Goal: Task Accomplishment & Management: Use online tool/utility

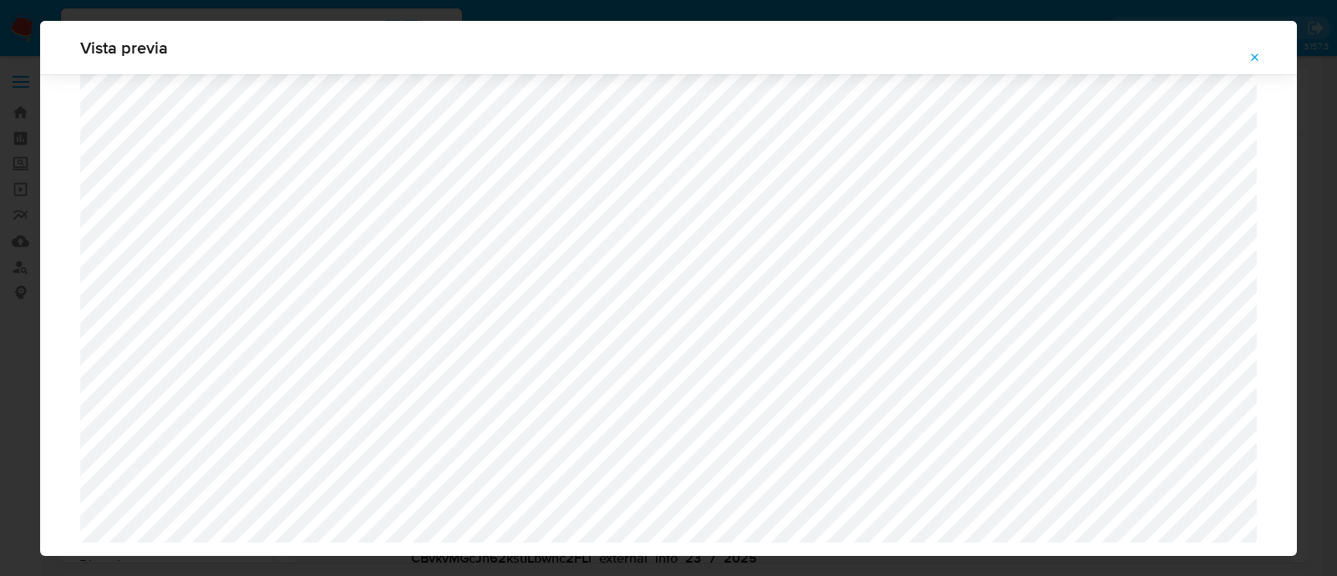
select select "10"
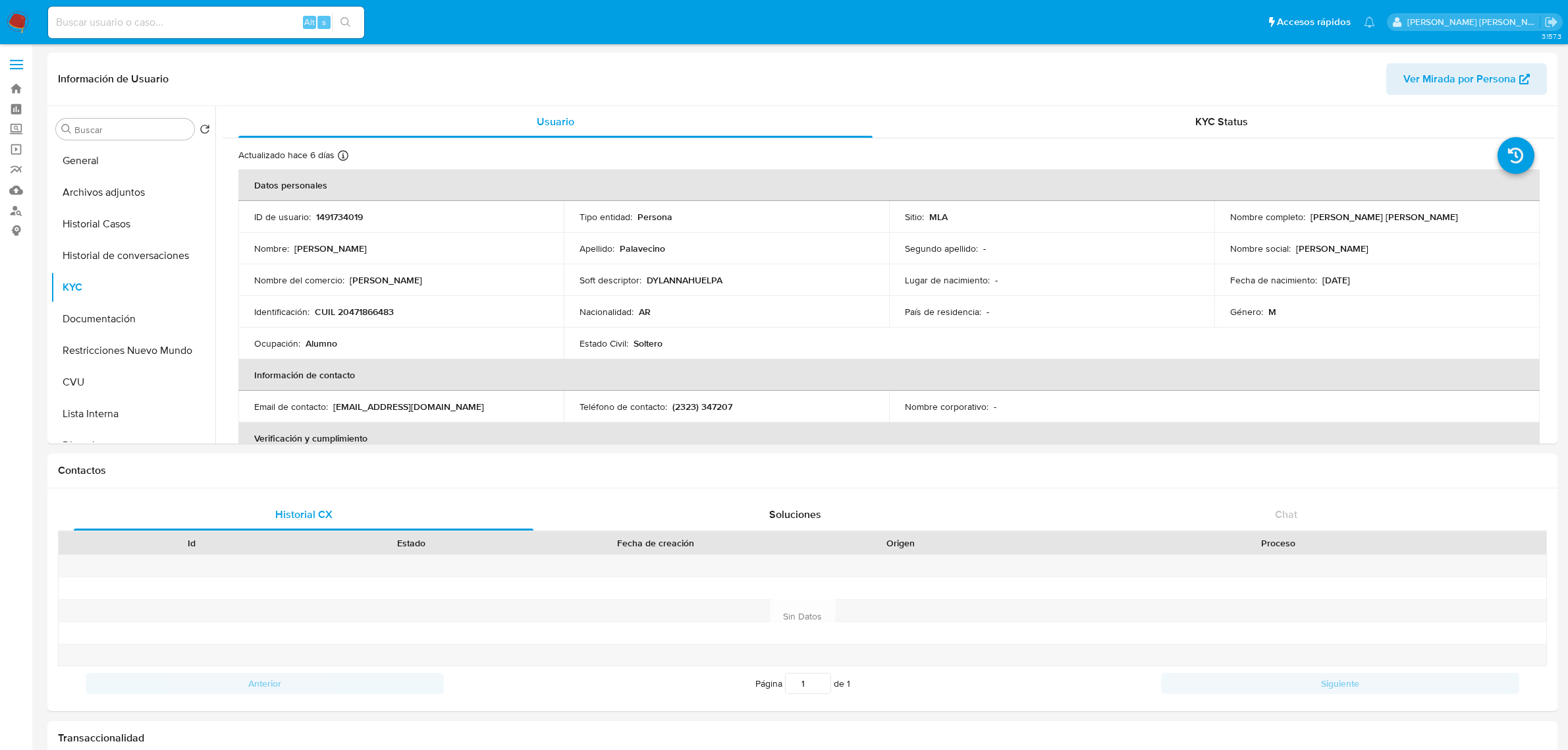
select select "10"
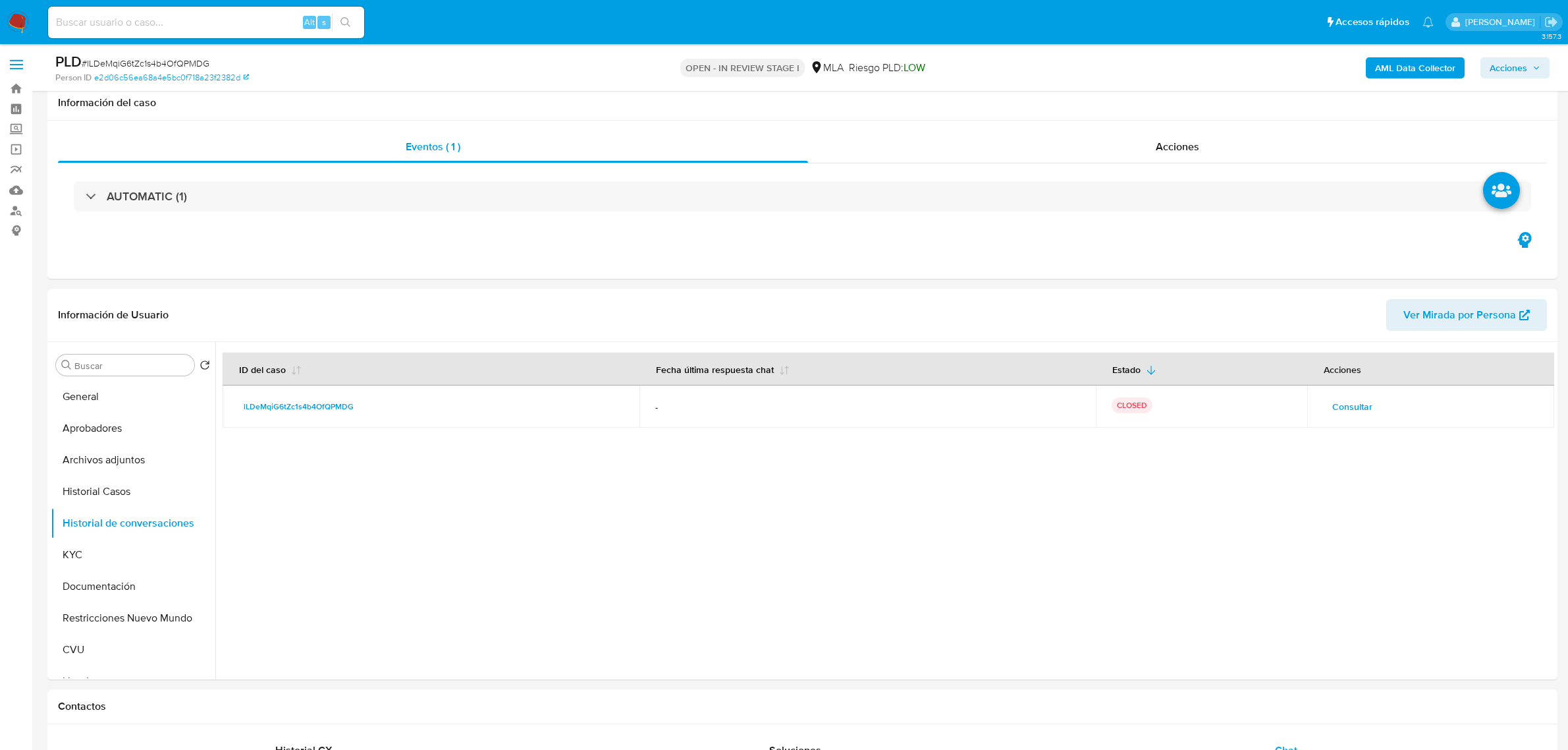
select select "10"
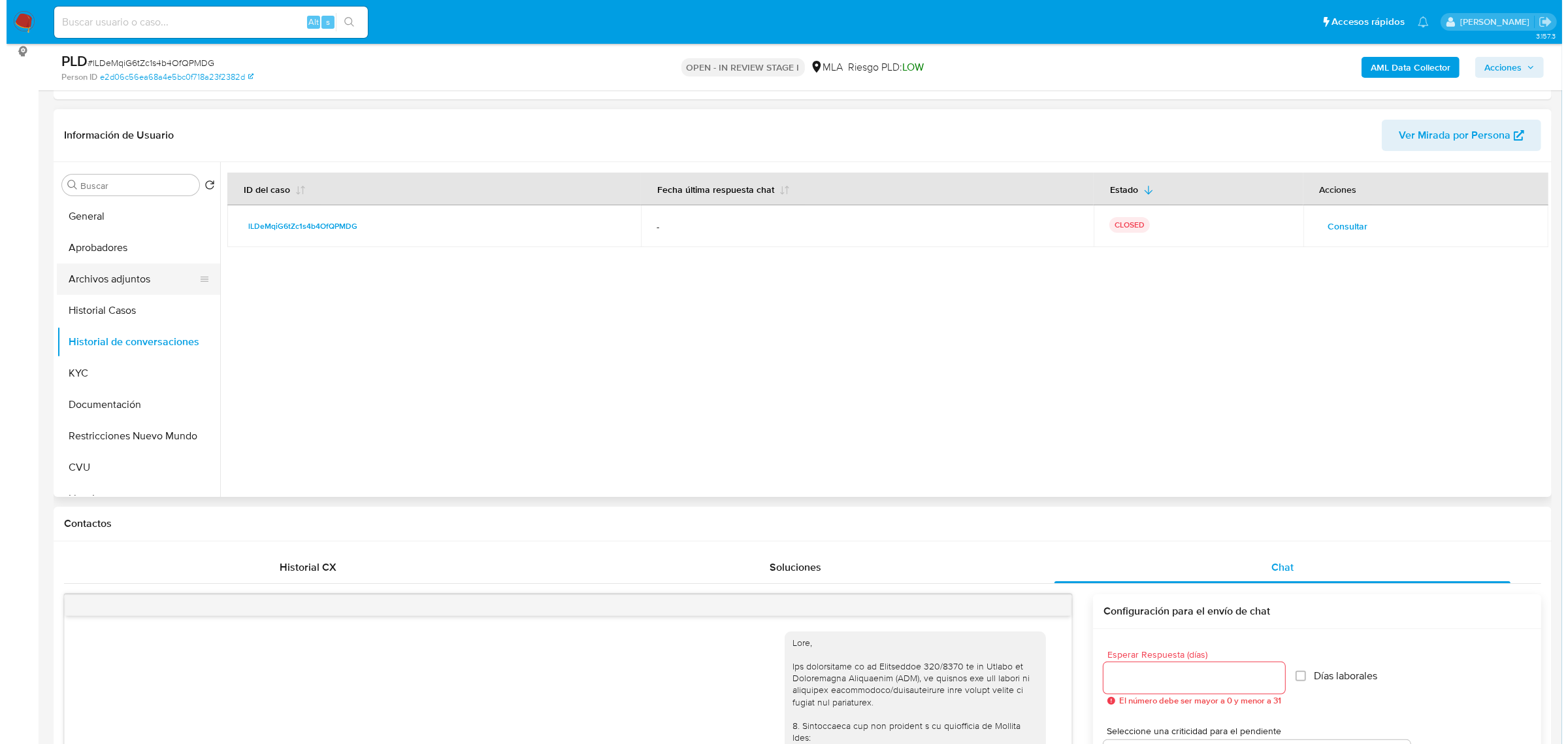
scroll to position [366, 0]
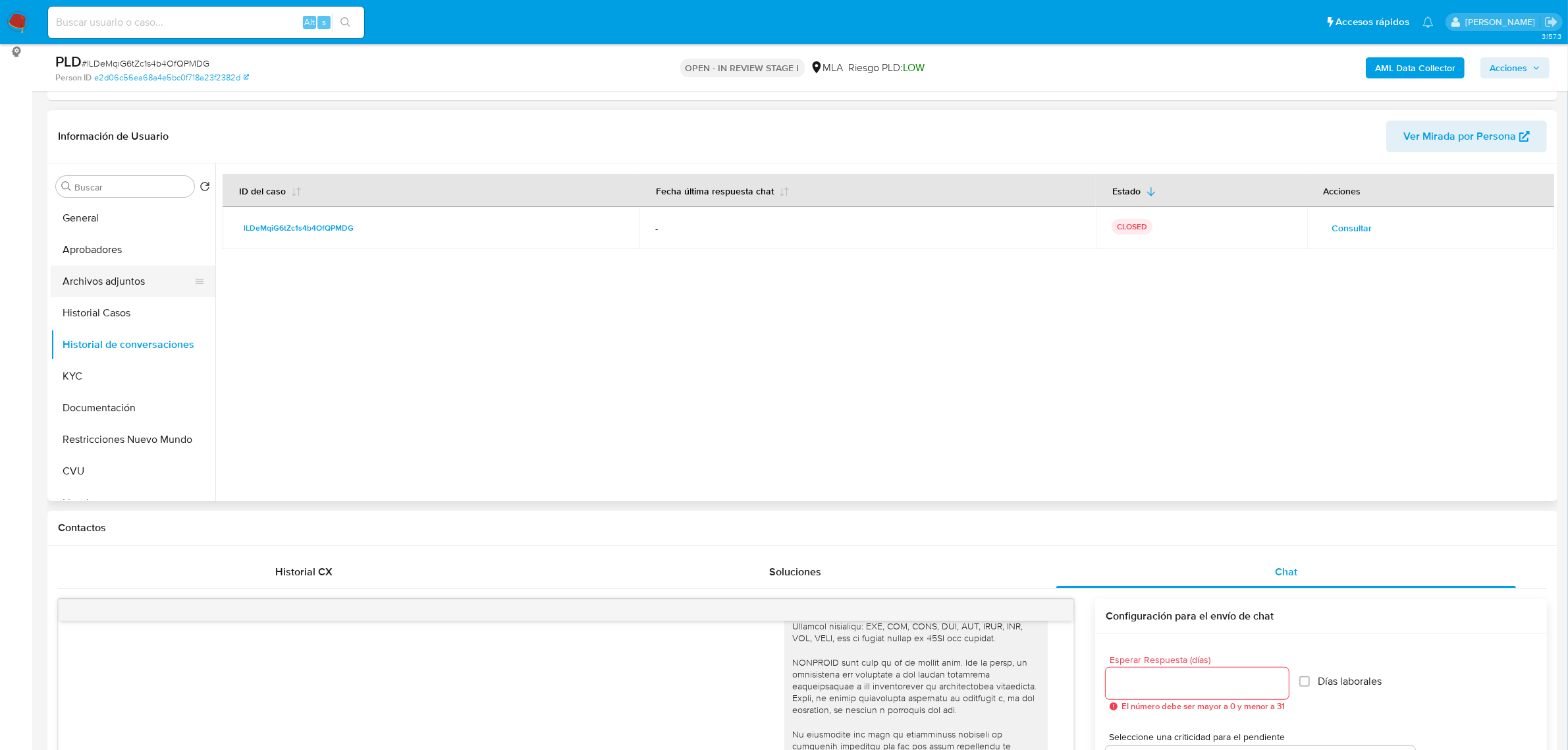
click at [126, 287] on button "Archivos adjuntos" at bounding box center [127, 282] width 154 height 32
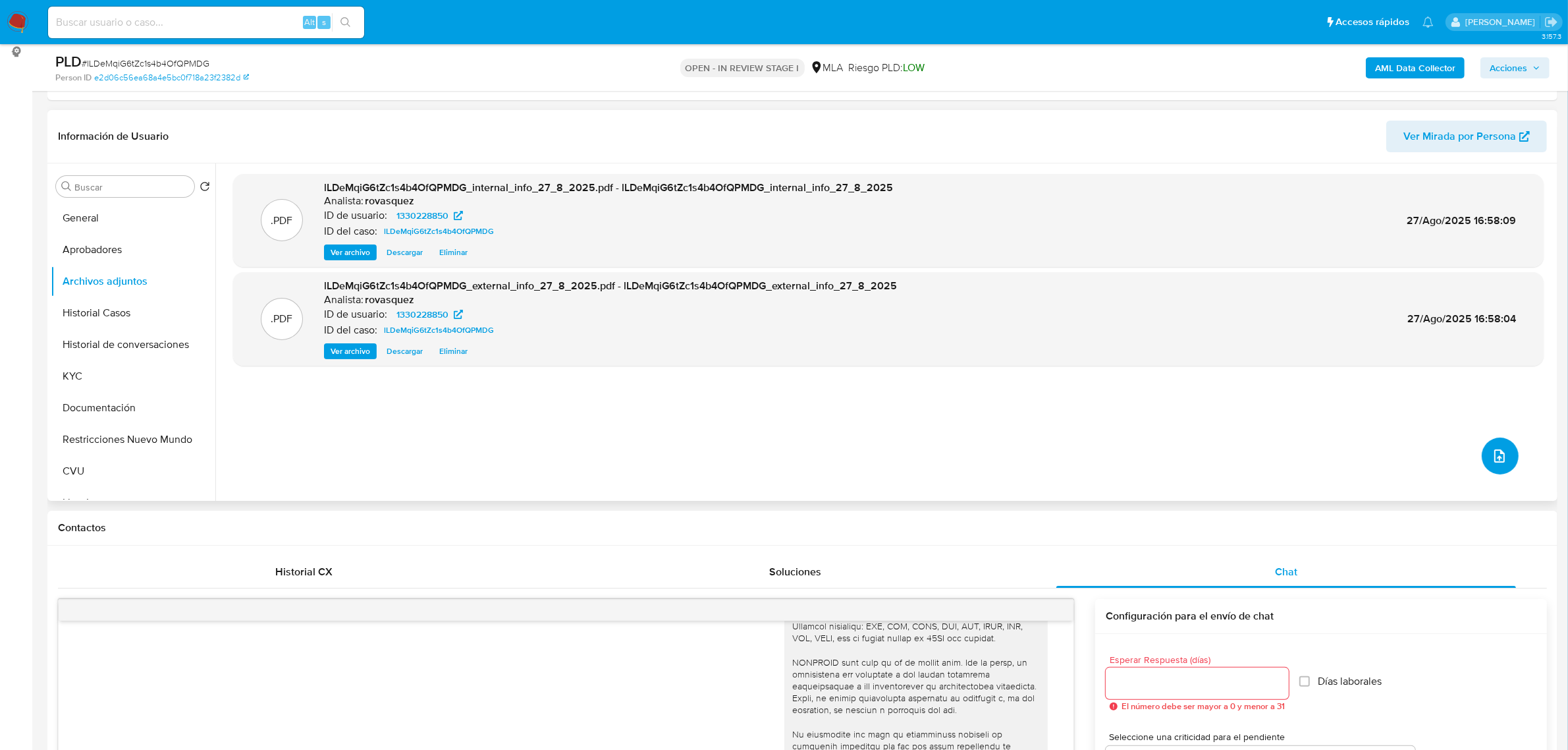
click at [1493, 468] on button "upload-file" at bounding box center [1500, 456] width 37 height 37
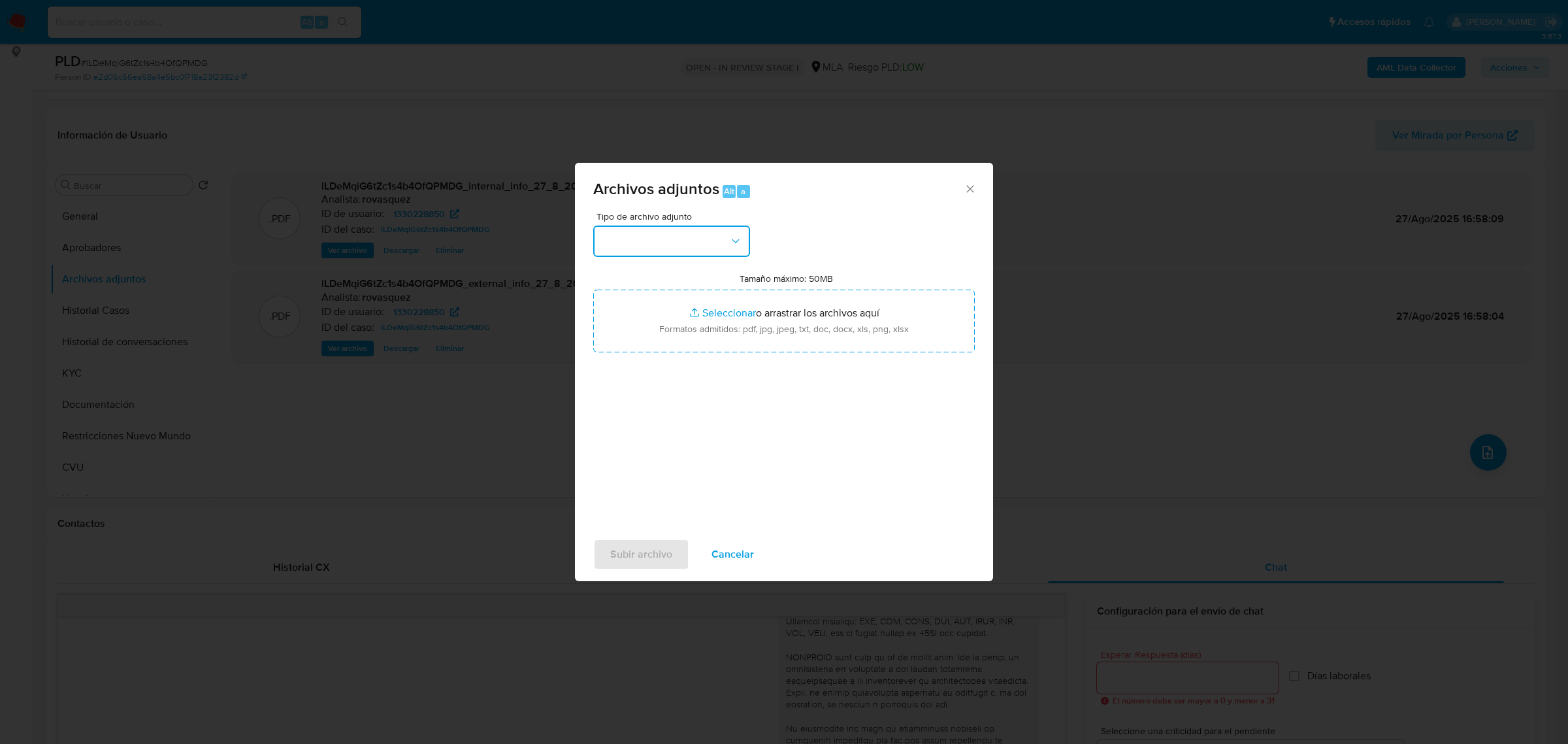
click at [661, 246] on button "button" at bounding box center [672, 241] width 156 height 31
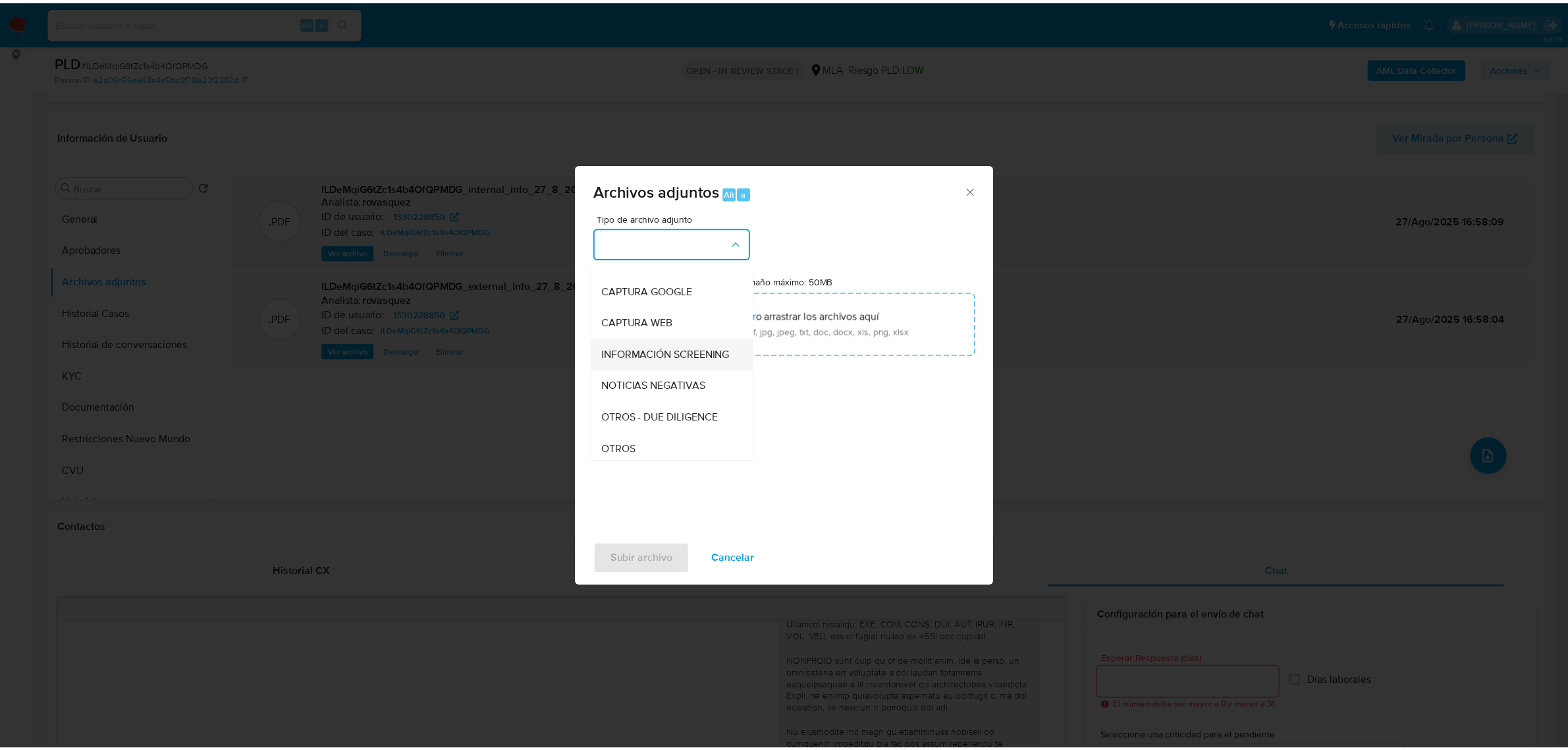
scroll to position [165, 0]
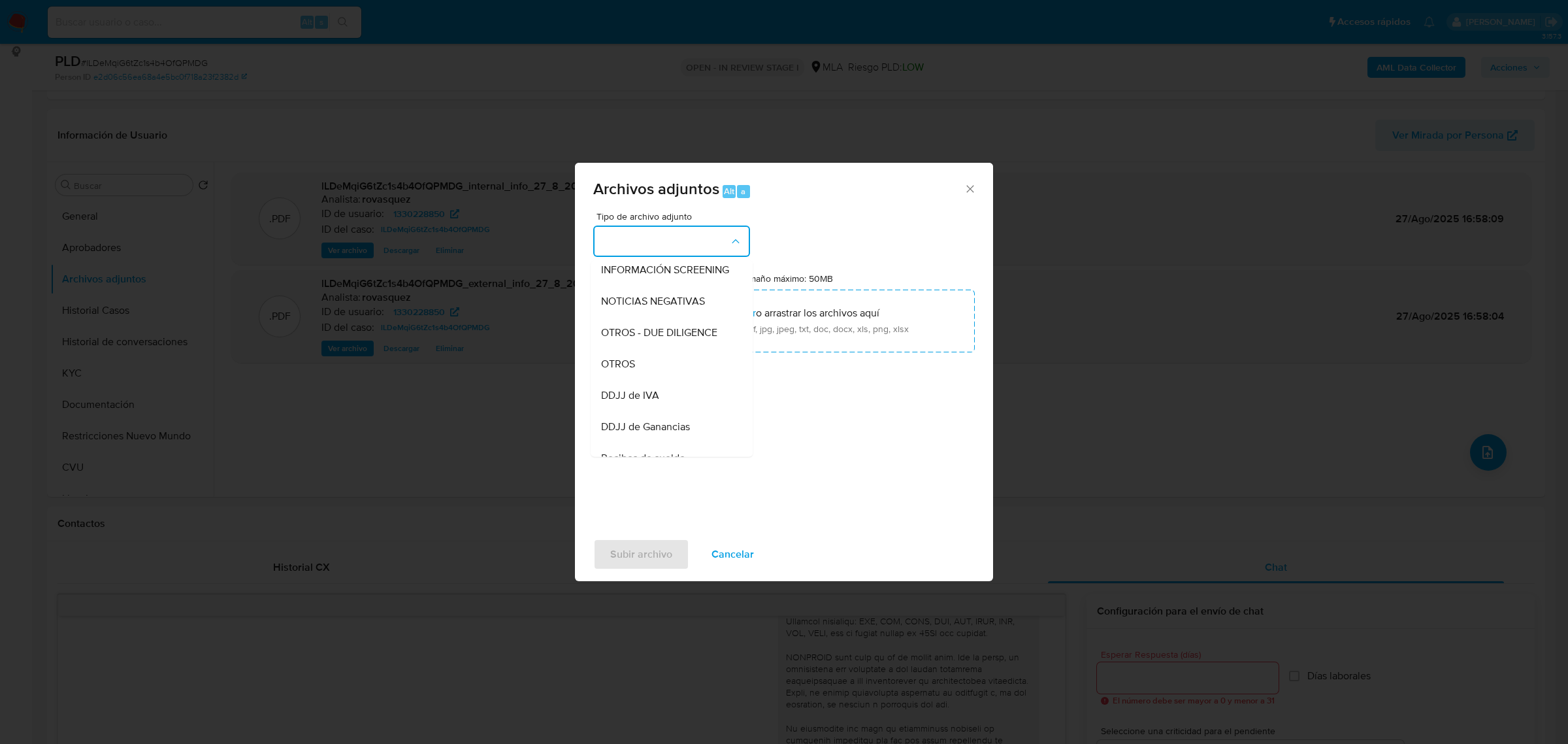
click at [642, 370] on div "OTROS" at bounding box center [668, 363] width 133 height 31
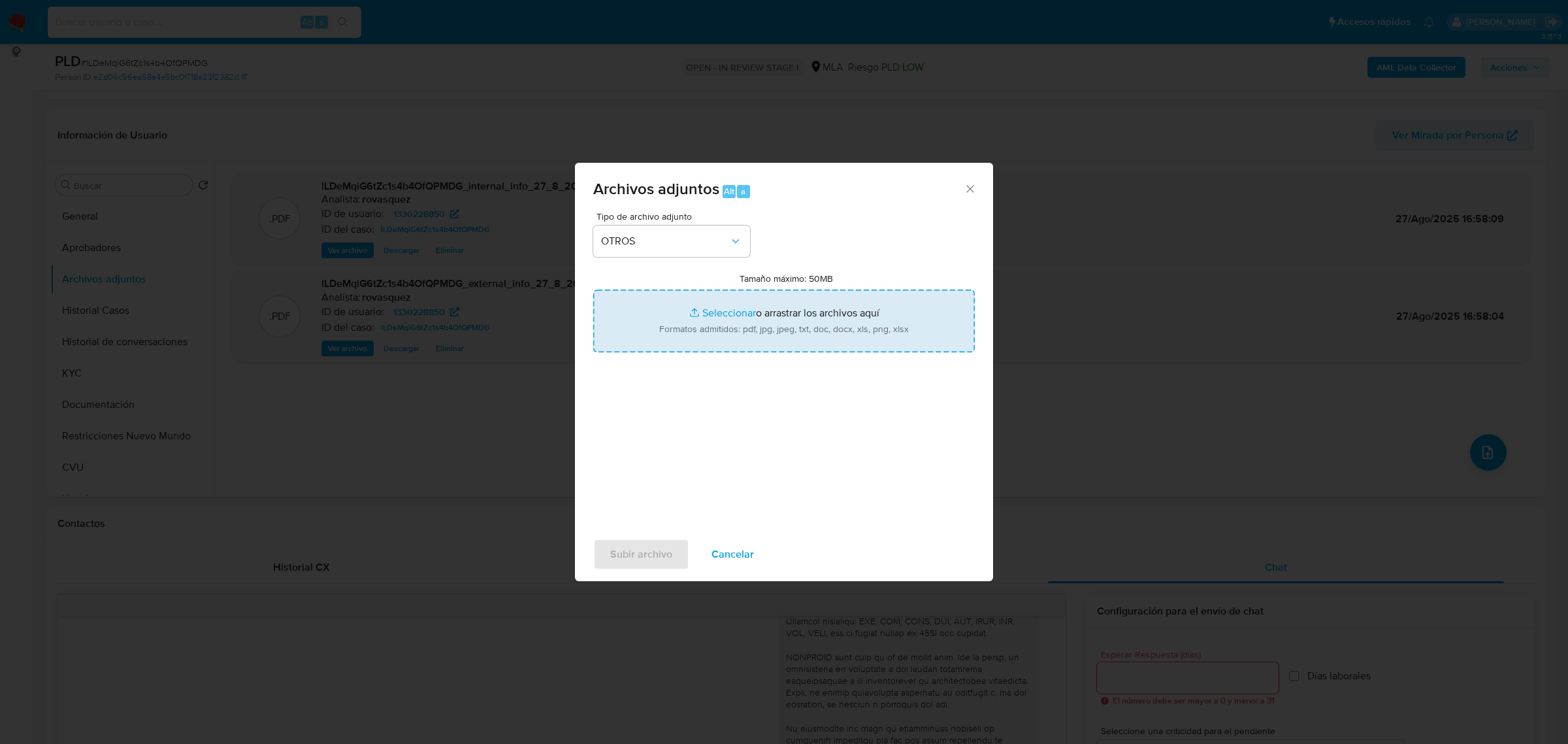
click at [716, 314] on input "Tamaño máximo: 50MB Seleccionar archivos" at bounding box center [784, 321] width 382 height 63
type input "C:\fakepath\Caselog lLDeMqiG6tZc1s4b4OfQPMDG_2025_09_05_11_40_24.docx"
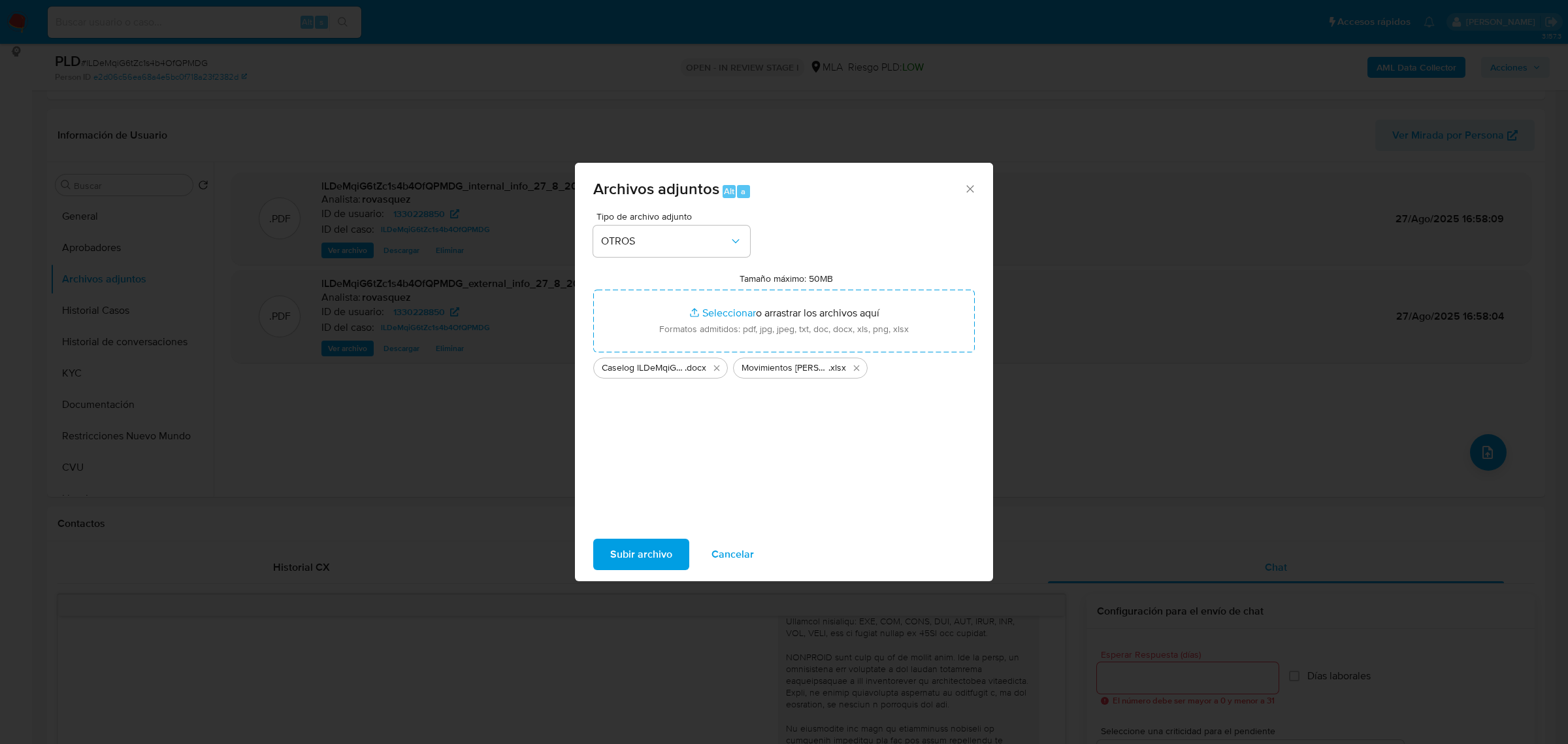
click at [642, 557] on span "Subir archivo" at bounding box center [640, 554] width 62 height 29
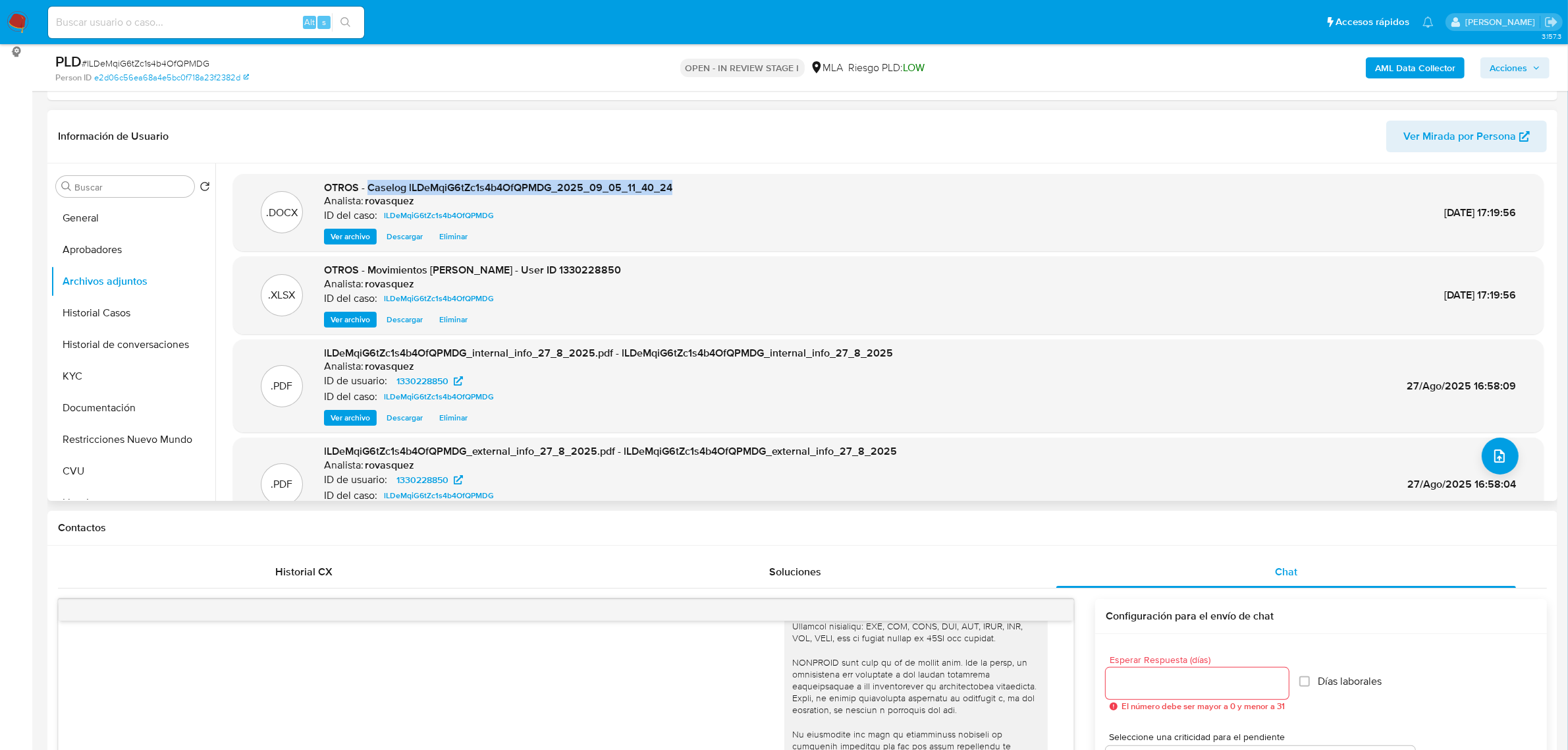
drag, startPoint x: 369, startPoint y: 188, endPoint x: 682, endPoint y: 181, distance: 313.1
click at [682, 181] on div ".DOCX OTROS - Caselog lLDeMqiG6tZc1s4b4OfQPMDG_2025_09_05_11_40_24 Analista: ro…" at bounding box center [888, 213] width 1298 height 65
copy span "Caselog lLDeMqiG6tZc1s4b4OfQPMDG_2025_09_05_11_40_24"
click at [1536, 71] on icon "button" at bounding box center [1536, 68] width 8 height 8
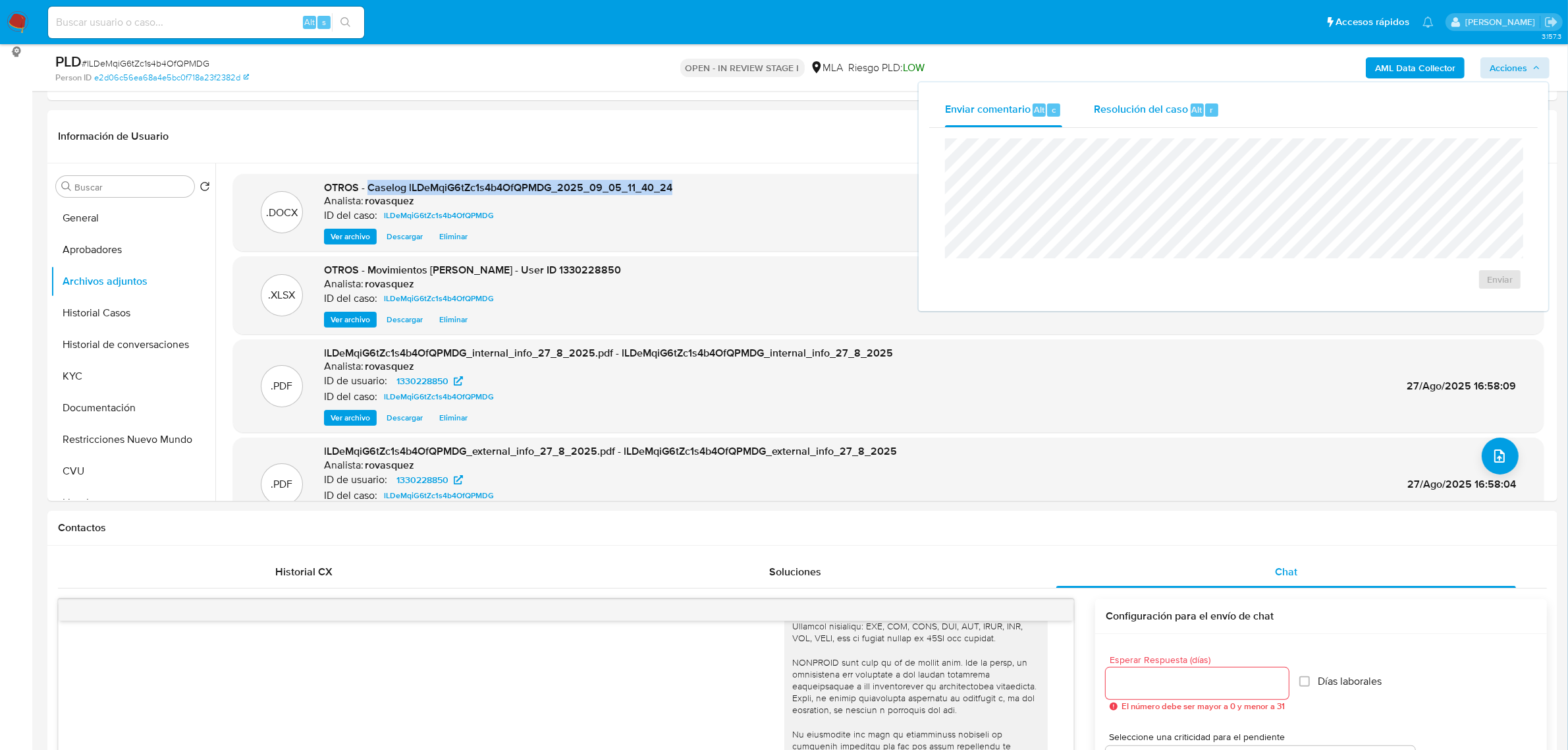
click at [1148, 118] on div "Resolución del caso Alt r" at bounding box center [1157, 110] width 126 height 34
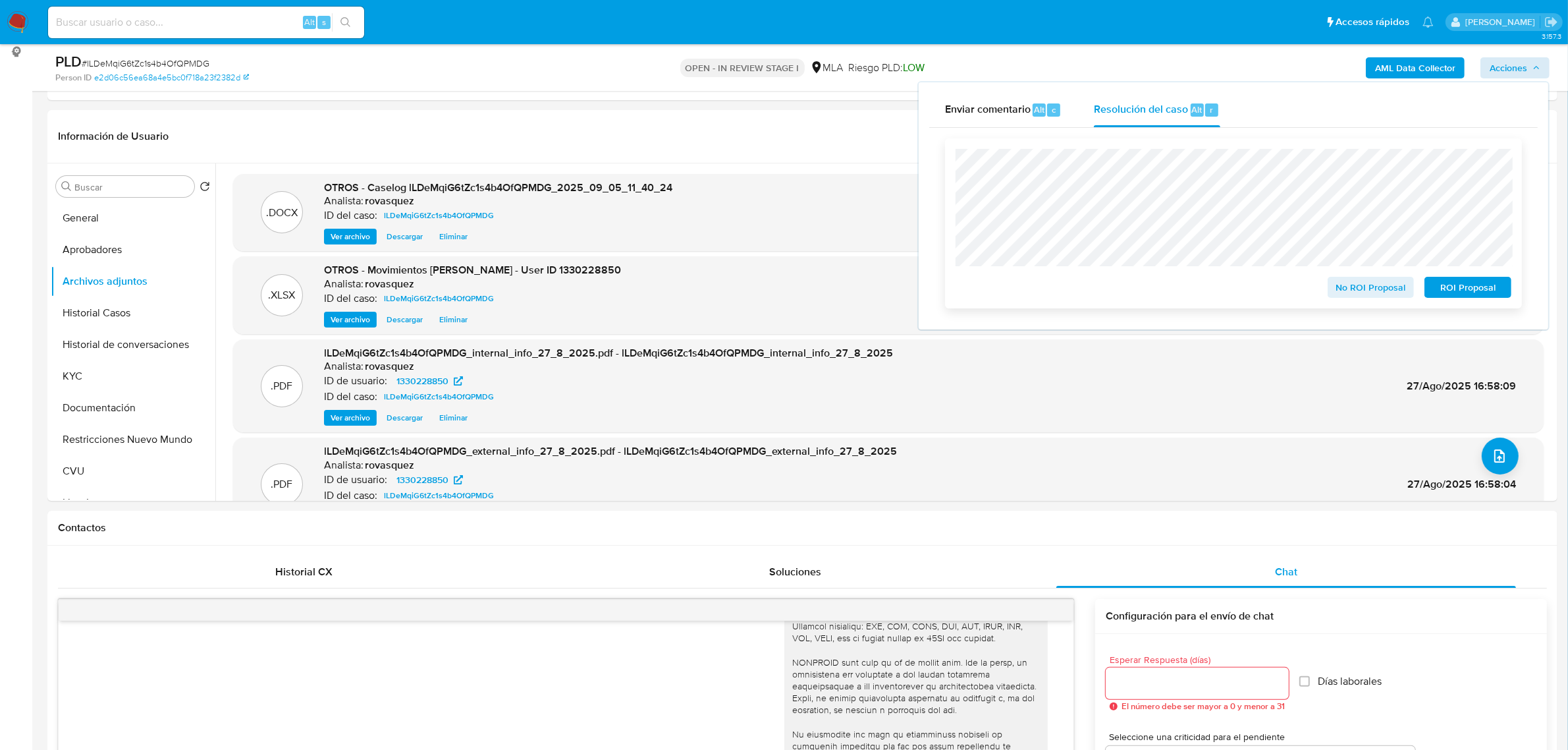
click at [1473, 290] on span "ROI Proposal" at bounding box center [1468, 287] width 69 height 18
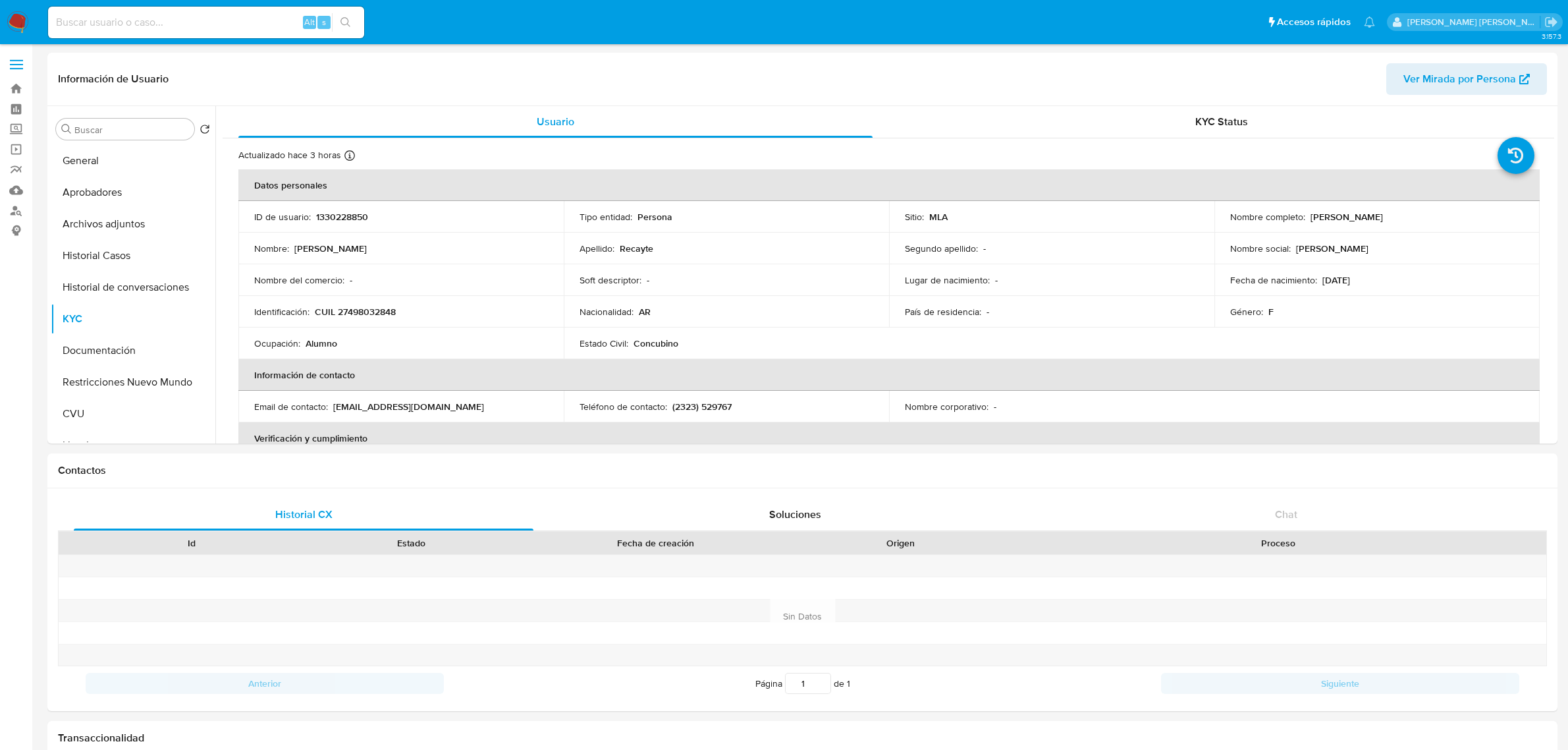
select select "10"
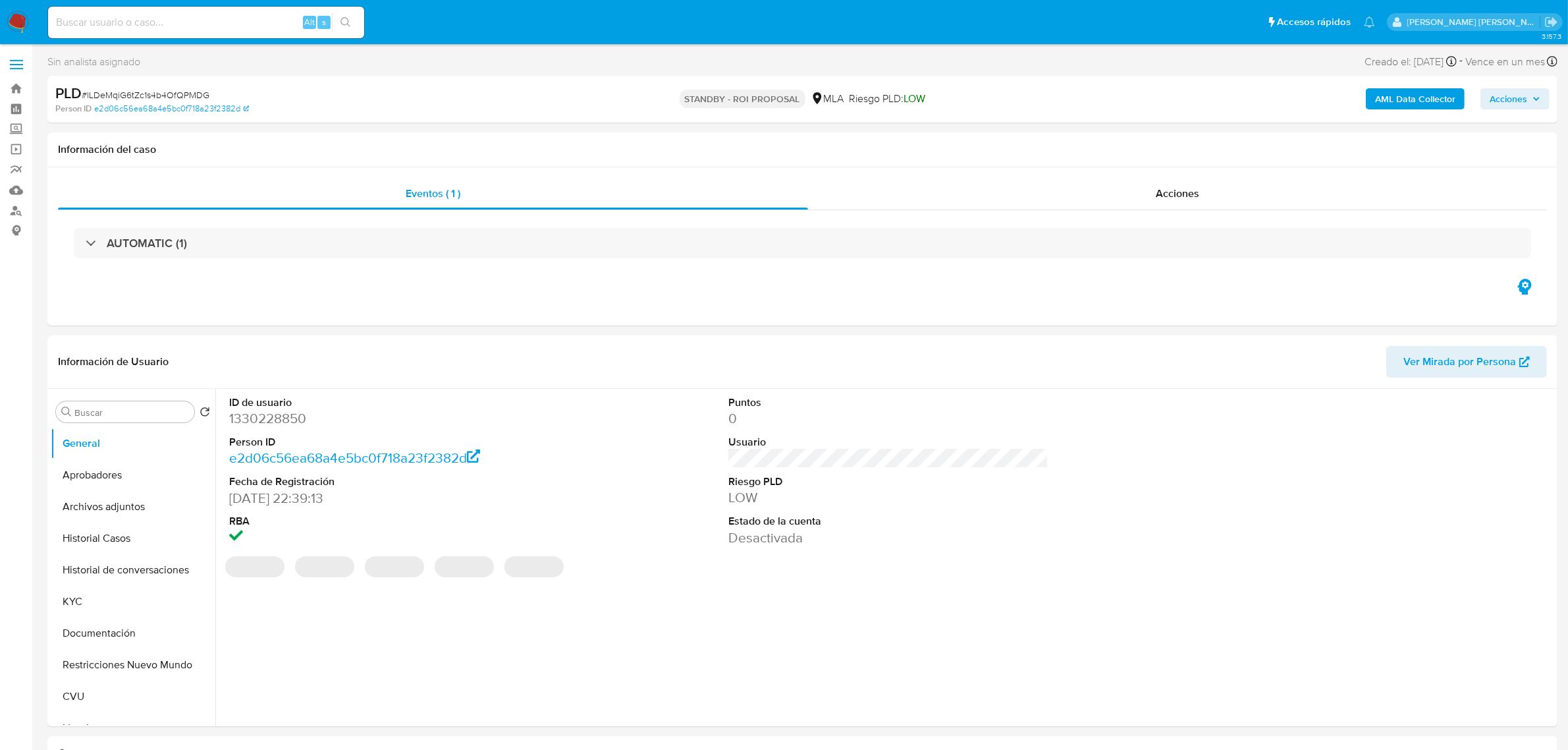
select select "10"
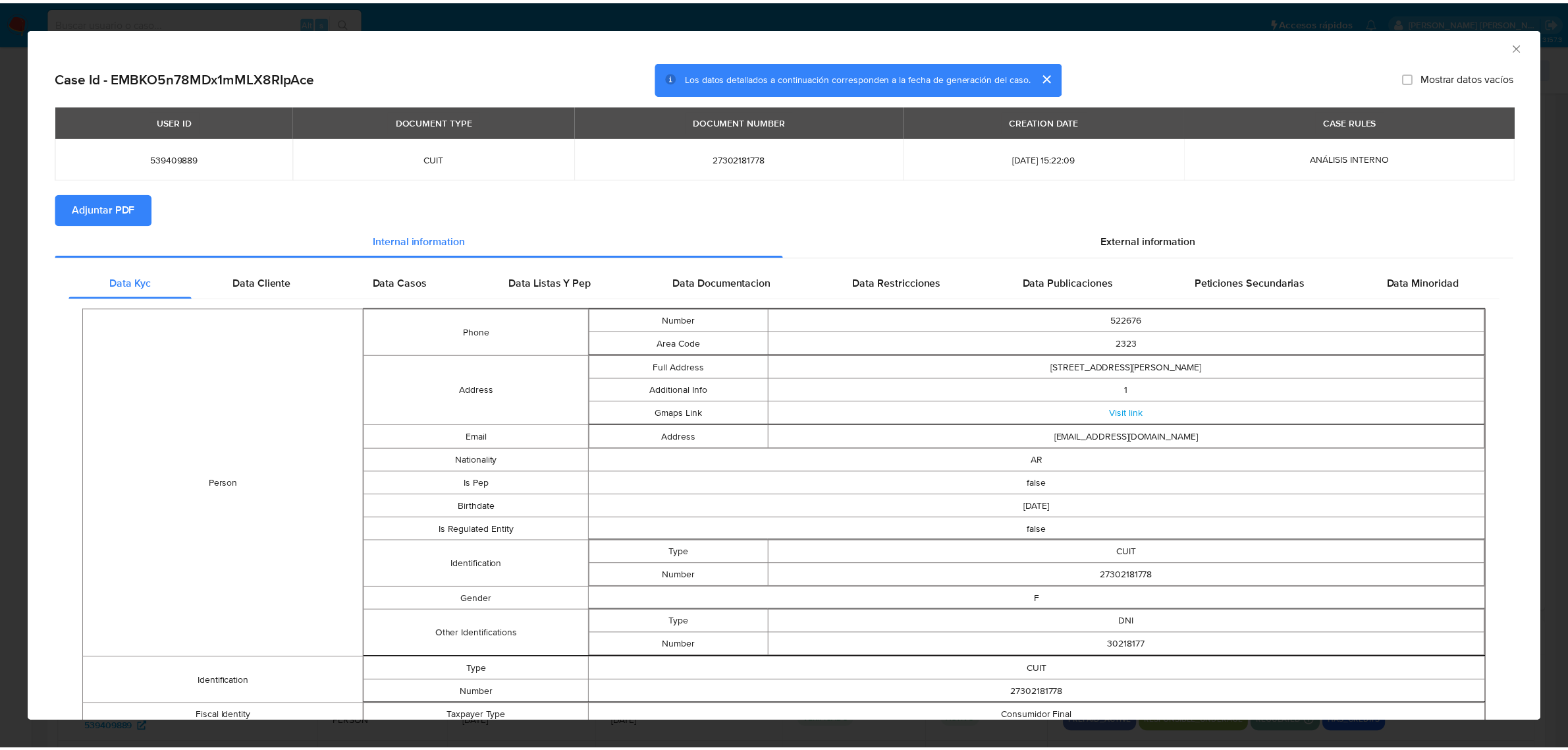
scroll to position [1076, 0]
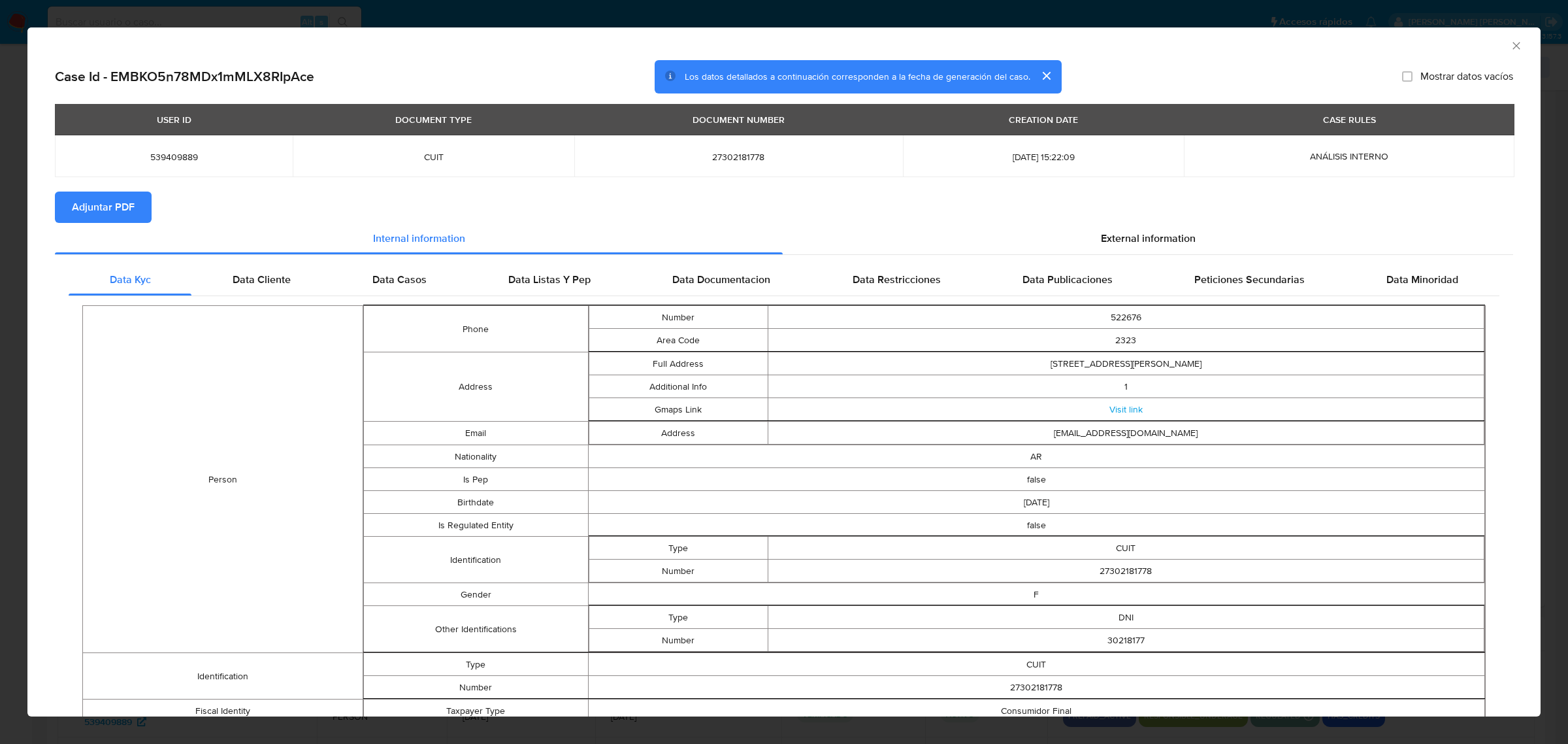
click at [1510, 42] on icon "Cerrar ventana" at bounding box center [1516, 45] width 13 height 13
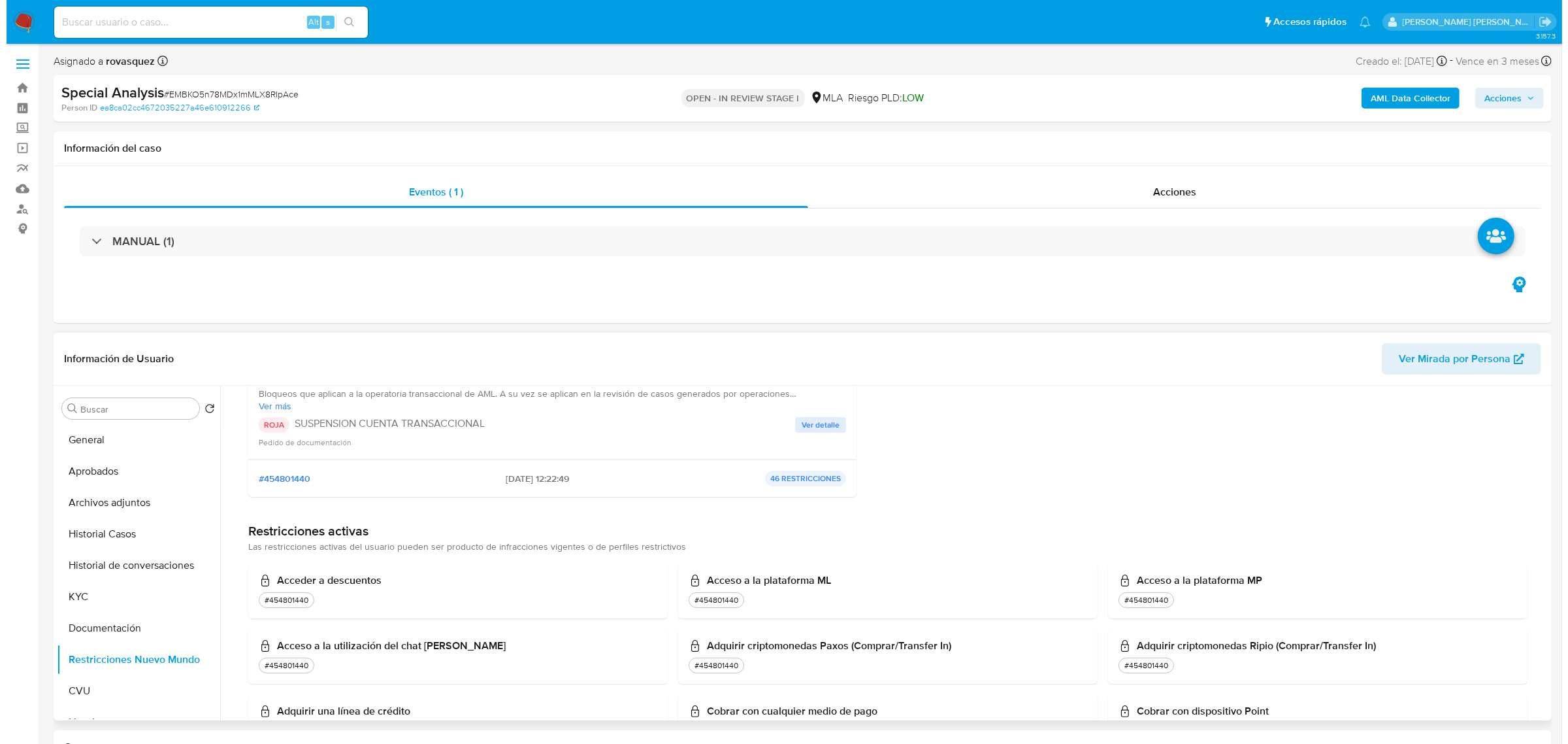
scroll to position [0, 0]
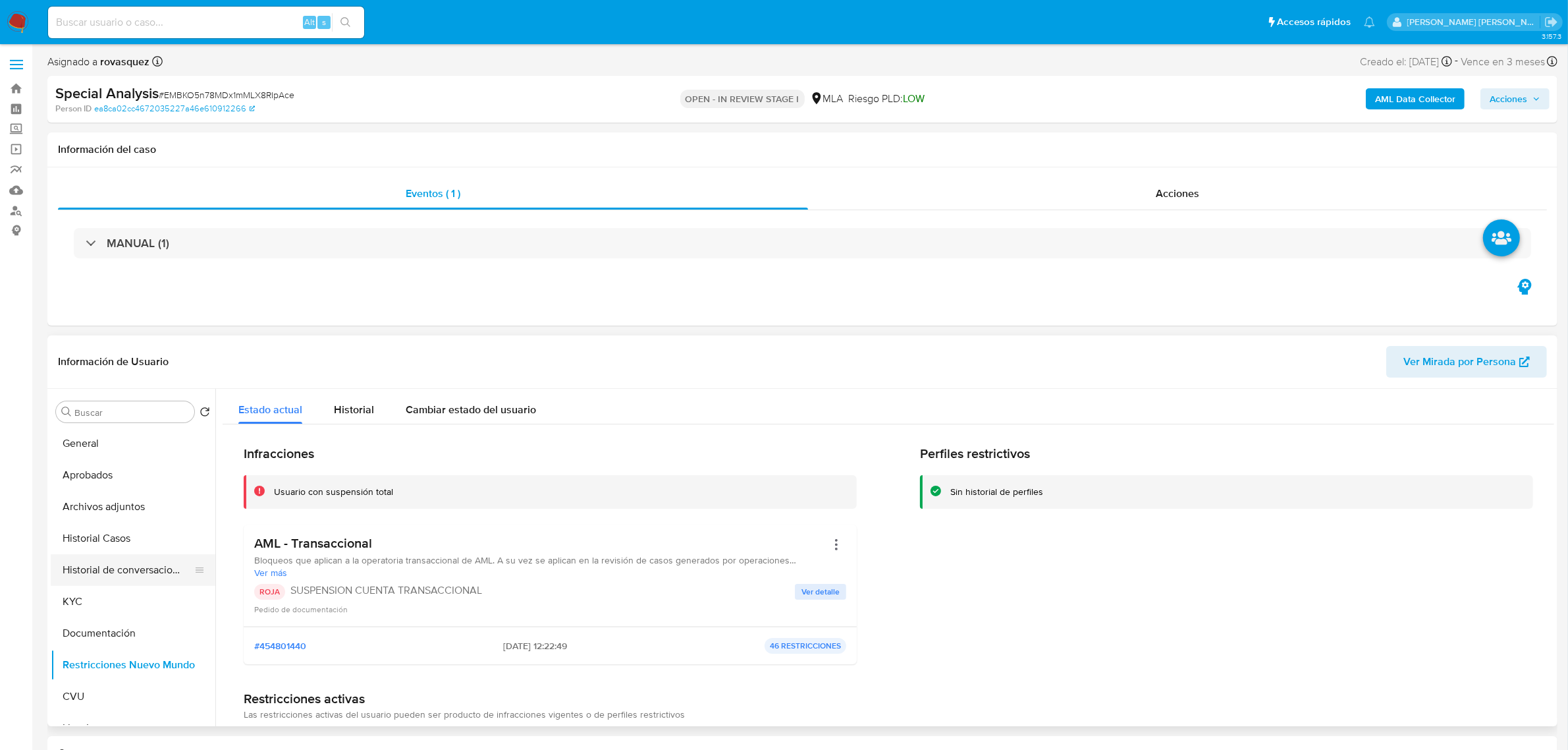
click at [106, 575] on button "Historial de conversaciones" at bounding box center [127, 570] width 154 height 32
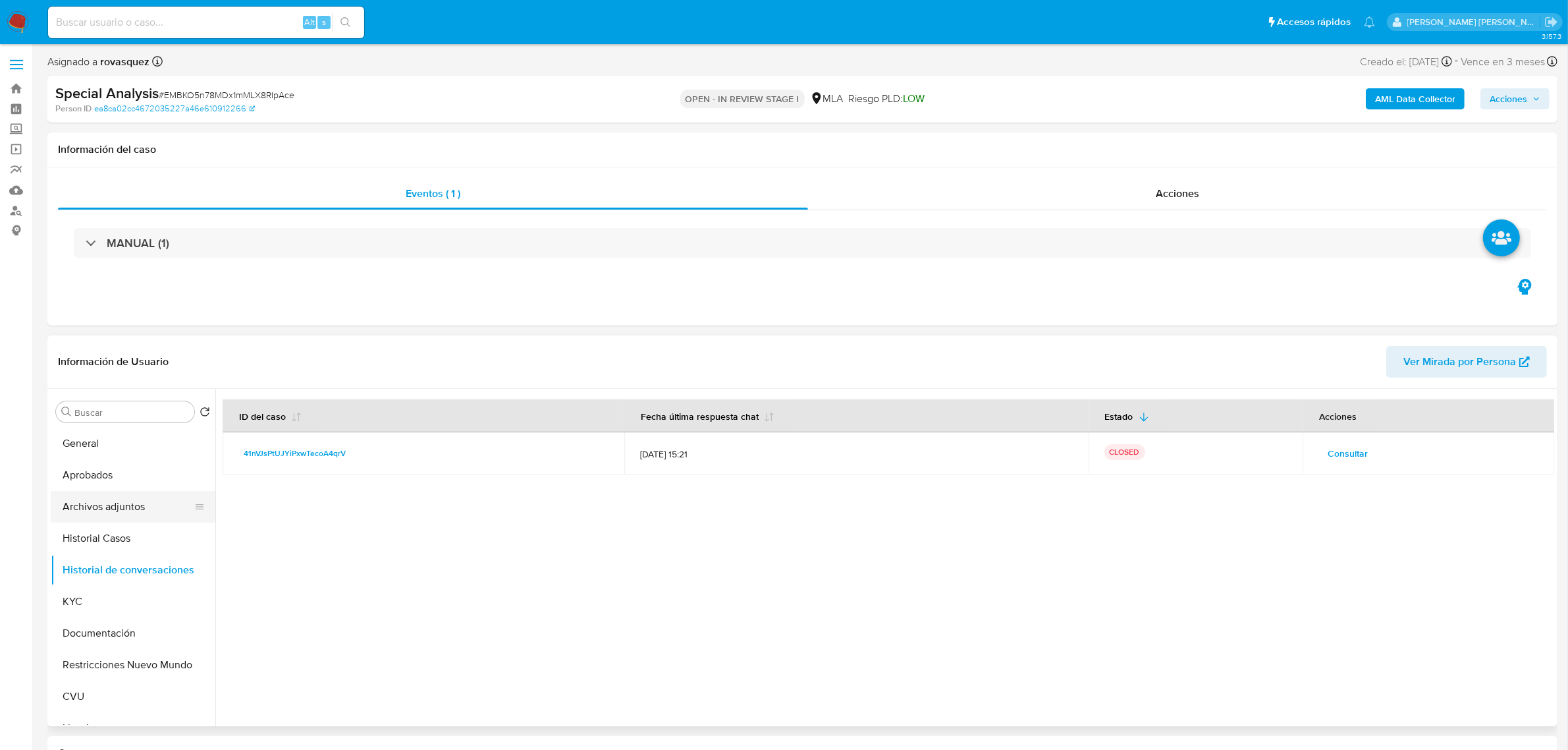
click at [112, 505] on button "Archivos adjuntos" at bounding box center [127, 506] width 154 height 32
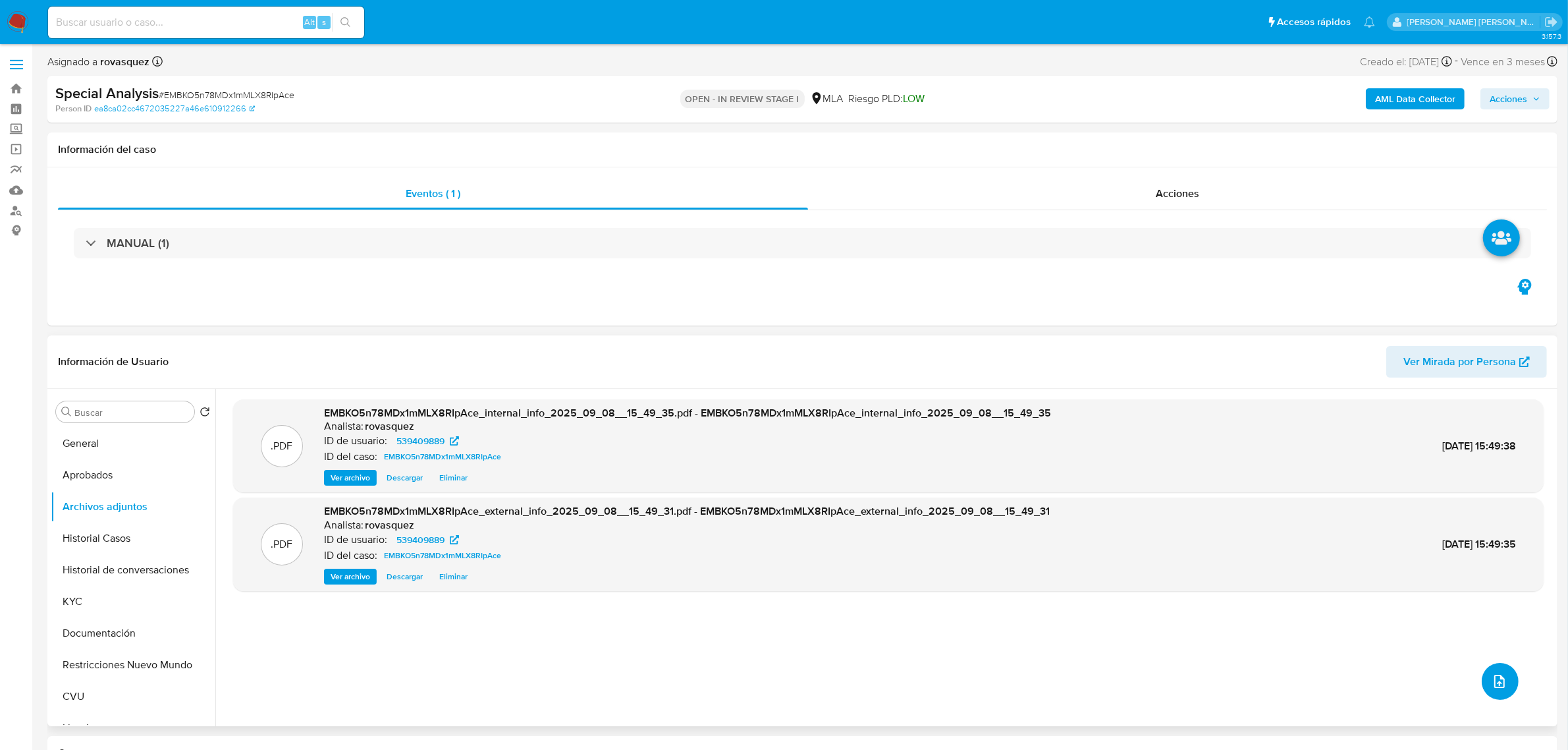
click at [1506, 683] on button "upload-file" at bounding box center [1500, 681] width 37 height 37
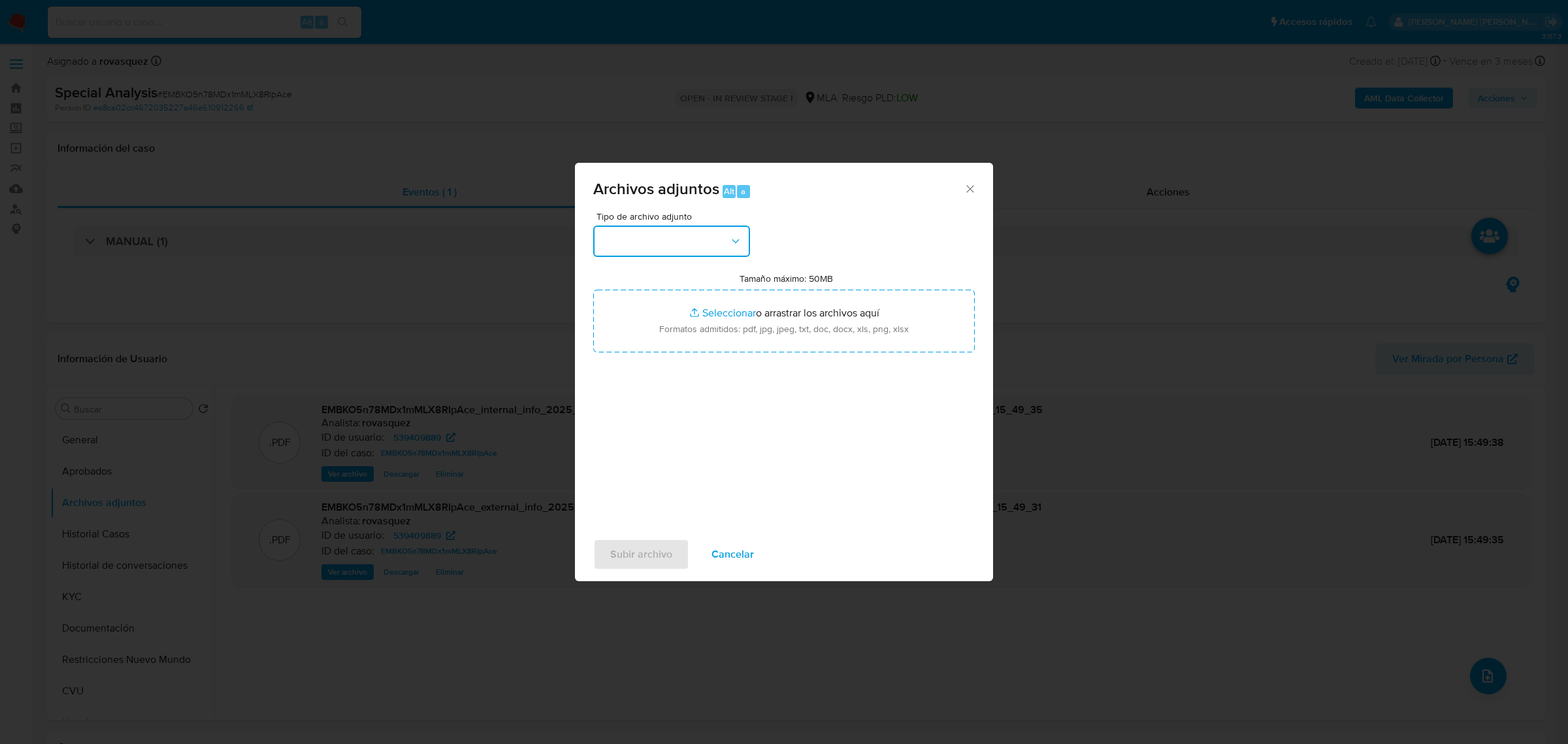
click at [704, 249] on button "button" at bounding box center [672, 241] width 156 height 31
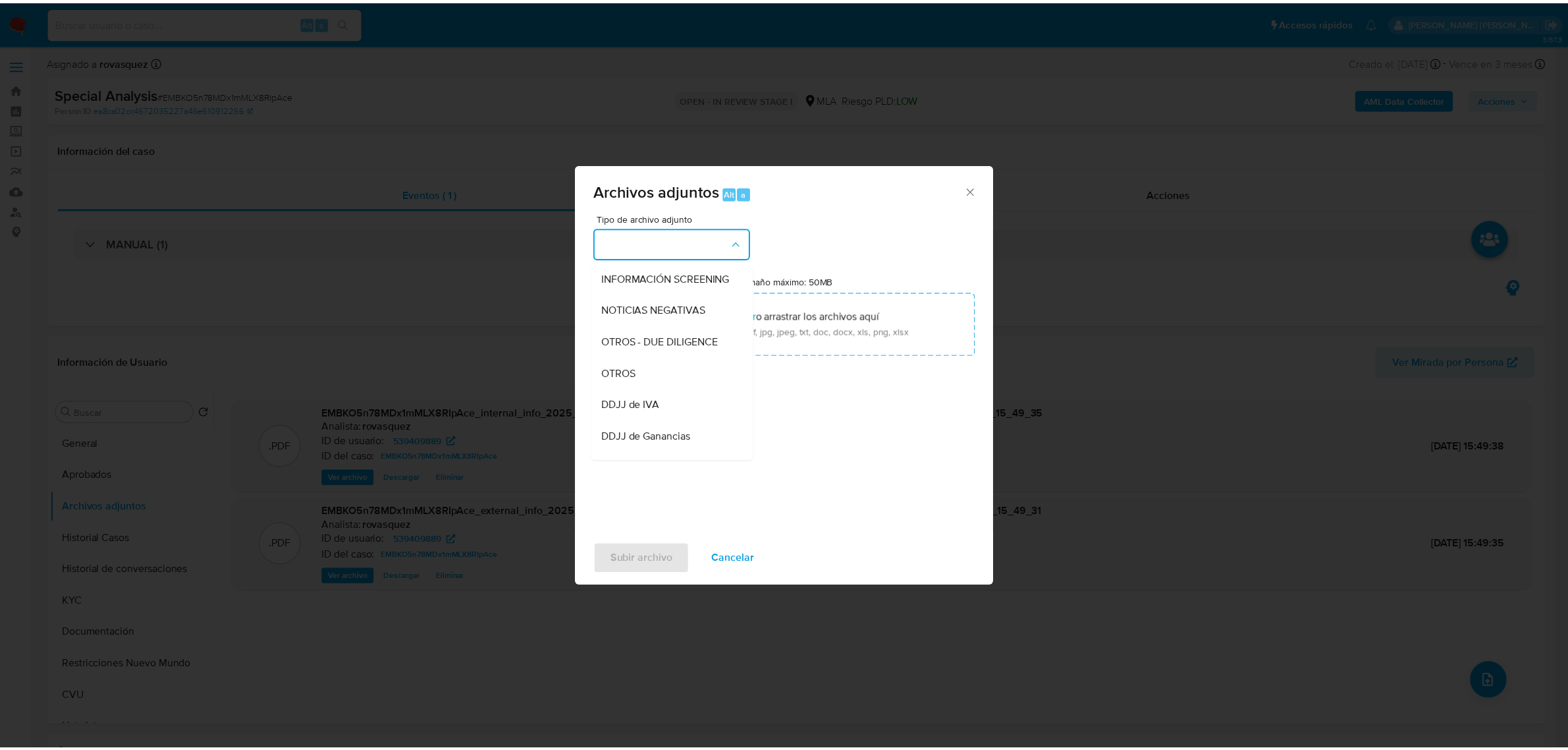
scroll to position [165, 0]
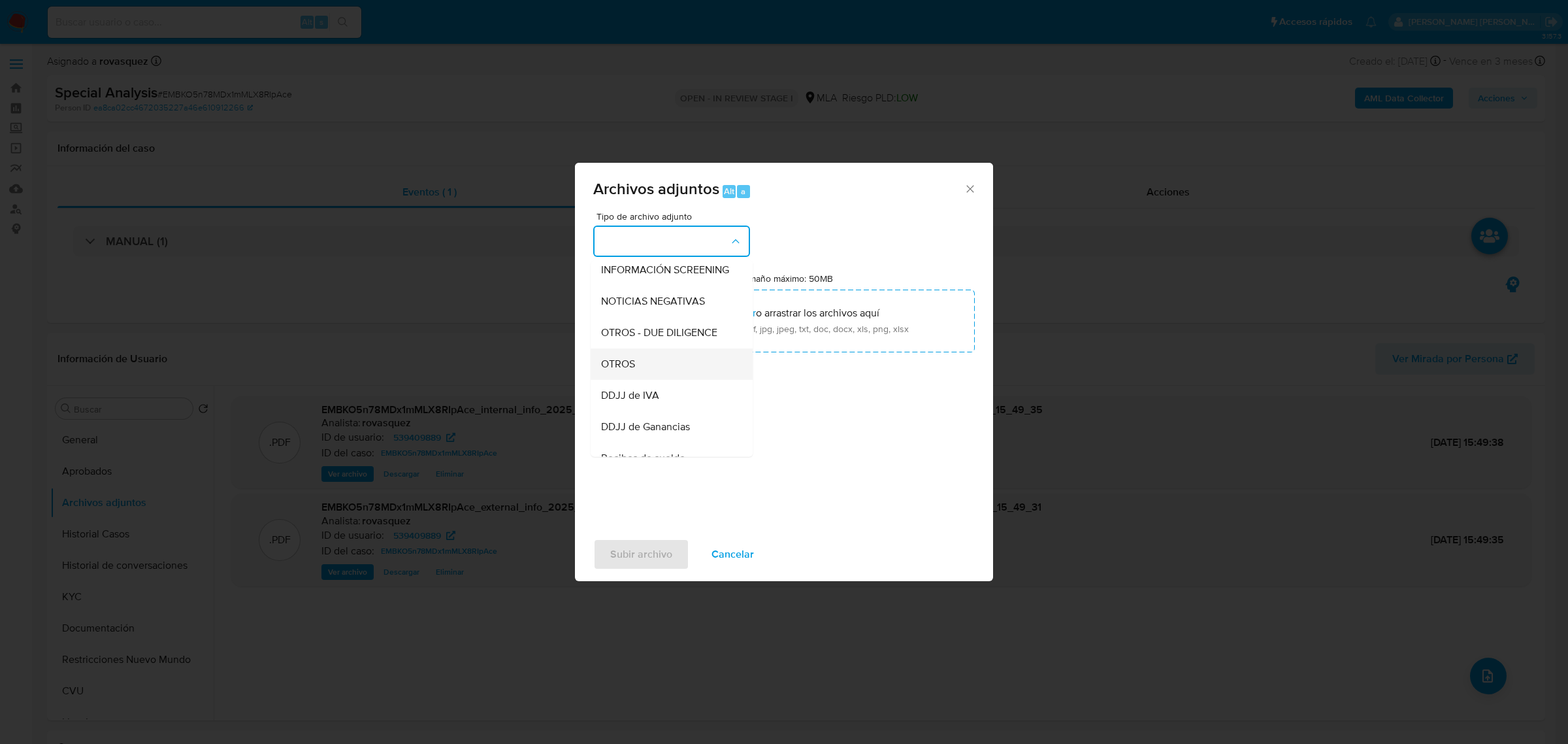
click at [674, 376] on div "OTROS" at bounding box center [668, 363] width 133 height 31
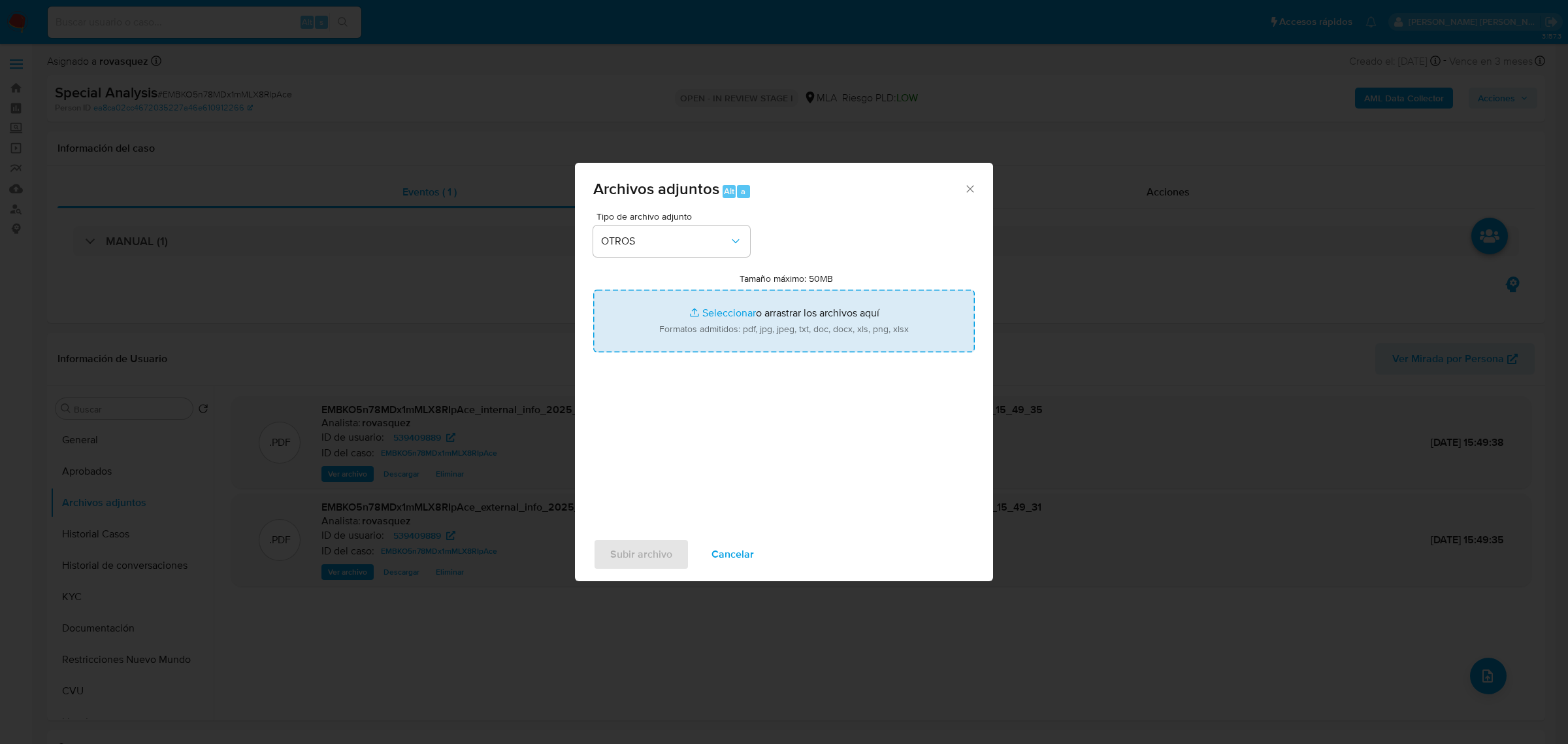
click at [728, 319] on input "Tamaño máximo: 50MB Seleccionar archivos" at bounding box center [784, 321] width 382 height 63
type input "C:\fakepath\Caselog EMBKO5n78MDx1mMLX8RIpAce_2025_09_08_14_53_04.docx"
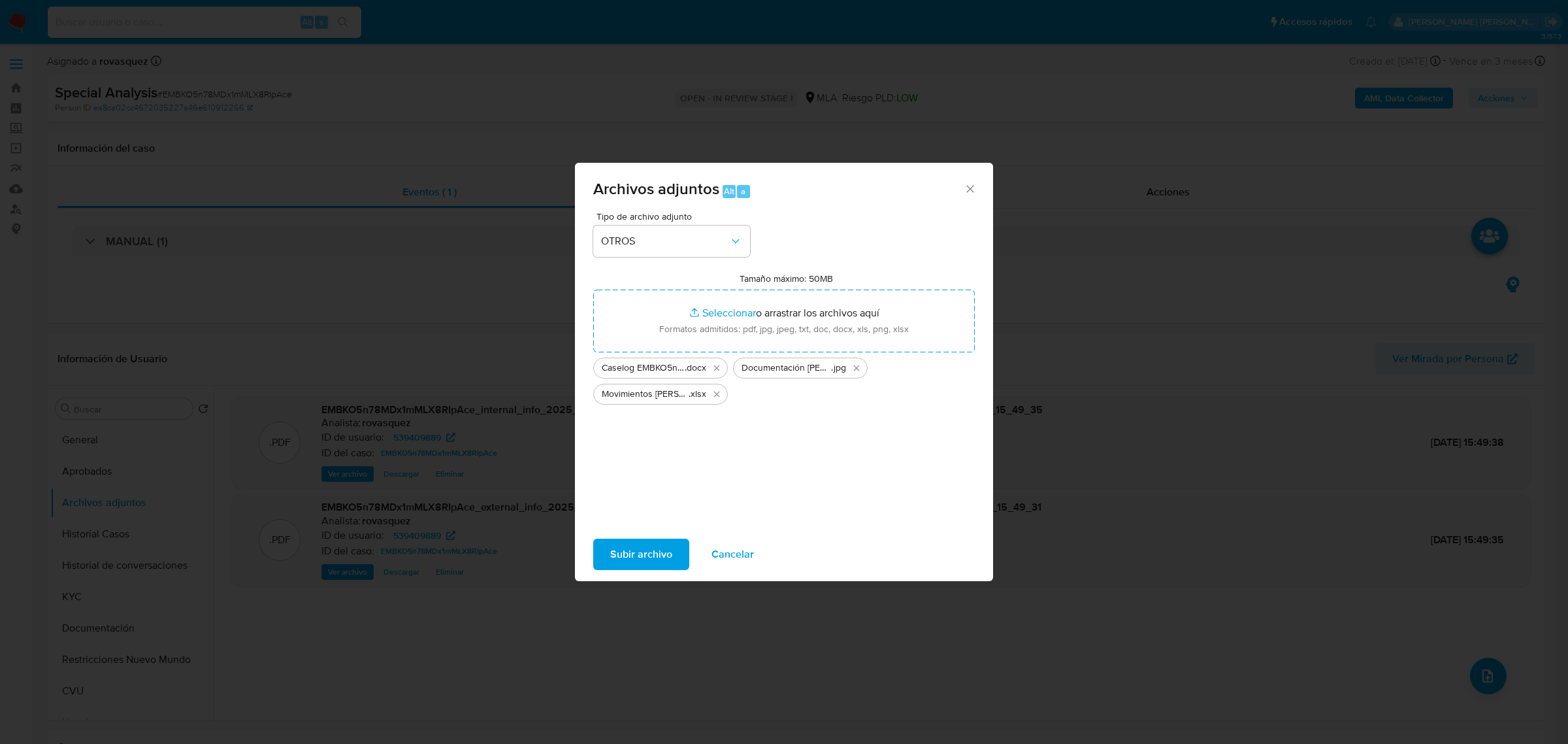
click at [655, 555] on span "Subir archivo" at bounding box center [640, 554] width 62 height 29
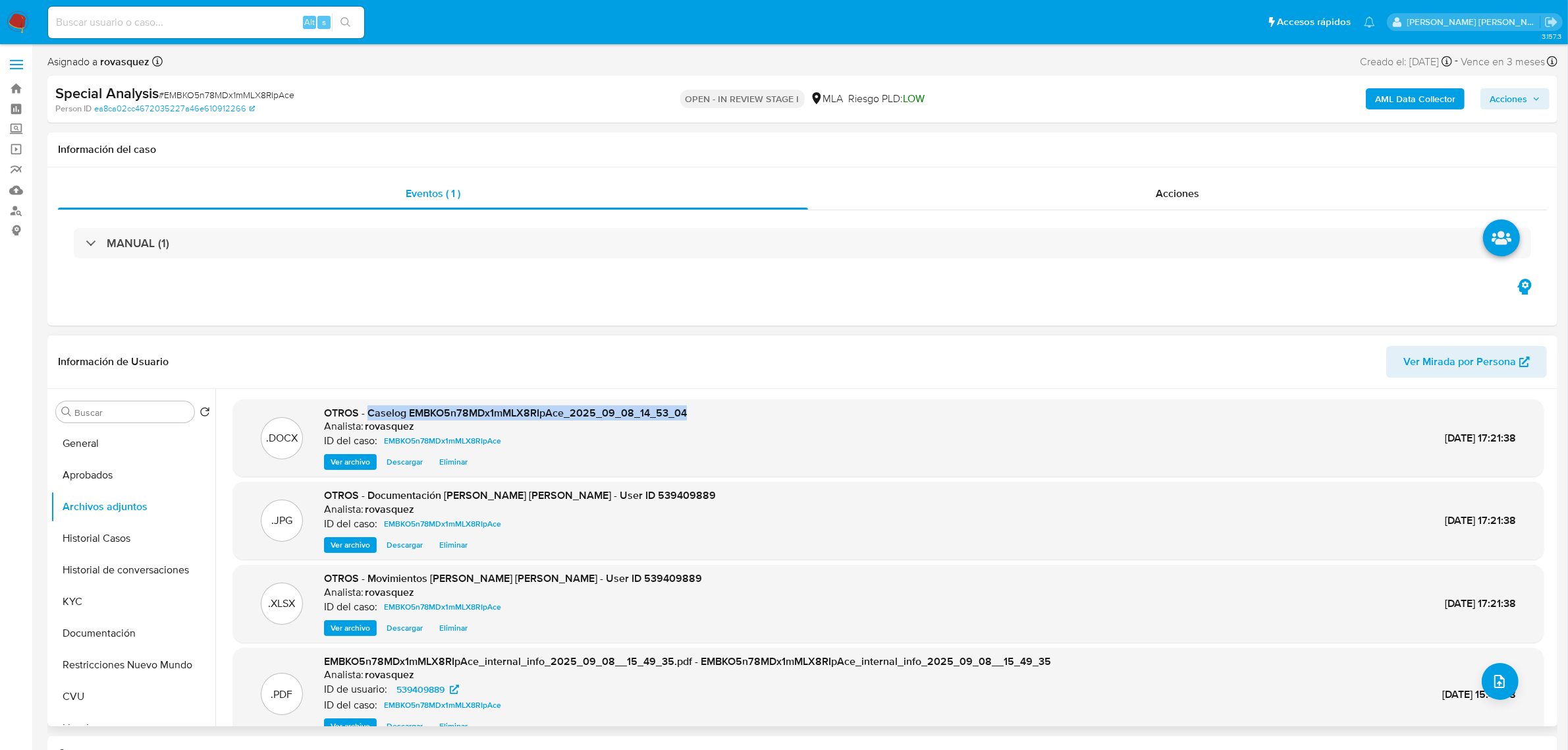
drag, startPoint x: 370, startPoint y: 416, endPoint x: 686, endPoint y: 410, distance: 316.1
click at [686, 410] on span "OTROS - Caselog EMBKO5n78MDx1mMLX8RIpAce_2025_09_08_14_53_04" at bounding box center [505, 412] width 363 height 15
copy span "Caselog EMBKO5n78MDx1mMLX8RIpAce_2025_09_08_14_53_04"
click at [1514, 100] on span "Acciones" at bounding box center [1509, 99] width 38 height 21
click at [1160, 140] on span "Resolución del caso" at bounding box center [1141, 140] width 94 height 15
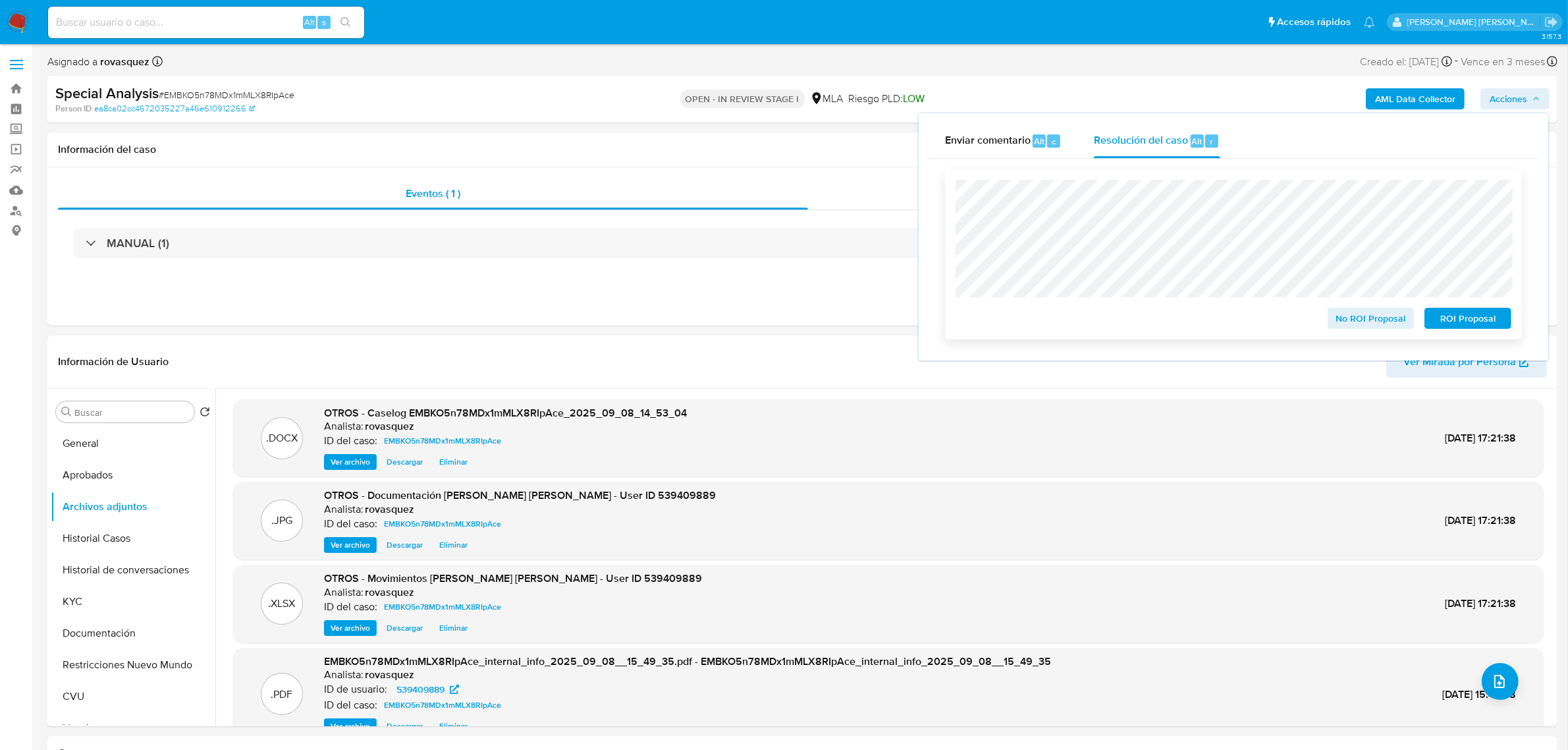
click at [1466, 322] on span "ROI Proposal" at bounding box center [1468, 318] width 69 height 18
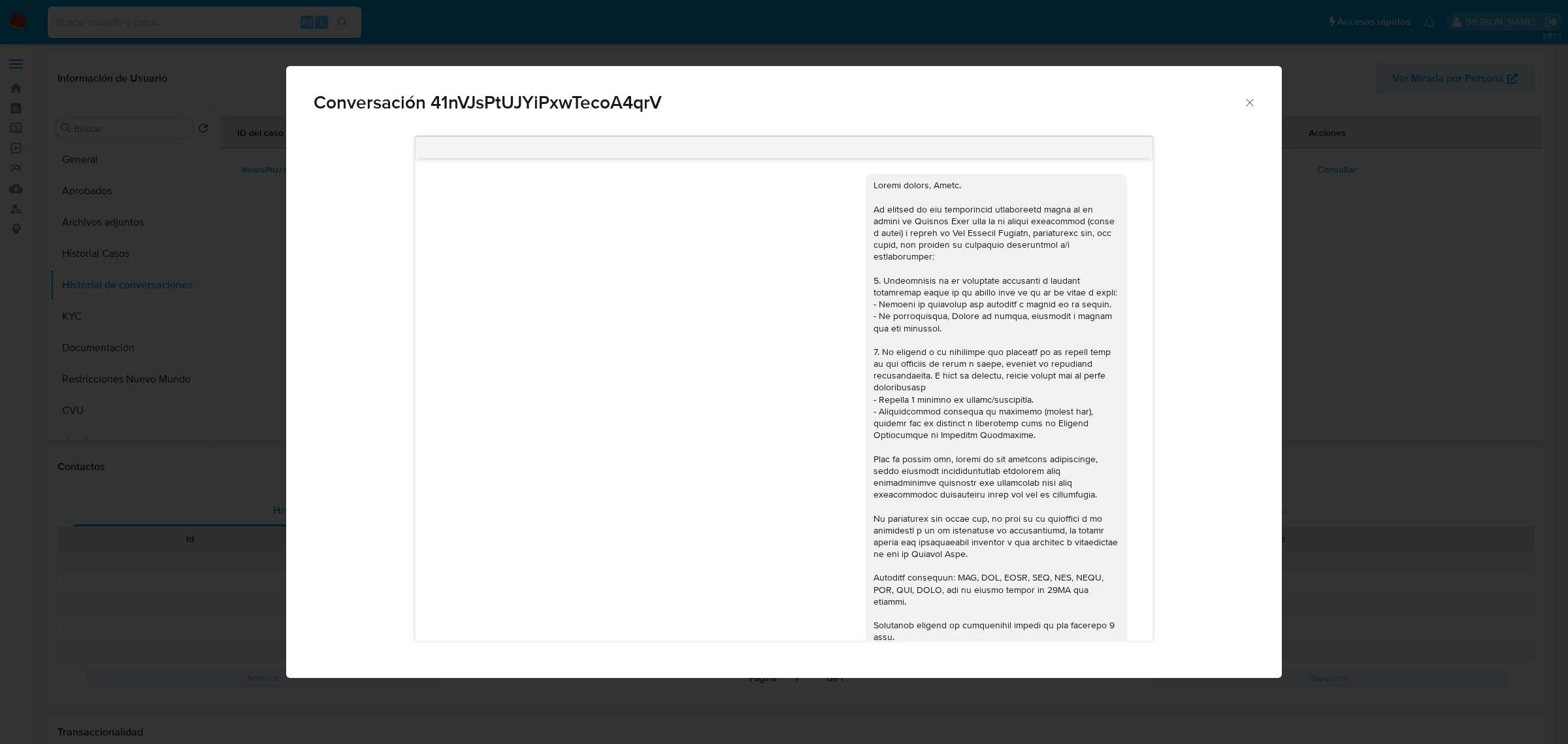
select select "10"
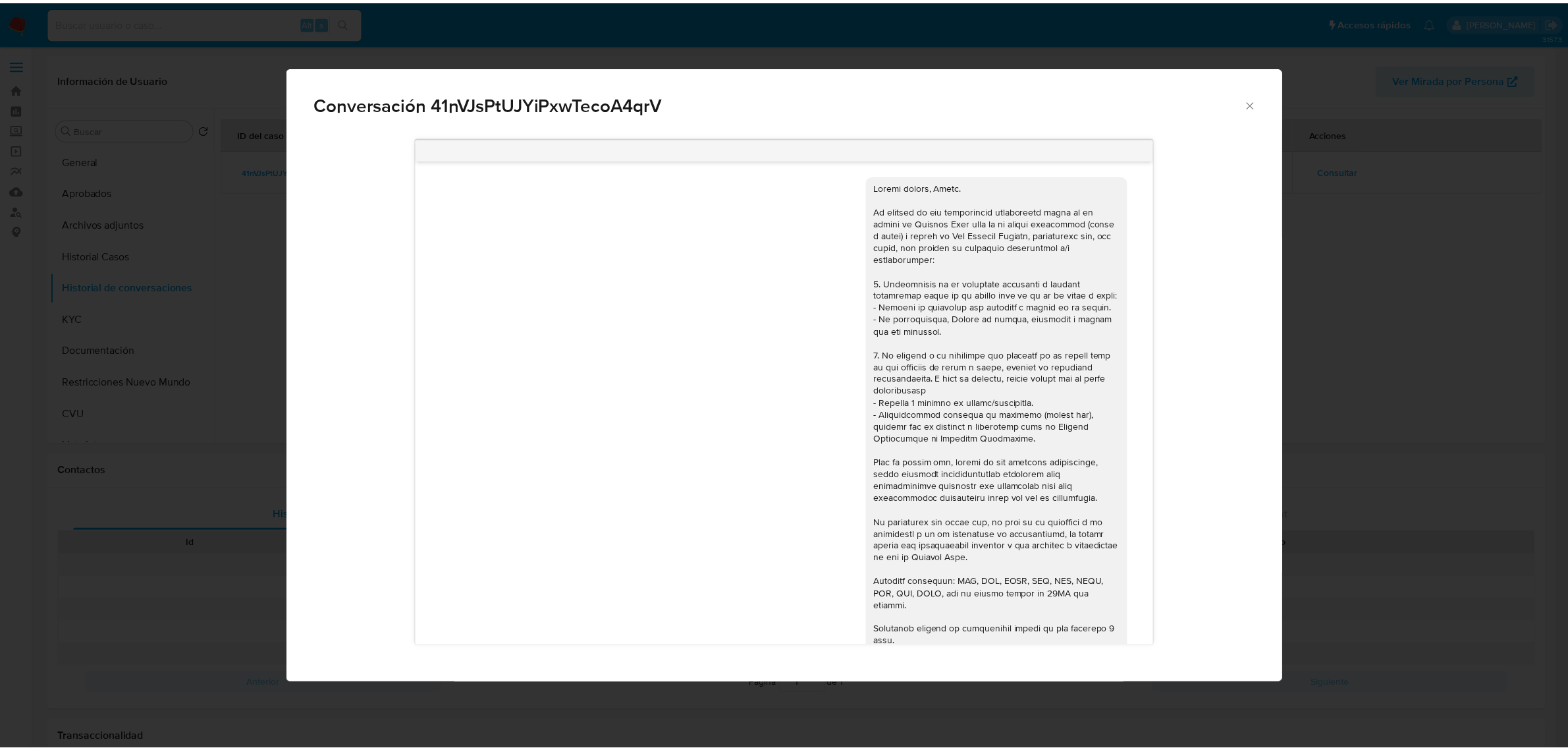
scroll to position [351, 0]
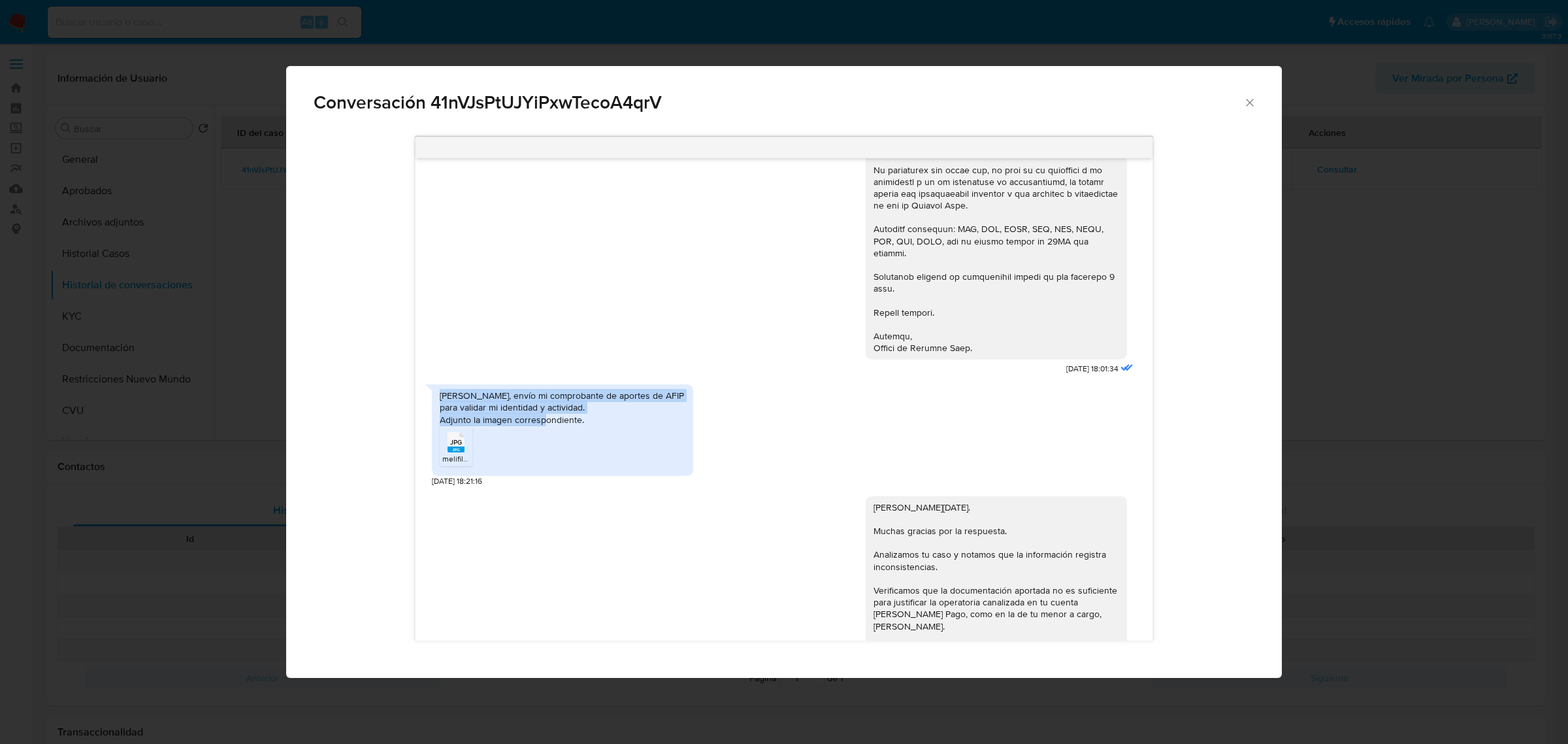
click at [1250, 105] on icon "Cerrar" at bounding box center [1250, 102] width 13 height 13
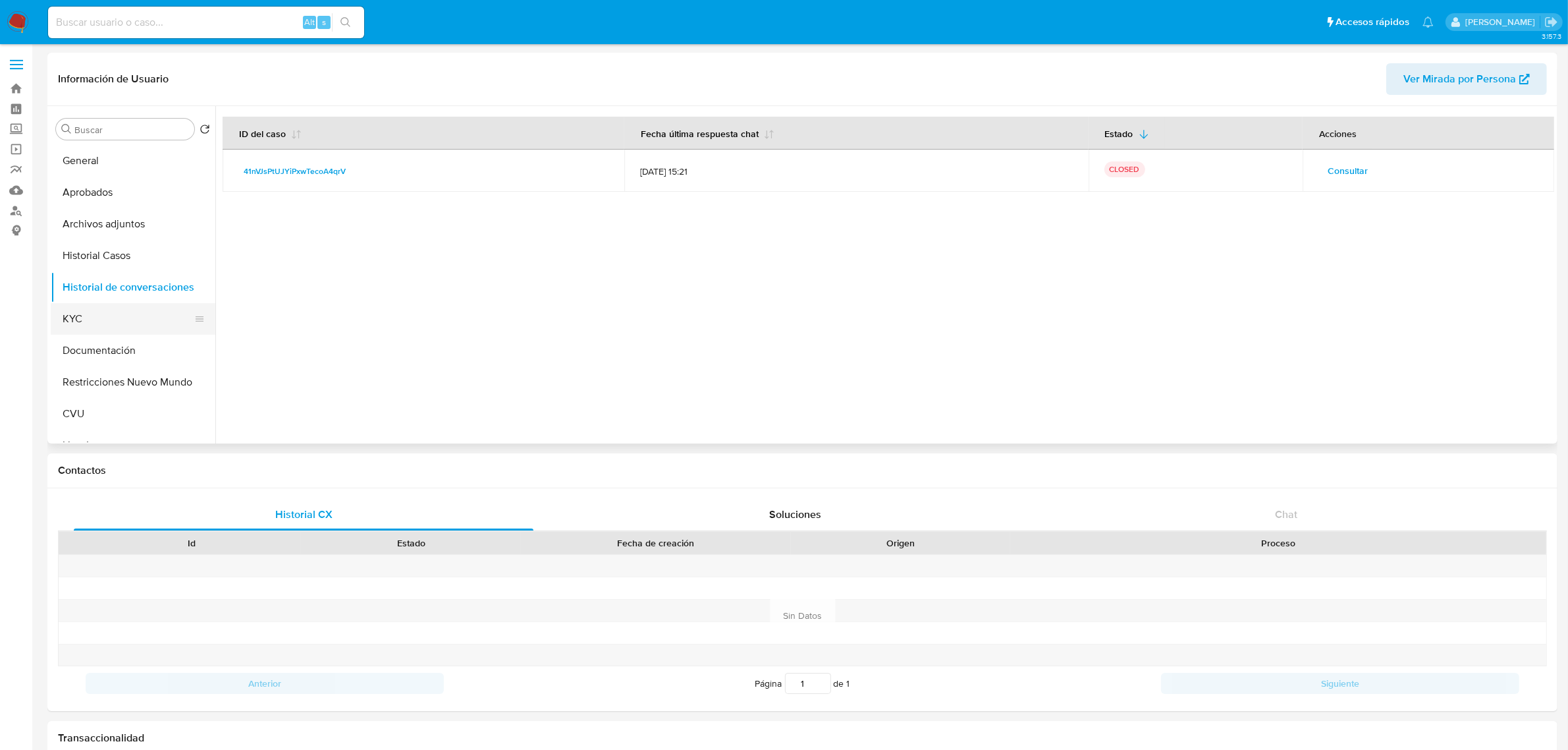
click at [110, 308] on button "KYC" at bounding box center [127, 319] width 154 height 32
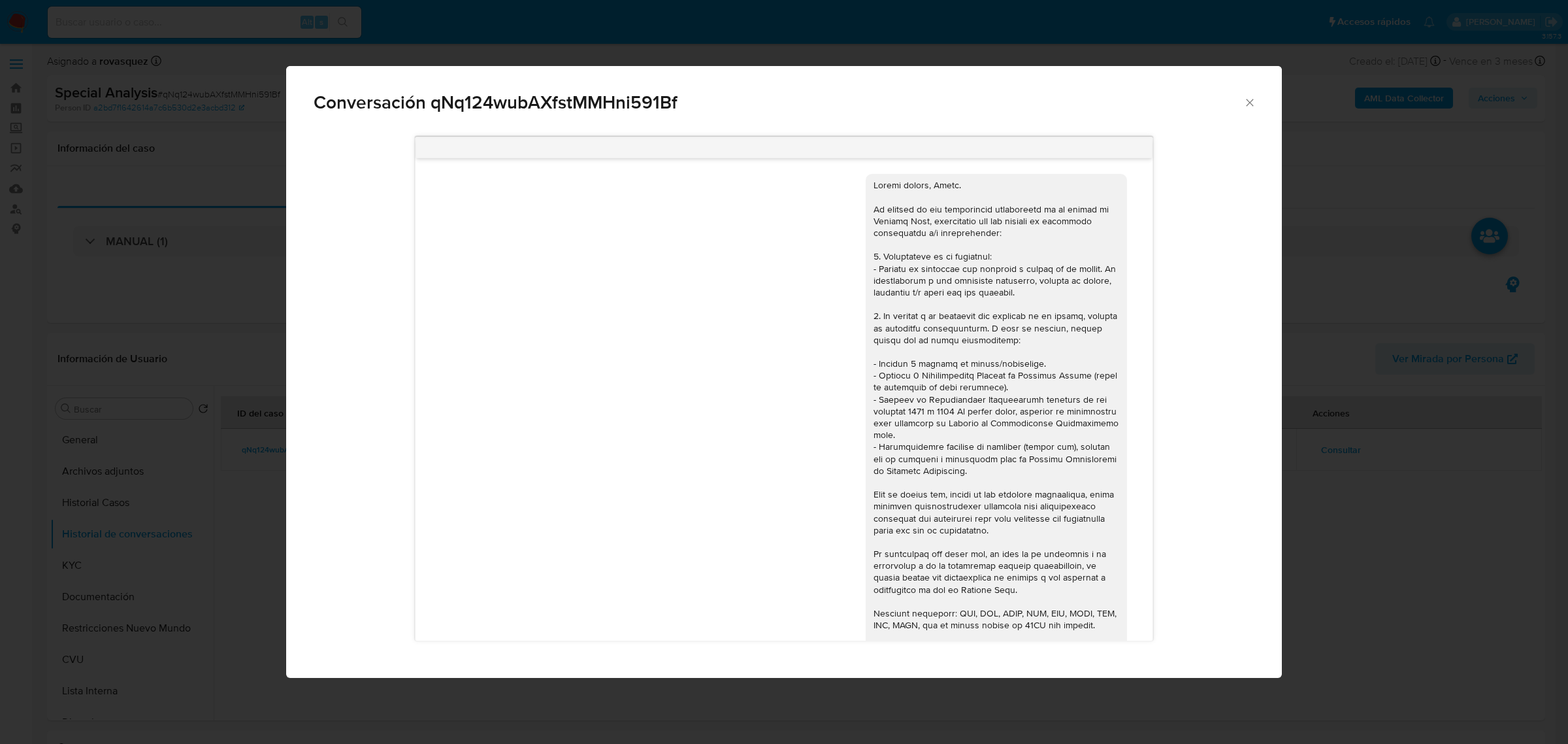
select select "10"
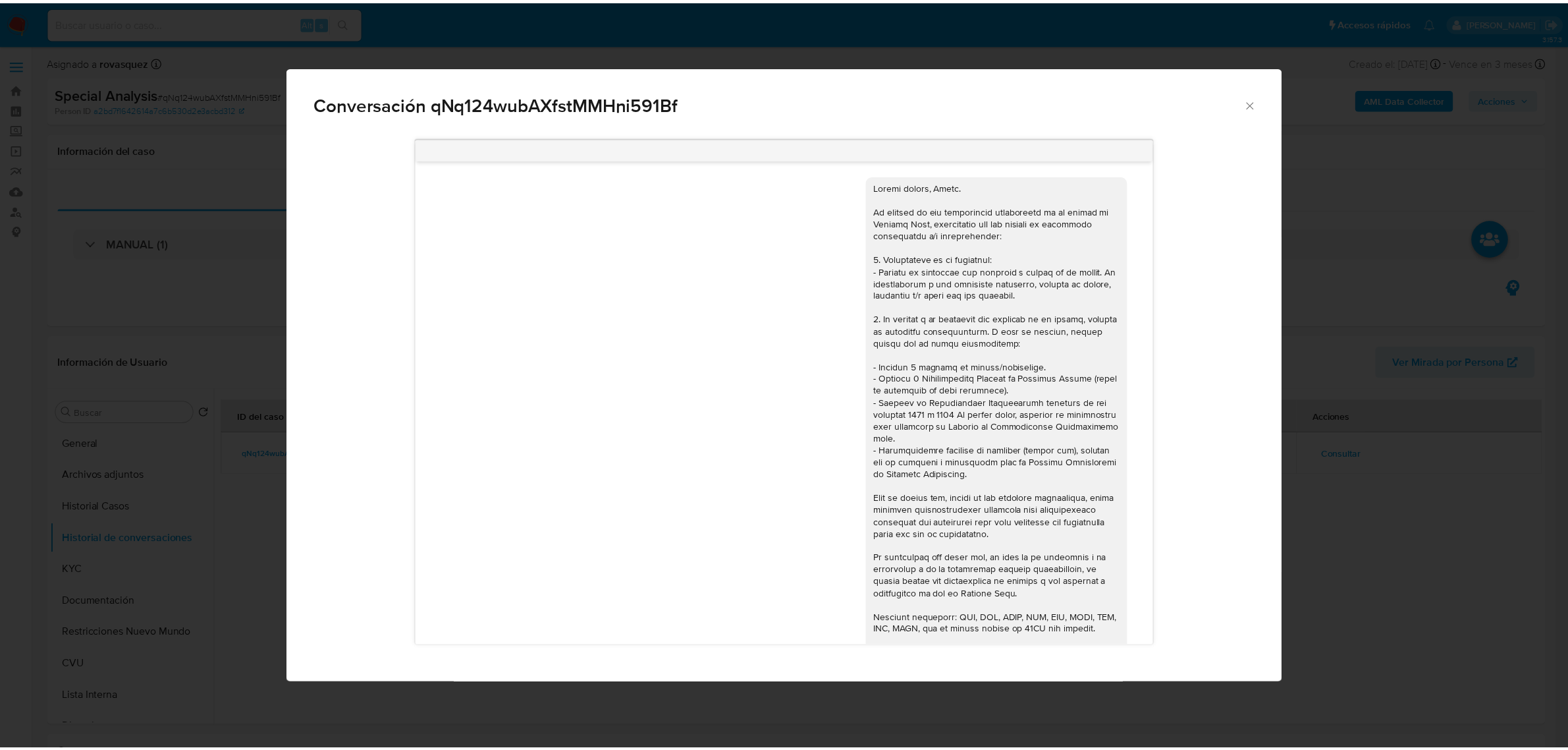
scroll to position [427, 0]
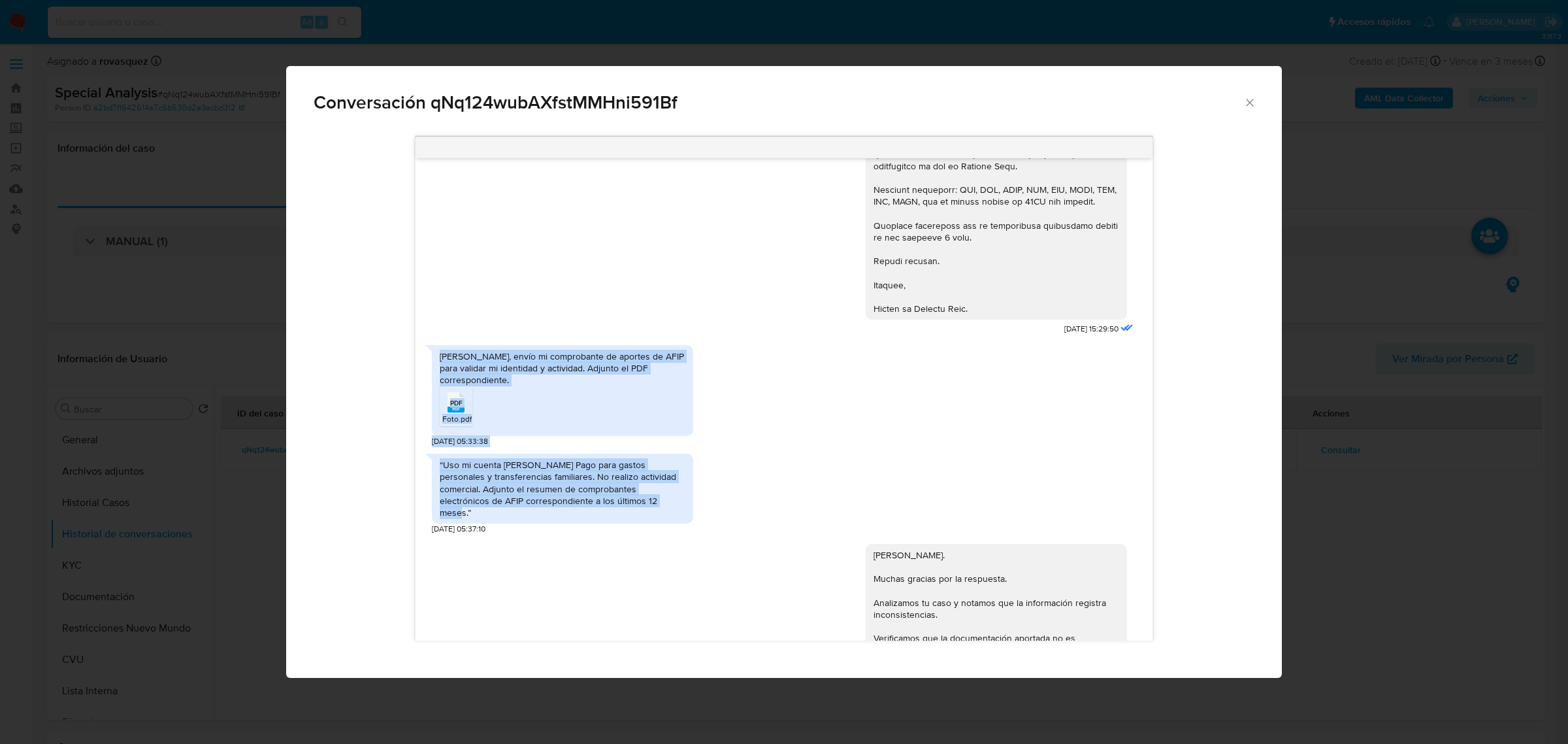
click at [1247, 100] on icon "Cerrar" at bounding box center [1250, 102] width 13 height 13
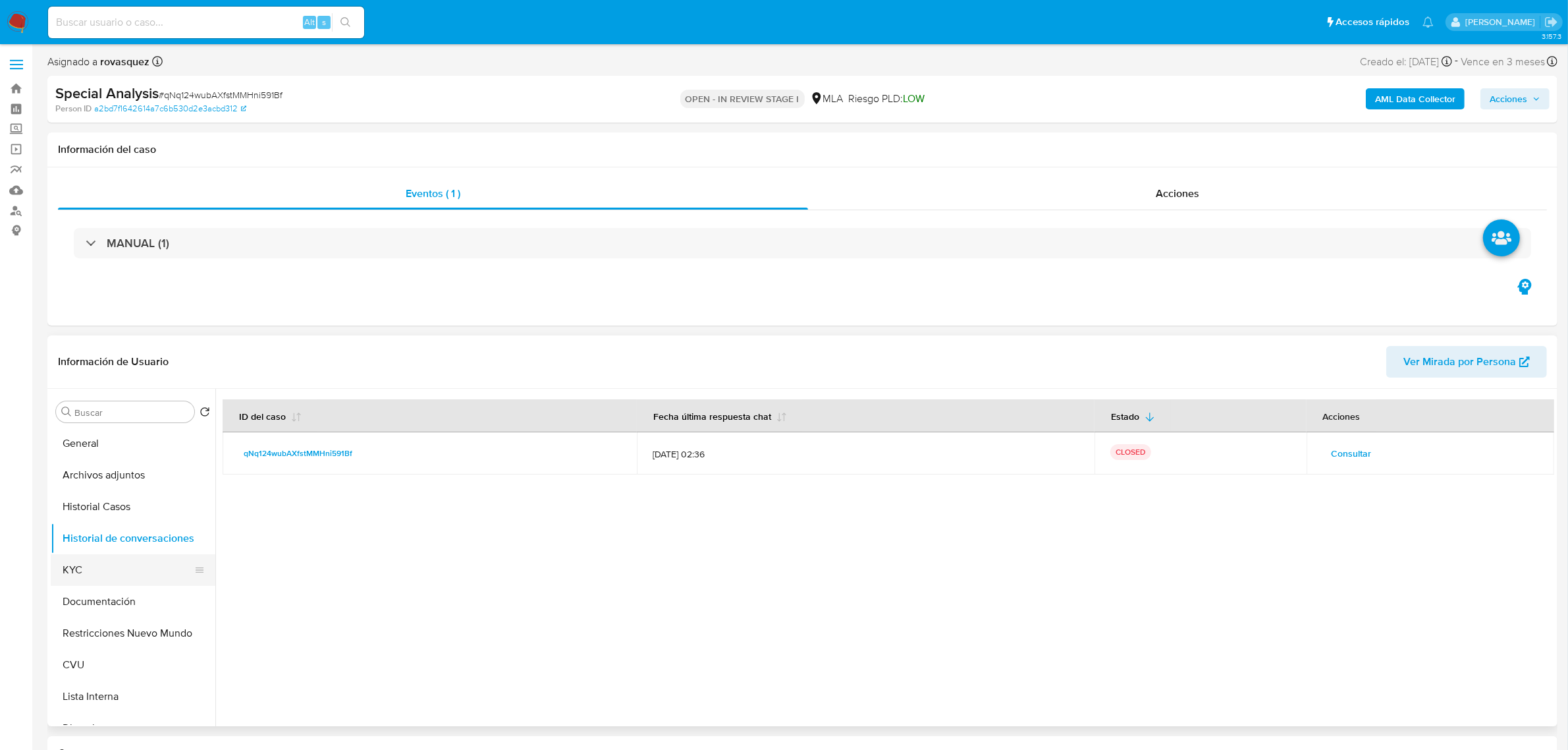
click at [88, 570] on button "KYC" at bounding box center [127, 570] width 154 height 32
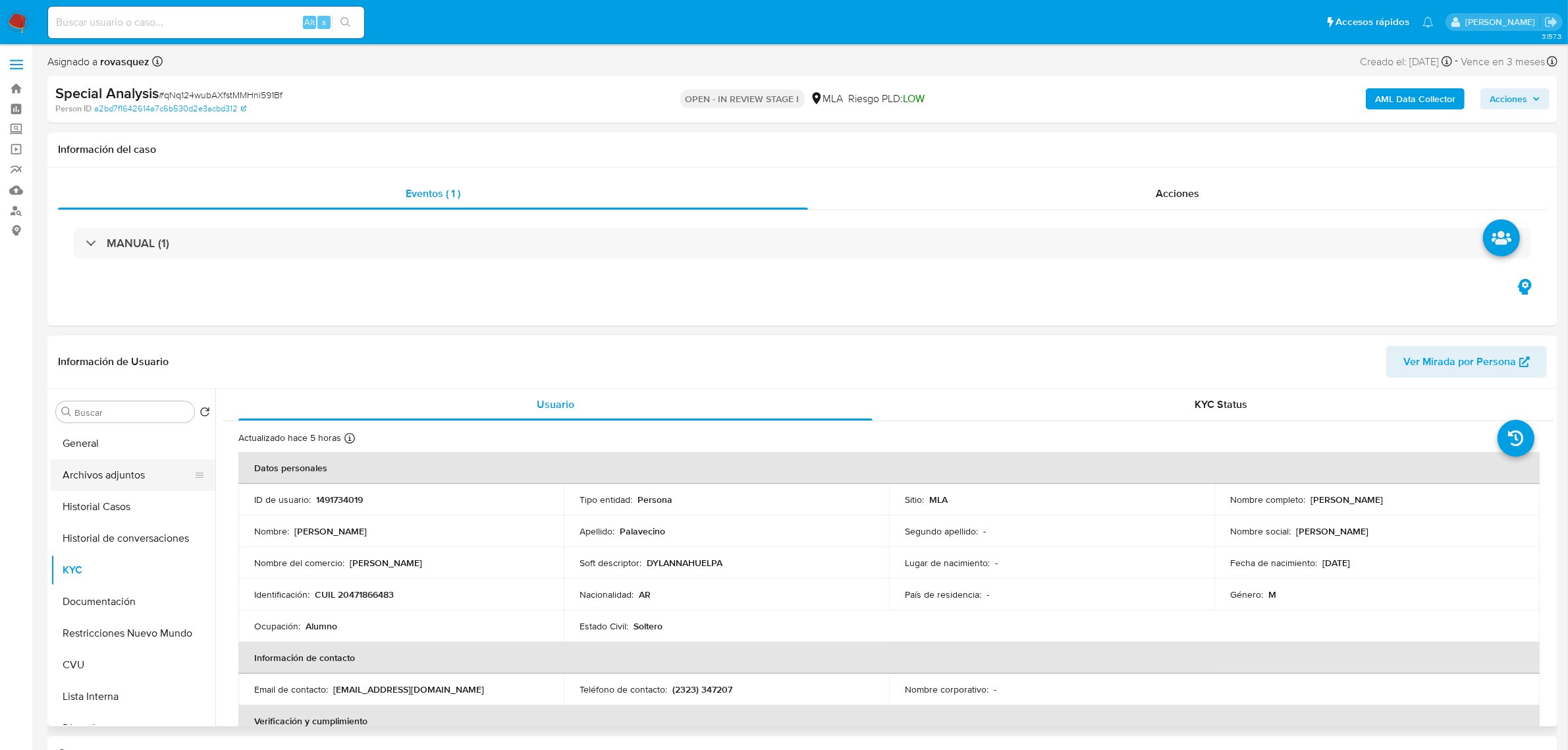
click at [126, 484] on button "Archivos adjuntos" at bounding box center [127, 475] width 154 height 32
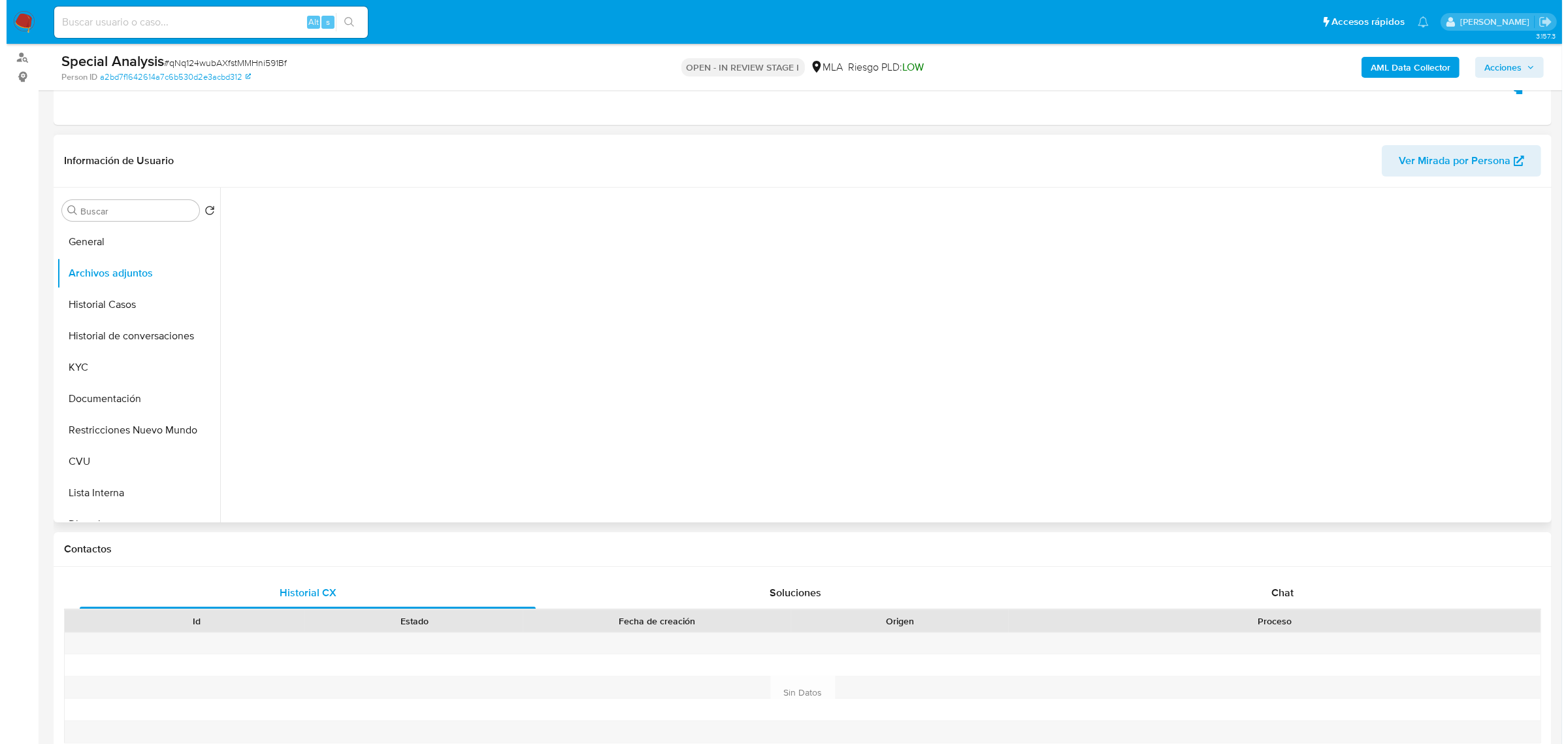
scroll to position [81, 0]
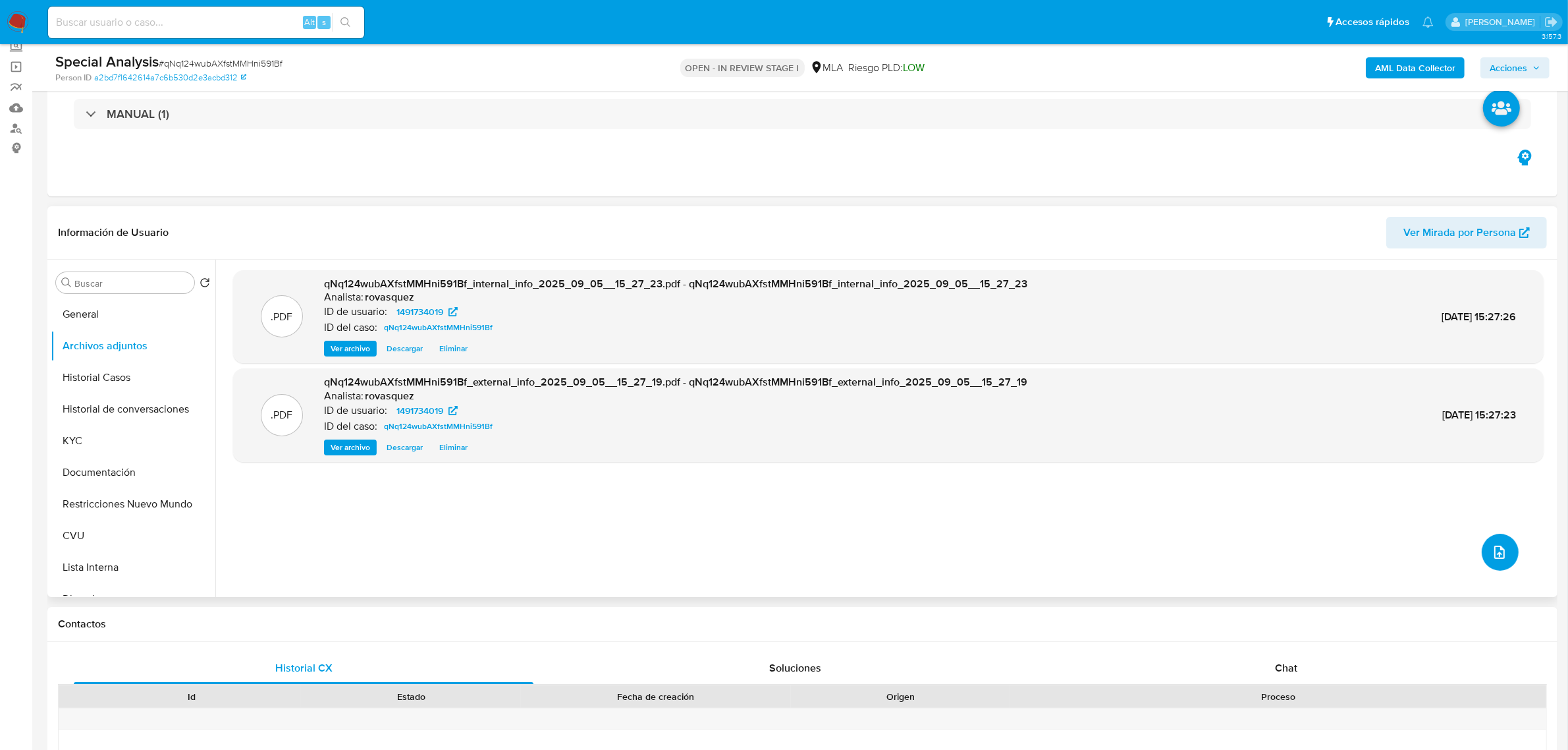
click at [1499, 558] on icon "upload-file" at bounding box center [1499, 552] width 16 height 16
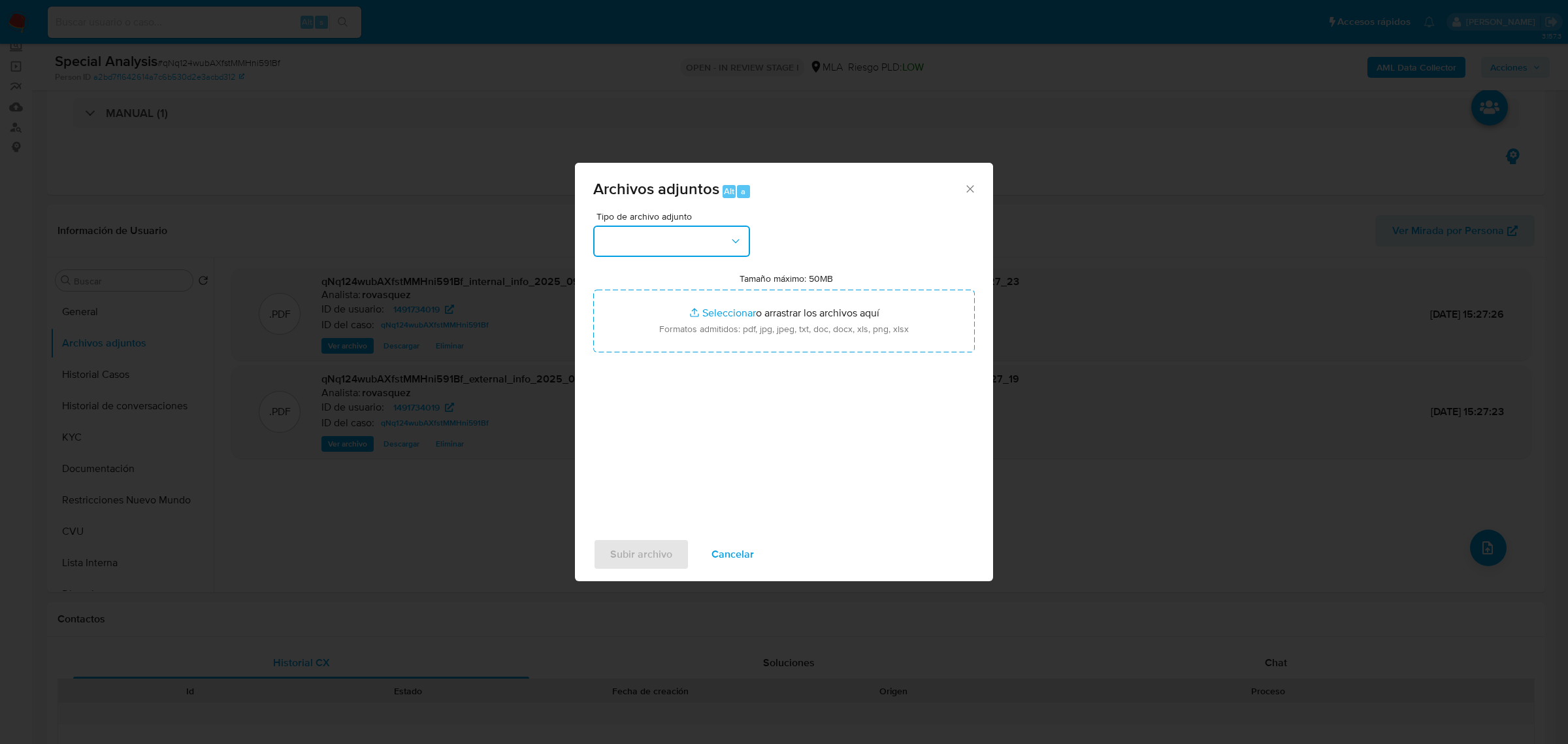
click at [716, 243] on button "button" at bounding box center [672, 241] width 156 height 31
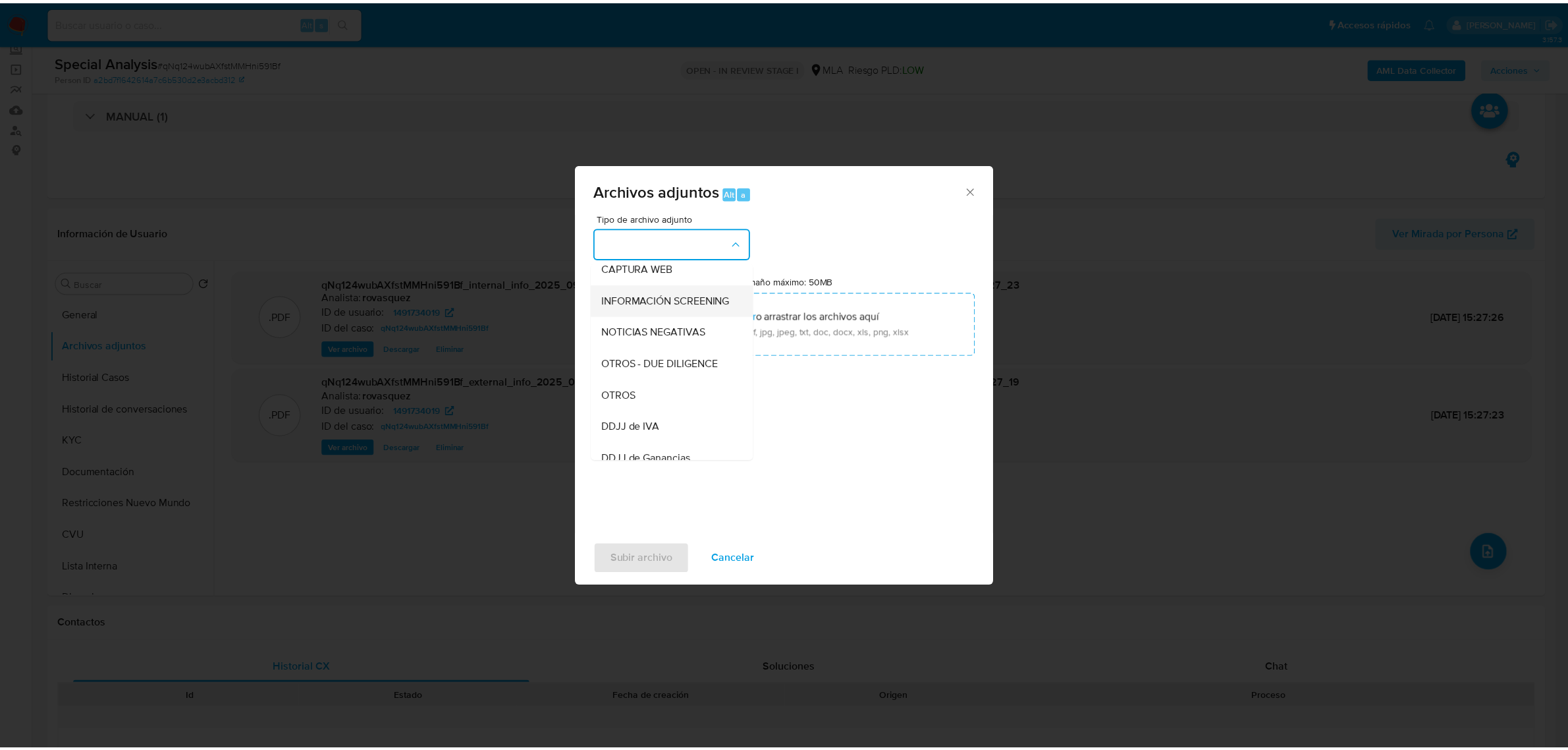
scroll to position [165, 0]
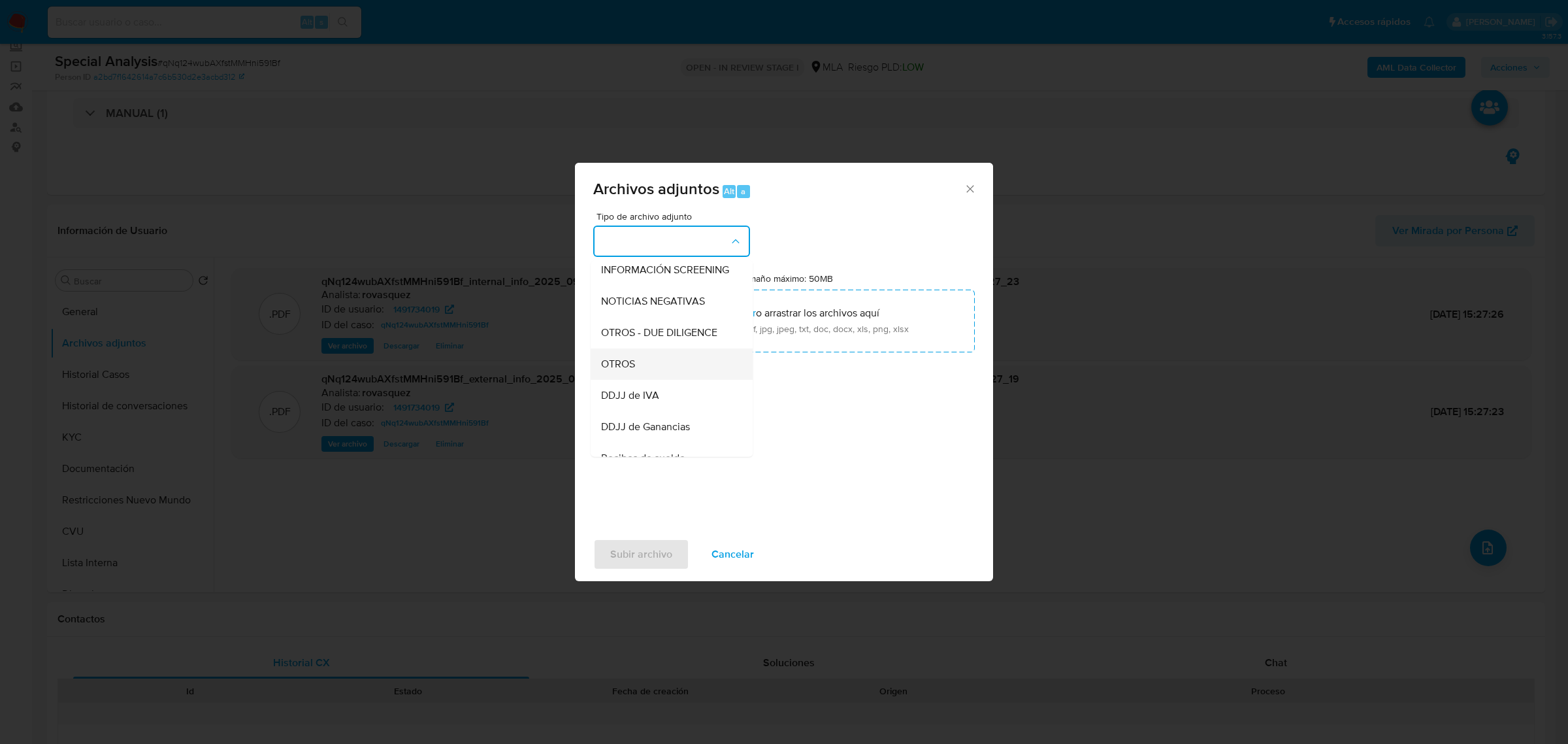
click at [649, 379] on div "OTROS" at bounding box center [668, 363] width 133 height 31
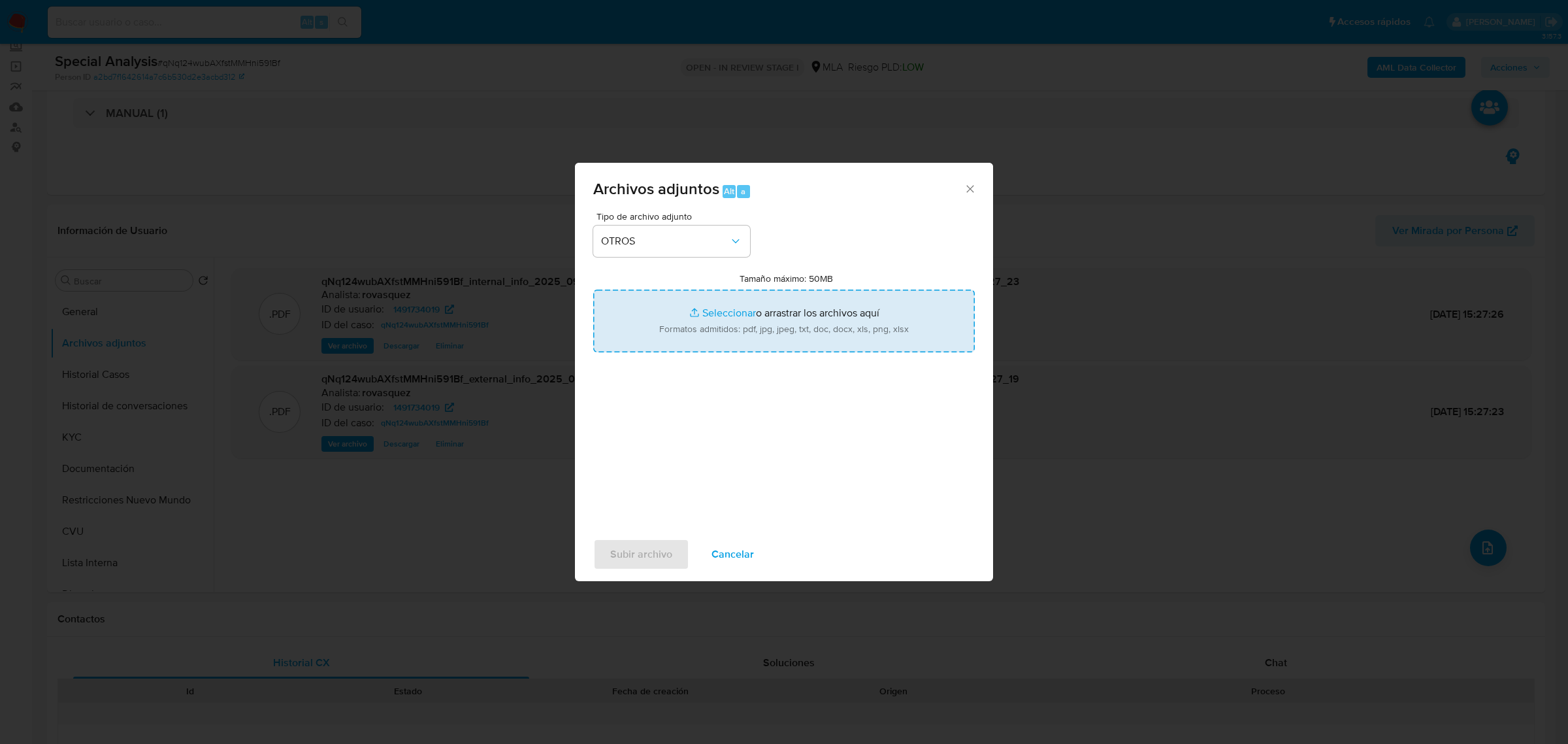
click at [717, 312] on input "Tamaño máximo: 50MB Seleccionar archivos" at bounding box center [784, 321] width 382 height 63
type input "C:\fakepath\Caselog qNq124wubAXfstMMHni591Bf_2025_09_05_12_41_46.docx"
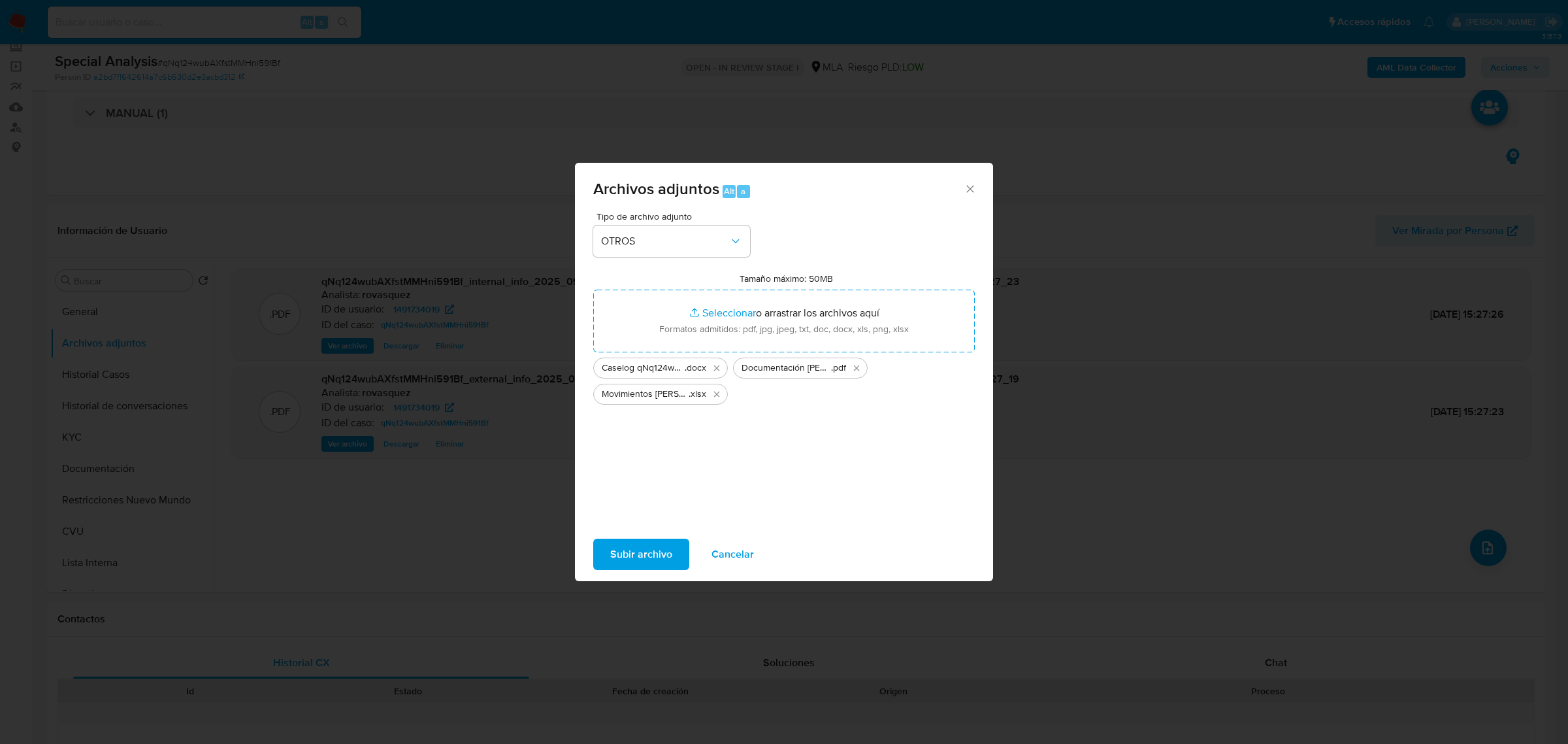
click at [641, 555] on span "Subir archivo" at bounding box center [640, 554] width 62 height 29
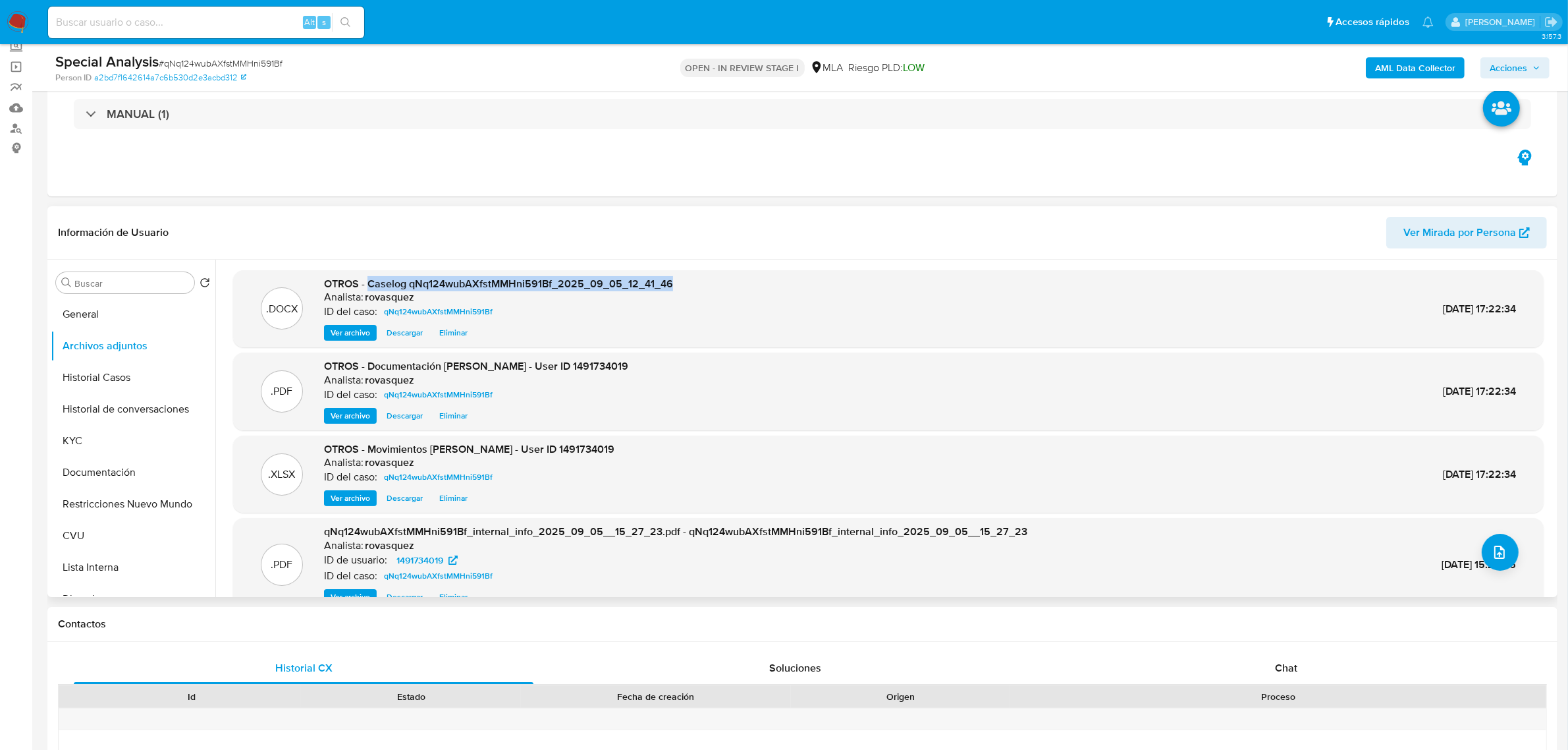
drag, startPoint x: 370, startPoint y: 285, endPoint x: 676, endPoint y: 285, distance: 306.0
click at [676, 285] on div ".DOCX OTROS - Caselog qNq124wubAXfstMMHni591Bf_2025_09_05_12_41_46 Analista: ro…" at bounding box center [888, 309] width 1298 height 65
copy span "Caselog qNq124wubAXfstMMHni591Bf_2025_09_05_12_41_46"
click at [1511, 73] on span "Acciones" at bounding box center [1509, 68] width 38 height 21
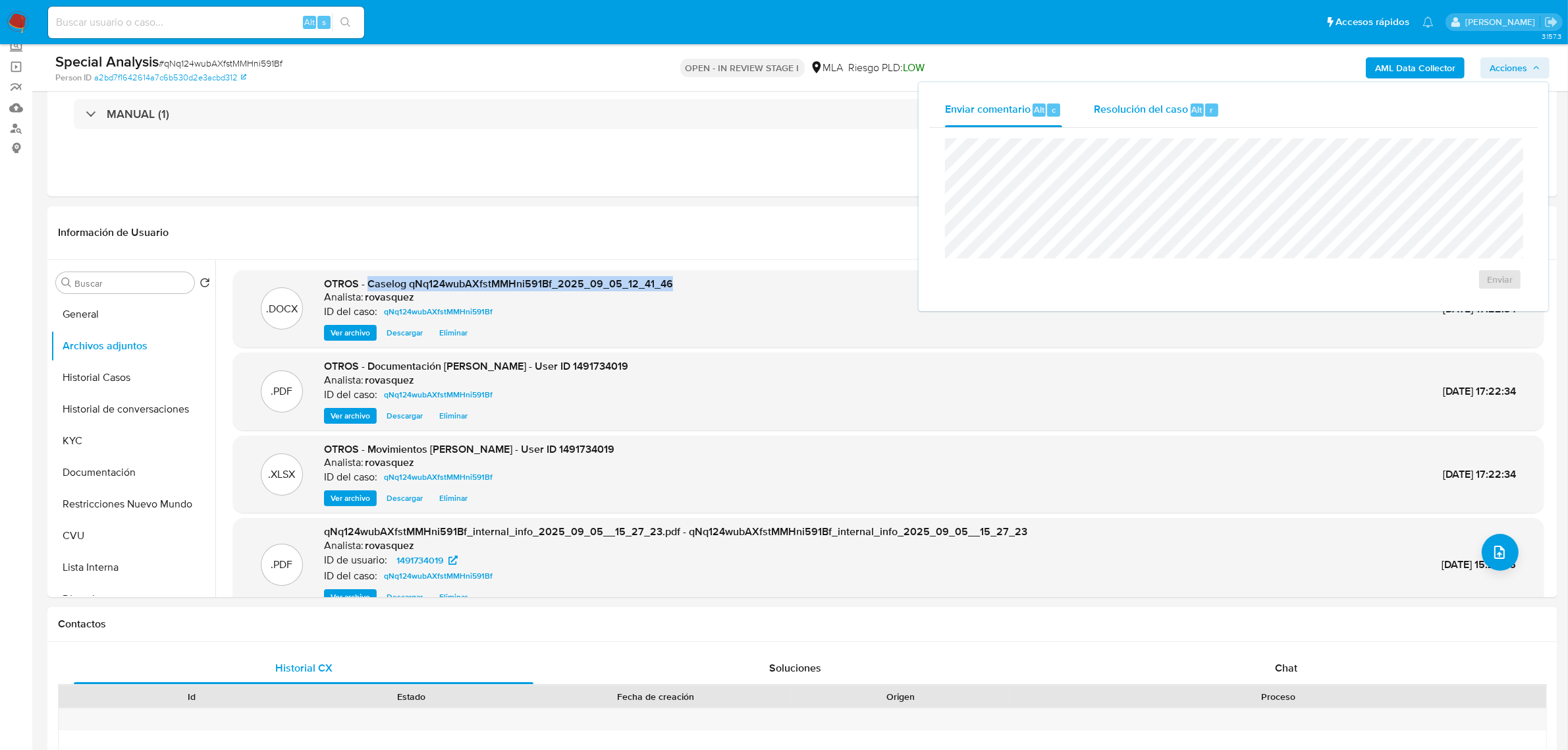
click at [1122, 110] on span "Resolución del caso" at bounding box center [1141, 109] width 94 height 15
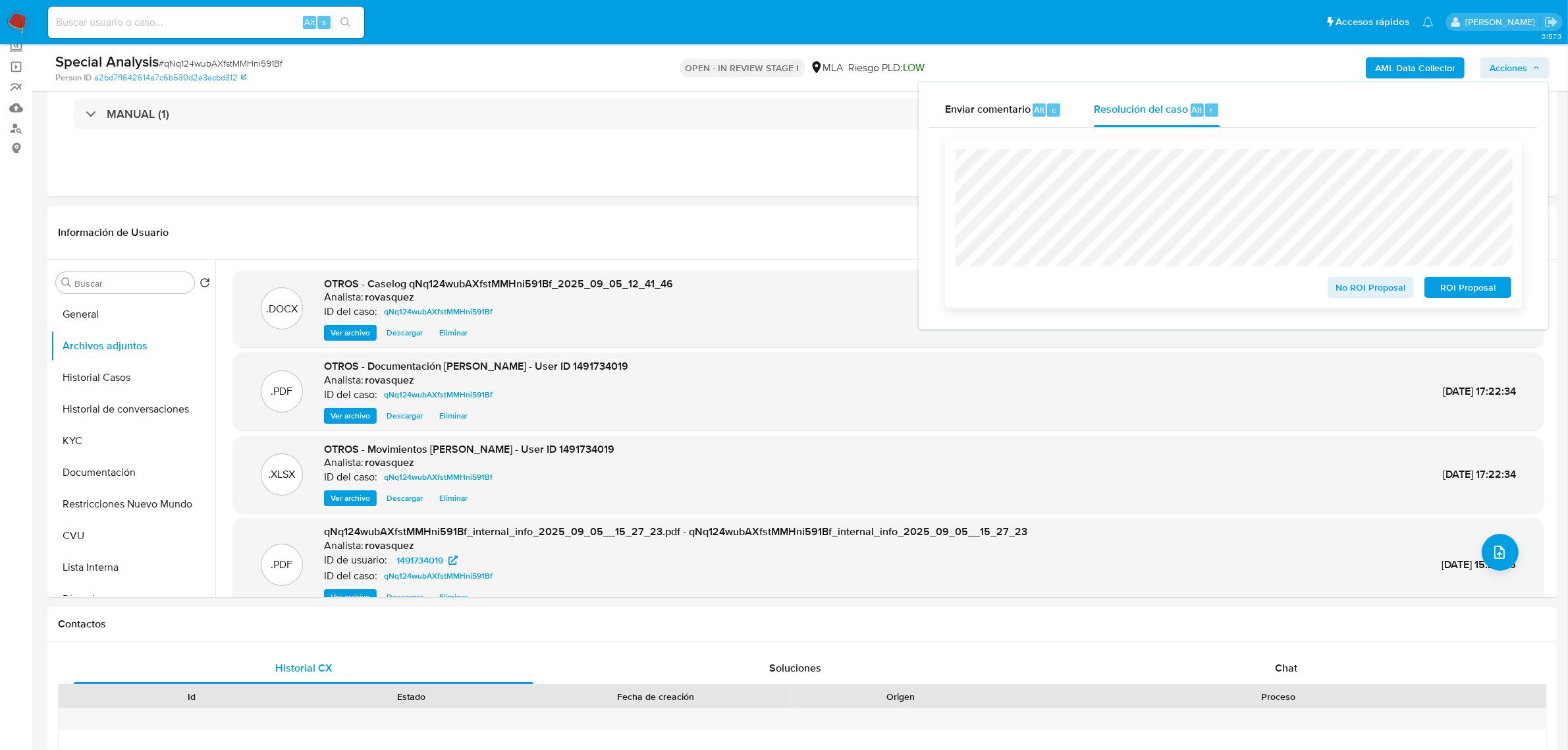
click at [1462, 285] on span "ROI Proposal" at bounding box center [1468, 287] width 69 height 18
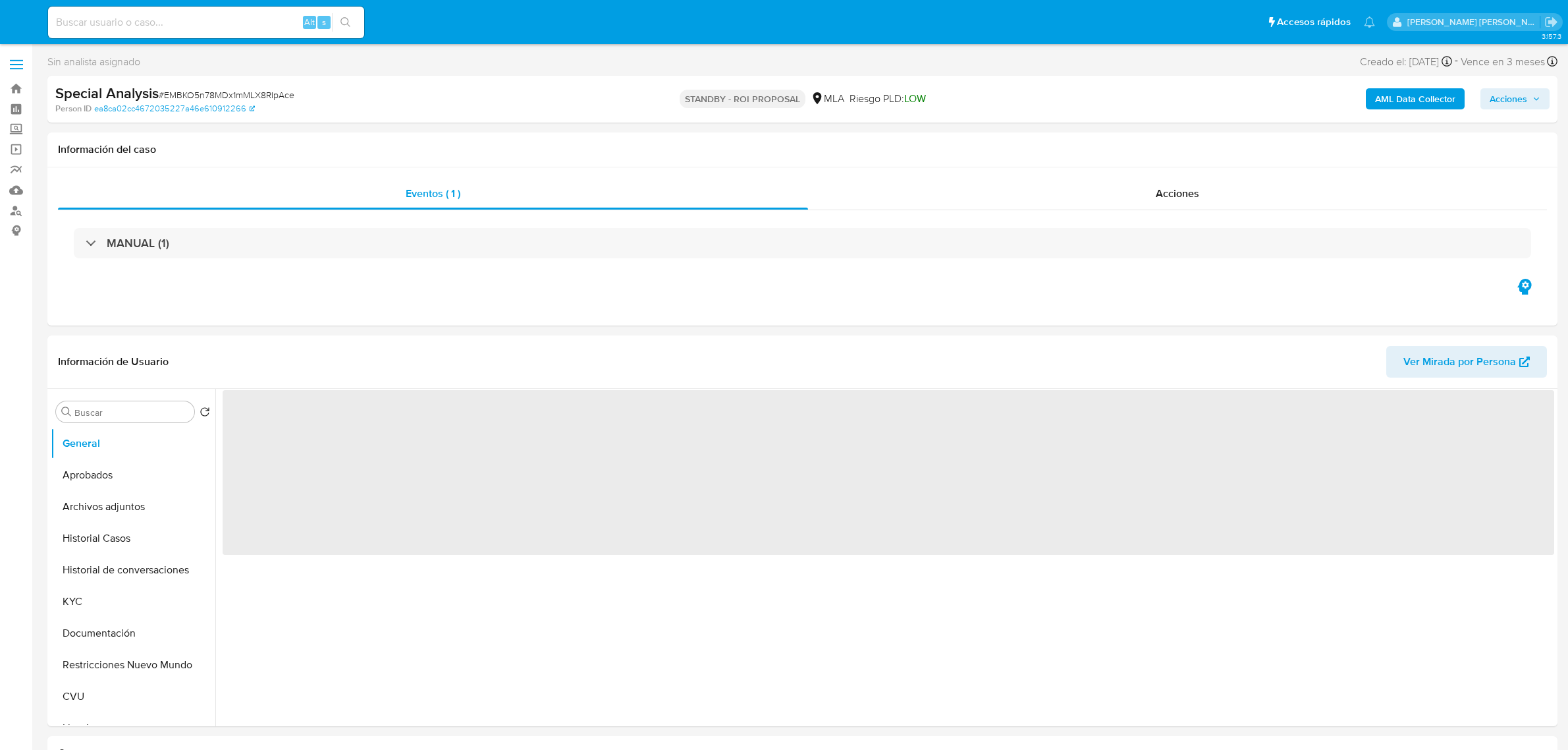
select select "10"
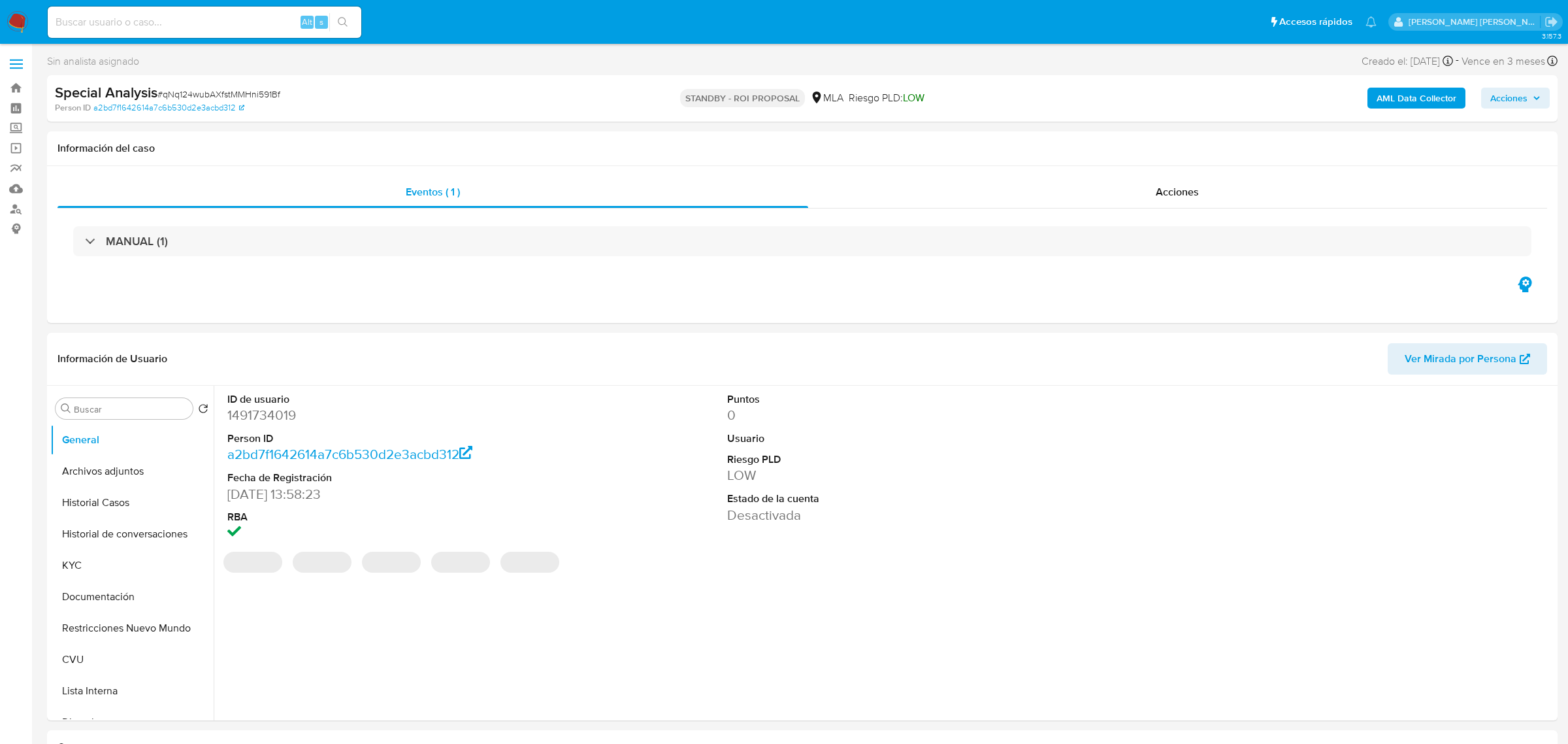
select select "10"
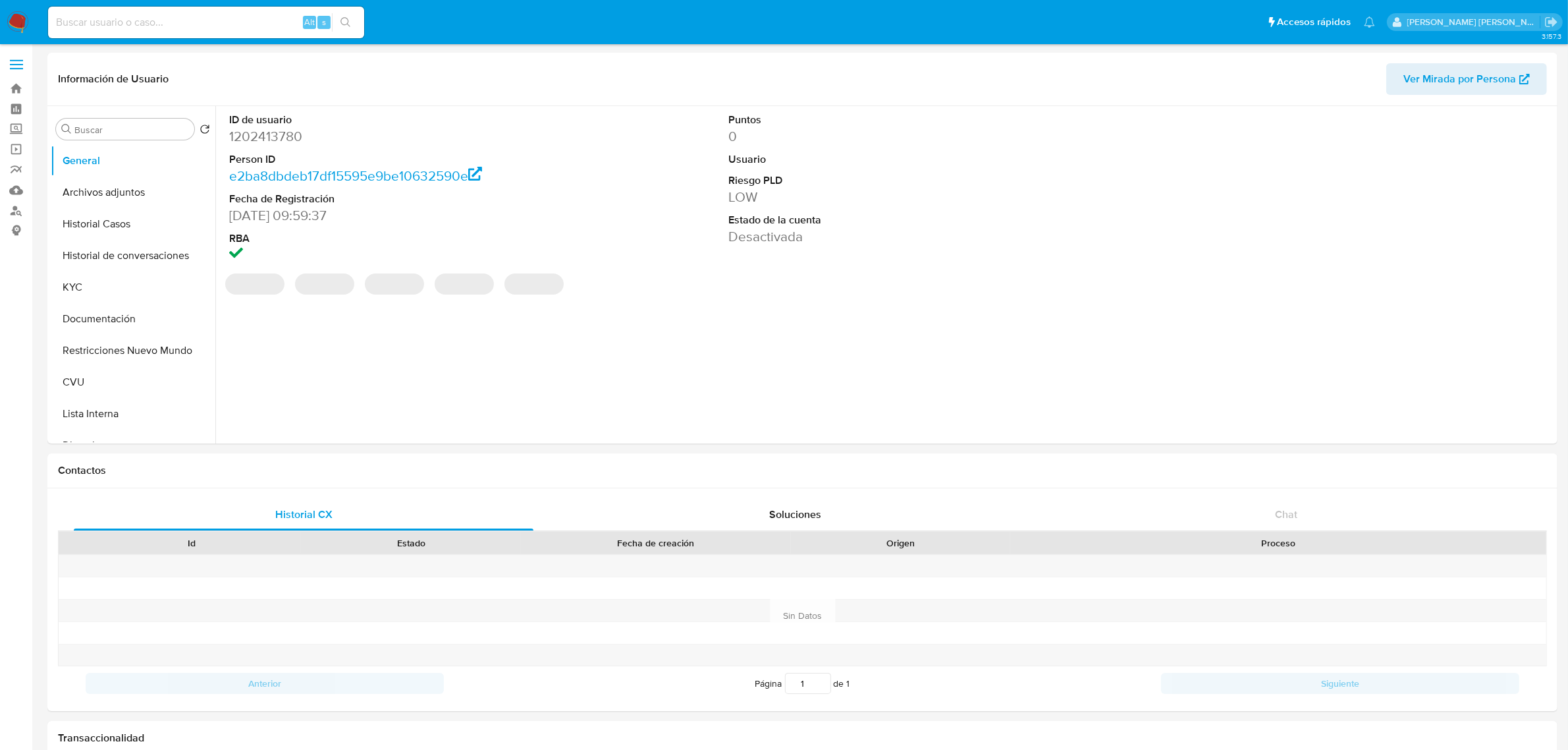
select select "10"
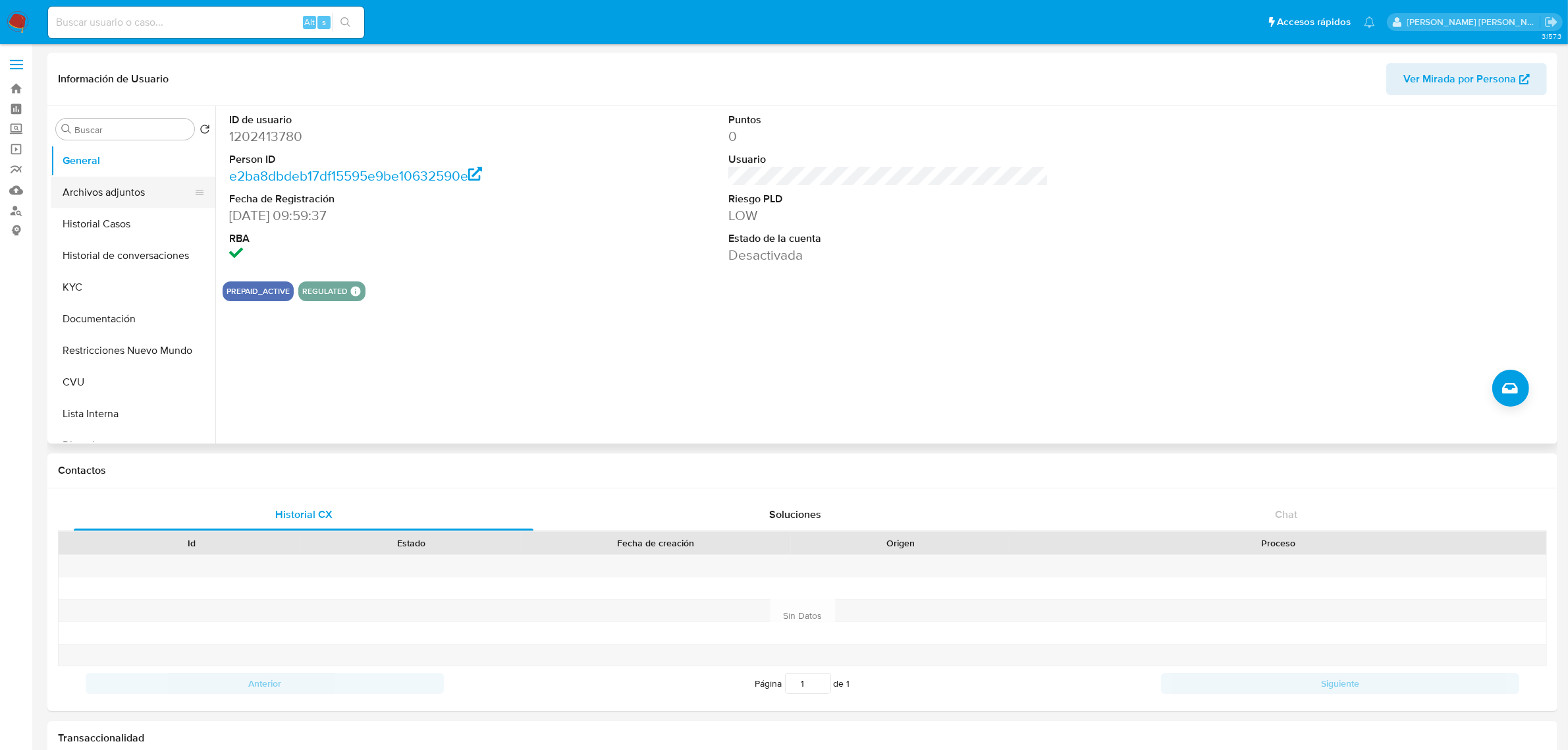
click at [116, 198] on button "Archivos adjuntos" at bounding box center [127, 192] width 154 height 32
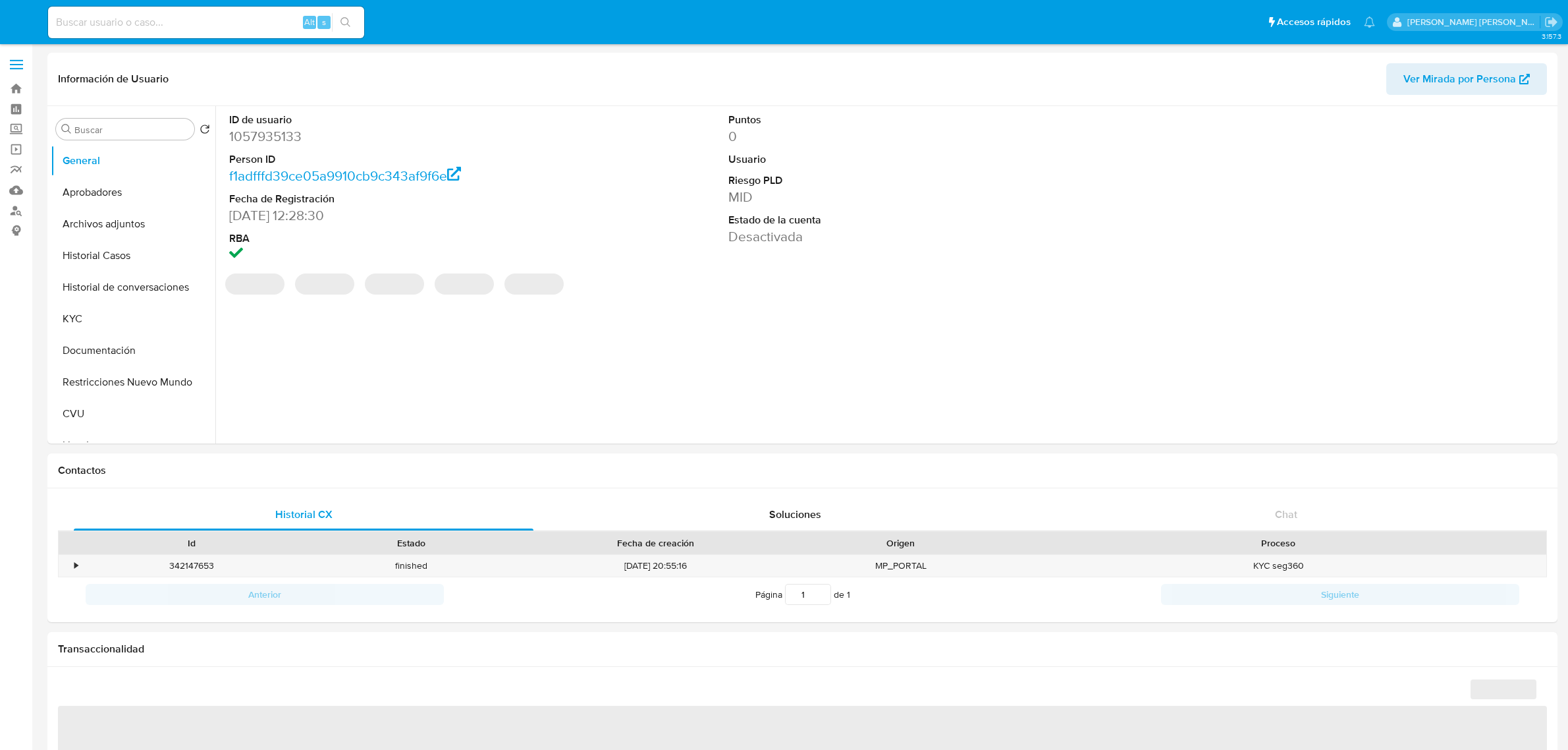
select select "10"
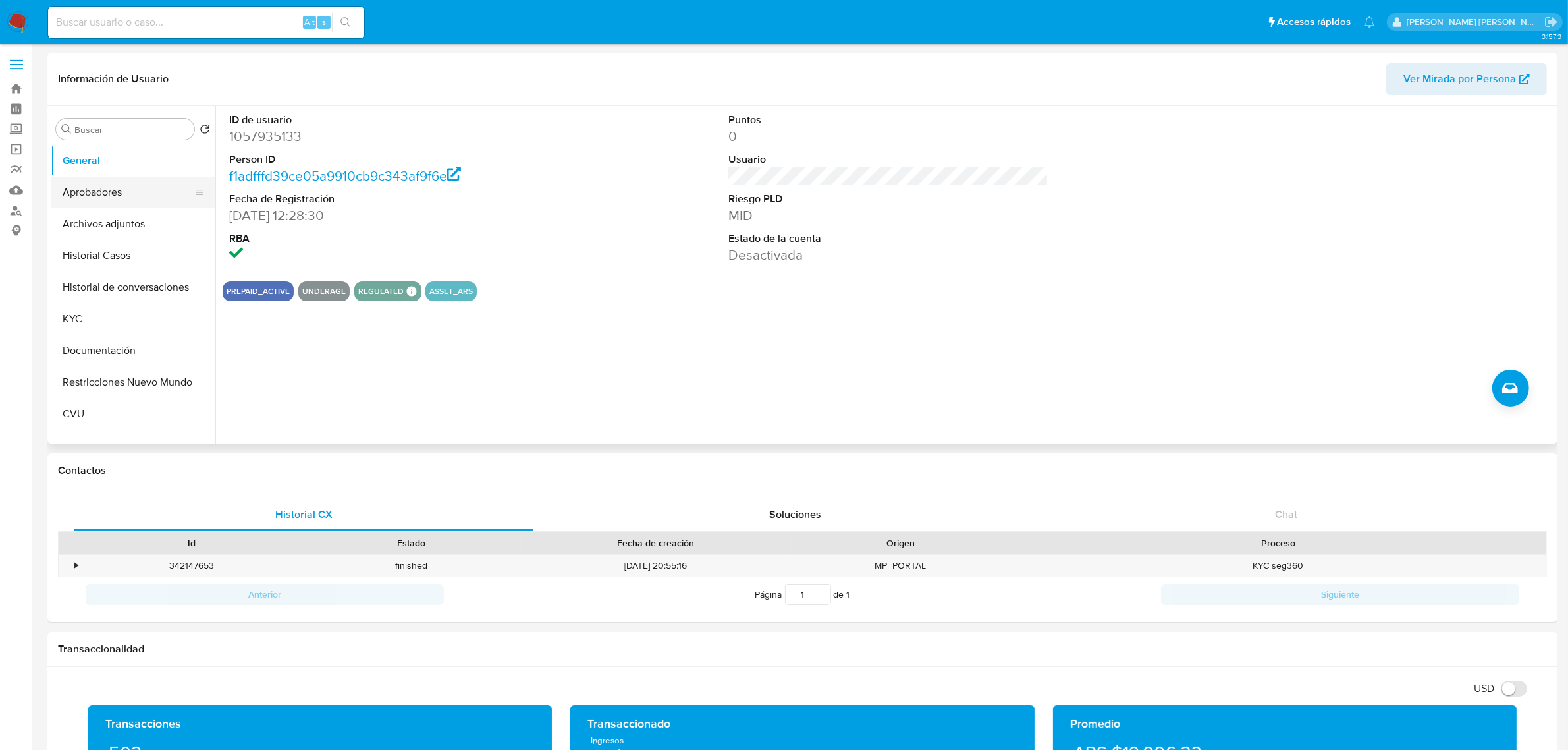
click at [117, 202] on button "Aprobadores" at bounding box center [127, 192] width 154 height 32
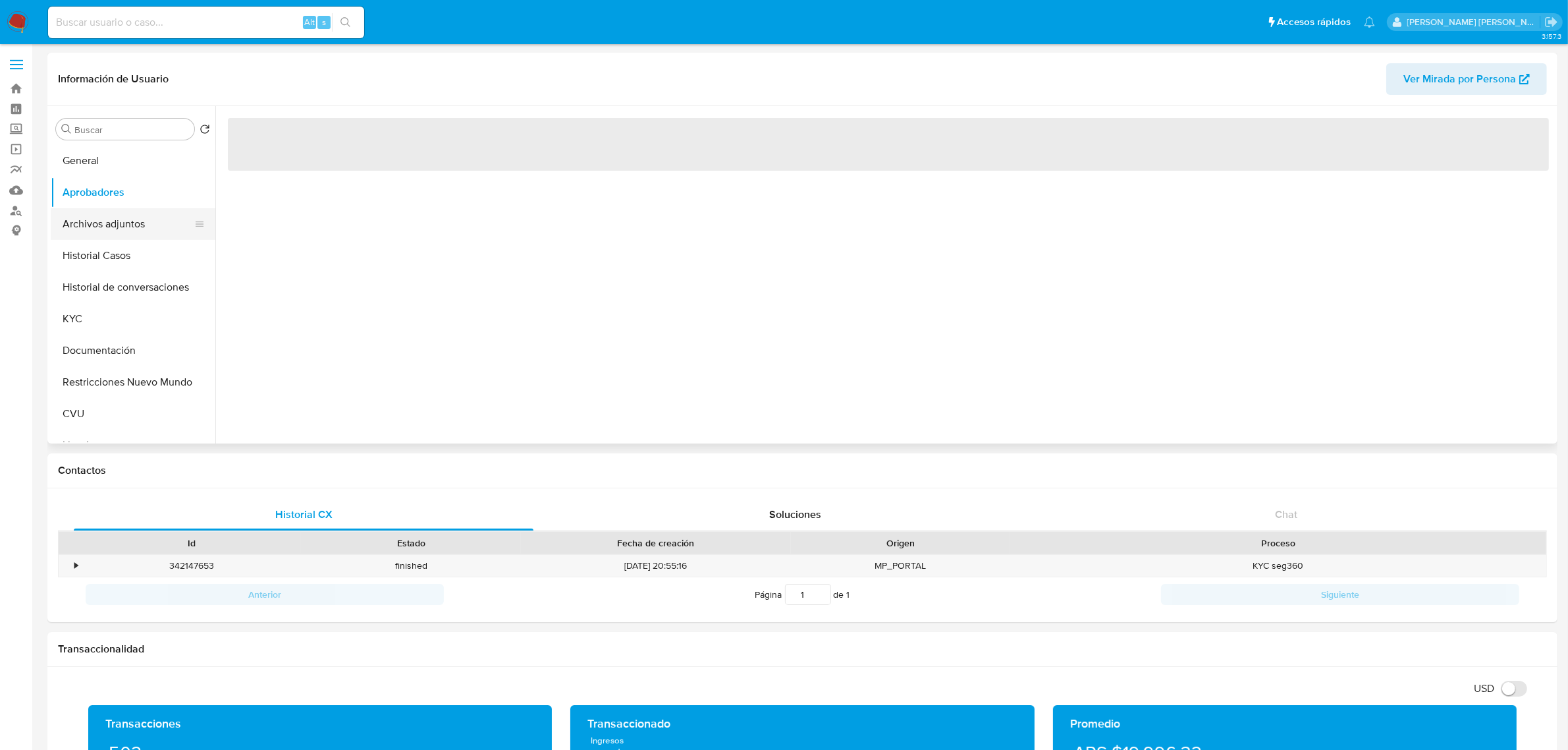
click at [122, 224] on button "Archivos adjuntos" at bounding box center [127, 224] width 154 height 32
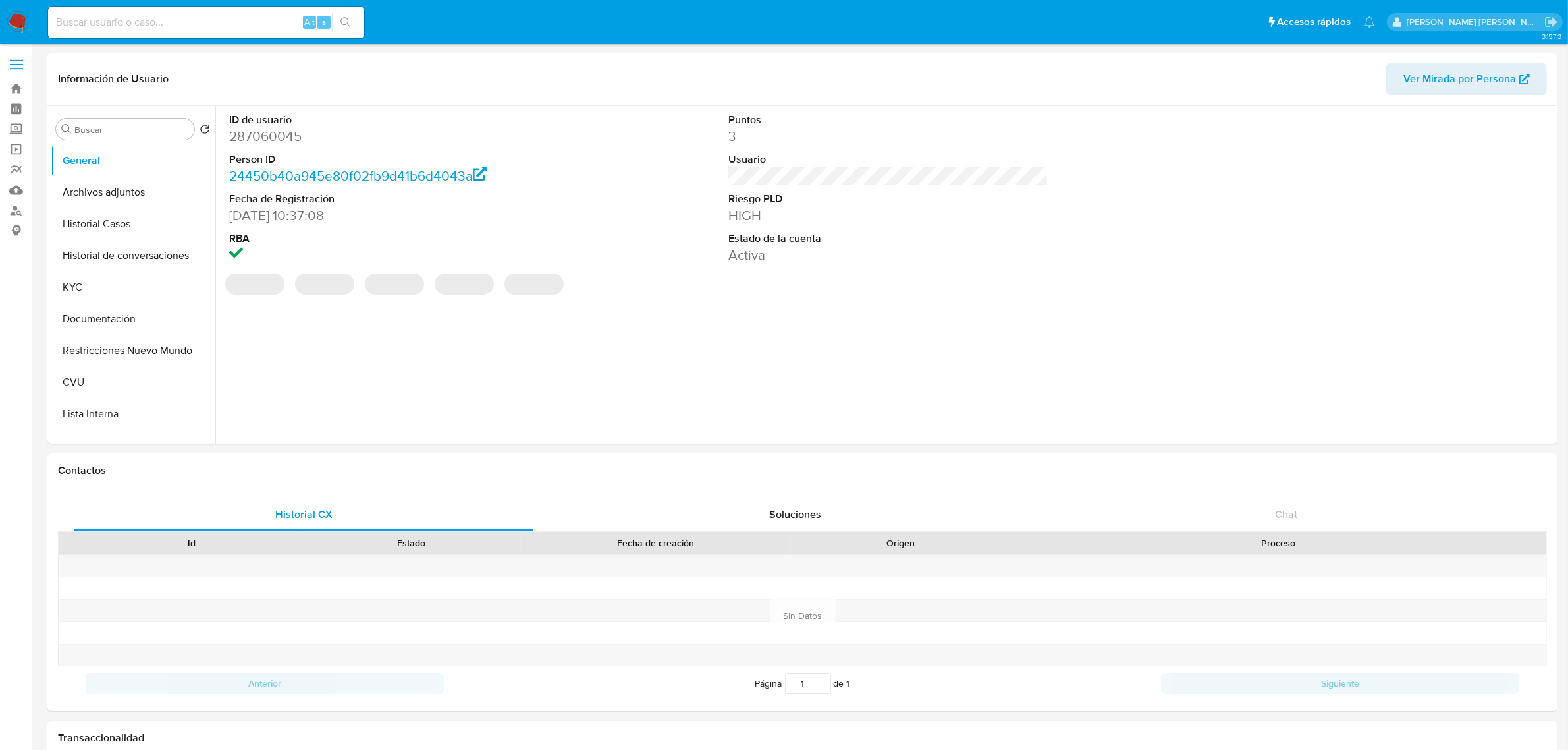
select select "10"
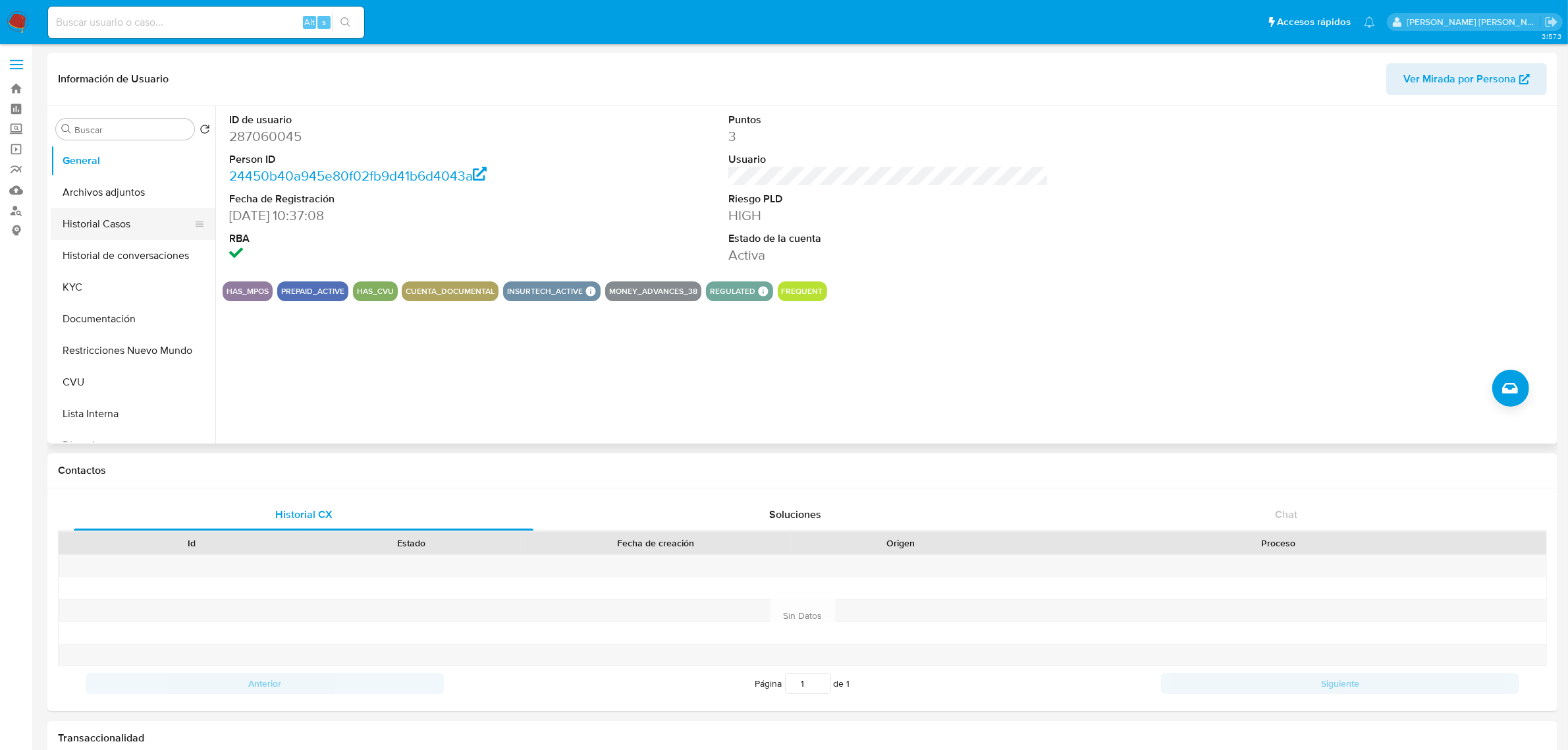
click at [76, 224] on button "Historial Casos" at bounding box center [127, 224] width 154 height 32
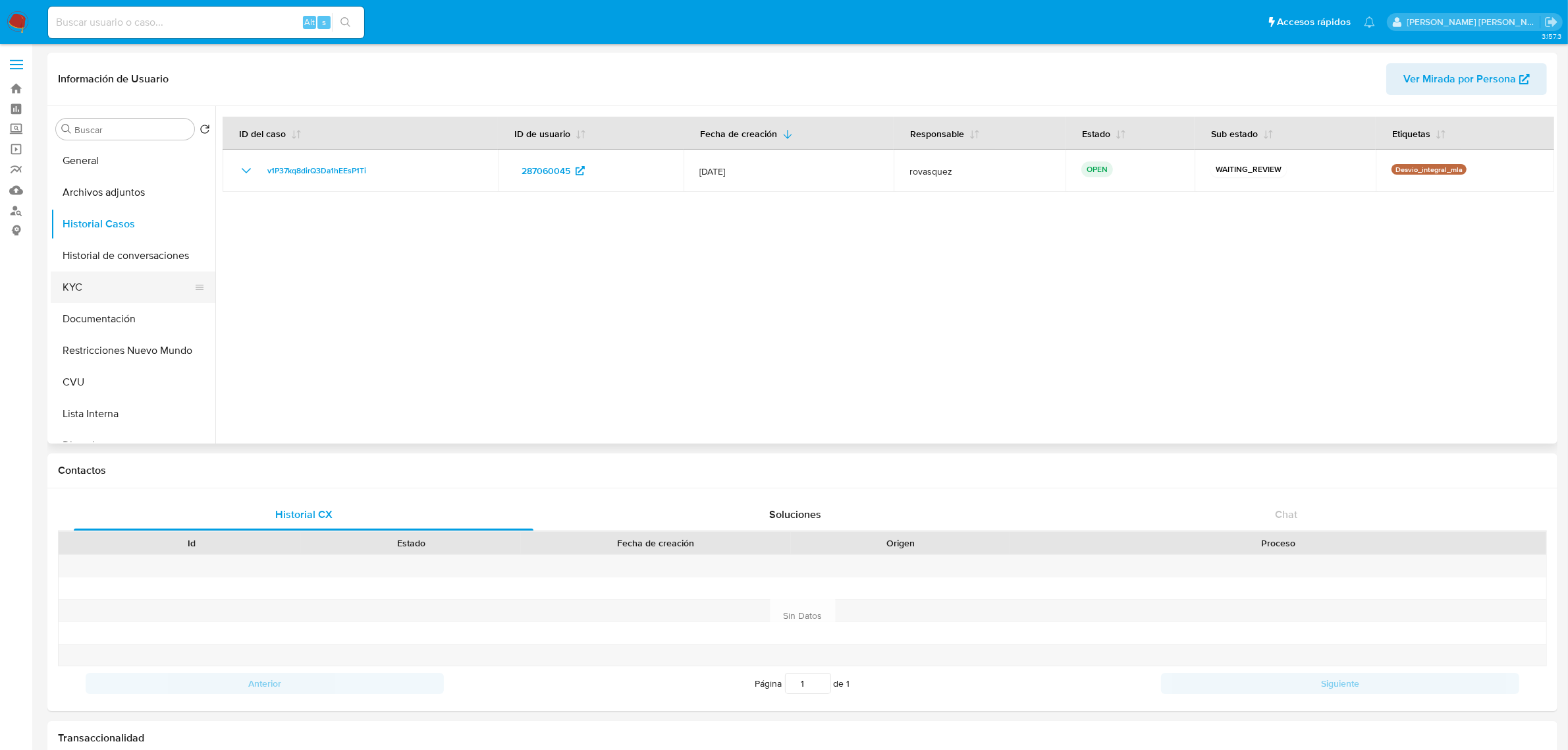
click at [102, 278] on button "KYC" at bounding box center [127, 287] width 154 height 32
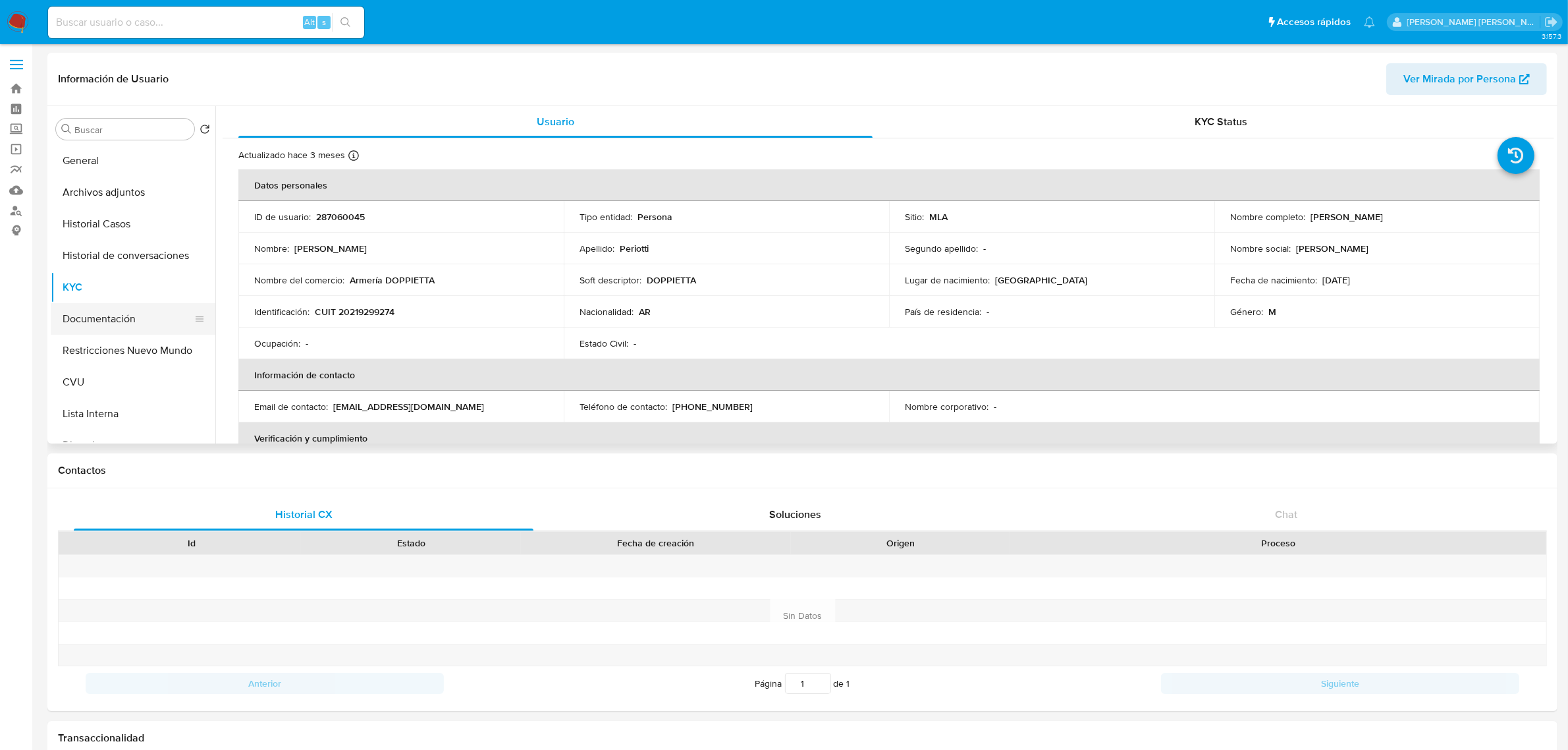
click at [88, 310] on button "Documentación" at bounding box center [127, 319] width 154 height 32
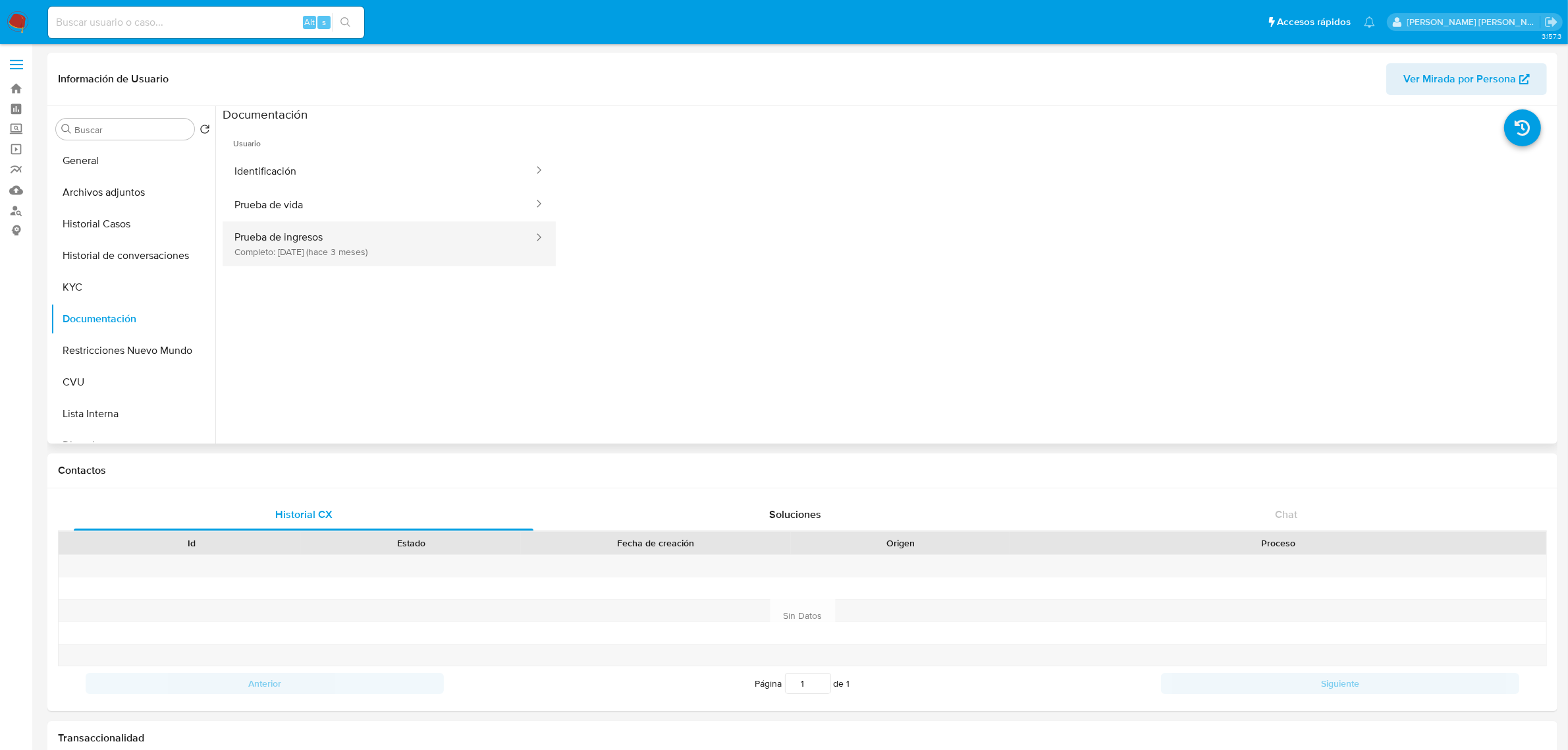
click at [428, 245] on button "Prueba de ingresos Completo: 30/05/2025 (hace 3 meses)" at bounding box center [378, 244] width 312 height 45
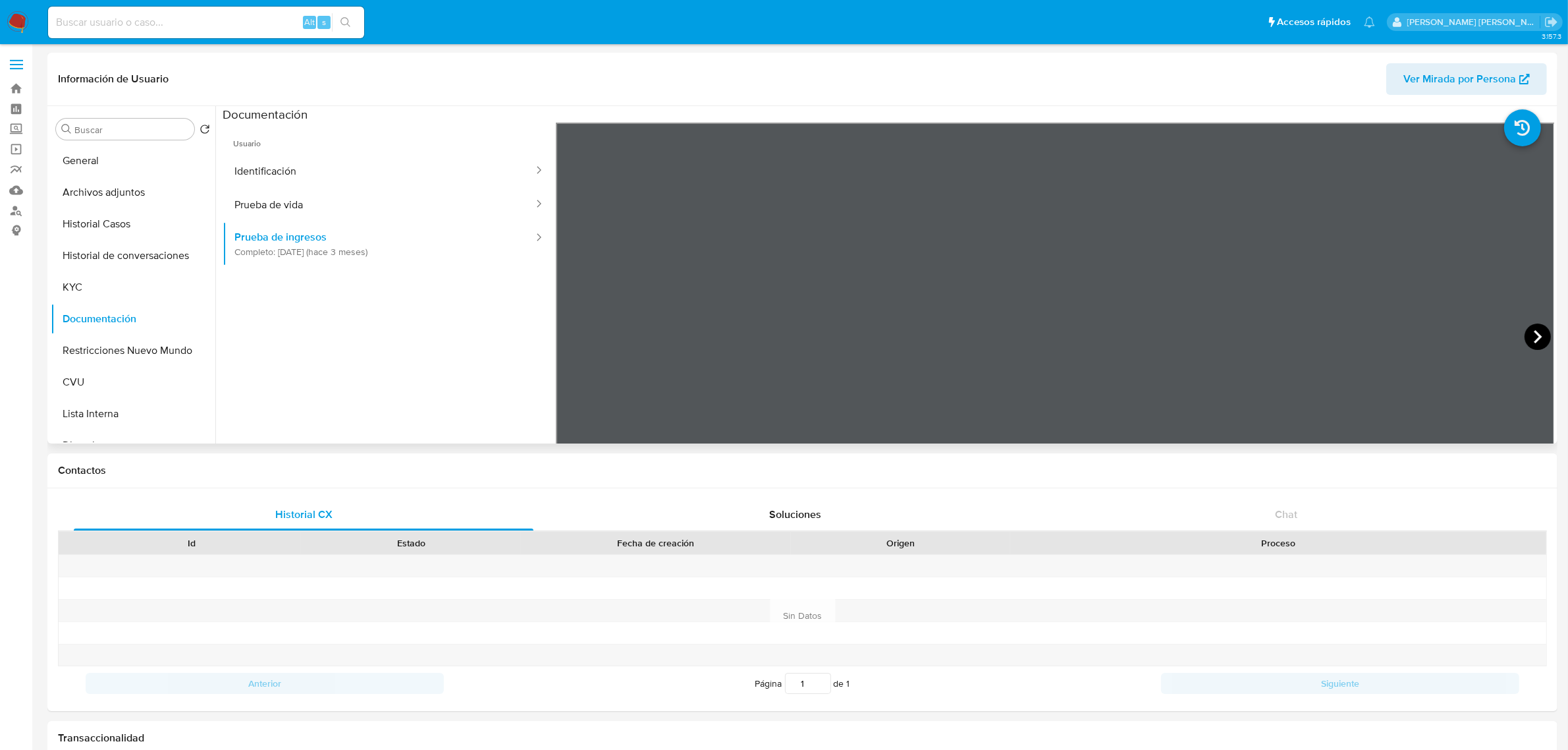
click at [1529, 339] on icon at bounding box center [1537, 336] width 26 height 26
click at [1536, 339] on icon at bounding box center [1537, 336] width 26 height 26
click at [1531, 338] on icon at bounding box center [1537, 336] width 26 height 26
click at [1526, 338] on icon at bounding box center [1537, 336] width 26 height 26
click at [577, 336] on icon at bounding box center [572, 336] width 26 height 26
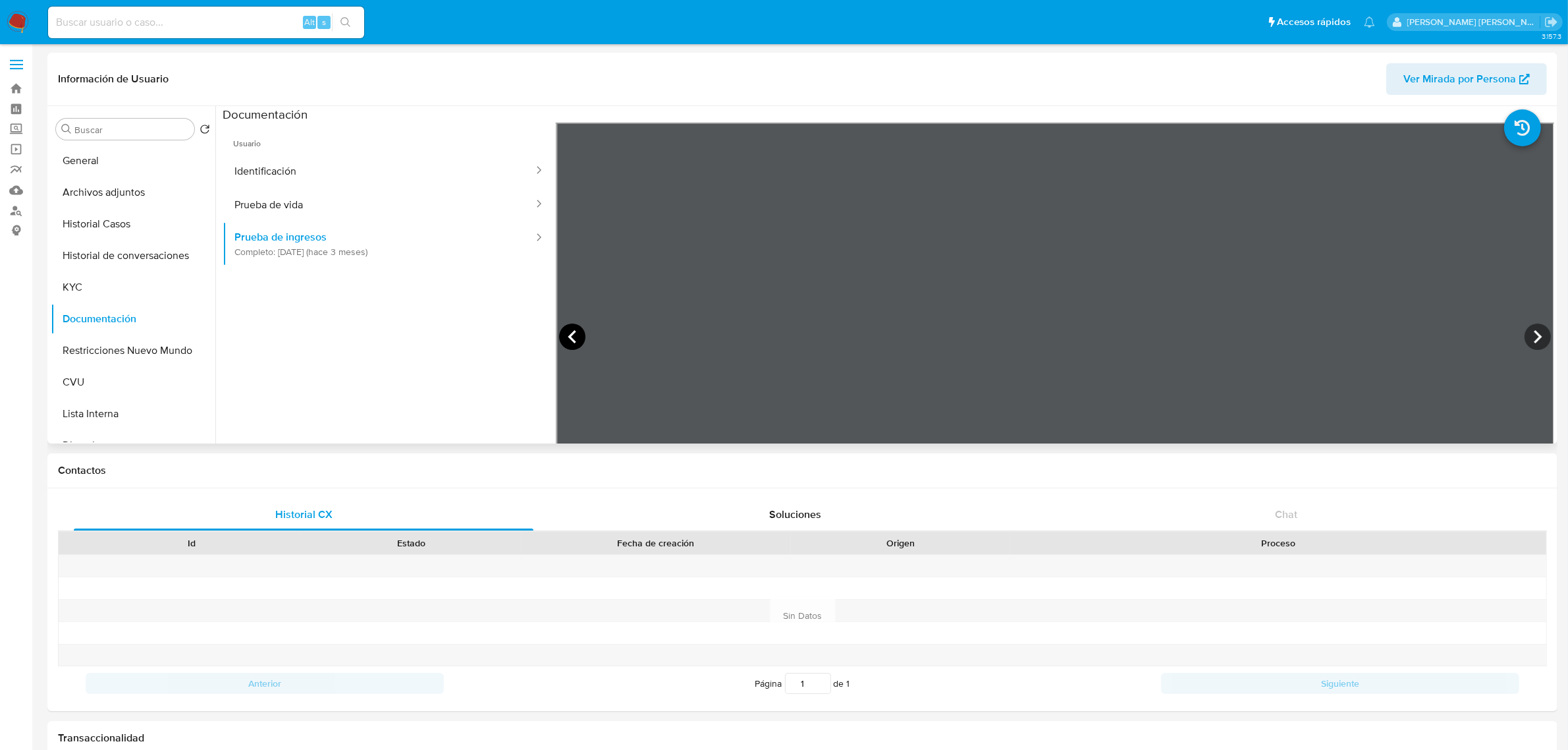
click at [577, 336] on icon at bounding box center [572, 336] width 26 height 26
click at [73, 290] on button "KYC" at bounding box center [127, 287] width 154 height 32
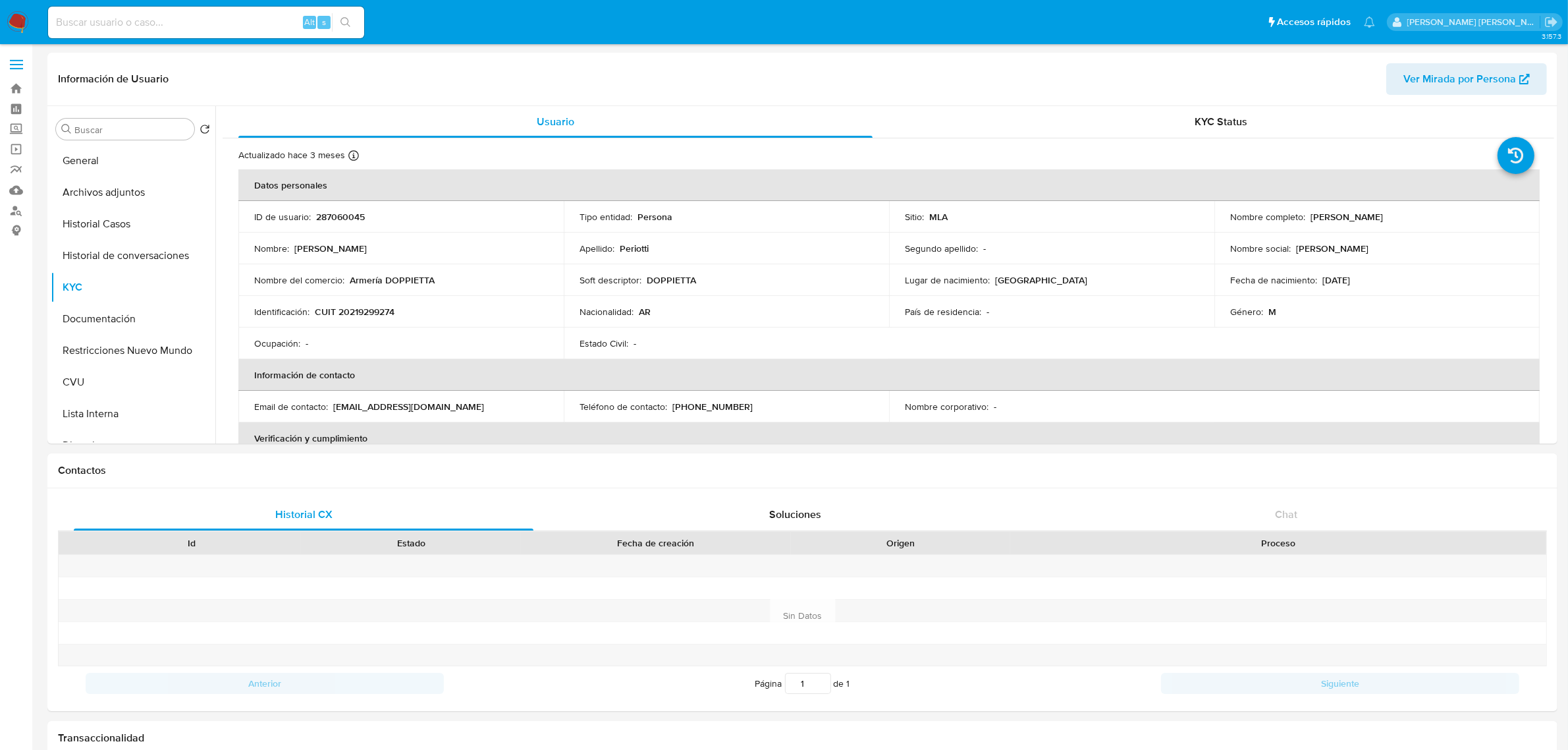
click at [354, 312] on p "CUIT 20219299274" at bounding box center [354, 312] width 80 height 12
copy p "20219299274"
drag, startPoint x: 1305, startPoint y: 216, endPoint x: 1425, endPoint y: 216, distance: 120.0
click at [1425, 216] on div "Nombre completo : Andres Conrado Periotti" at bounding box center [1377, 216] width 294 height 12
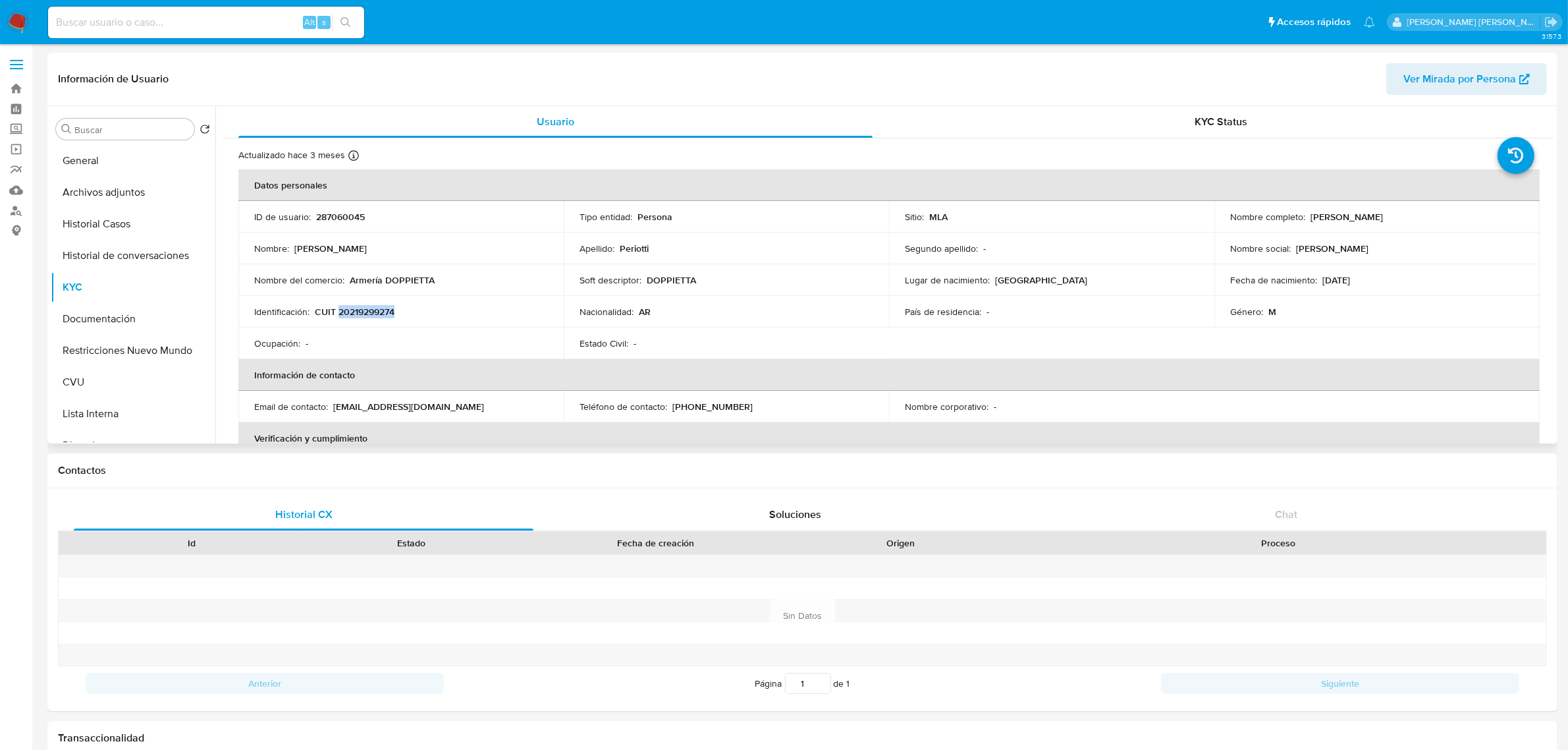
copy p "[PERSON_NAME]"
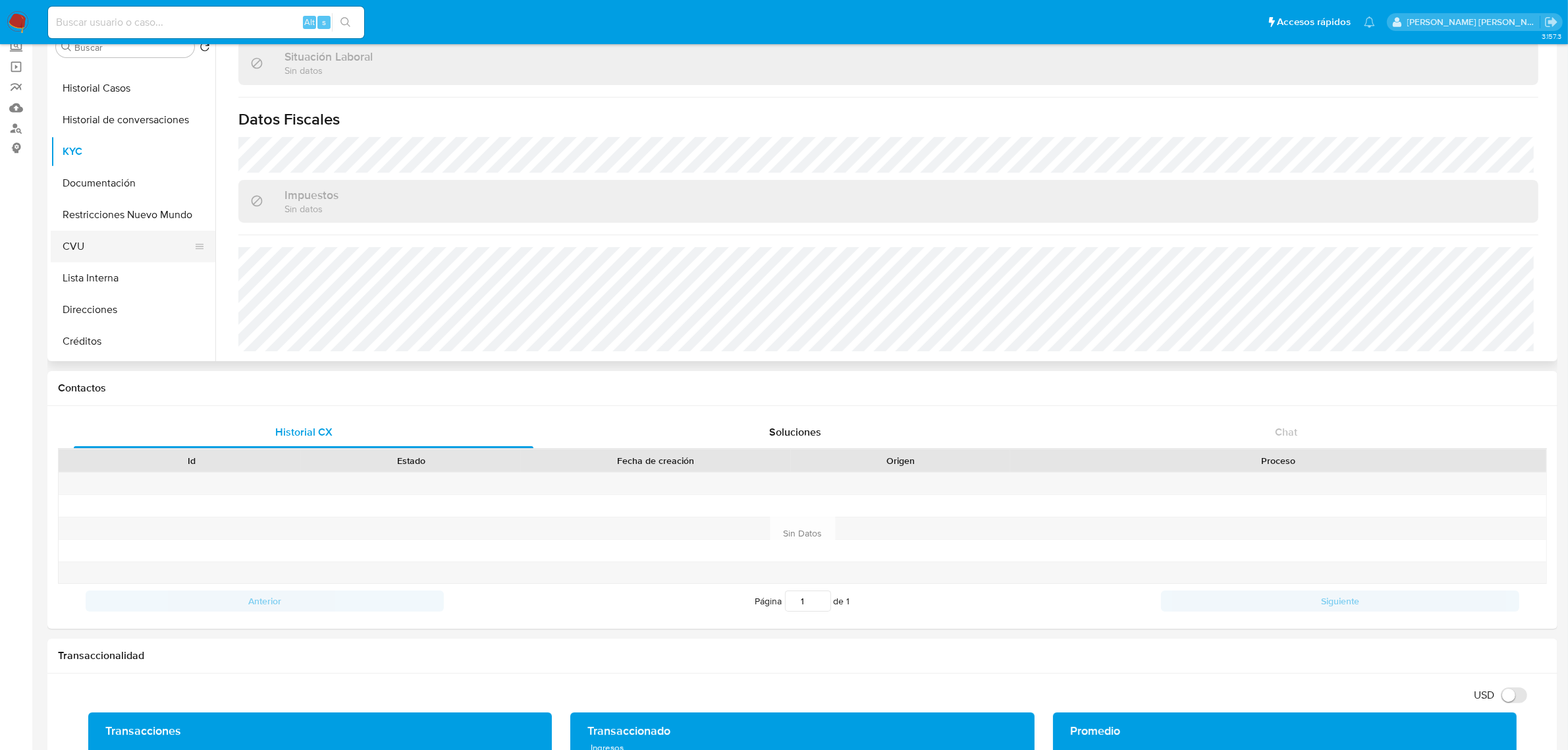
scroll to position [82, 0]
drag, startPoint x: 104, startPoint y: 211, endPoint x: 115, endPoint y: 218, distance: 13.0
click at [104, 211] on button "CVU" at bounding box center [127, 218] width 154 height 32
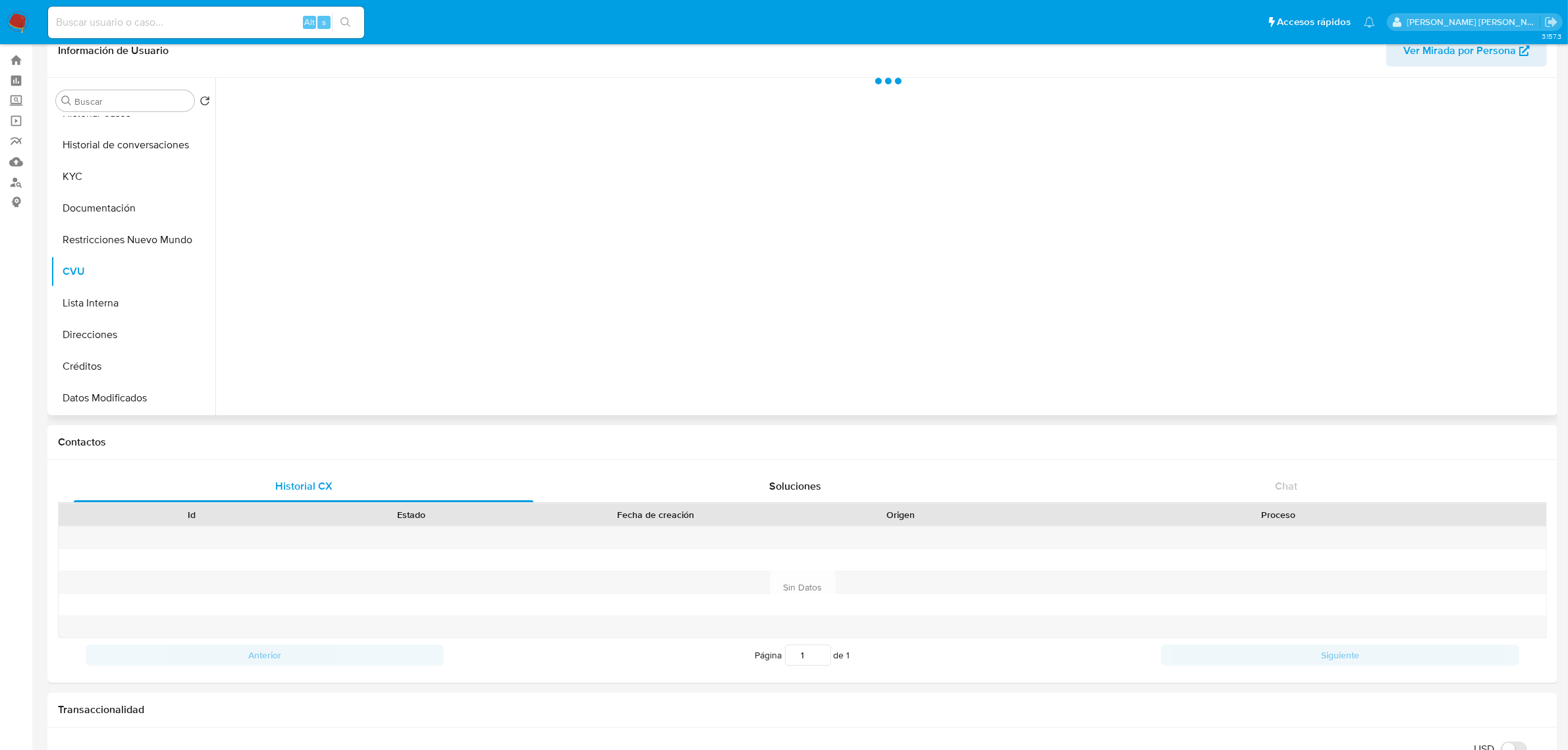
scroll to position [0, 0]
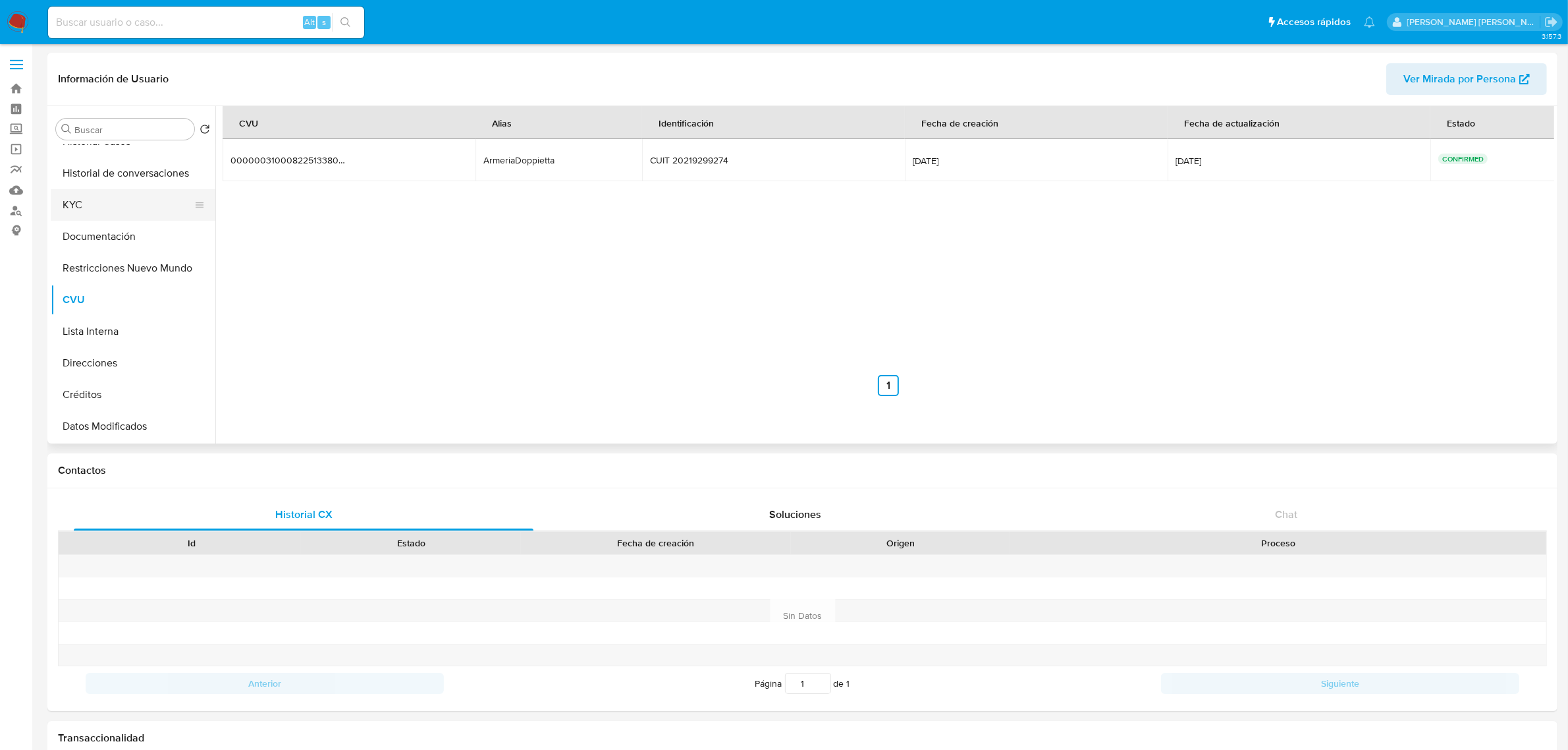
click at [97, 202] on button "KYC" at bounding box center [127, 205] width 154 height 32
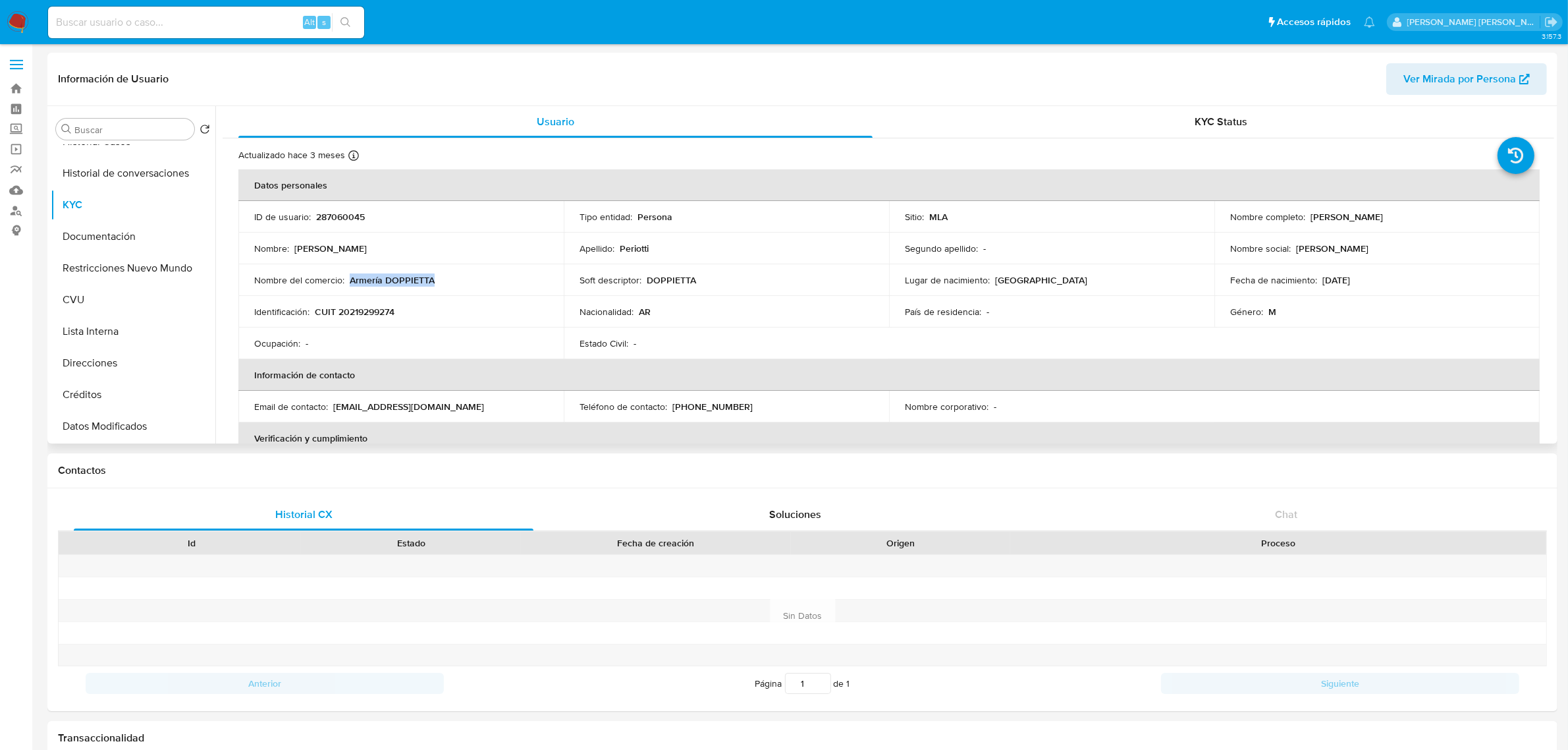
drag, startPoint x: 348, startPoint y: 278, endPoint x: 437, endPoint y: 278, distance: 89.0
click at [437, 278] on div "Nombre del comercio : Armería DOPPIETTA" at bounding box center [400, 280] width 294 height 12
copy p "Armería DOPPIETTA"
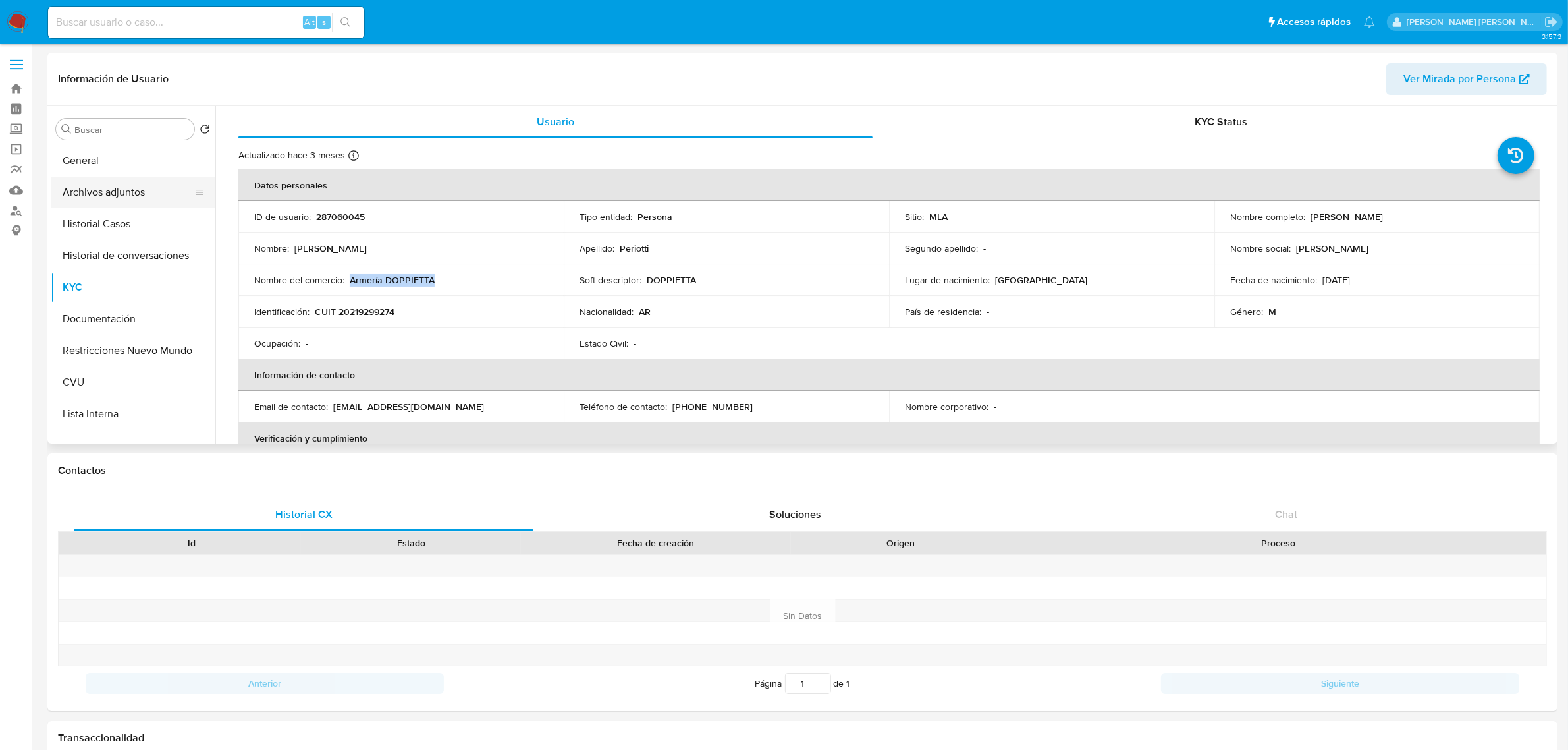
click at [110, 195] on button "Archivos adjuntos" at bounding box center [127, 192] width 154 height 32
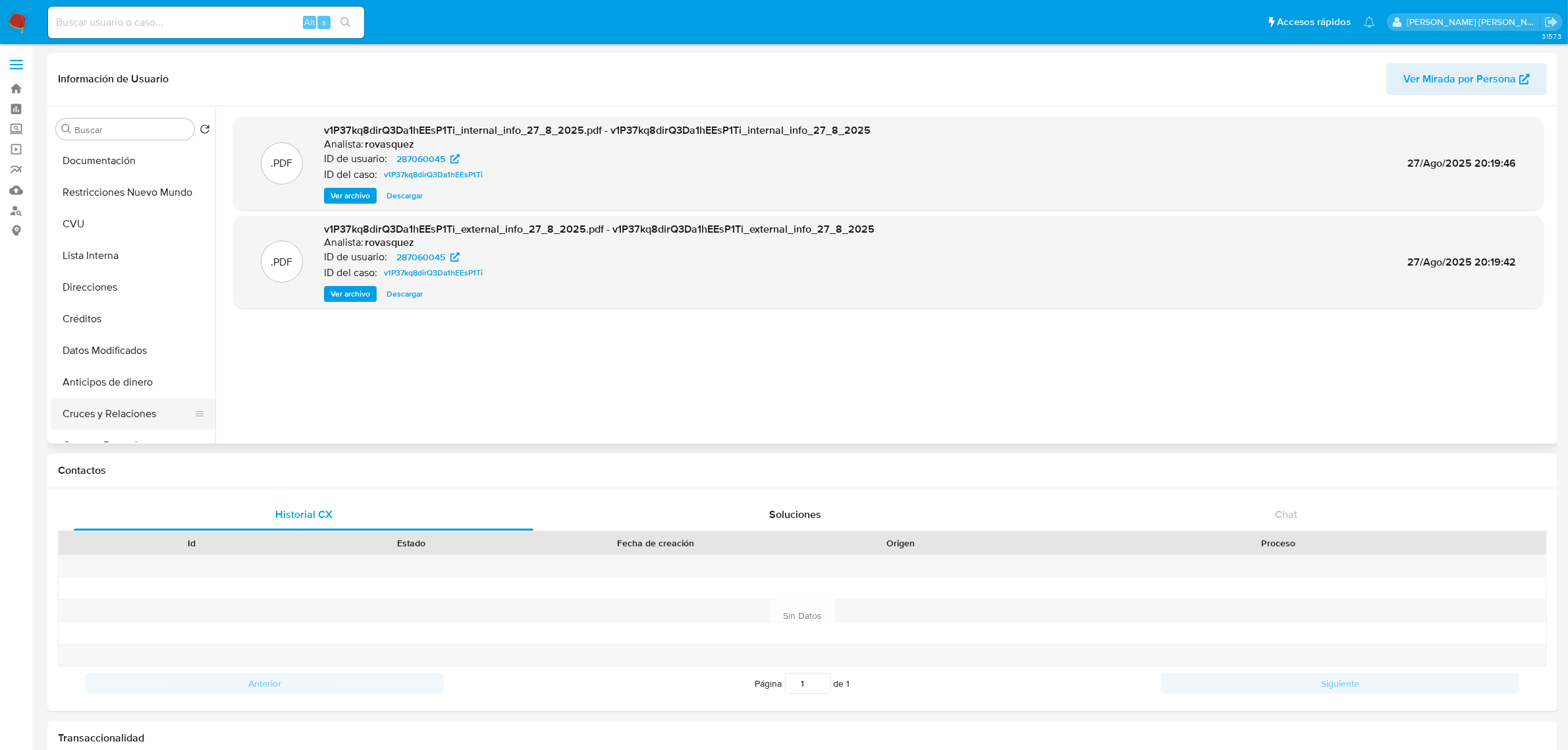
scroll to position [165, 0]
click at [101, 266] on button "Direcciones" at bounding box center [127, 281] width 154 height 32
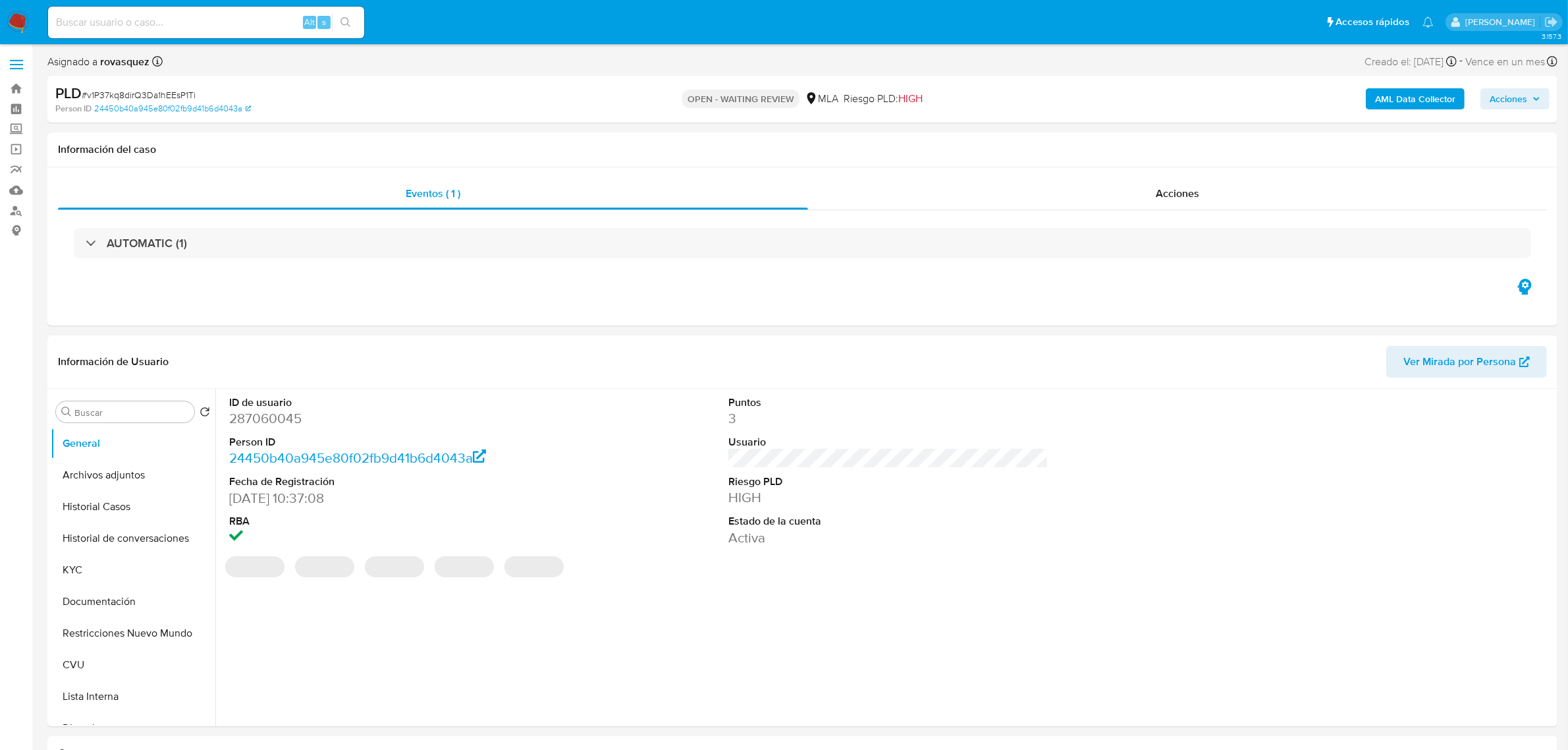
select select "10"
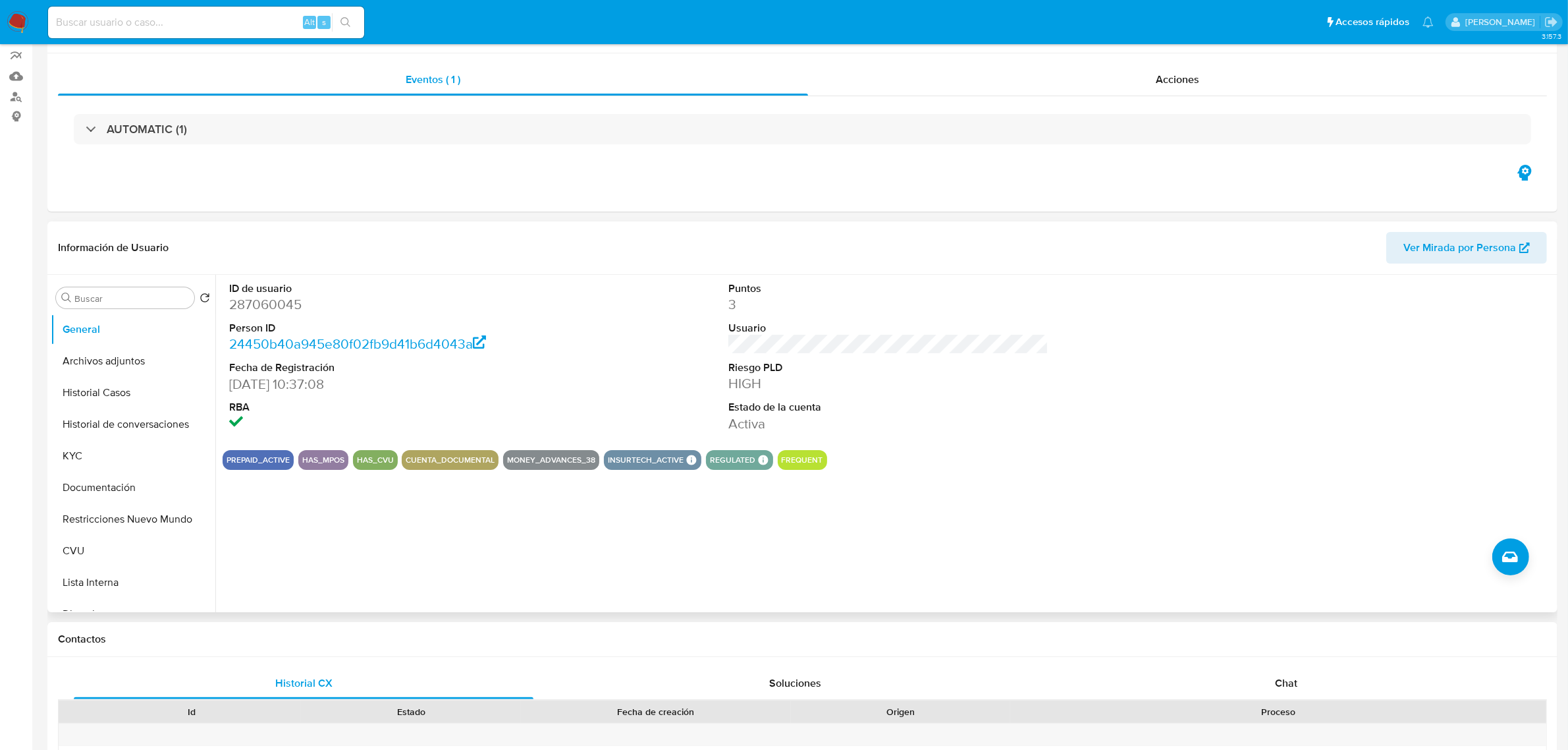
scroll to position [330, 0]
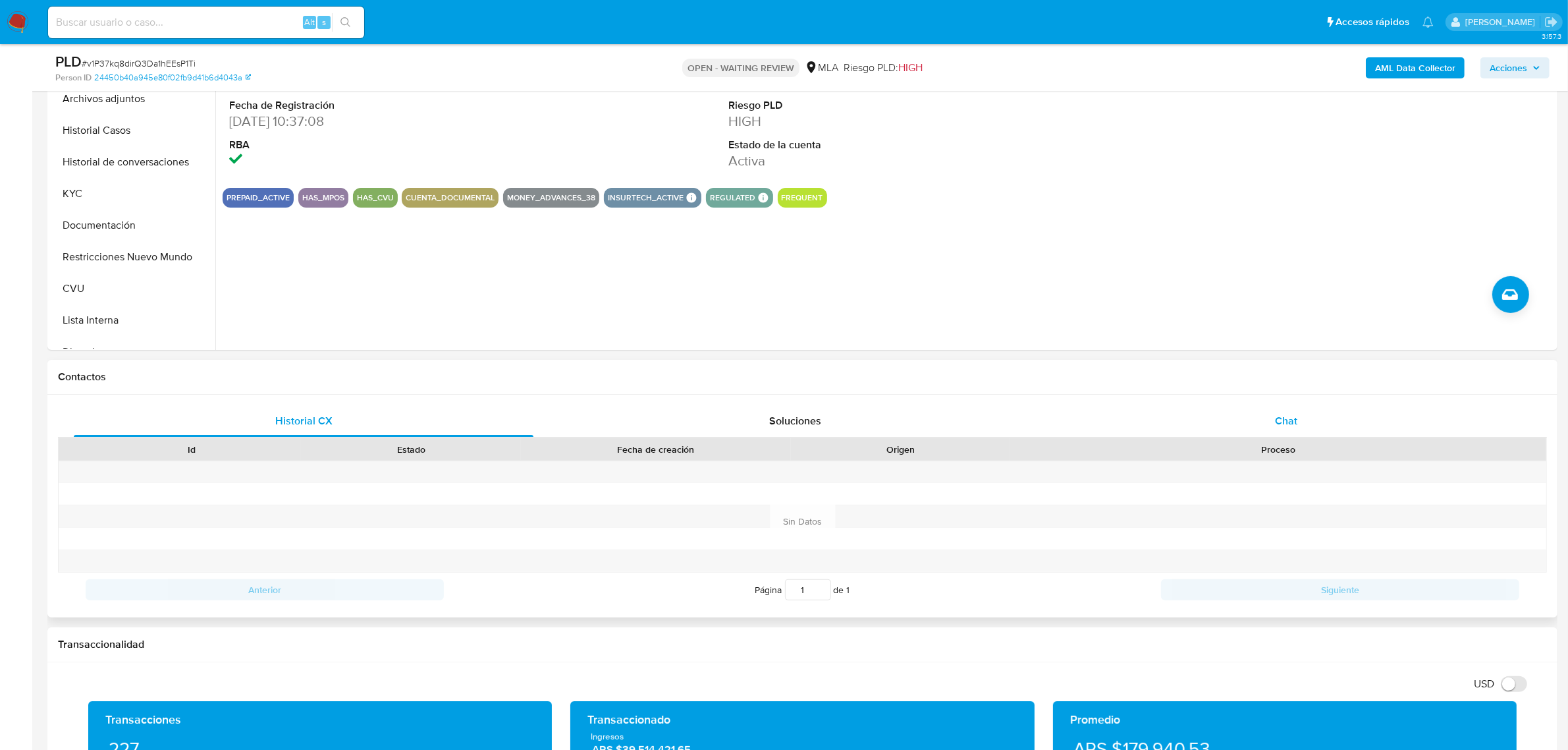
click at [1269, 422] on div "Chat" at bounding box center [1286, 421] width 460 height 32
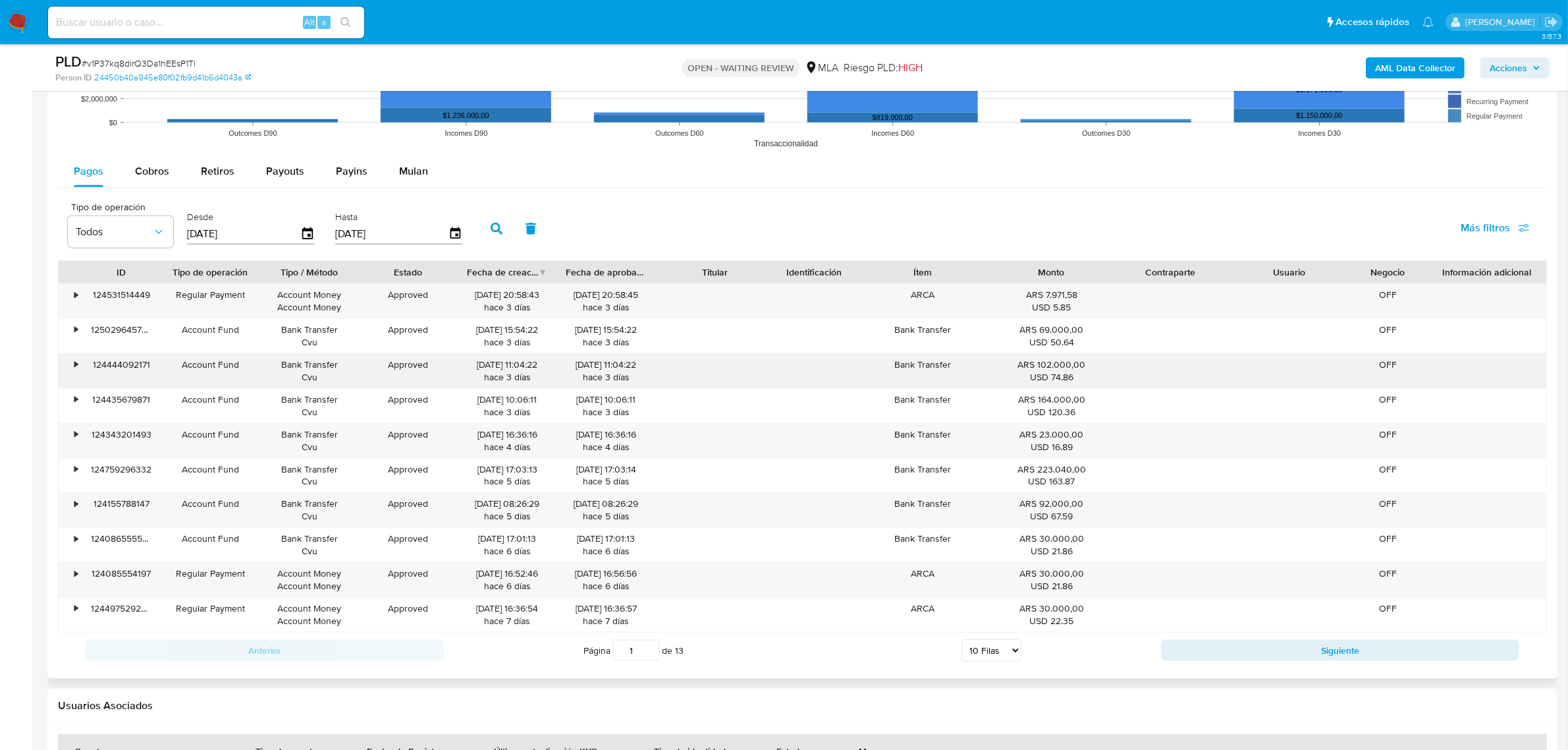
scroll to position [1729, 0]
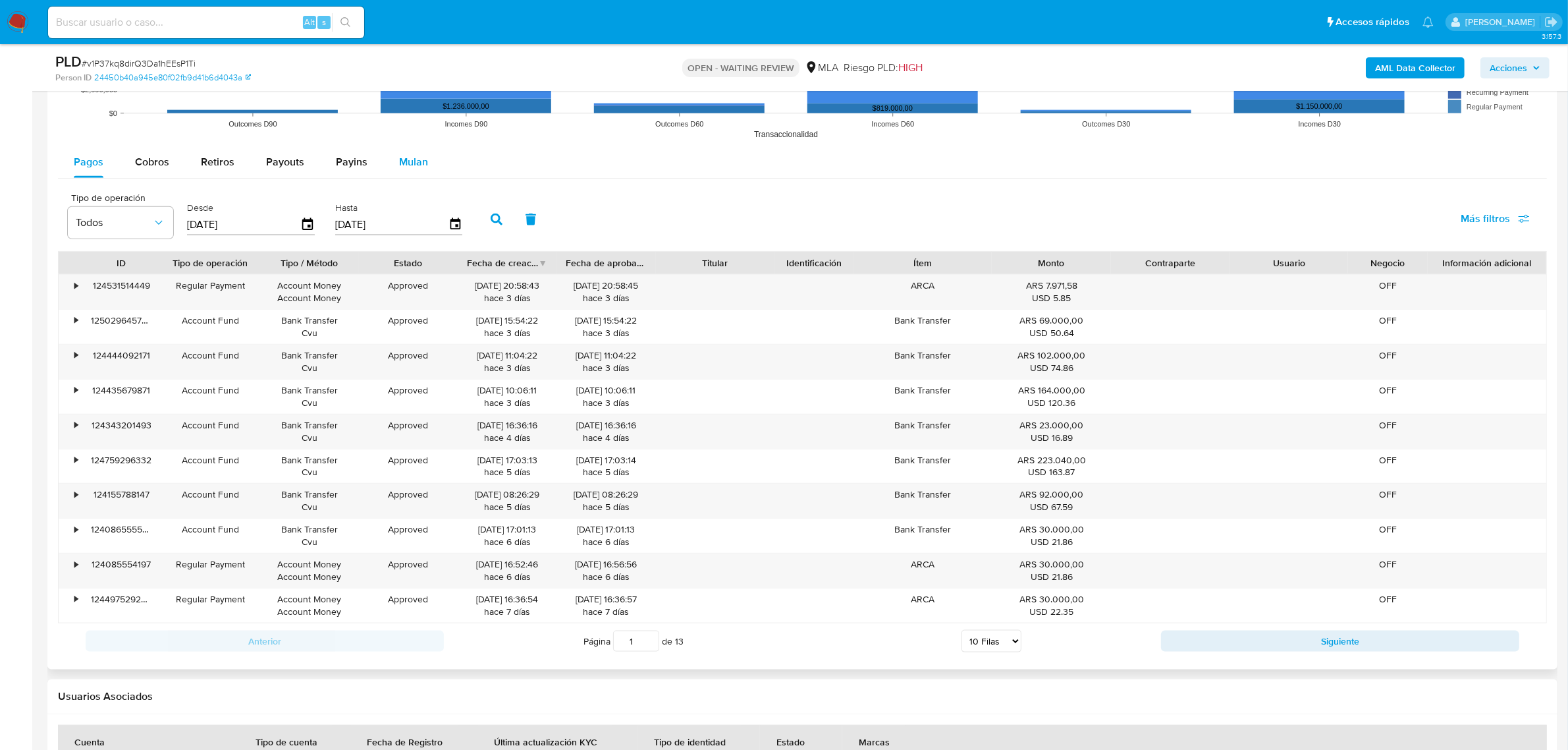
click at [403, 166] on span "Mulan" at bounding box center [413, 161] width 29 height 15
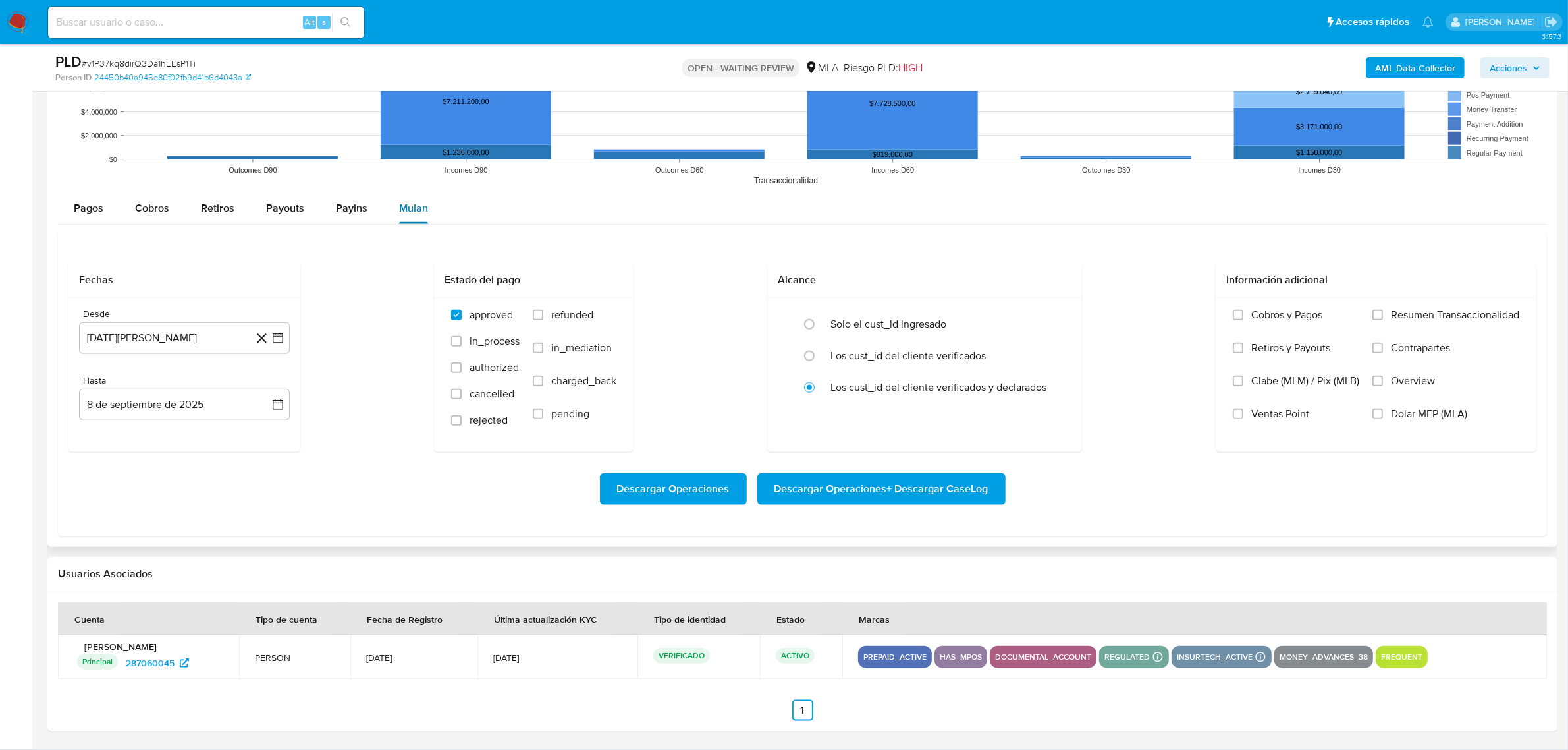
scroll to position [1685, 0]
click at [282, 334] on icon "button" at bounding box center [277, 338] width 10 height 10
click at [270, 390] on icon "Mes siguiente" at bounding box center [266, 386] width 16 height 16
click at [264, 389] on icon "Mes siguiente" at bounding box center [266, 386] width 16 height 16
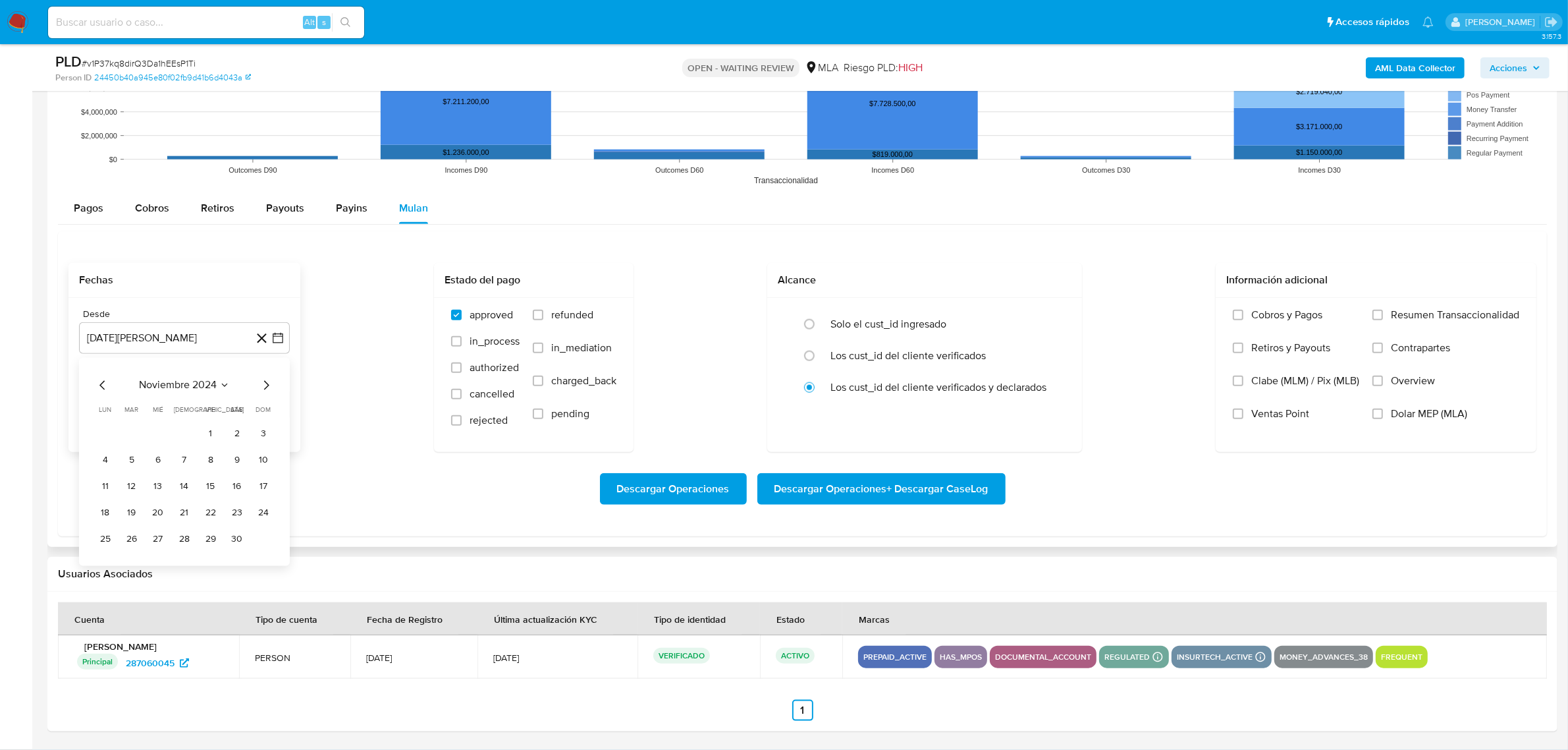
click at [264, 389] on icon "Mes siguiente" at bounding box center [266, 386] width 16 height 16
click at [263, 387] on icon "Mes siguiente" at bounding box center [266, 386] width 16 height 16
click at [234, 428] on button "1" at bounding box center [237, 434] width 21 height 21
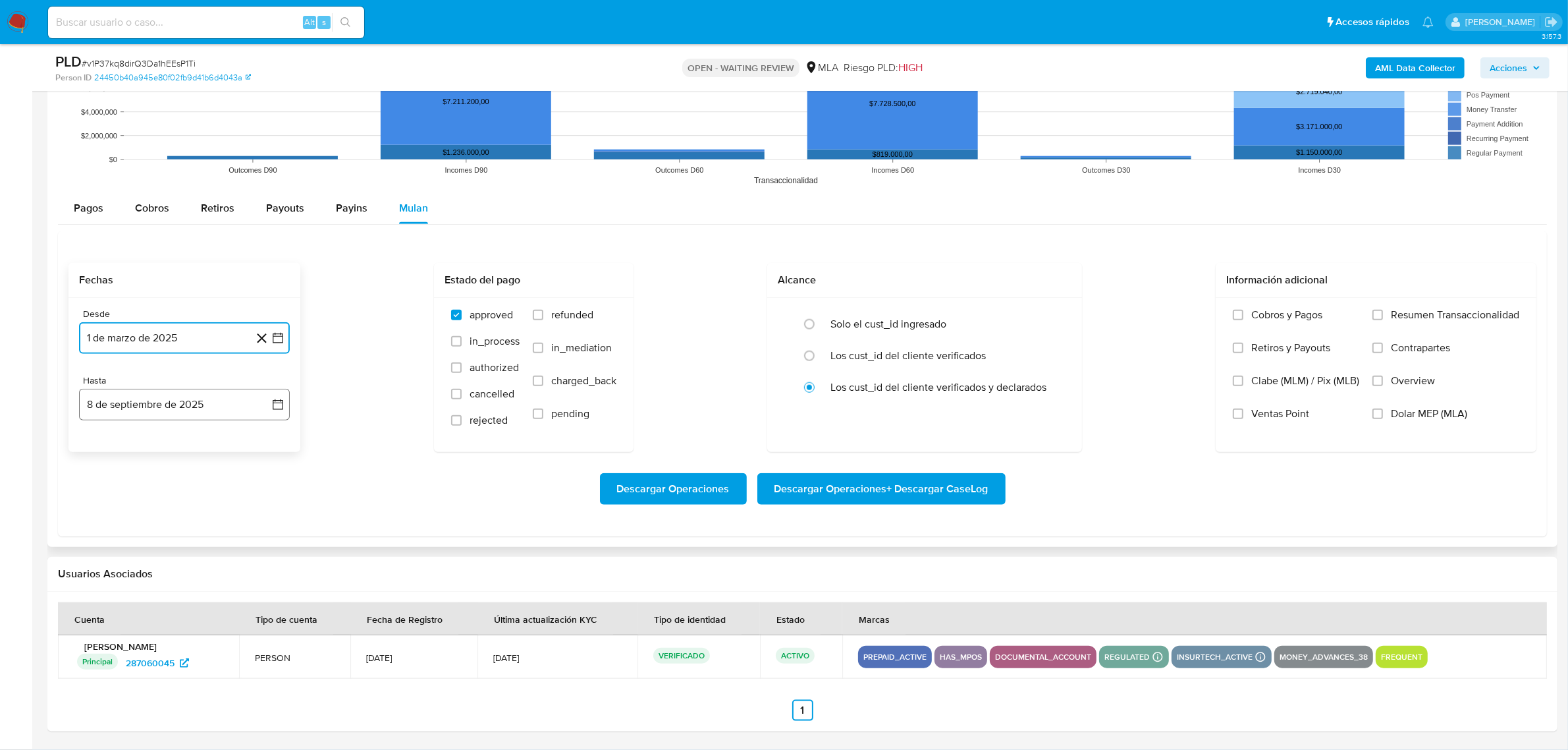
click at [274, 407] on icon "button" at bounding box center [277, 405] width 13 height 13
click at [103, 453] on icon "Mes anterior" at bounding box center [102, 452] width 16 height 16
click at [103, 637] on button "30" at bounding box center [105, 632] width 21 height 21
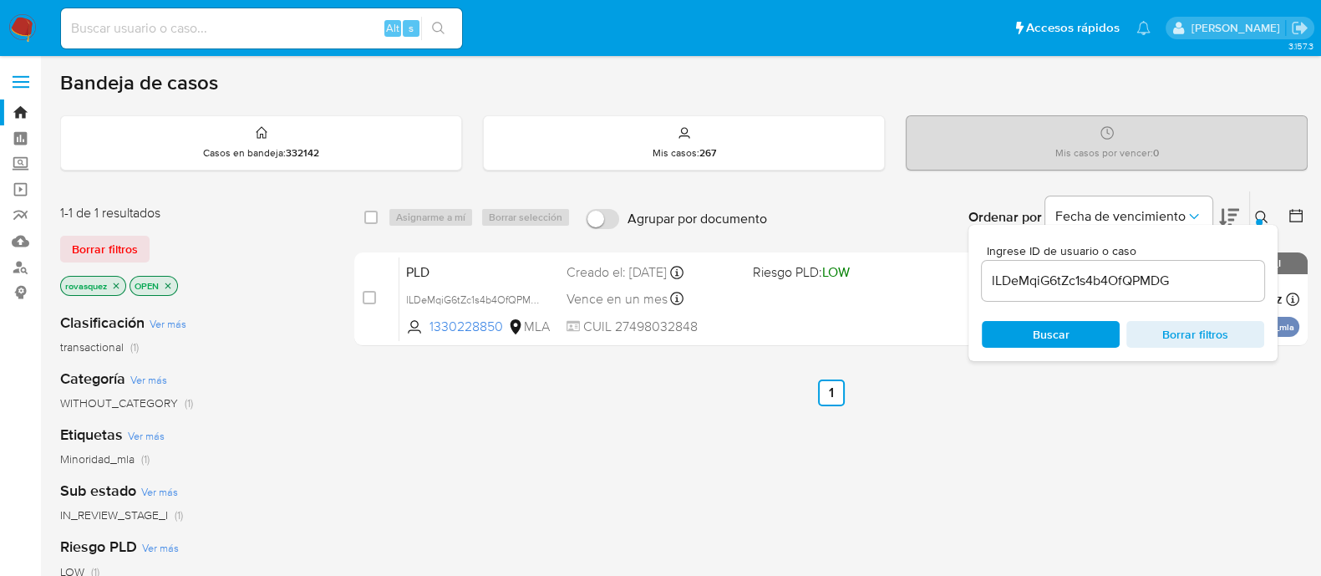
click at [1135, 297] on div "lLDeMqiG6tZc1s4b4OfQPMDG" at bounding box center [1123, 281] width 282 height 40
click at [1146, 282] on input "lLDeMqiG6tZc1s4b4OfQPMDG" at bounding box center [1123, 281] width 282 height 22
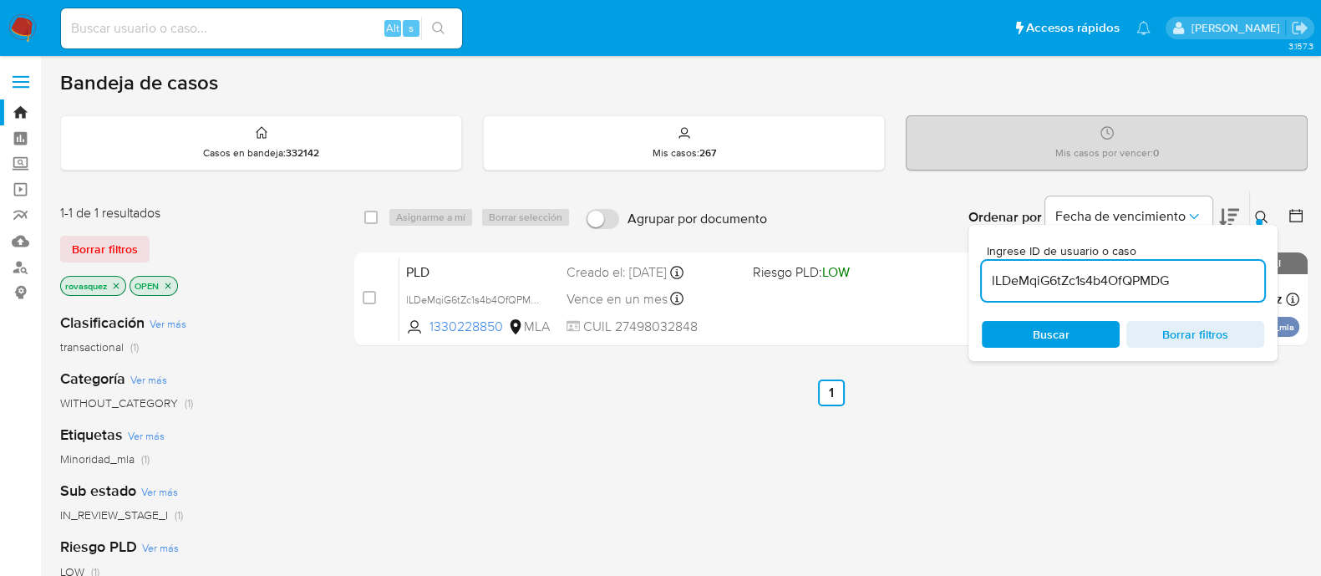
click at [1146, 282] on input "lLDeMqiG6tZc1s4b4OfQPMDG" at bounding box center [1123, 281] width 282 height 22
paste input "v1P37kq8dirQ3Da1hEEsP1Ti"
type input "v1P37kq8dirQ3Da1hEEsP1Ti"
drag, startPoint x: 1038, startPoint y: 341, endPoint x: 1011, endPoint y: 353, distance: 29.2
click at [1038, 343] on span "Buscar" at bounding box center [1051, 334] width 37 height 27
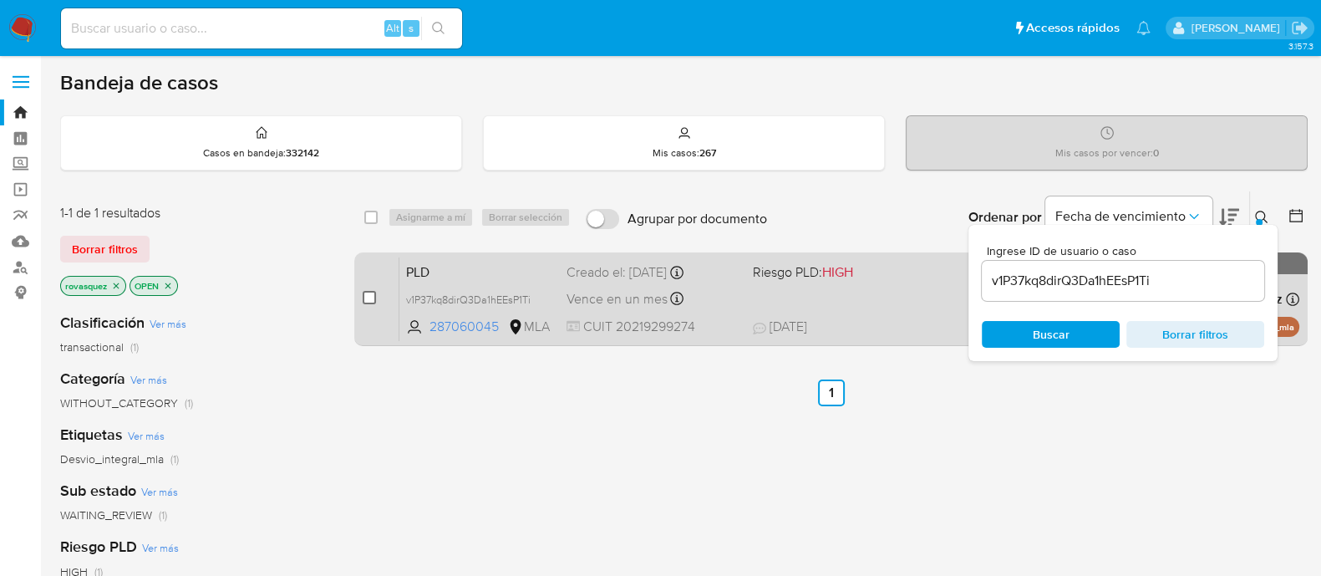
click at [366, 297] on input "checkbox" at bounding box center [369, 297] width 13 height 13
checkbox input "true"
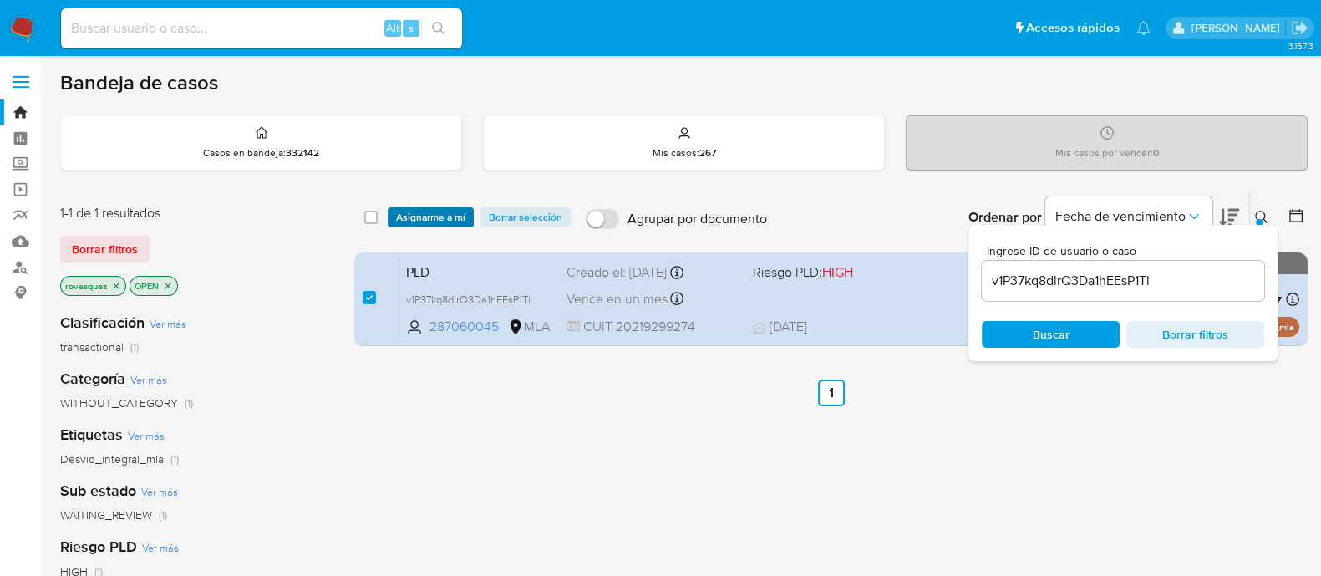
click at [444, 210] on span "Asignarme a mí" at bounding box center [430, 217] width 69 height 17
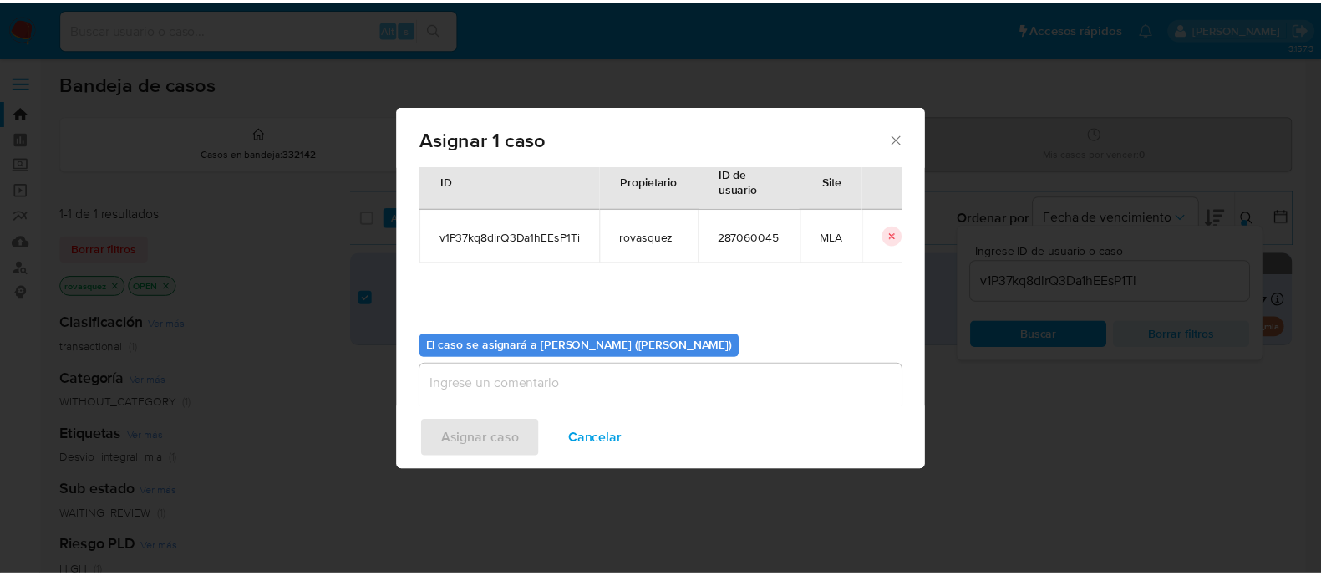
scroll to position [86, 0]
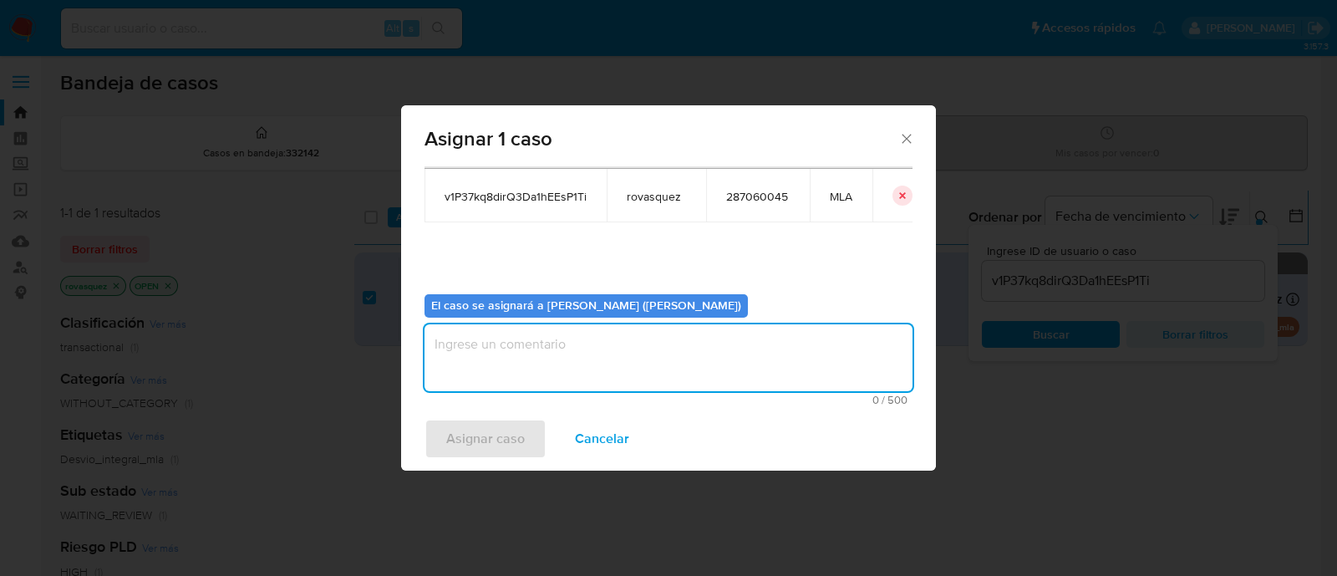
click at [540, 389] on textarea "assign-modal" at bounding box center [668, 357] width 488 height 67
type textarea "."
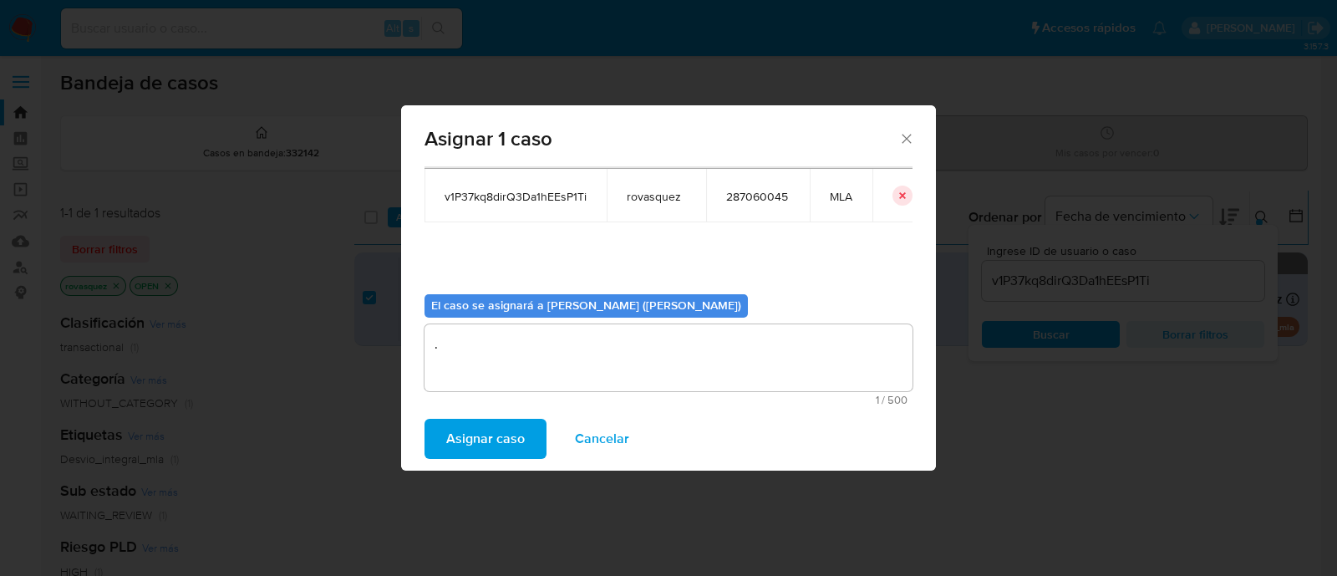
click at [493, 434] on span "Asignar caso" at bounding box center [485, 438] width 79 height 37
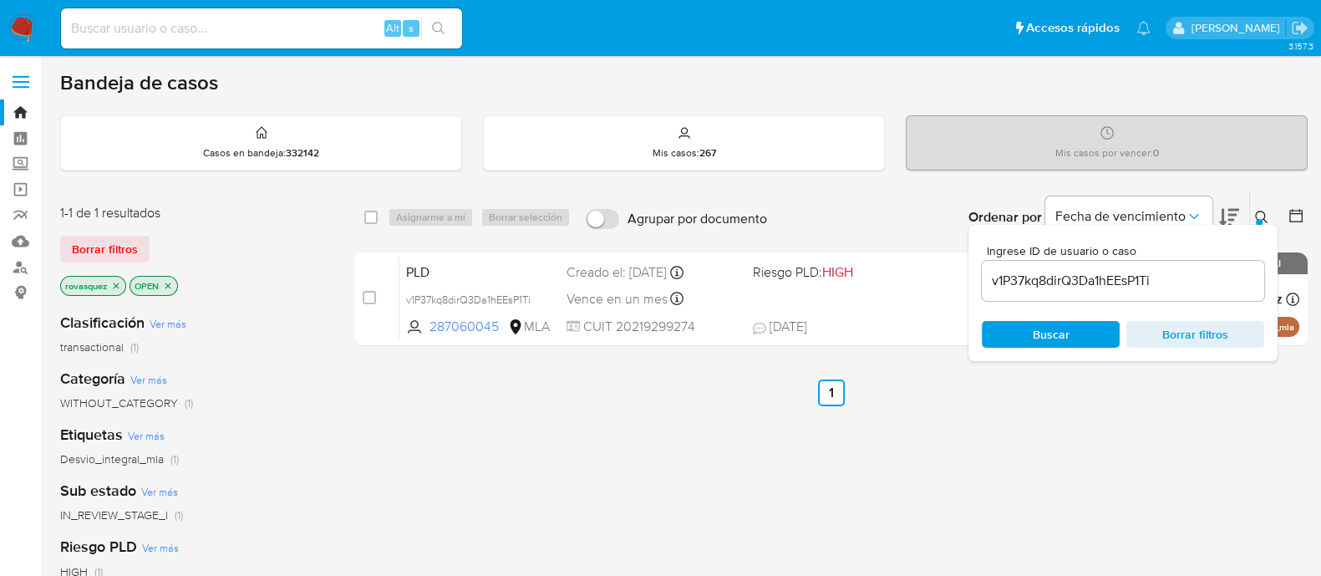
click at [426, 429] on div "select-all-cases-checkbox Asignarme a mí Borrar selección Agrupar por documento…" at bounding box center [830, 568] width 953 height 757
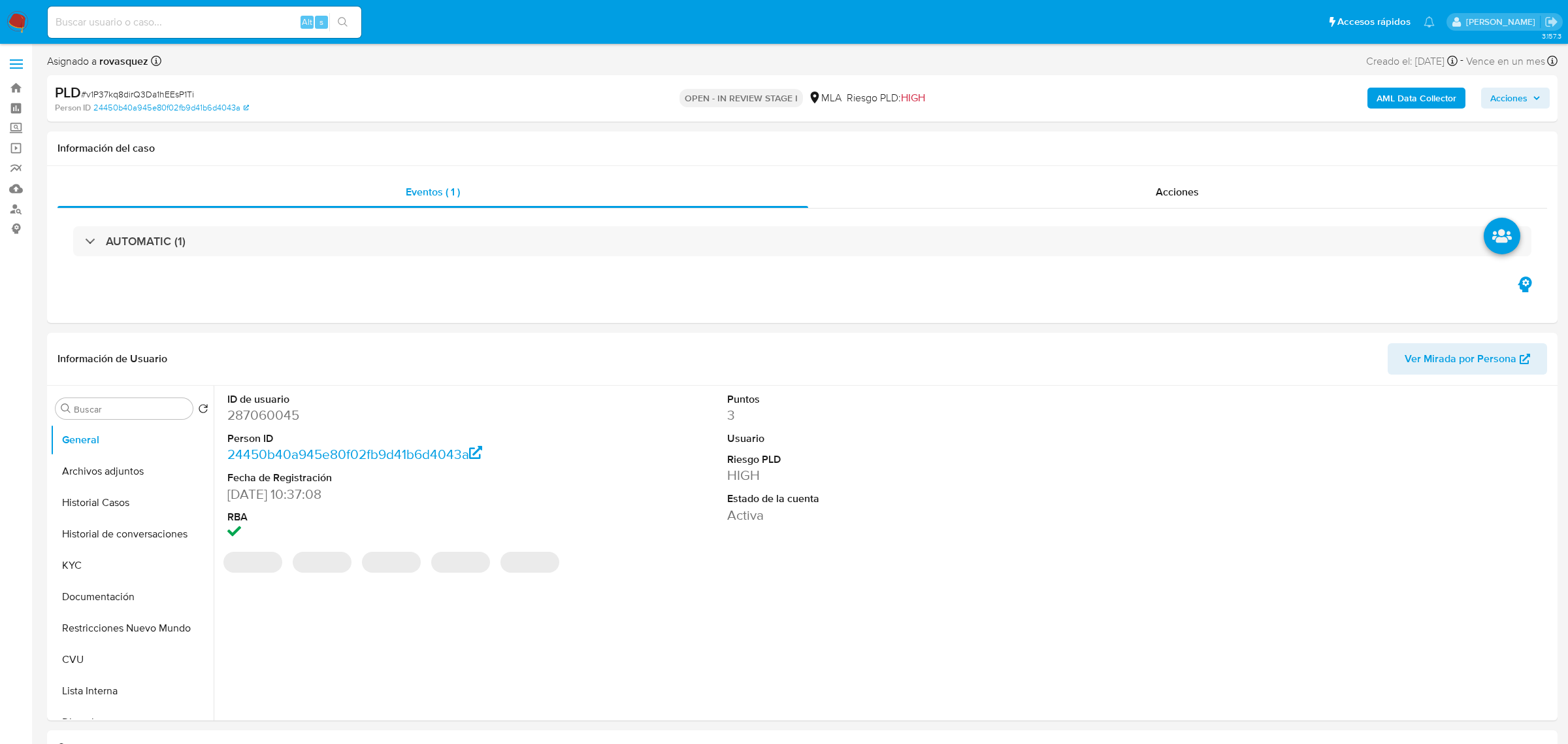
select select "10"
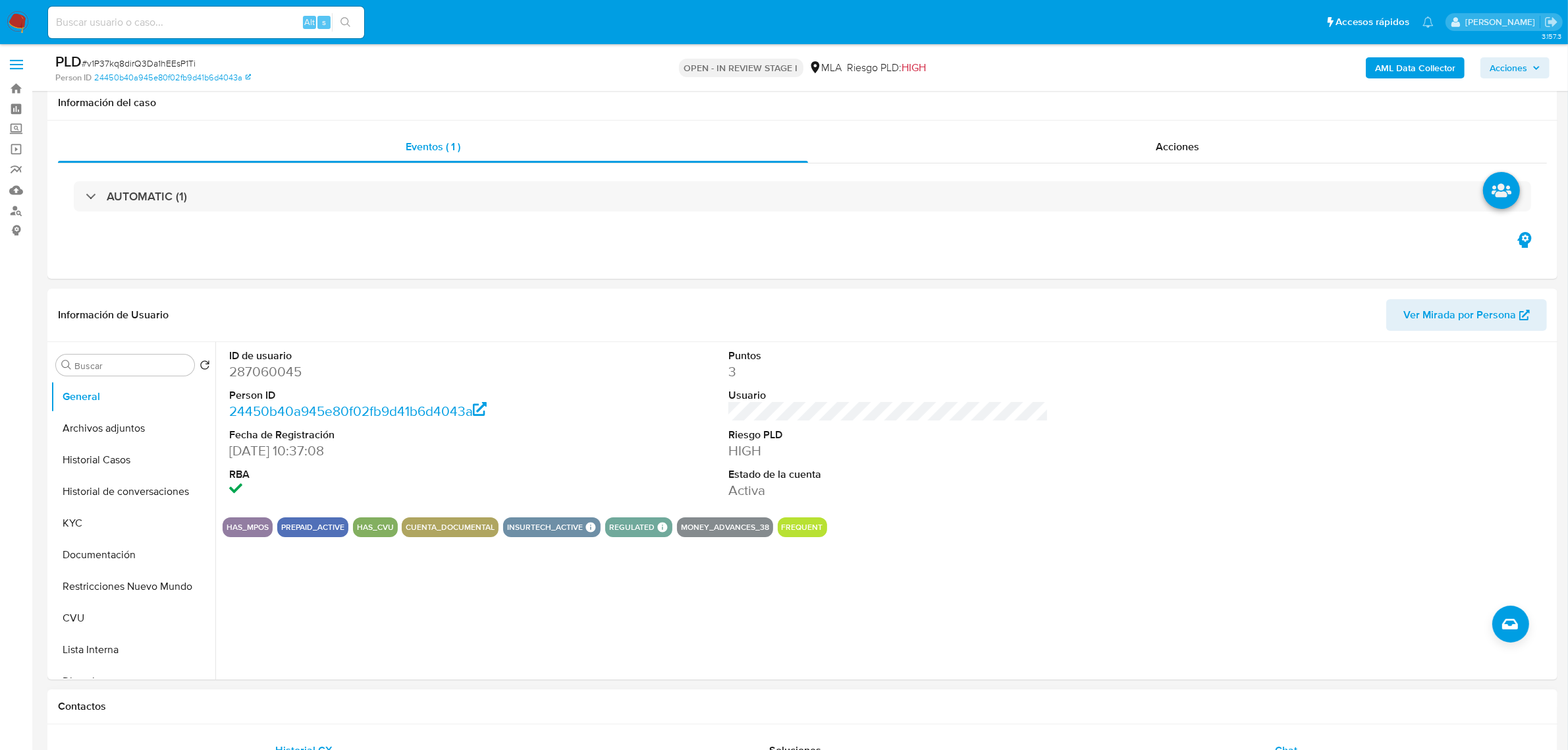
scroll to position [330, 0]
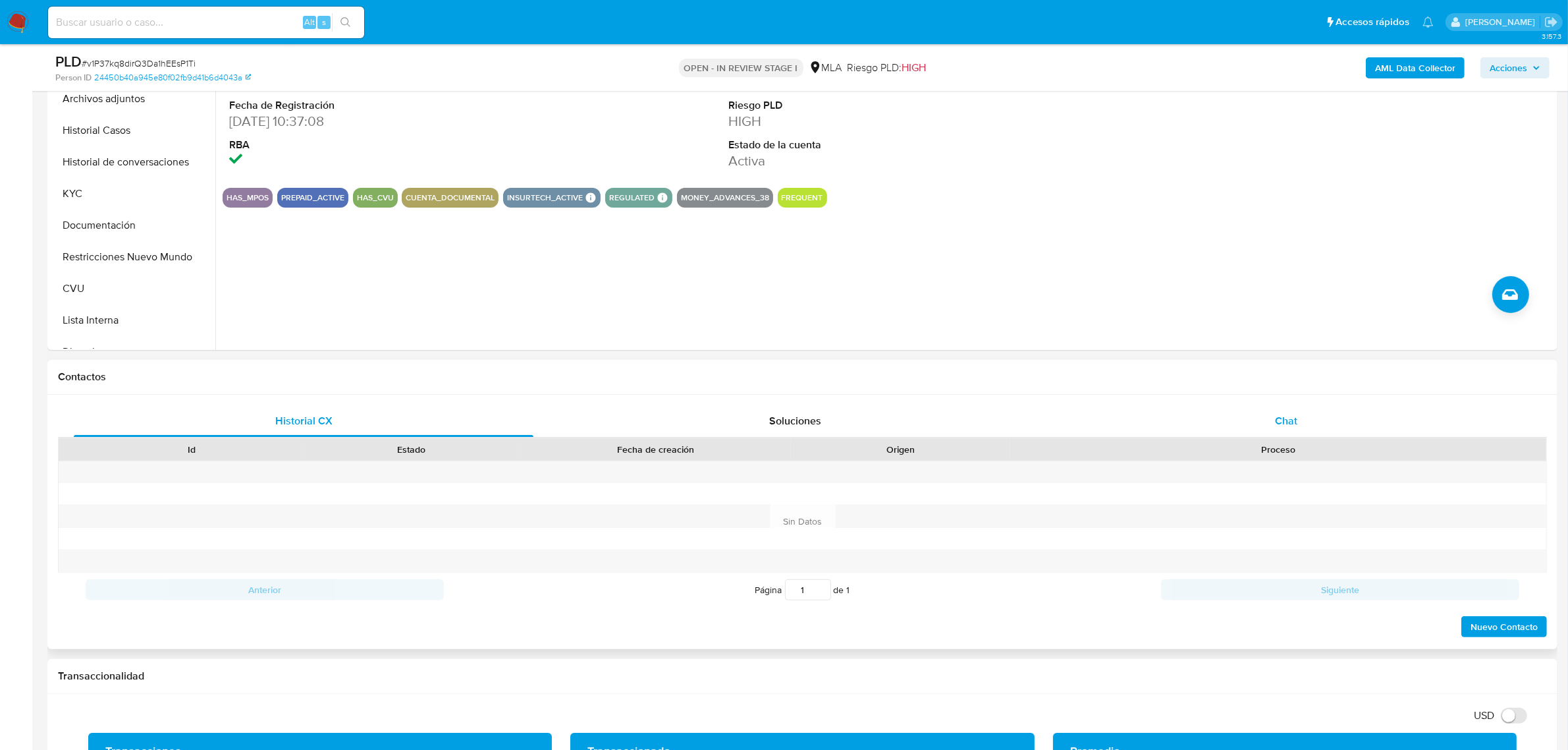
click at [1283, 419] on span "Chat" at bounding box center [1286, 420] width 22 height 15
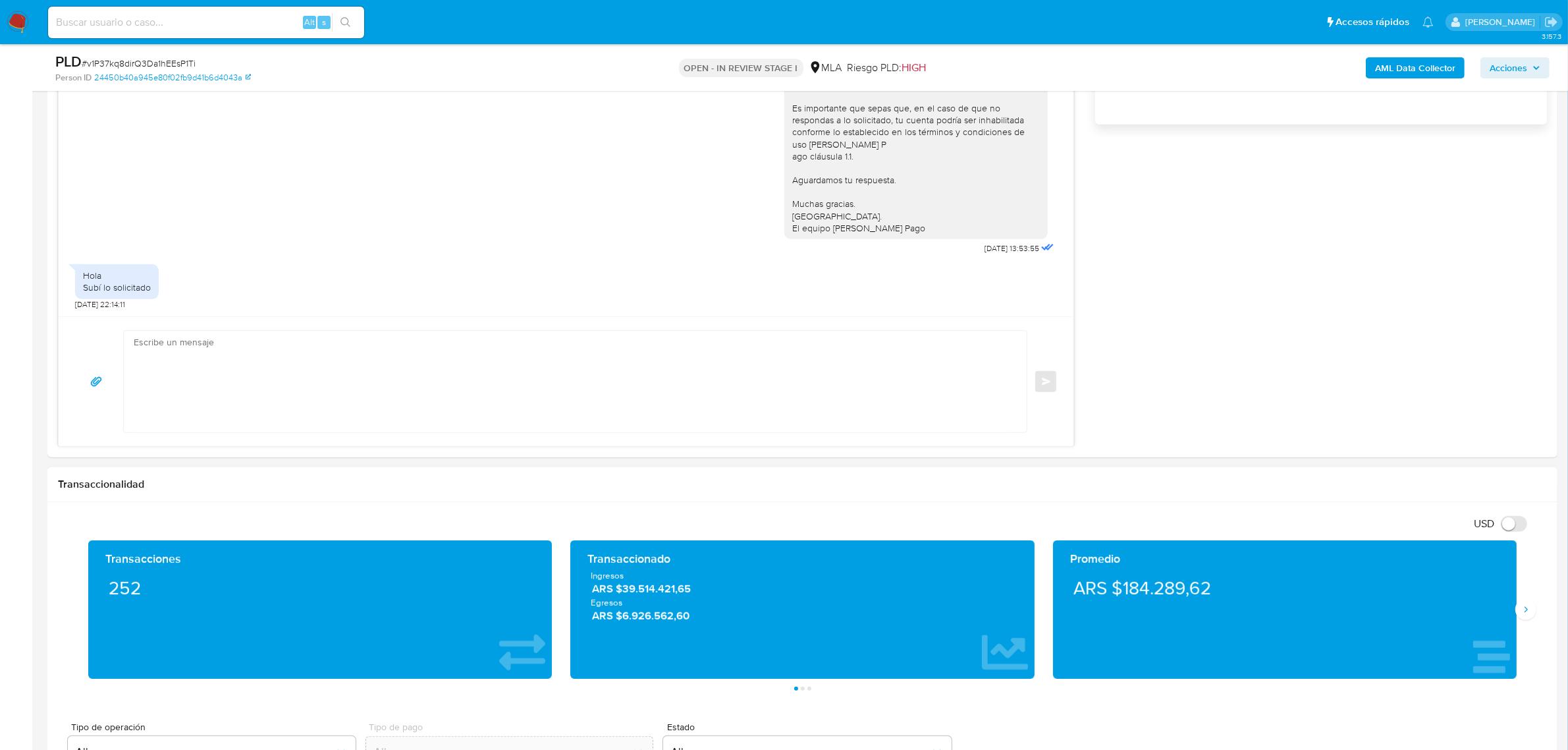
scroll to position [988, 0]
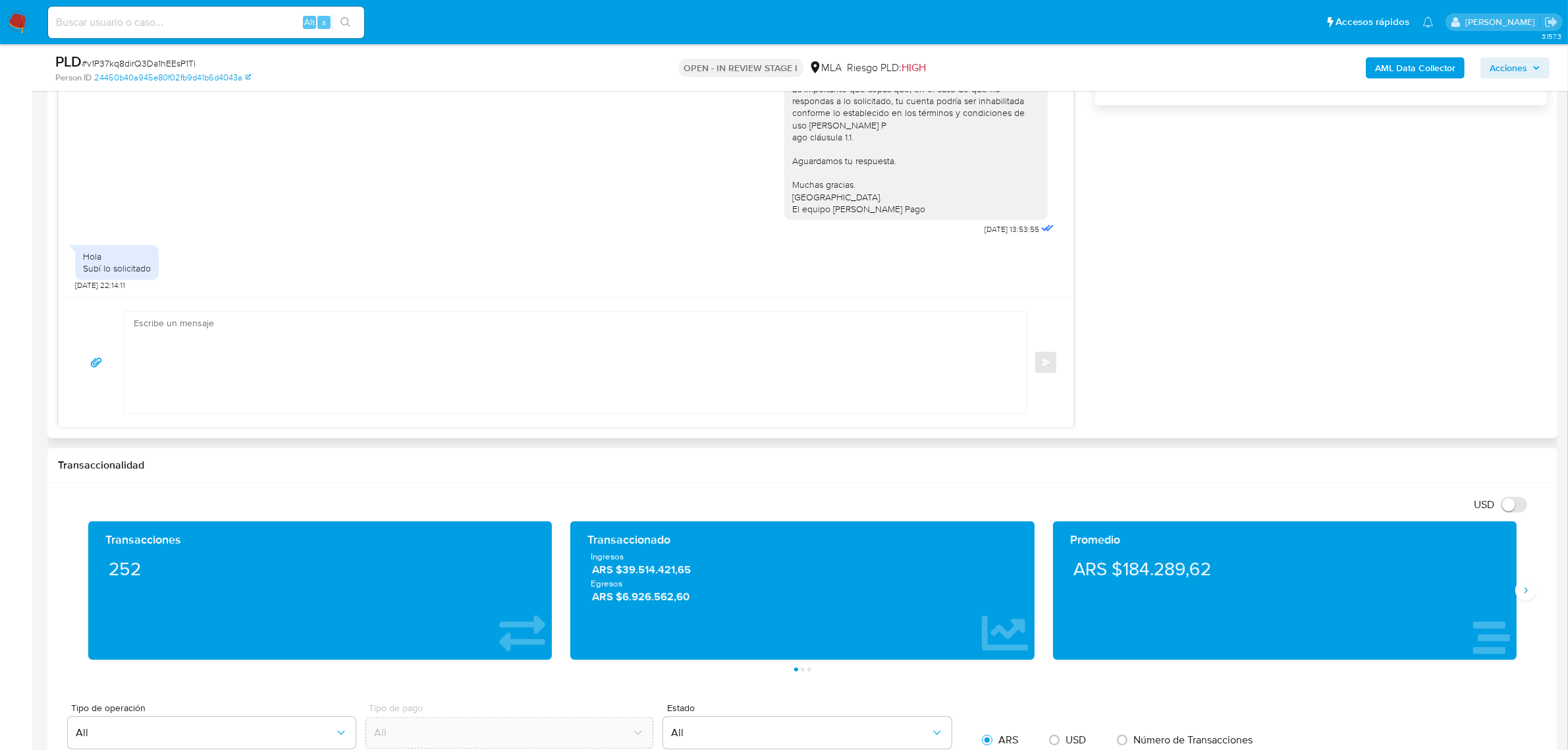
click at [328, 366] on textarea at bounding box center [572, 362] width 877 height 102
type textarea "b"
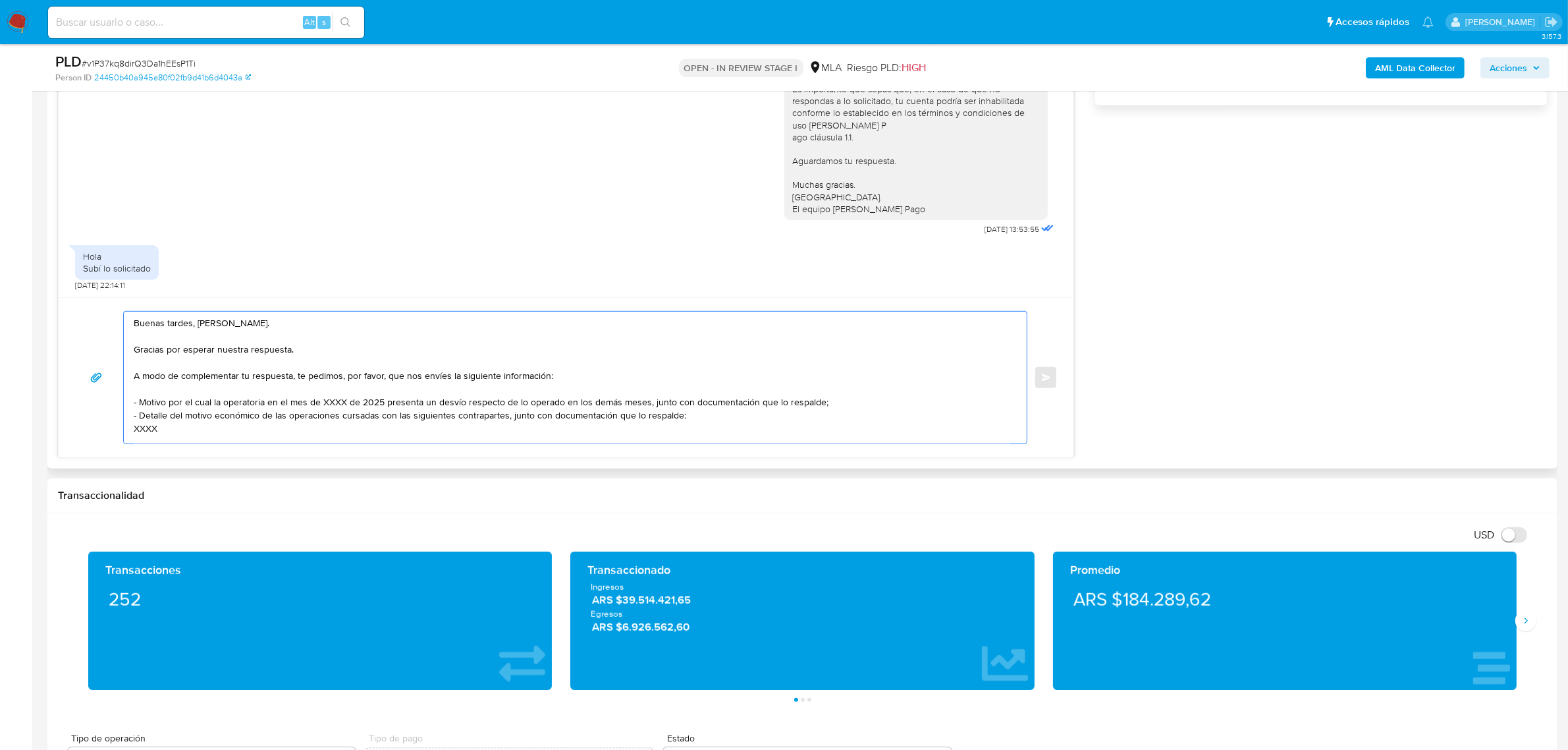
click at [295, 349] on textarea "Buenas tardes, Andres. Gracias por esperar nuestra respuesta. A modo de complem…" at bounding box center [572, 377] width 877 height 132
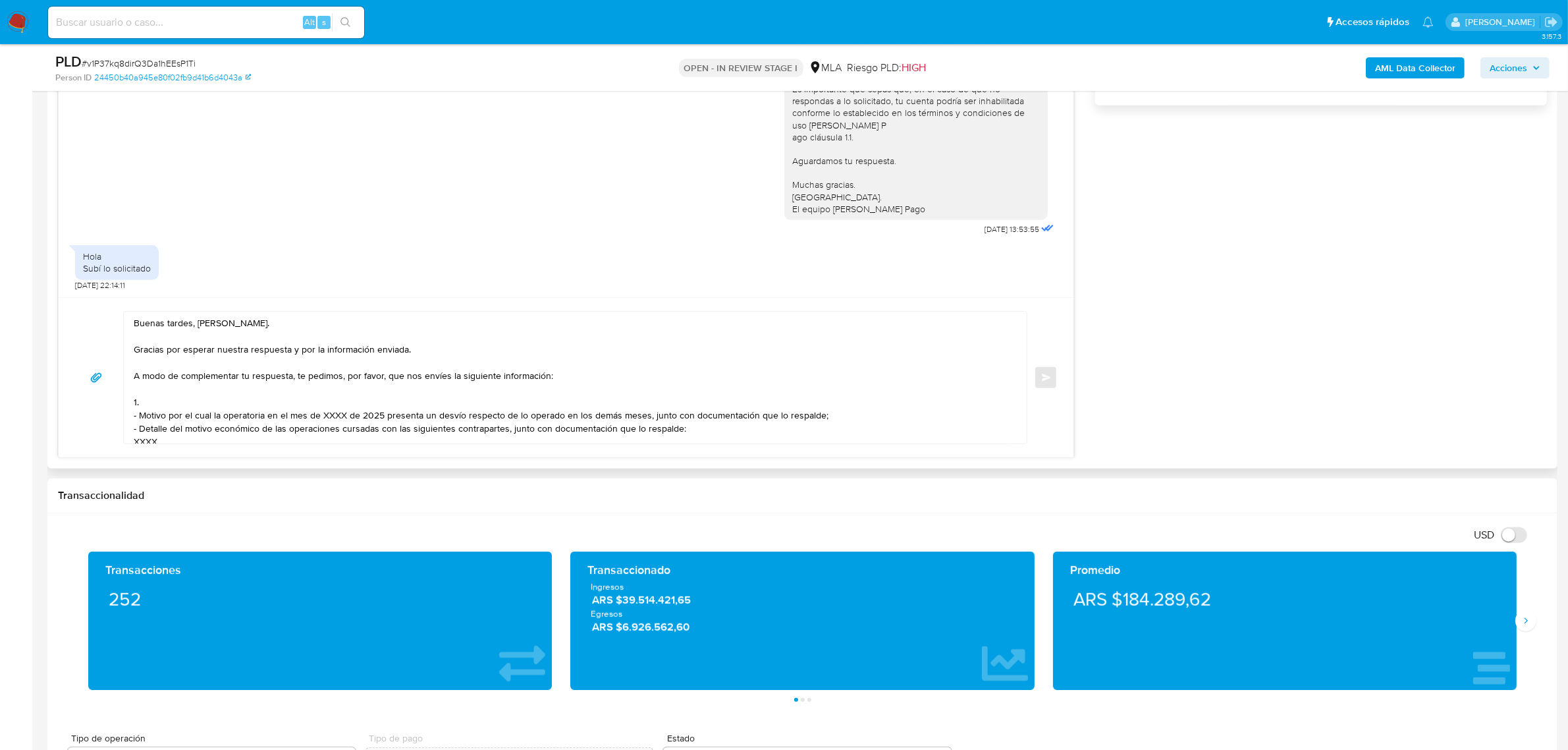
click at [182, 413] on textarea "Buenas tardes, Andres. Gracias por esperar nuestra respuesta y por la informaci…" at bounding box center [572, 377] width 877 height 132
drag, startPoint x: 199, startPoint y: 401, endPoint x: 192, endPoint y: 405, distance: 8.1
click at [199, 401] on textarea "Buenas tardes, Andres. Gracias por esperar nuestra respuesta y por la informaci…" at bounding box center [572, 377] width 877 height 132
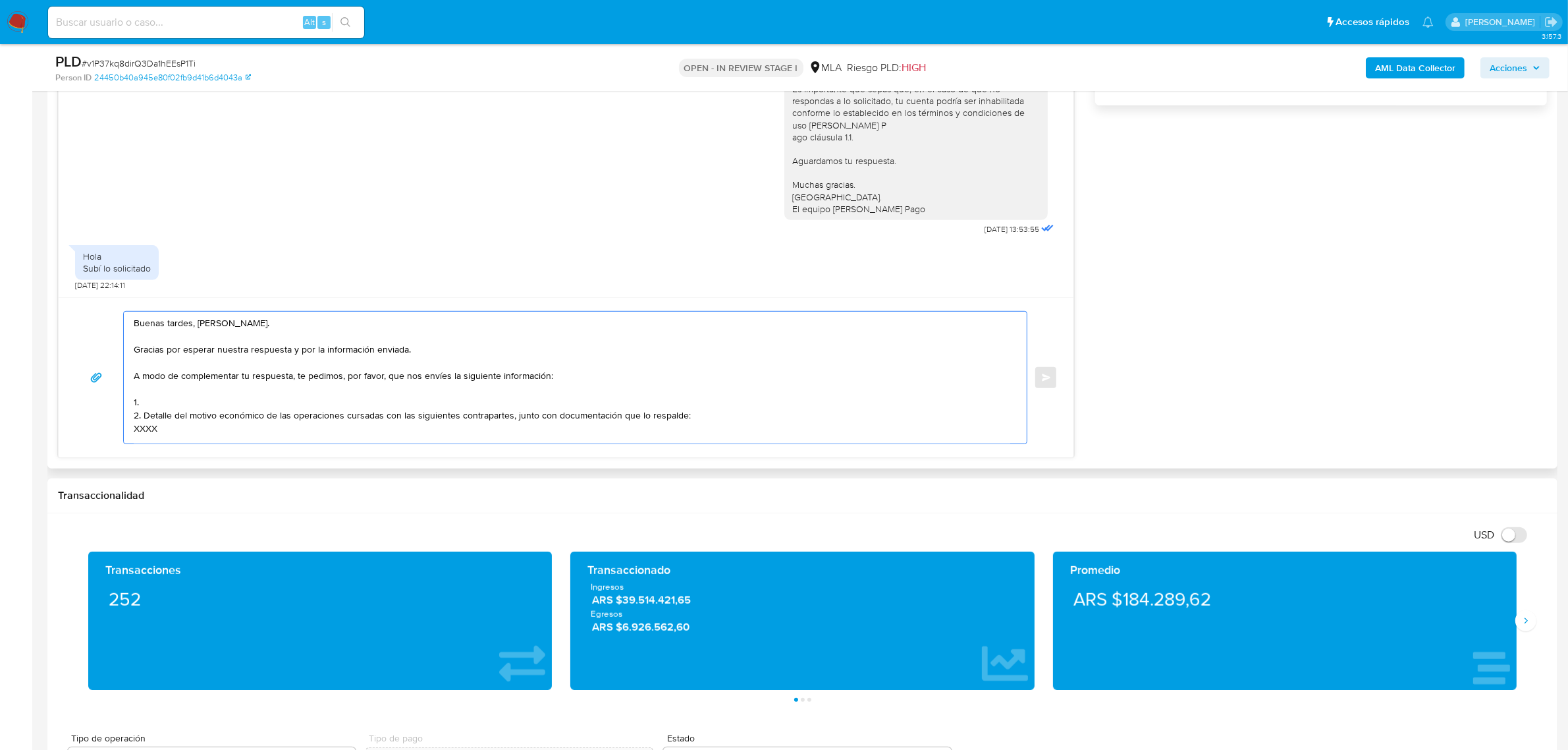
paste textarea "Declaraciones Juradas de Ingresos Brutos (donde se visualice la base imponible)."
click at [149, 432] on textarea "Buenas tardes, Andres. Gracias por esperar nuestra respuesta y por la informaci…" at bounding box center [572, 377] width 877 height 132
paste textarea "20250158123 Roque Alejandro Moyano 20429194696 Emiliano José Pantaleón Heinz 20…"
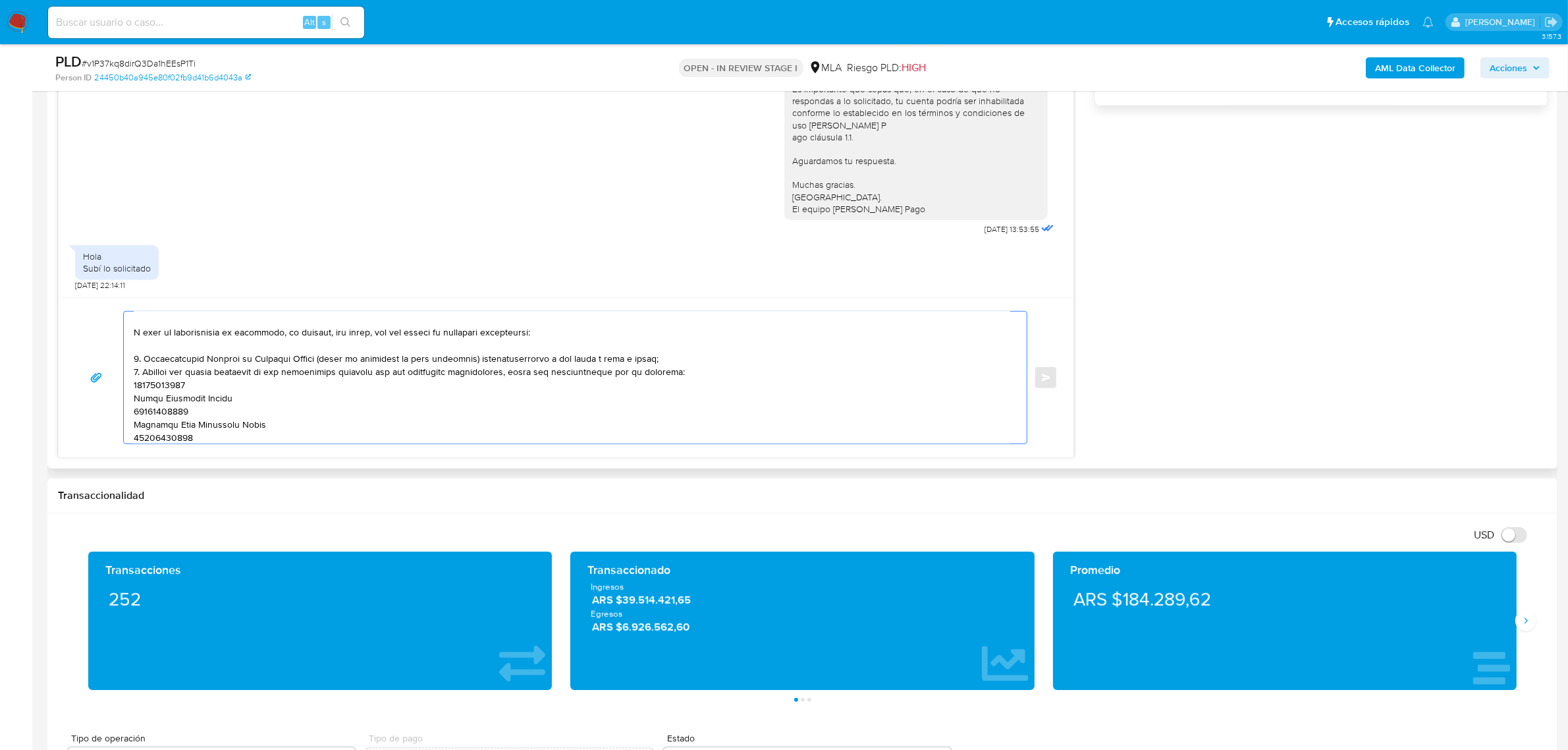
scroll to position [14, 0]
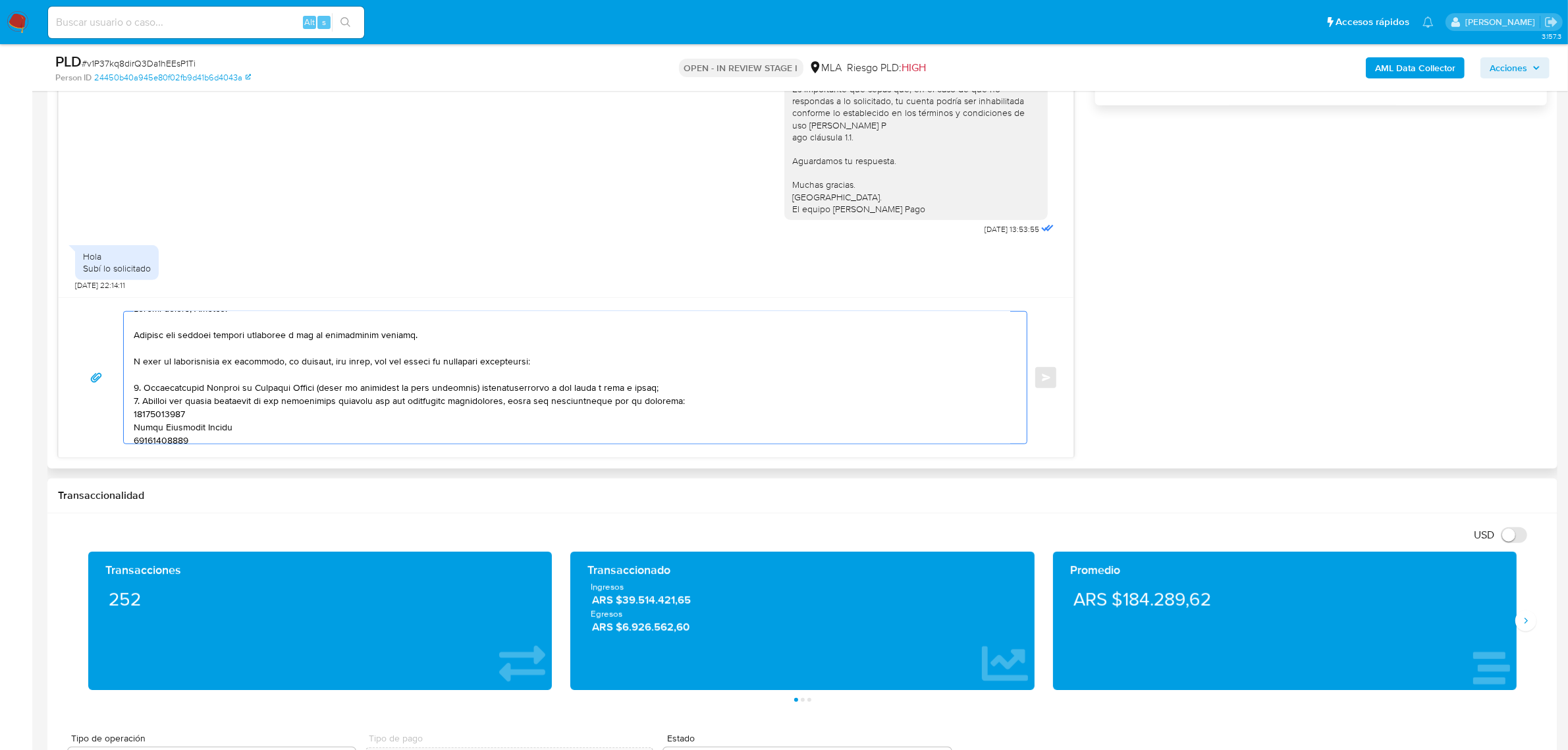
click at [170, 417] on textarea at bounding box center [572, 377] width 877 height 132
paste textarea "20250158123"
paste textarea "20429194696"
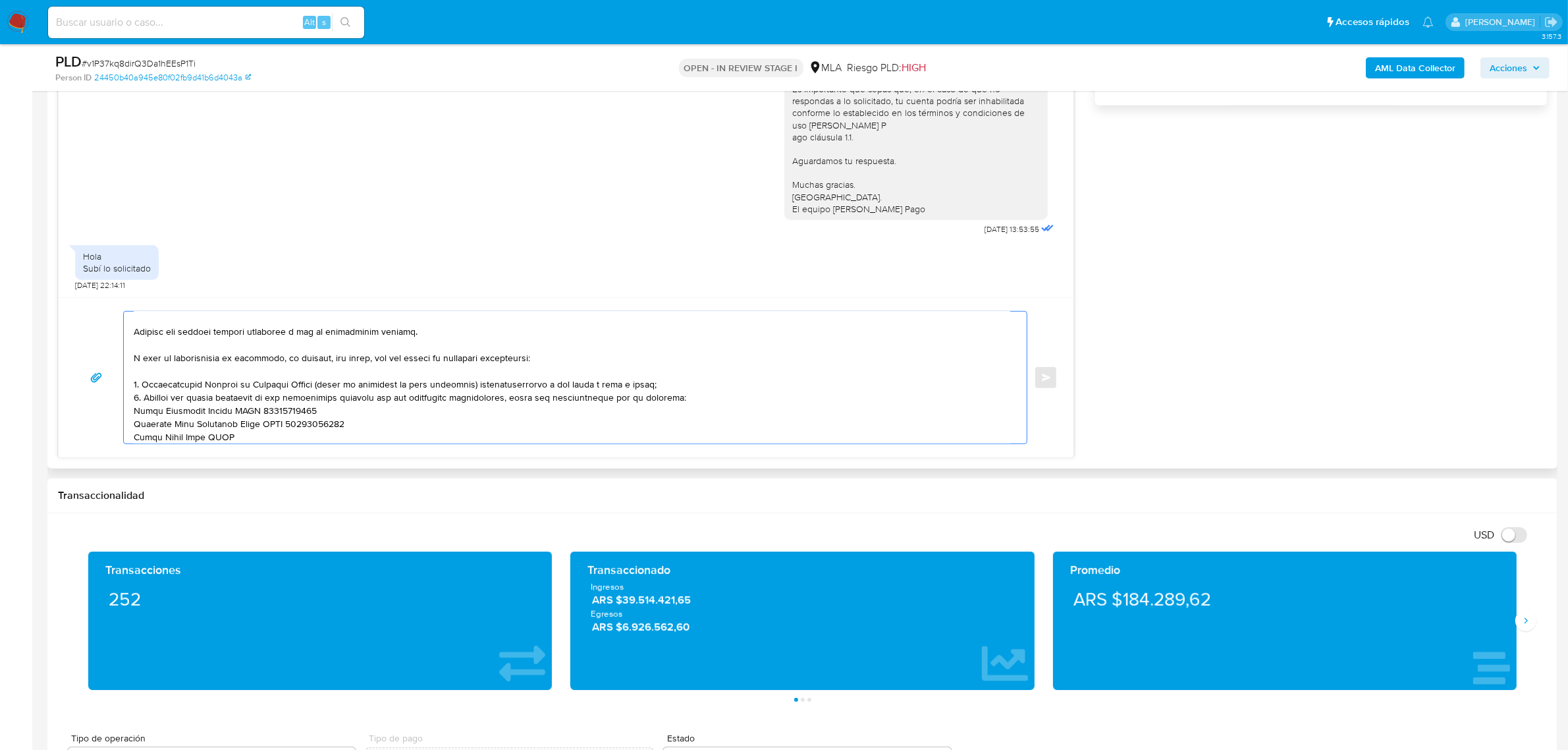
paste textarea "20257329799"
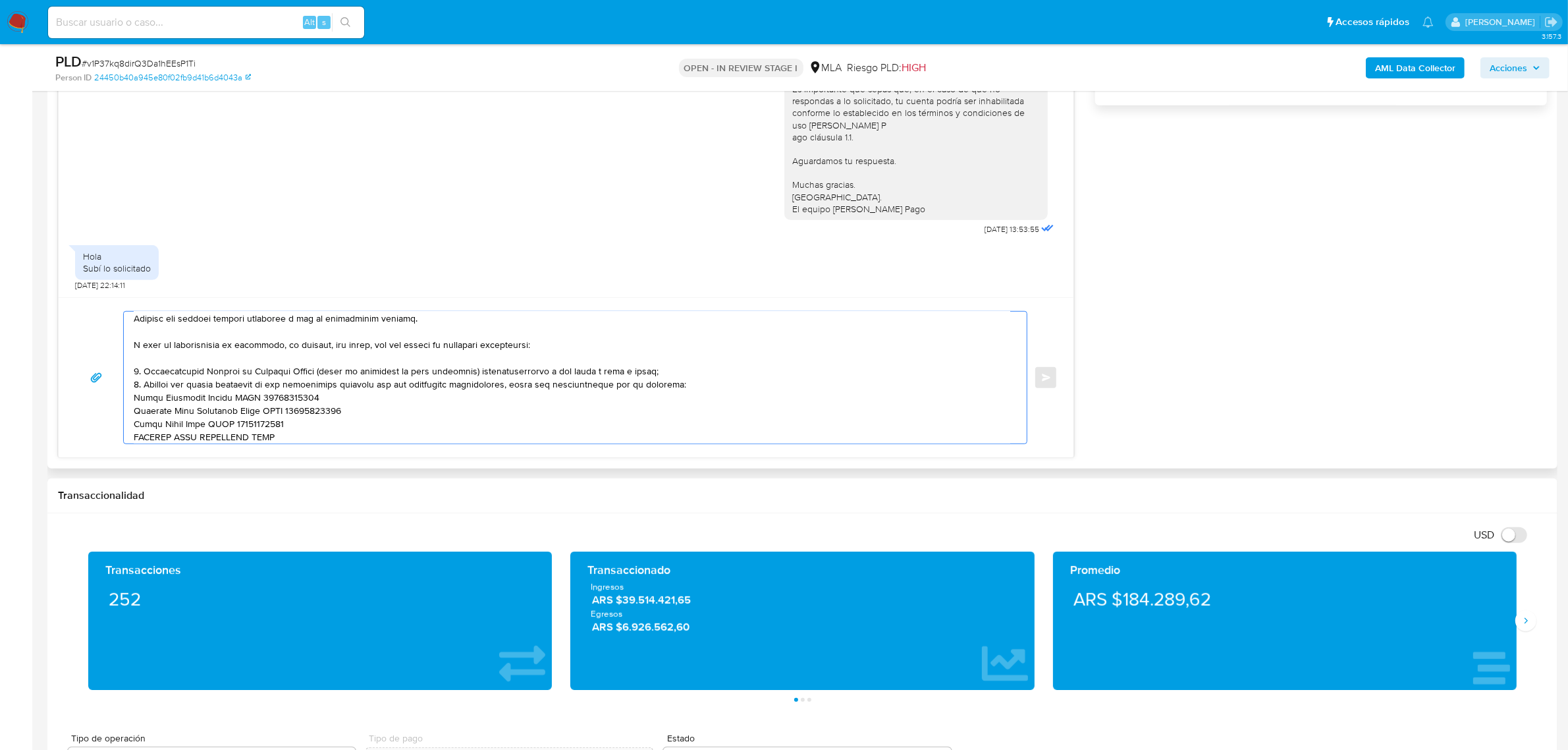
paste textarea "20249580113"
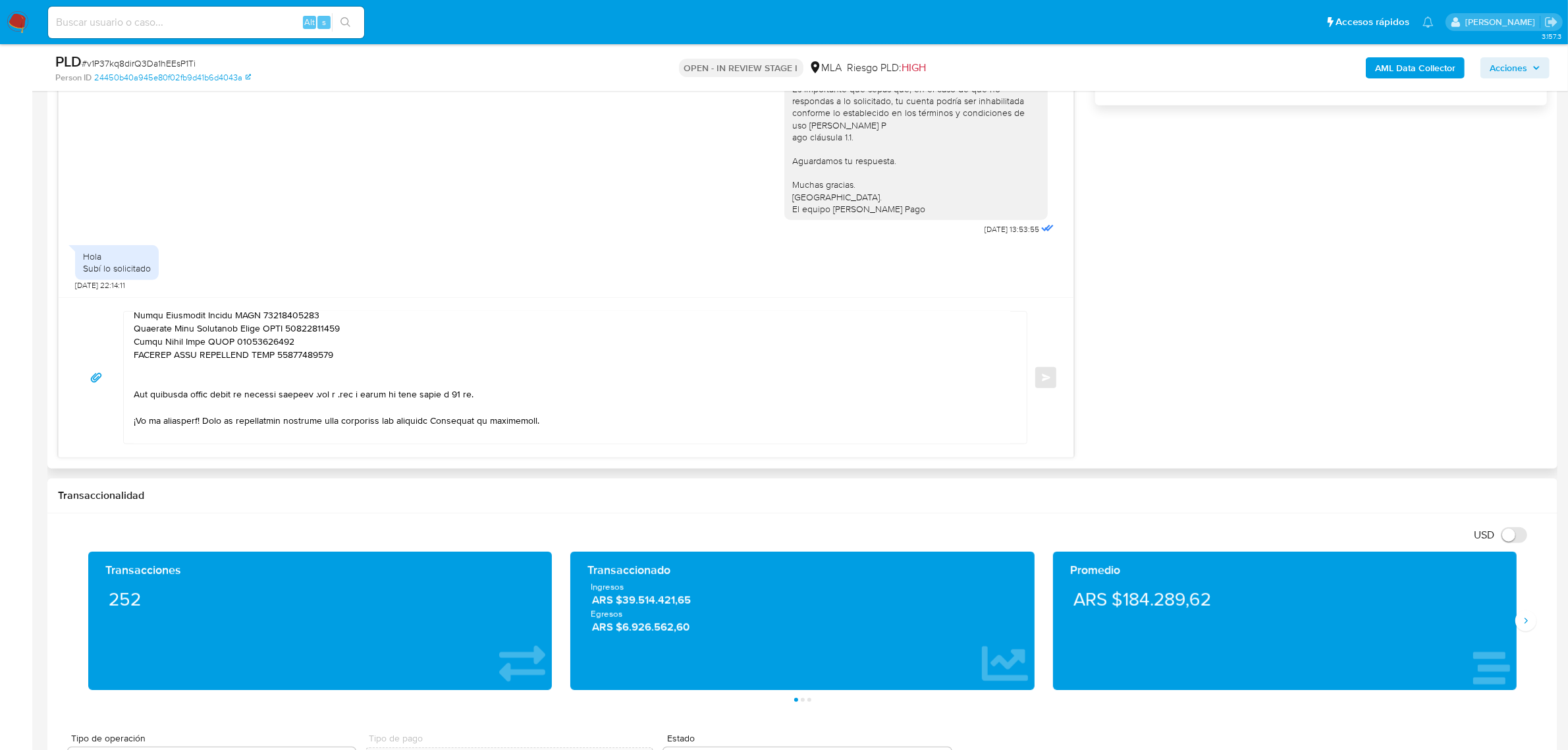
click at [199, 383] on textarea at bounding box center [572, 377] width 877 height 132
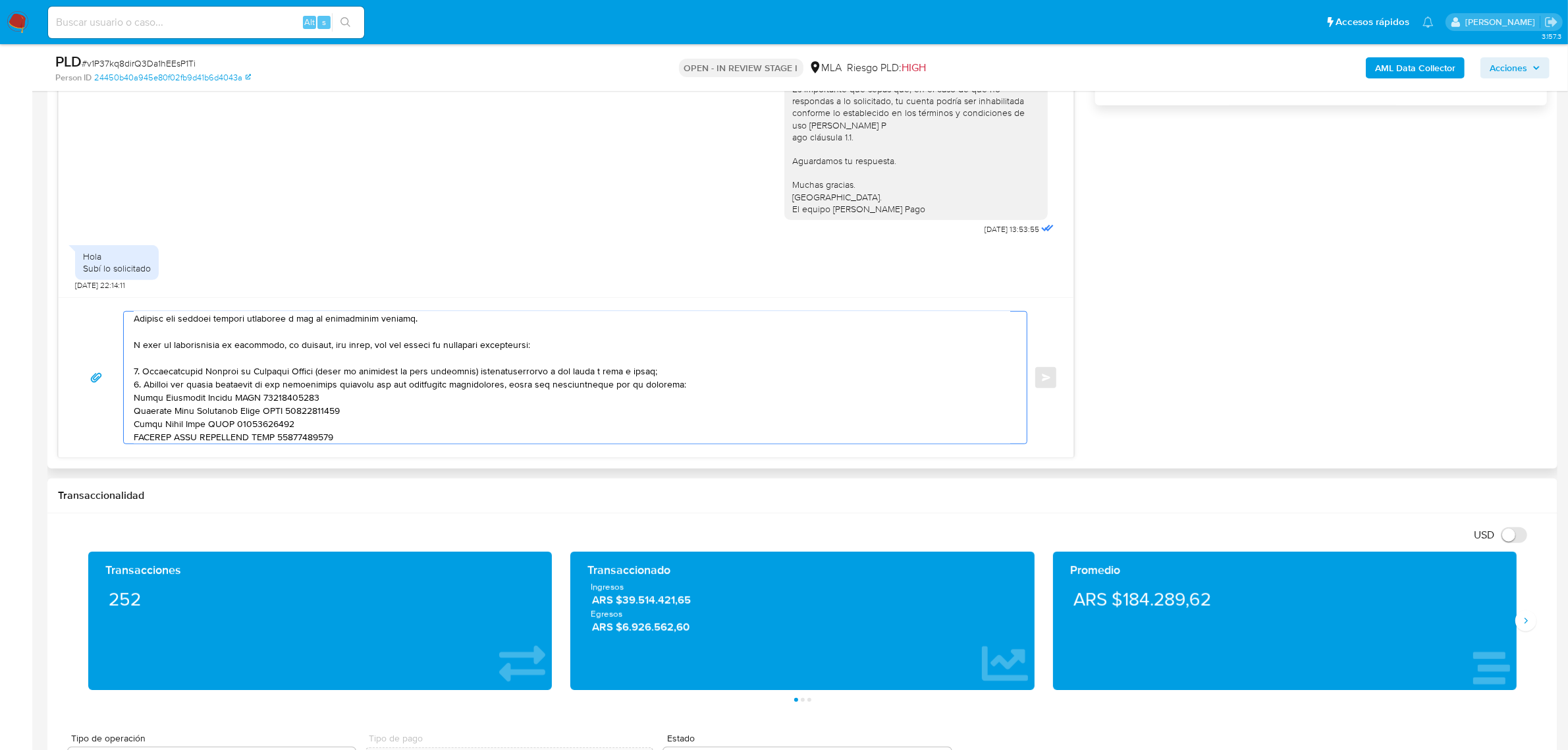
paste textarea "Tené en cuenta que, además de los ejemplos mencionados, podés adjuntar voluntar…"
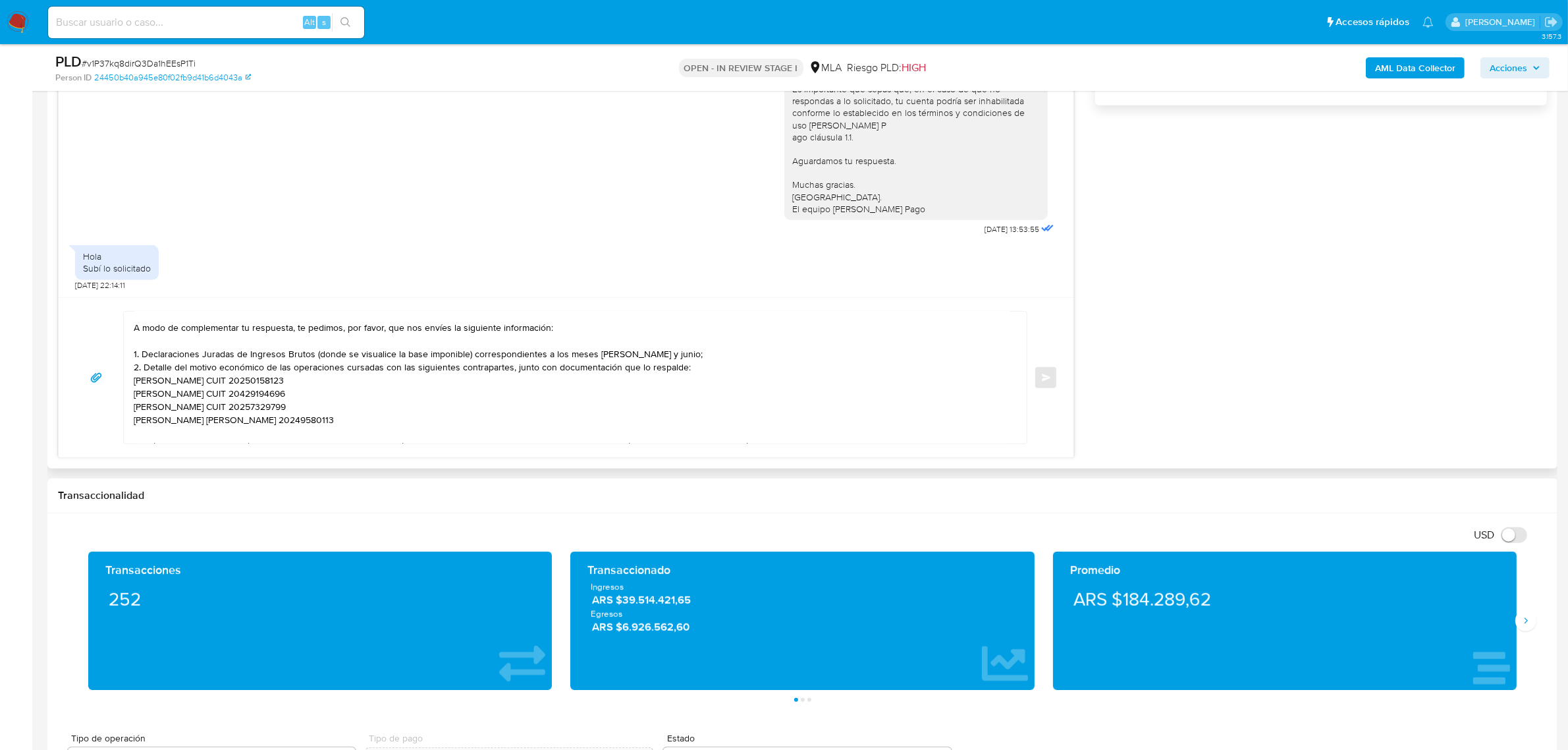
scroll to position [88, 0]
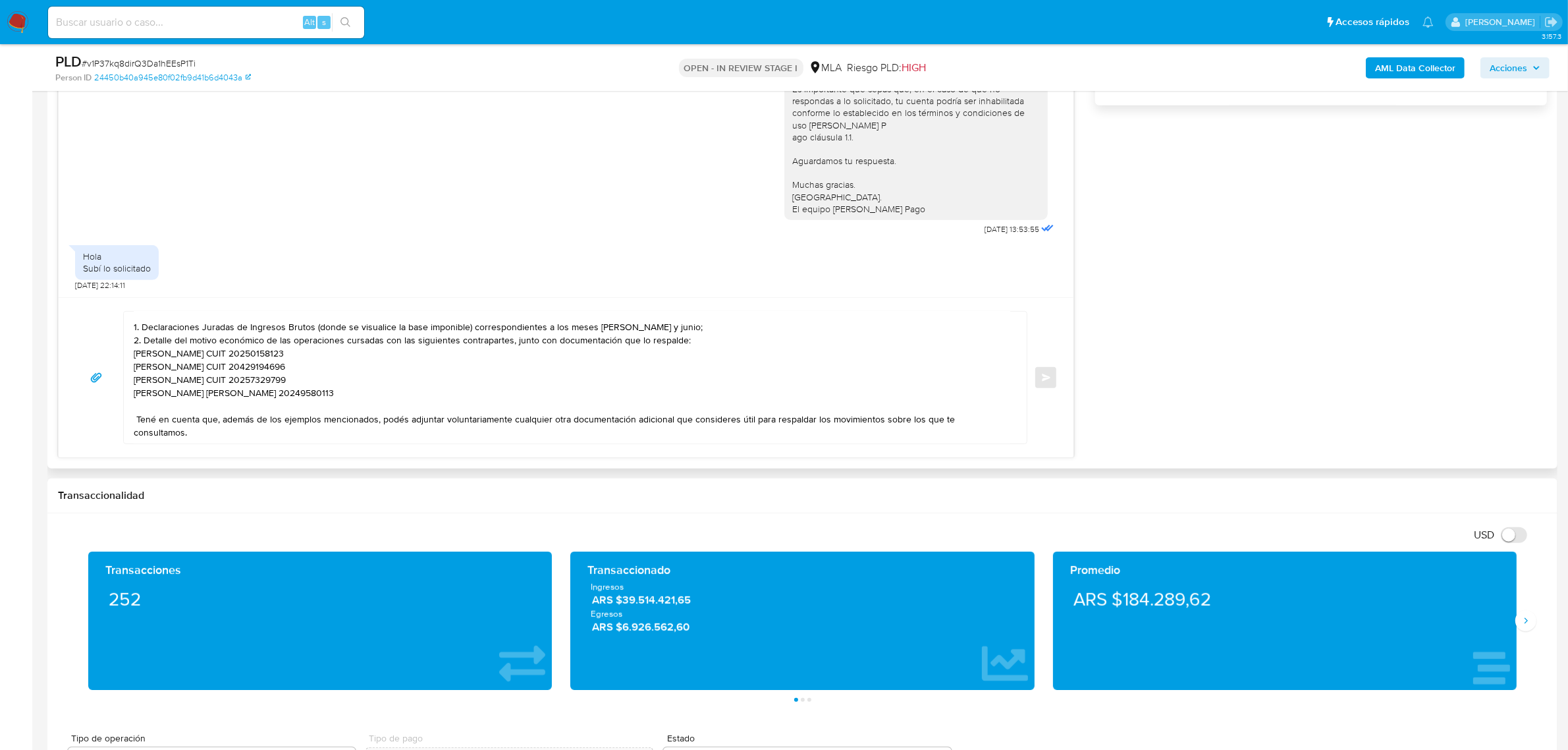
click at [198, 420] on textarea "Buenas tardes, Andres. Gracias por esperar nuestra respuesta y por la informaci…" at bounding box center [572, 377] width 877 height 132
paste textarea "Es importante que sepas que, en caso de no responder a lo solicitado o si lo pr…"
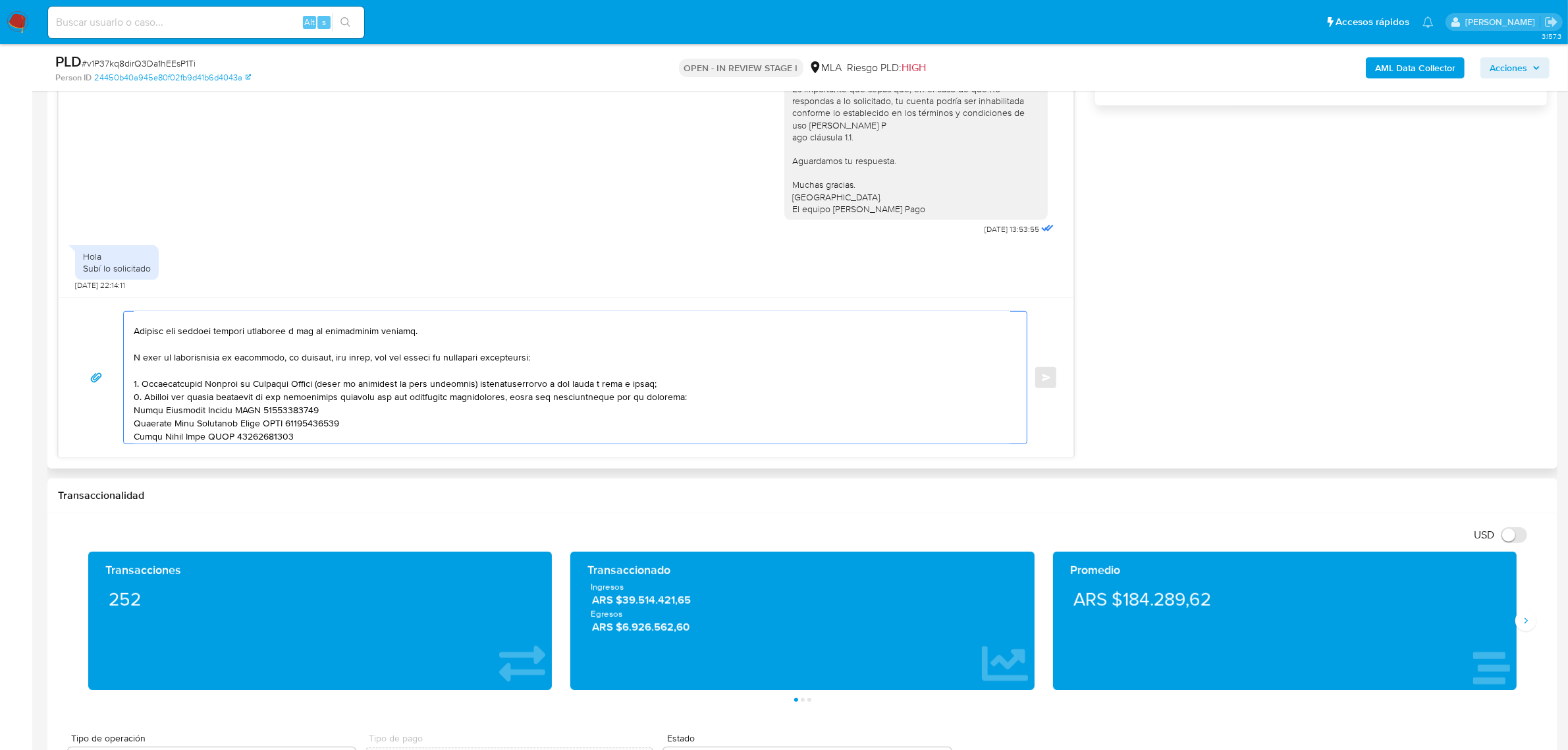
scroll to position [0, 0]
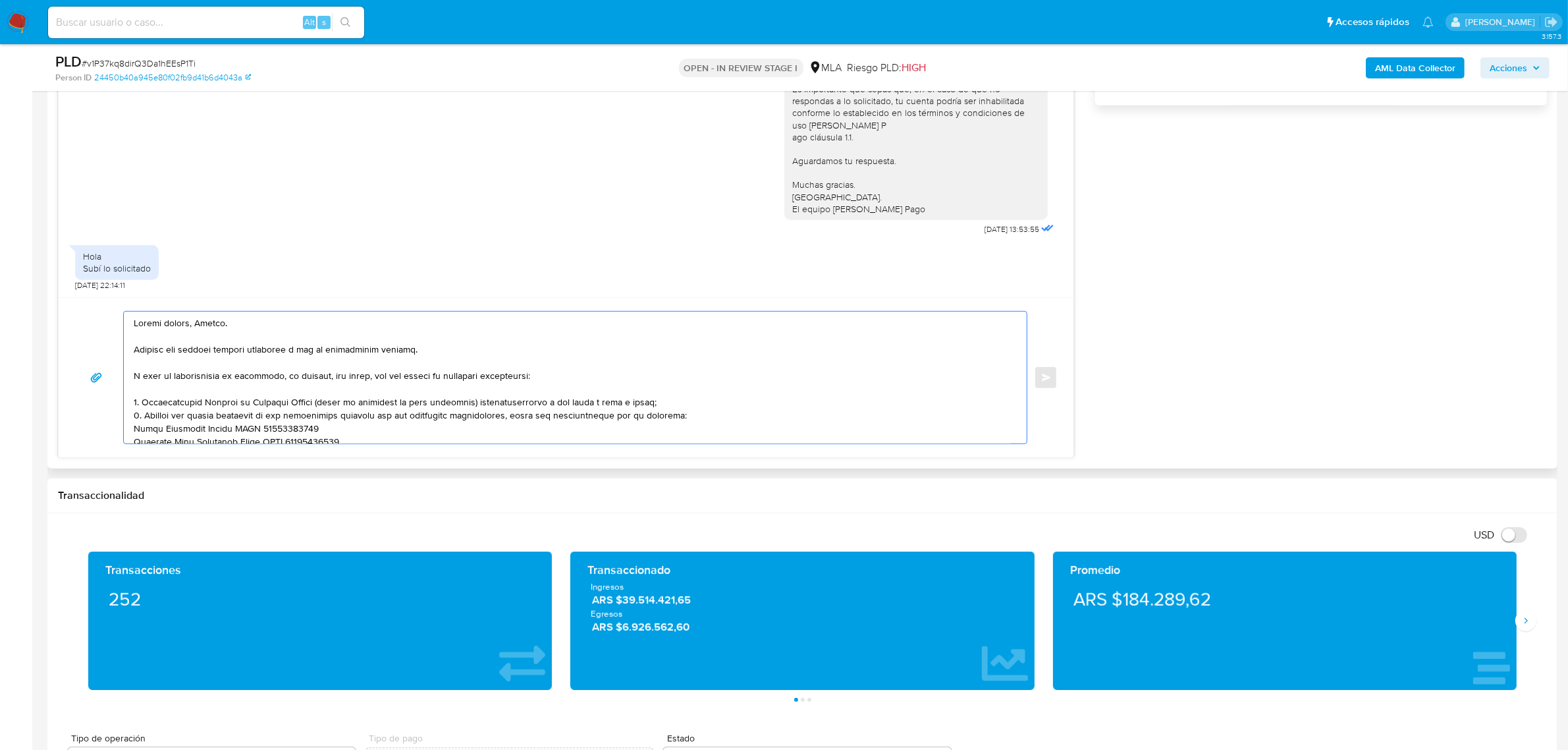
click at [650, 402] on textarea at bounding box center [572, 377] width 877 height 132
click at [330, 351] on textarea at bounding box center [572, 377] width 877 height 132
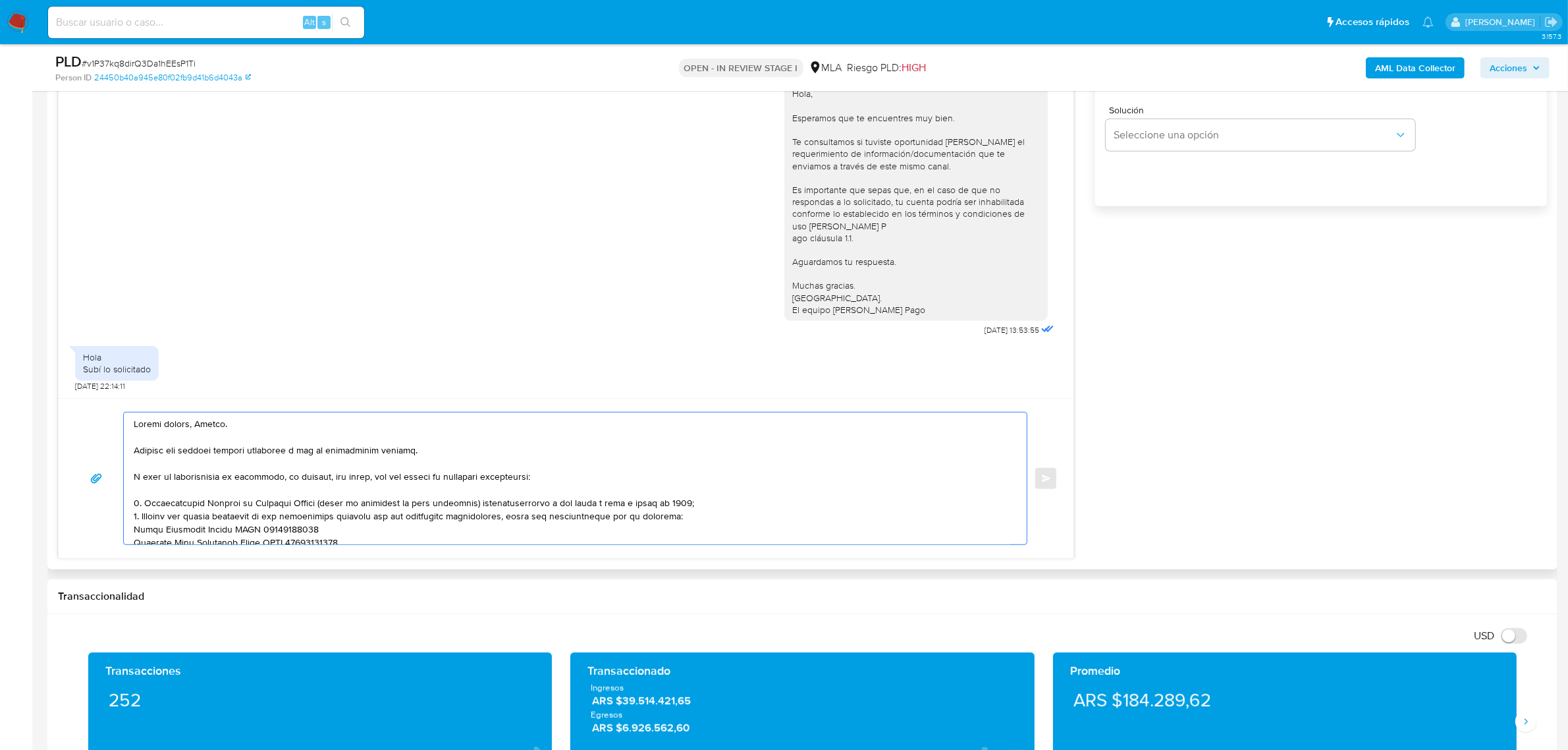
scroll to position [741, 0]
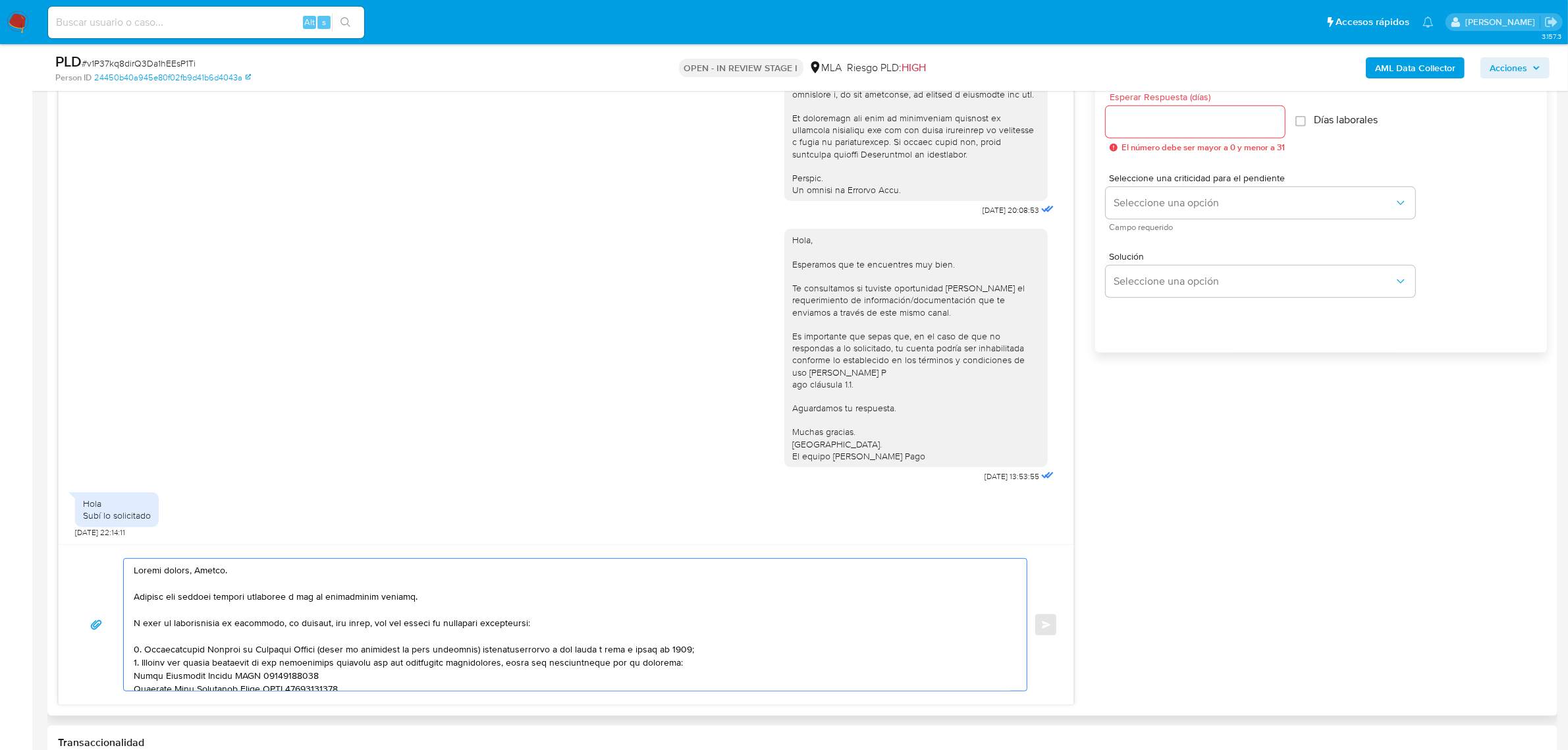
type textarea "Buenas tardes, Andres. Gracias por esperar nuestra respuesta y por la informaci…"
click at [1148, 136] on div at bounding box center [1195, 121] width 179 height 32
click at [1153, 124] on input "Esperar Respuesta (días)" at bounding box center [1195, 122] width 179 height 17
type input "2"
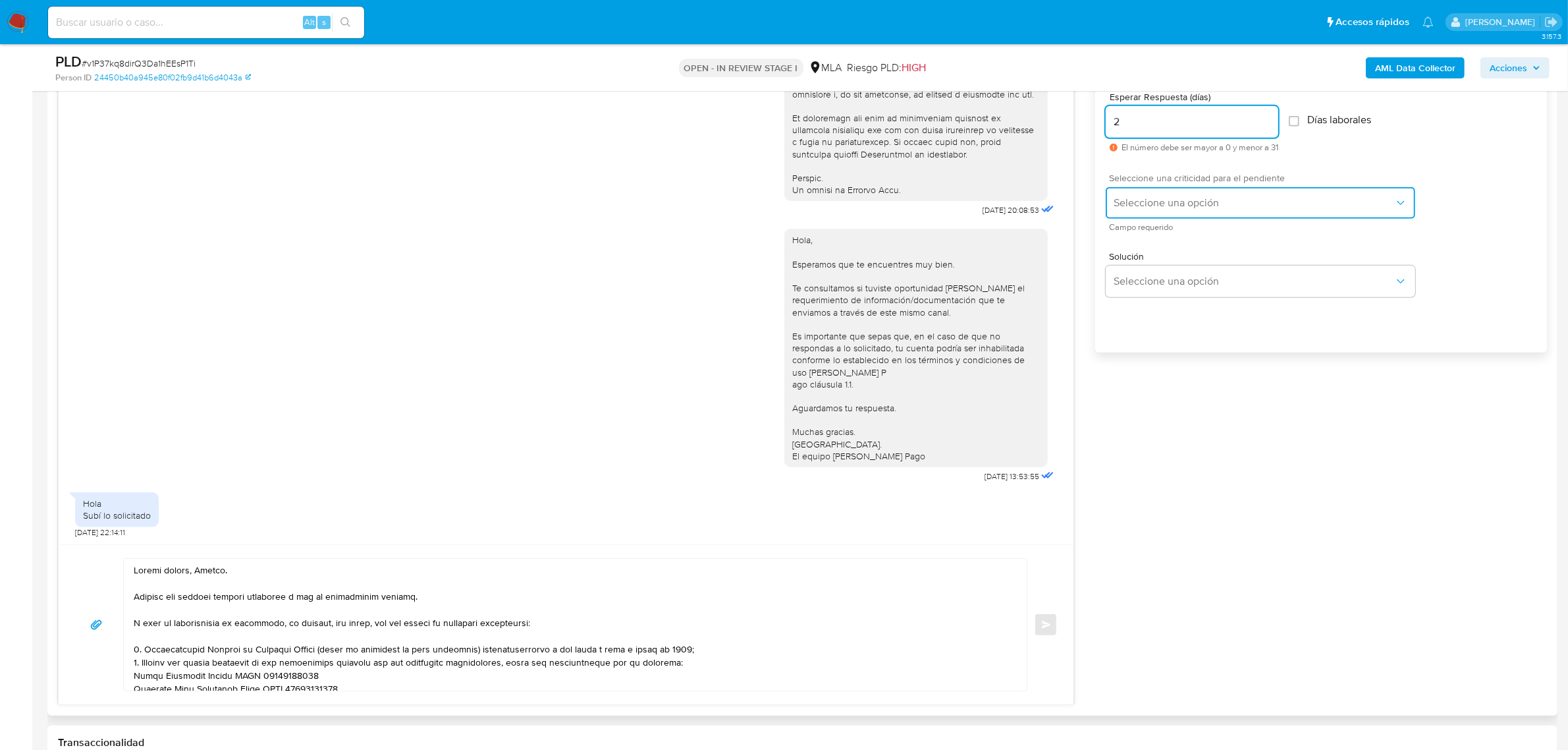
click at [1130, 207] on span "Seleccione una opción" at bounding box center [1254, 203] width 281 height 13
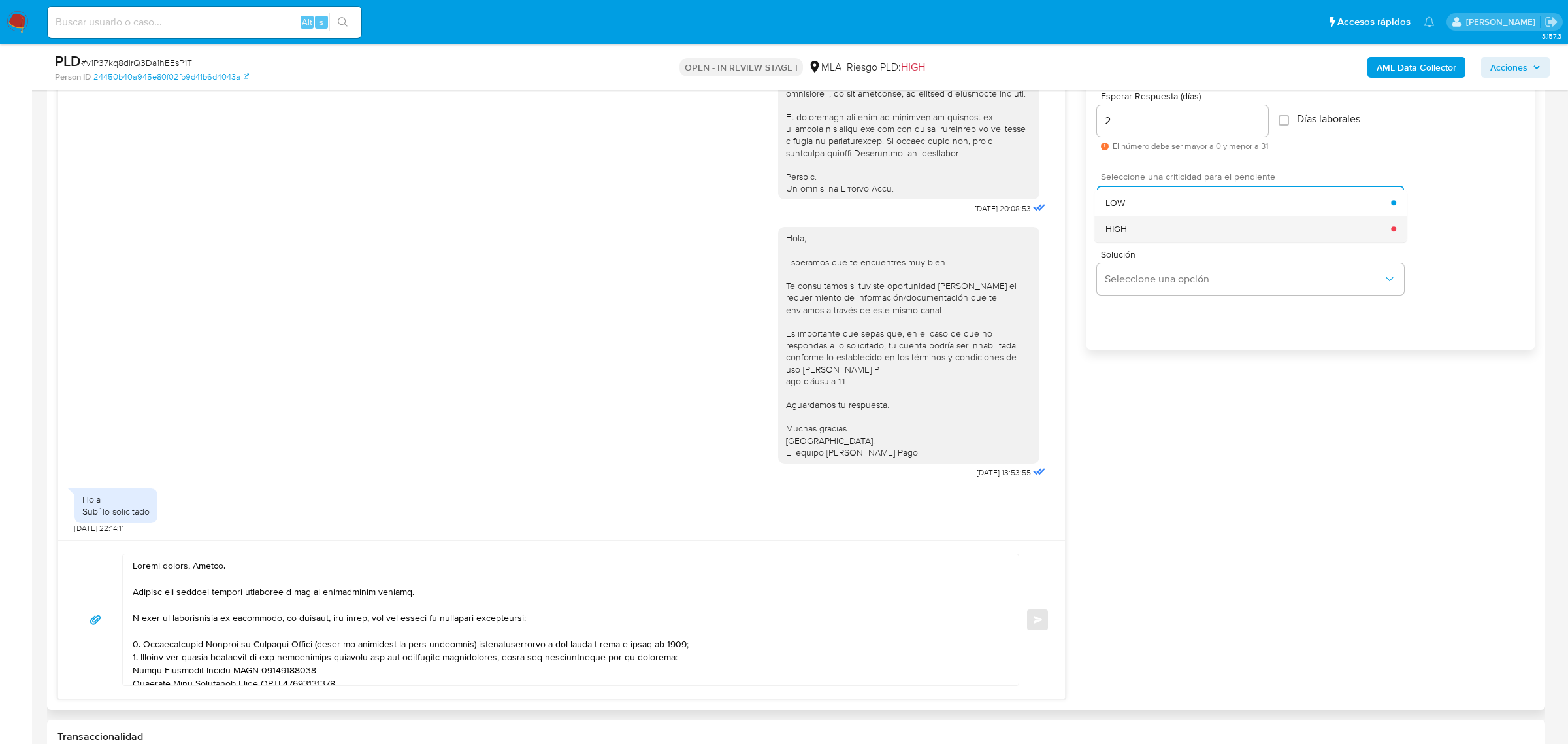
click at [1137, 240] on div "HIGH" at bounding box center [1248, 228] width 286 height 26
click at [1039, 626] on button "Enviar" at bounding box center [1038, 620] width 23 height 23
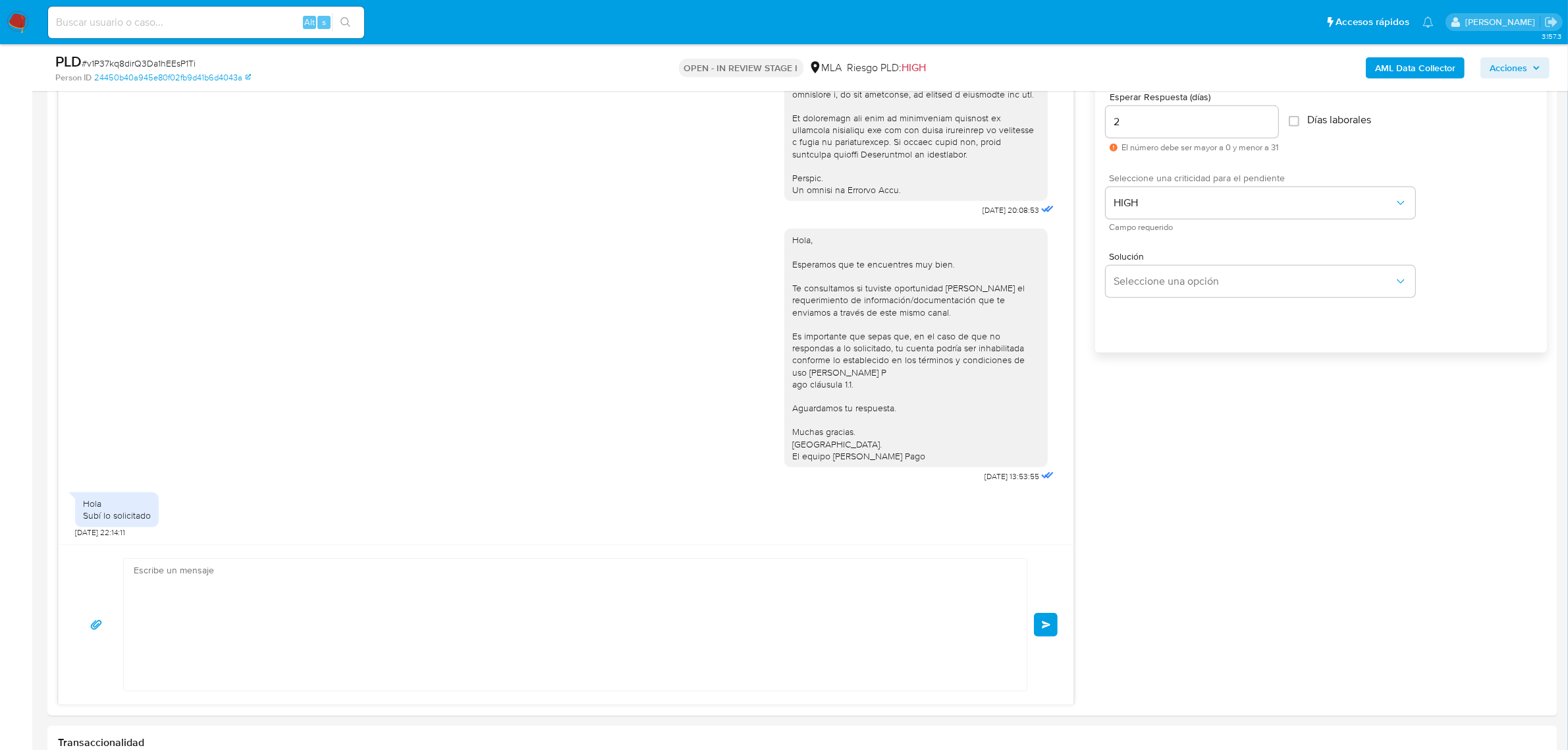
scroll to position [1098, 0]
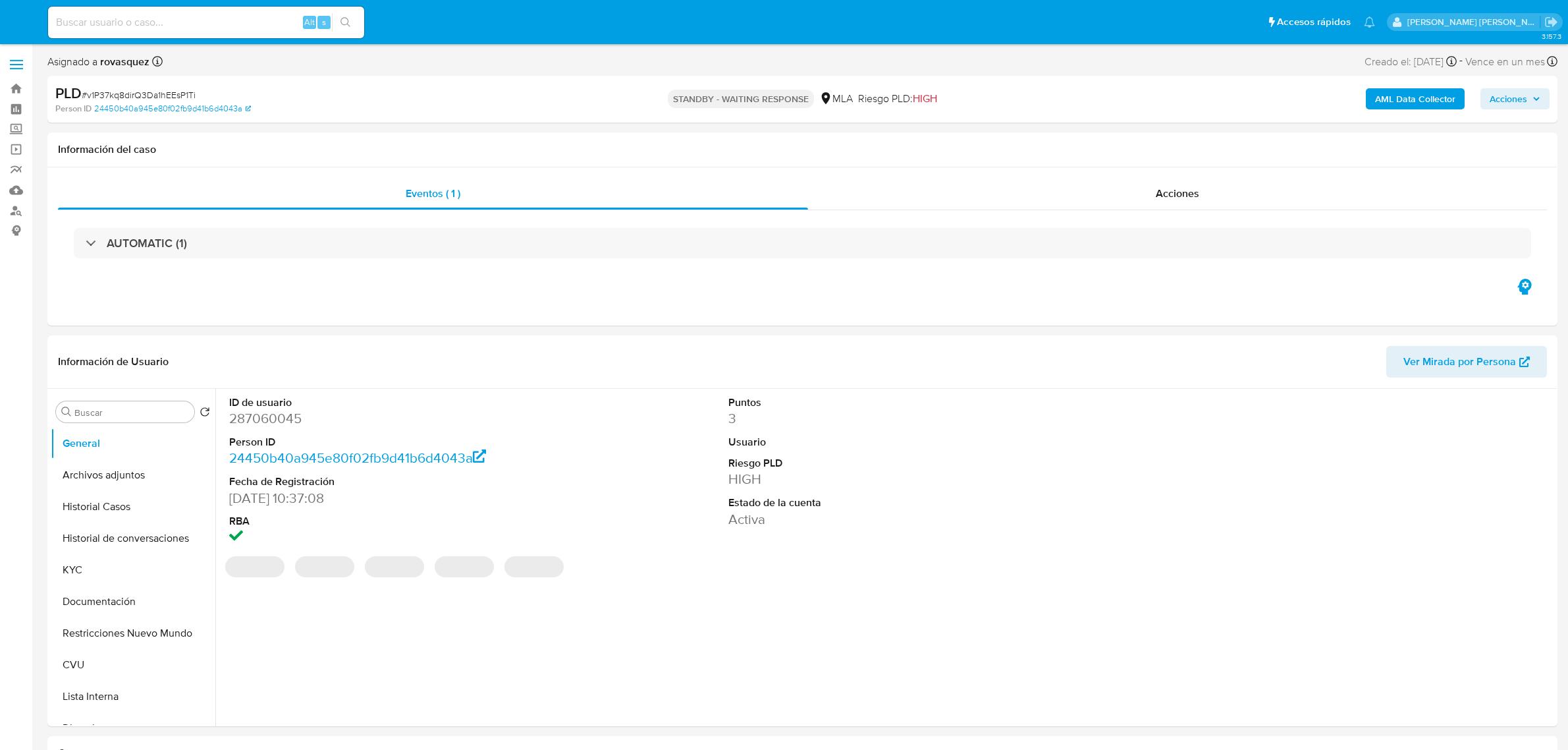
select select "10"
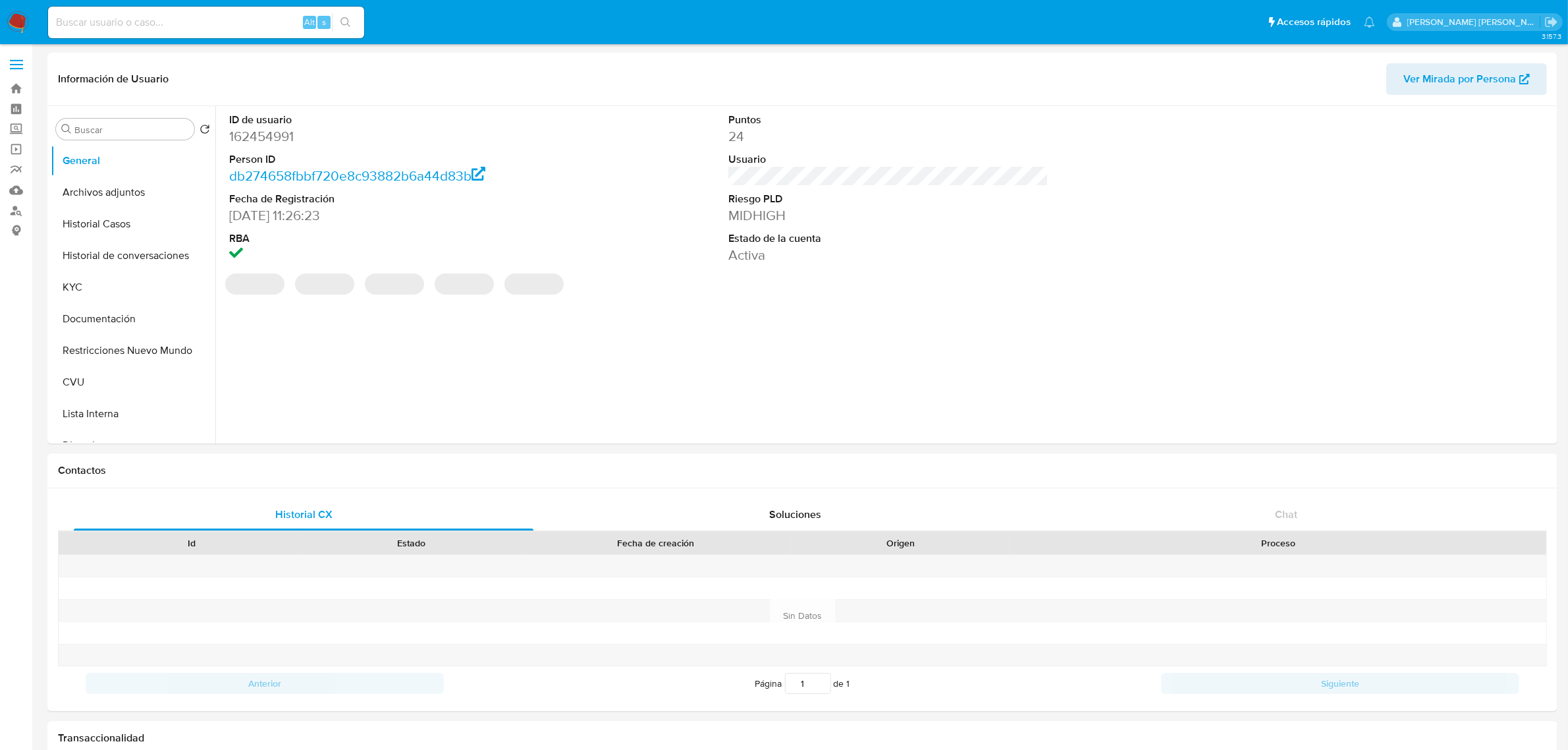
select select "10"
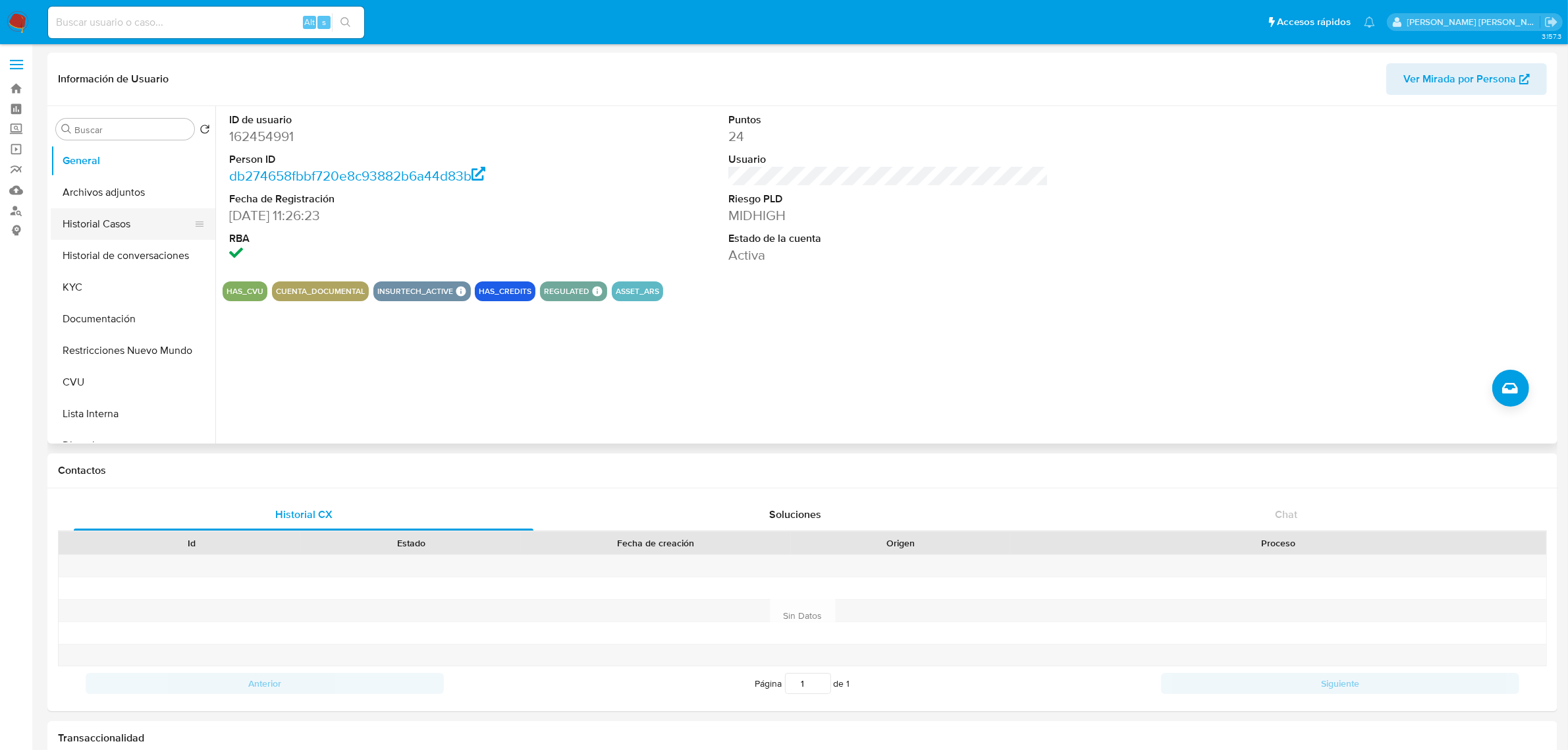
click at [116, 226] on button "Historial Casos" at bounding box center [127, 224] width 154 height 32
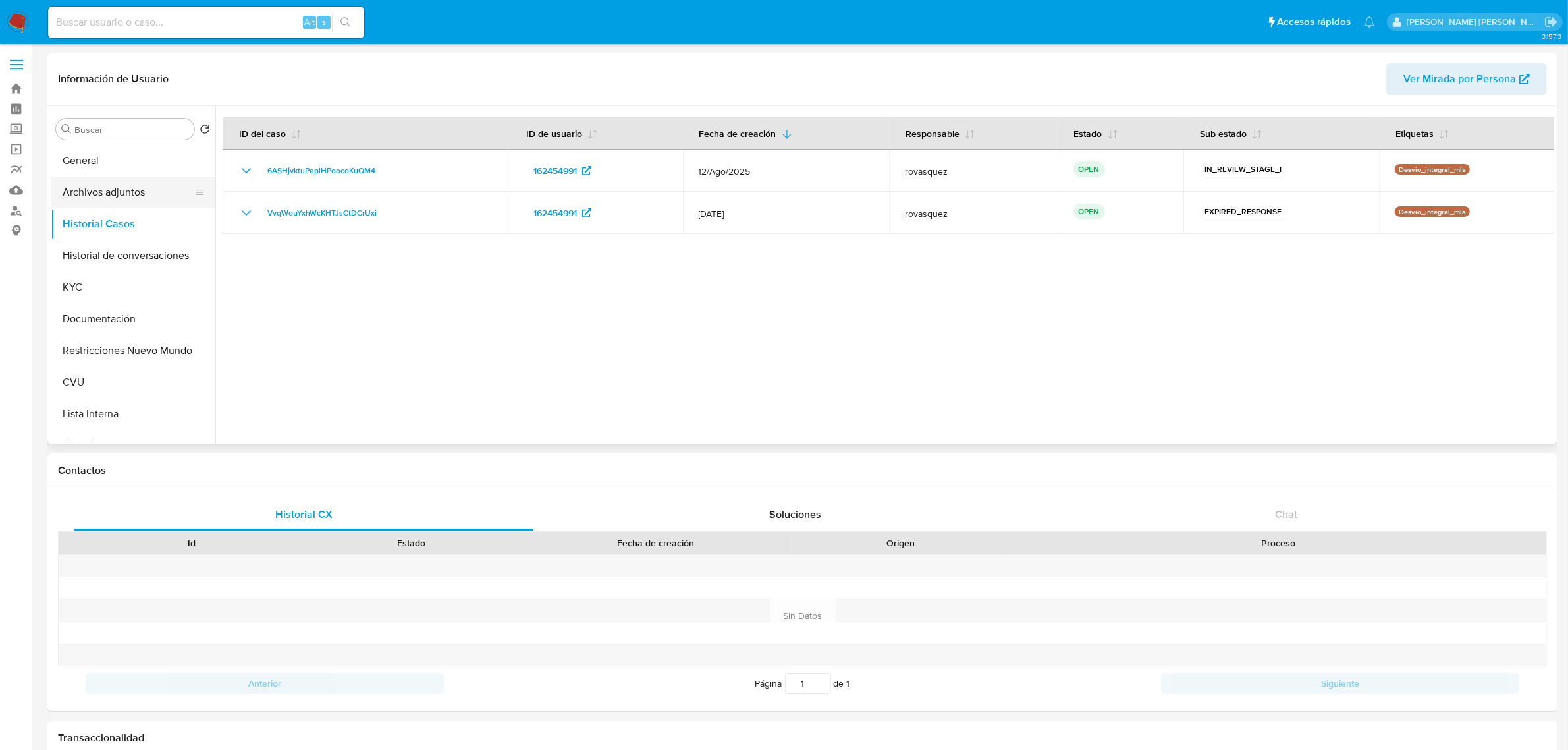
click button "Archivos adjuntos"
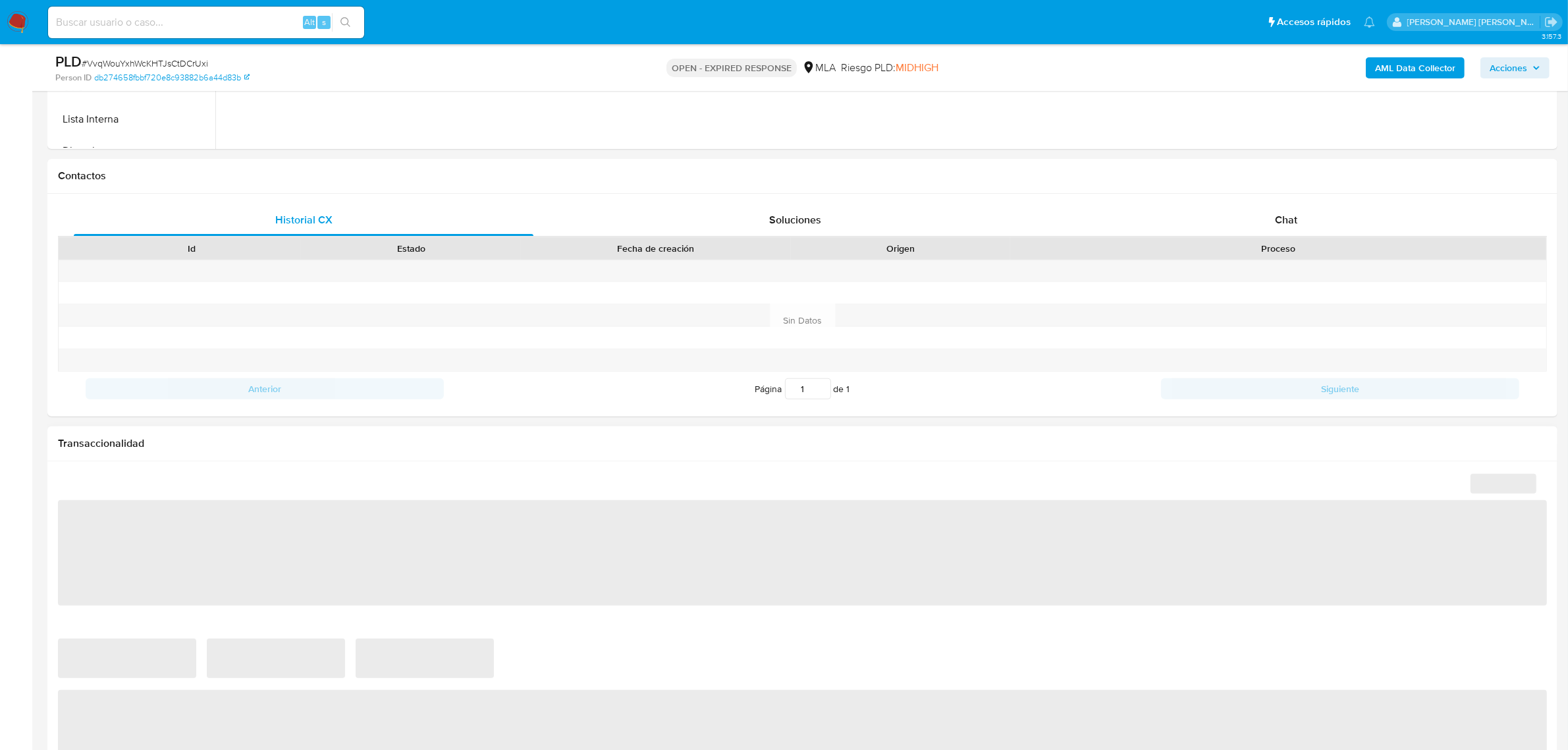
select select "10"
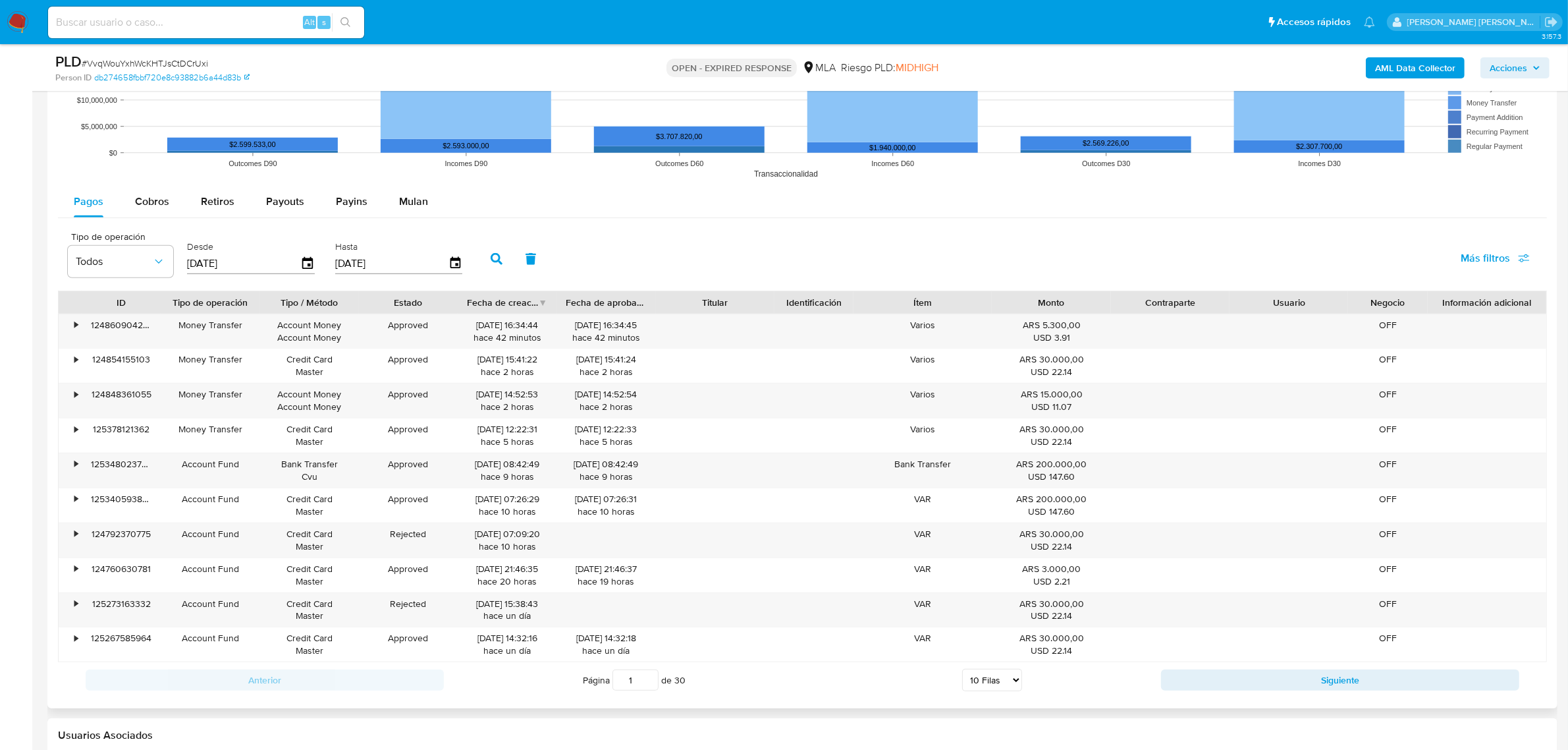
scroll to position [1400, 0]
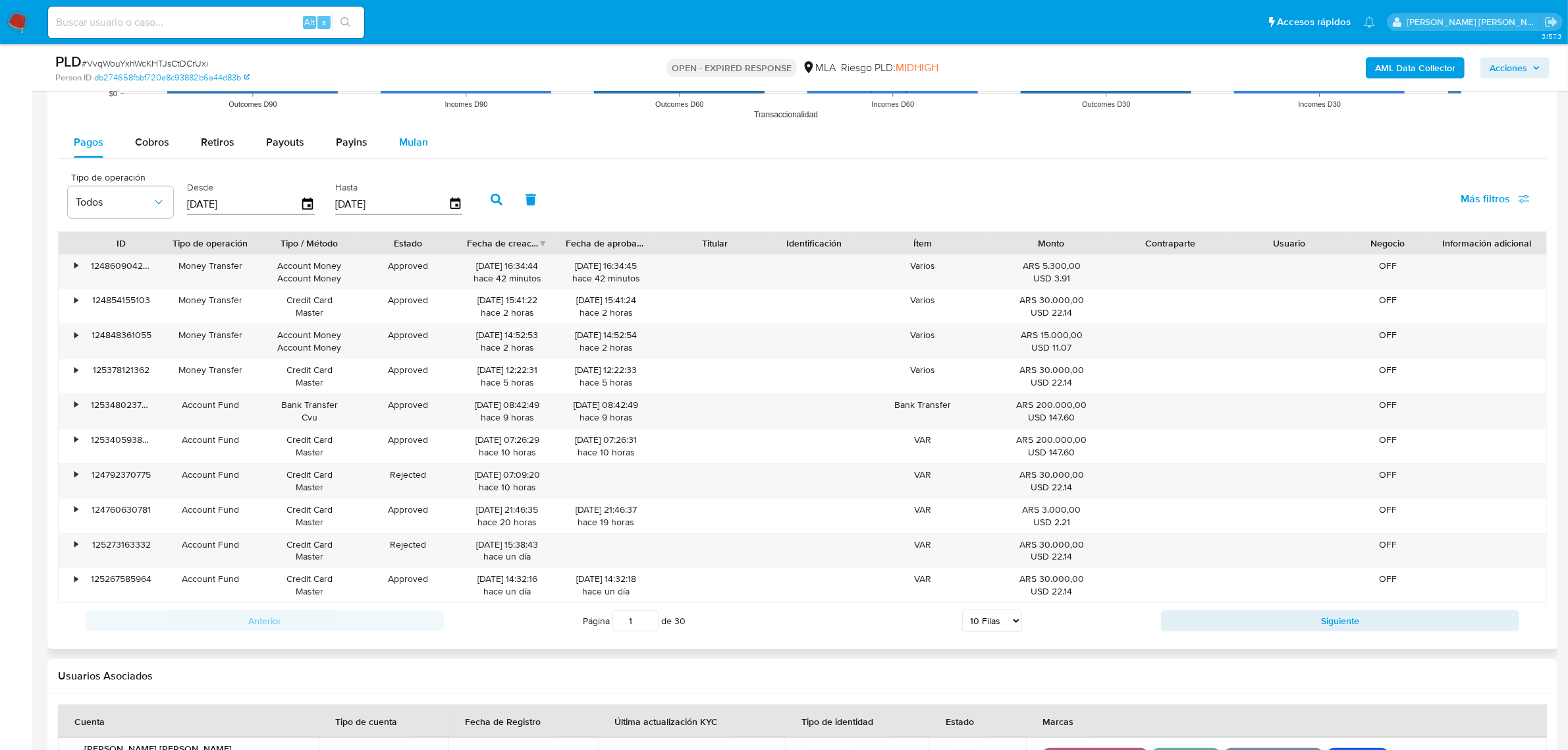
click at [404, 143] on span "Mulan" at bounding box center [413, 141] width 29 height 15
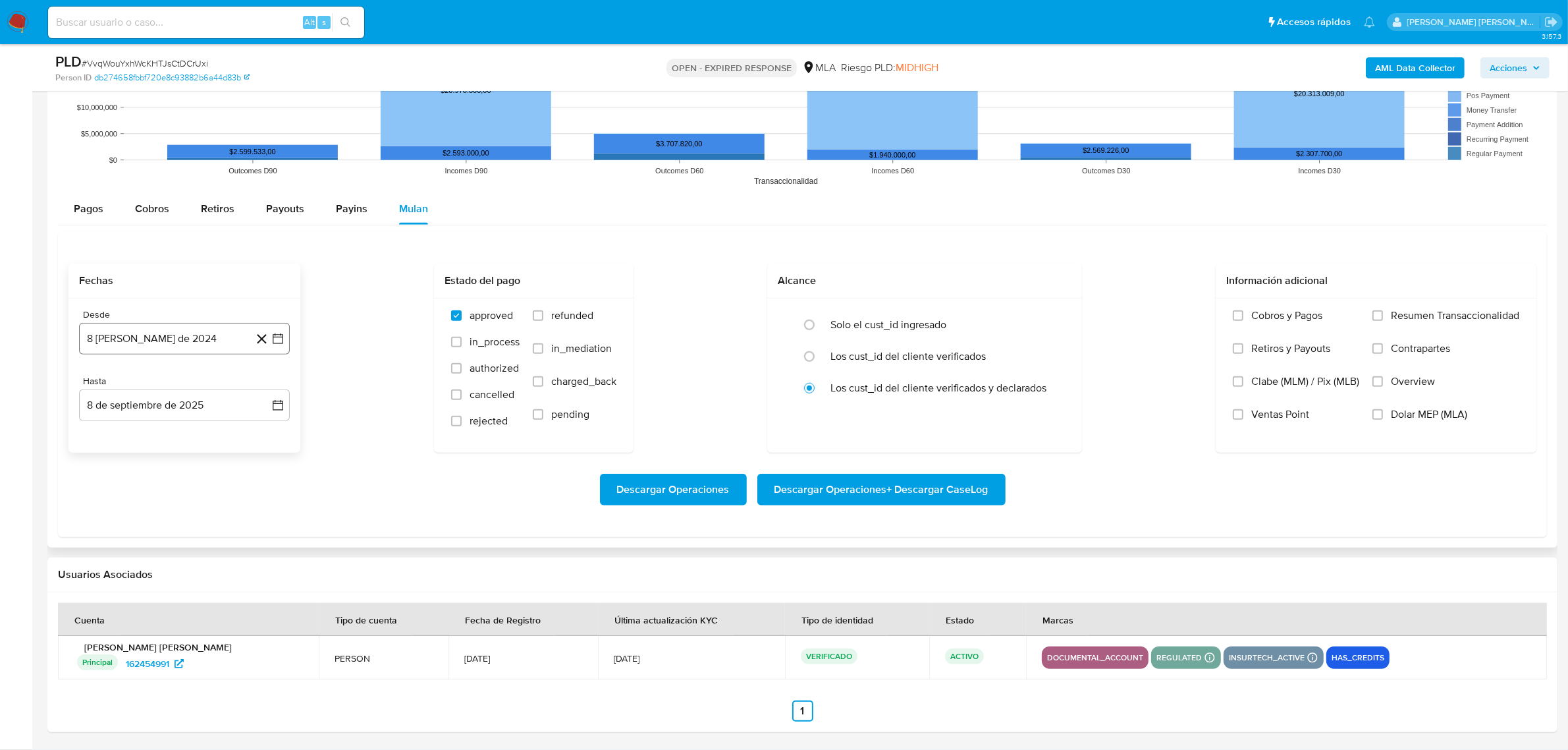
click at [278, 336] on icon "button" at bounding box center [277, 338] width 13 height 13
click at [268, 386] on icon "Mes siguiente" at bounding box center [266, 386] width 16 height 16
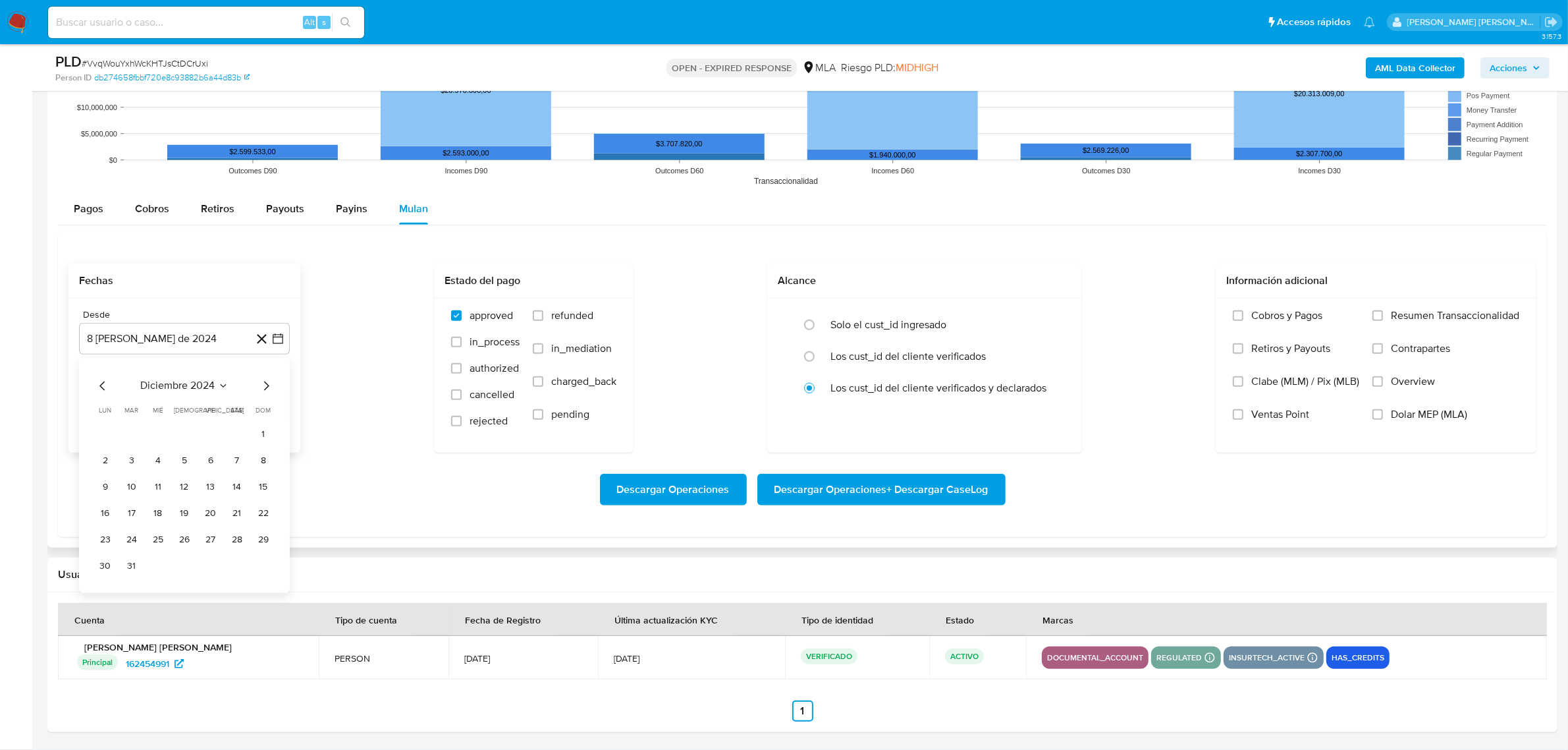
click at [268, 386] on icon "Mes siguiente" at bounding box center [266, 386] width 16 height 16
click at [237, 439] on button "1" at bounding box center [237, 434] width 21 height 21
click at [277, 416] on button "8 de septiembre de 2025" at bounding box center [184, 405] width 210 height 32
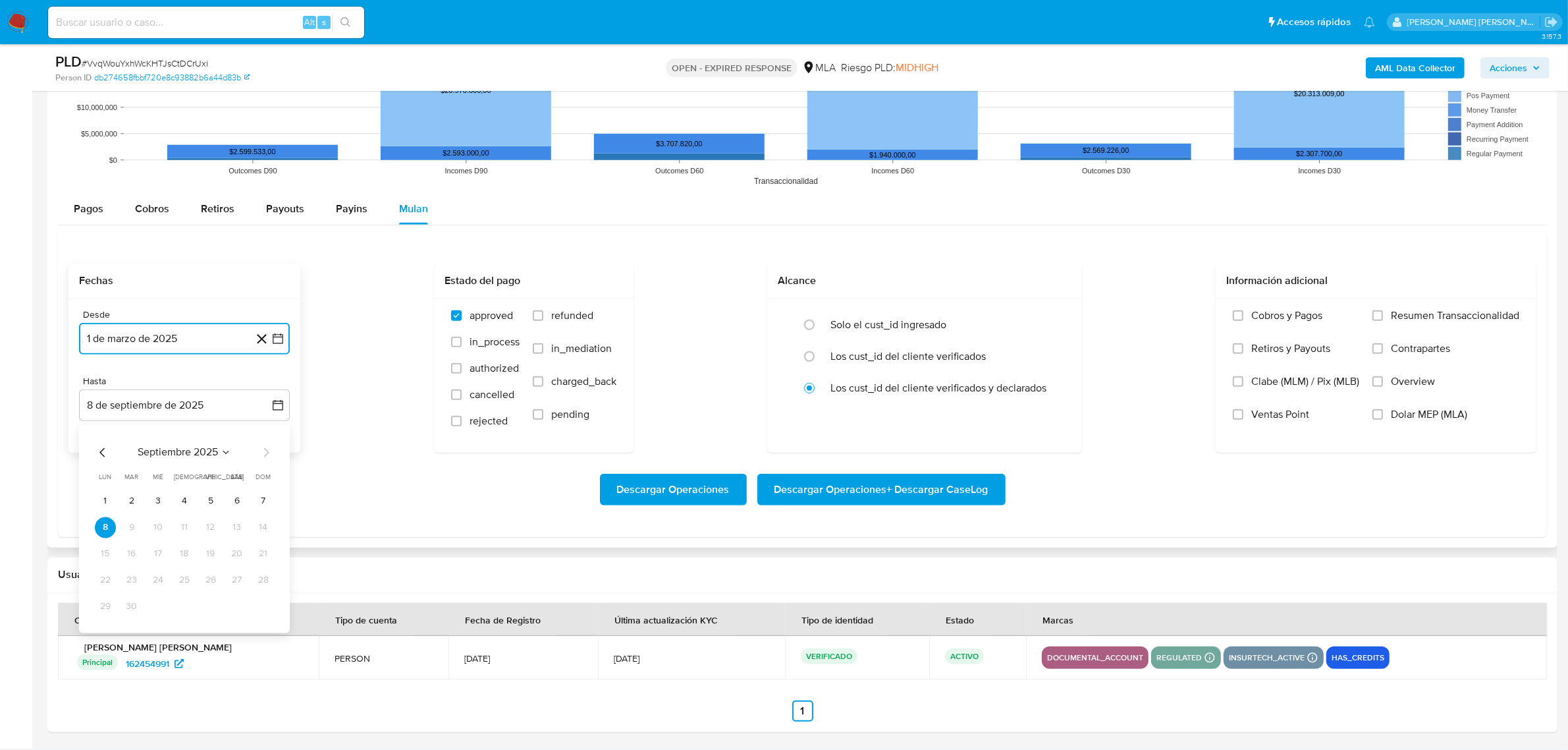
click at [99, 450] on icon "Mes anterior" at bounding box center [102, 452] width 16 height 16
click at [182, 601] on button "31" at bounding box center [184, 606] width 21 height 21
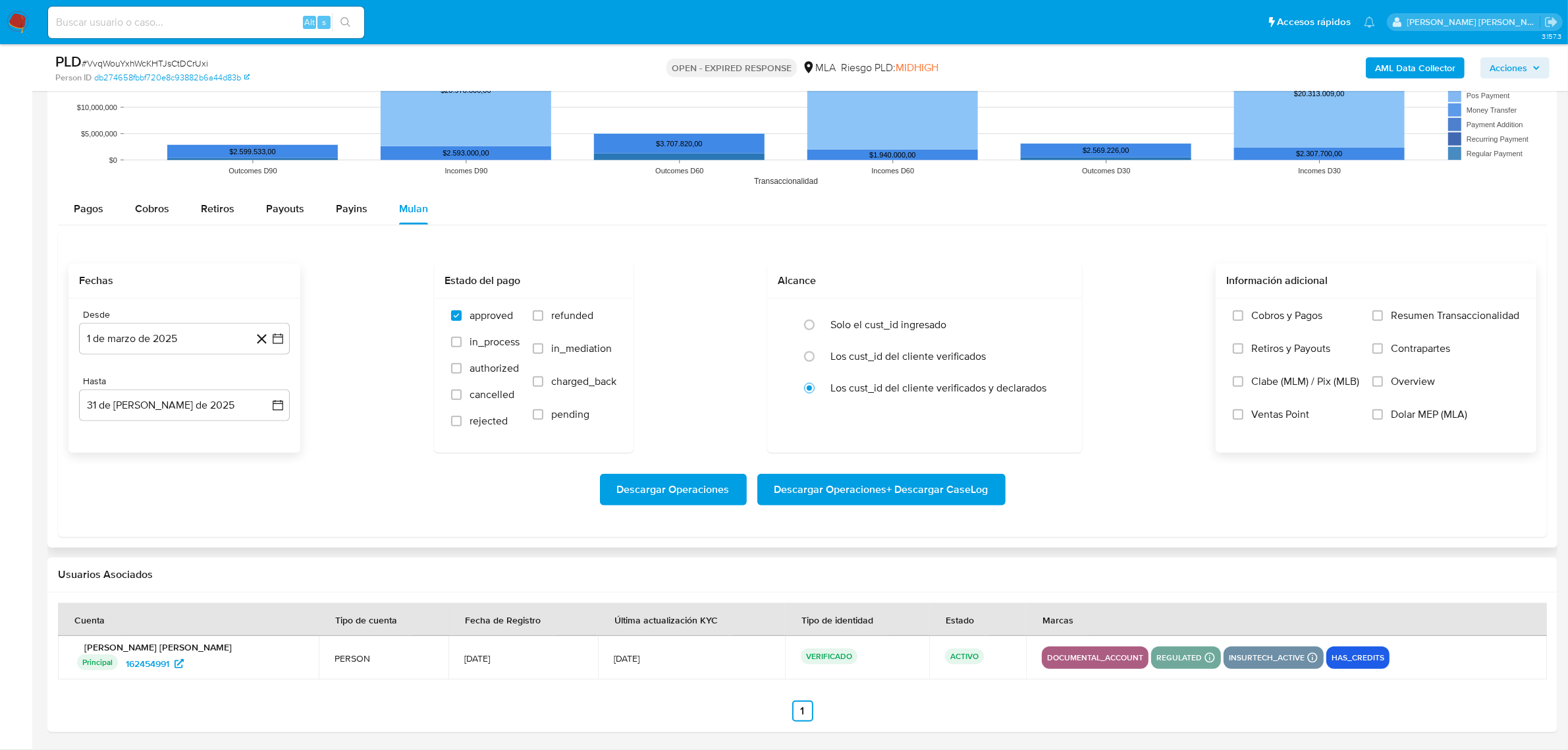
click at [1387, 416] on label "Dolar MEP (MLA)" at bounding box center [1446, 424] width 147 height 33
click at [1383, 416] on input "Dolar MEP (MLA)" at bounding box center [1377, 414] width 10 height 10
click at [912, 491] on span "Descargar Operaciones + Descargar CaseLog" at bounding box center [881, 489] width 214 height 29
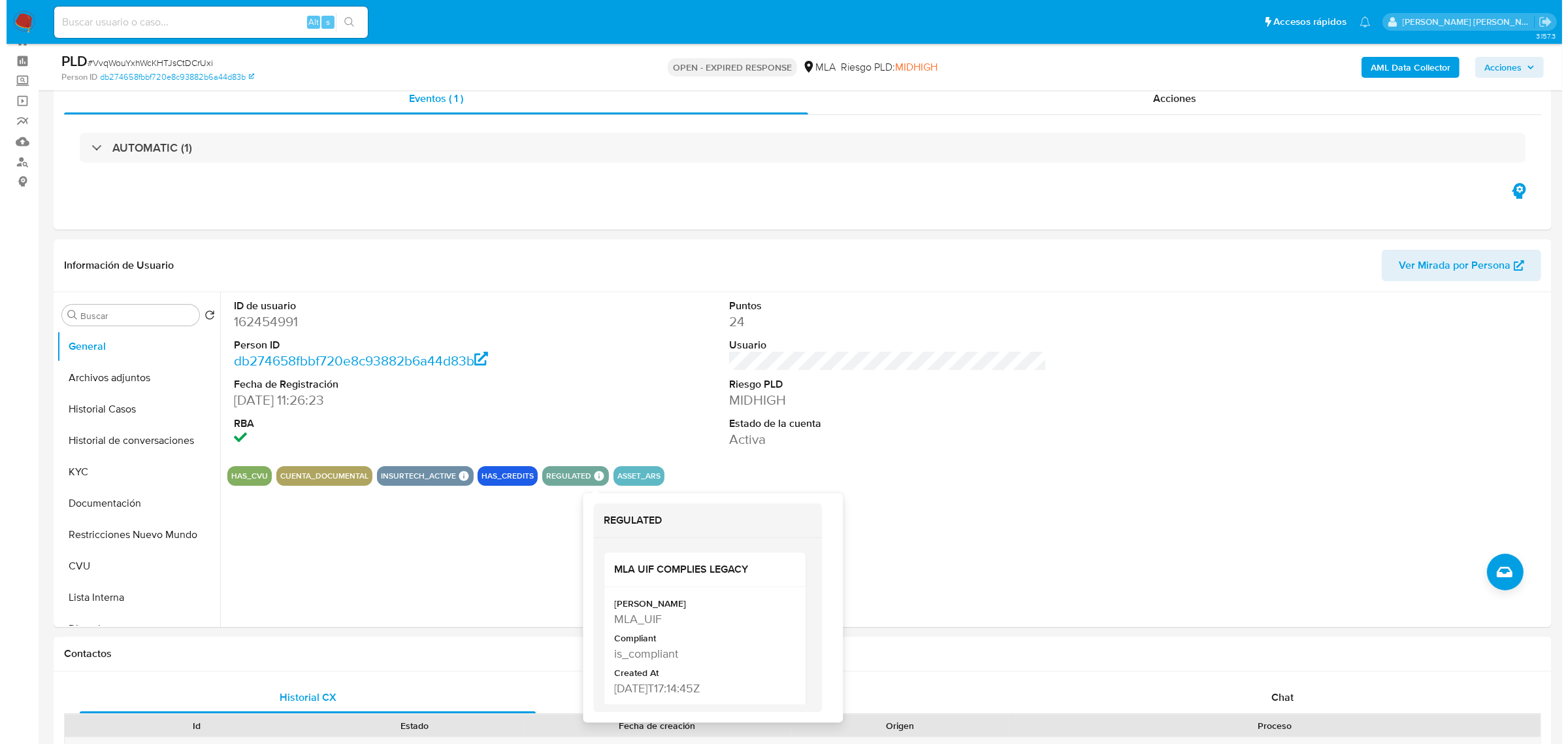
scroll to position [0, 0]
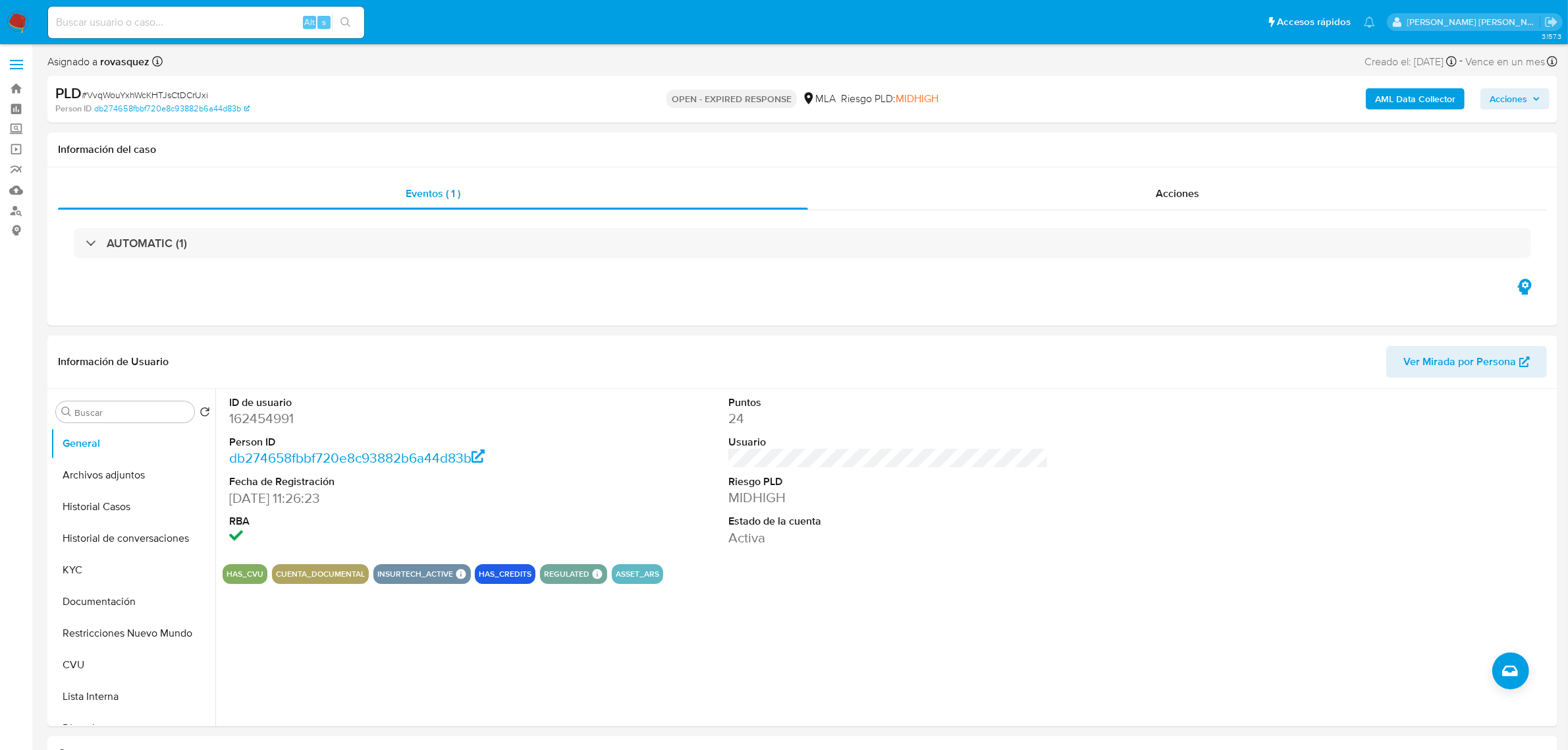
click at [1431, 107] on b "AML Data Collector" at bounding box center [1415, 99] width 80 height 21
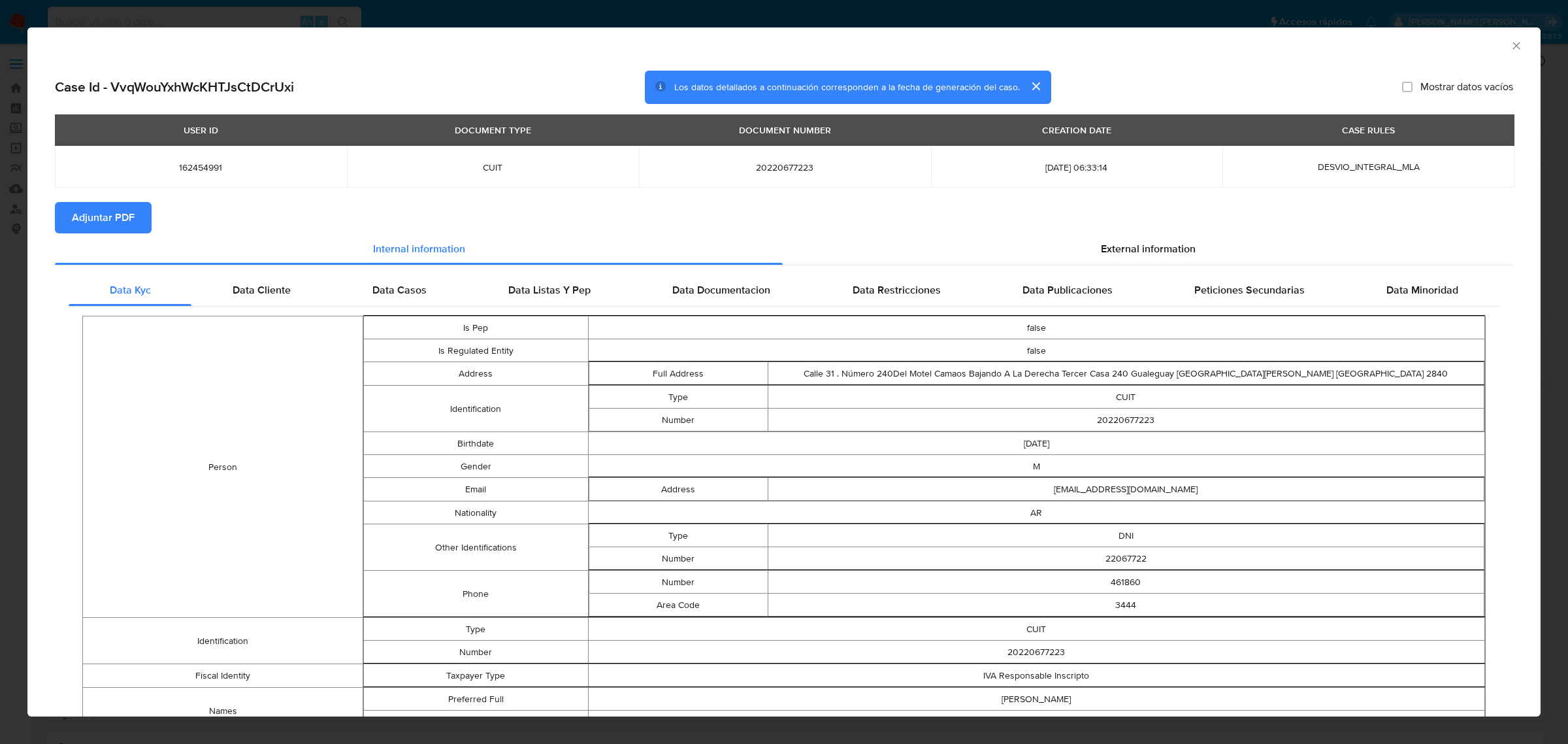
click at [115, 208] on span "Adjuntar PDF" at bounding box center [103, 217] width 63 height 29
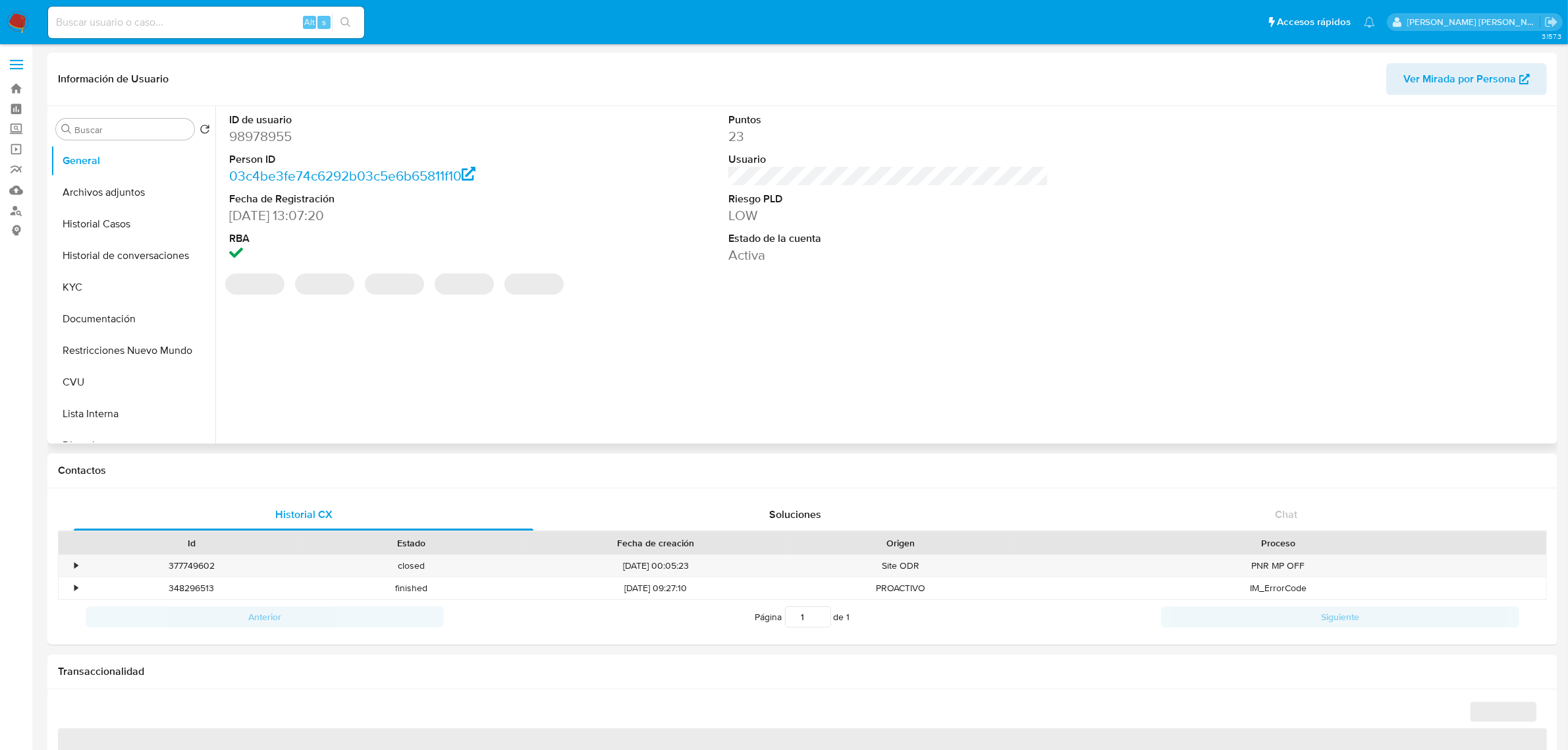
select select "10"
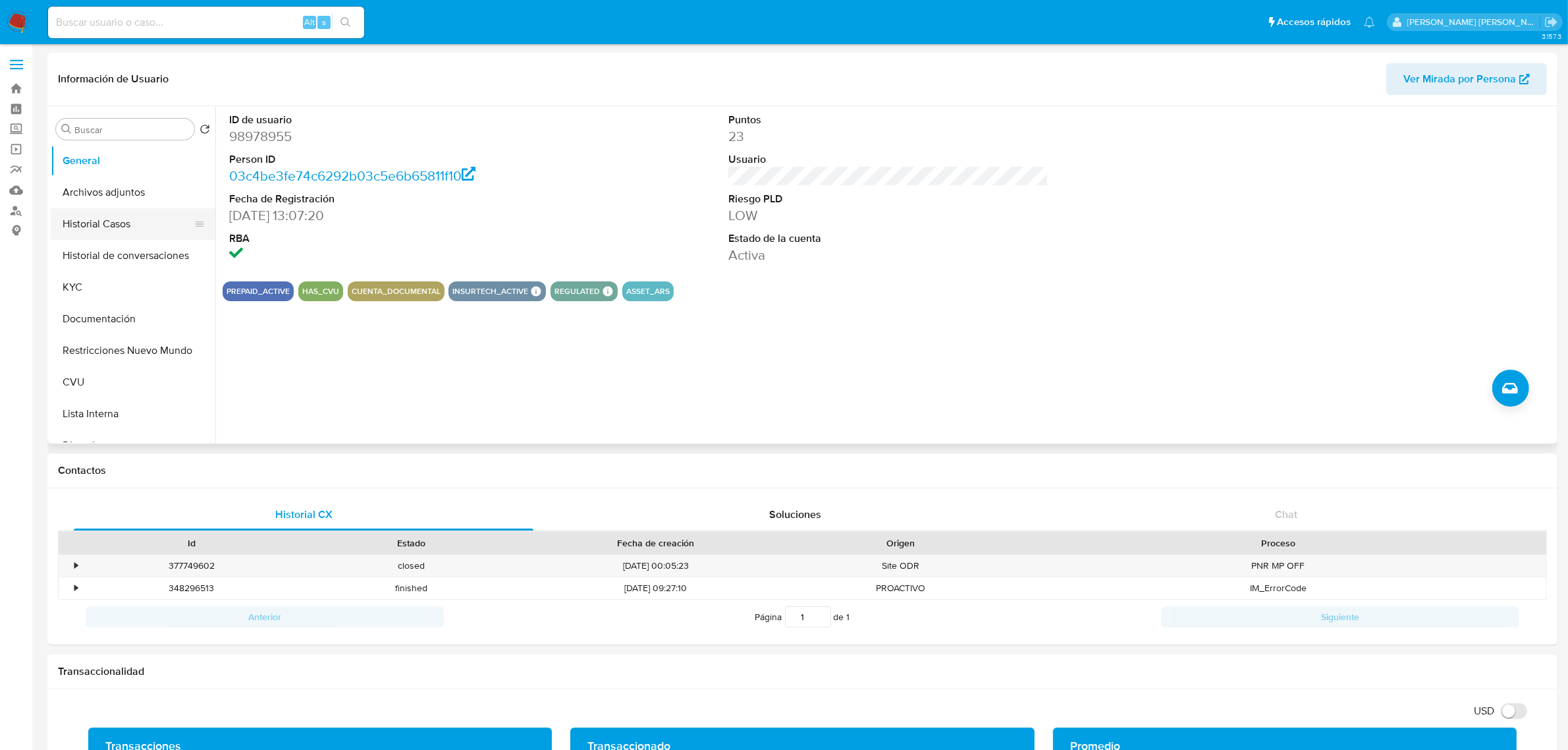
click at [122, 229] on button "Historial Casos" at bounding box center [127, 224] width 154 height 32
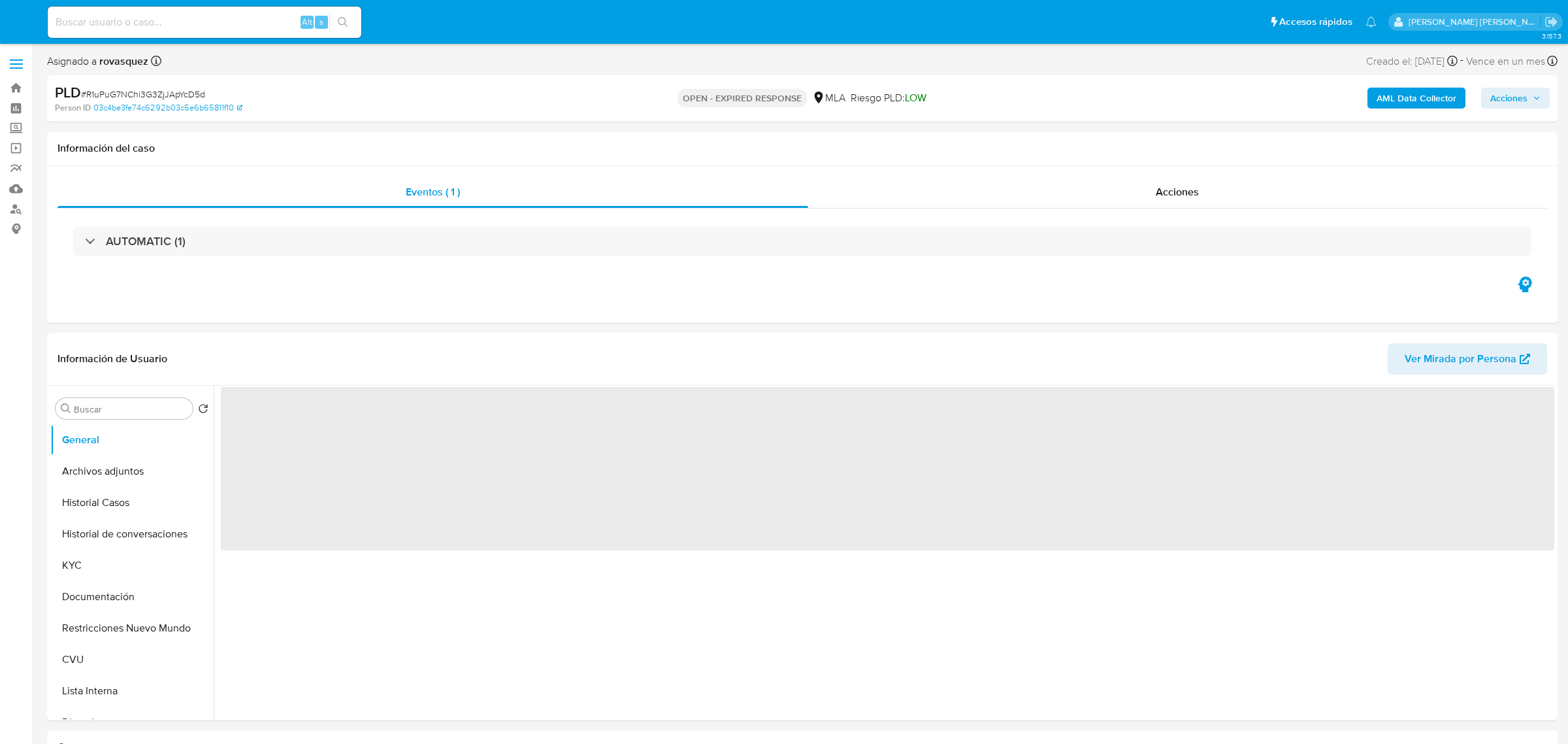
select select "10"
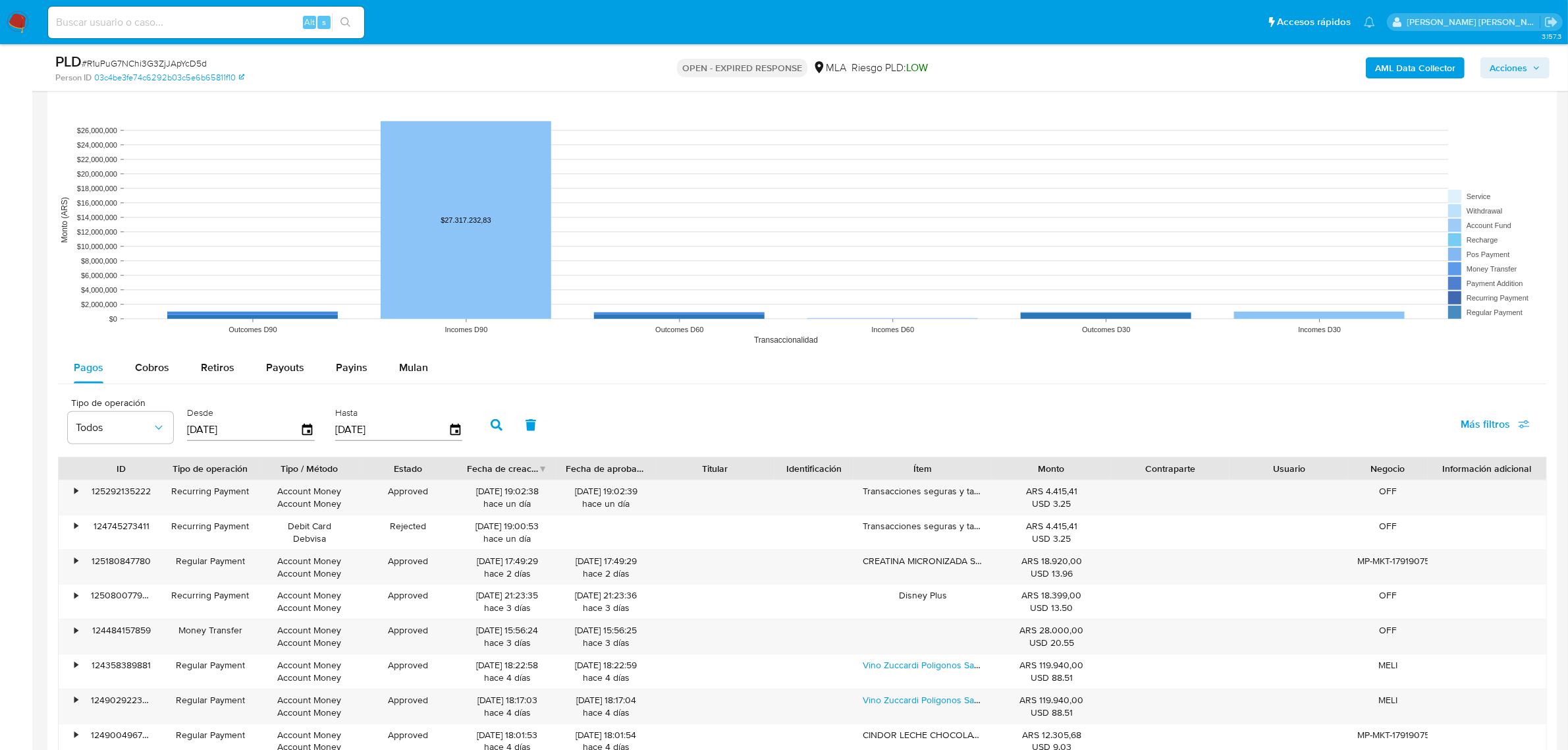
scroll to position [1318, 0]
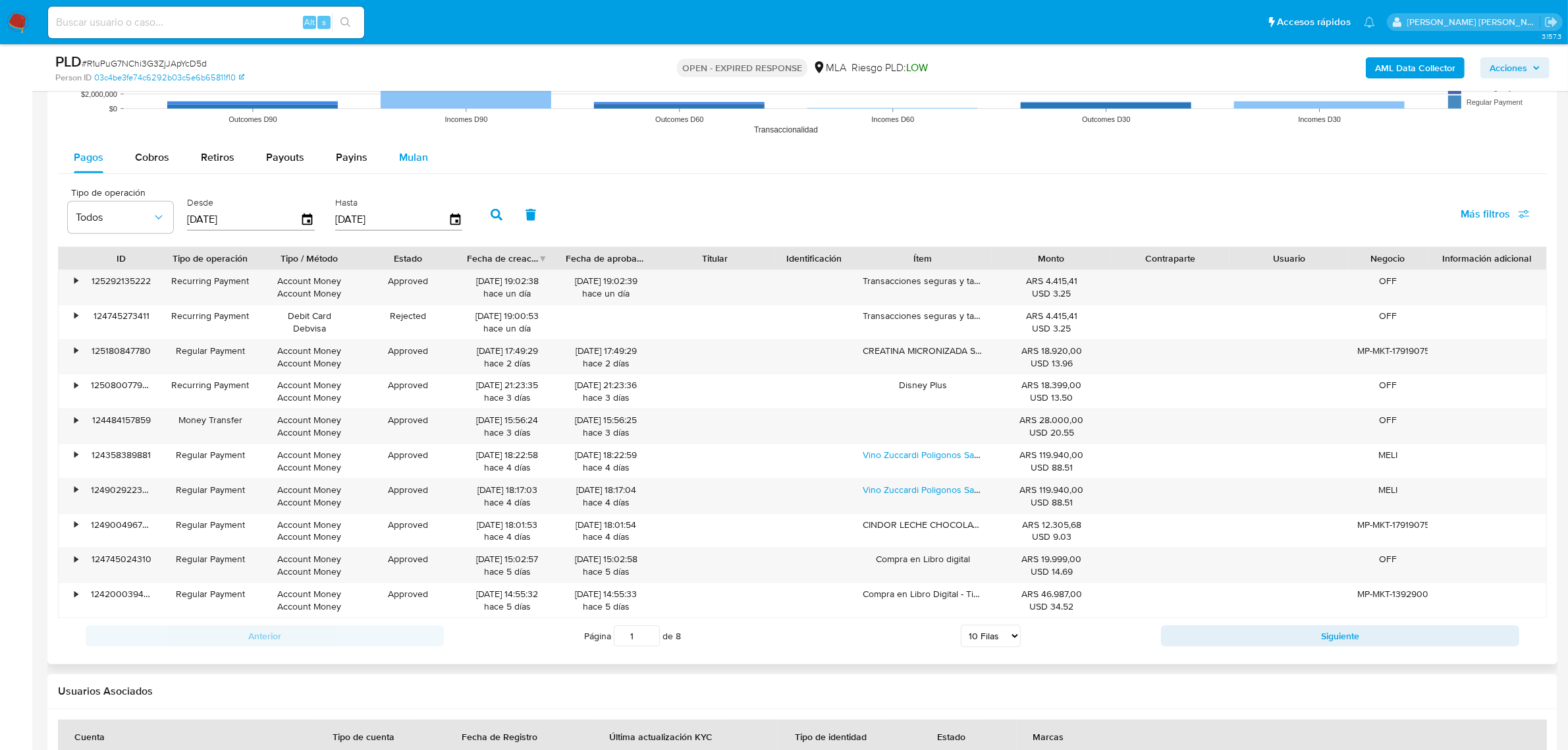
click at [413, 163] on span "Mulan" at bounding box center [413, 157] width 29 height 15
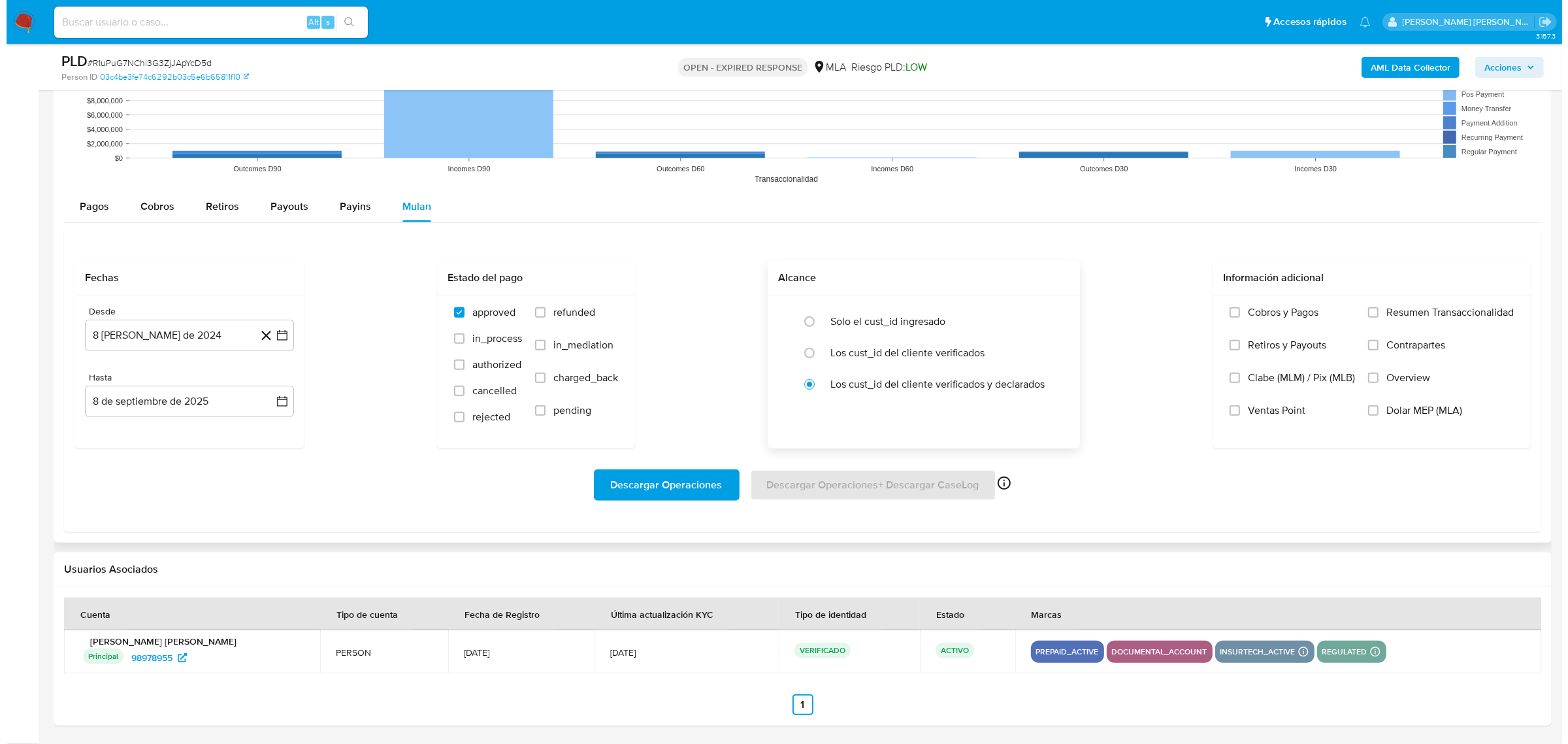
scroll to position [1258, 0]
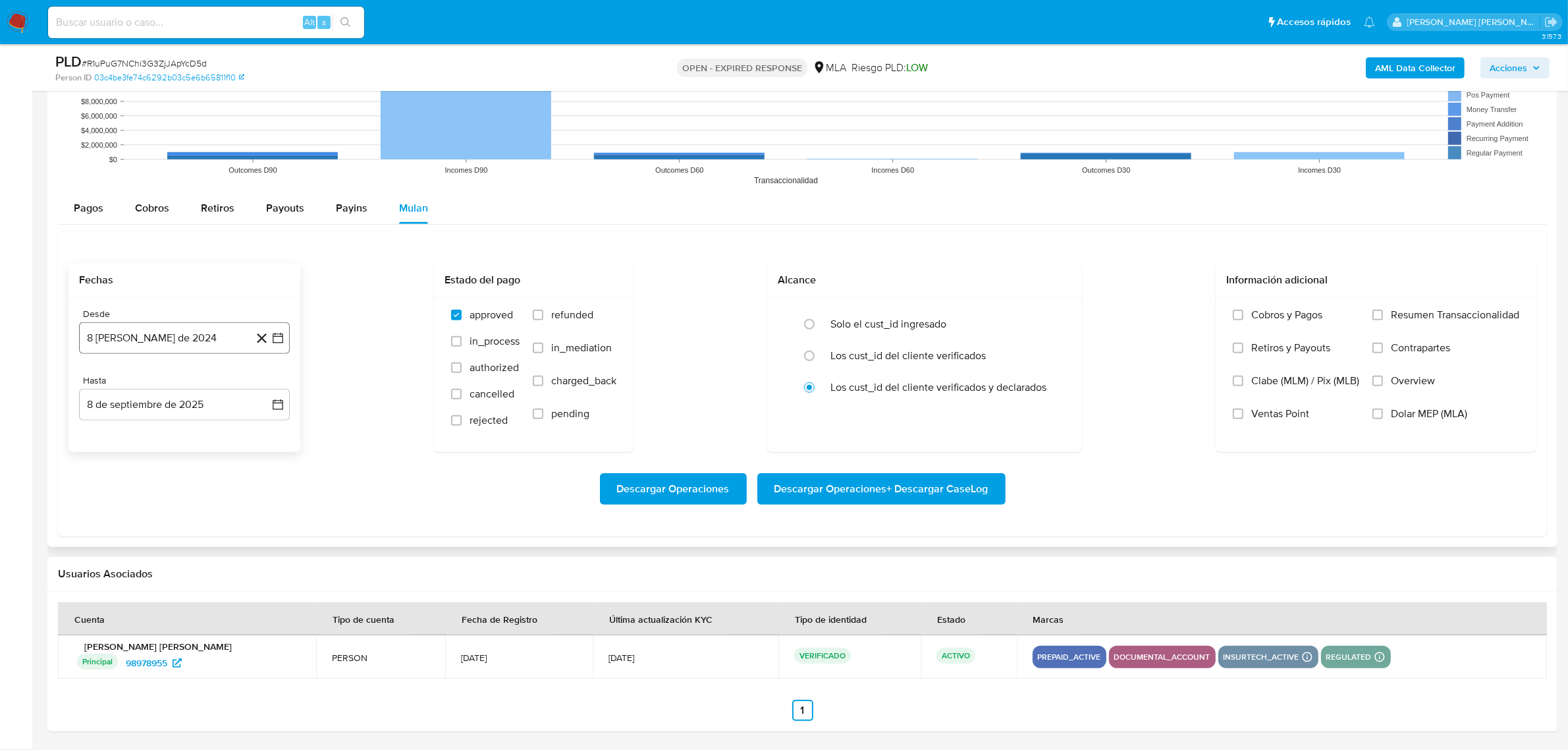
click at [285, 341] on button "8 [PERSON_NAME] de 2024" at bounding box center [184, 338] width 210 height 32
click at [266, 382] on icon "Mes siguiente" at bounding box center [266, 386] width 6 height 9
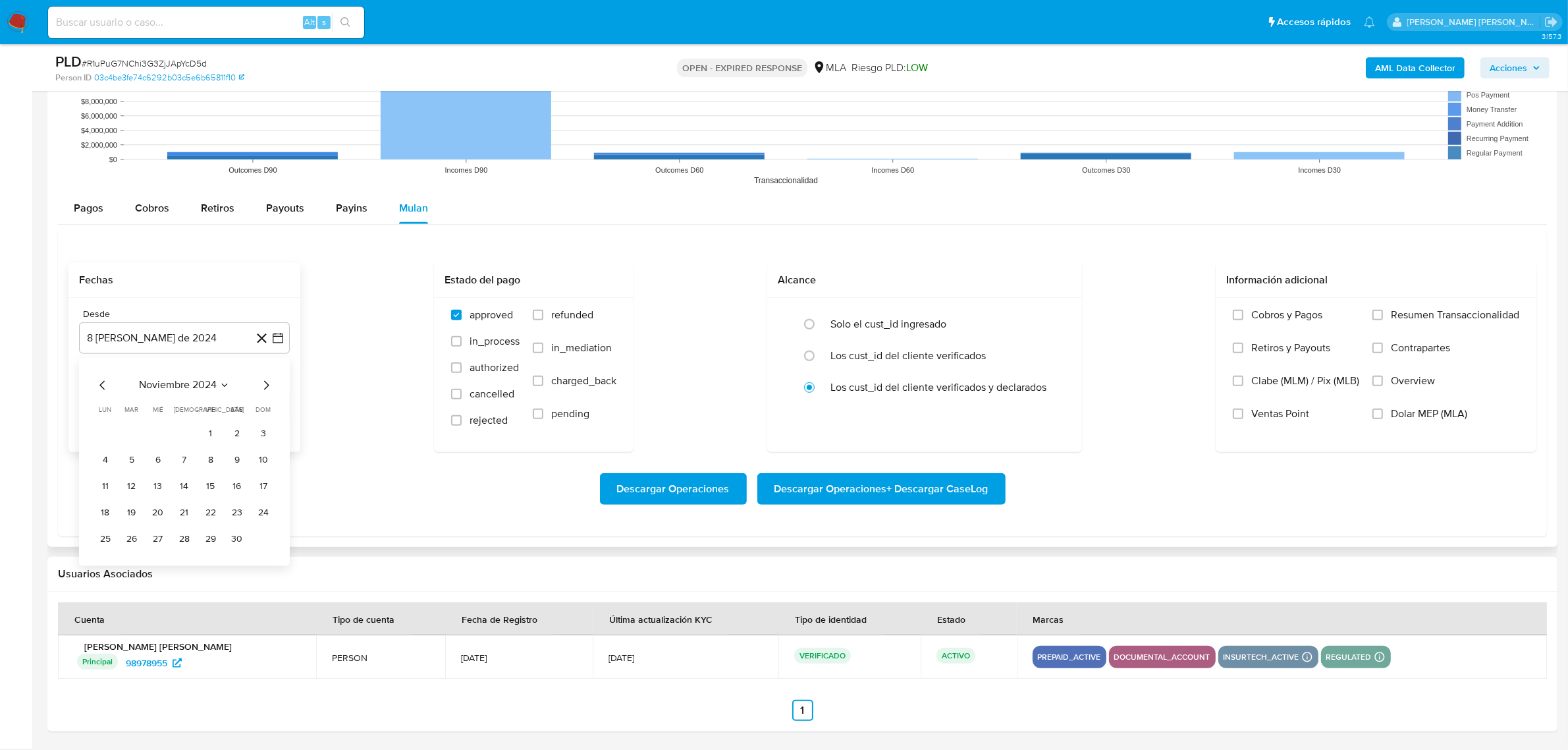
click at [266, 382] on icon "Mes siguiente" at bounding box center [266, 386] width 6 height 9
click at [230, 437] on button "1" at bounding box center [237, 434] width 21 height 21
click at [244, 407] on button "8 de septiembre de 2025" at bounding box center [184, 405] width 210 height 32
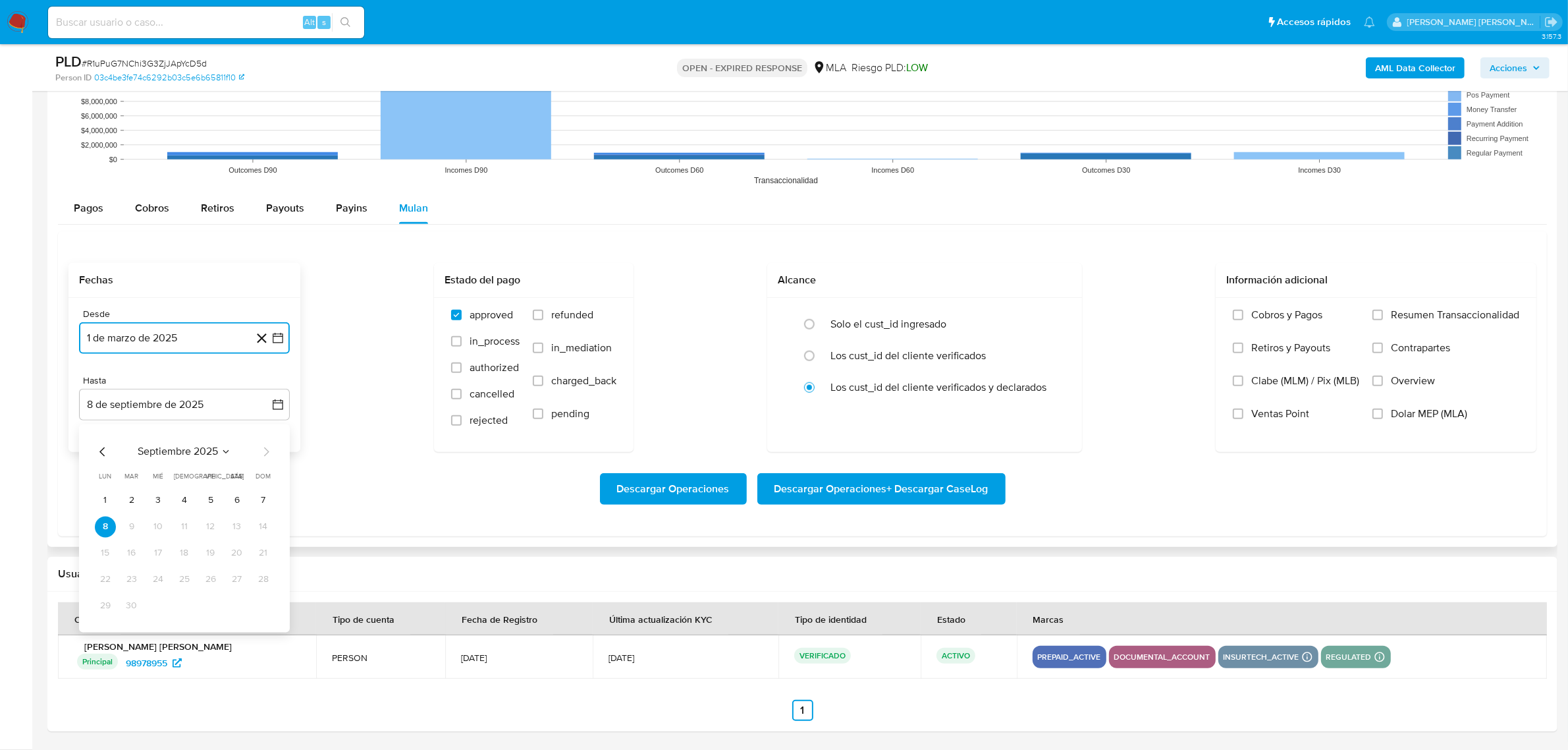
click at [97, 453] on icon "Mes anterior" at bounding box center [102, 452] width 16 height 16
click at [98, 453] on icon "Mes anterior" at bounding box center [102, 452] width 16 height 16
click at [102, 453] on icon "Mes anterior" at bounding box center [102, 452] width 16 height 16
click at [110, 630] on button "30" at bounding box center [105, 632] width 21 height 21
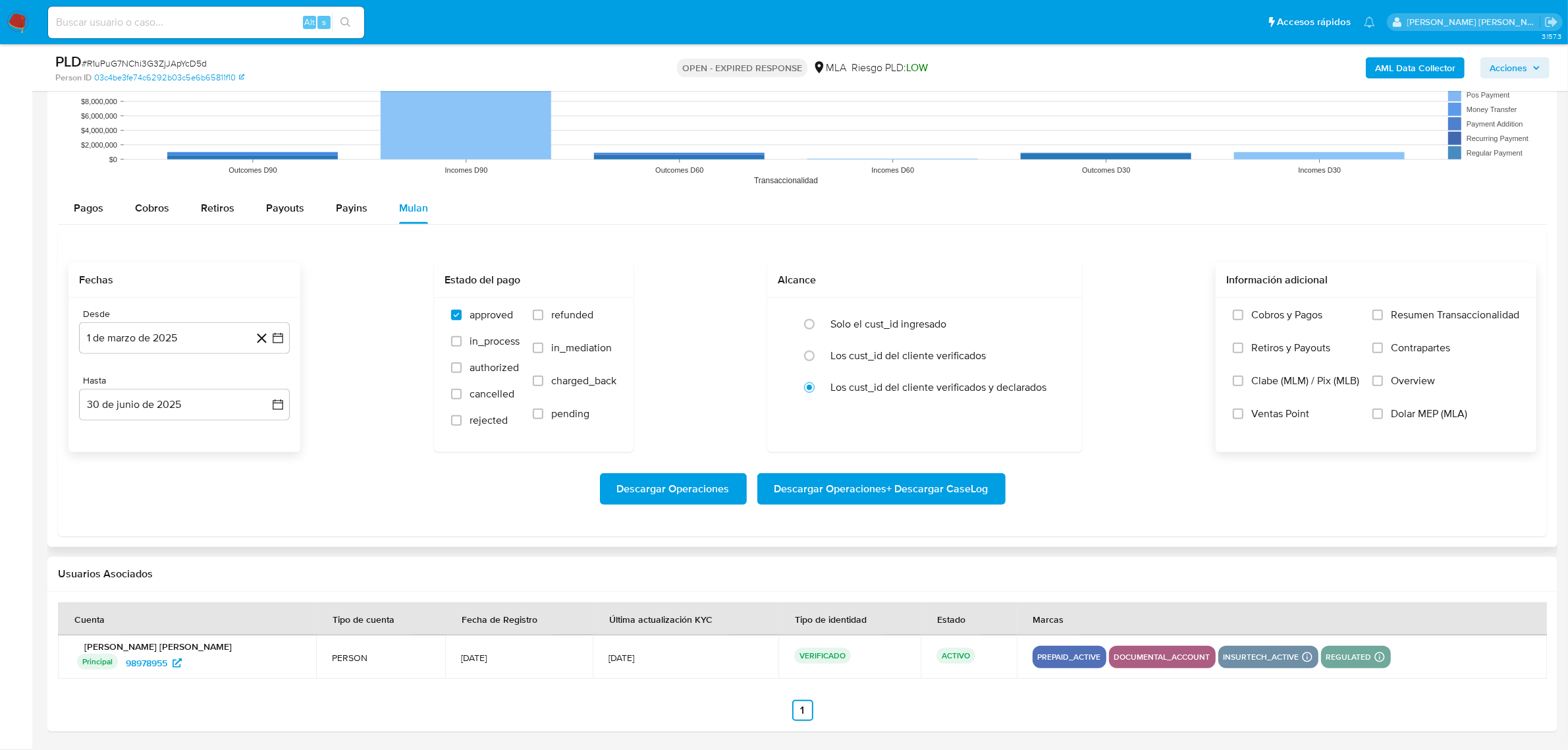
click at [1422, 420] on span "Dolar MEP (MLA)" at bounding box center [1428, 413] width 76 height 13
click at [1383, 419] on input "Dolar MEP (MLA)" at bounding box center [1377, 413] width 10 height 10
click at [903, 488] on span "Descargar Operaciones + Descargar CaseLog" at bounding box center [881, 488] width 214 height 29
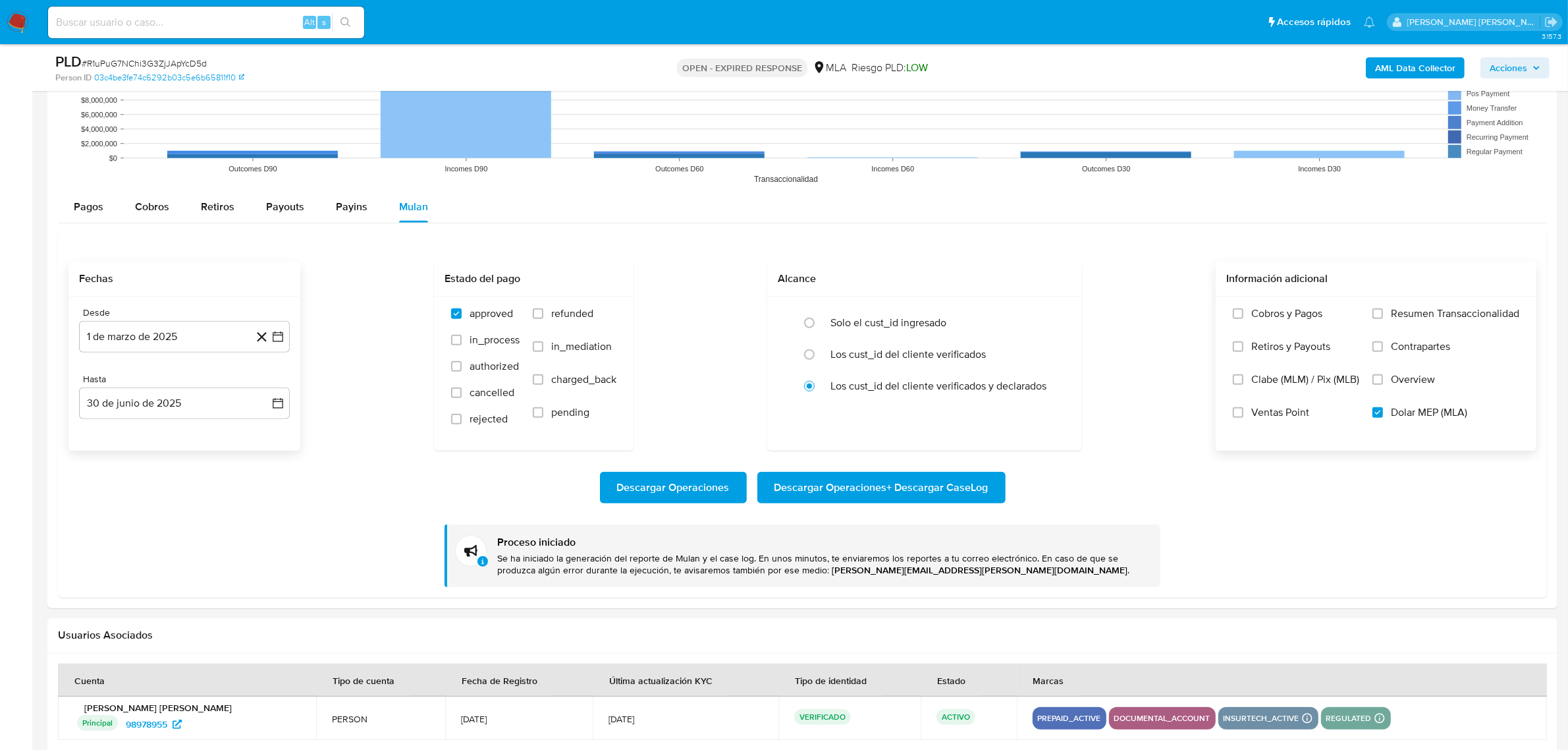
click at [1421, 74] on b "AML Data Collector" at bounding box center [1415, 68] width 80 height 21
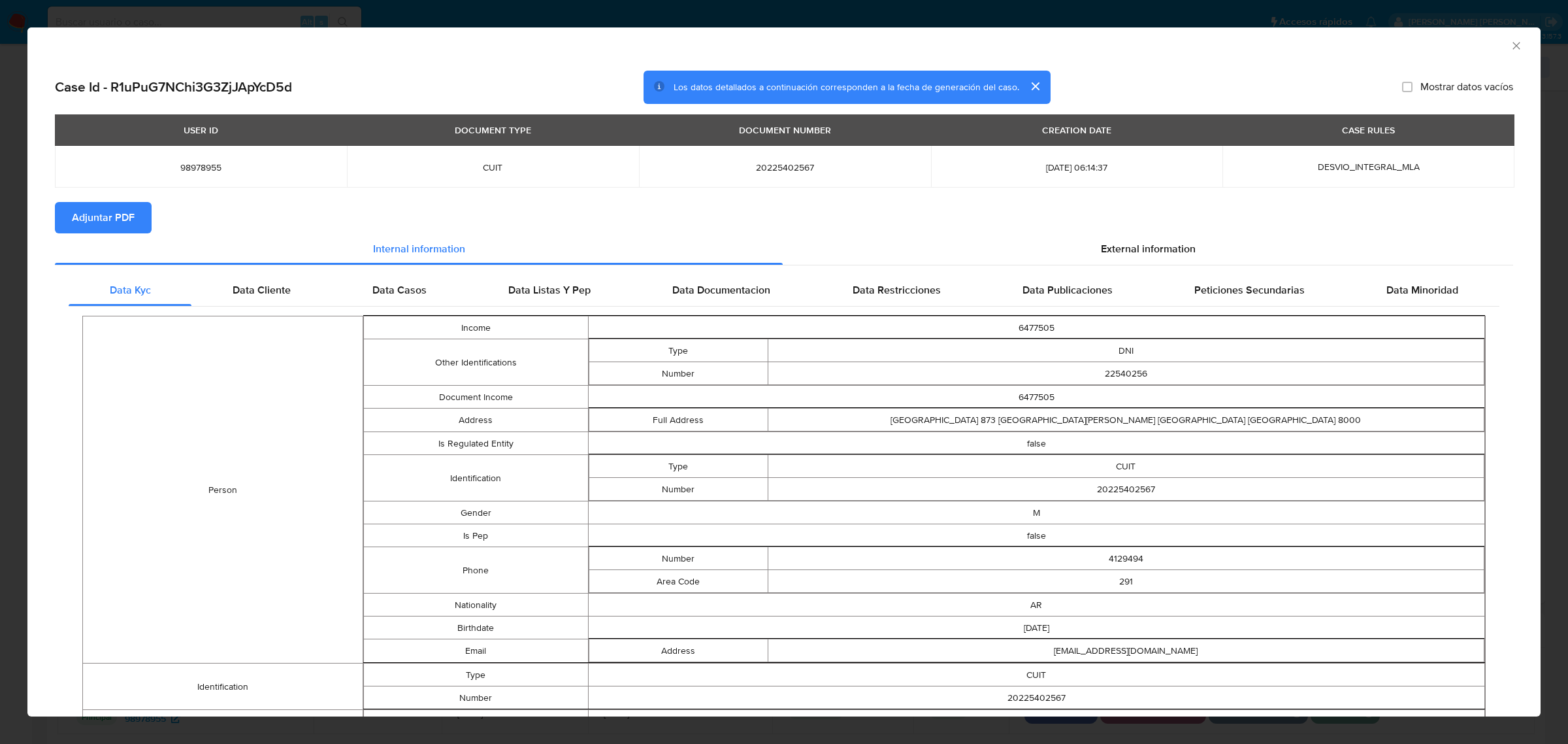
click at [91, 221] on span "Adjuntar PDF" at bounding box center [103, 217] width 63 height 29
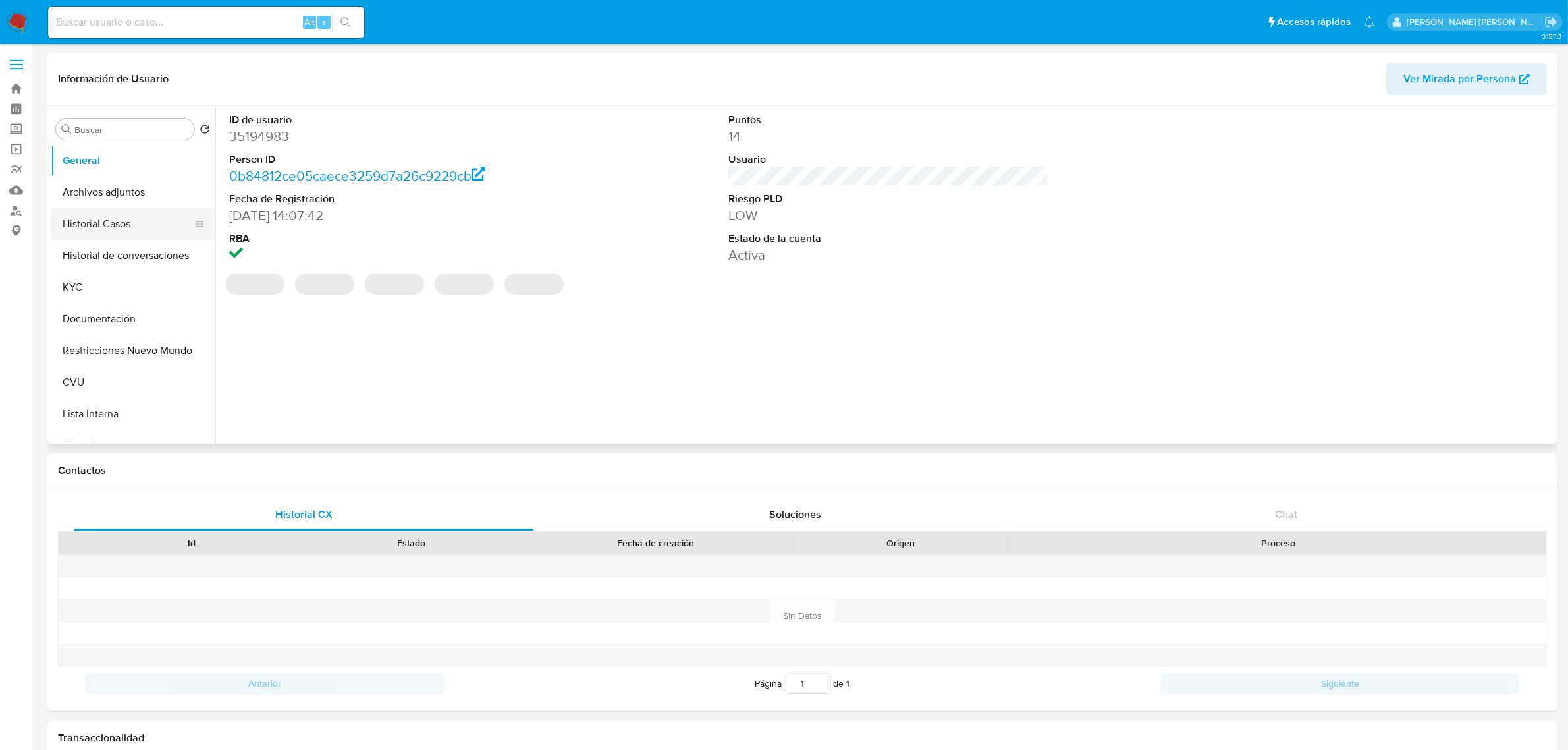
click at [122, 234] on button "Historial Casos" at bounding box center [127, 224] width 154 height 32
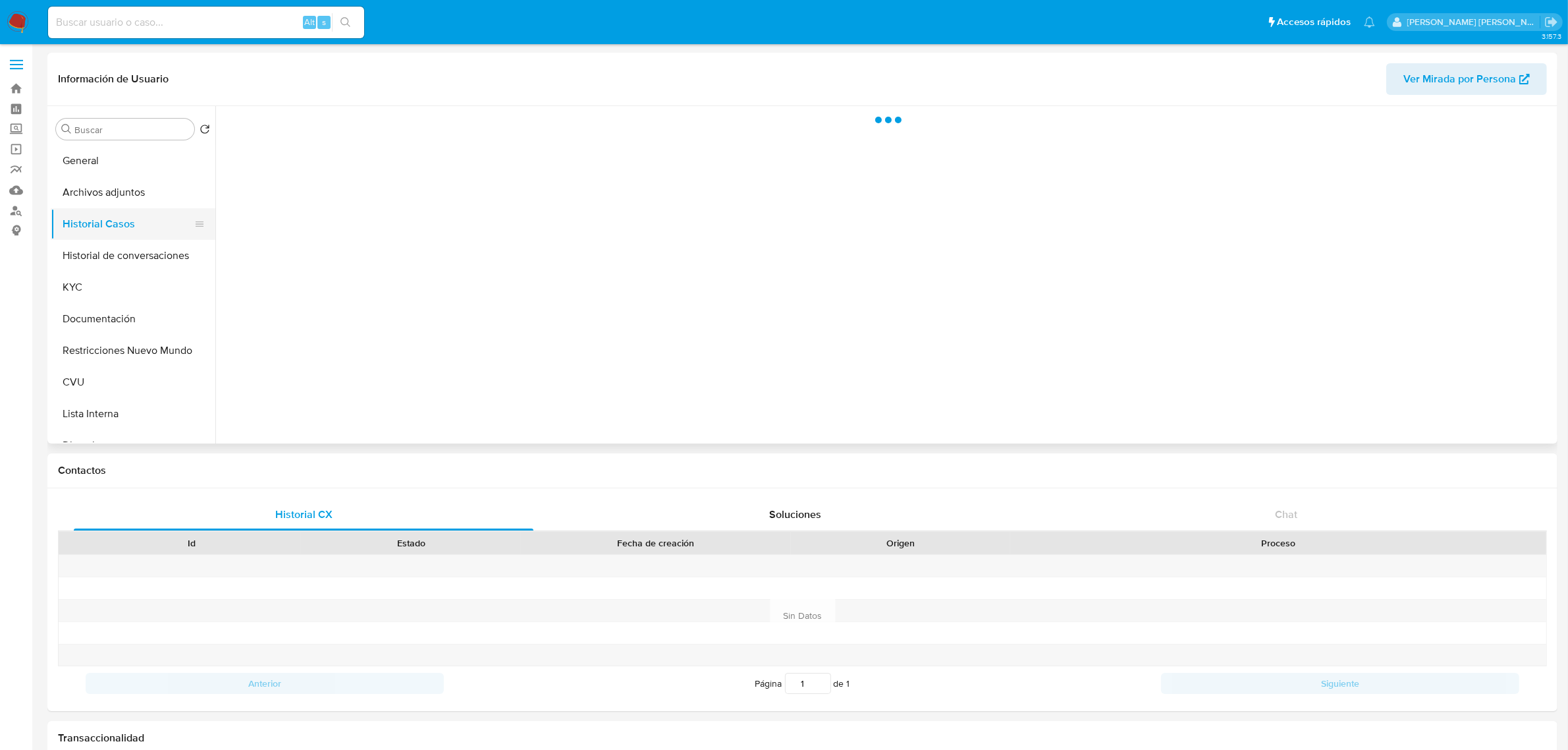
select select "10"
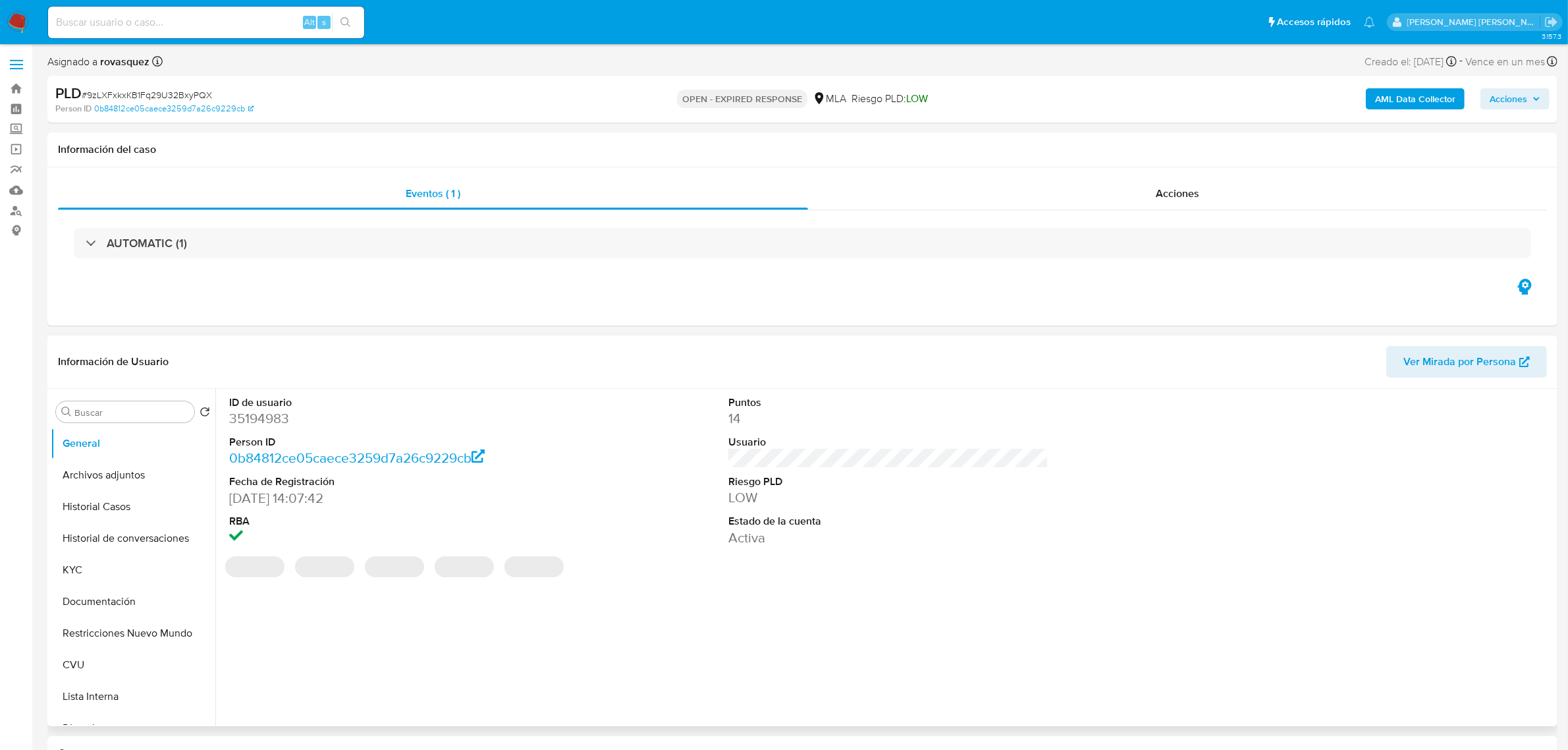
select select "10"
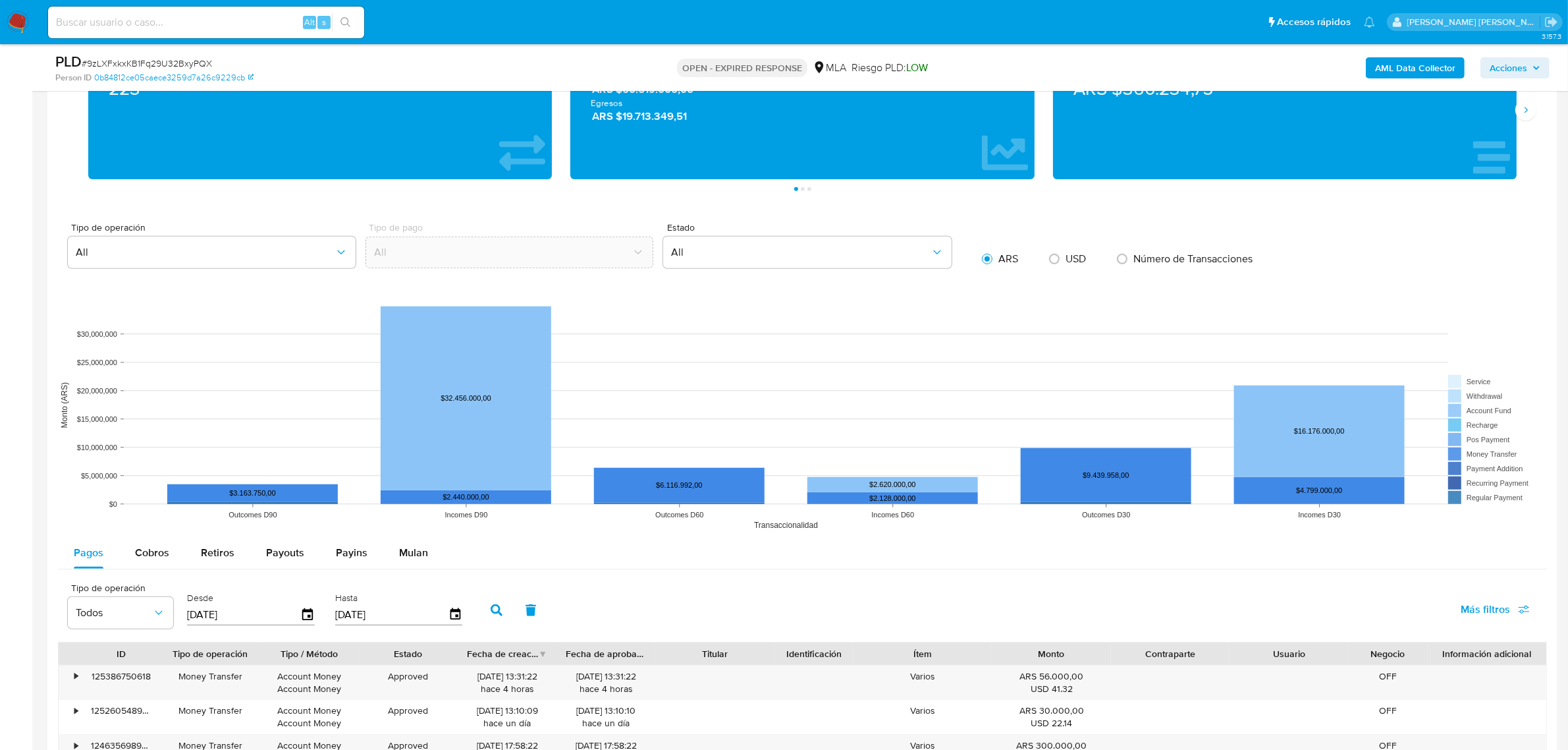
scroll to position [1071, 0]
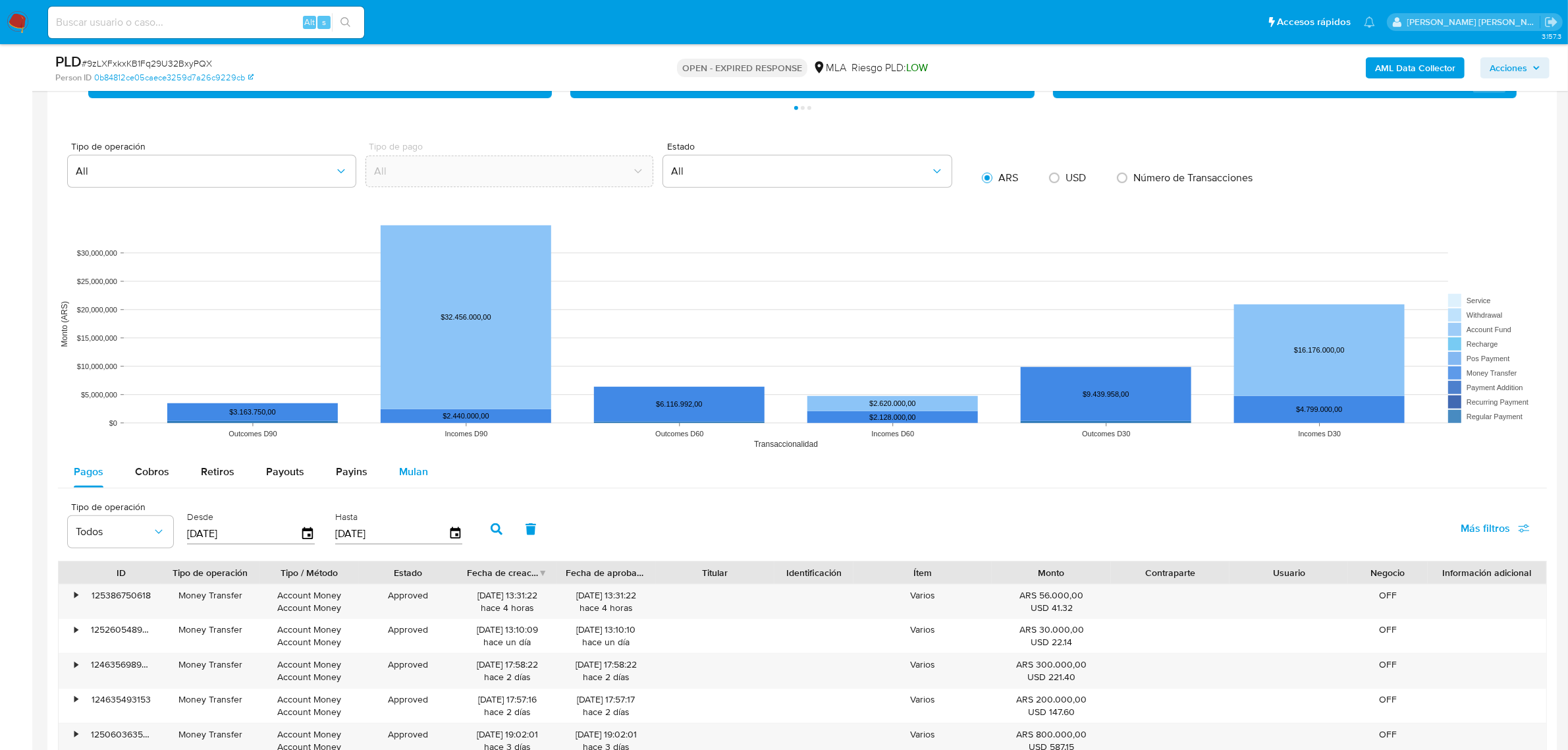
click at [410, 468] on span "Mulan" at bounding box center [413, 471] width 29 height 15
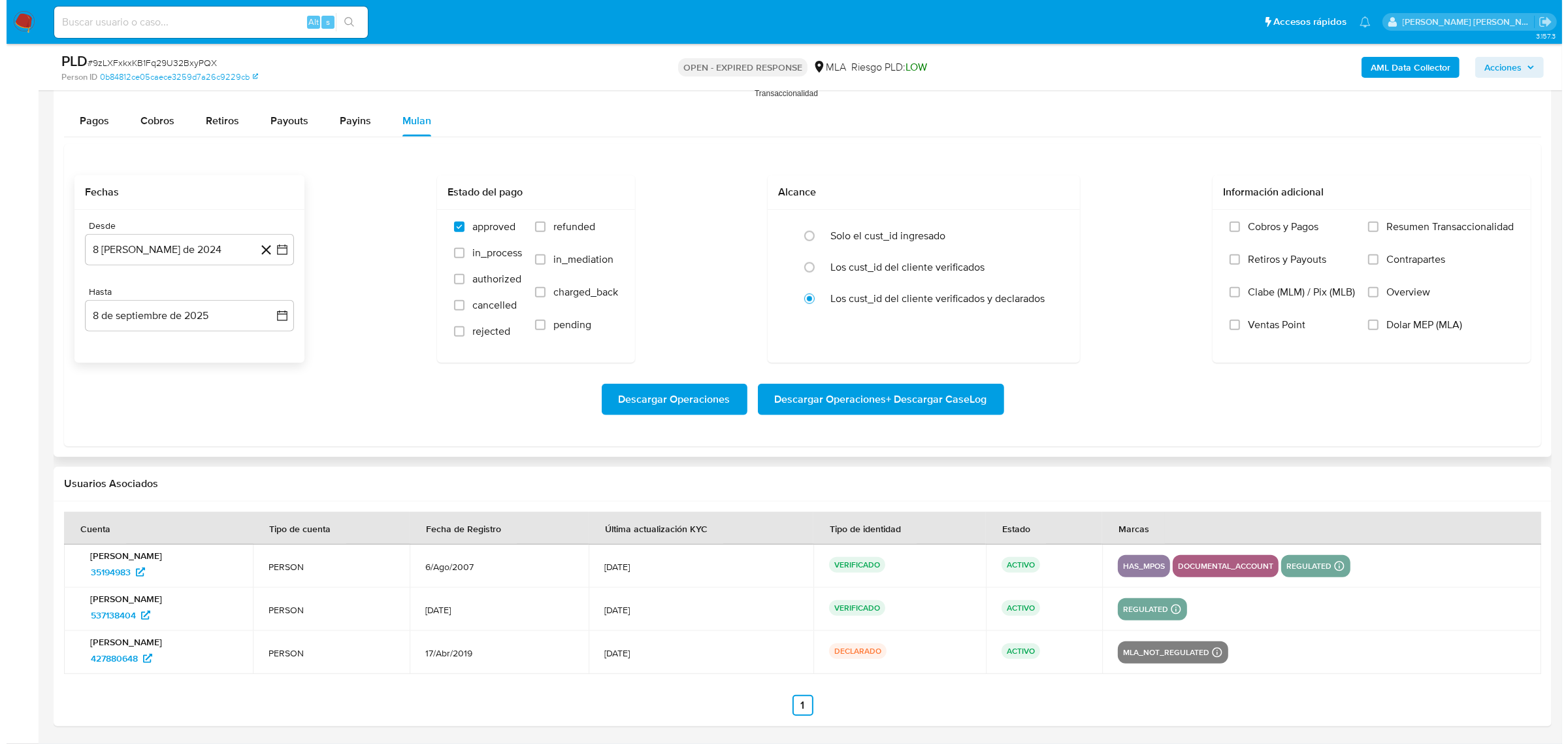
scroll to position [1411, 0]
click at [278, 256] on button "8 [PERSON_NAME] de 2024" at bounding box center [182, 250] width 209 height 31
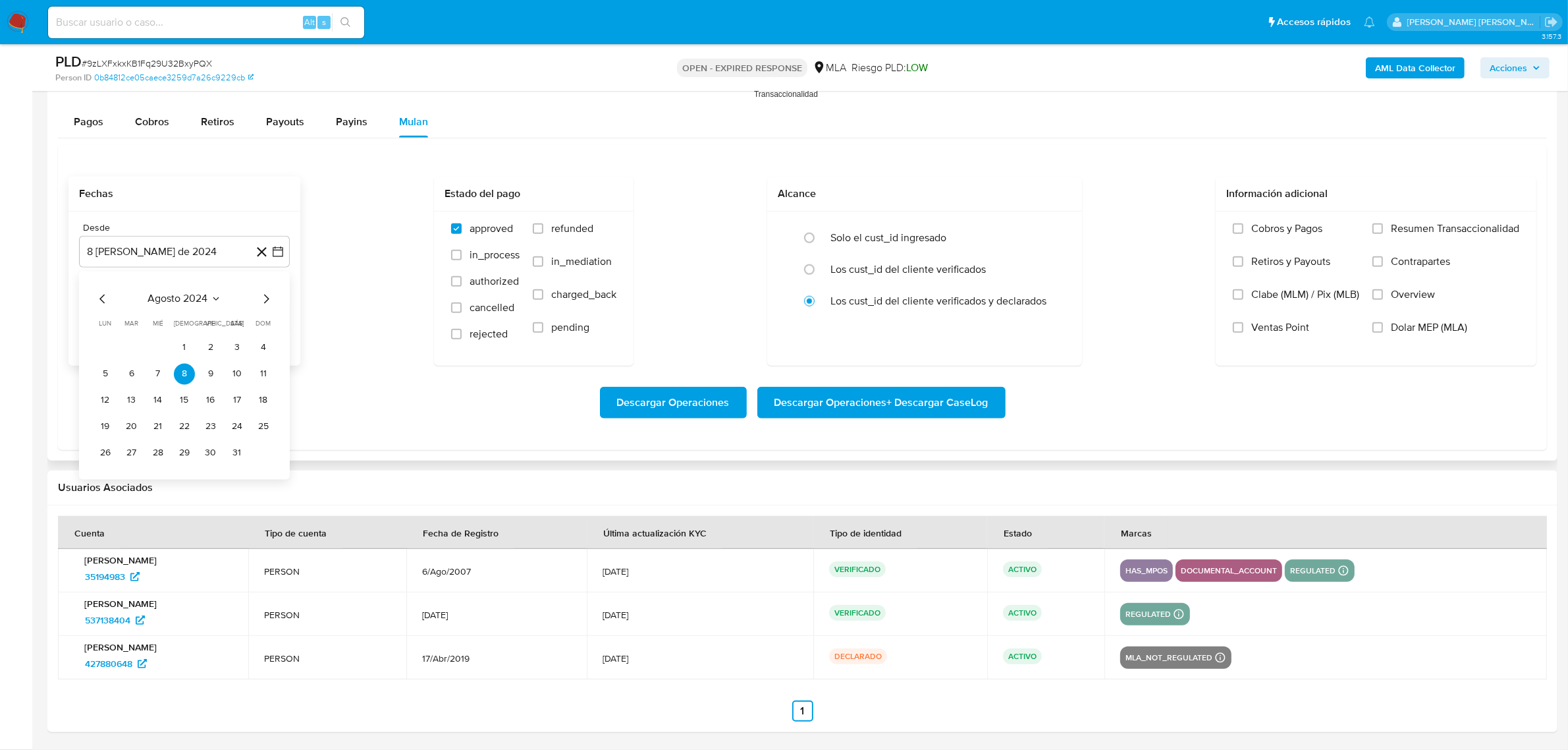
click at [266, 301] on icon "Mes siguiente" at bounding box center [266, 298] width 16 height 16
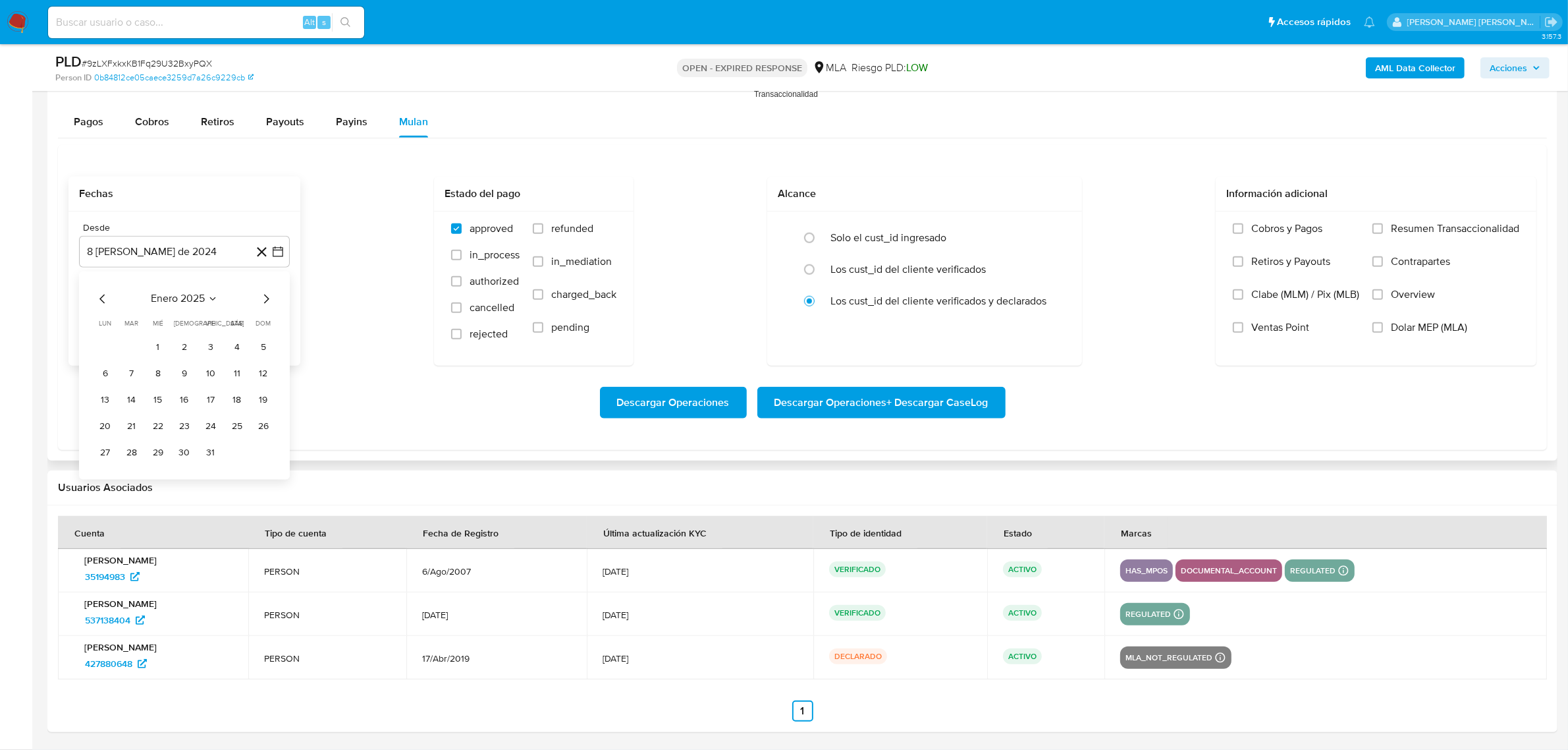
click at [266, 300] on icon "Mes siguiente" at bounding box center [266, 298] width 16 height 16
click at [246, 346] on button "1" at bounding box center [237, 347] width 21 height 21
click at [248, 326] on button "8 de septiembre de 2025" at bounding box center [184, 318] width 210 height 32
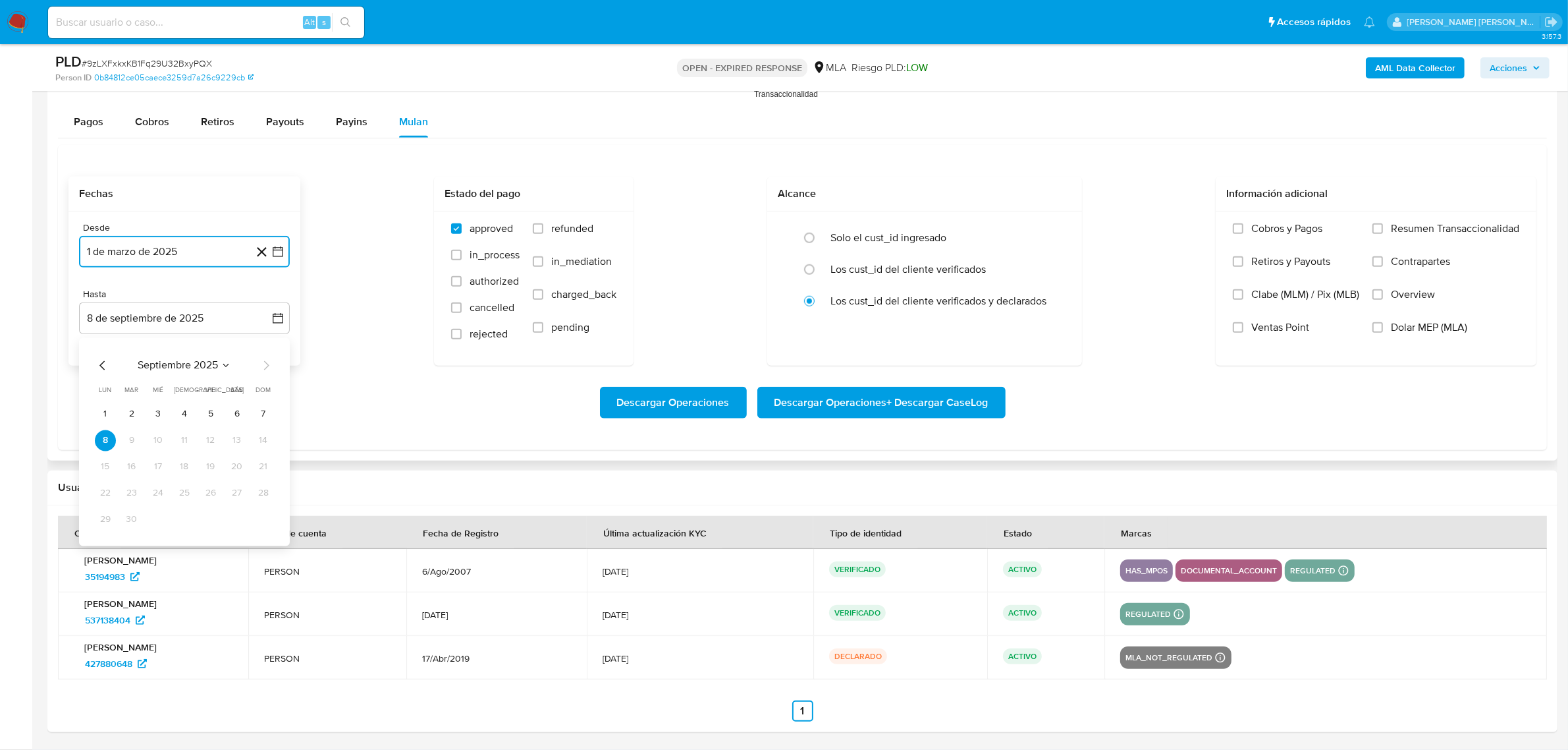
click at [101, 366] on icon "Mes anterior" at bounding box center [102, 365] width 6 height 9
click at [106, 550] on button "30" at bounding box center [105, 545] width 21 height 21
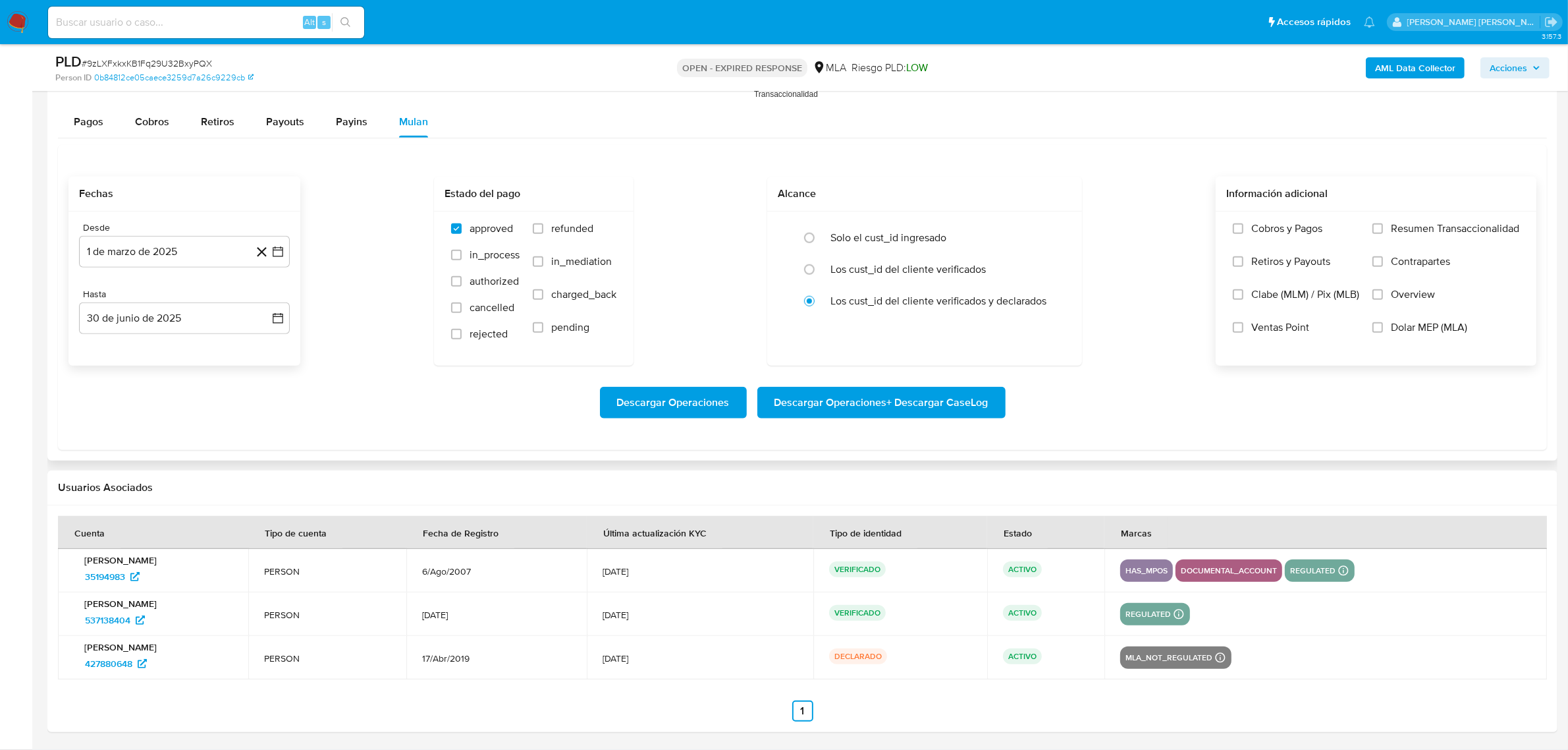
click at [1395, 330] on span "Dolar MEP (MLA)" at bounding box center [1428, 327] width 76 height 13
click at [1383, 330] on input "Dolar MEP (MLA)" at bounding box center [1377, 327] width 10 height 10
click at [838, 398] on span "Descargar Operaciones + Descargar CaseLog" at bounding box center [881, 402] width 214 height 29
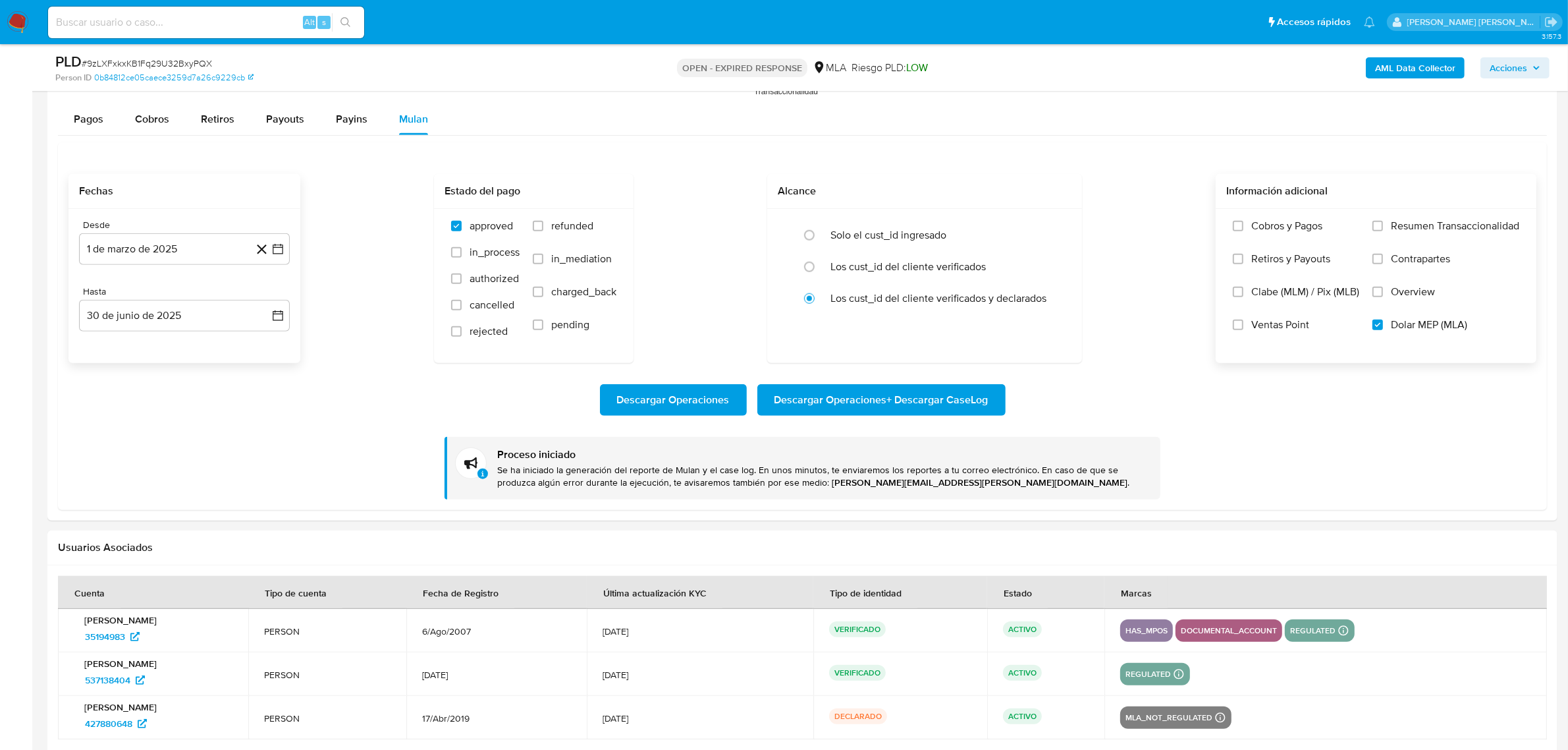
click at [1410, 66] on b "AML Data Collector" at bounding box center [1415, 68] width 80 height 21
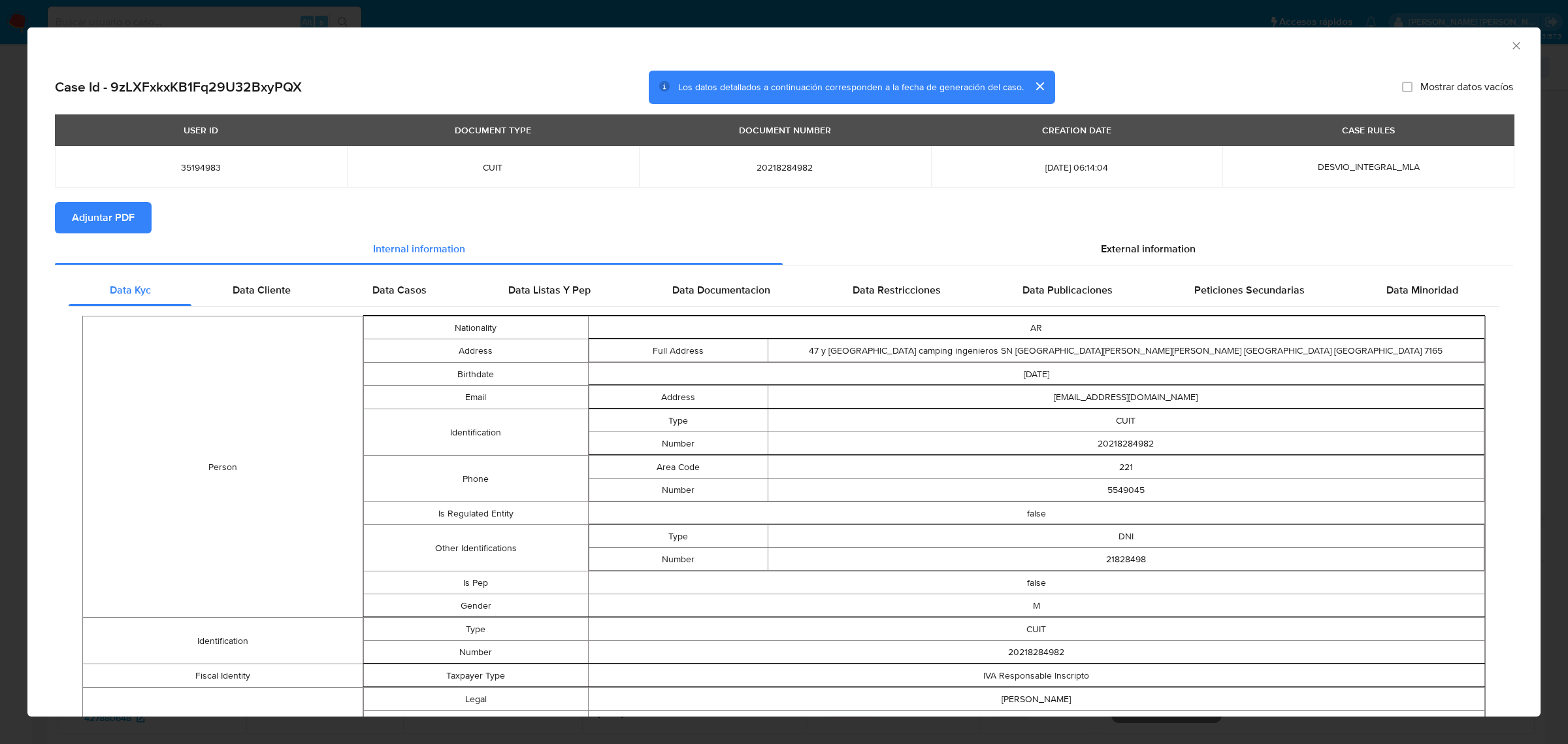
click at [99, 213] on span "Adjuntar PDF" at bounding box center [103, 217] width 63 height 29
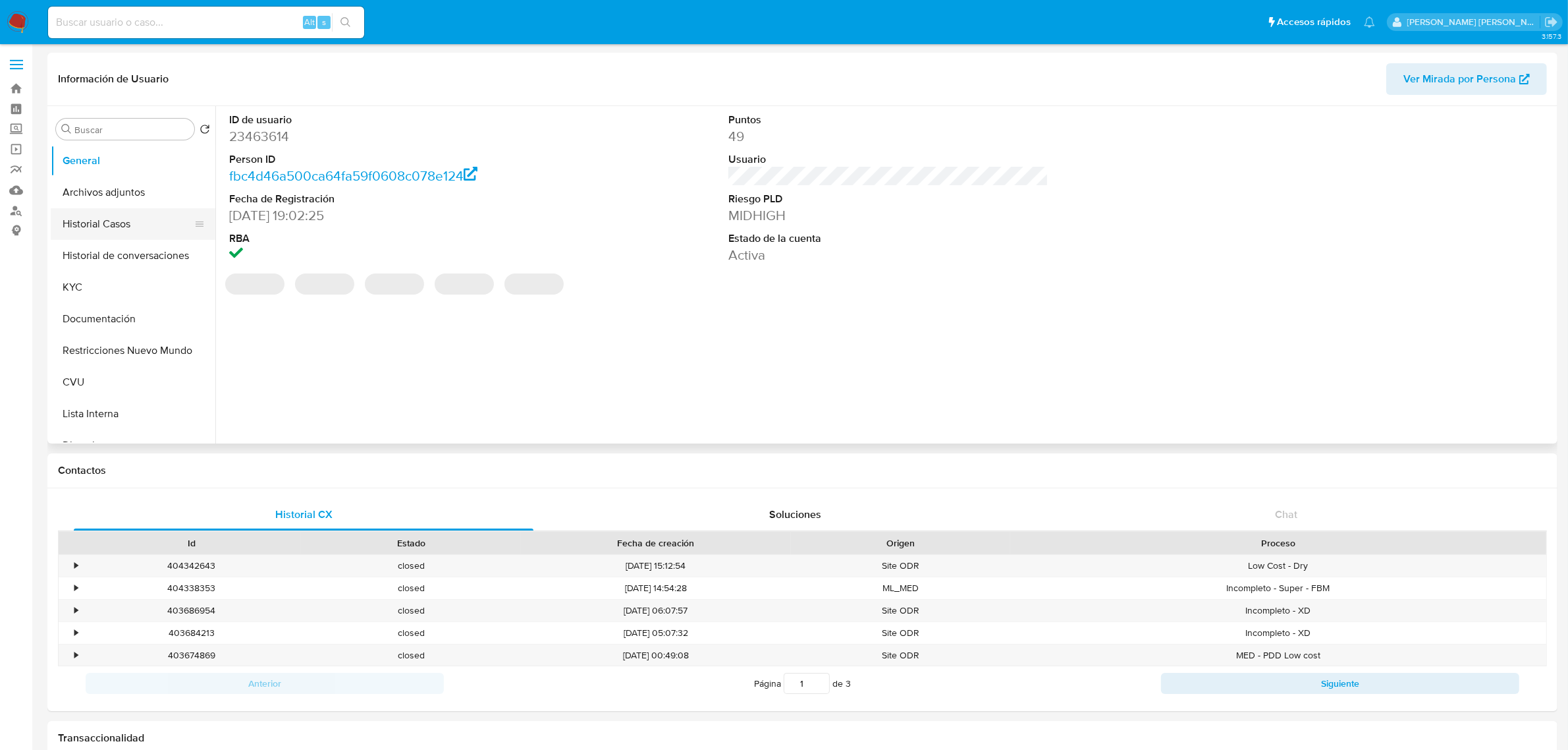
select select "10"
click at [106, 227] on button "Historial Casos" at bounding box center [127, 224] width 154 height 32
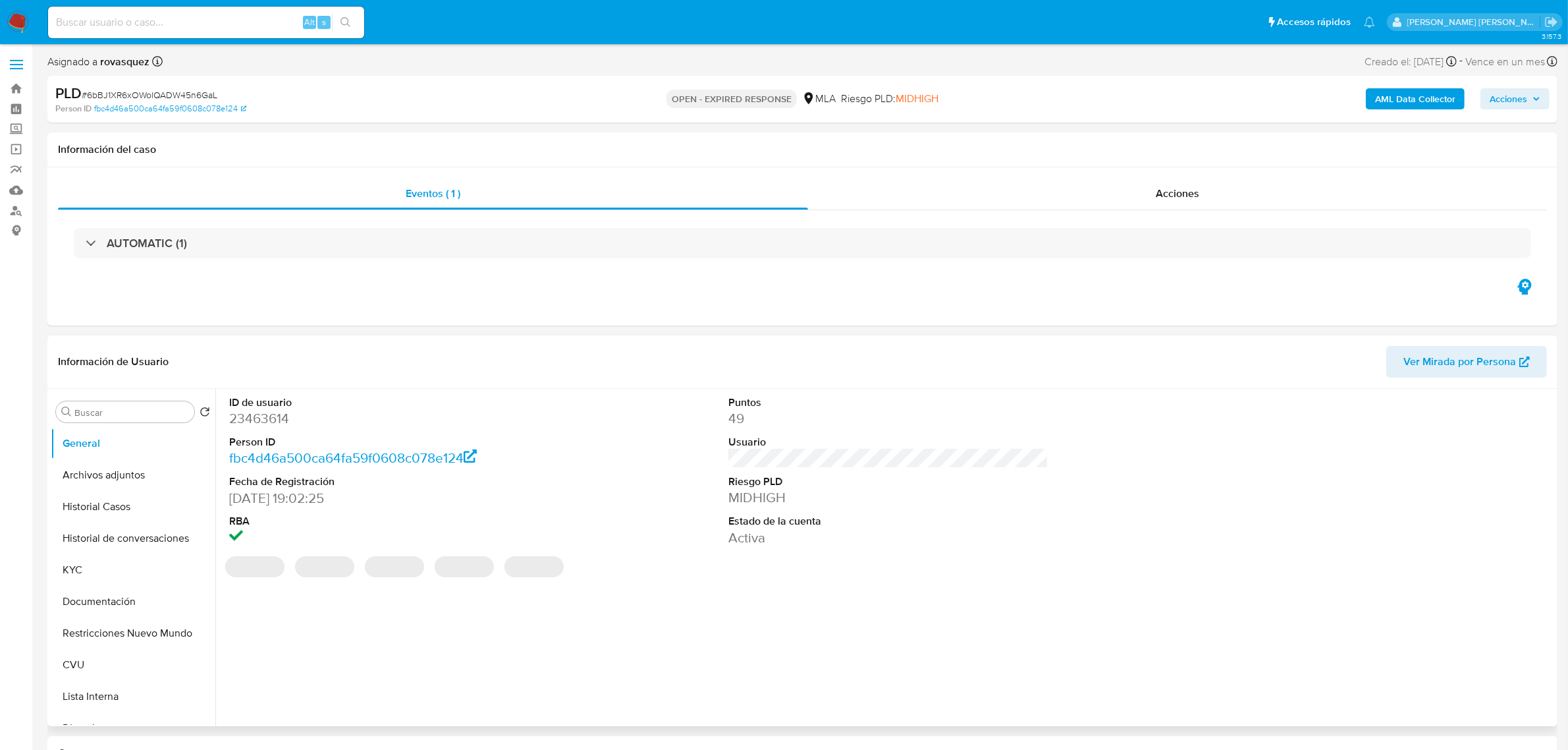
select select "10"
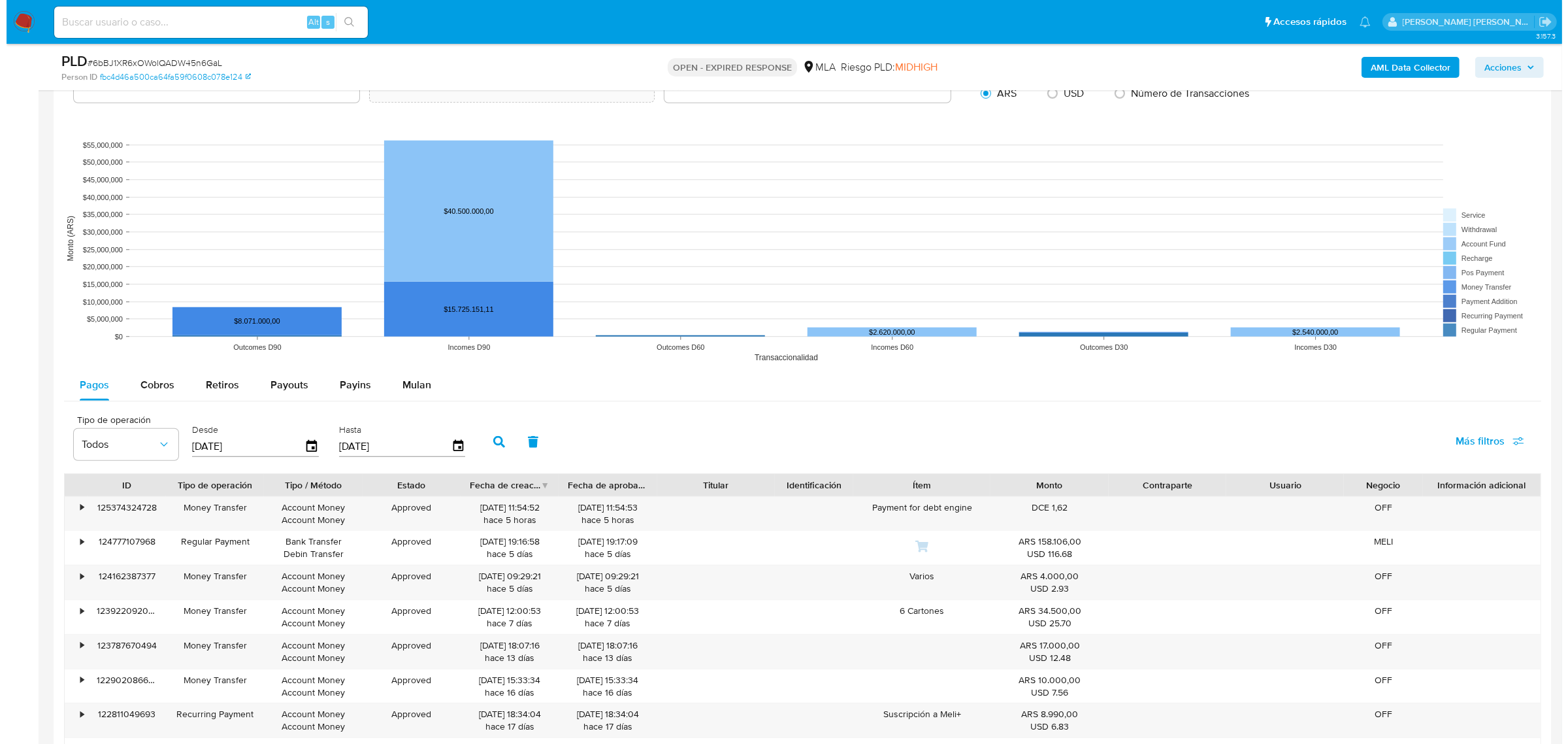
scroll to position [1307, 0]
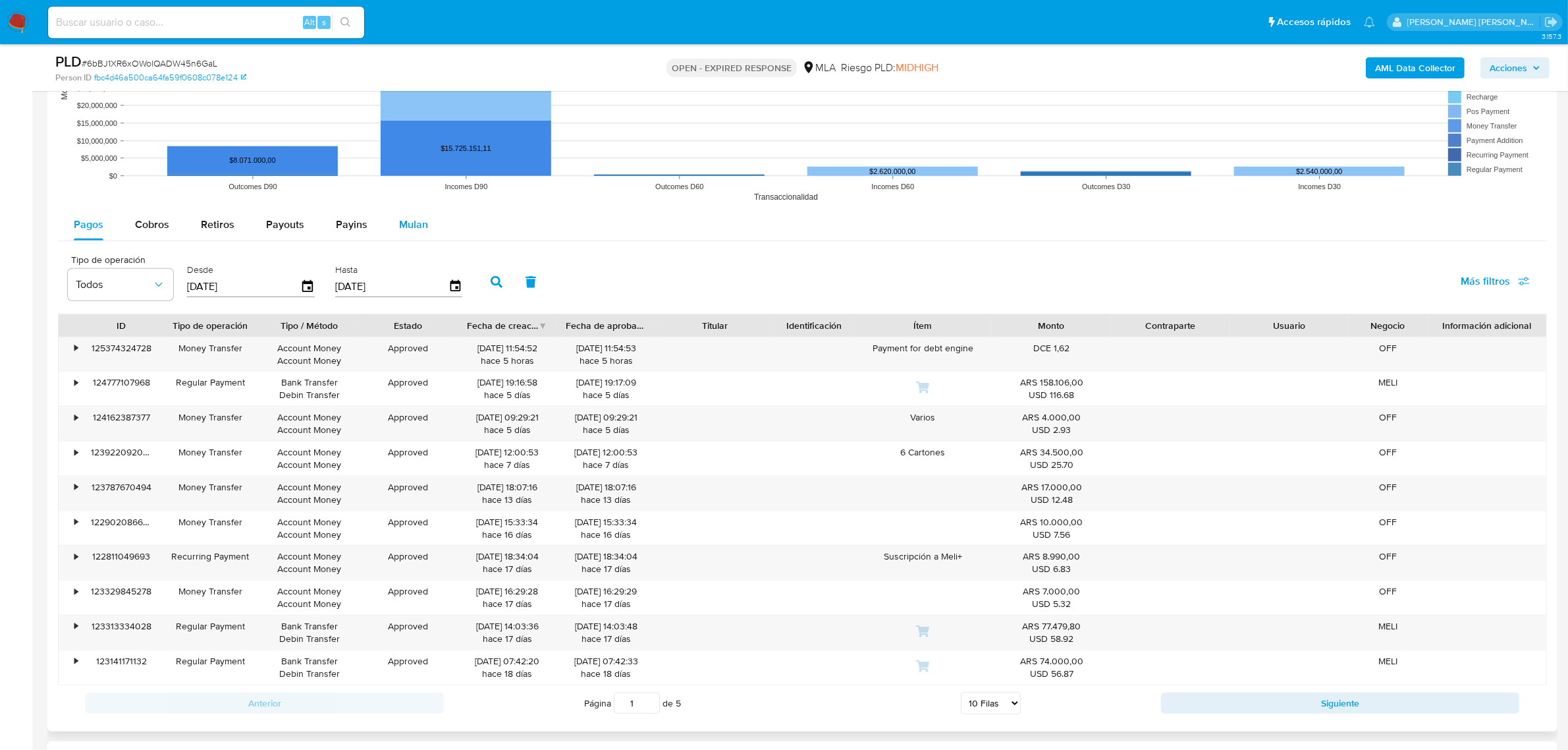
click at [406, 226] on span "Mulan" at bounding box center [413, 224] width 29 height 15
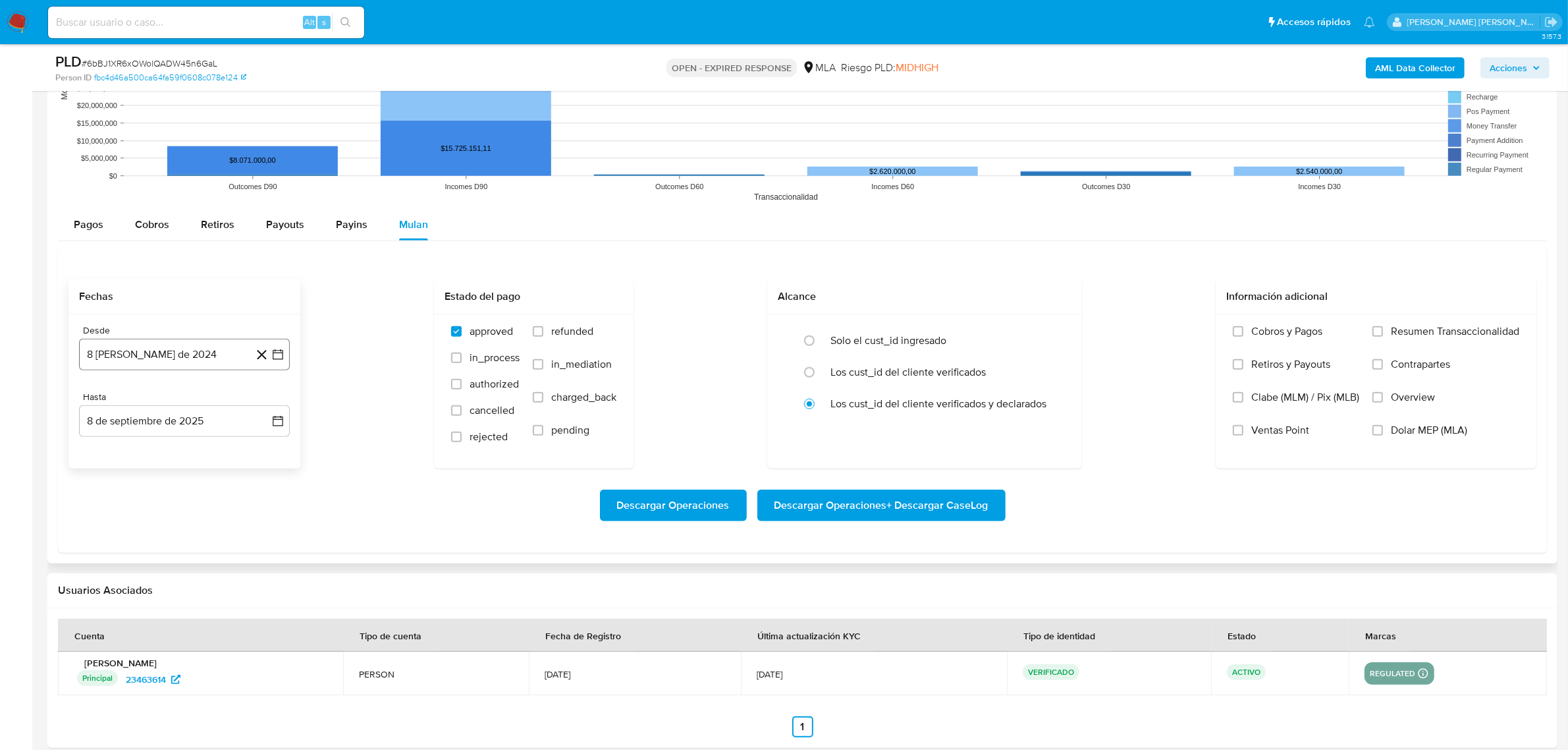
click at [277, 354] on icon "button" at bounding box center [277, 354] width 13 height 13
click at [259, 403] on icon "Mes siguiente" at bounding box center [266, 401] width 16 height 16
click at [266, 402] on icon "Mes siguiente" at bounding box center [266, 401] width 16 height 16
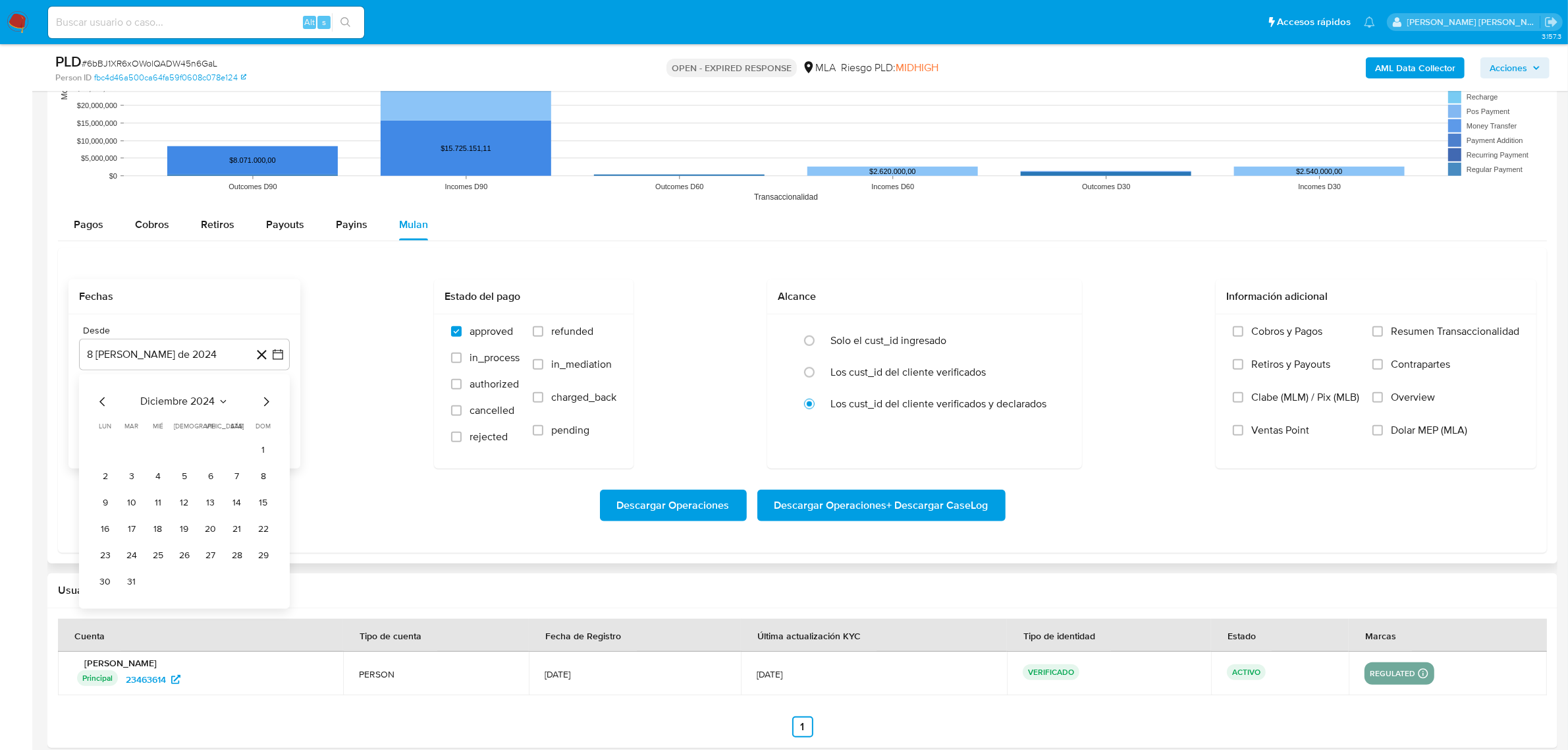
click at [266, 402] on icon "Mes siguiente" at bounding box center [266, 401] width 16 height 16
click at [103, 406] on icon "Mes anterior" at bounding box center [102, 401] width 16 height 16
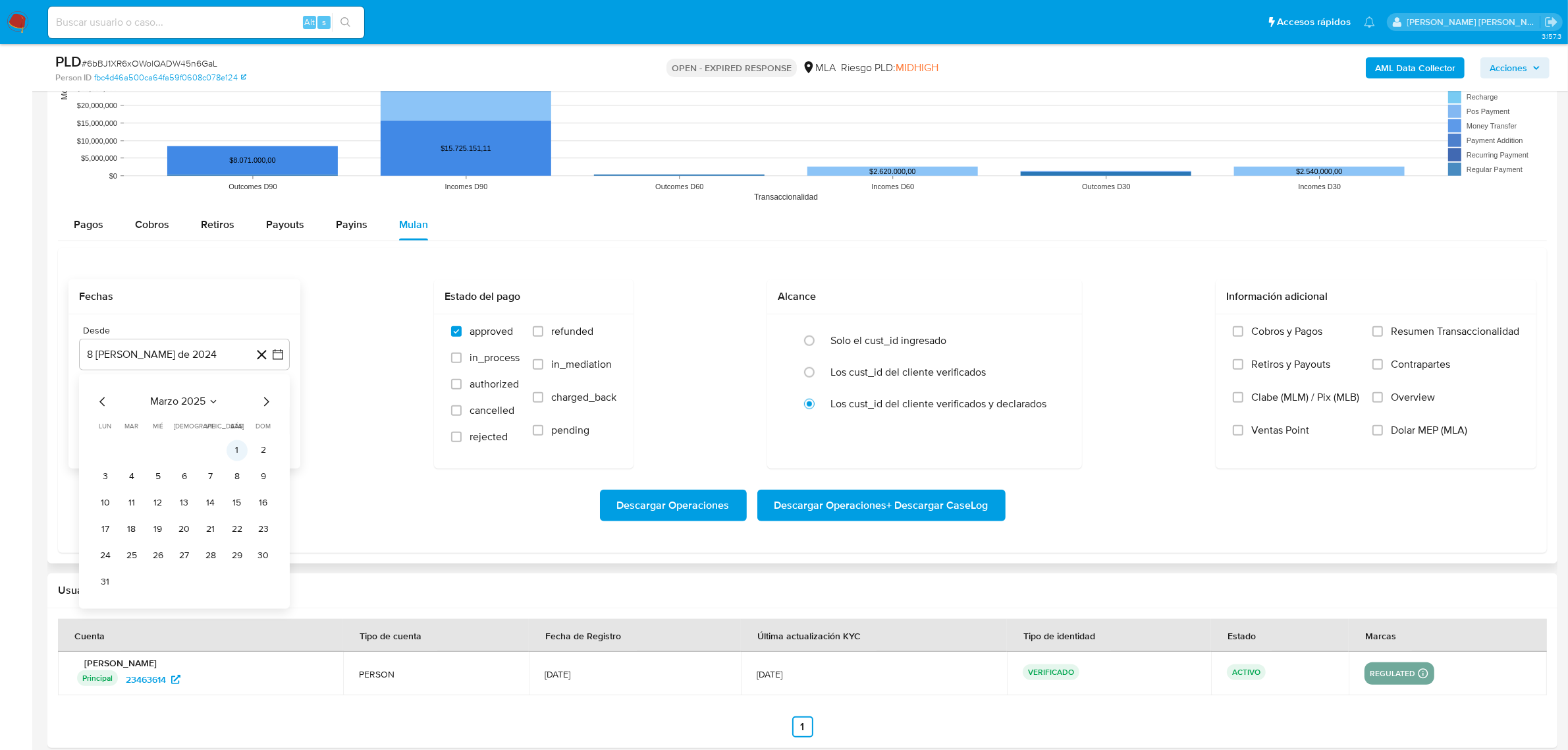
click at [231, 453] on button "1" at bounding box center [237, 450] width 21 height 21
click at [274, 420] on icon "button" at bounding box center [277, 420] width 10 height 10
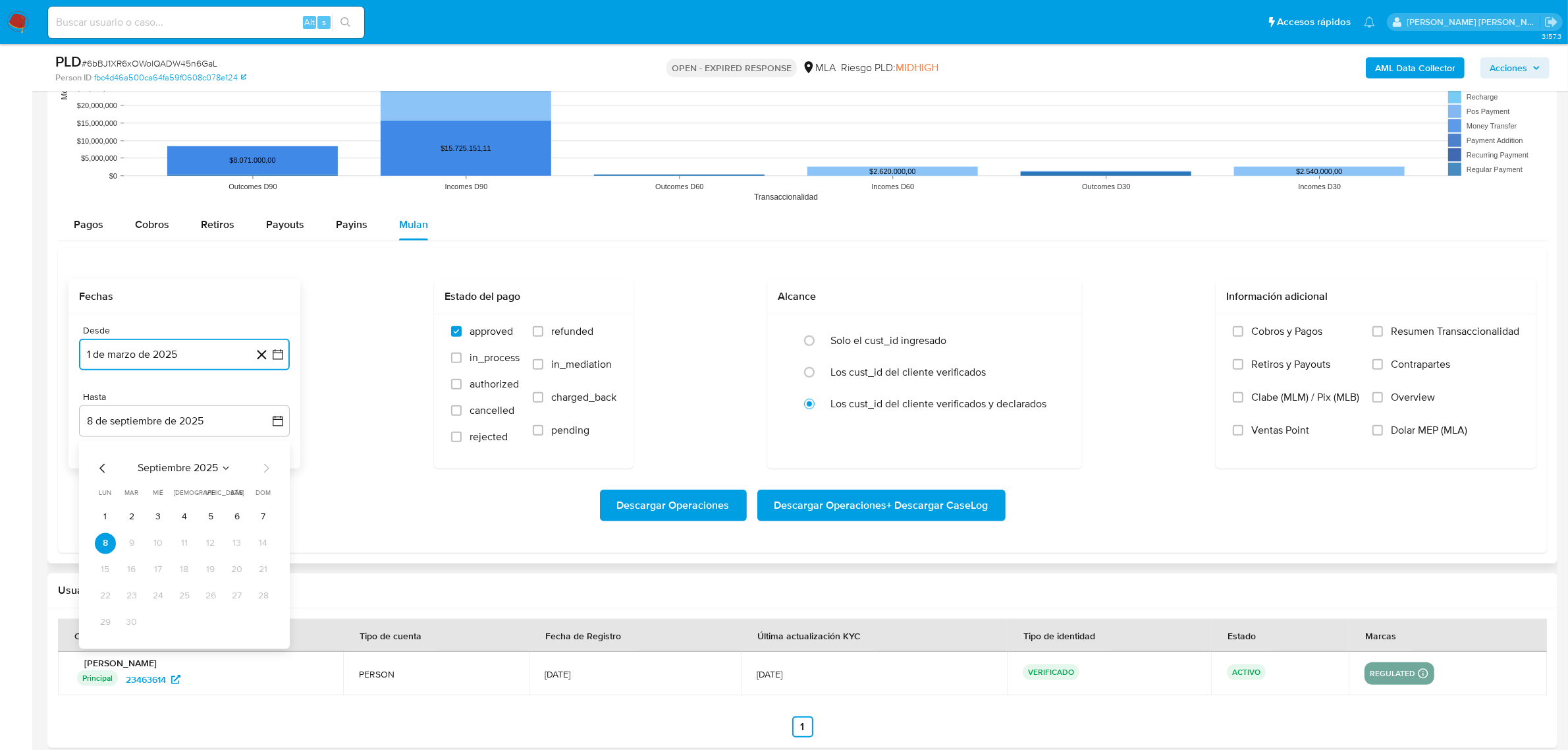
click at [100, 470] on icon "Mes anterior" at bounding box center [102, 468] width 6 height 9
click at [101, 470] on icon "Mes anterior" at bounding box center [102, 468] width 16 height 16
click at [110, 654] on button "30" at bounding box center [105, 648] width 21 height 21
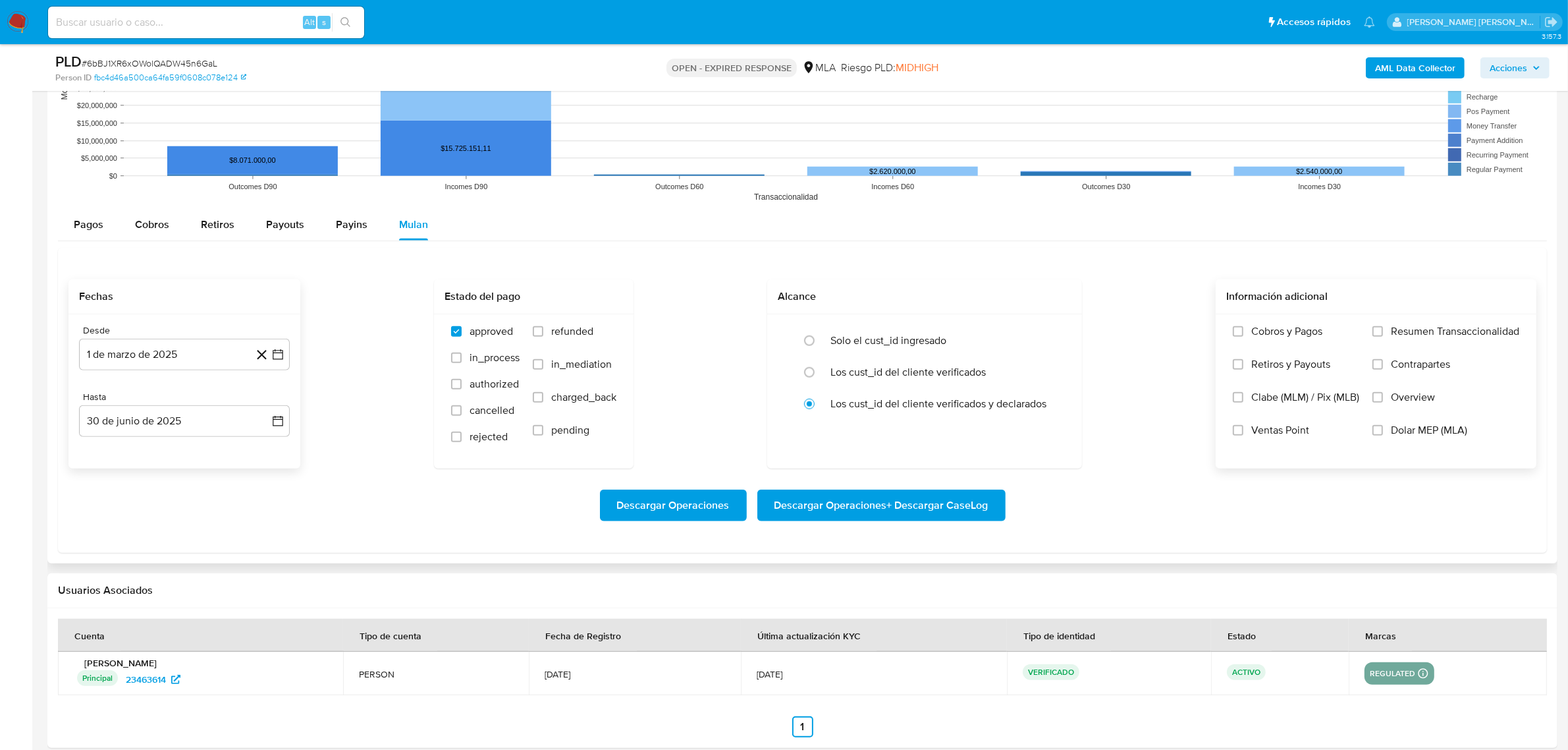
click at [1406, 435] on span "Dolar MEP (MLA)" at bounding box center [1428, 430] width 76 height 13
click at [1383, 435] on input "Dolar MEP (MLA)" at bounding box center [1377, 430] width 10 height 10
click at [974, 509] on span "Descargar Operaciones + Descargar CaseLog" at bounding box center [881, 505] width 214 height 29
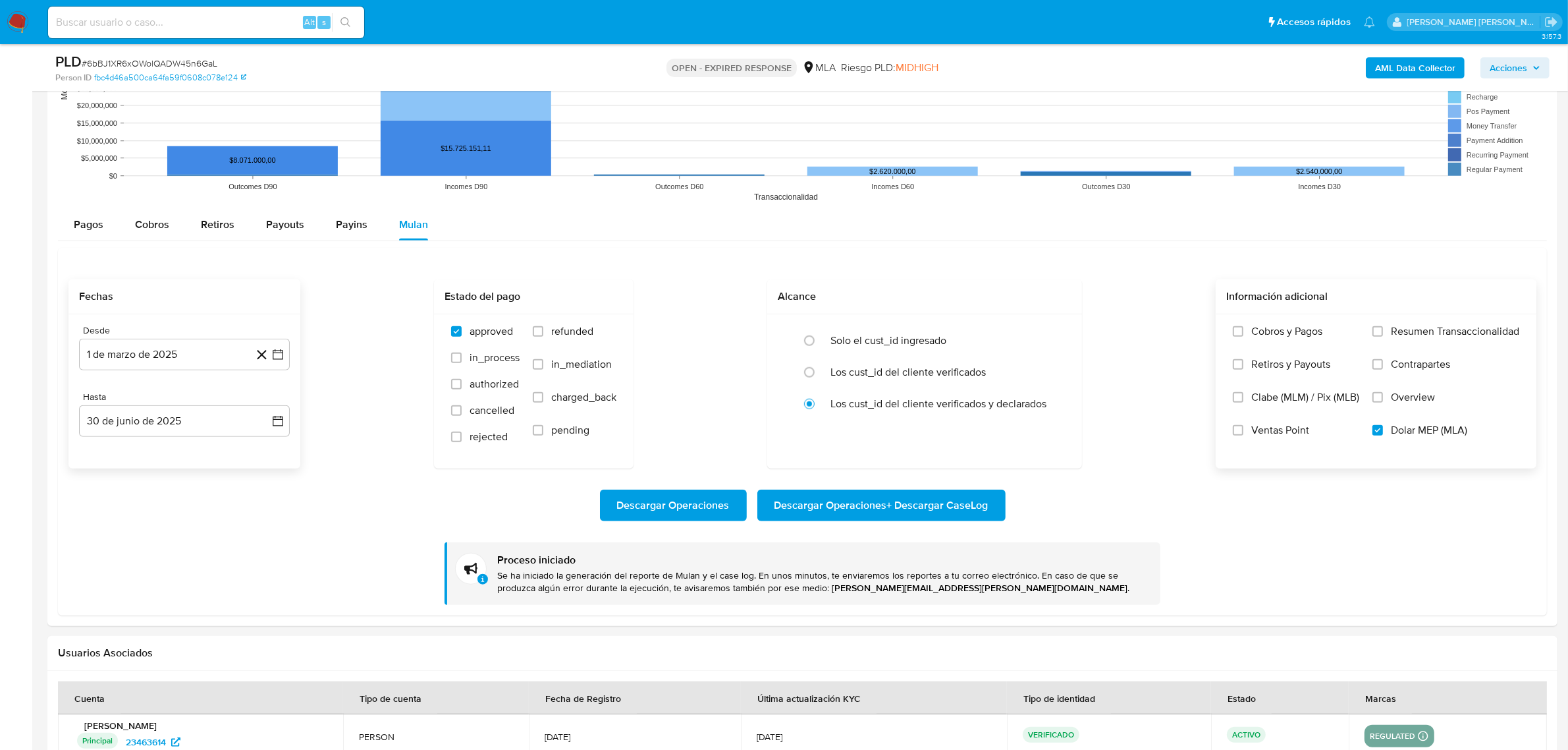
click at [1388, 65] on b "AML Data Collector" at bounding box center [1415, 68] width 80 height 21
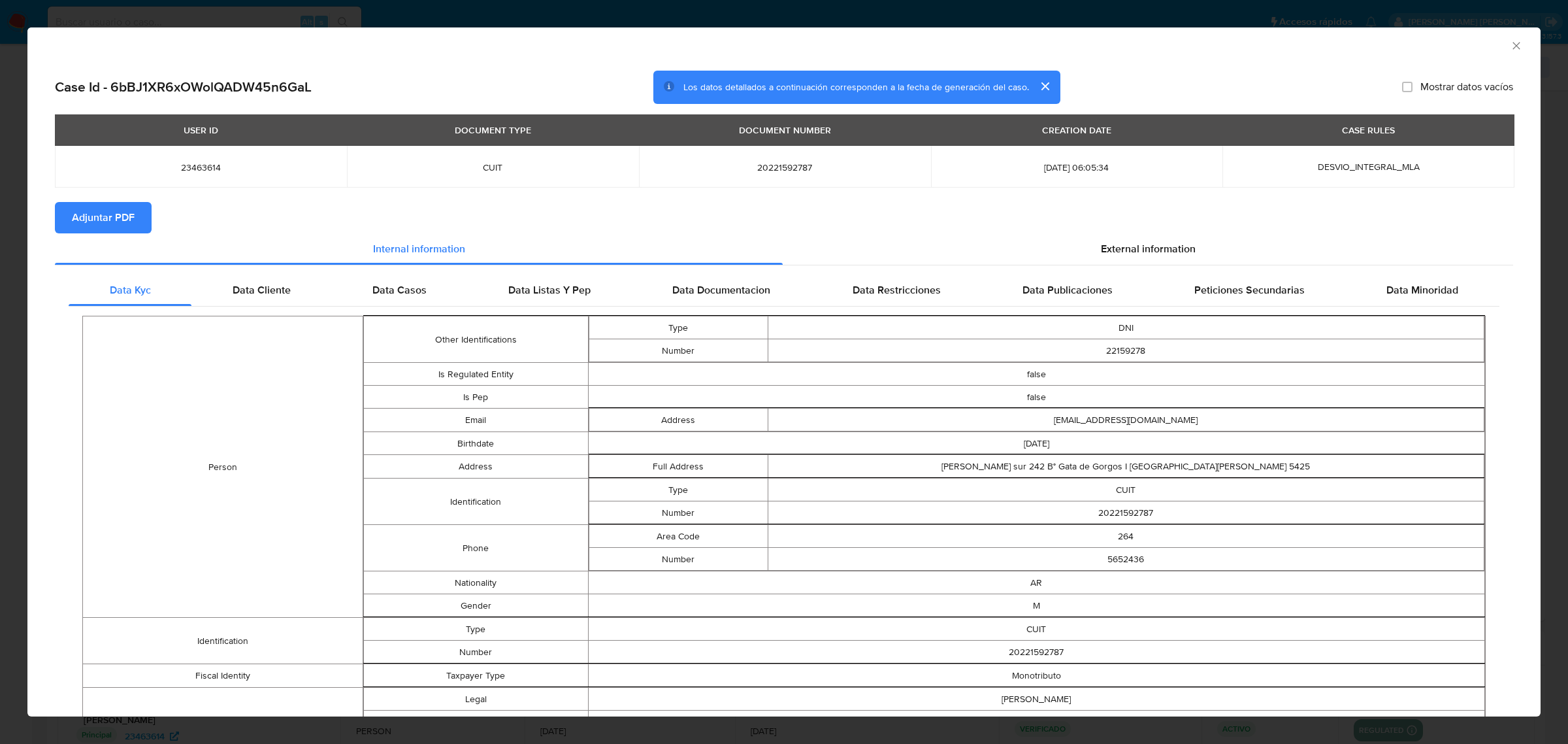
click at [106, 225] on span "Adjuntar PDF" at bounding box center [103, 217] width 63 height 29
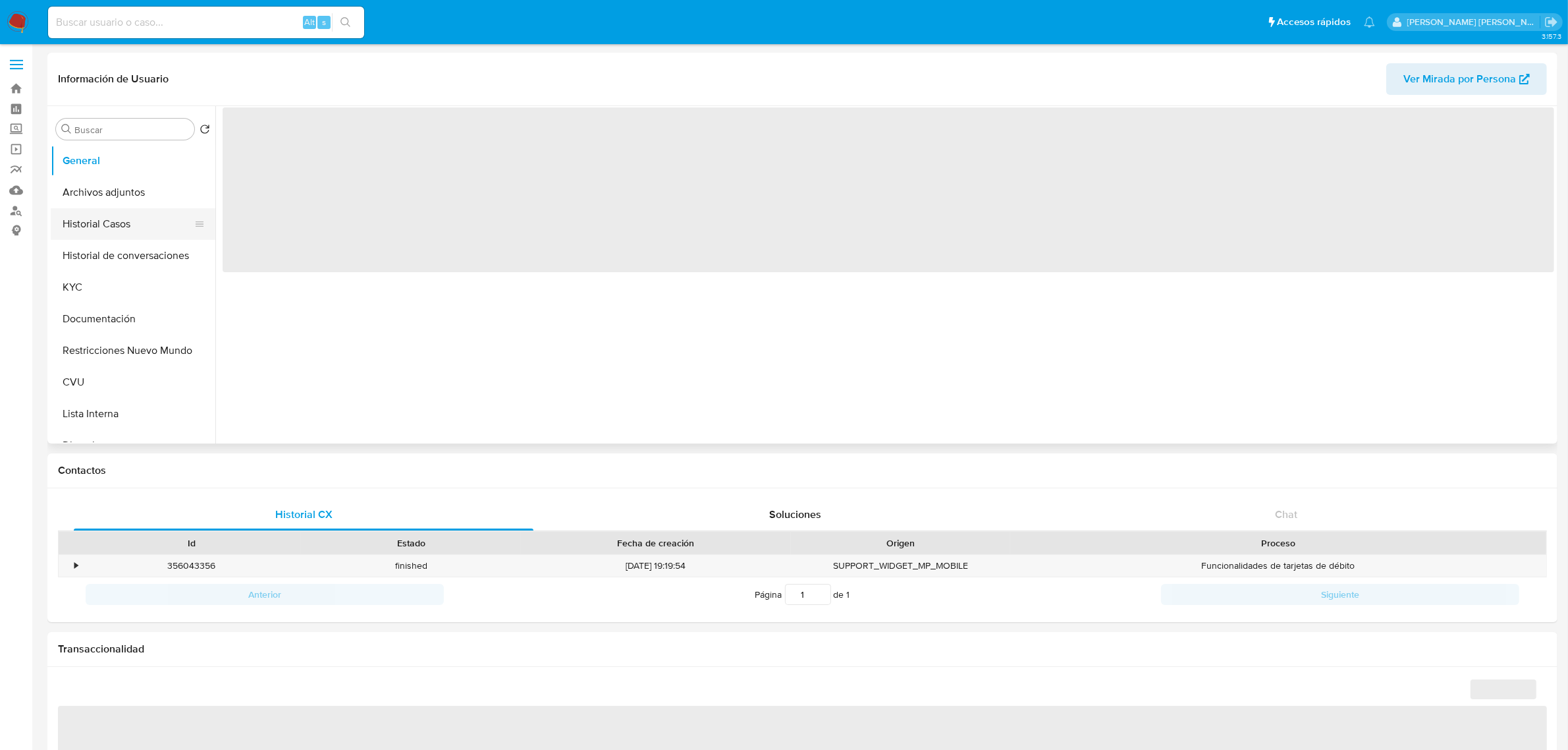
click at [87, 222] on button "Historial Casos" at bounding box center [127, 224] width 154 height 32
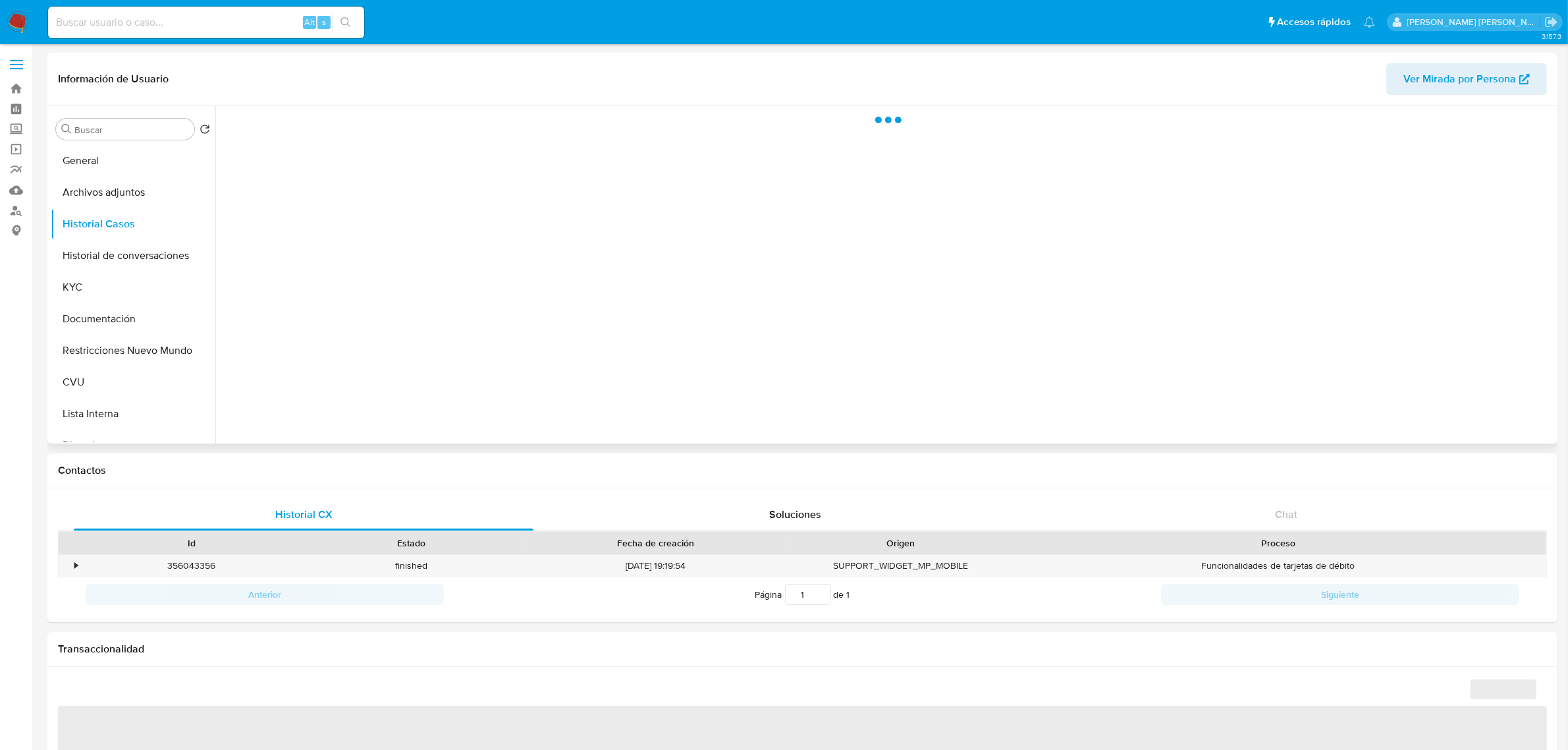
select select "10"
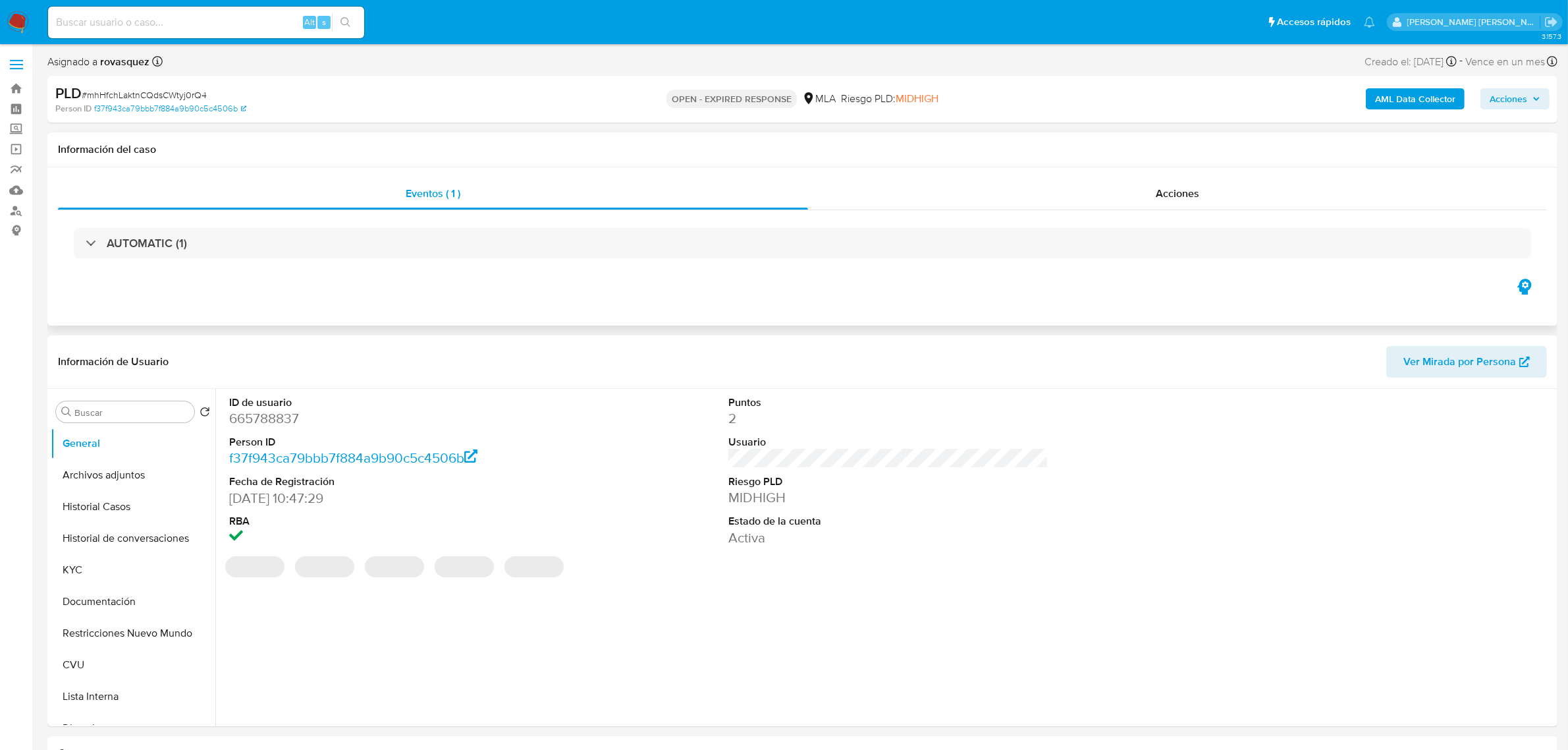
select select "10"
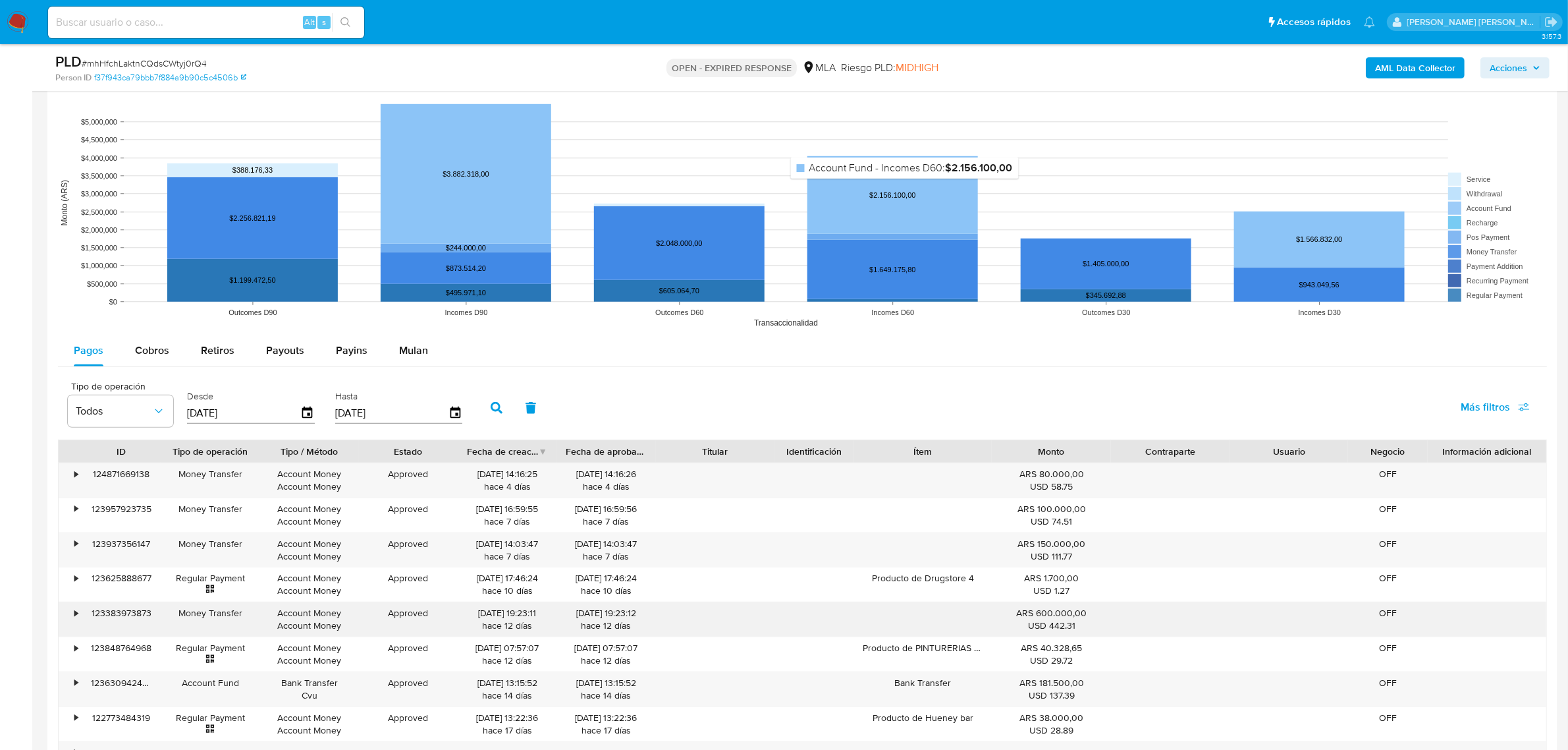
scroll to position [1235, 0]
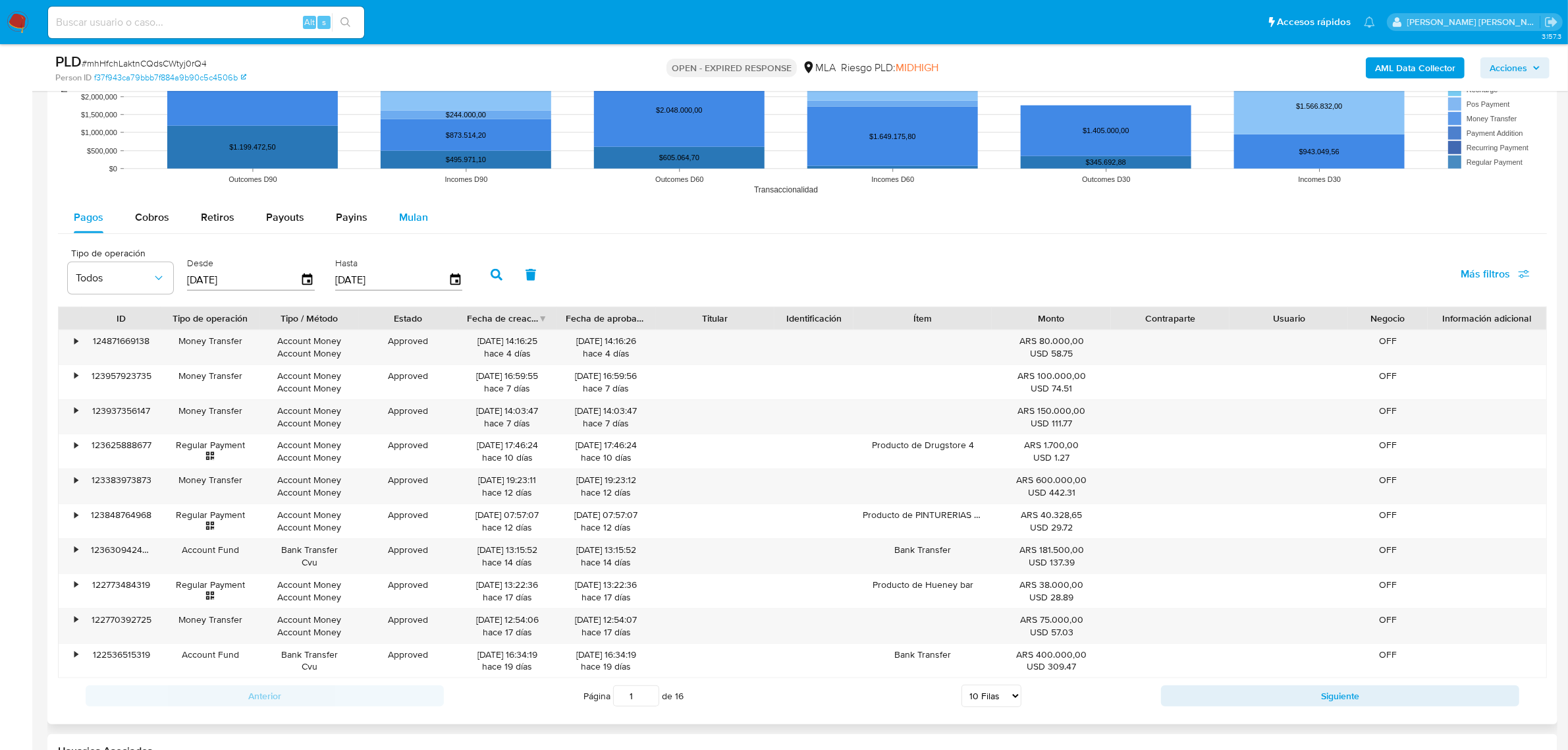
click at [413, 215] on span "Mulan" at bounding box center [413, 217] width 29 height 15
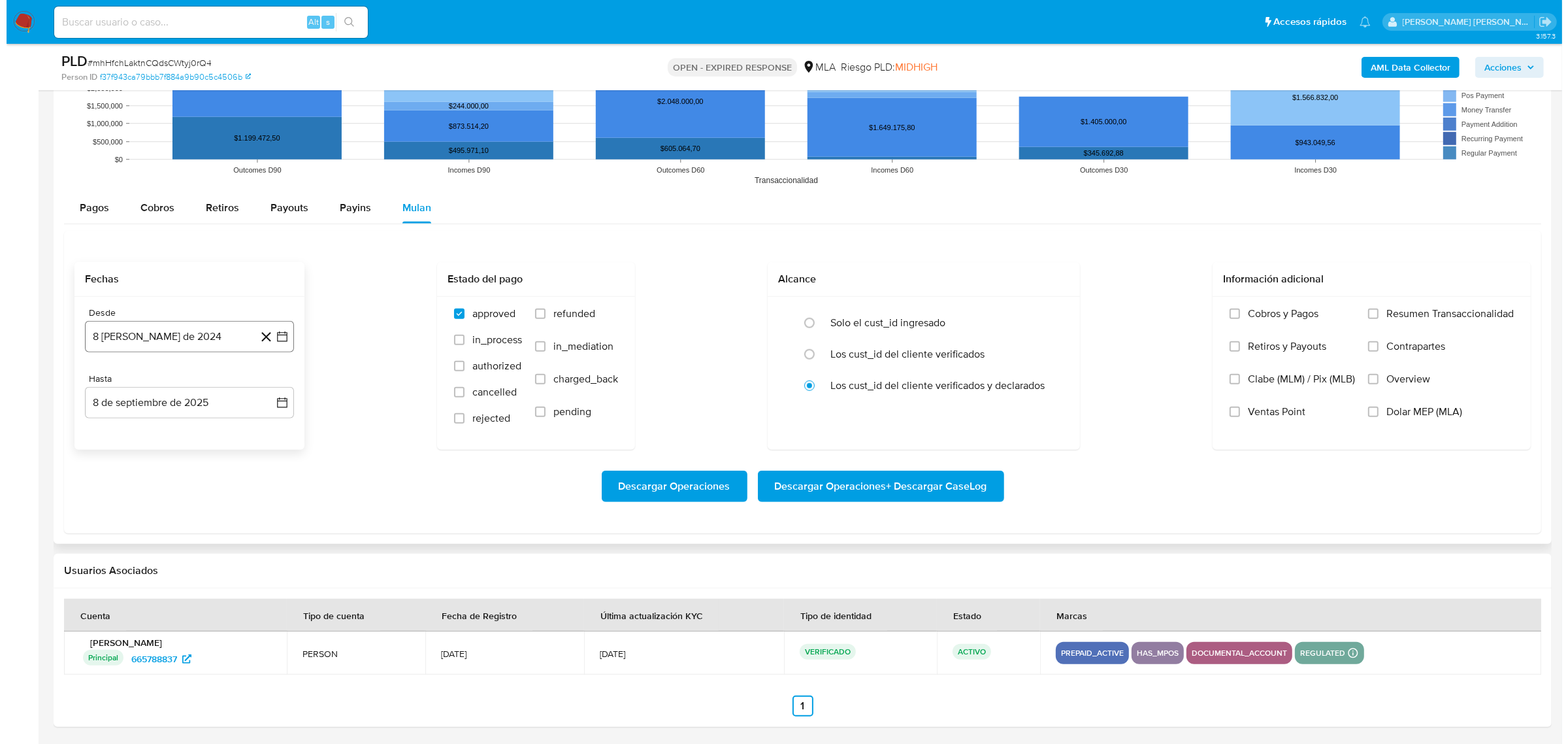
scroll to position [1236, 0]
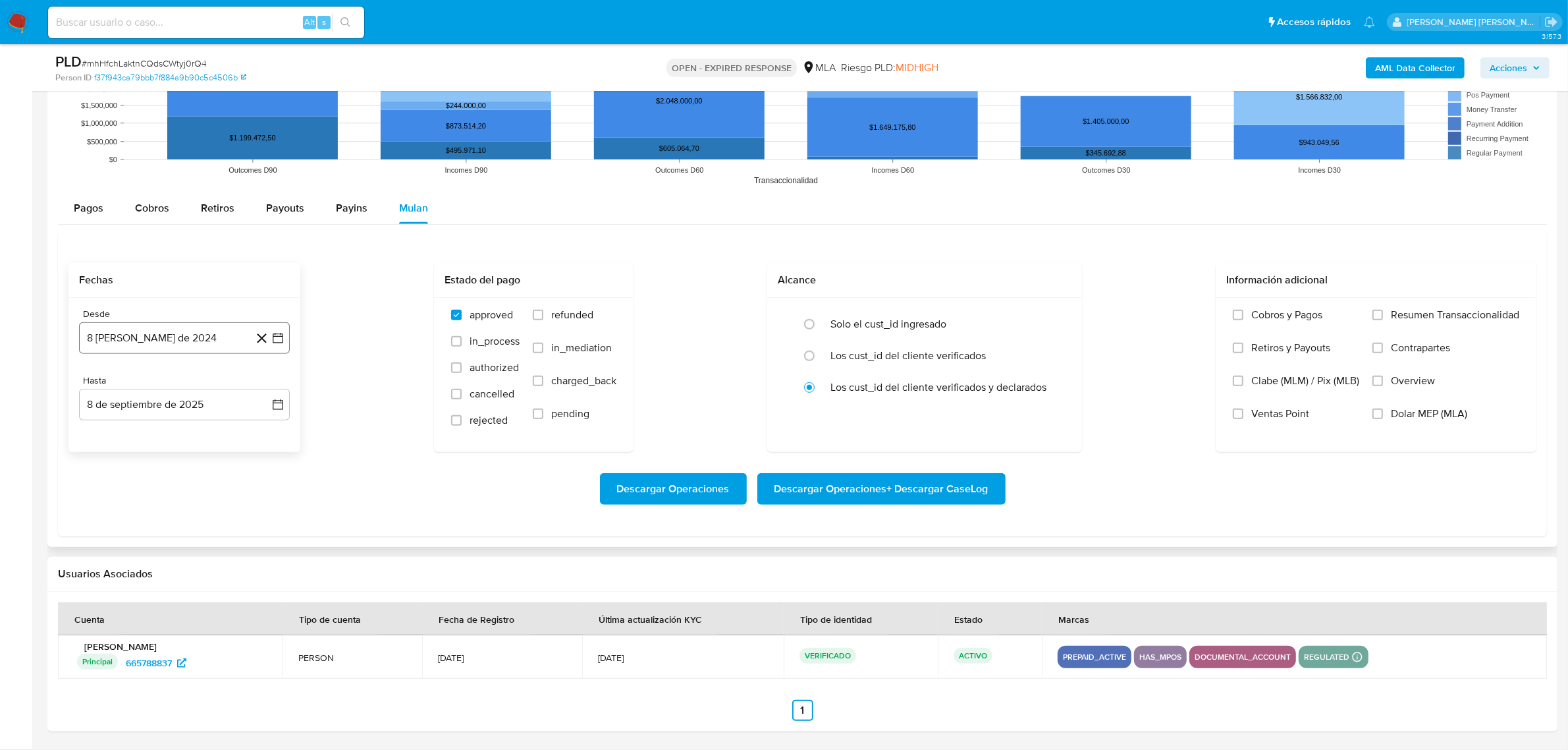
click at [278, 334] on icon "button" at bounding box center [277, 338] width 13 height 13
click at [264, 387] on icon "Mes siguiente" at bounding box center [266, 386] width 16 height 16
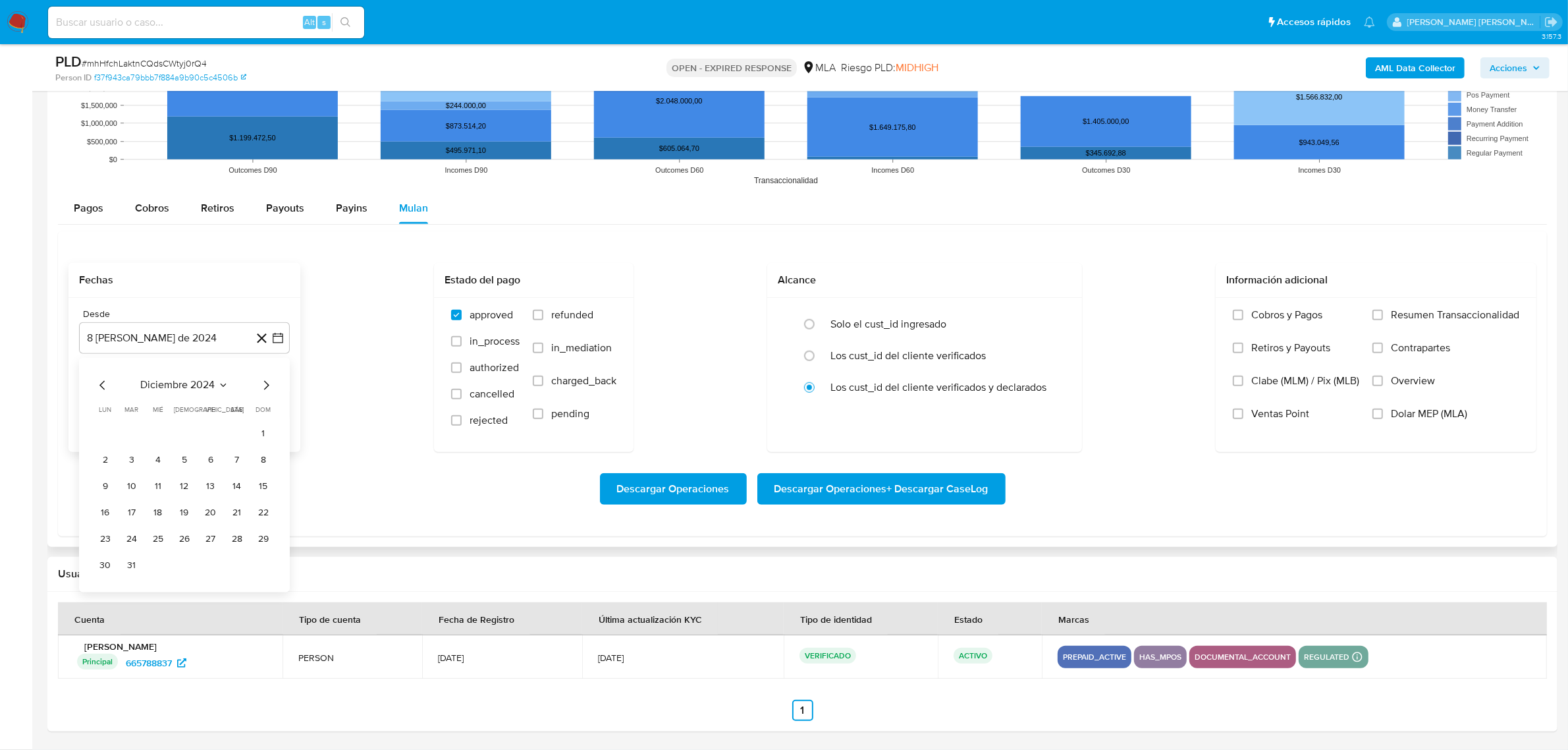
click at [264, 387] on icon "Mes siguiente" at bounding box center [266, 386] width 16 height 16
click at [266, 387] on icon "Mes siguiente" at bounding box center [266, 386] width 6 height 9
click at [239, 429] on button "1" at bounding box center [237, 434] width 21 height 21
click at [271, 404] on icon "button" at bounding box center [277, 405] width 13 height 13
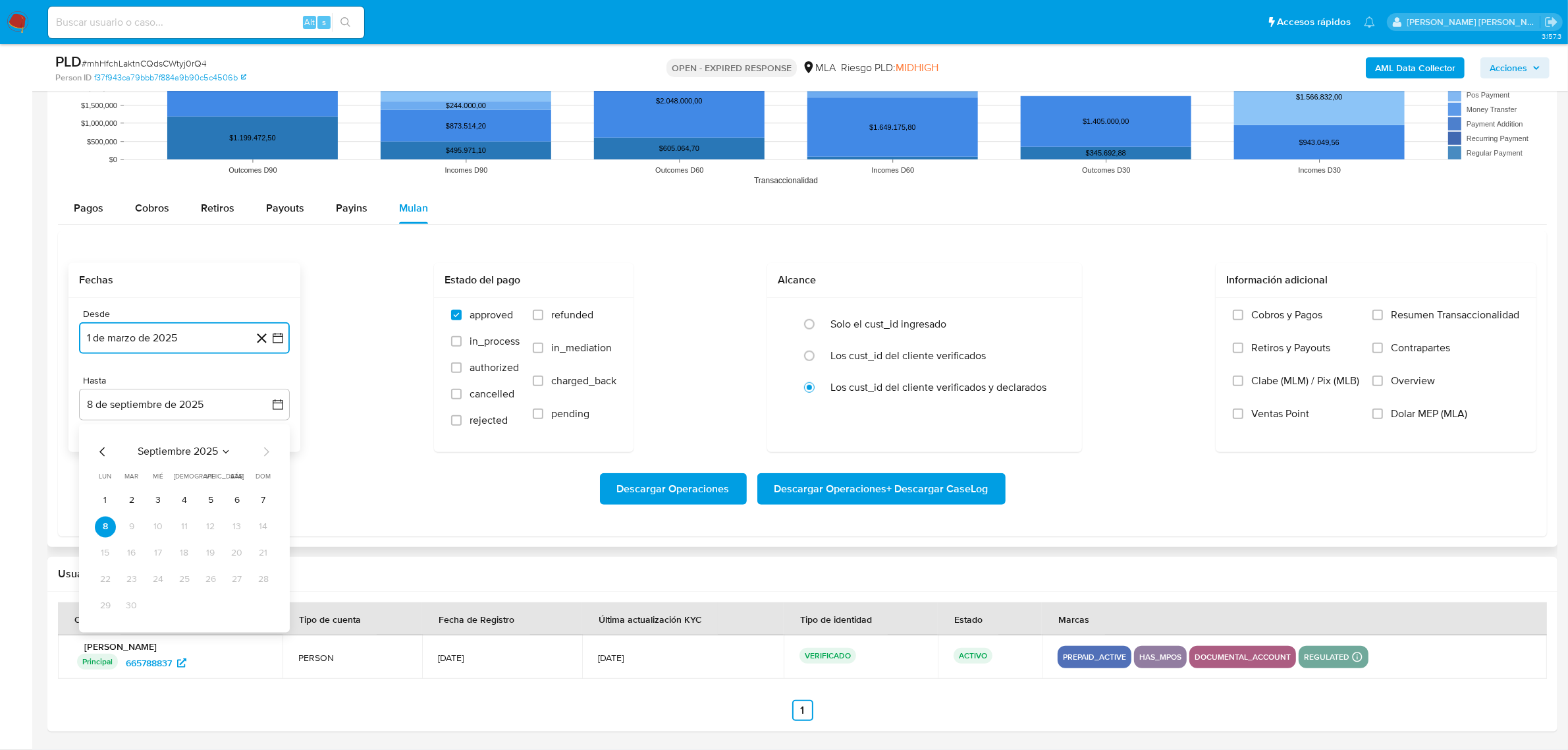
click at [99, 455] on icon "Mes anterior" at bounding box center [102, 452] width 16 height 16
click at [98, 456] on icon "Mes anterior" at bounding box center [102, 452] width 16 height 16
click at [103, 637] on button "30" at bounding box center [105, 632] width 21 height 21
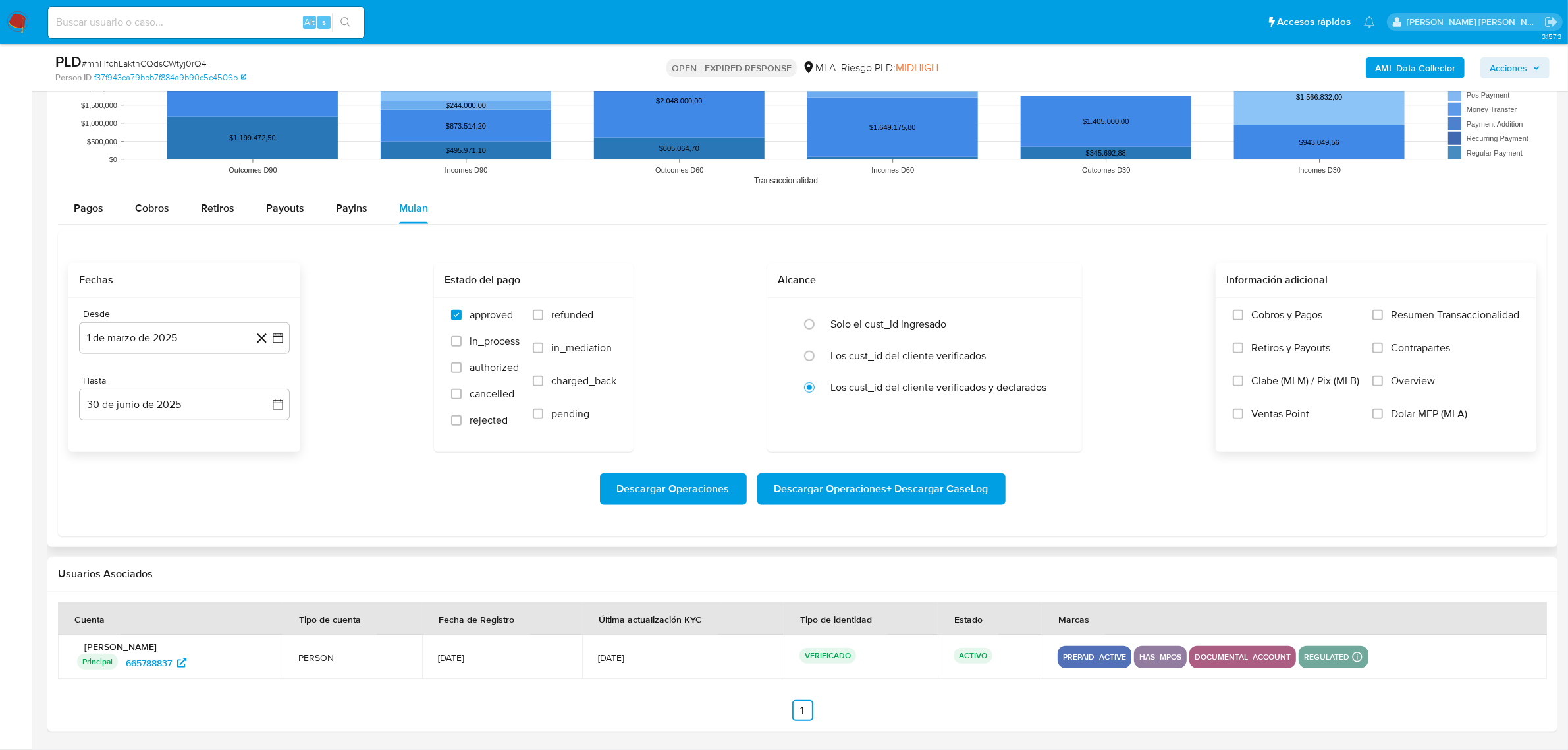
click at [1397, 413] on span "Dolar MEP (MLA)" at bounding box center [1428, 413] width 76 height 13
click at [1383, 413] on input "Dolar MEP (MLA)" at bounding box center [1377, 413] width 10 height 10
click at [959, 492] on span "Descargar Operaciones + Descargar CaseLog" at bounding box center [881, 488] width 214 height 29
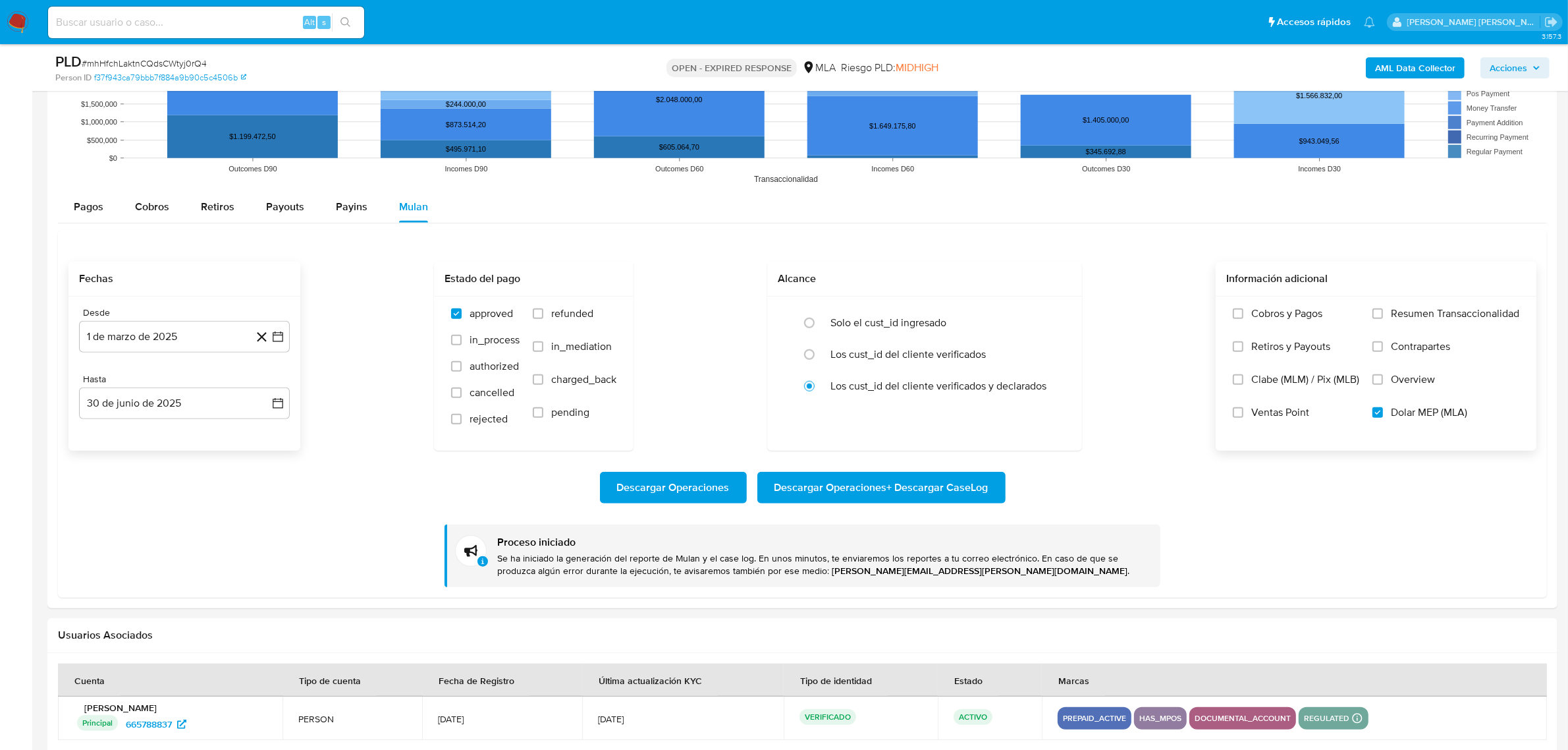
click at [1422, 66] on b "AML Data Collector" at bounding box center [1415, 68] width 80 height 21
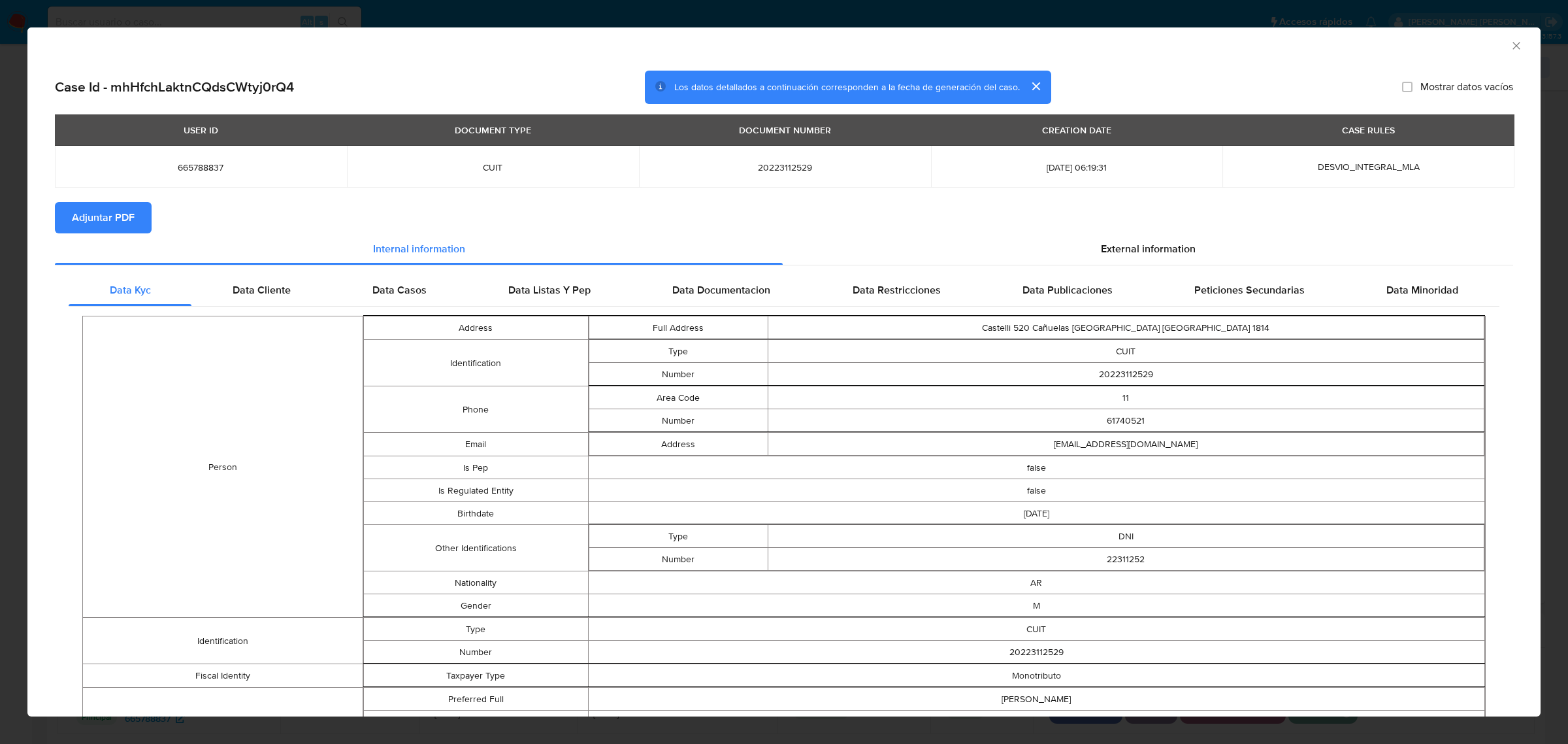
click at [112, 217] on span "Adjuntar PDF" at bounding box center [103, 217] width 63 height 29
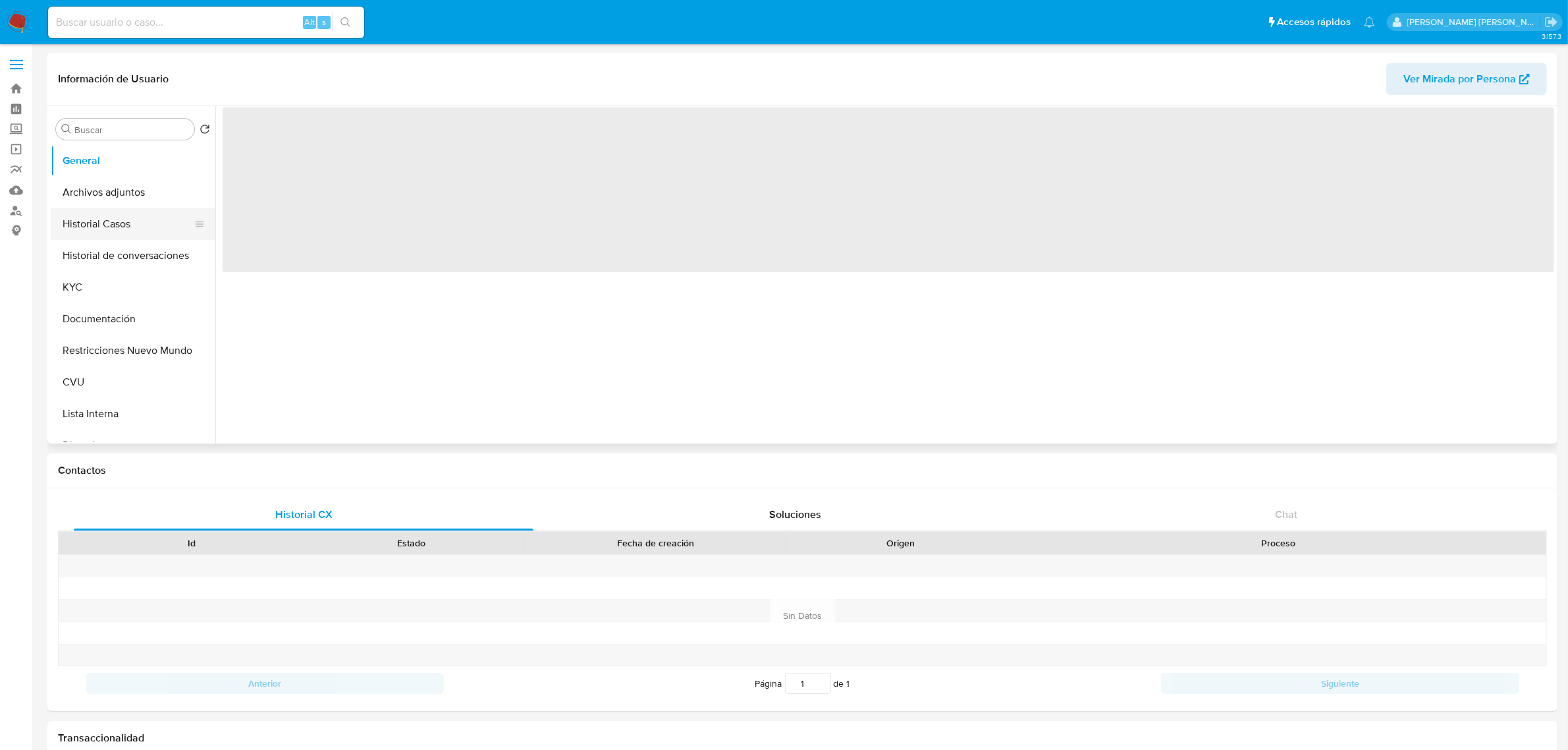
click at [114, 229] on button "Historial Casos" at bounding box center [127, 224] width 154 height 32
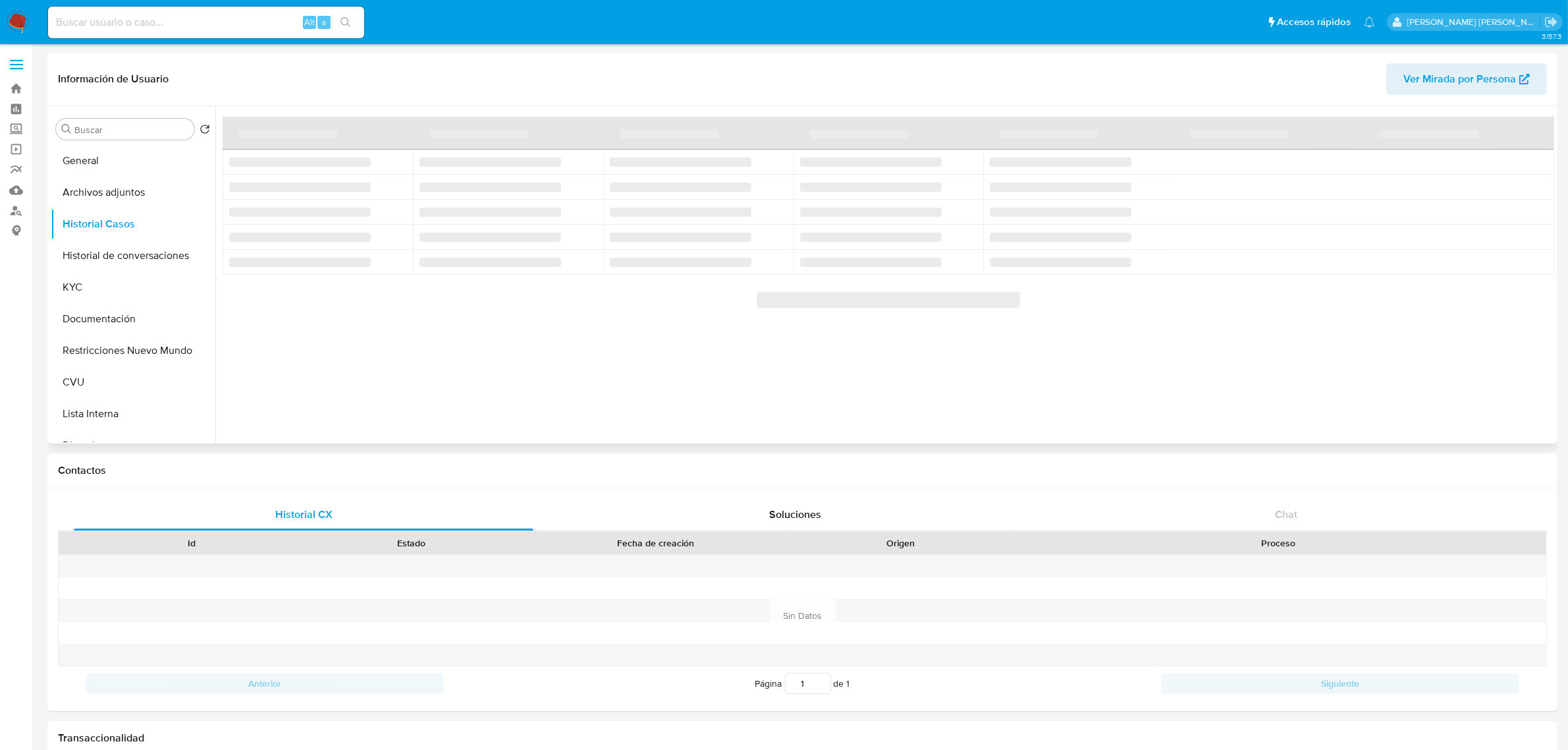
select select "10"
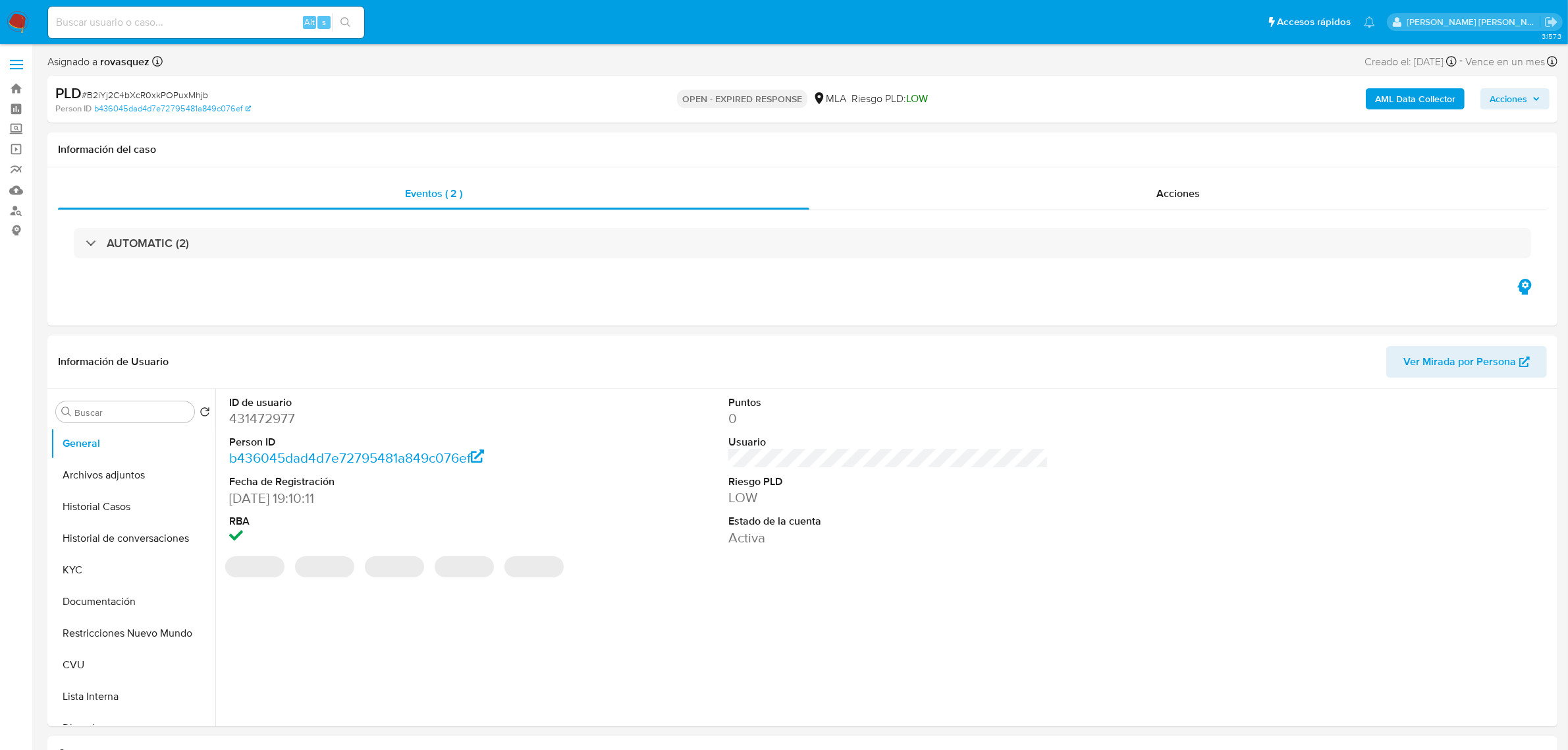
select select "10"
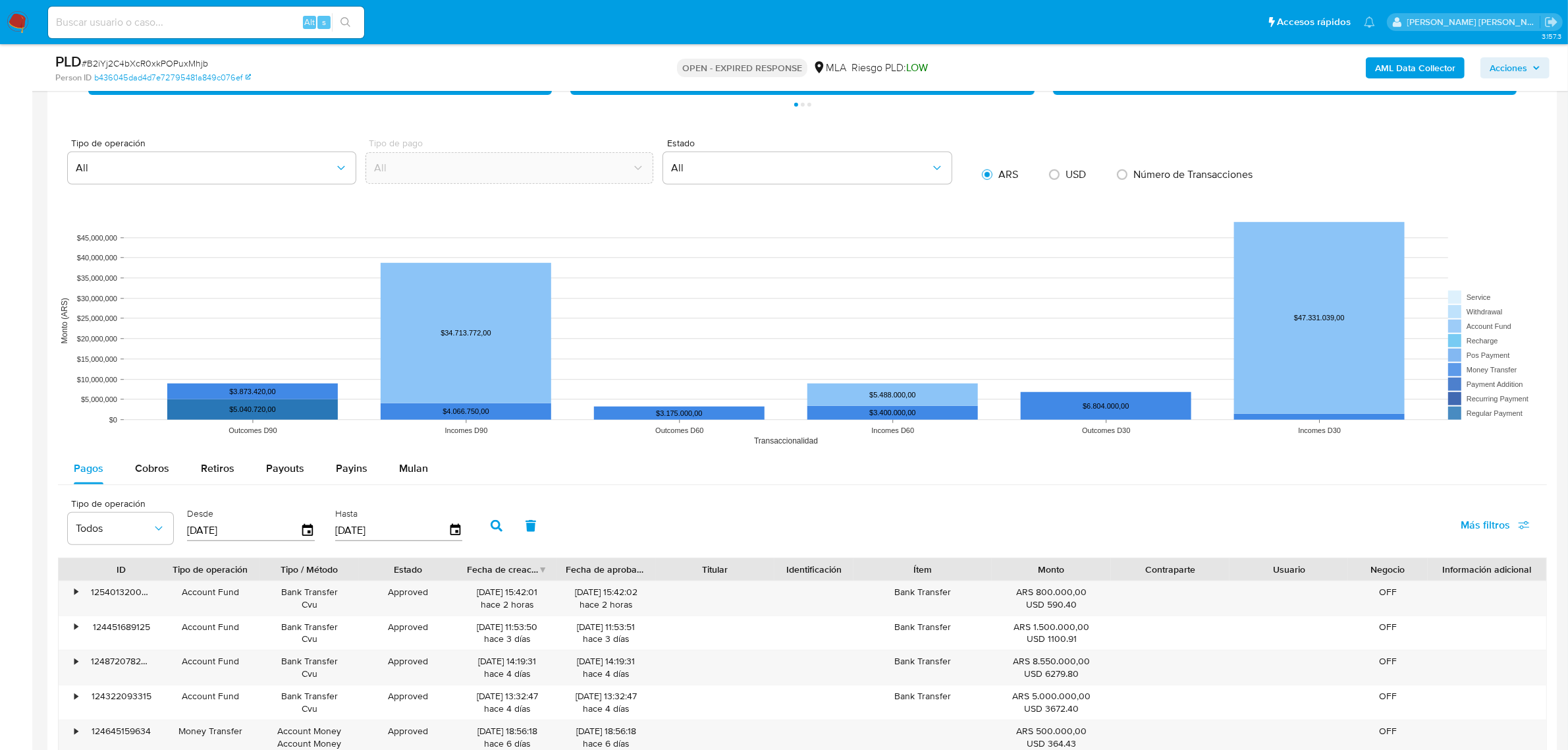
scroll to position [1153, 0]
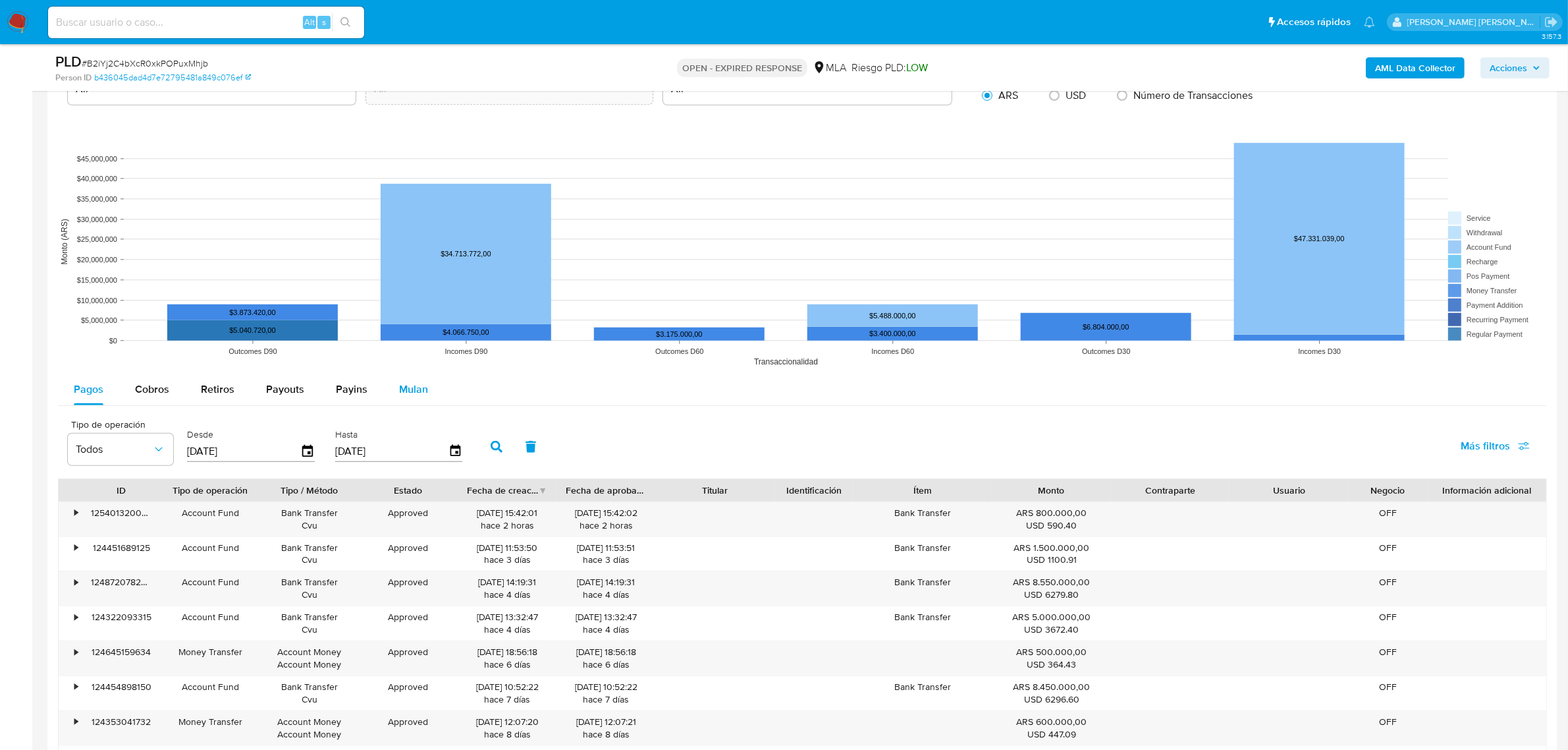
click at [412, 390] on span "Mulan" at bounding box center [413, 389] width 29 height 15
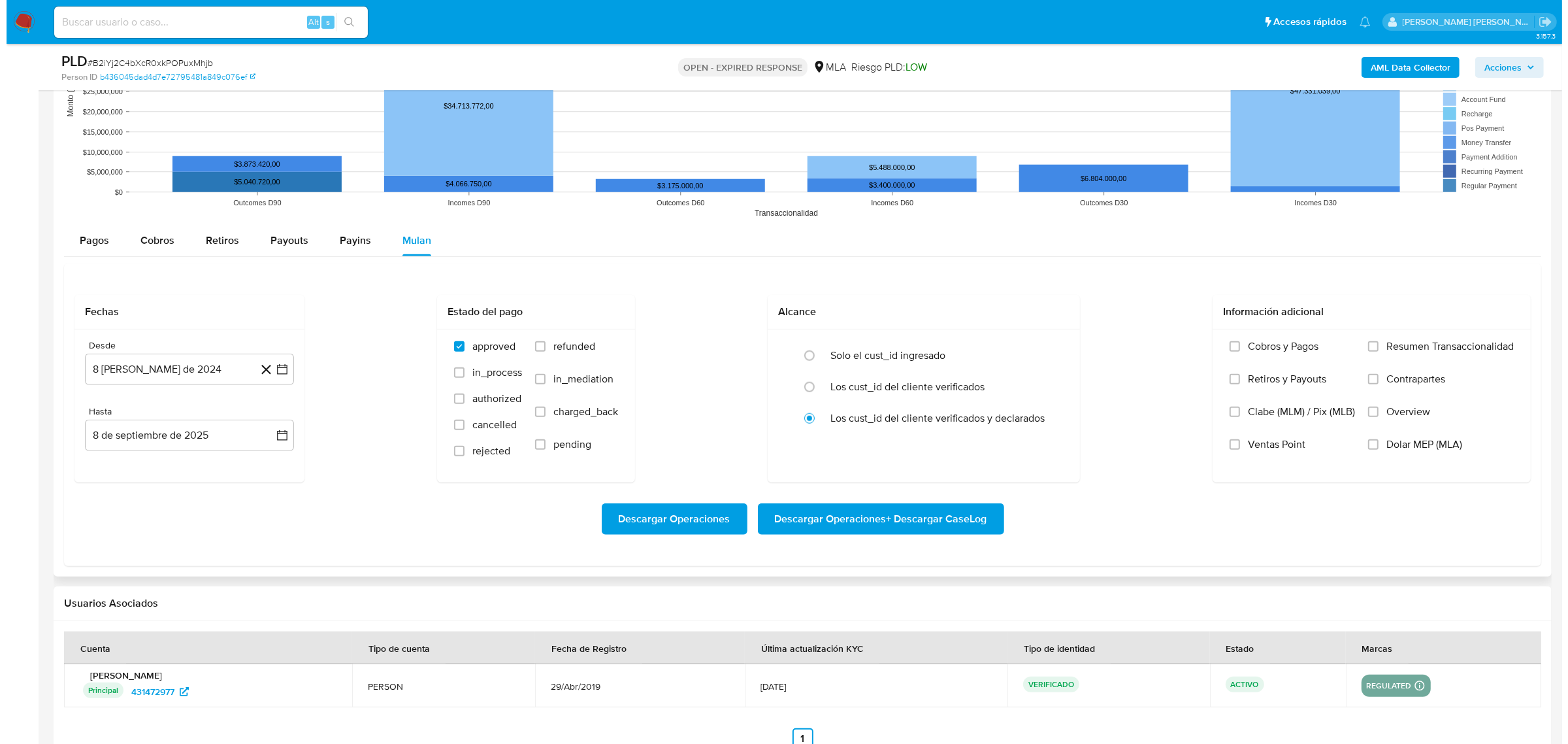
scroll to position [1324, 0]
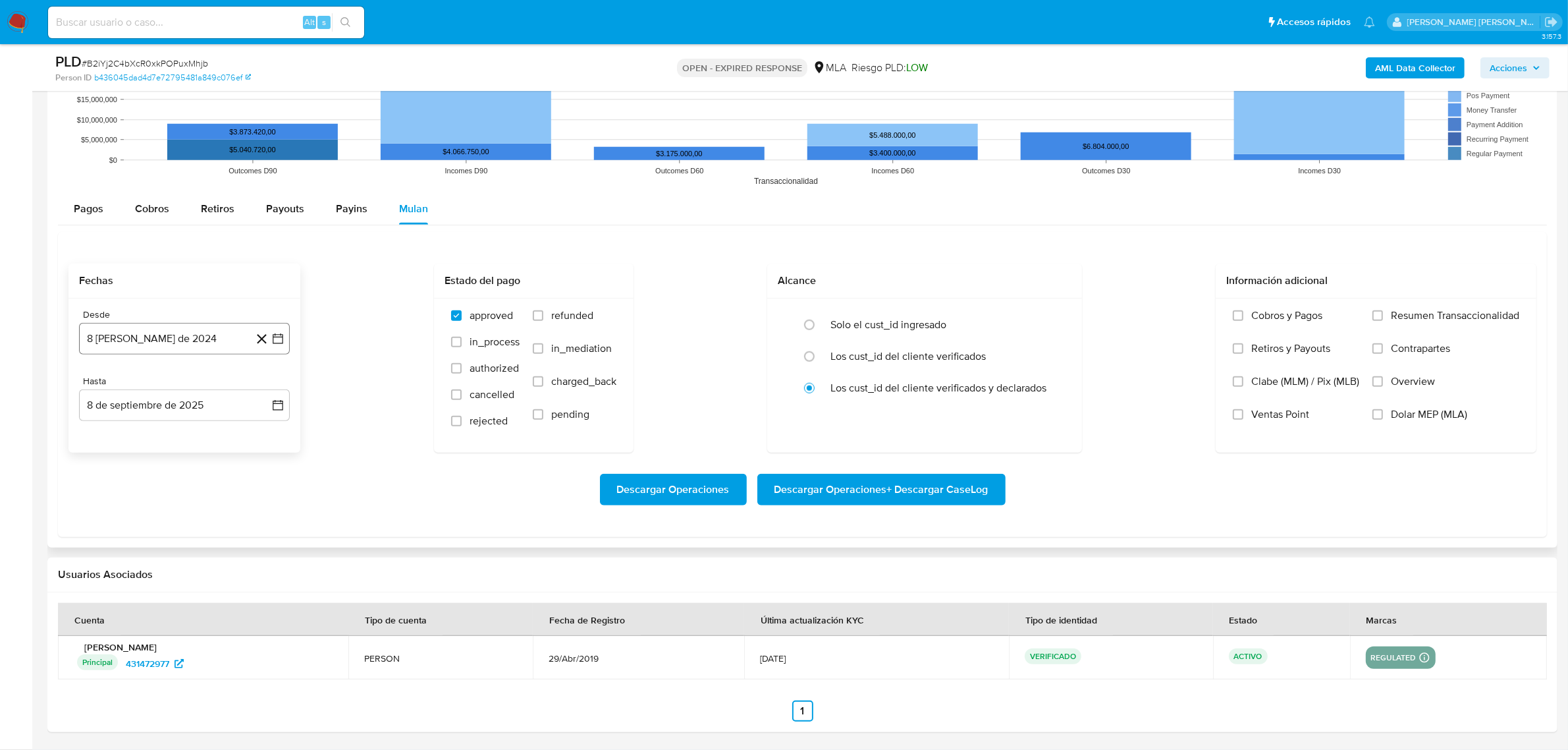
click at [284, 337] on icon "button" at bounding box center [277, 338] width 13 height 13
click at [260, 390] on icon "Mes siguiente" at bounding box center [266, 386] width 16 height 16
click at [261, 389] on icon "Mes siguiente" at bounding box center [266, 386] width 16 height 16
click at [262, 387] on icon "Mes siguiente" at bounding box center [266, 386] width 16 height 16
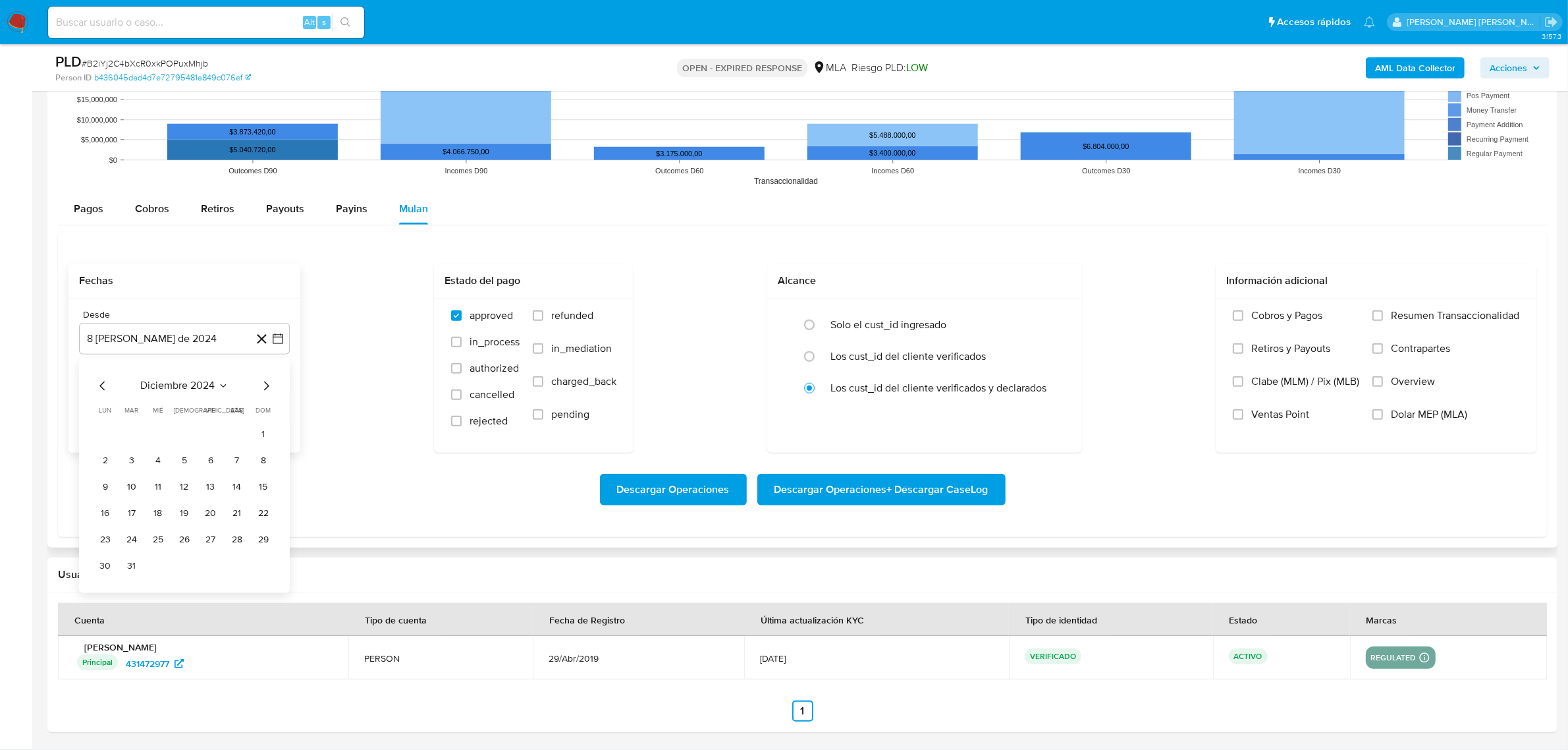
click at [263, 387] on icon "Mes siguiente" at bounding box center [266, 386] width 16 height 16
click at [238, 435] on button "1" at bounding box center [237, 434] width 21 height 21
click at [281, 405] on icon "button" at bounding box center [277, 405] width 13 height 13
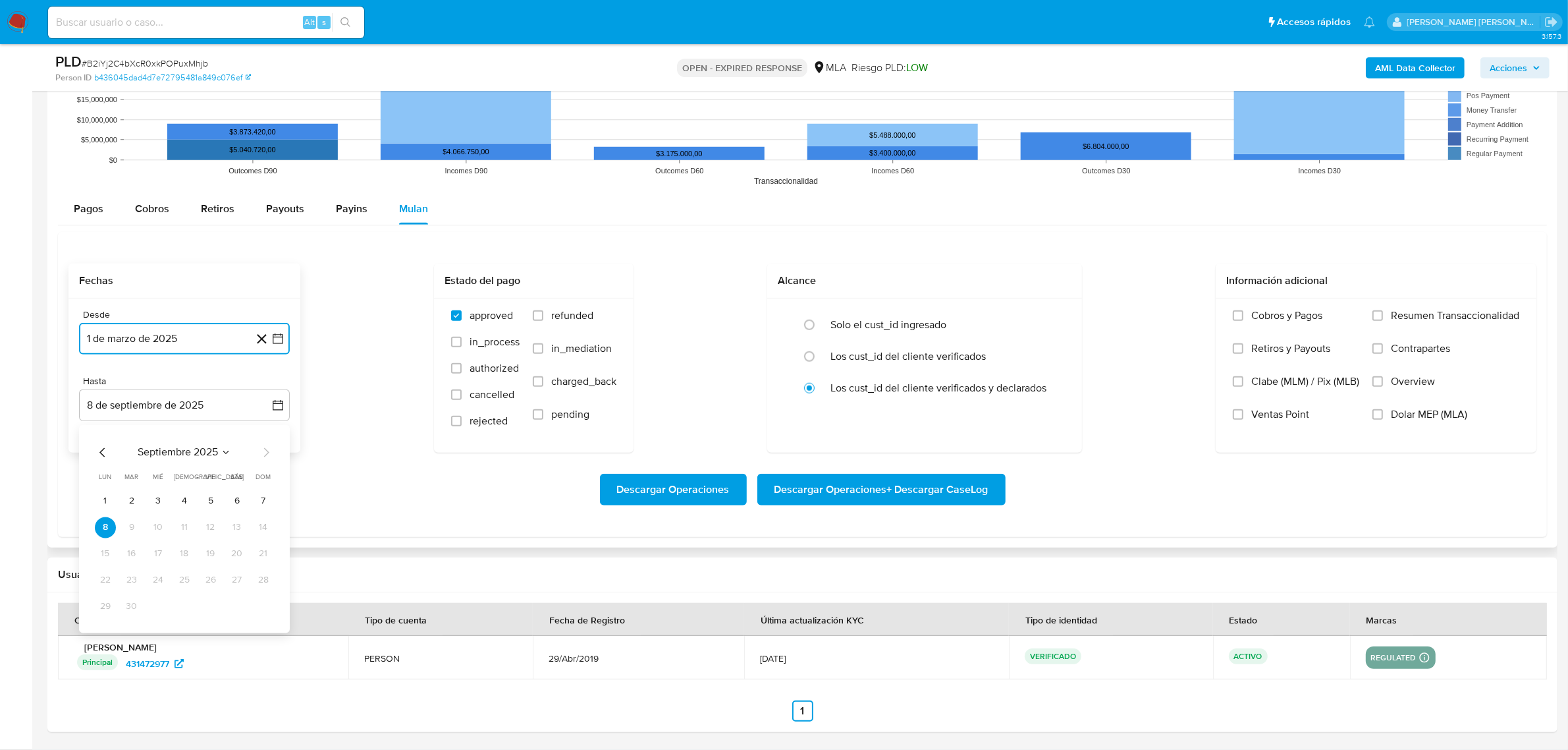
click at [97, 456] on icon "Mes anterior" at bounding box center [102, 452] width 16 height 16
click at [104, 453] on icon "Mes anterior" at bounding box center [102, 452] width 16 height 16
click at [112, 633] on button "30" at bounding box center [105, 632] width 21 height 21
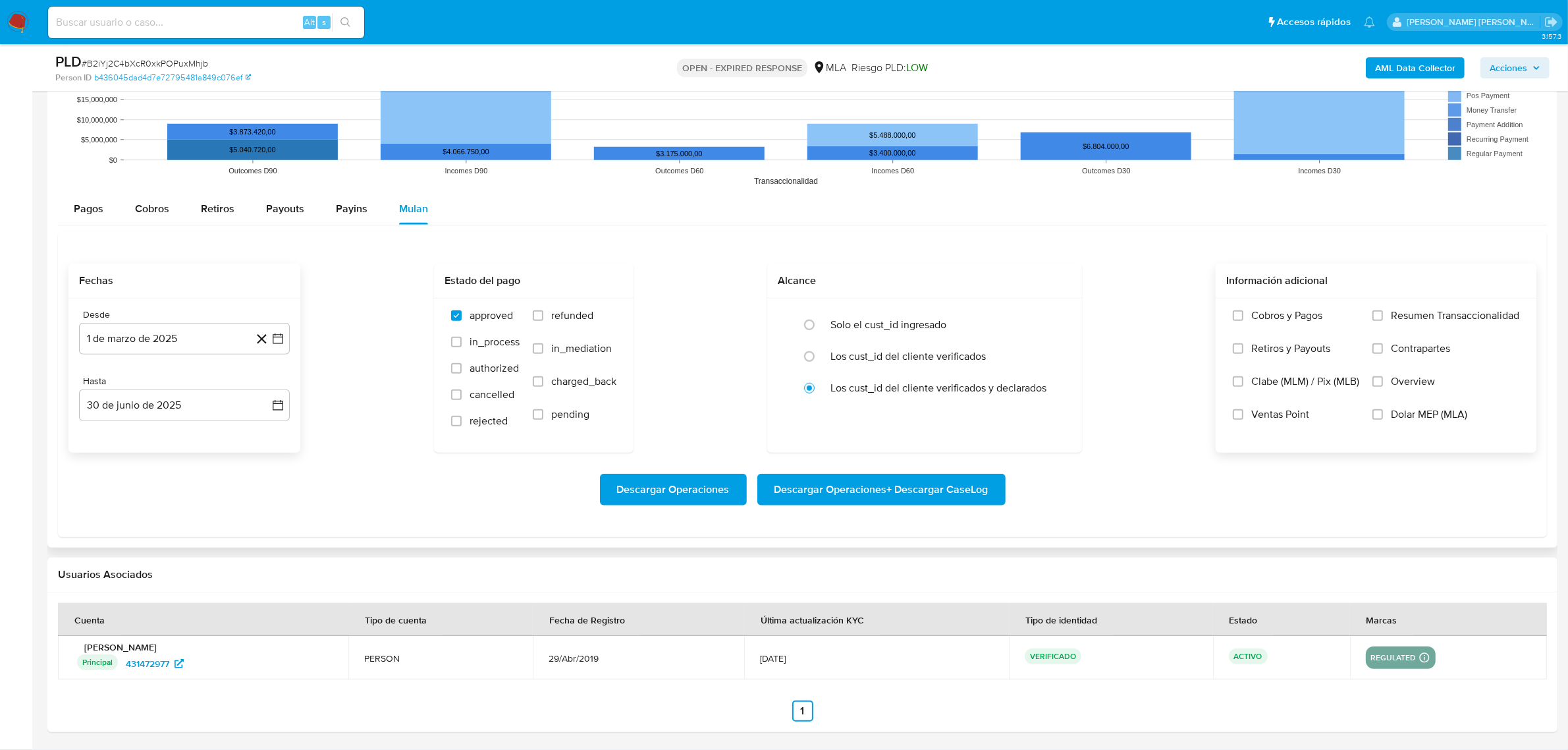
click at [1404, 422] on label "Dolar MEP (MLA)" at bounding box center [1446, 424] width 147 height 33
click at [1383, 420] on input "Dolar MEP (MLA)" at bounding box center [1377, 414] width 10 height 10
click at [924, 498] on span "Descargar Operaciones + Descargar CaseLog" at bounding box center [881, 489] width 214 height 29
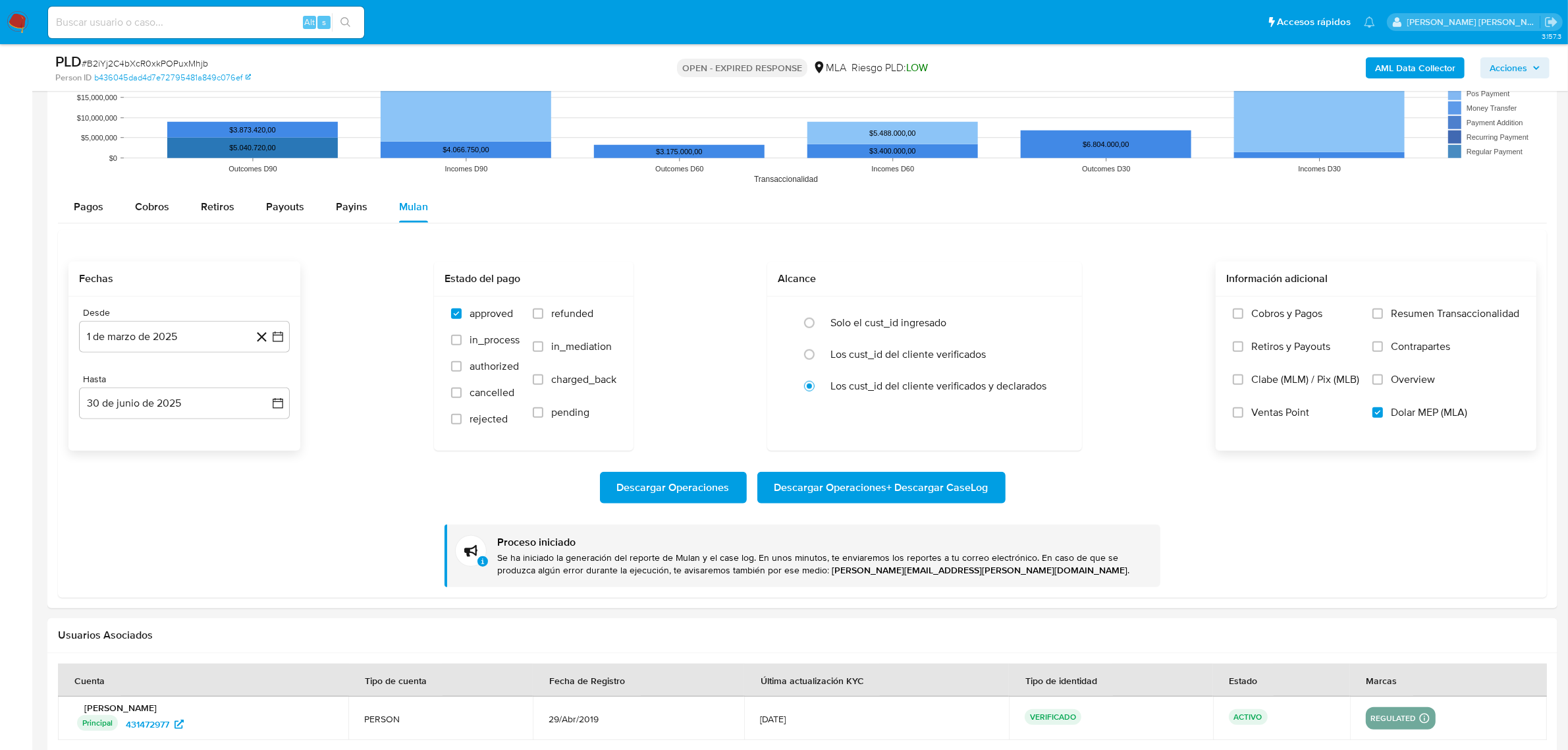
click at [1402, 65] on b "AML Data Collector" at bounding box center [1415, 68] width 80 height 21
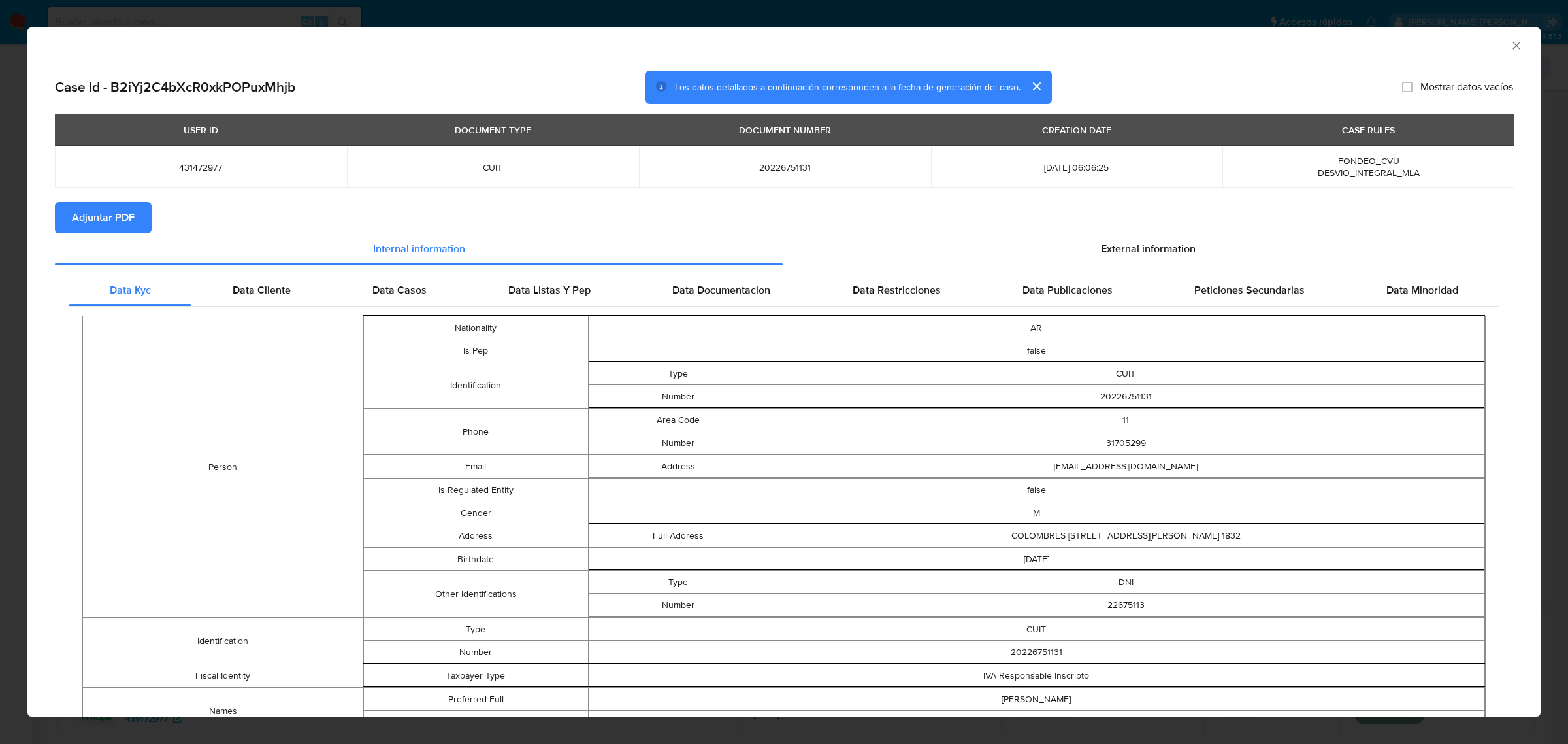
click at [114, 213] on span "Adjuntar PDF" at bounding box center [103, 217] width 63 height 29
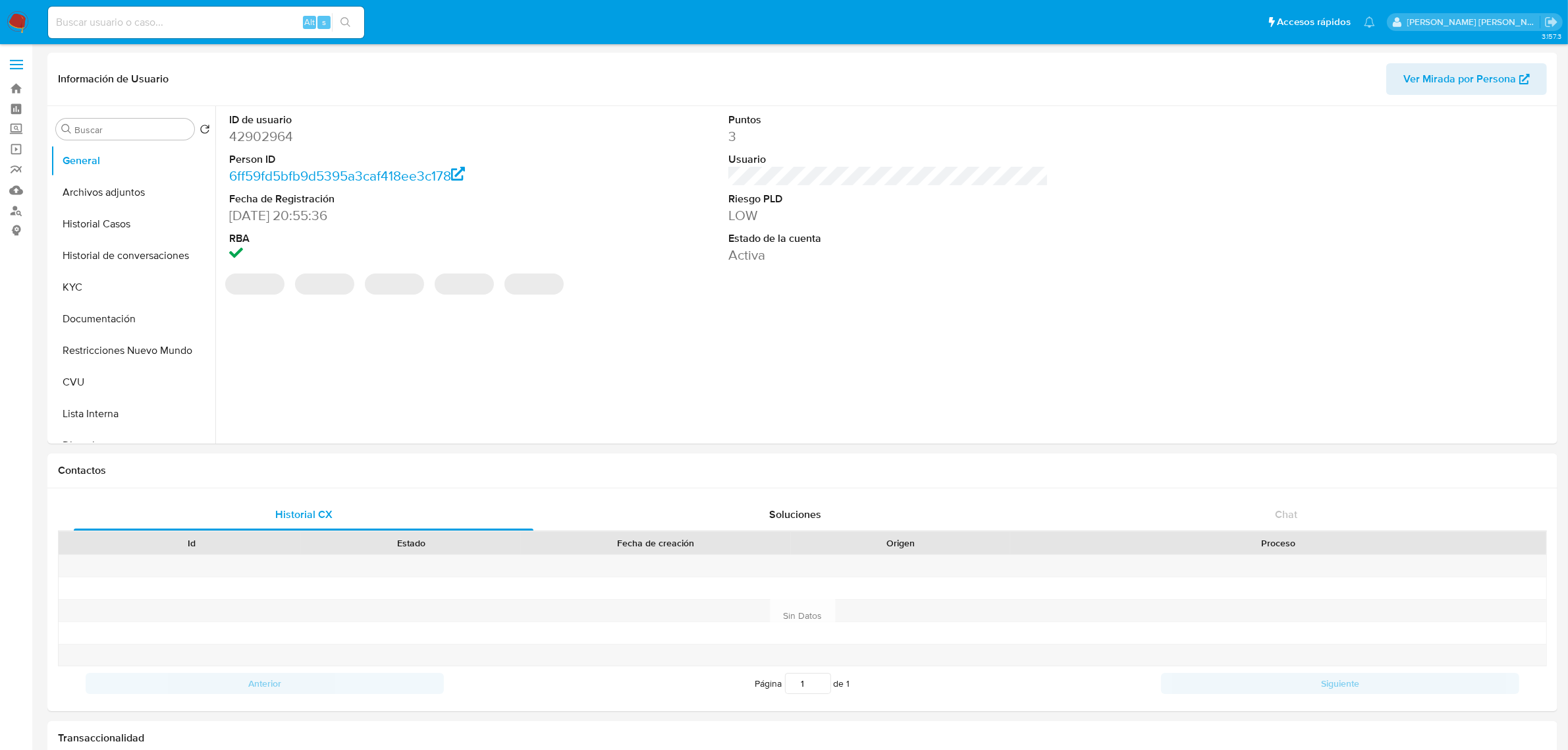
select select "10"
click at [114, 233] on button "Historial Casos" at bounding box center [127, 224] width 154 height 32
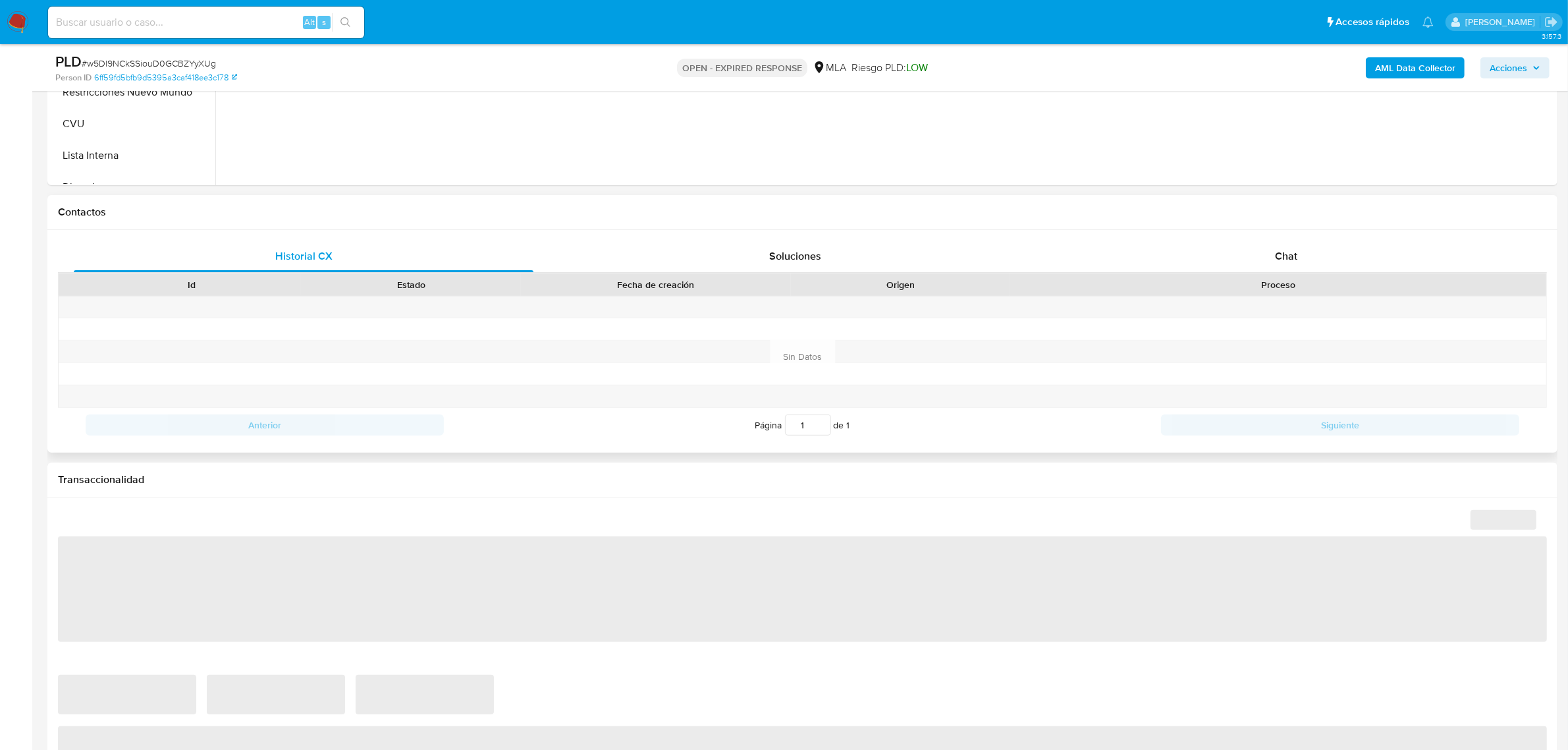
select select "10"
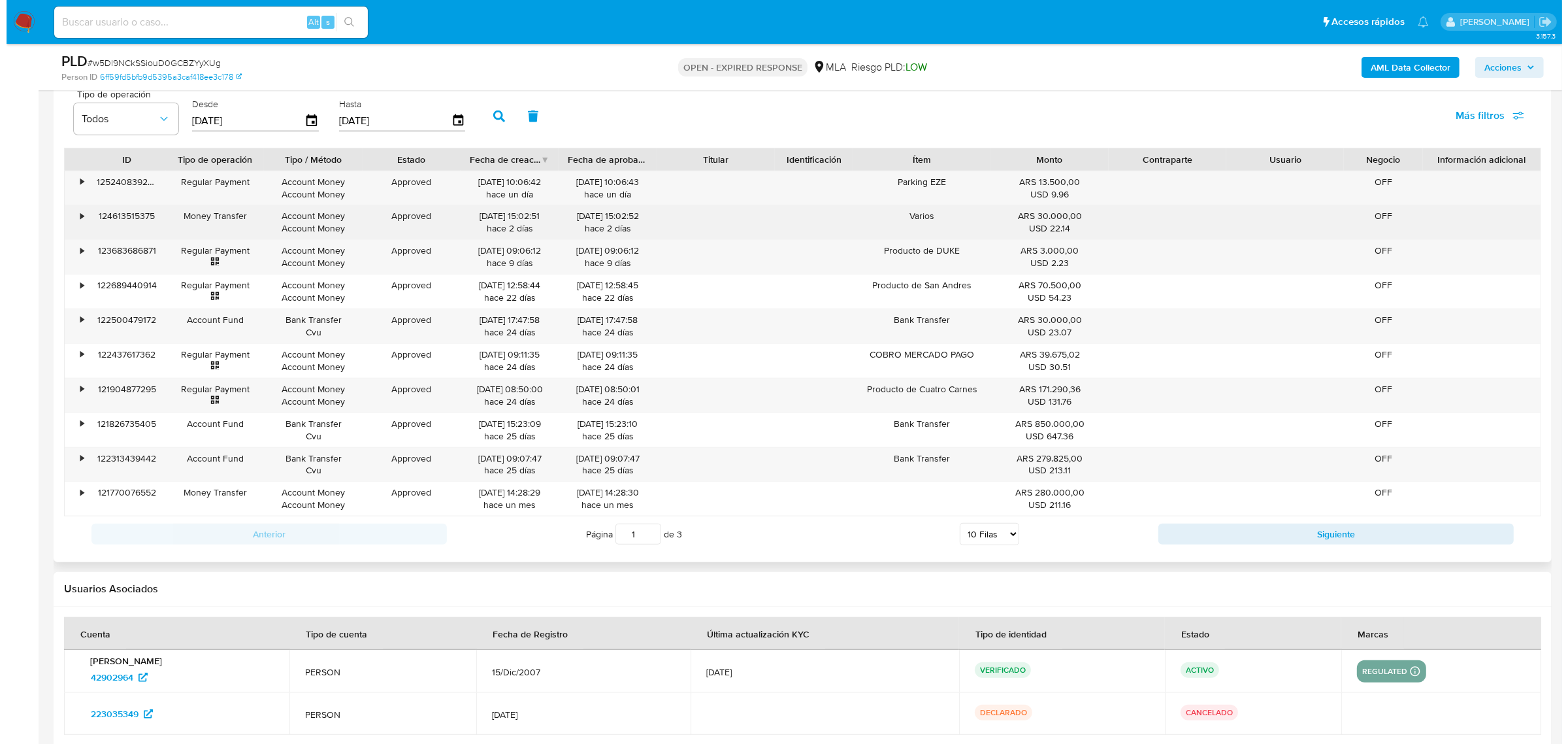
scroll to position [1307, 0]
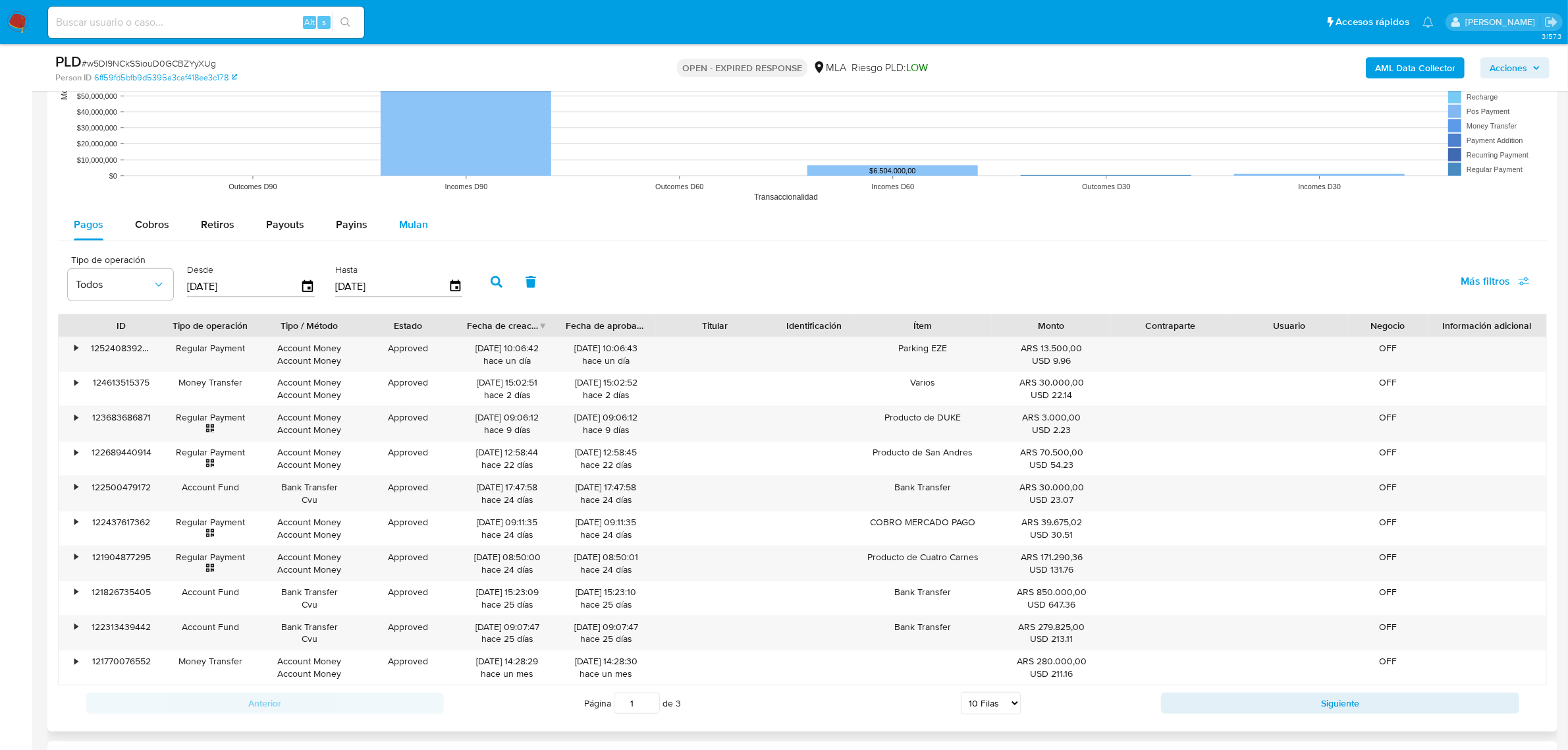
click at [413, 221] on span "Mulan" at bounding box center [413, 224] width 29 height 15
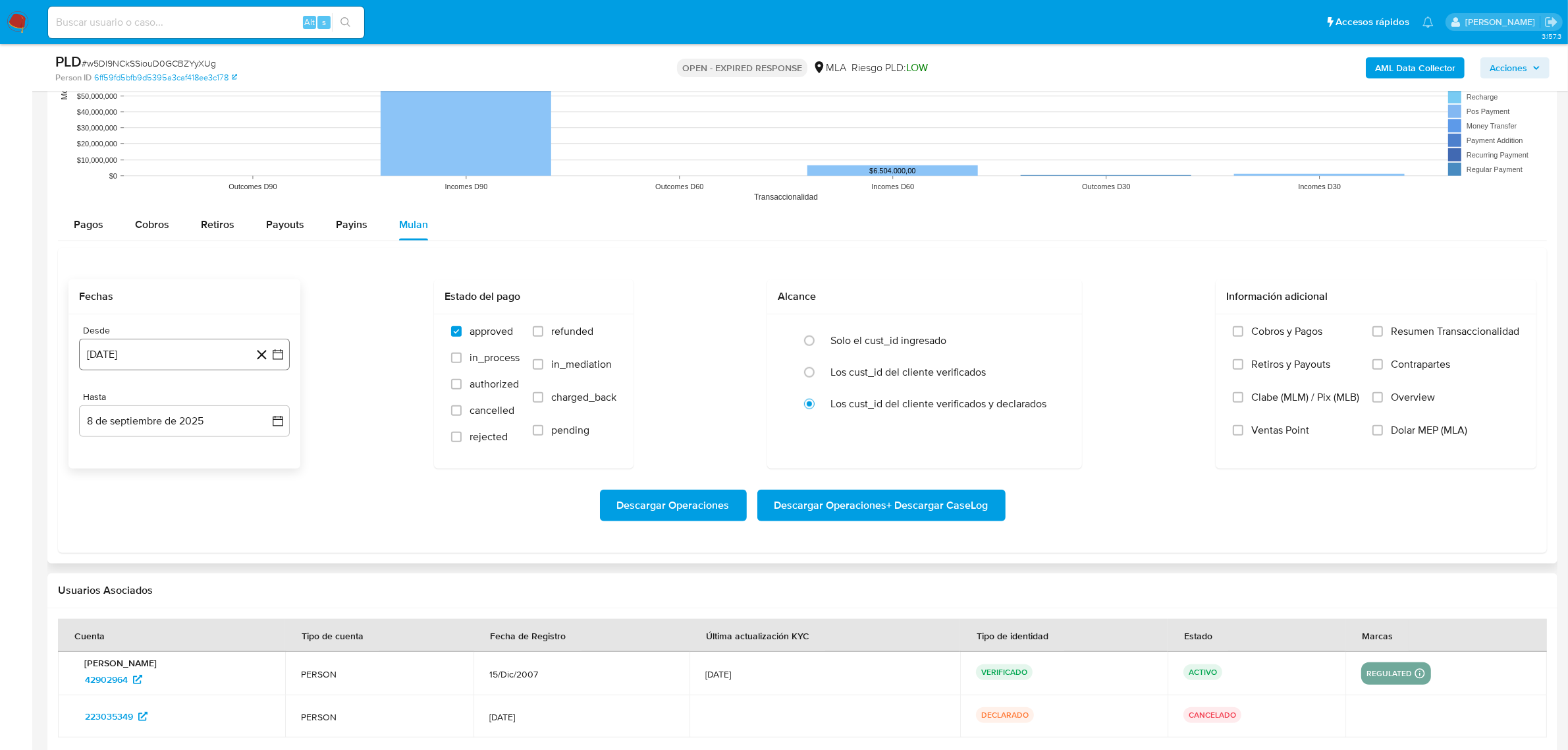
click at [285, 357] on button "[DATE]" at bounding box center [184, 354] width 210 height 32
click at [268, 409] on icon "Mes siguiente" at bounding box center [266, 401] width 16 height 16
click at [266, 402] on icon "Mes siguiente" at bounding box center [266, 401] width 16 height 16
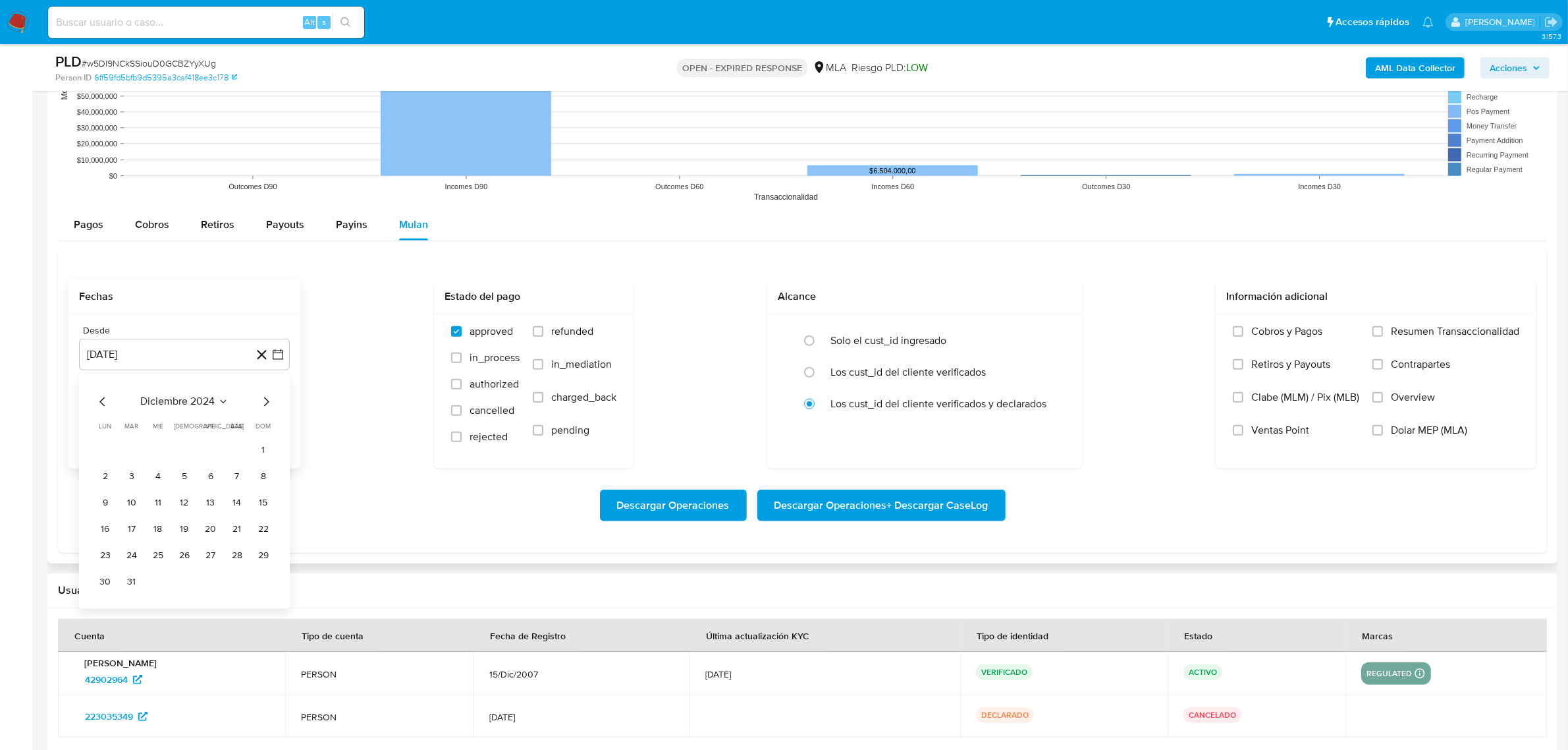
click at [266, 402] on icon "Mes siguiente" at bounding box center [266, 401] width 16 height 16
click at [238, 448] on button "1" at bounding box center [237, 450] width 21 height 21
click at [203, 428] on button "8 de septiembre de 2025" at bounding box center [184, 421] width 210 height 32
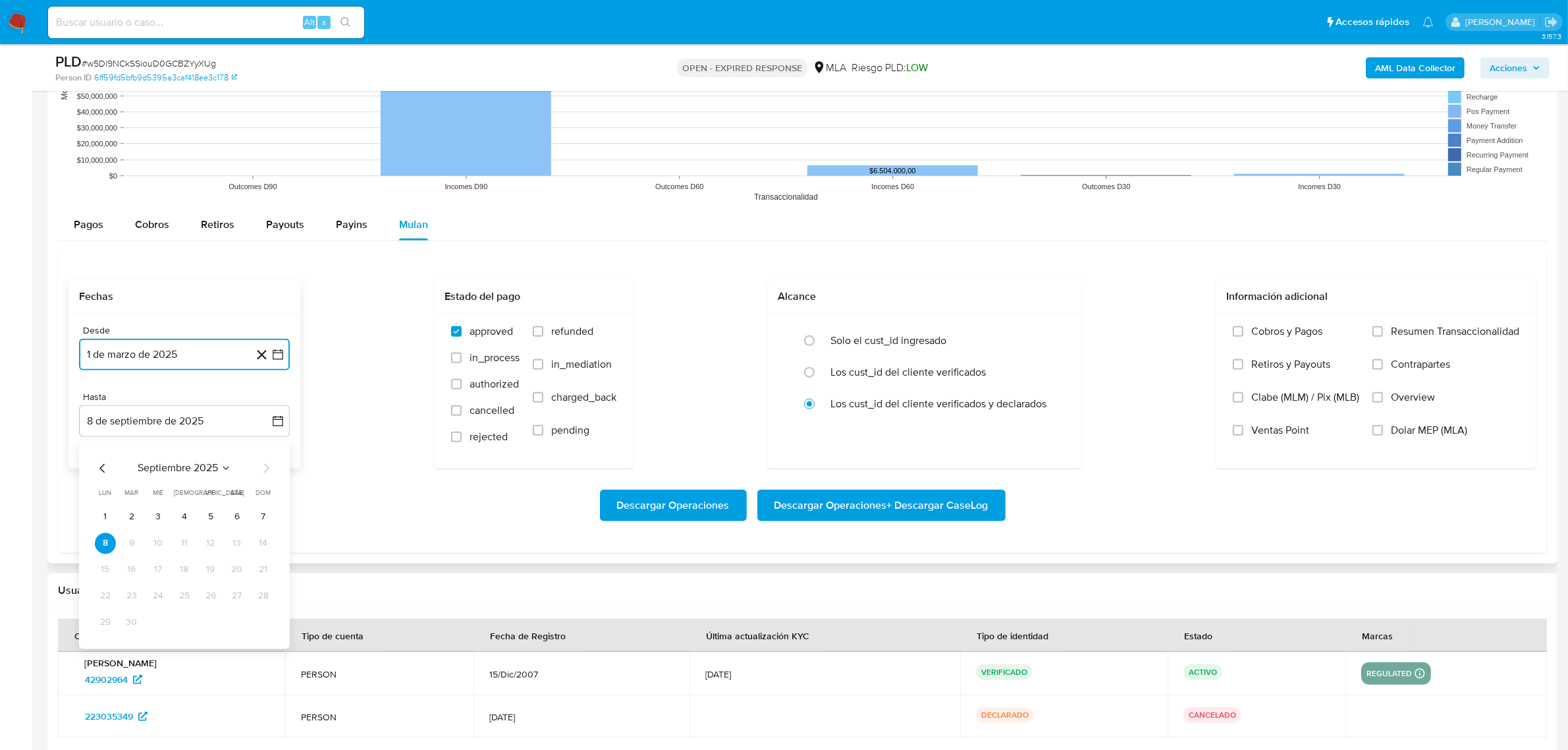
click at [102, 470] on icon "Mes anterior" at bounding box center [102, 468] width 16 height 16
click at [104, 650] on button "30" at bounding box center [105, 648] width 21 height 21
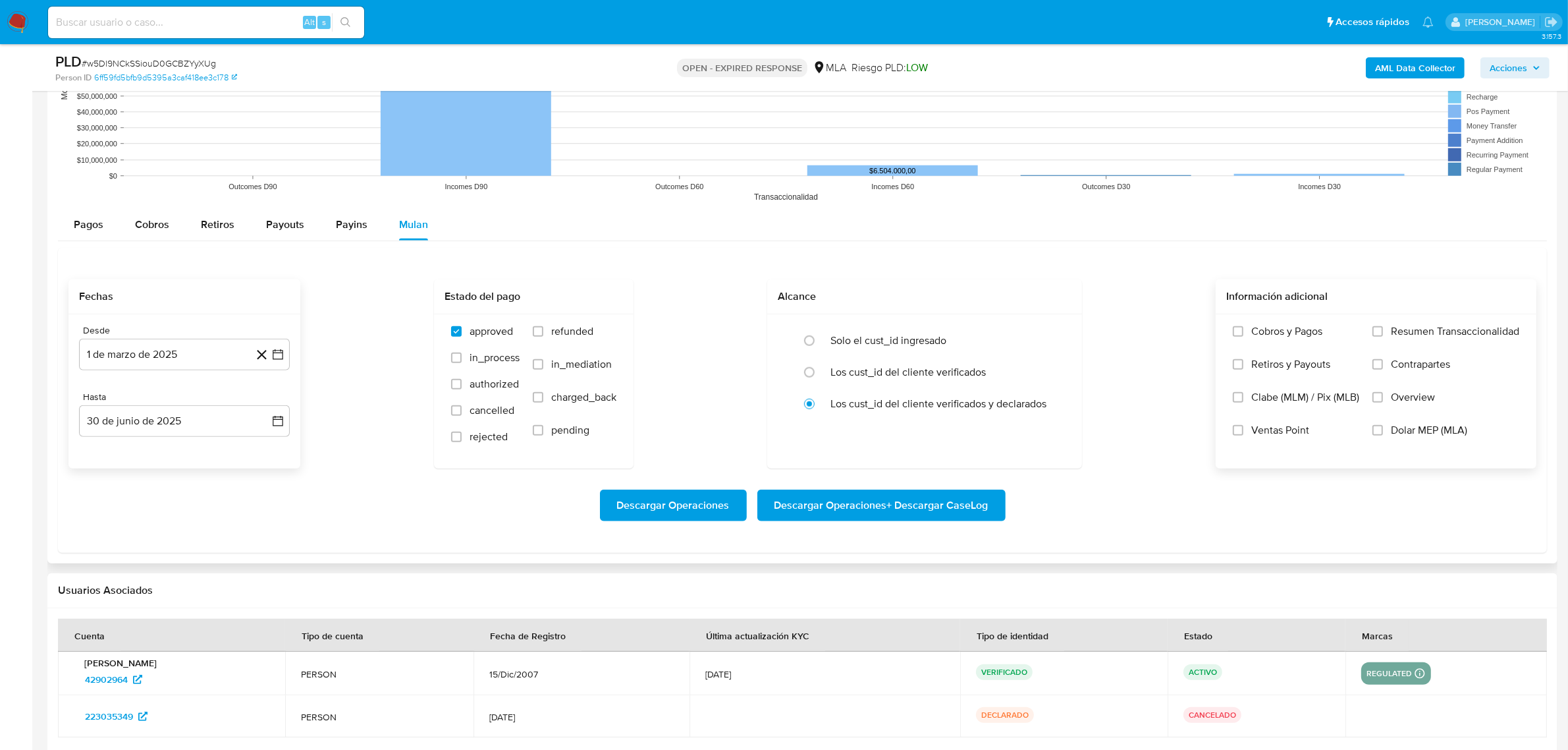
click at [1391, 429] on span "Dolar MEP (MLA)" at bounding box center [1428, 430] width 76 height 13
click at [1383, 429] on input "Dolar MEP (MLA)" at bounding box center [1377, 430] width 10 height 10
click at [930, 509] on span "Descargar Operaciones + Descargar CaseLog" at bounding box center [881, 505] width 214 height 29
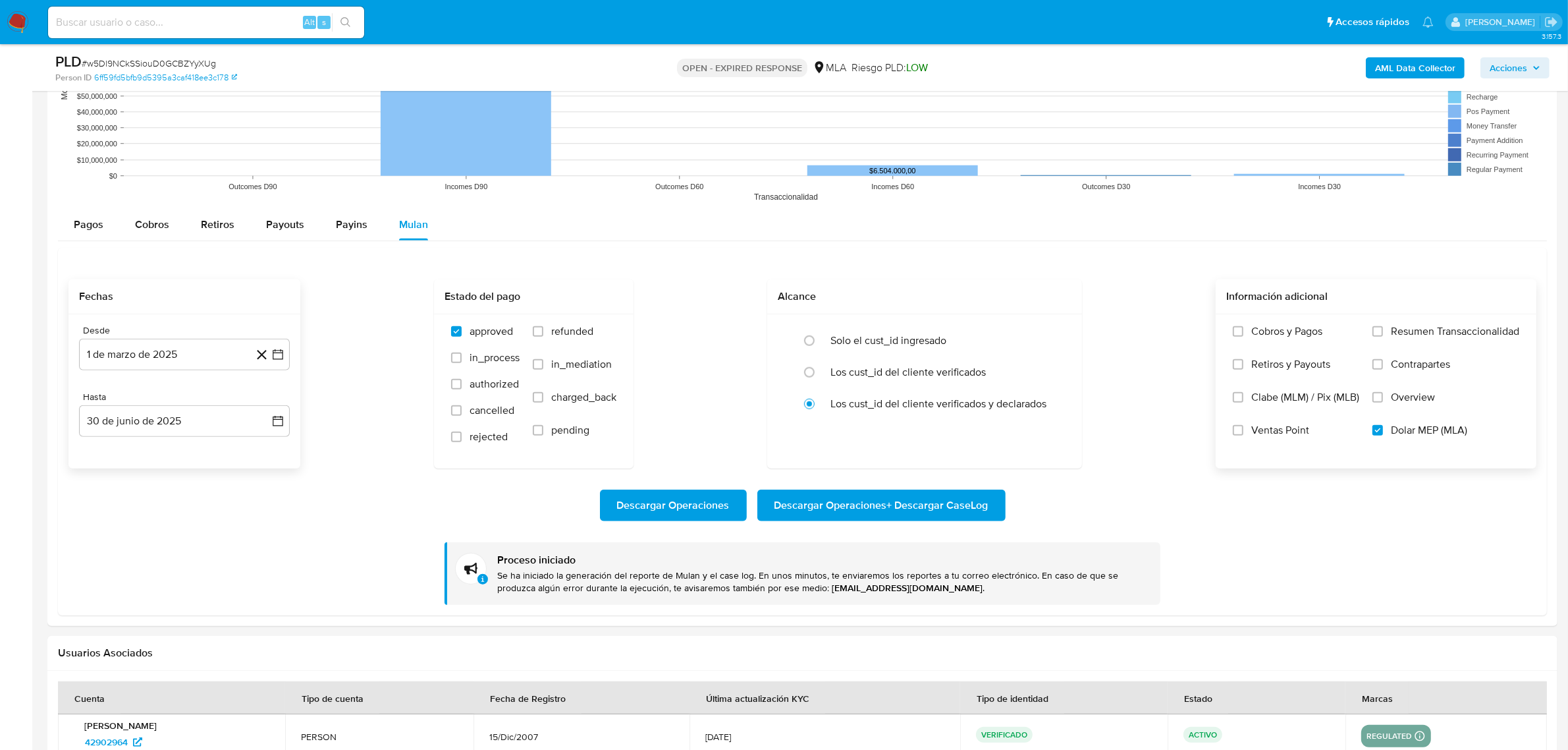
click at [1406, 69] on b "AML Data Collector" at bounding box center [1415, 68] width 80 height 21
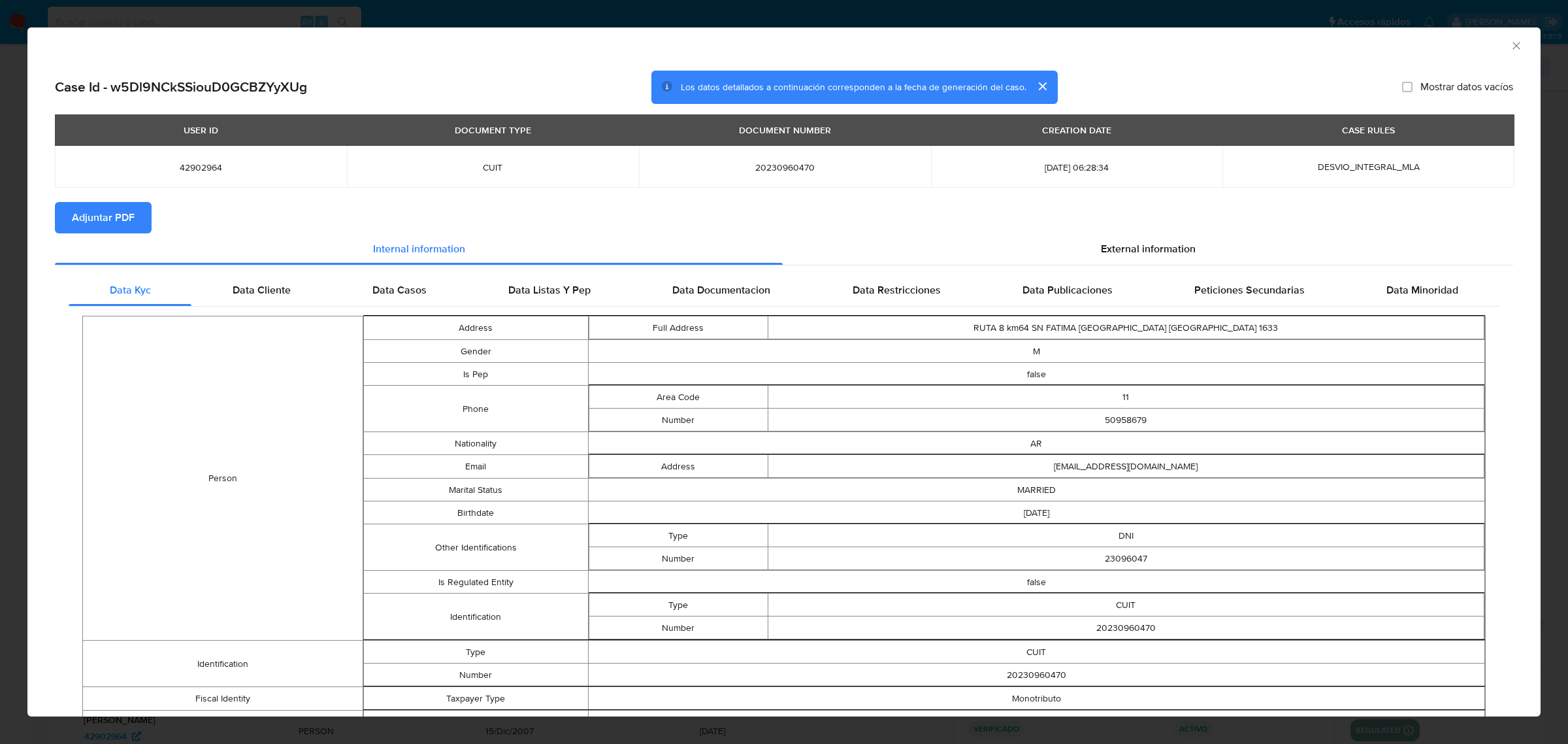
click at [115, 217] on span "Adjuntar PDF" at bounding box center [103, 217] width 63 height 29
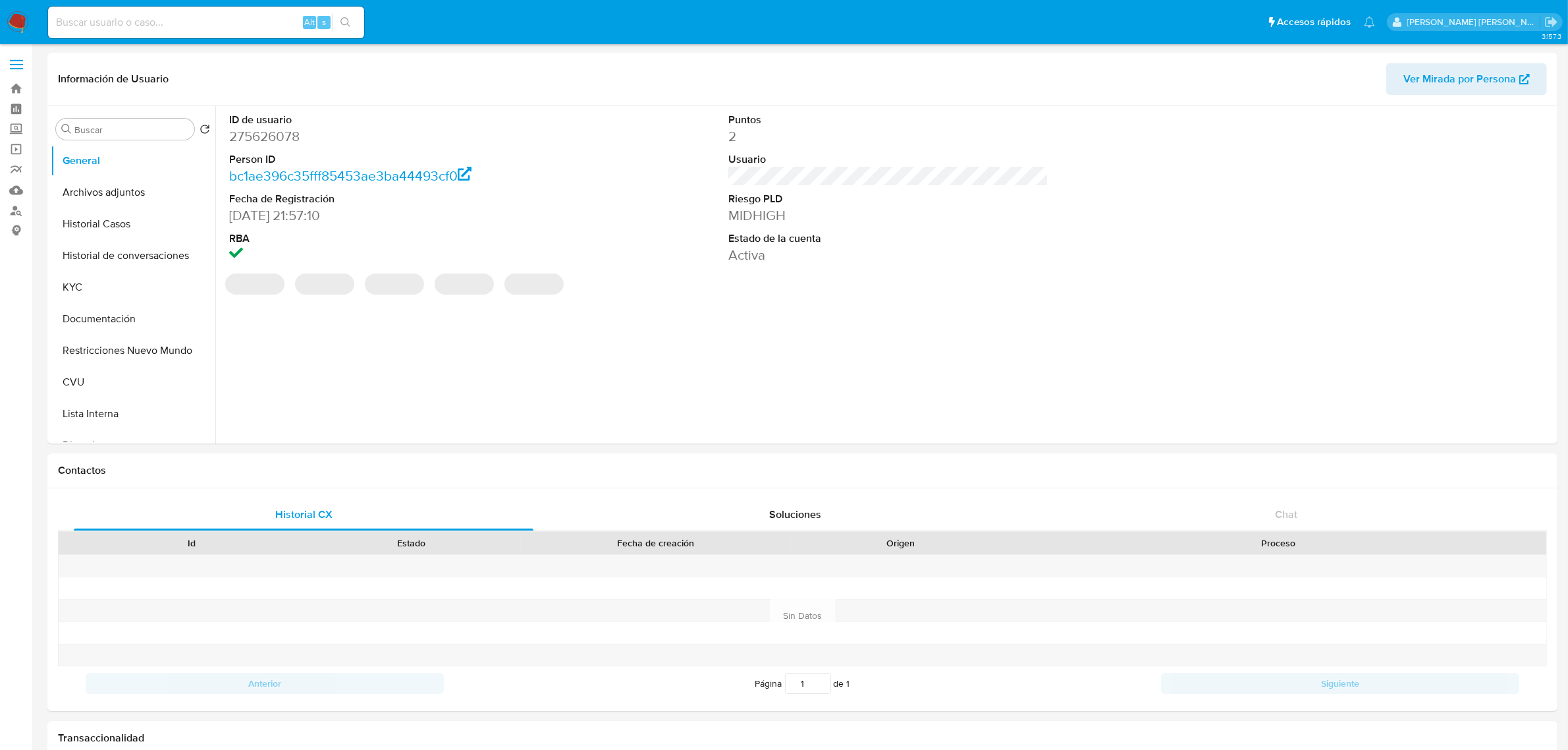
select select "10"
click at [155, 229] on button "Historial Casos" at bounding box center [127, 224] width 154 height 32
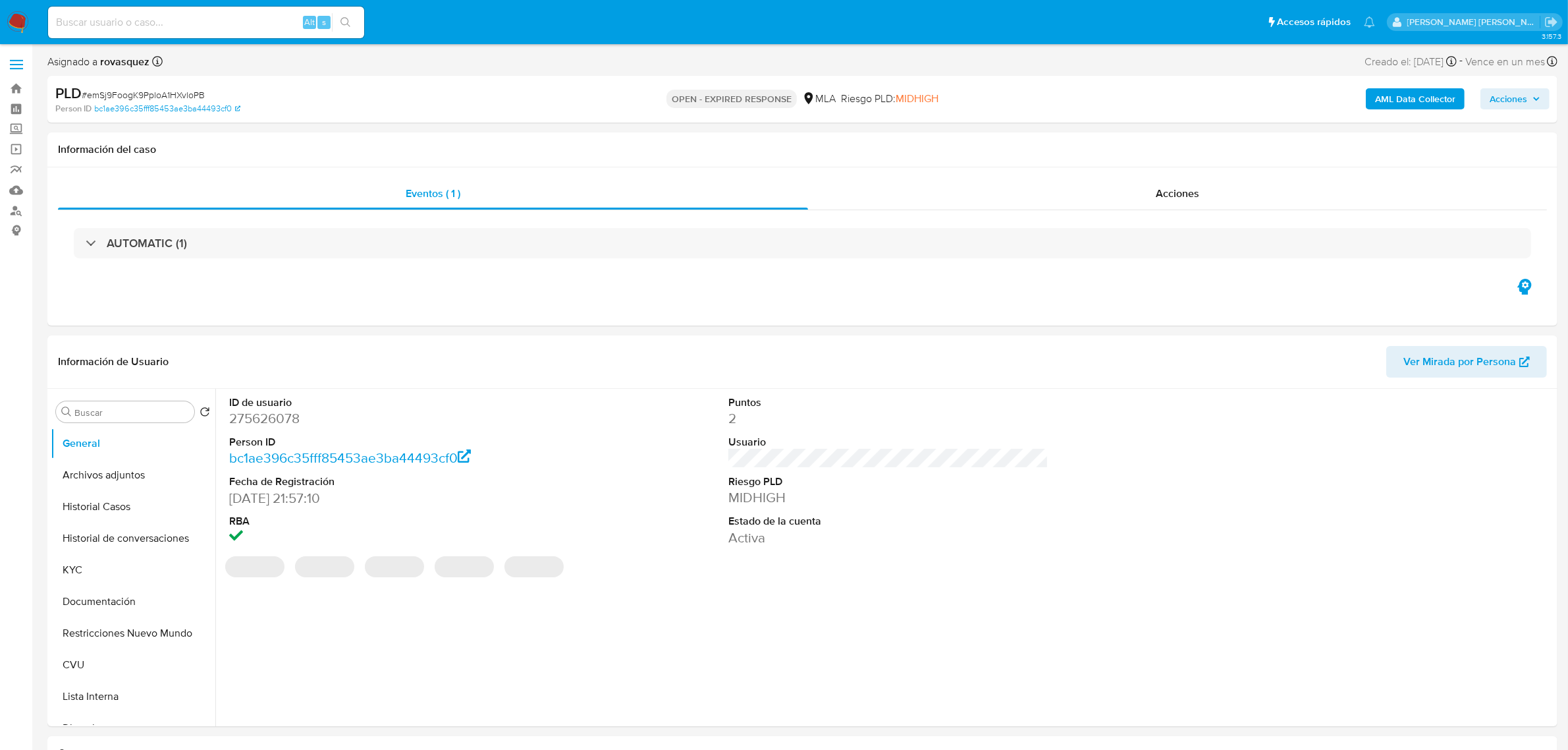
select select "10"
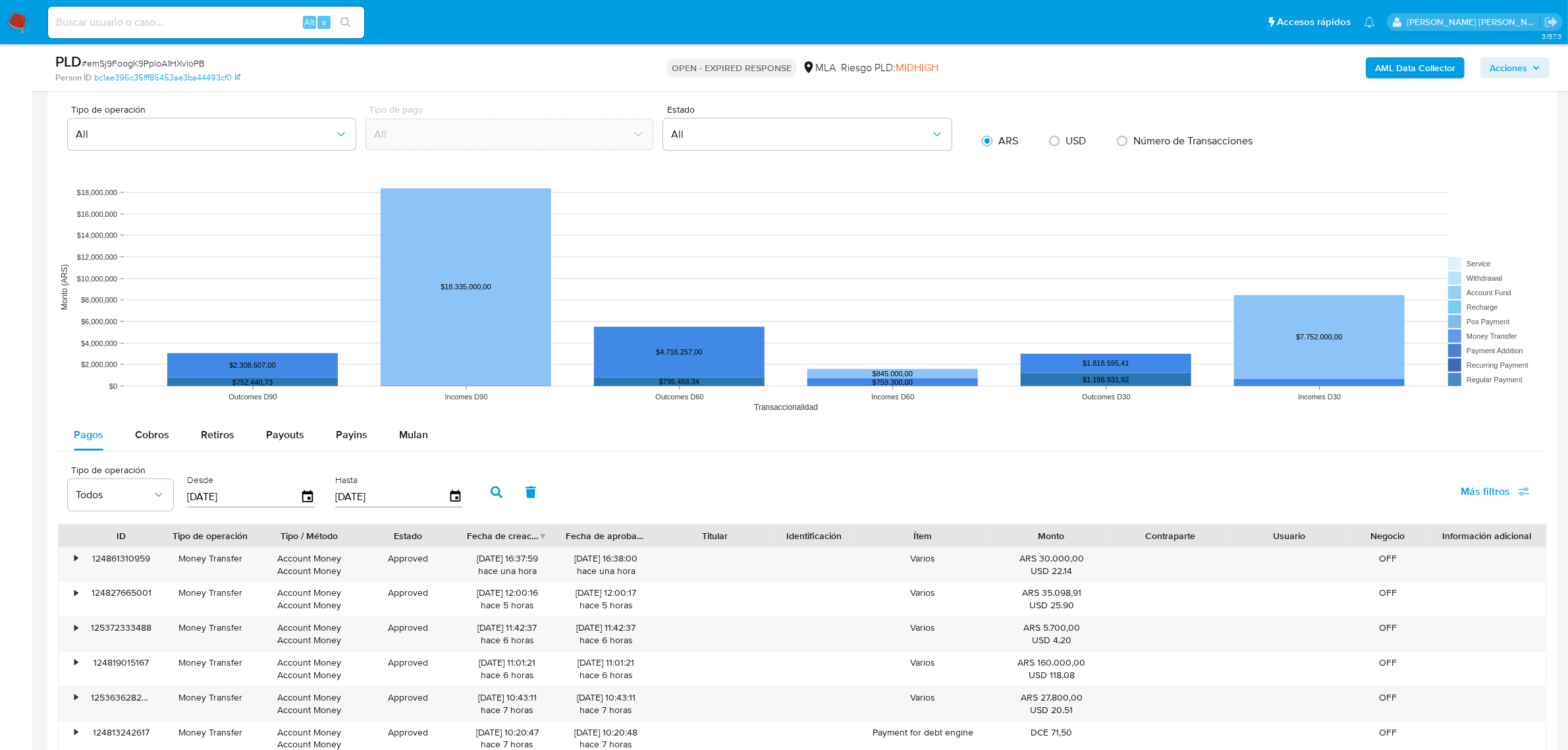
scroll to position [1318, 0]
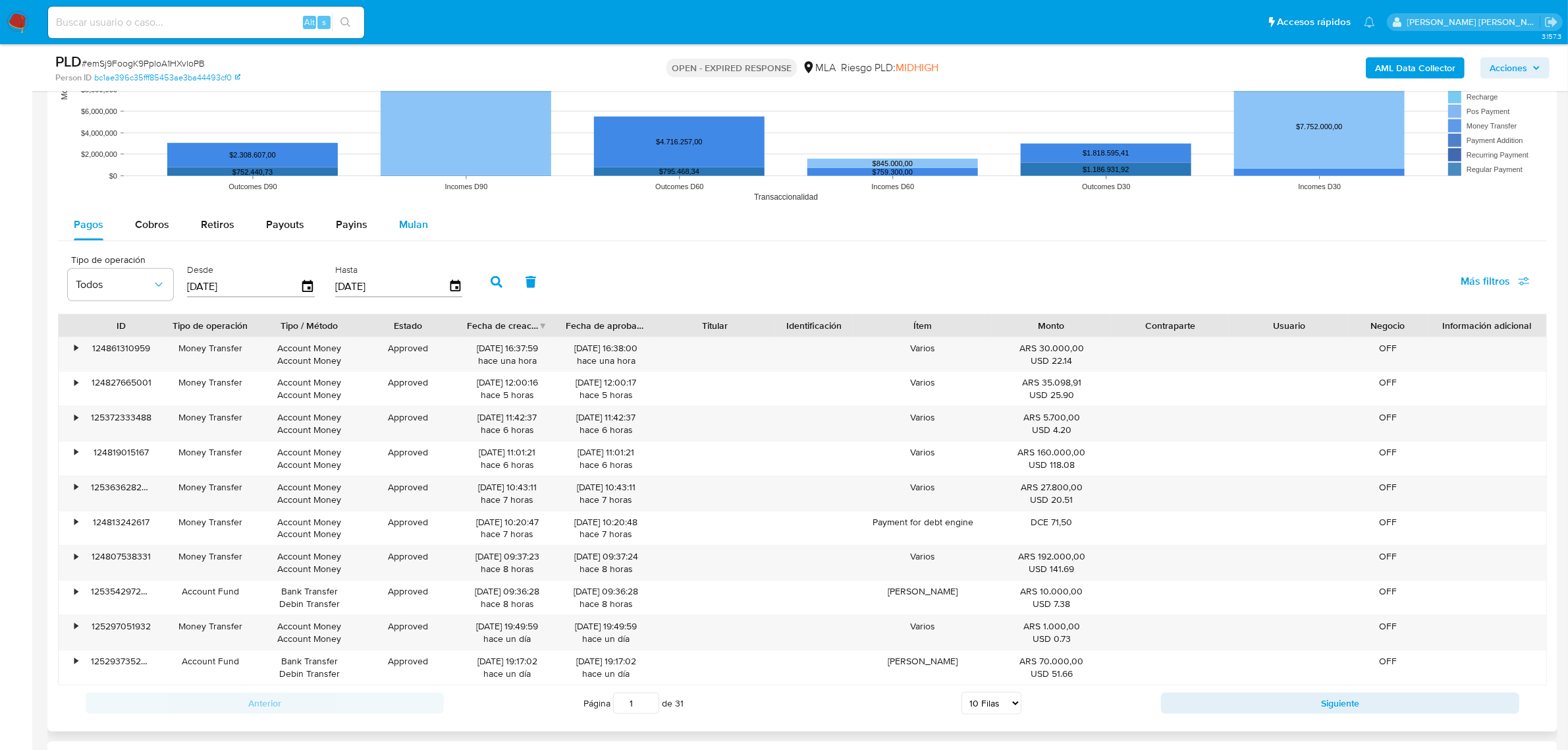
click at [402, 231] on span "Mulan" at bounding box center [413, 224] width 29 height 15
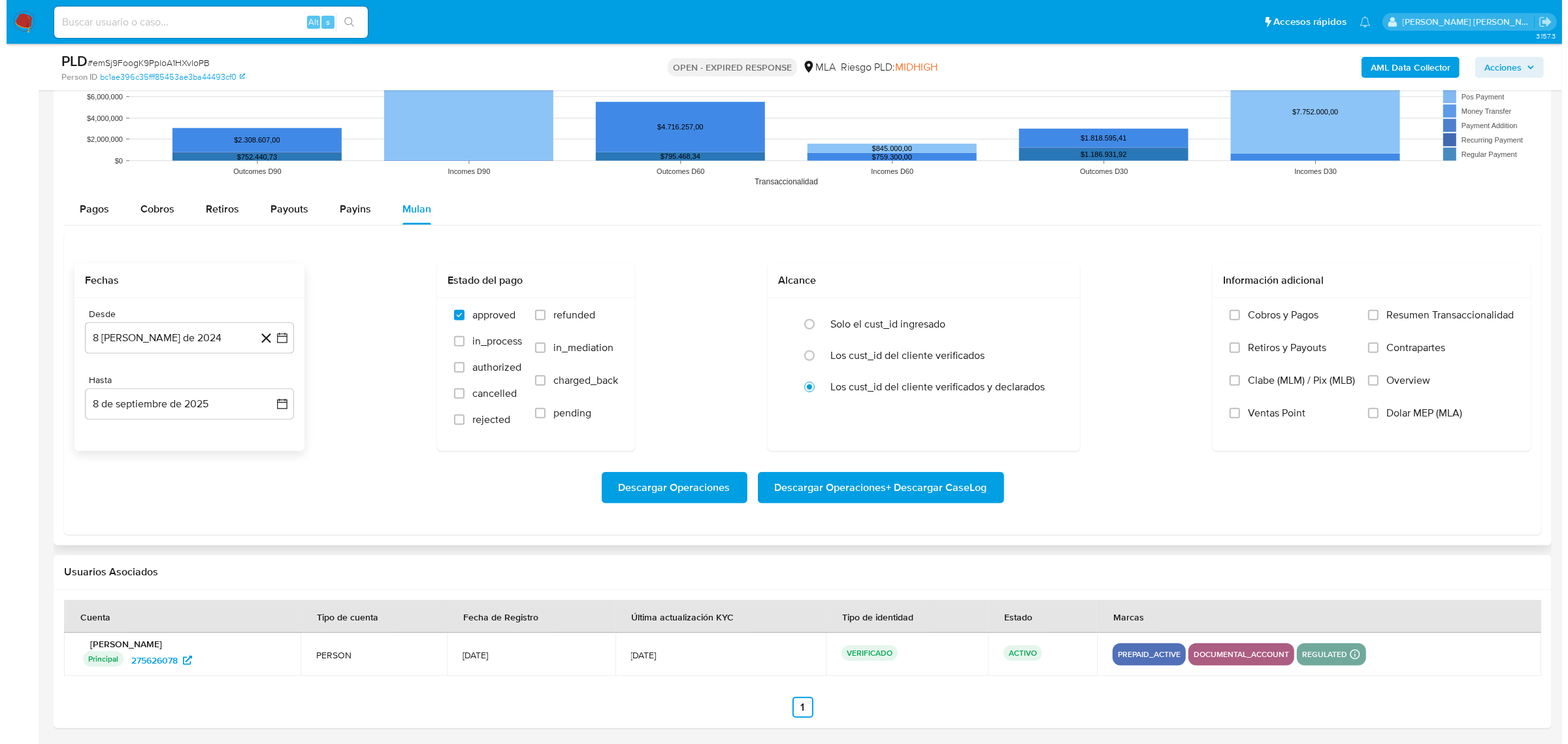
scroll to position [1324, 0]
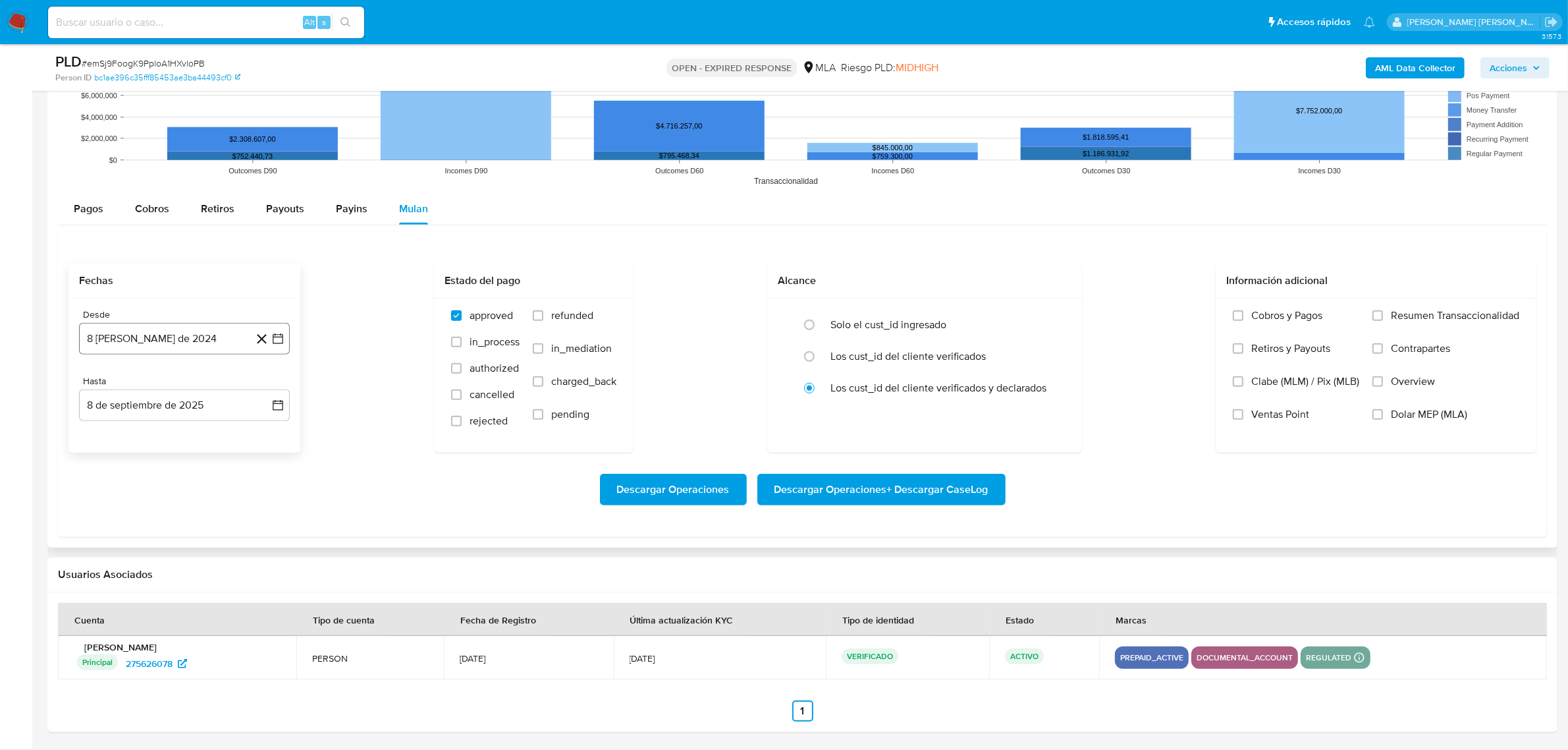
click at [278, 334] on icon "button" at bounding box center [277, 338] width 13 height 13
drag, startPoint x: 267, startPoint y: 378, endPoint x: 266, endPoint y: 389, distance: 11.0
click at [266, 382] on icon "Mes siguiente" at bounding box center [266, 386] width 16 height 16
click at [266, 389] on icon "Mes siguiente" at bounding box center [266, 386] width 16 height 16
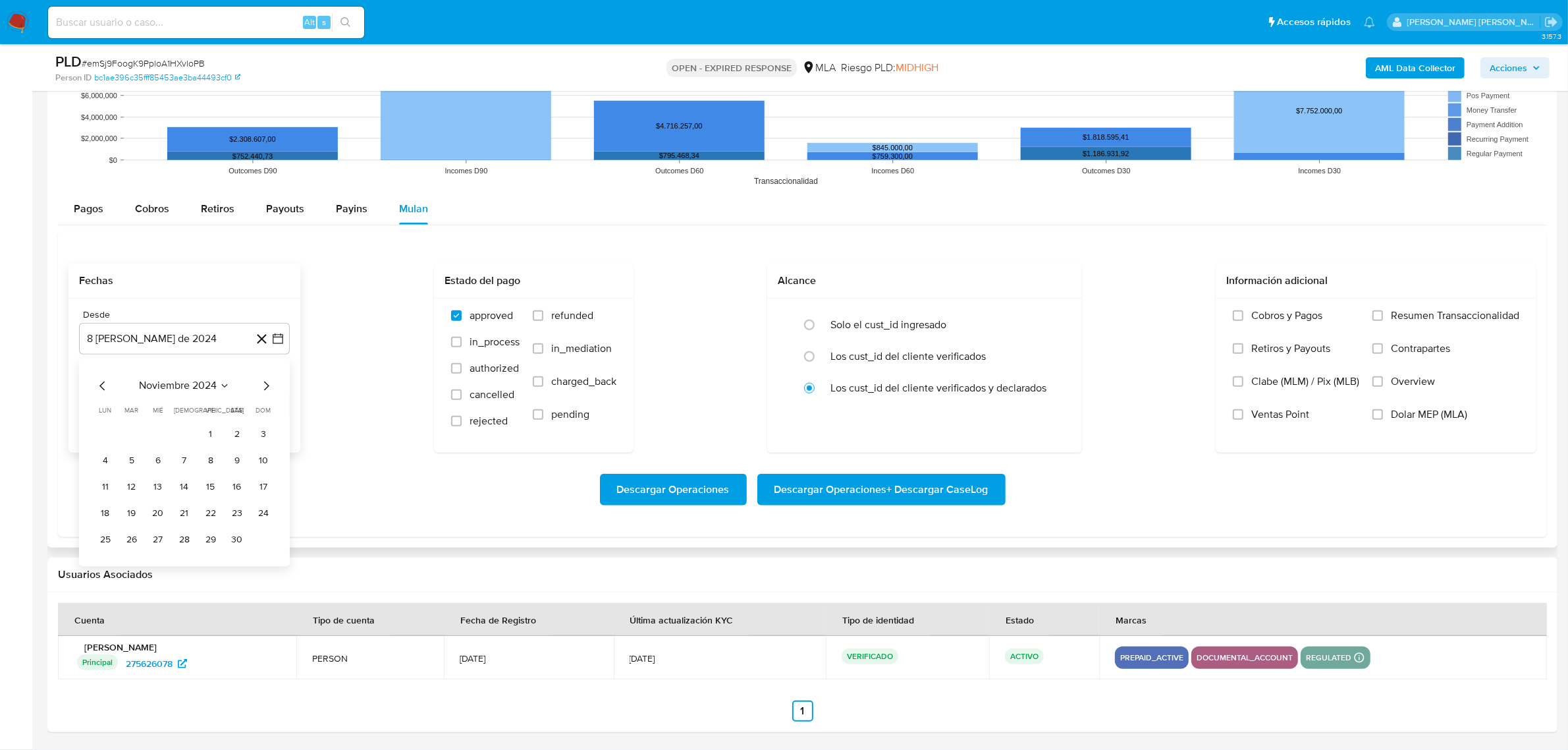
click at [266, 389] on icon "Mes siguiente" at bounding box center [266, 386] width 16 height 16
click at [266, 390] on icon "Mes siguiente" at bounding box center [266, 386] width 16 height 16
click at [238, 434] on button "1" at bounding box center [237, 434] width 21 height 21
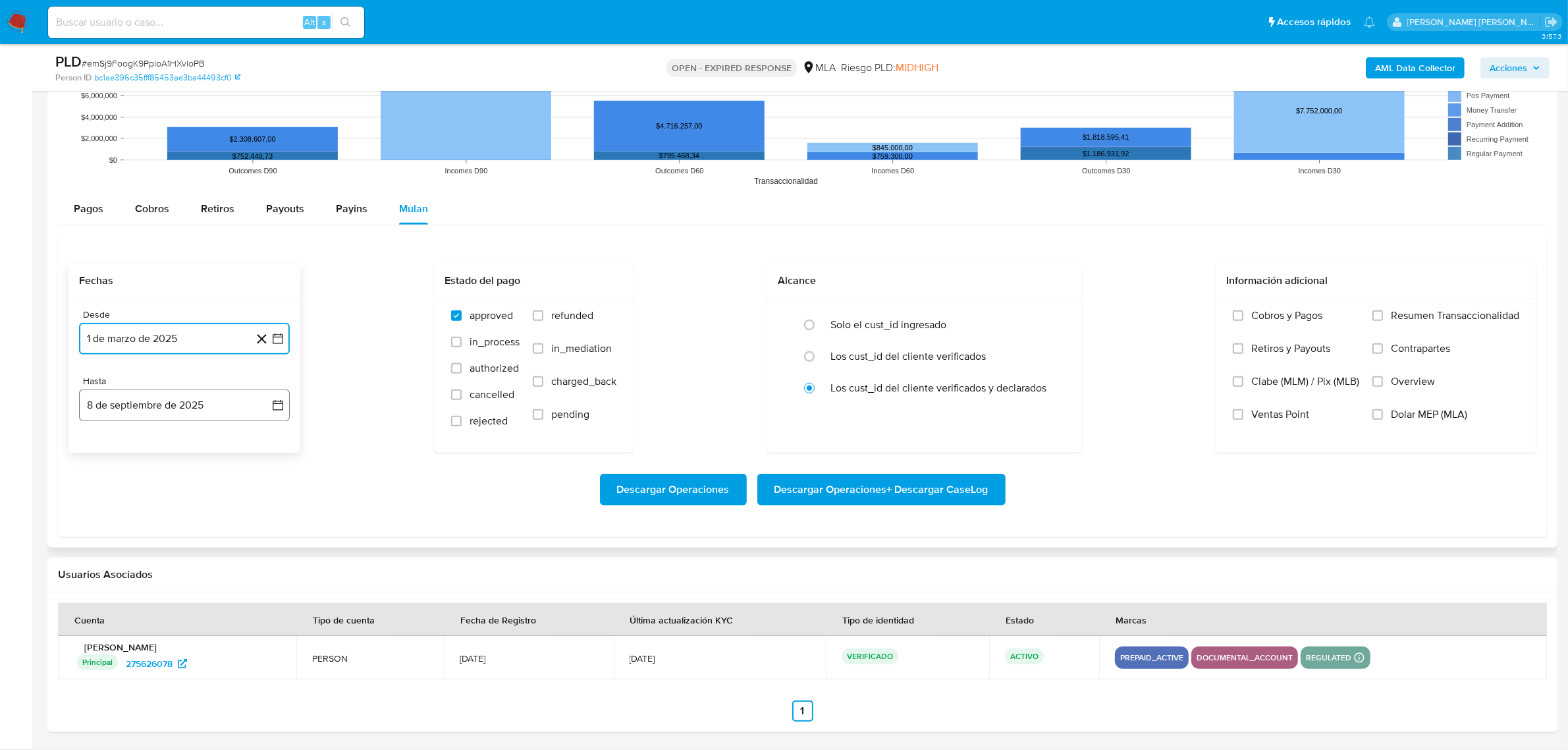
click at [266, 406] on button "8 de septiembre de 2025" at bounding box center [184, 405] width 210 height 32
click at [106, 450] on icon "Mes anterior" at bounding box center [102, 452] width 16 height 16
click at [99, 633] on button "30" at bounding box center [105, 632] width 21 height 21
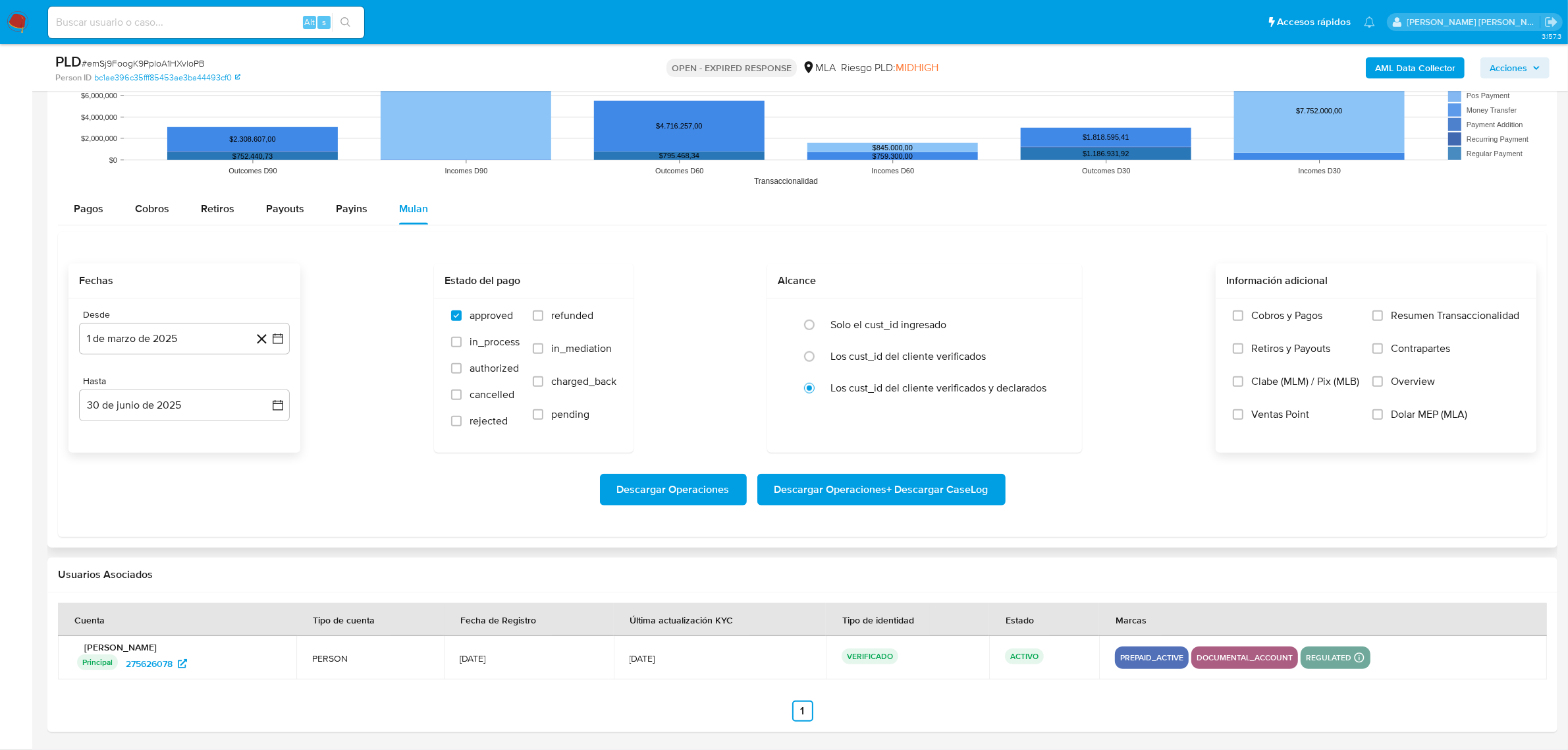
click at [1410, 410] on span "Dolar MEP (MLA)" at bounding box center [1428, 414] width 76 height 13
click at [1383, 410] on input "Dolar MEP (MLA)" at bounding box center [1377, 414] width 10 height 10
click at [942, 490] on span "Descargar Operaciones + Descargar CaseLog" at bounding box center [881, 489] width 214 height 29
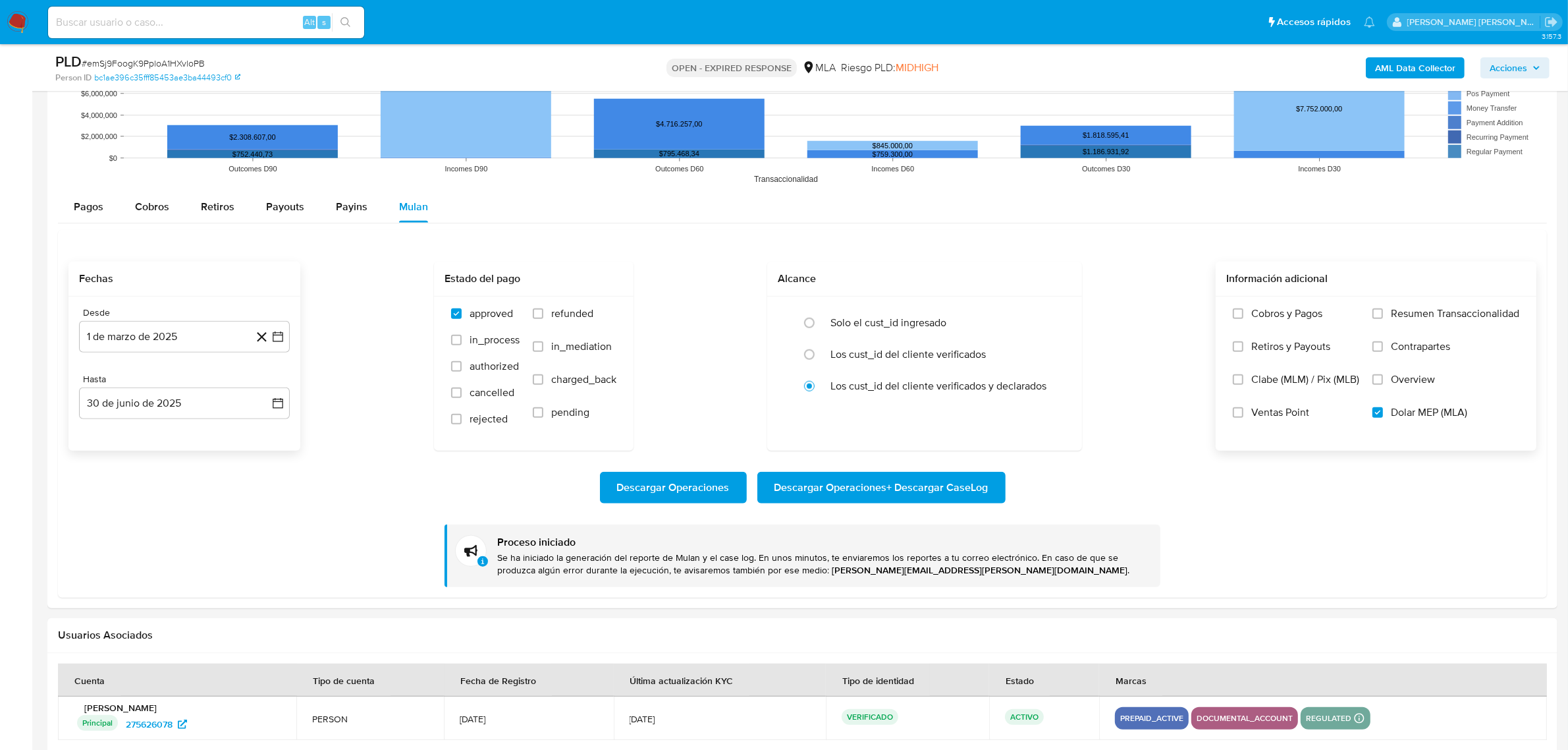
click at [1393, 64] on b "AML Data Collector" at bounding box center [1415, 68] width 80 height 21
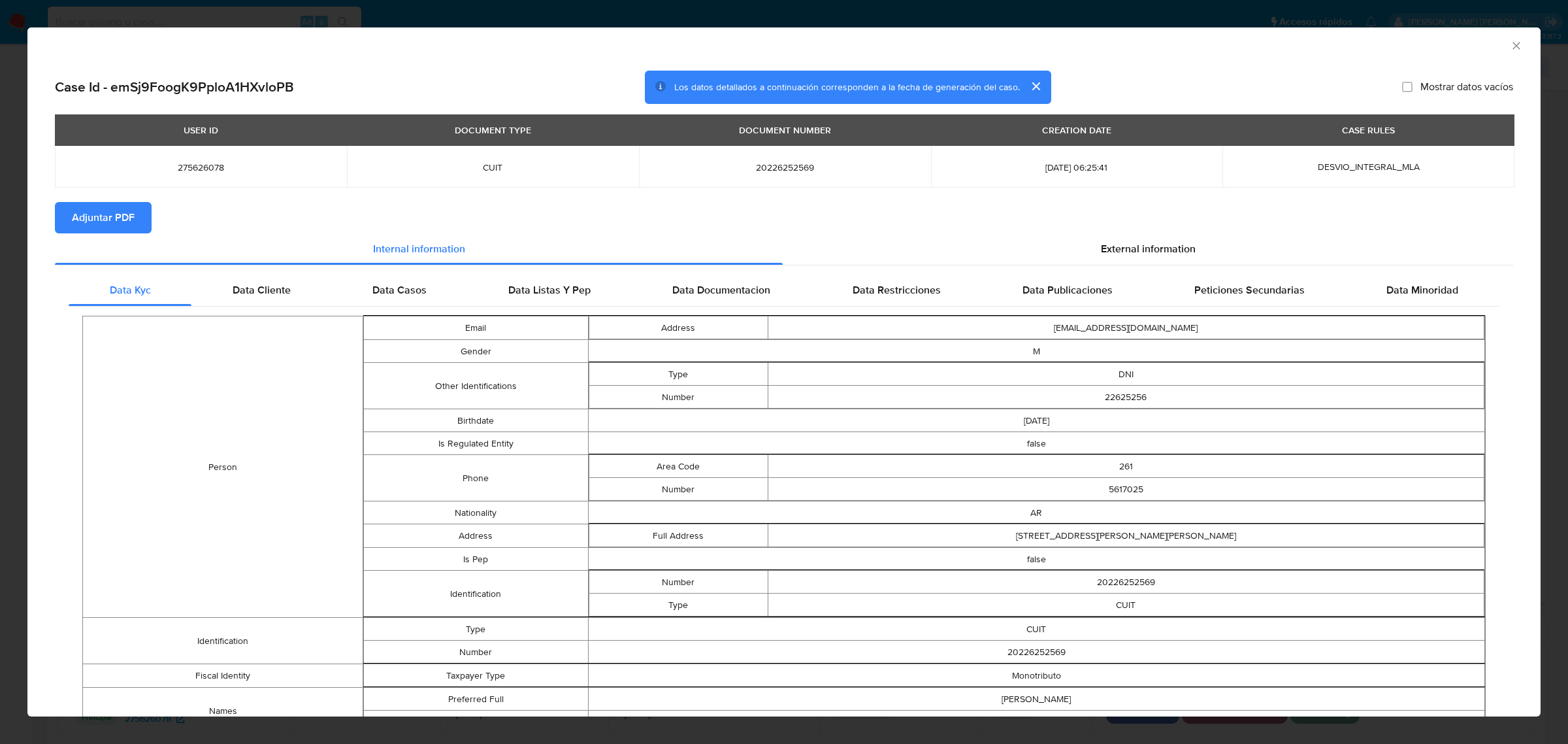
click at [118, 220] on span "Adjuntar PDF" at bounding box center [103, 217] width 63 height 29
click at [200, 172] on span "275626078" at bounding box center [200, 167] width 260 height 12
copy span "275626078"
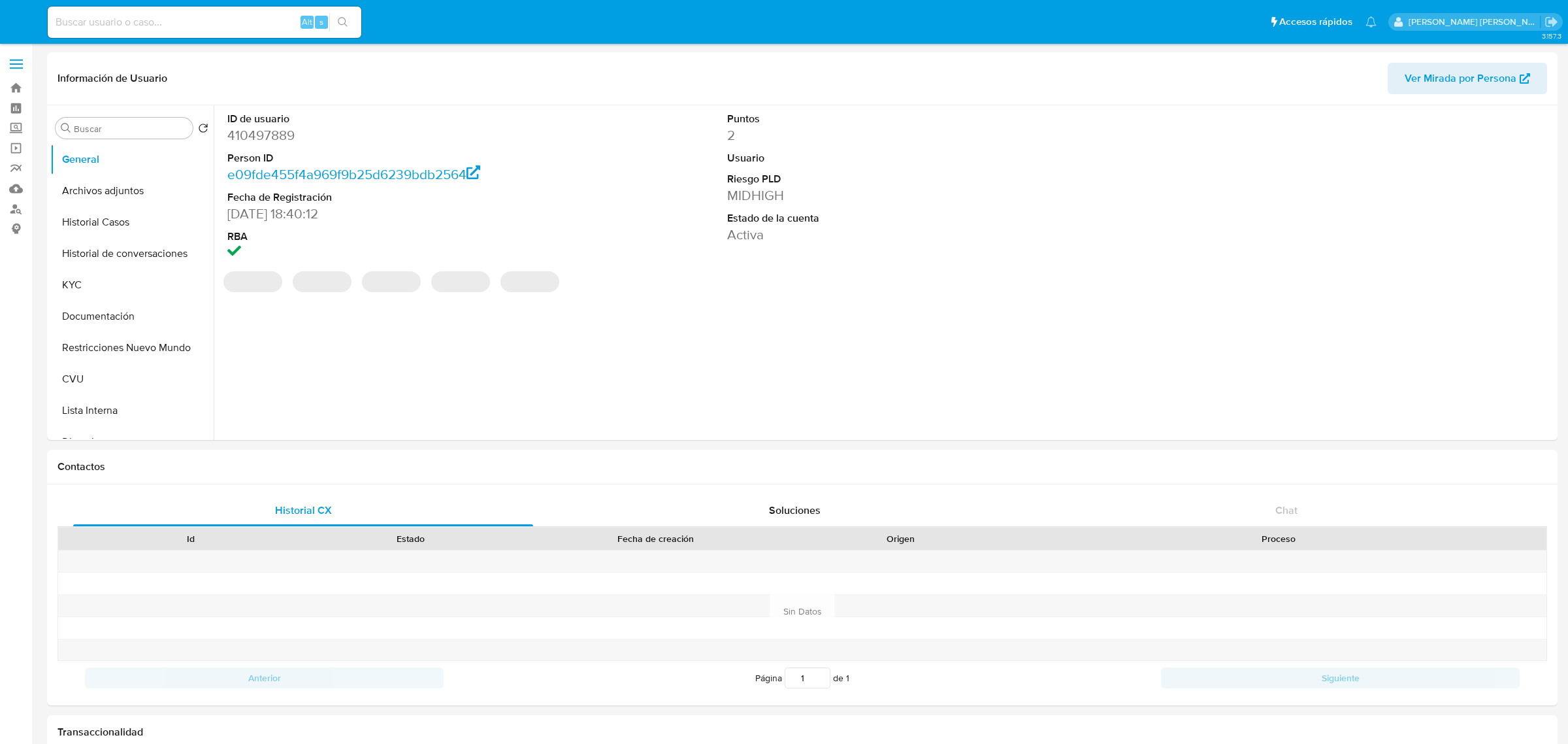
select select "10"
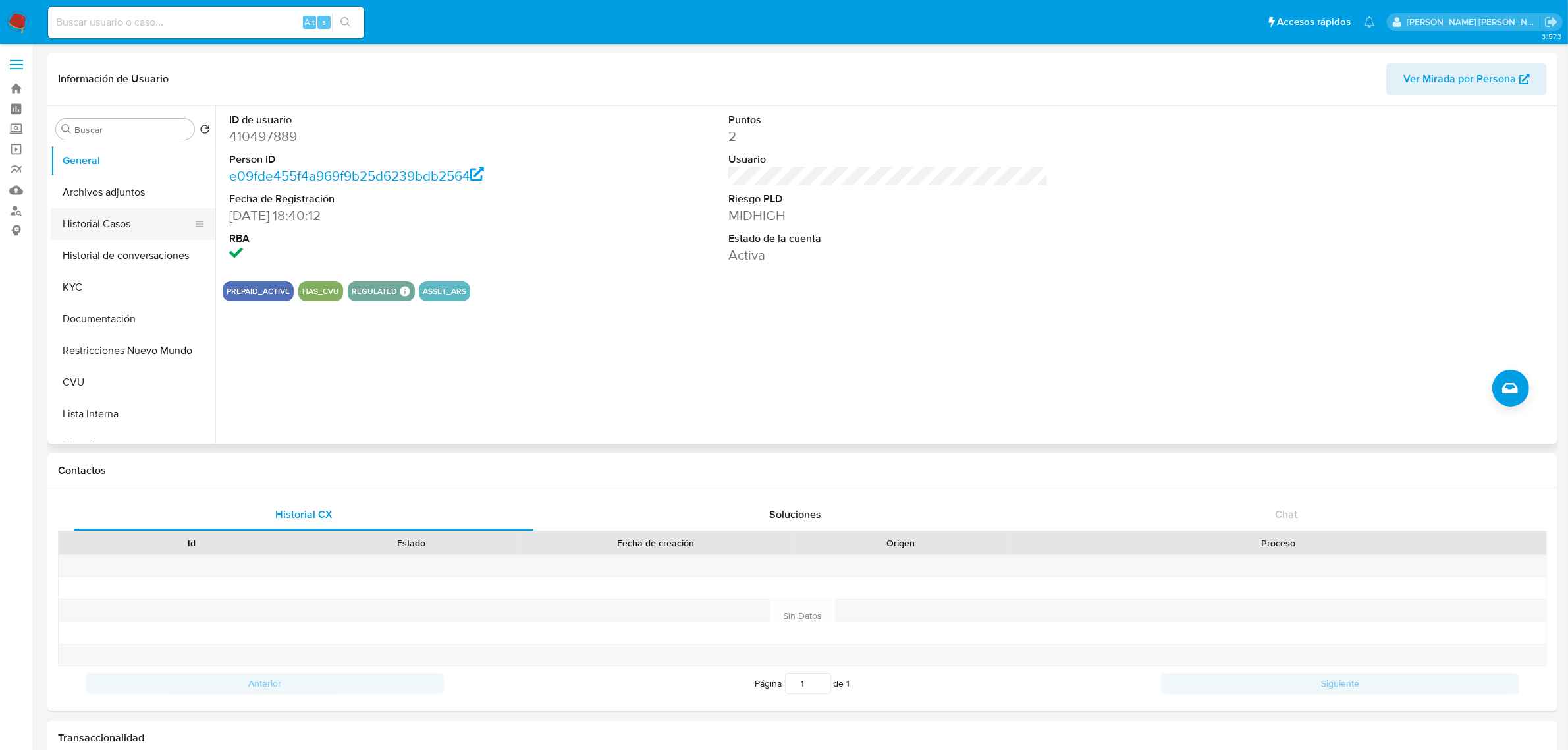
click at [136, 231] on button "Historial Casos" at bounding box center [127, 224] width 154 height 32
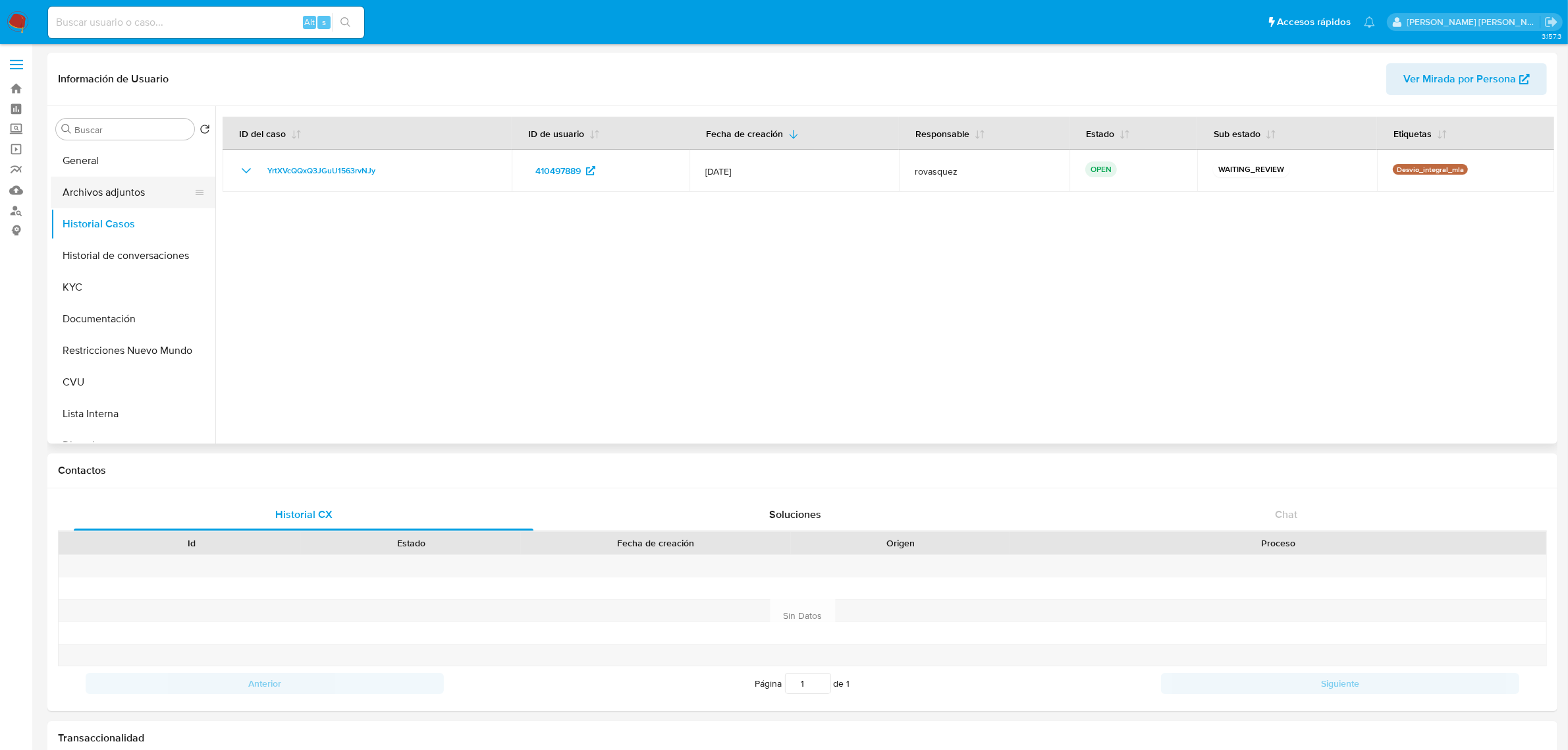
click at [112, 193] on button "Archivos adjuntos" at bounding box center [127, 192] width 154 height 32
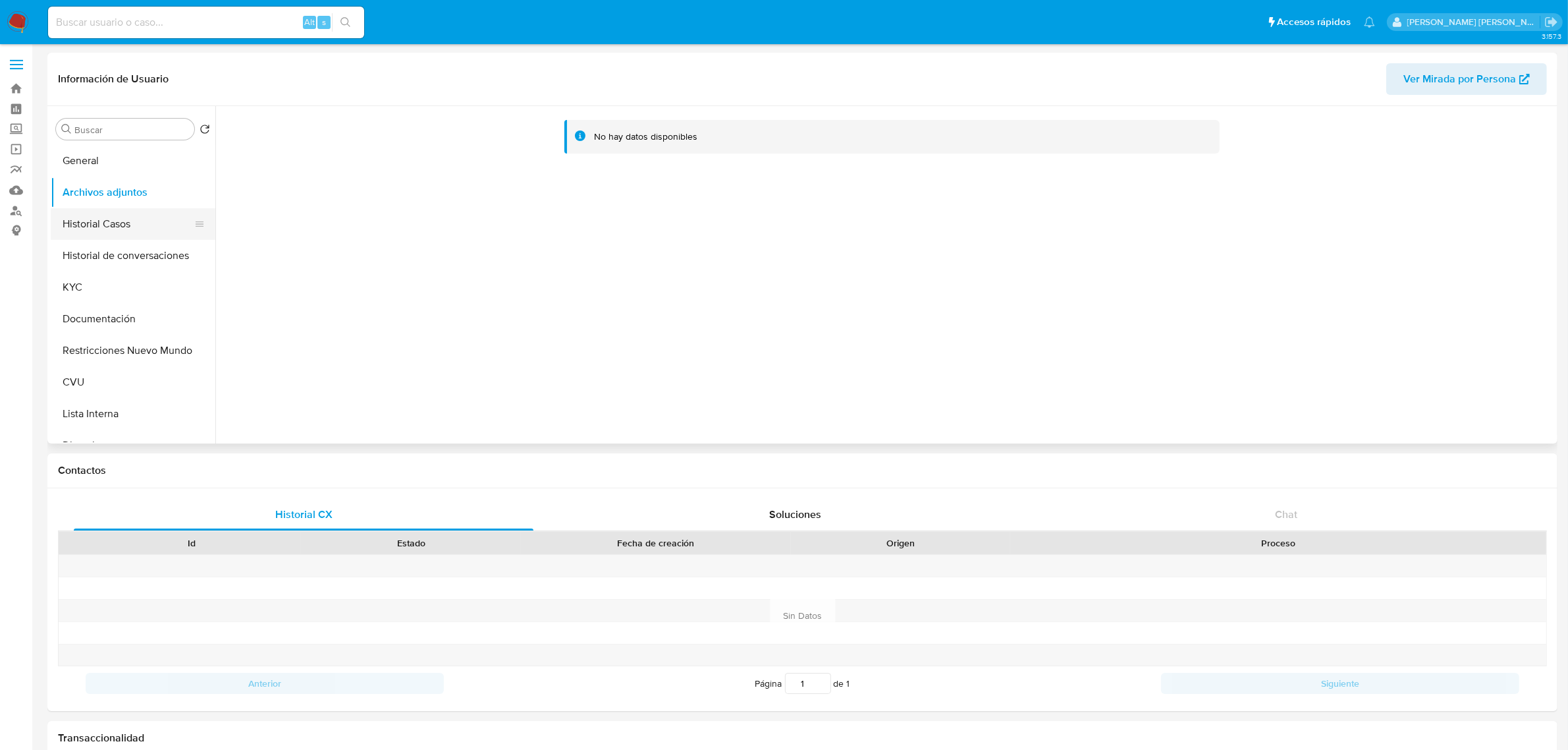
click at [106, 222] on button "Historial Casos" at bounding box center [127, 224] width 154 height 32
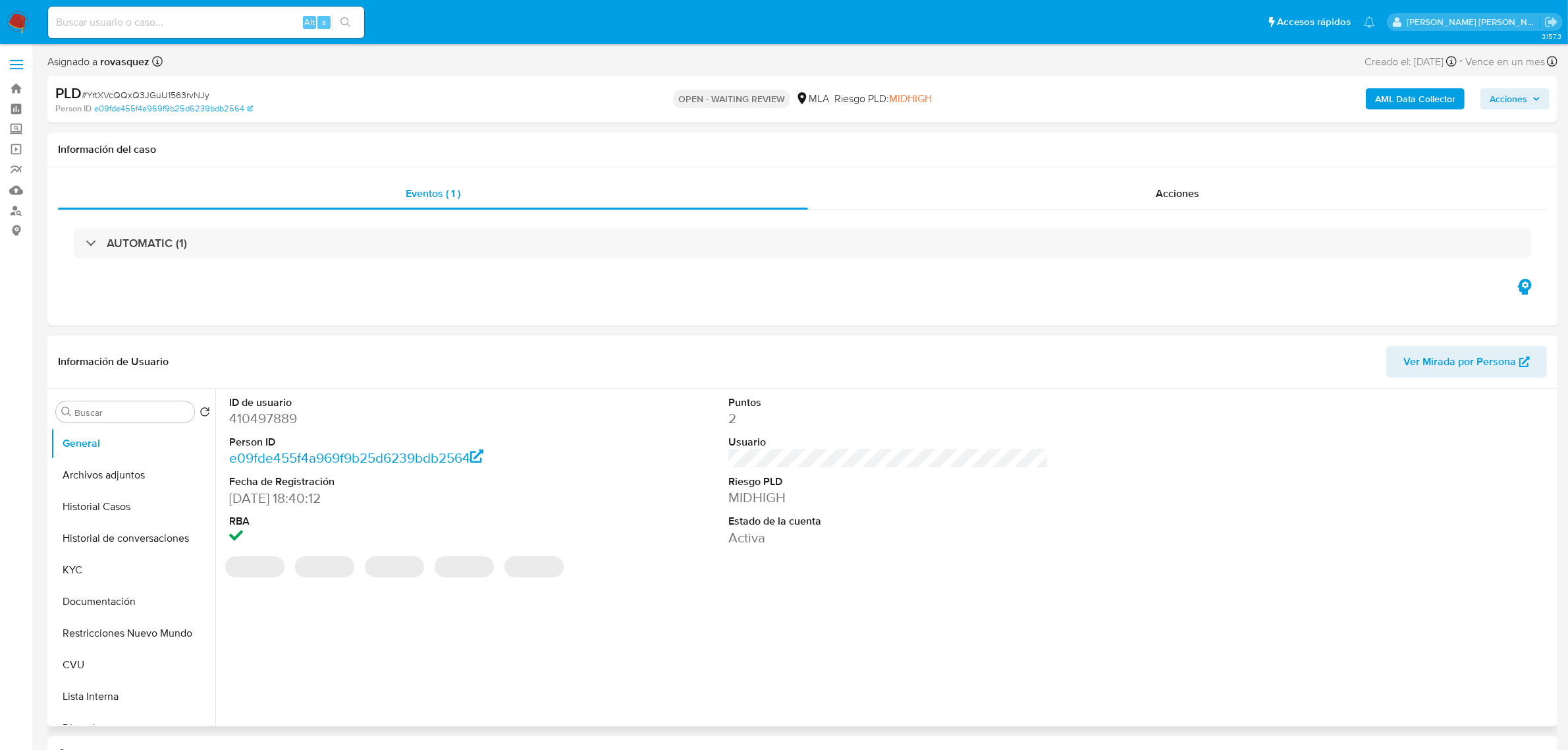
select select "10"
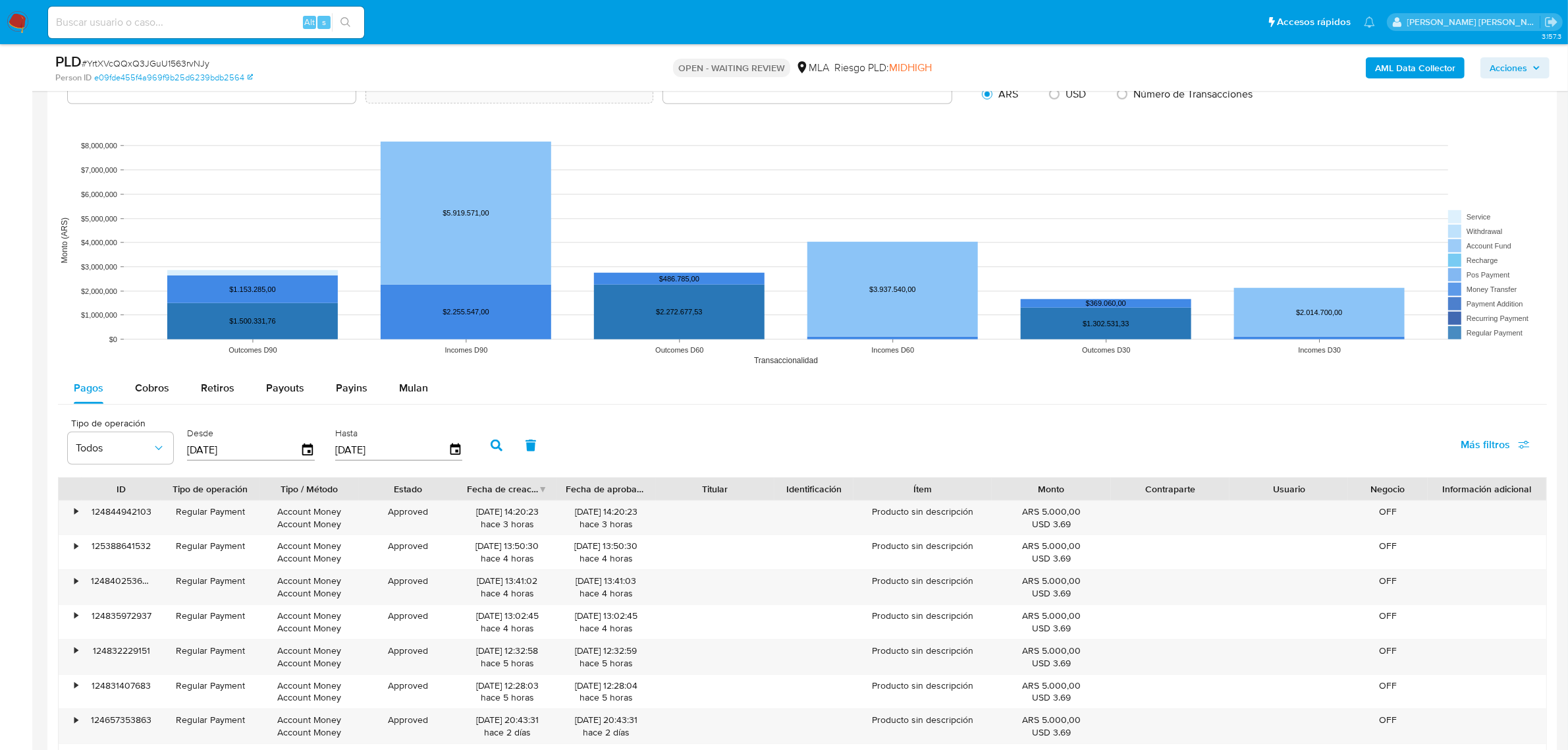
scroll to position [1153, 0]
click at [420, 397] on span "Mulan" at bounding box center [413, 389] width 29 height 15
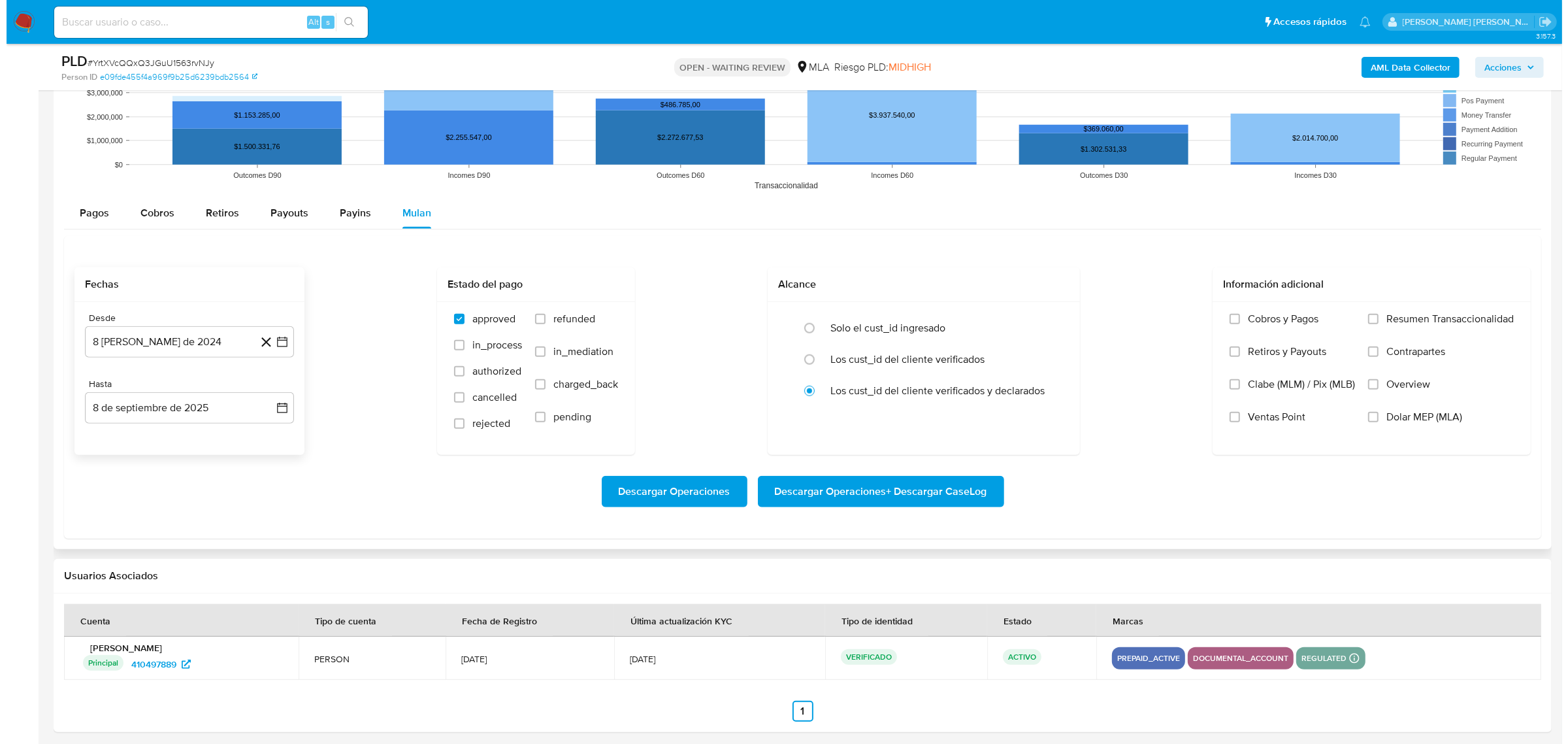
scroll to position [1324, 0]
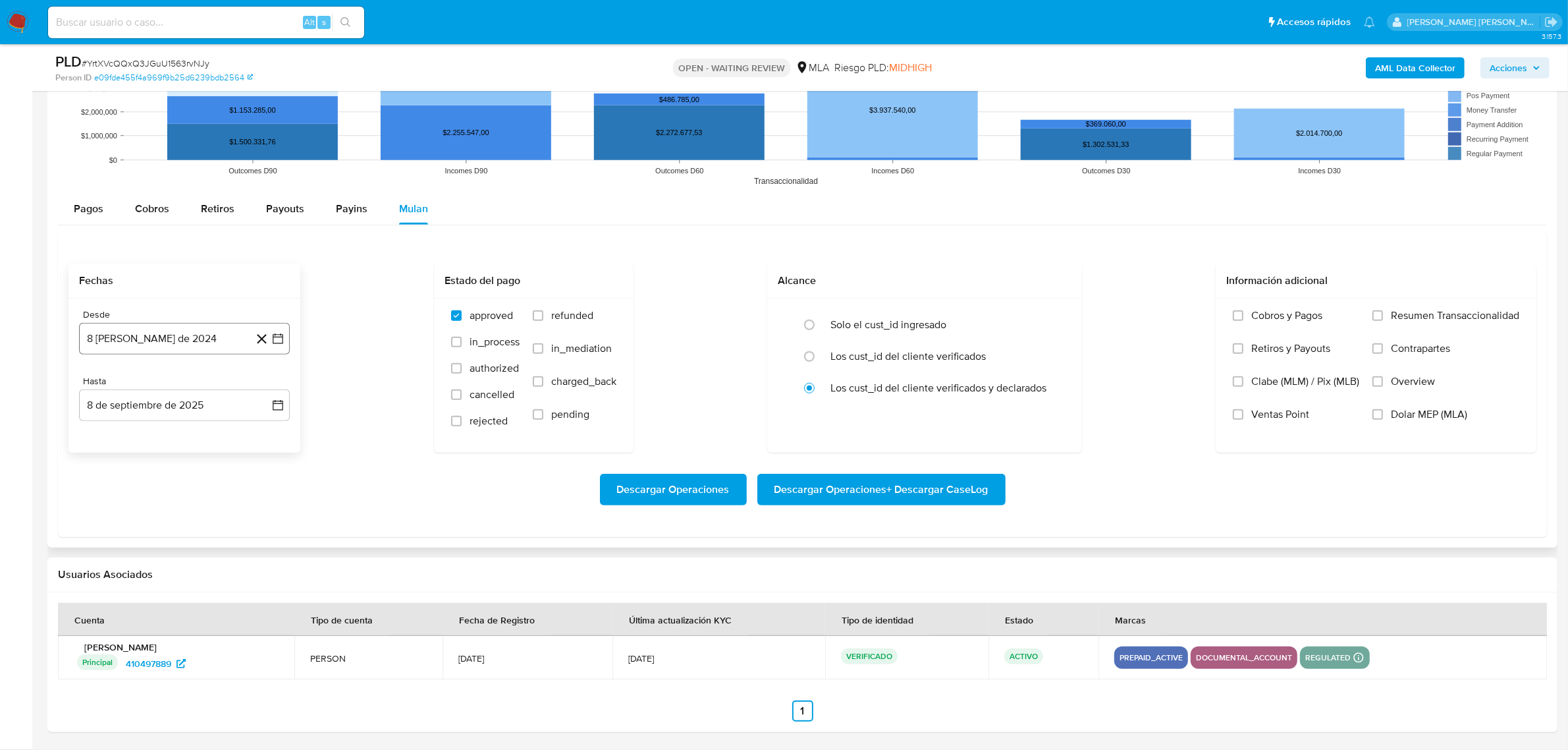
click at [280, 337] on icon "button" at bounding box center [277, 338] width 13 height 13
click at [268, 389] on icon "Mes siguiente" at bounding box center [266, 386] width 16 height 16
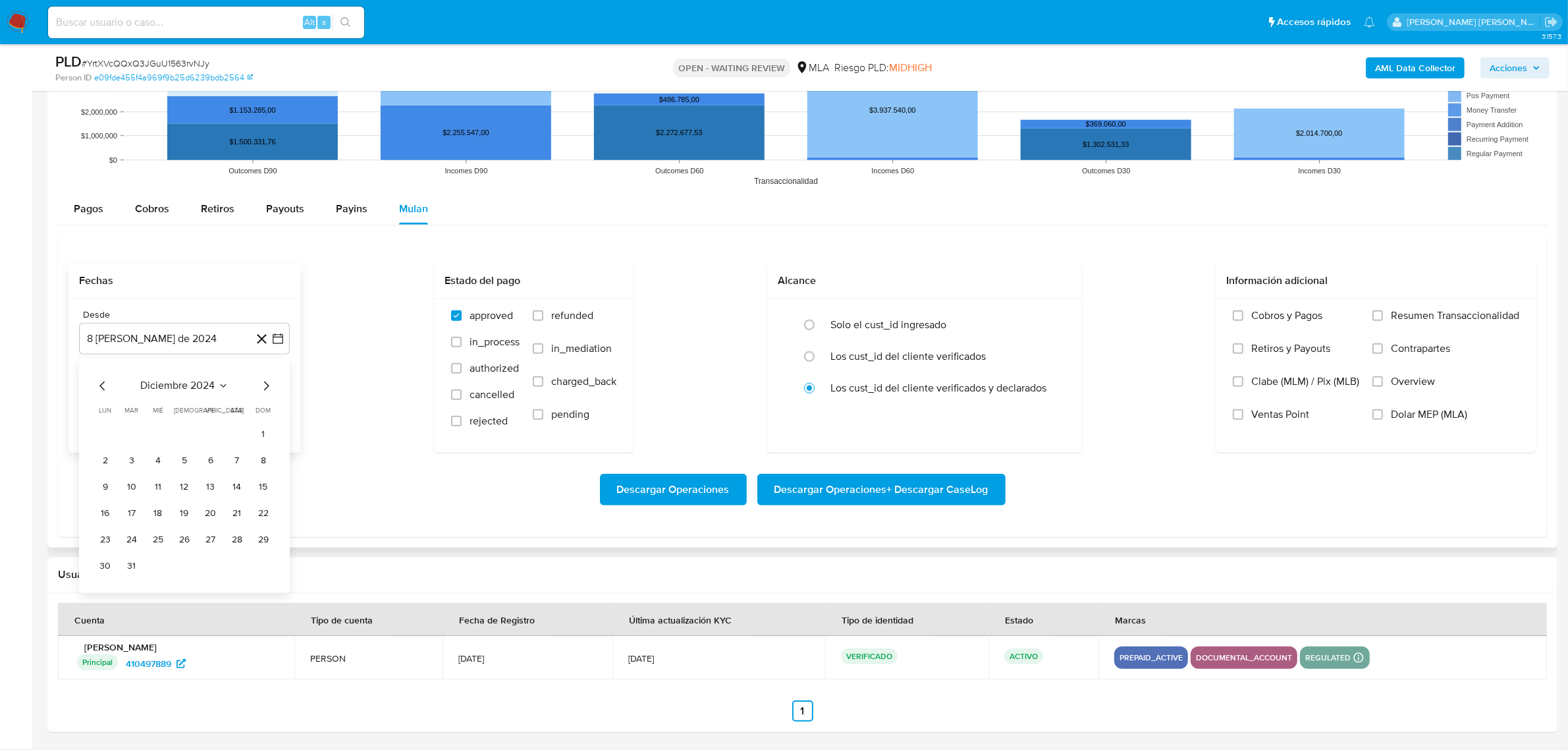
click at [268, 389] on icon "Mes siguiente" at bounding box center [266, 386] width 16 height 16
click at [238, 428] on button "1" at bounding box center [237, 434] width 21 height 21
click at [271, 406] on icon "button" at bounding box center [277, 405] width 13 height 13
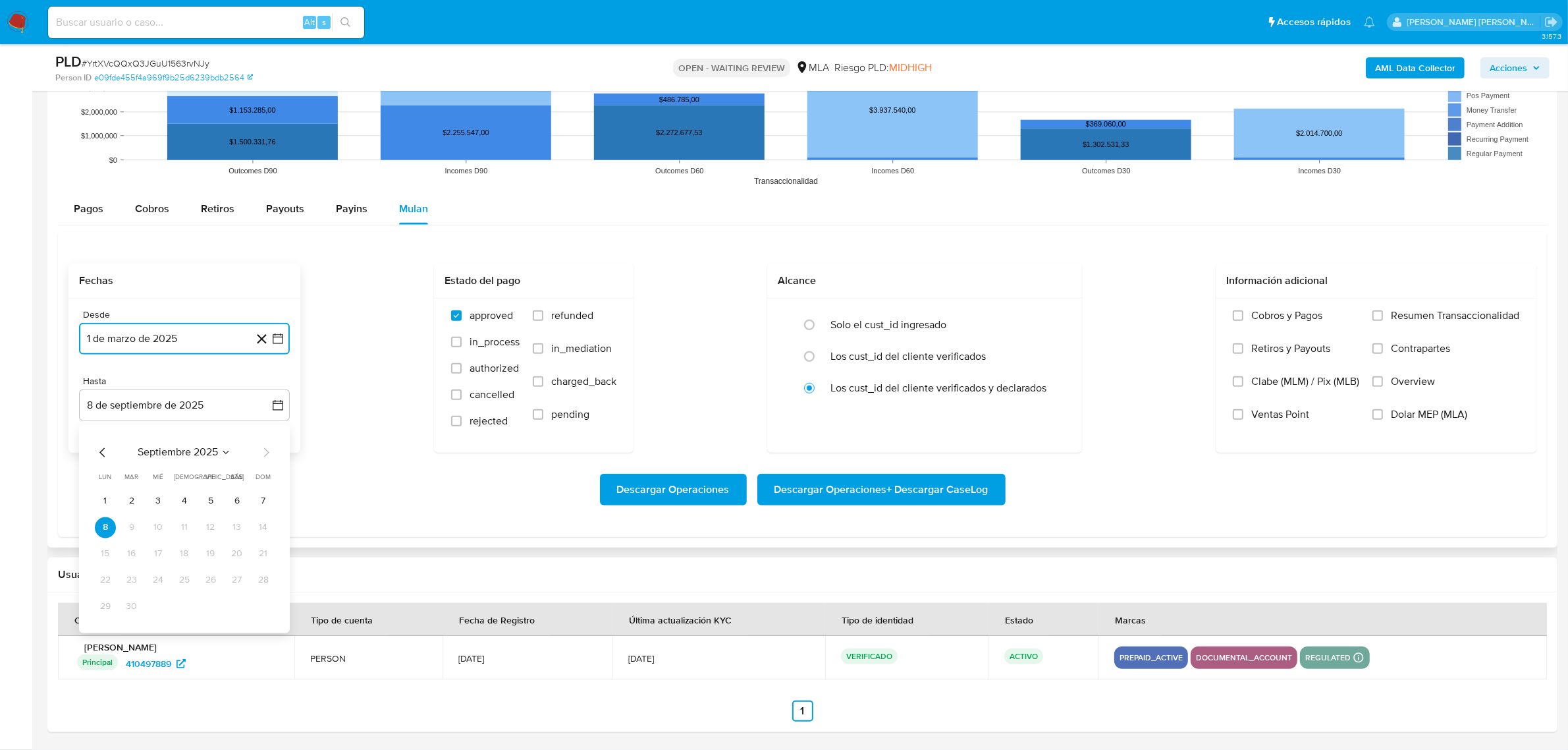
click at [104, 450] on icon "Mes anterior" at bounding box center [102, 452] width 16 height 16
click icon "Mes anterior"
click button "30"
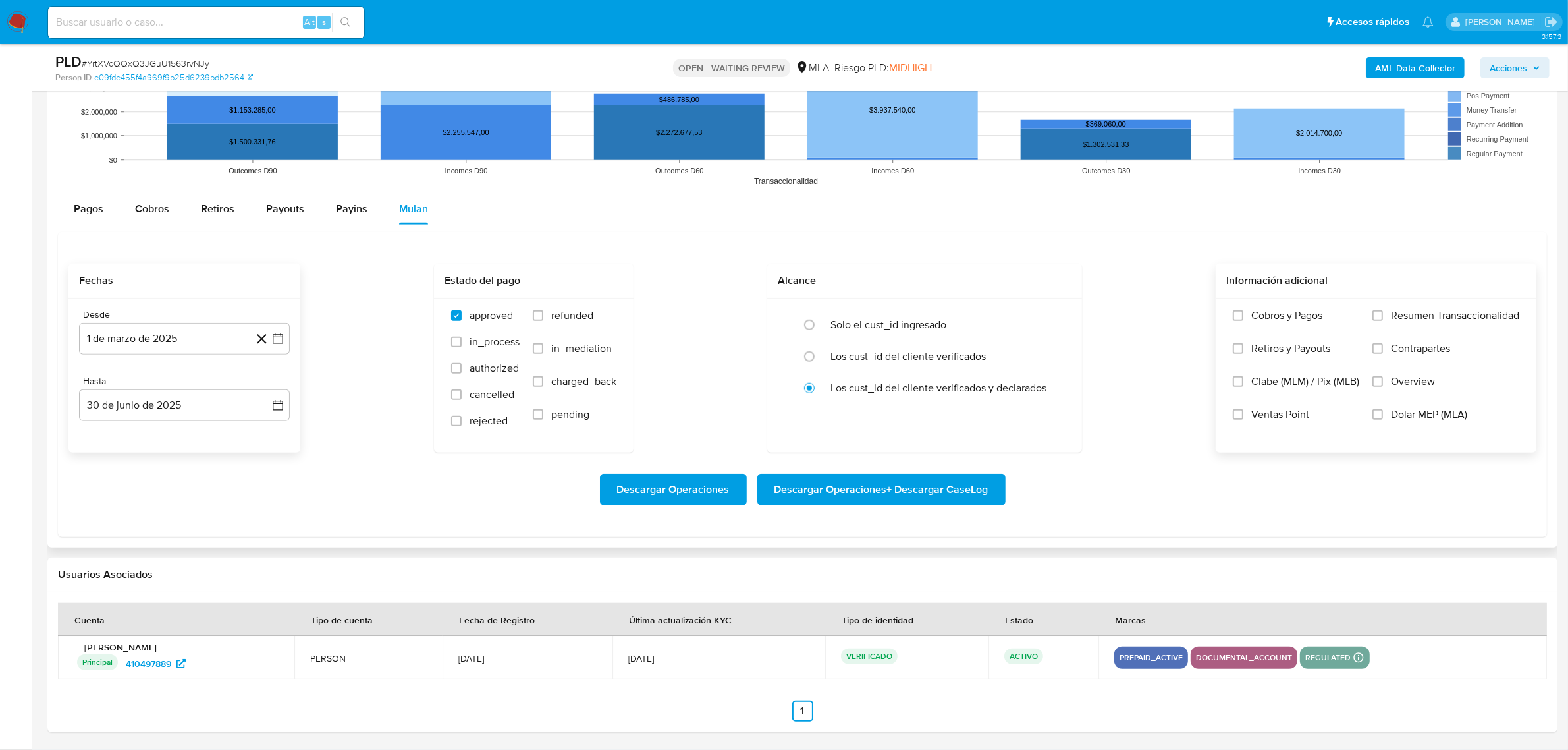
click span "Dolar MEP (MLA)"
click input "Dolar MEP (MLA)"
click span "Descargar Operaciones + Descargar CaseLog"
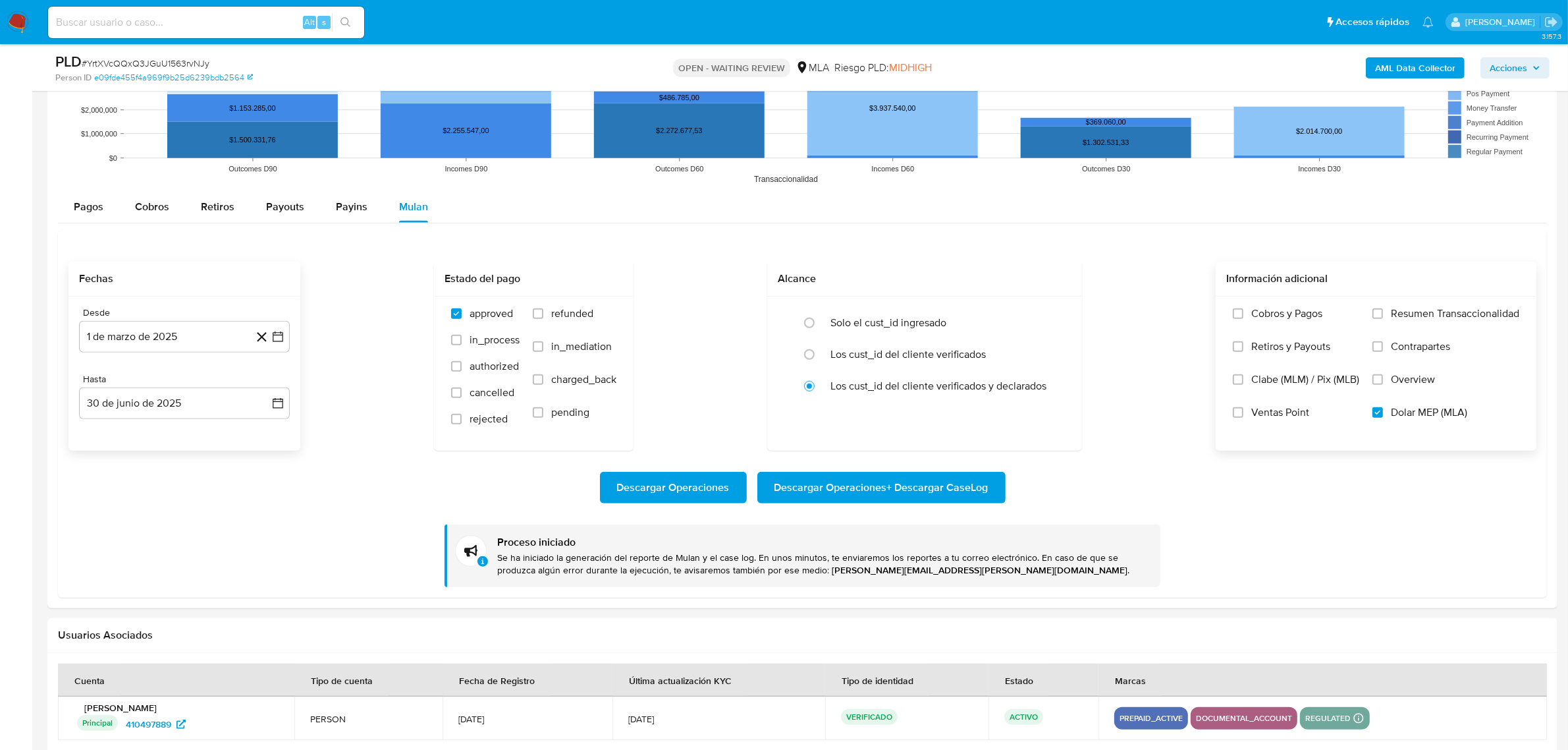
click b "AML Data Collector"
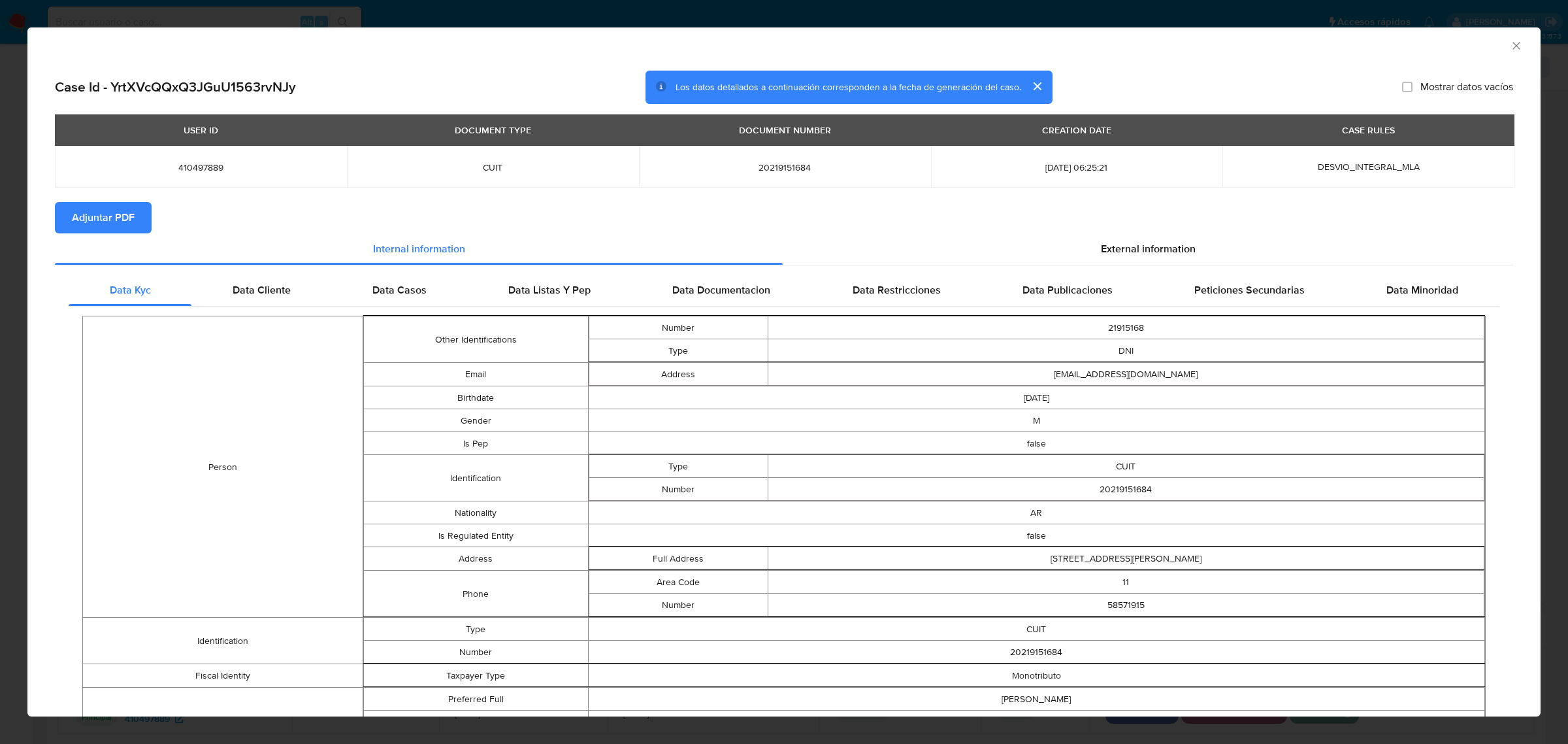
click span "Adjuntar PDF"
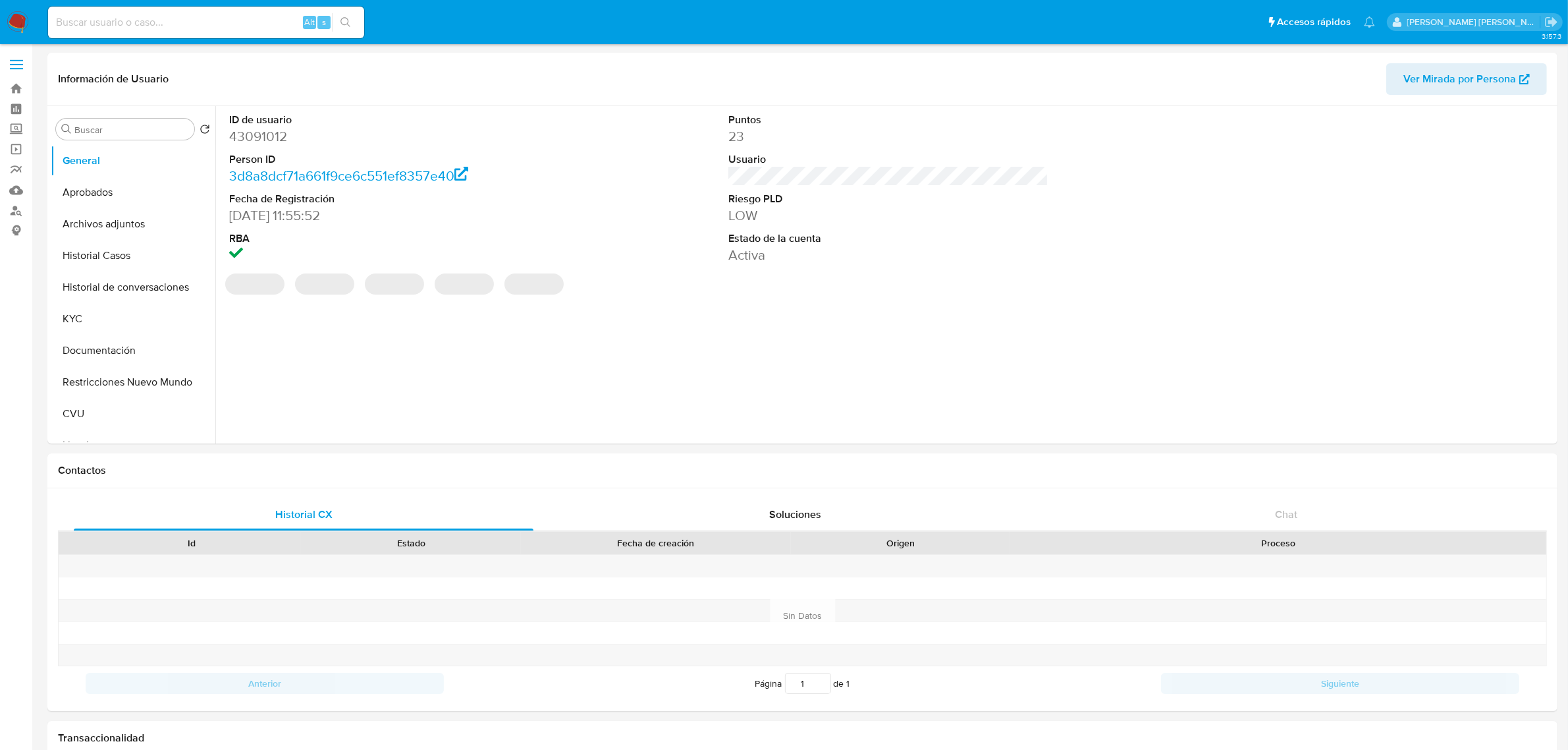
select select "10"
click at [126, 264] on button "Historial Casos" at bounding box center [127, 256] width 154 height 32
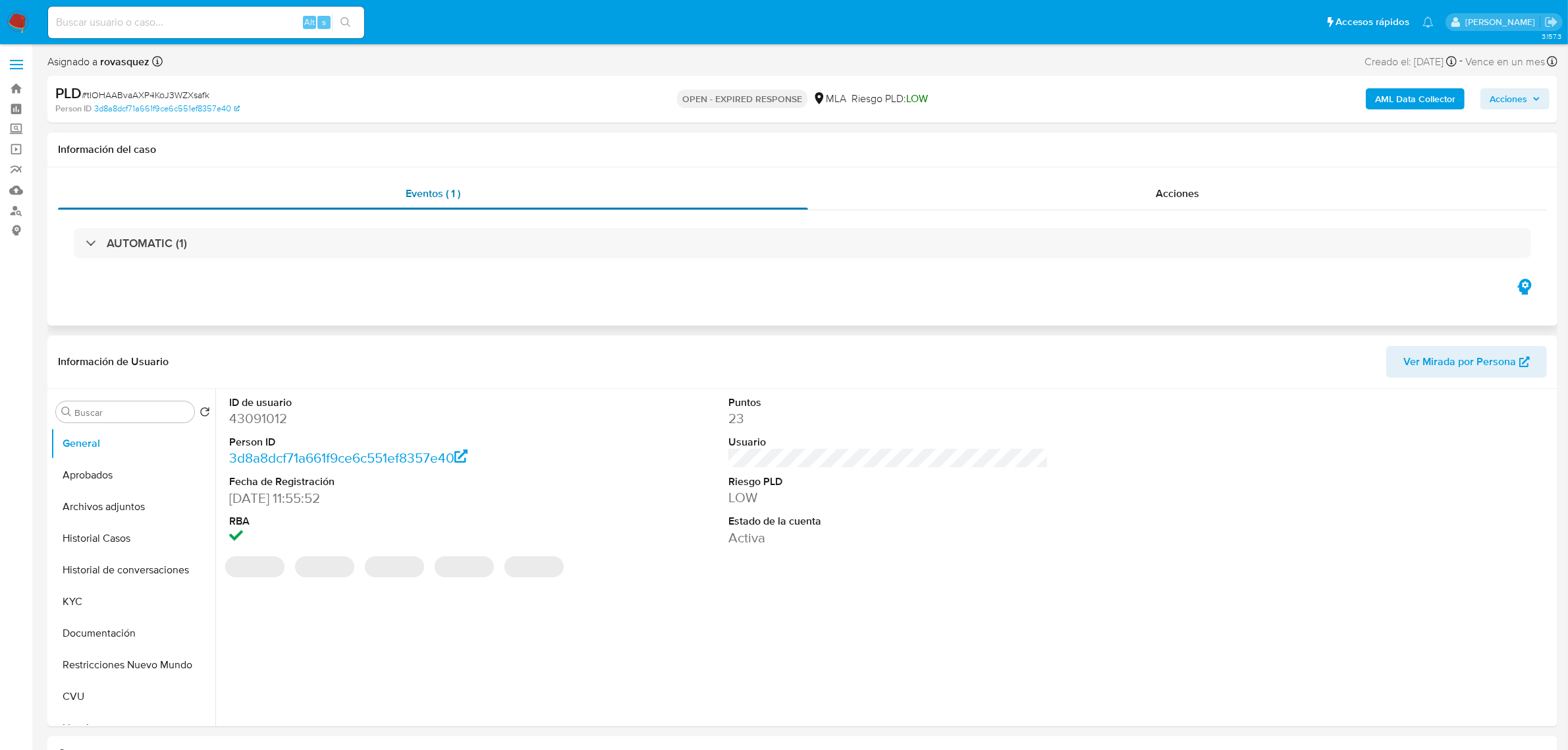
select select "10"
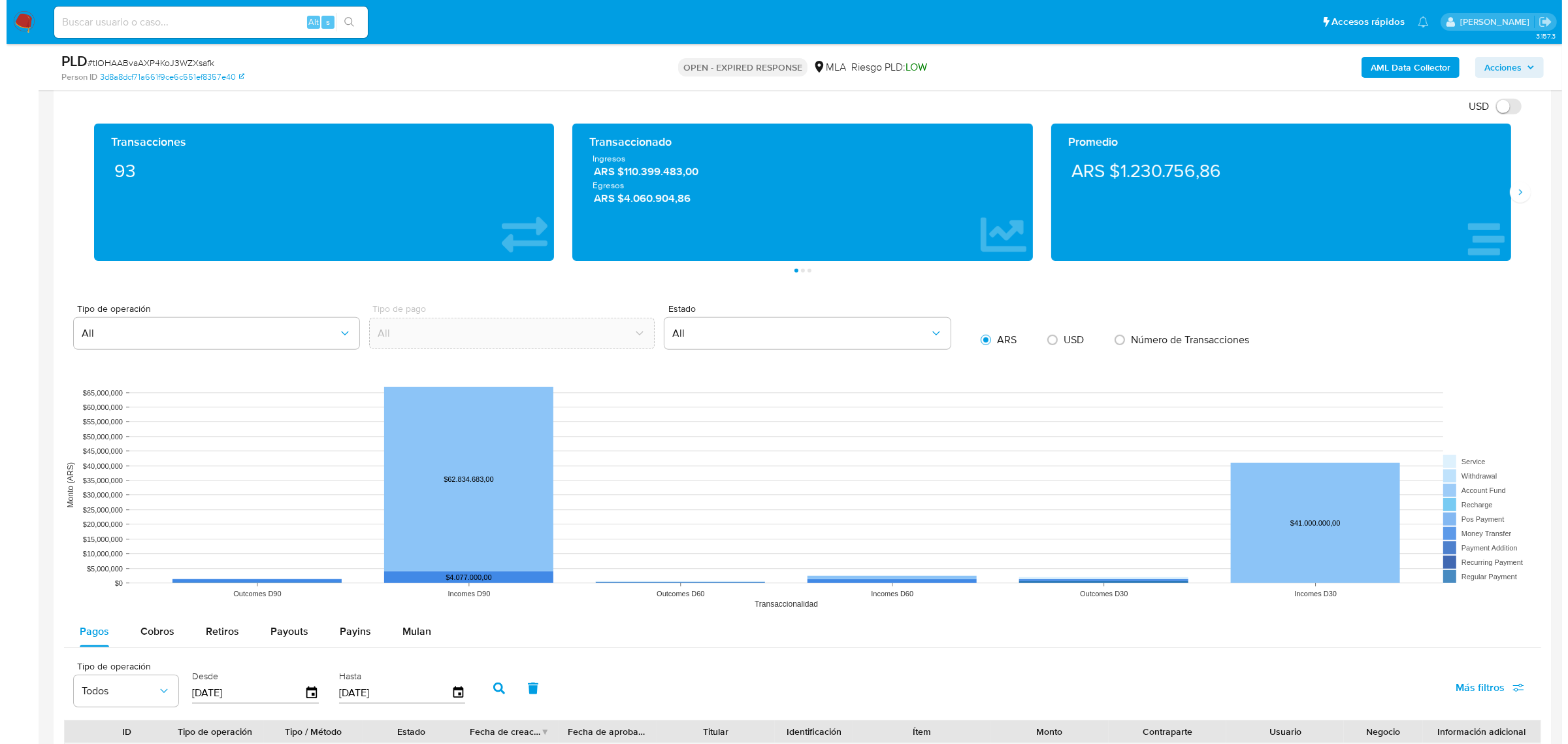
scroll to position [1307, 0]
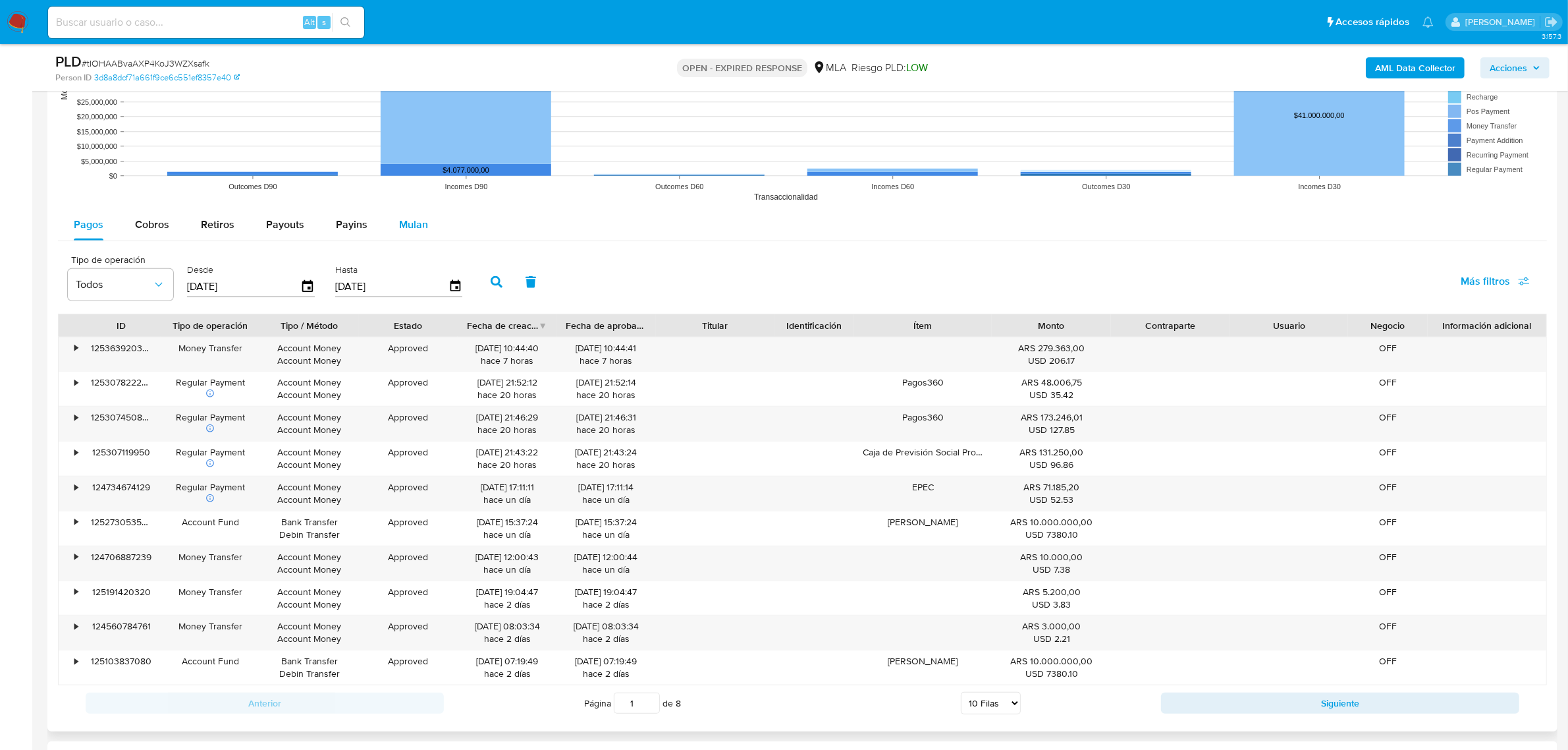
click at [389, 222] on button "Mulan" at bounding box center [413, 225] width 61 height 32
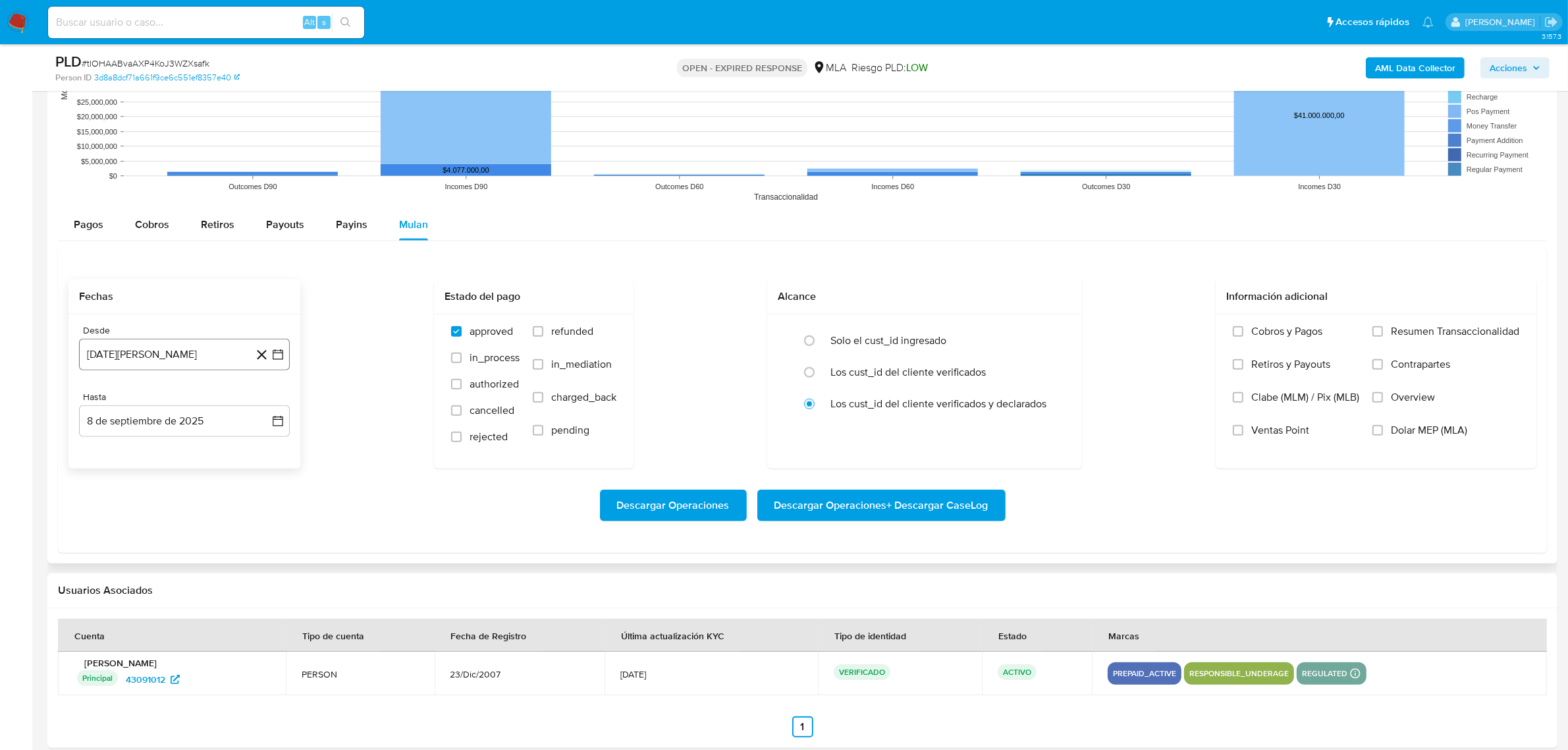
click at [218, 358] on button "[DATE][PERSON_NAME]" at bounding box center [184, 354] width 210 height 32
click at [264, 402] on icon "Mes siguiente" at bounding box center [266, 401] width 16 height 16
click at [263, 405] on icon "Mes siguiente" at bounding box center [266, 401] width 16 height 16
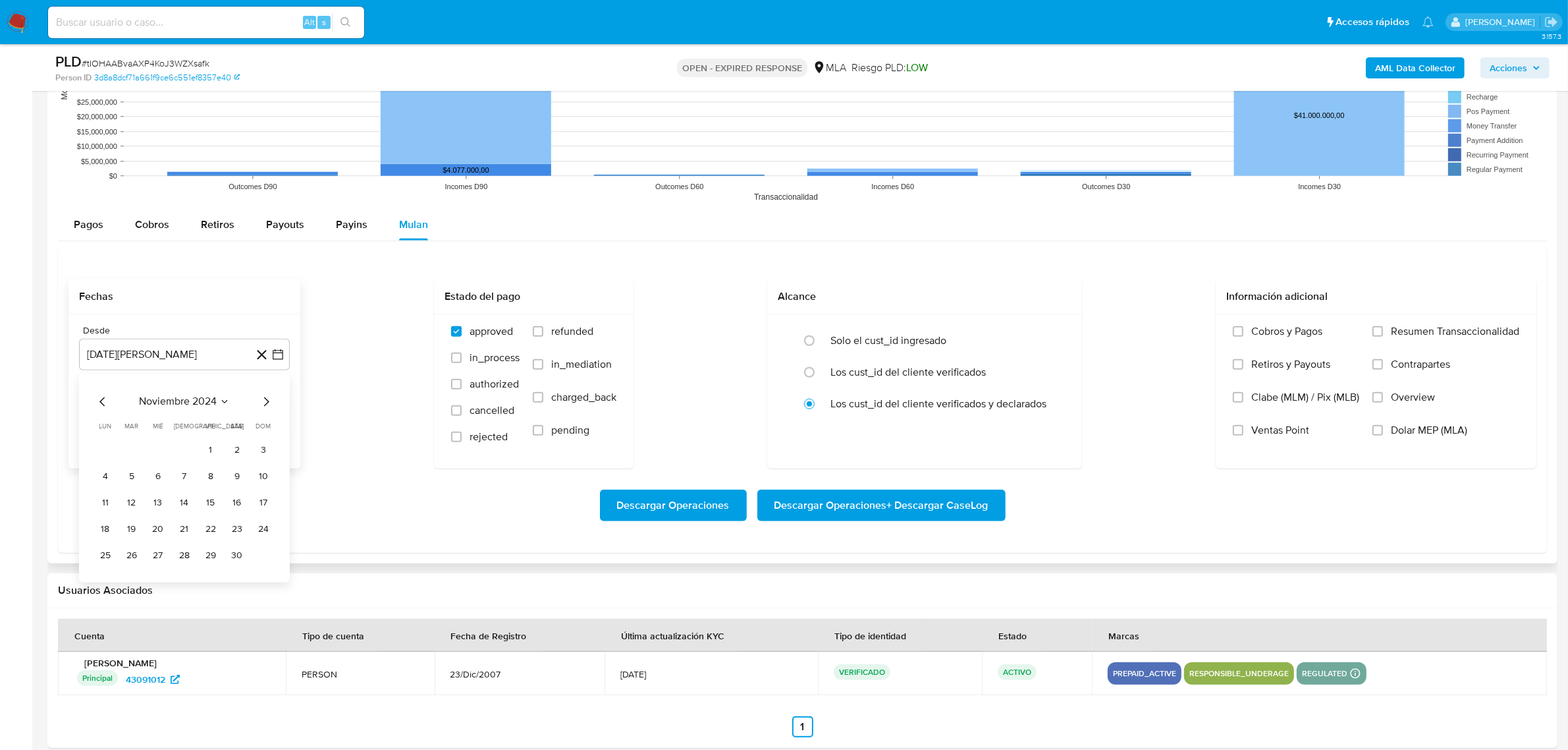
click at [263, 405] on icon "Mes siguiente" at bounding box center [266, 401] width 16 height 16
click at [240, 459] on button "1" at bounding box center [237, 450] width 21 height 21
click at [245, 422] on button "8 de septiembre de 2025" at bounding box center [184, 421] width 210 height 32
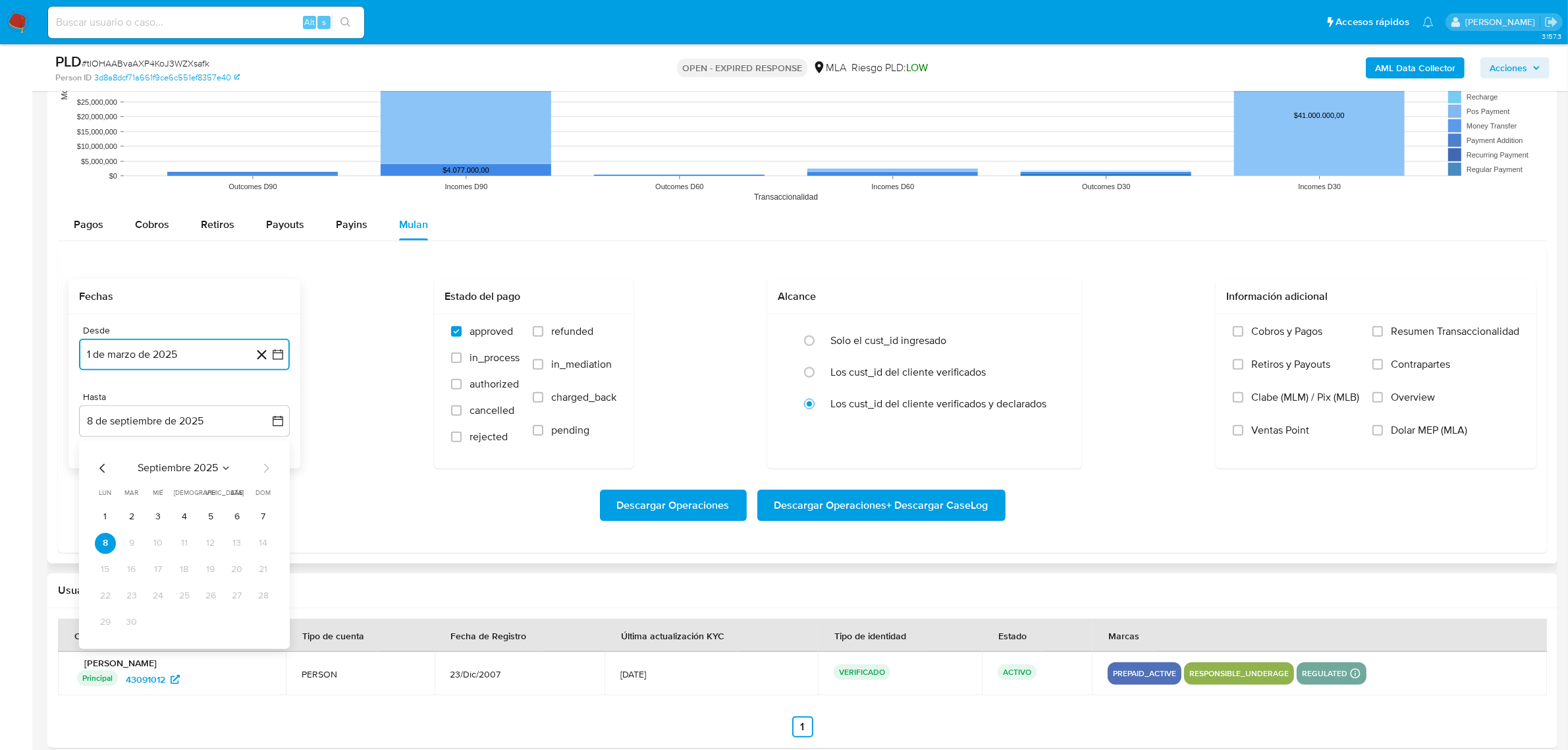
click at [99, 469] on icon "Mes anterior" at bounding box center [102, 468] width 16 height 16
click at [103, 651] on button "30" at bounding box center [105, 648] width 21 height 21
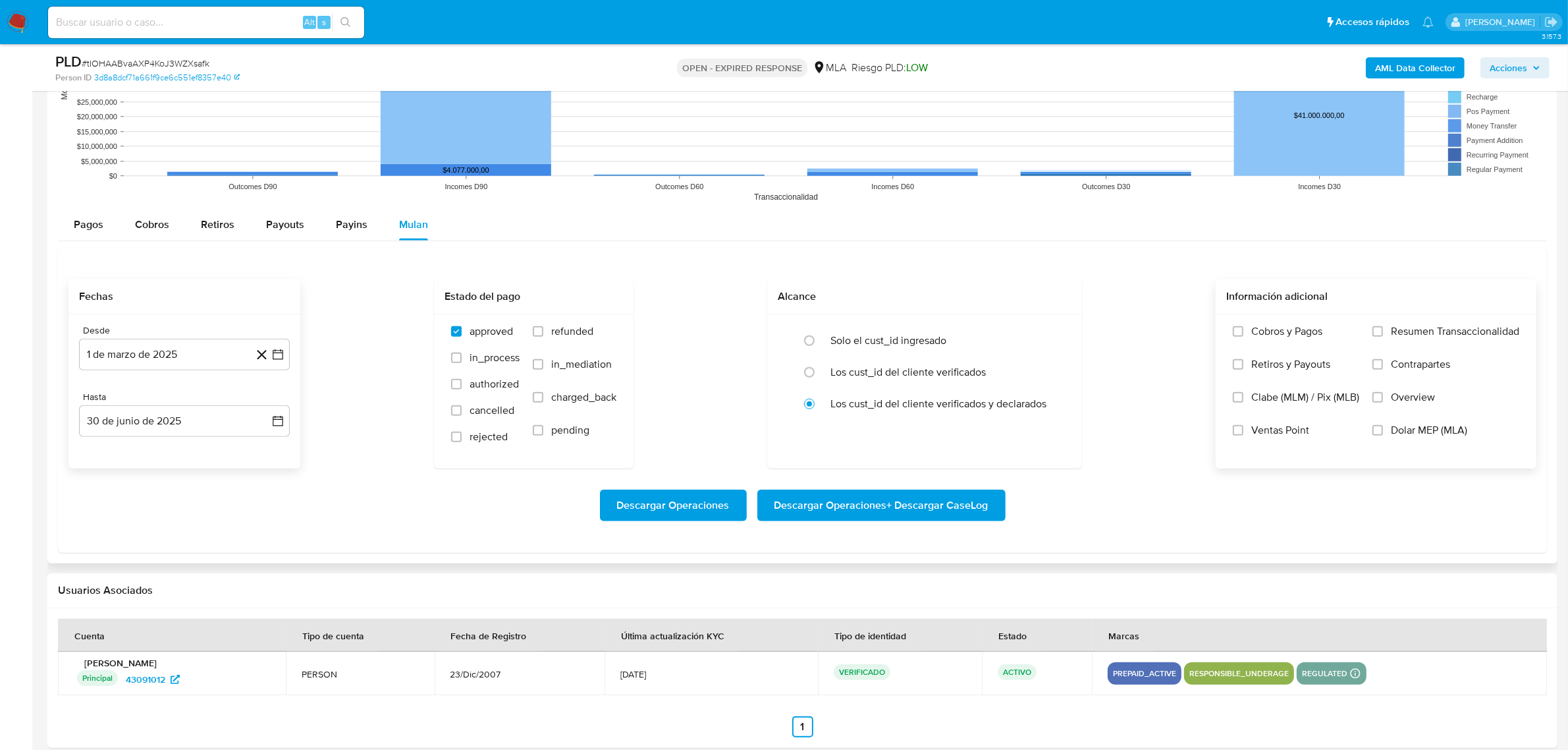
click at [1391, 438] on label "Dolar MEP (MLA)" at bounding box center [1446, 440] width 147 height 33
click at [1383, 435] on input "Dolar MEP (MLA)" at bounding box center [1377, 430] width 10 height 10
click at [929, 509] on span "Descargar Operaciones + Descargar CaseLog" at bounding box center [881, 505] width 214 height 29
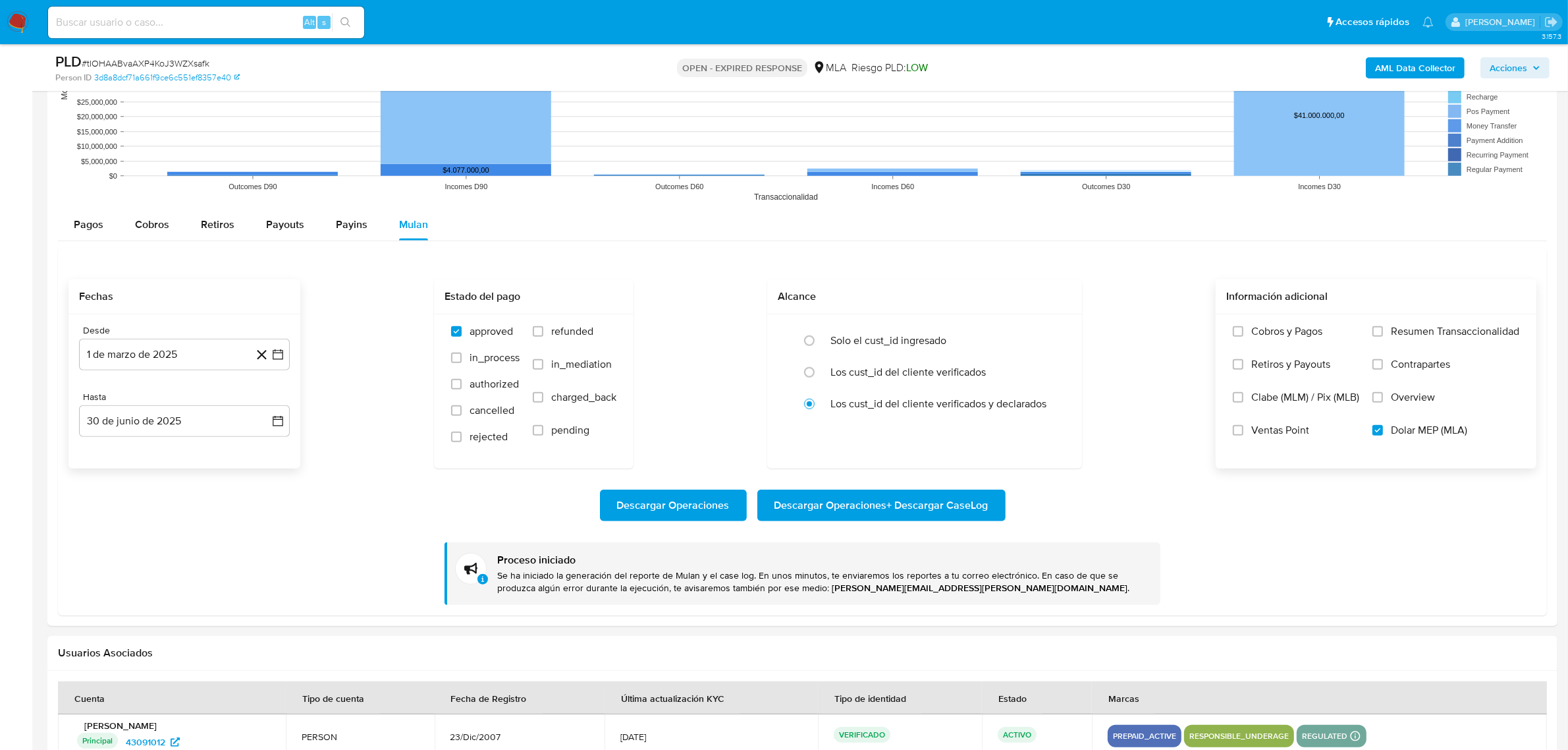
click at [1384, 59] on b "AML Data Collector" at bounding box center [1415, 68] width 80 height 21
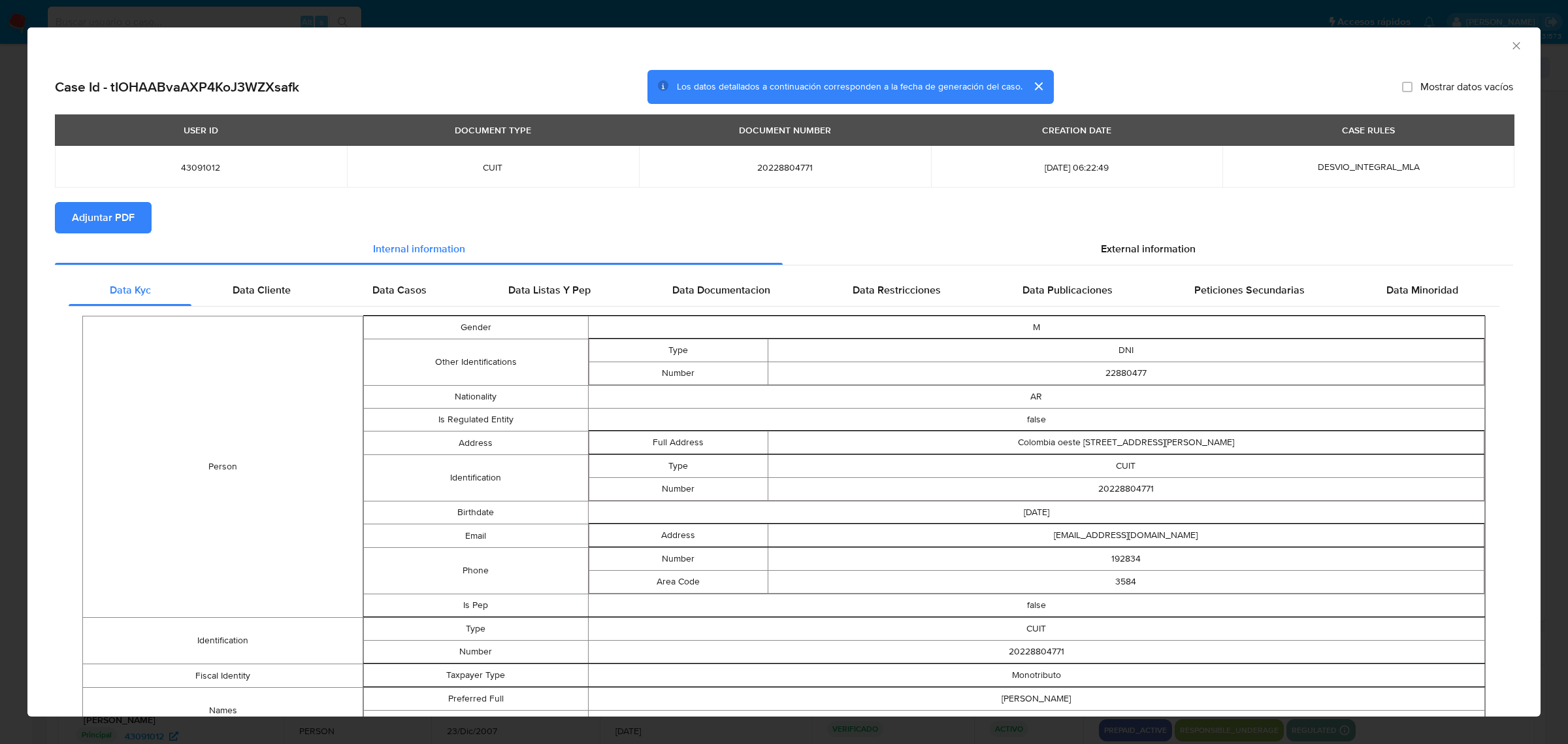
click at [127, 220] on span "Adjuntar PDF" at bounding box center [103, 217] width 63 height 29
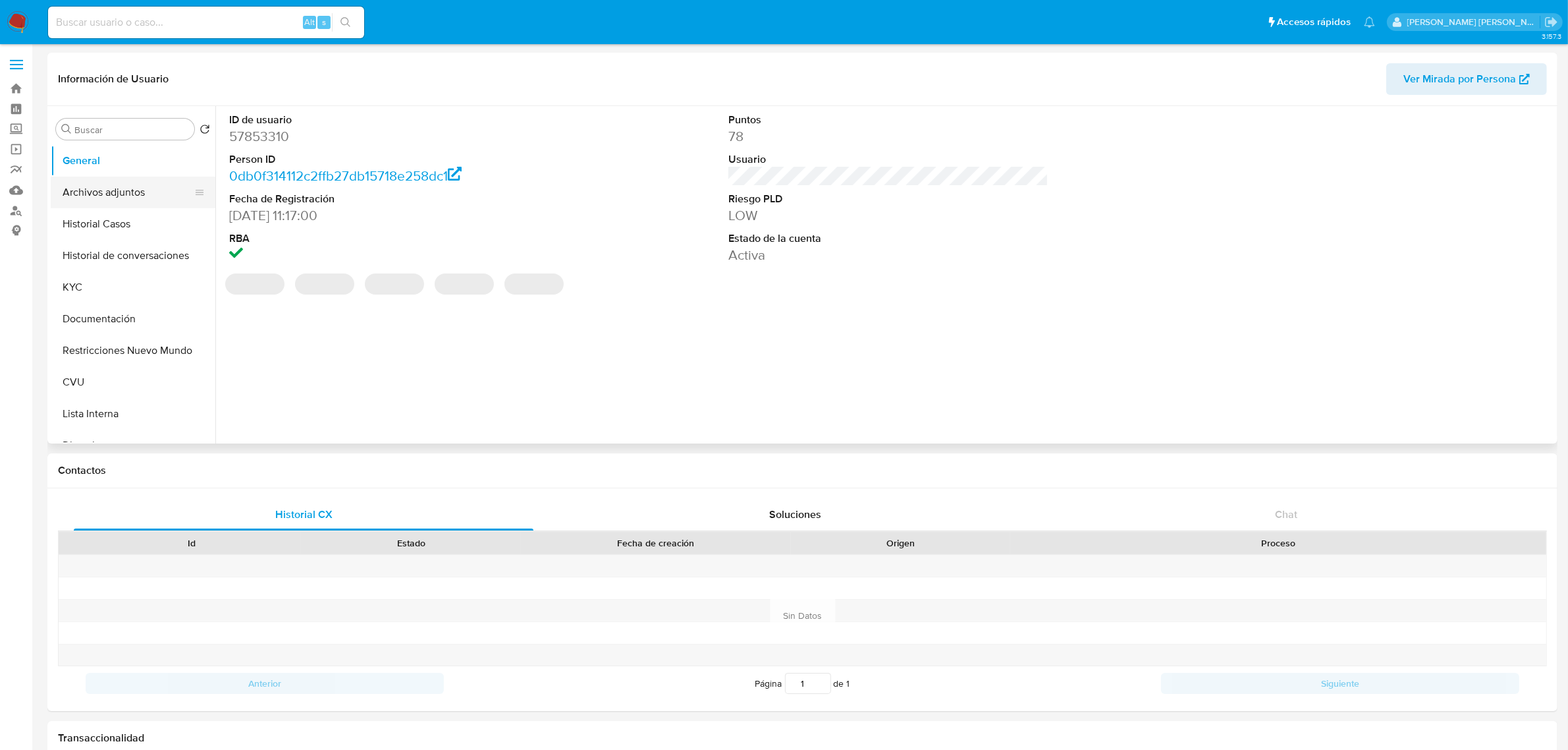
select select "10"
click at [116, 229] on button "Historial Casos" at bounding box center [127, 224] width 154 height 32
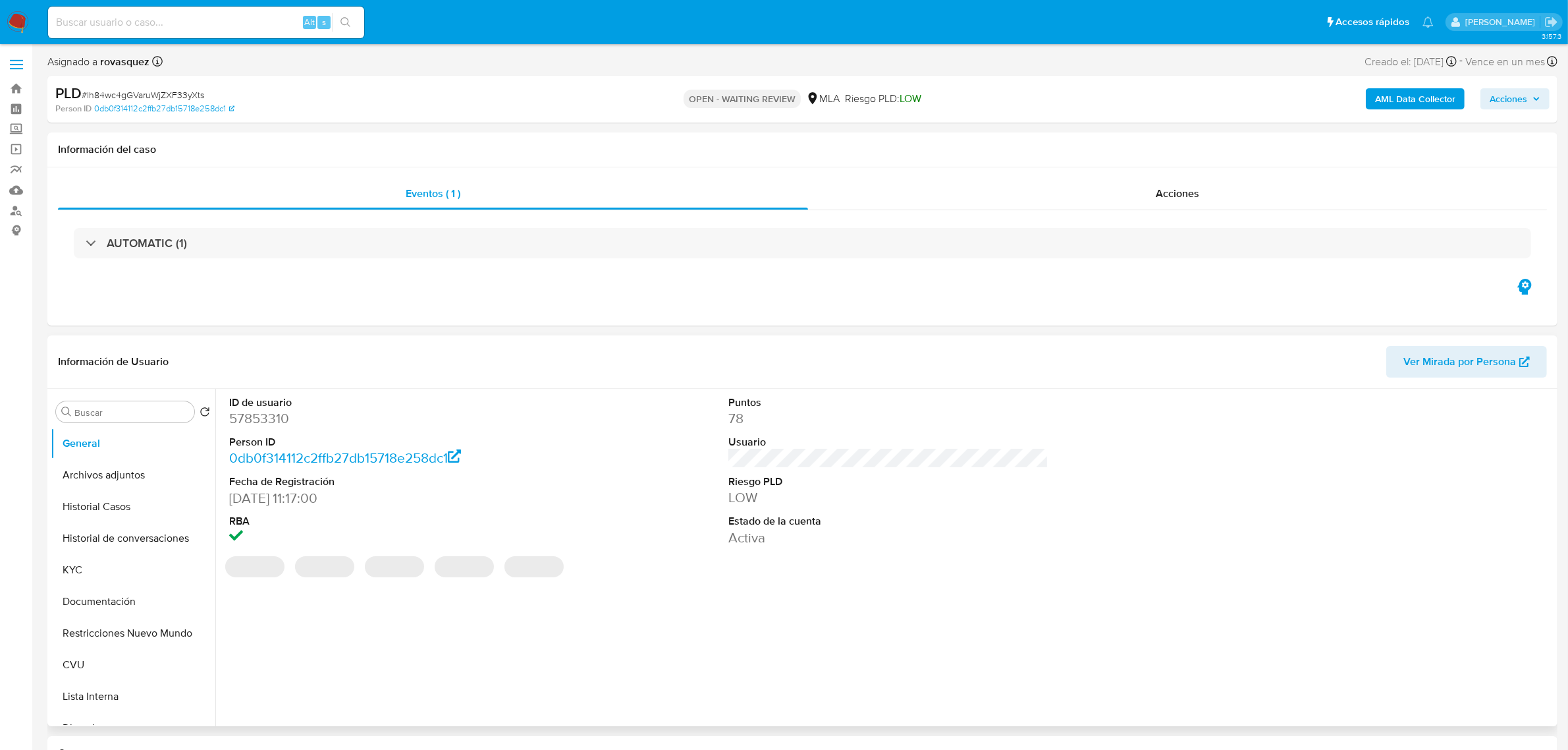
select select "10"
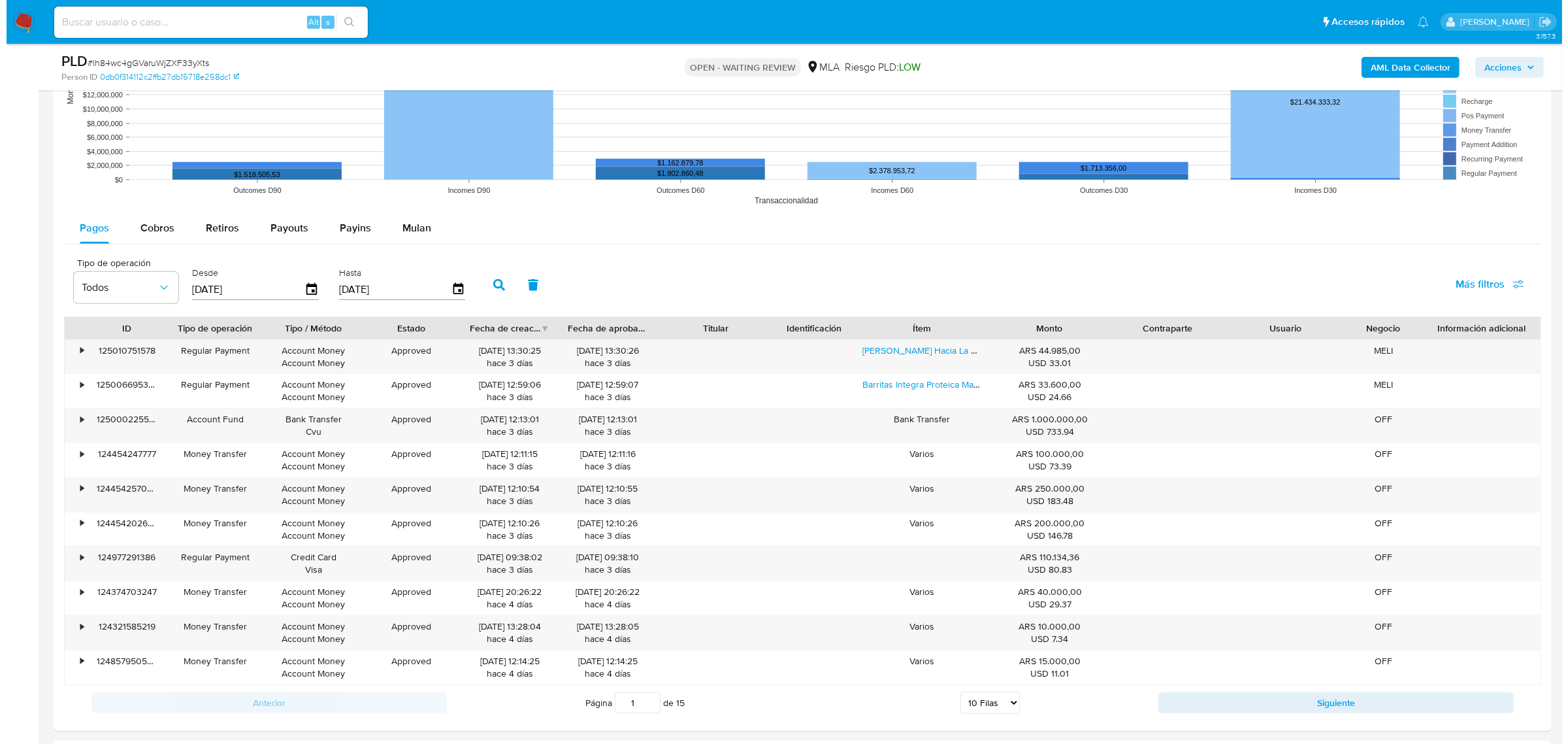
scroll to position [1307, 0]
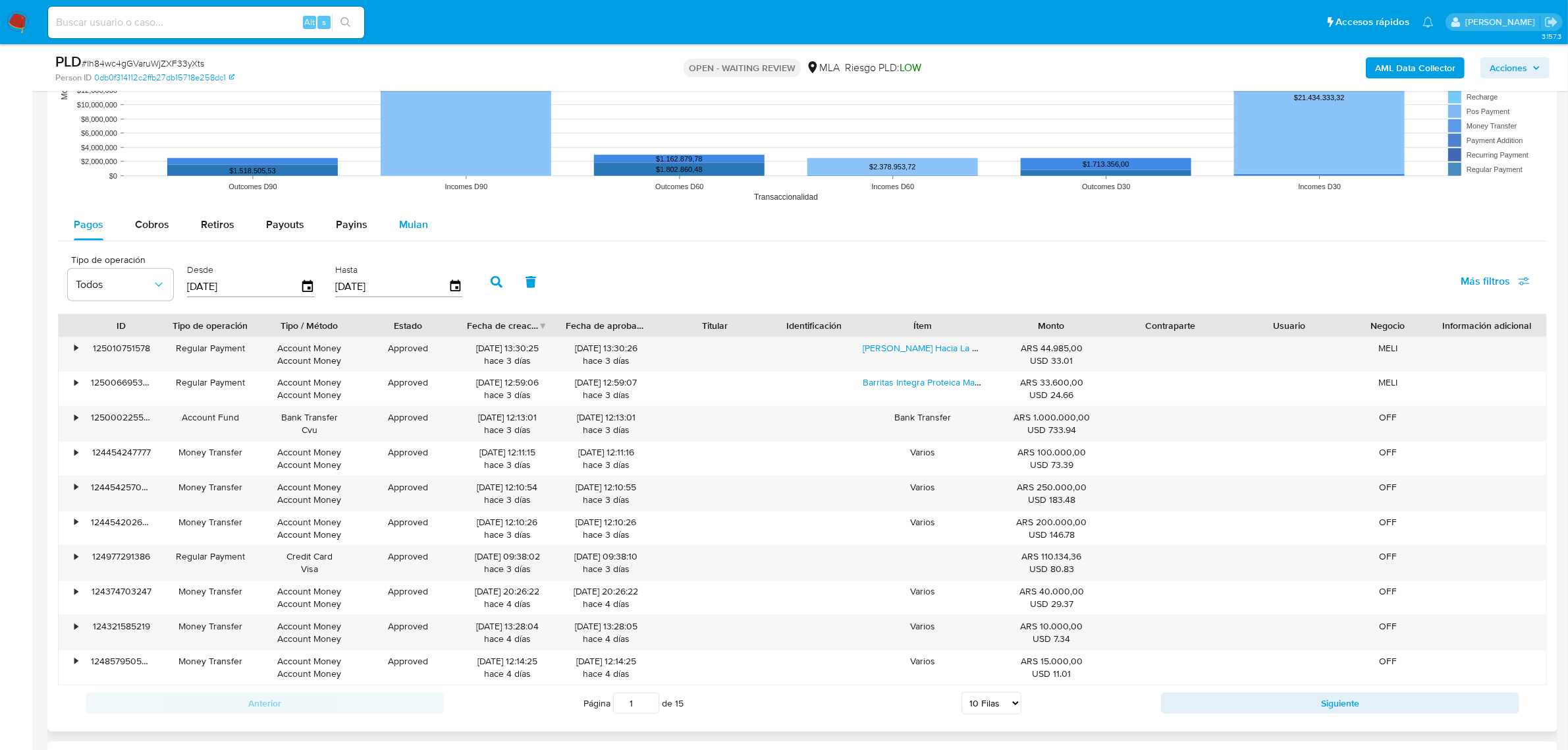
click at [404, 230] on span "Mulan" at bounding box center [413, 224] width 29 height 15
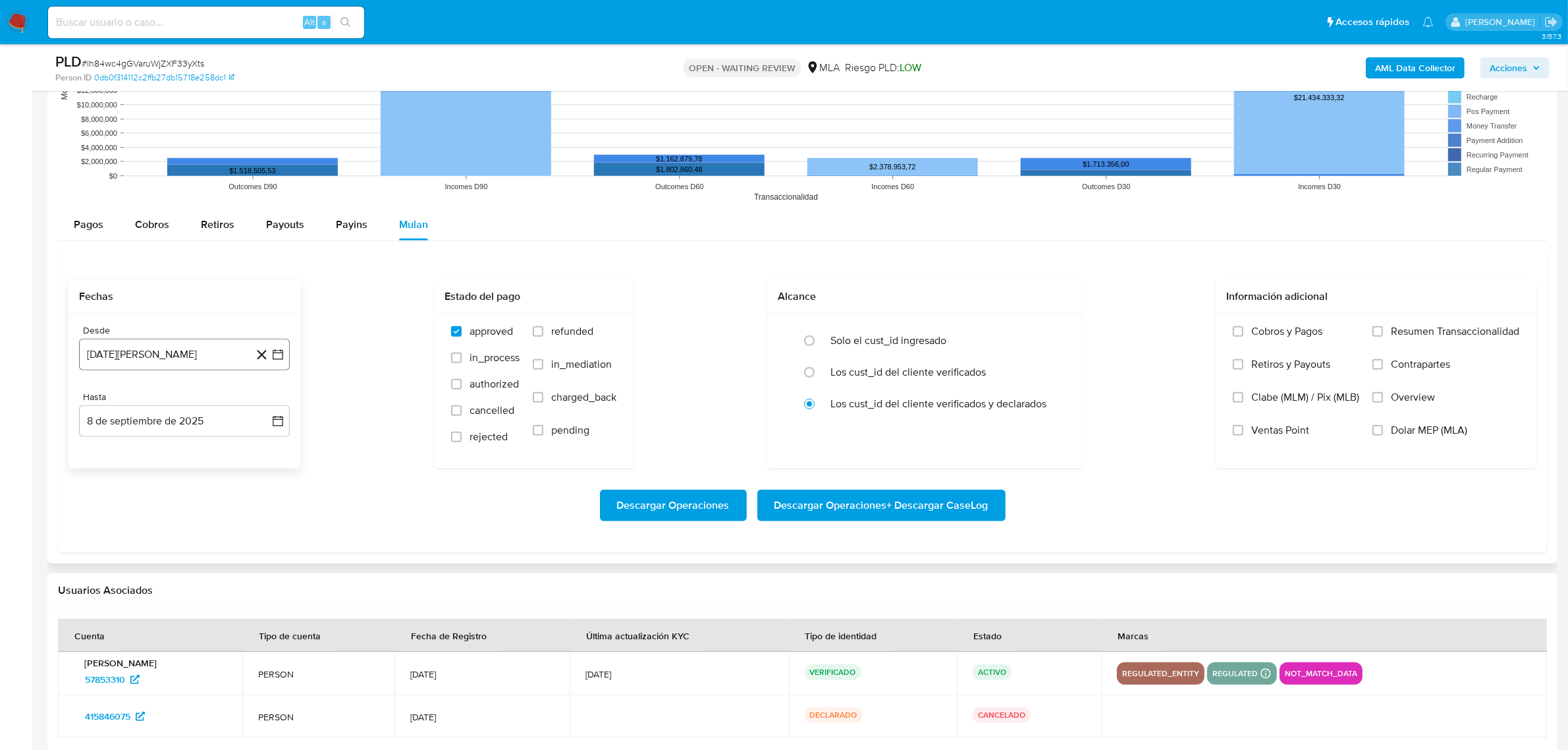
click at [280, 353] on icon "button" at bounding box center [277, 354] width 10 height 10
click at [266, 402] on icon "Mes siguiente" at bounding box center [266, 401] width 16 height 16
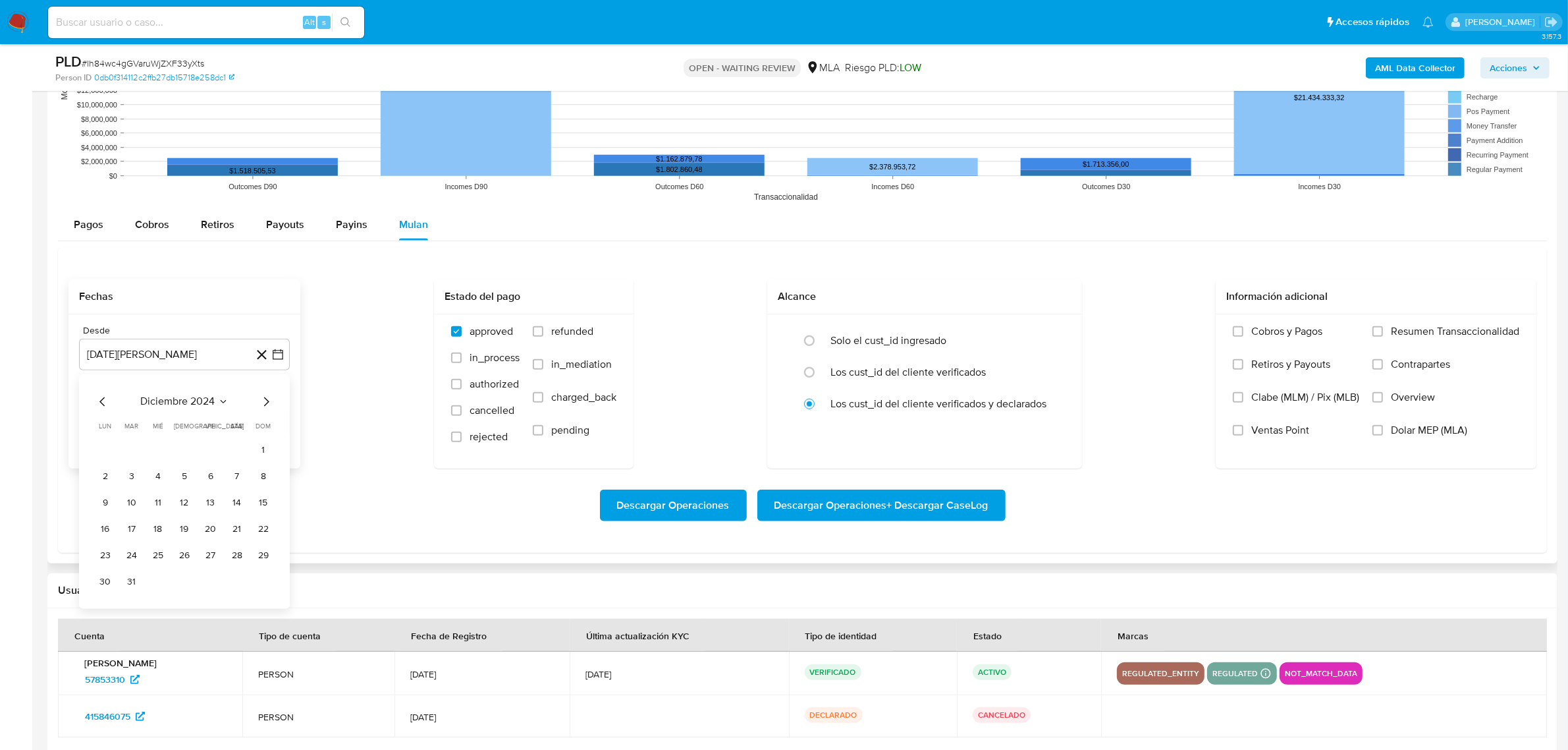
click at [266, 402] on icon "Mes siguiente" at bounding box center [266, 401] width 16 height 16
click at [236, 450] on button "1" at bounding box center [237, 450] width 21 height 21
click at [254, 425] on button "8 de septiembre de 2025" at bounding box center [184, 421] width 210 height 32
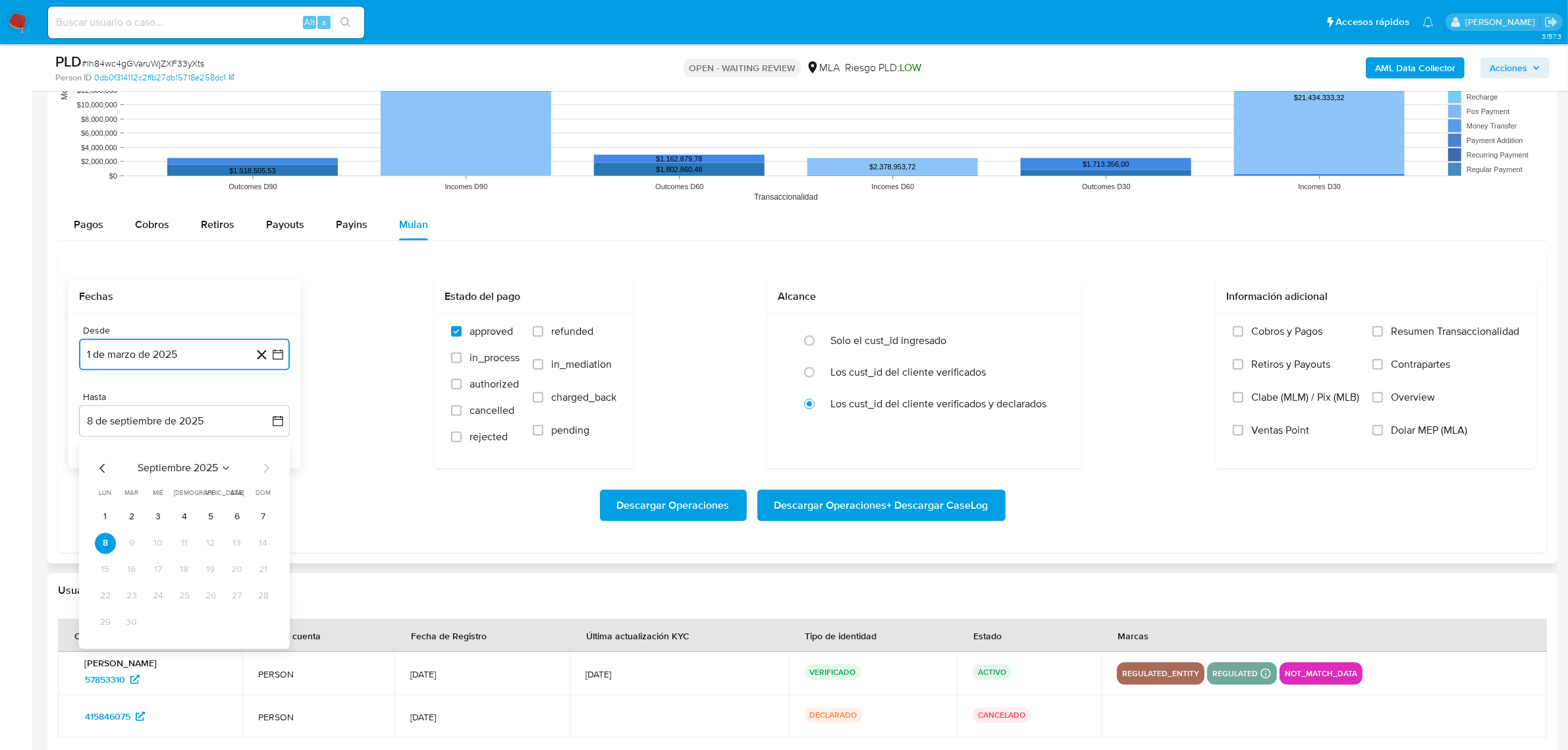
click at [104, 472] on icon "Mes anterior" at bounding box center [102, 468] width 16 height 16
click at [110, 655] on button "30" at bounding box center [105, 648] width 21 height 21
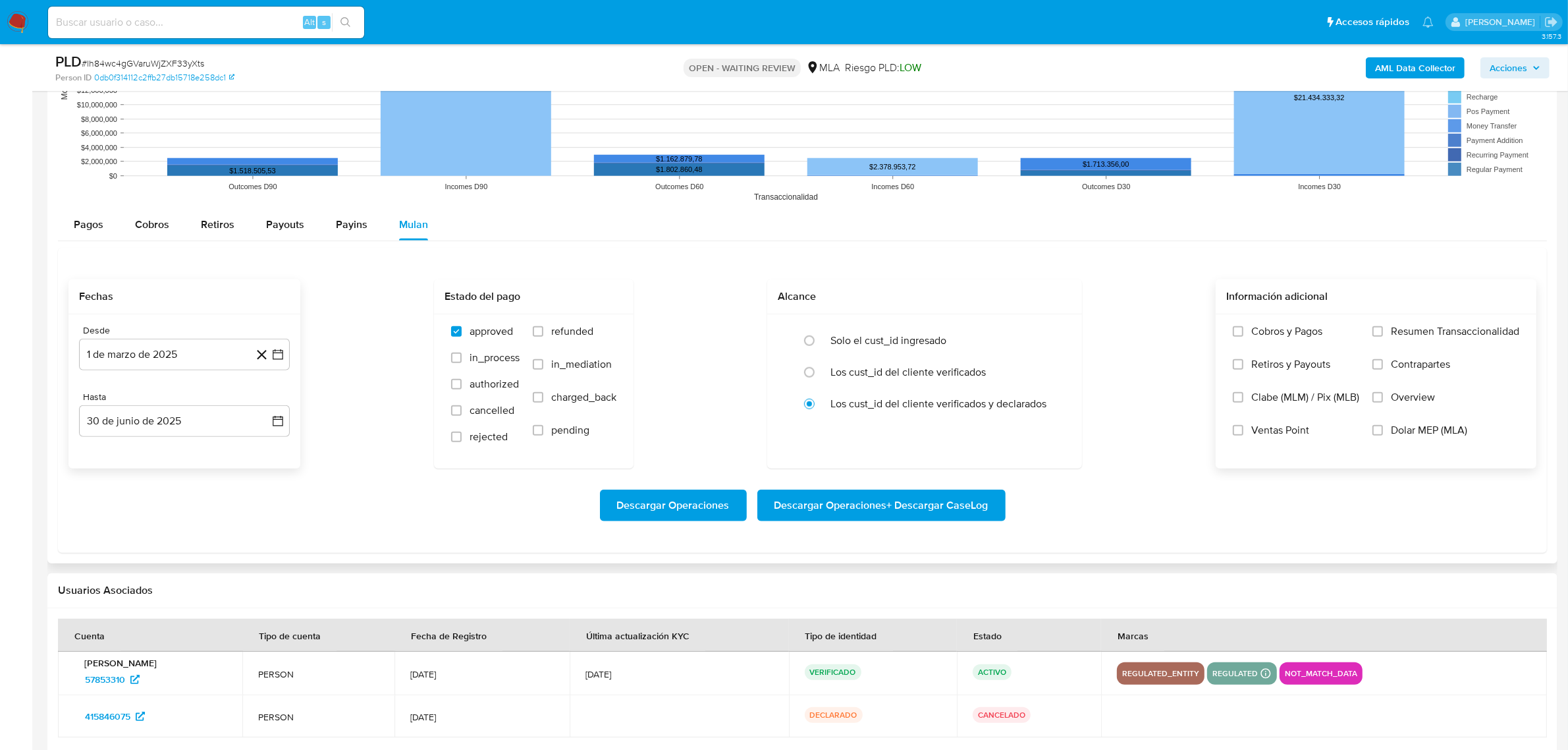
click at [1398, 432] on span "Dolar MEP (MLA)" at bounding box center [1428, 430] width 76 height 13
click at [1383, 432] on input "Dolar MEP (MLA)" at bounding box center [1377, 430] width 10 height 10
click at [847, 513] on span "Descargar Operaciones + Descargar CaseLog" at bounding box center [881, 505] width 214 height 29
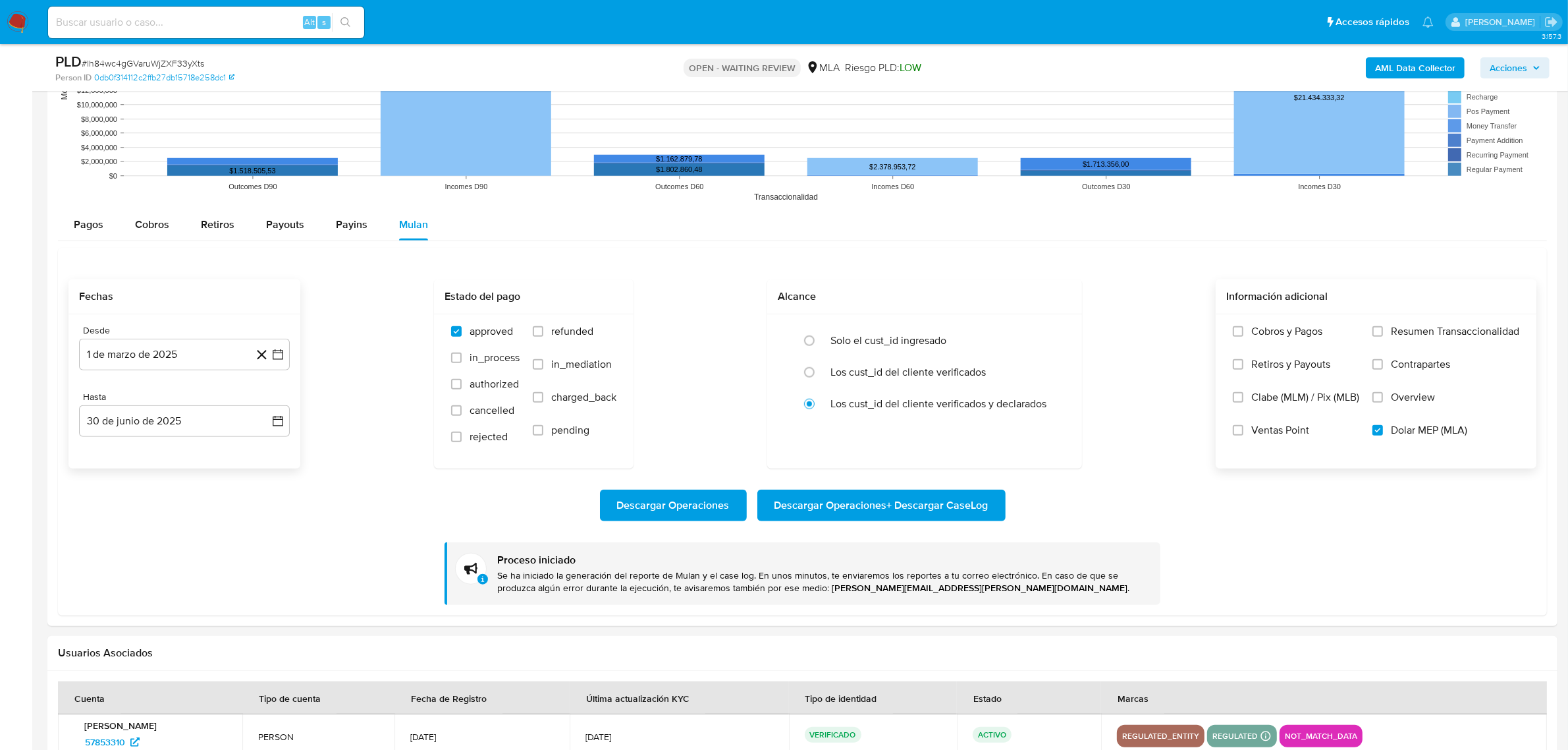
click at [1418, 70] on b "AML Data Collector" at bounding box center [1415, 68] width 80 height 21
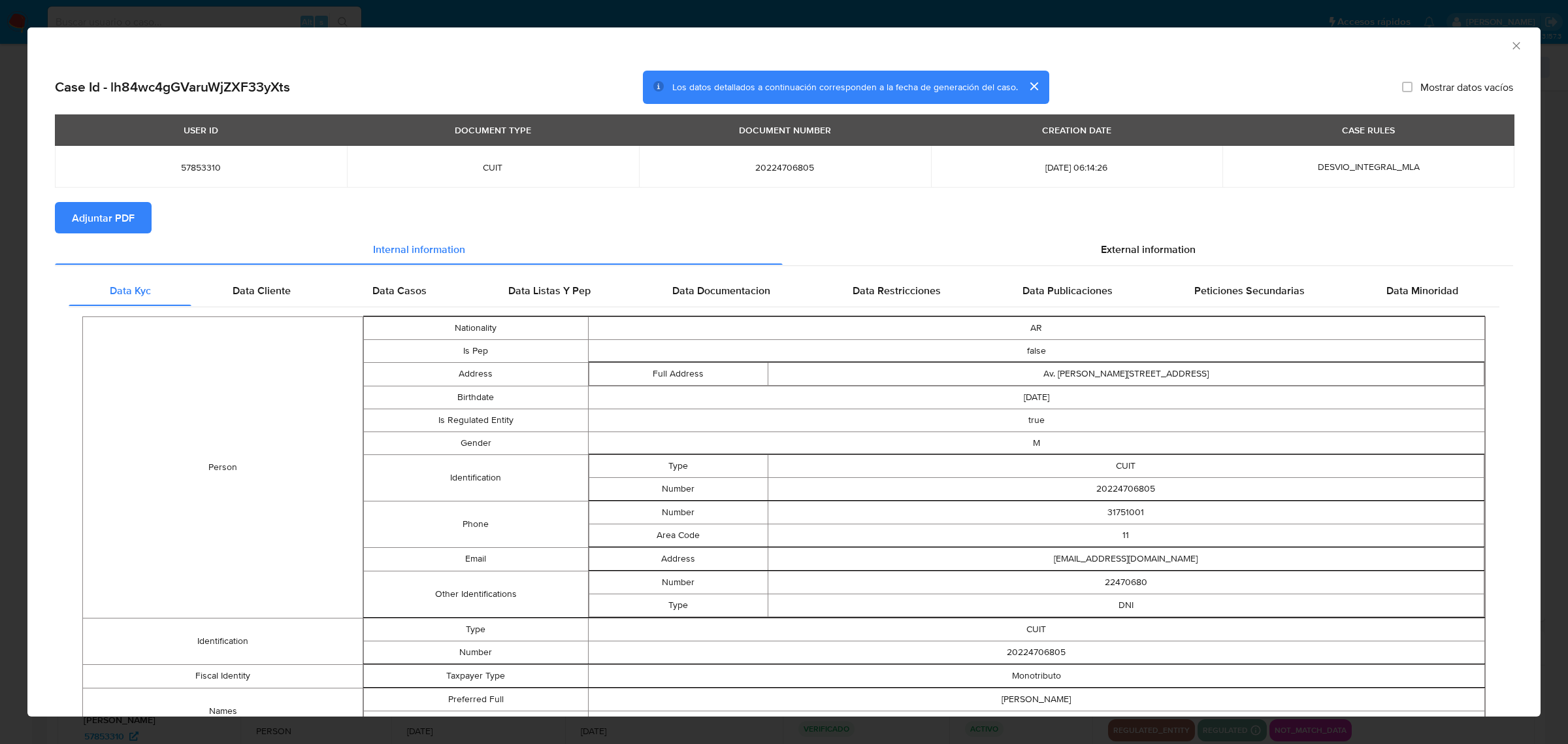
drag, startPoint x: 109, startPoint y: 214, endPoint x: 121, endPoint y: 206, distance: 14.4
click at [109, 214] on span "Adjuntar PDF" at bounding box center [103, 217] width 63 height 29
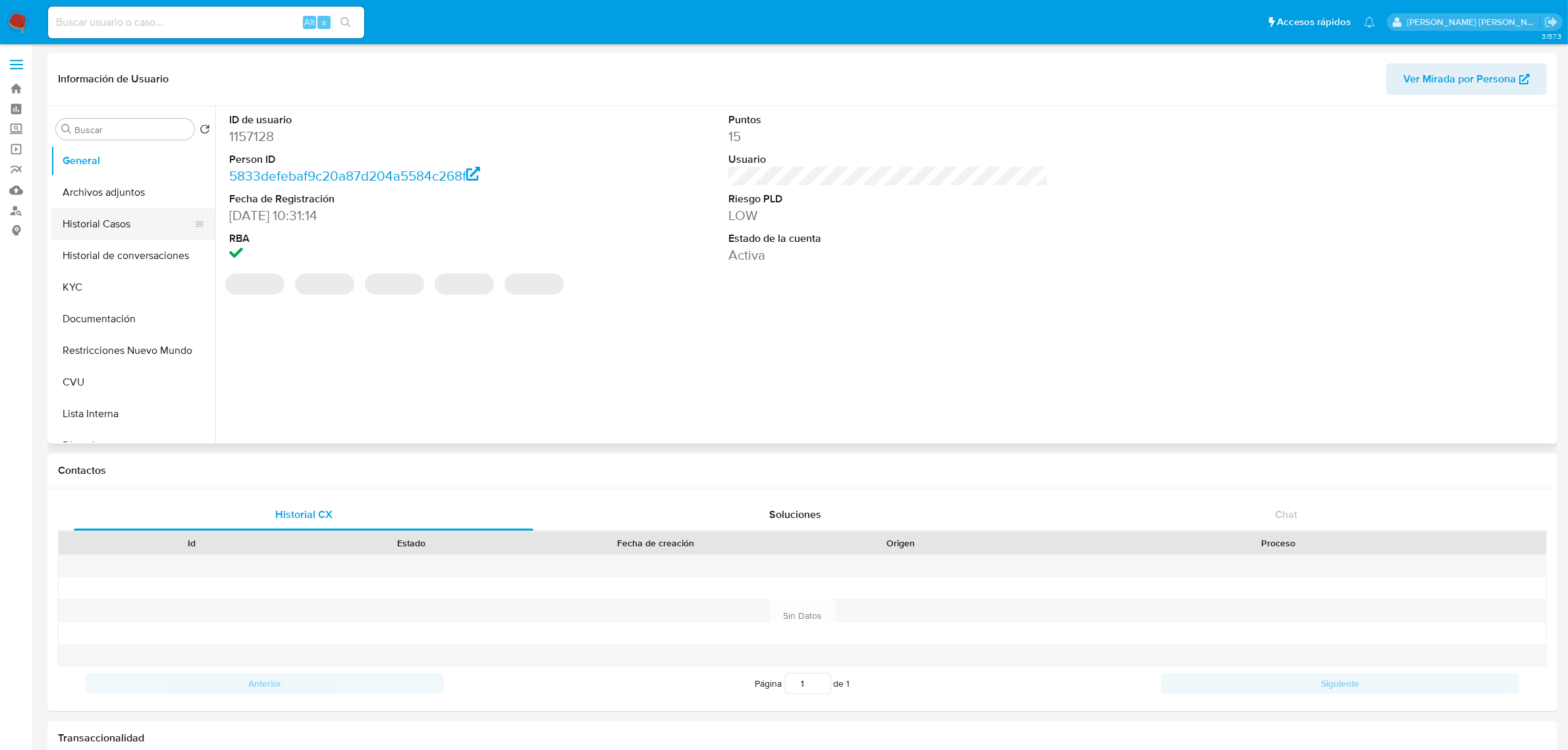
select select "10"
click at [110, 226] on button "Historial Casos" at bounding box center [127, 224] width 154 height 32
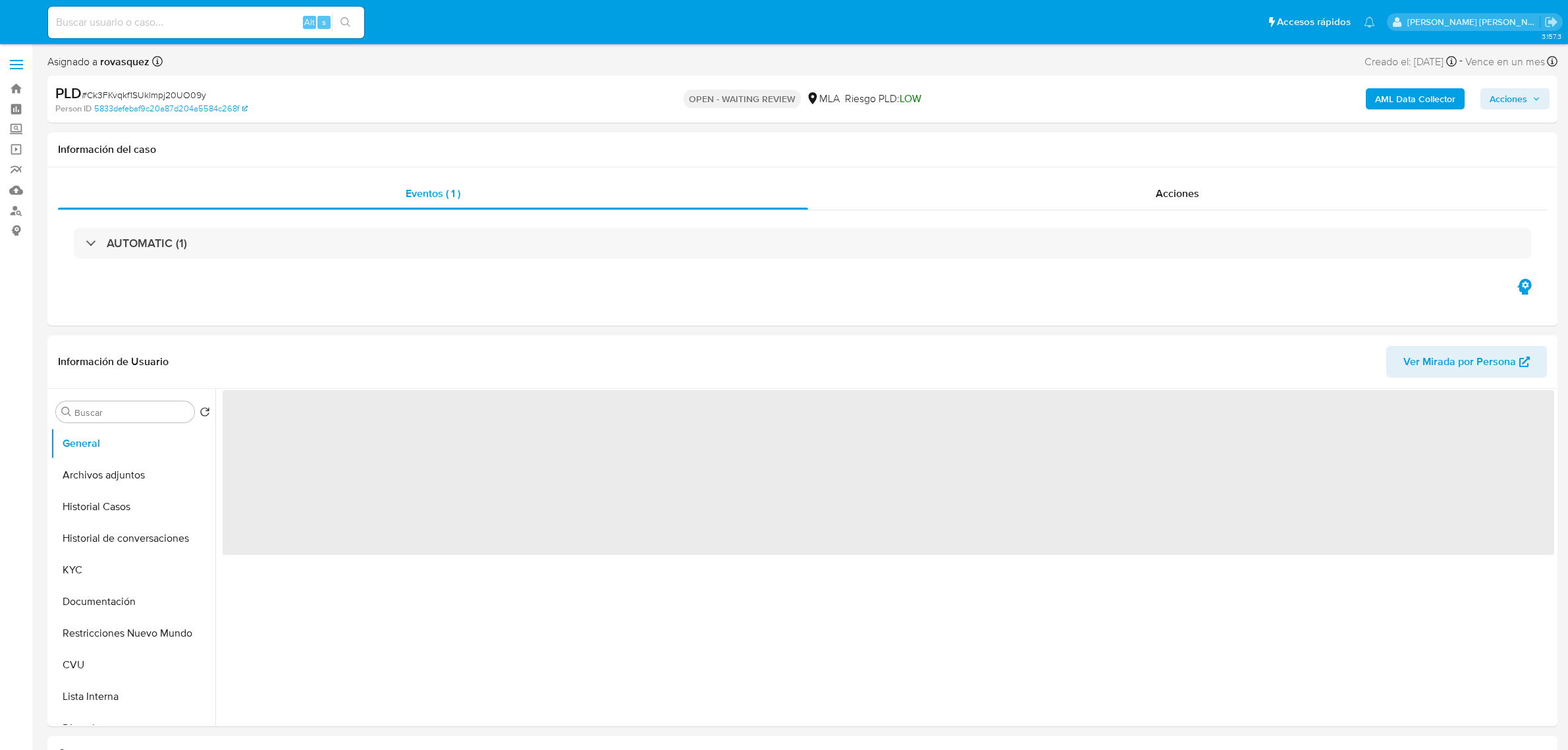
select select "10"
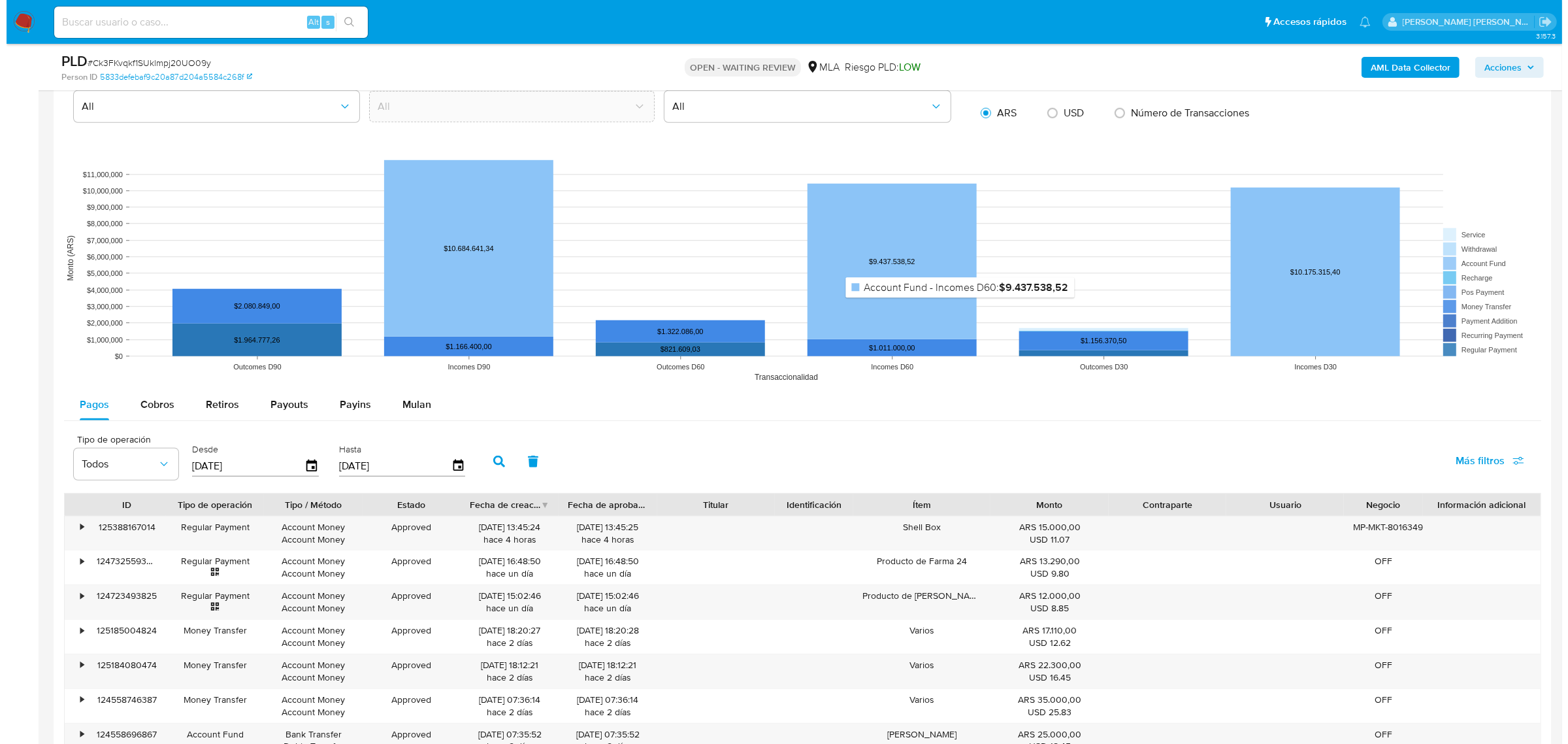
scroll to position [1307, 0]
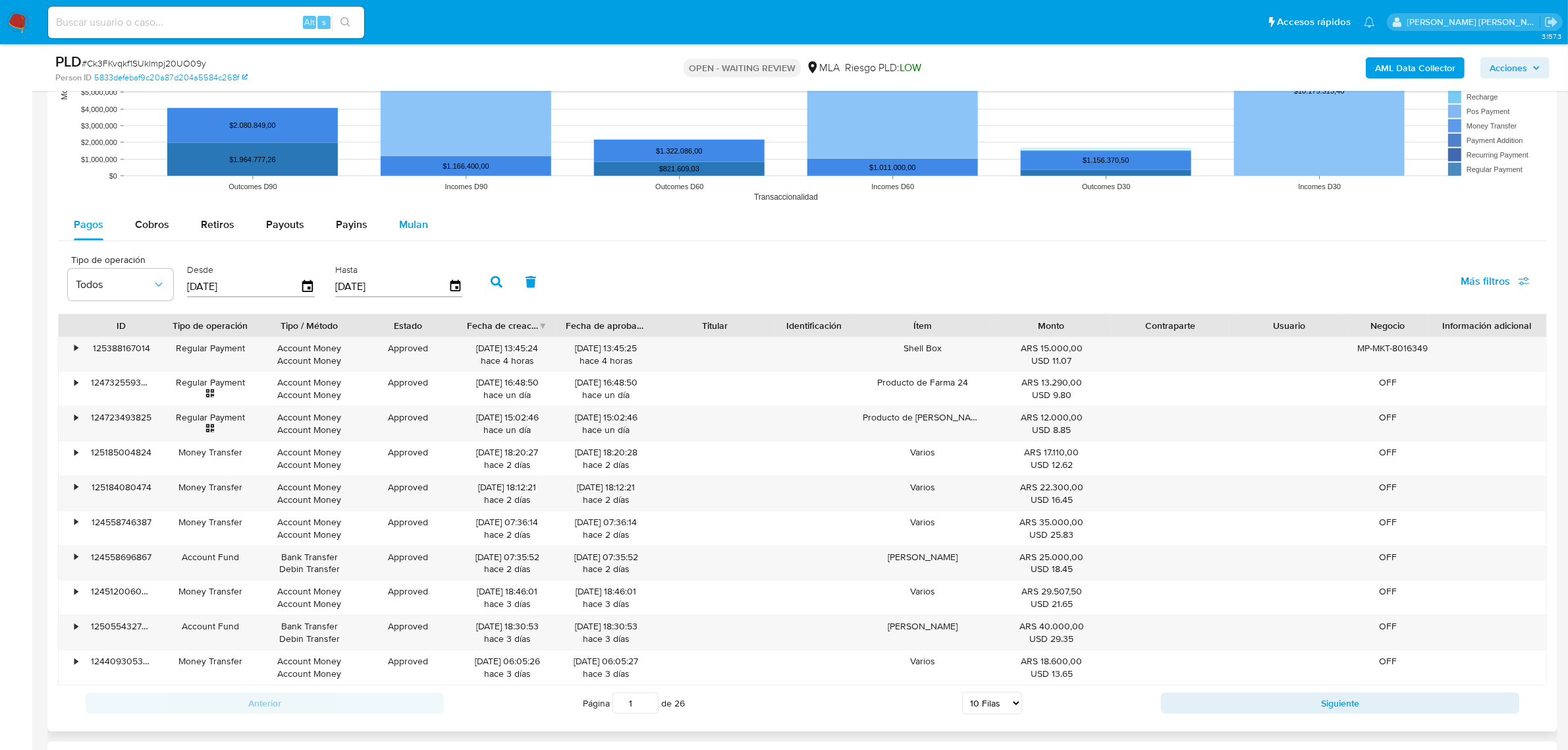
click at [400, 225] on span "Mulan" at bounding box center [413, 224] width 29 height 15
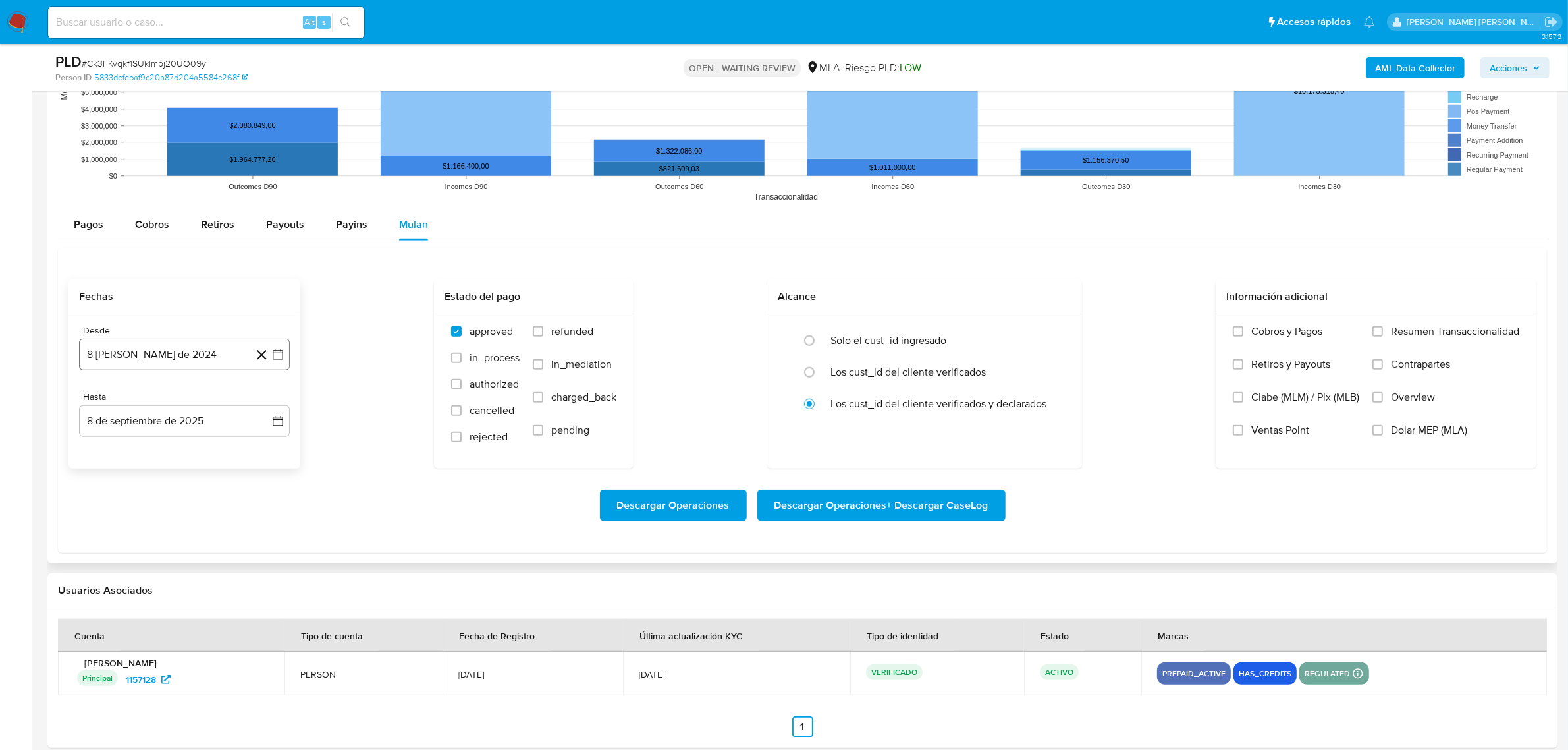
click at [280, 353] on icon "button" at bounding box center [277, 354] width 13 height 13
click at [264, 409] on icon "Mes siguiente" at bounding box center [266, 401] width 16 height 16
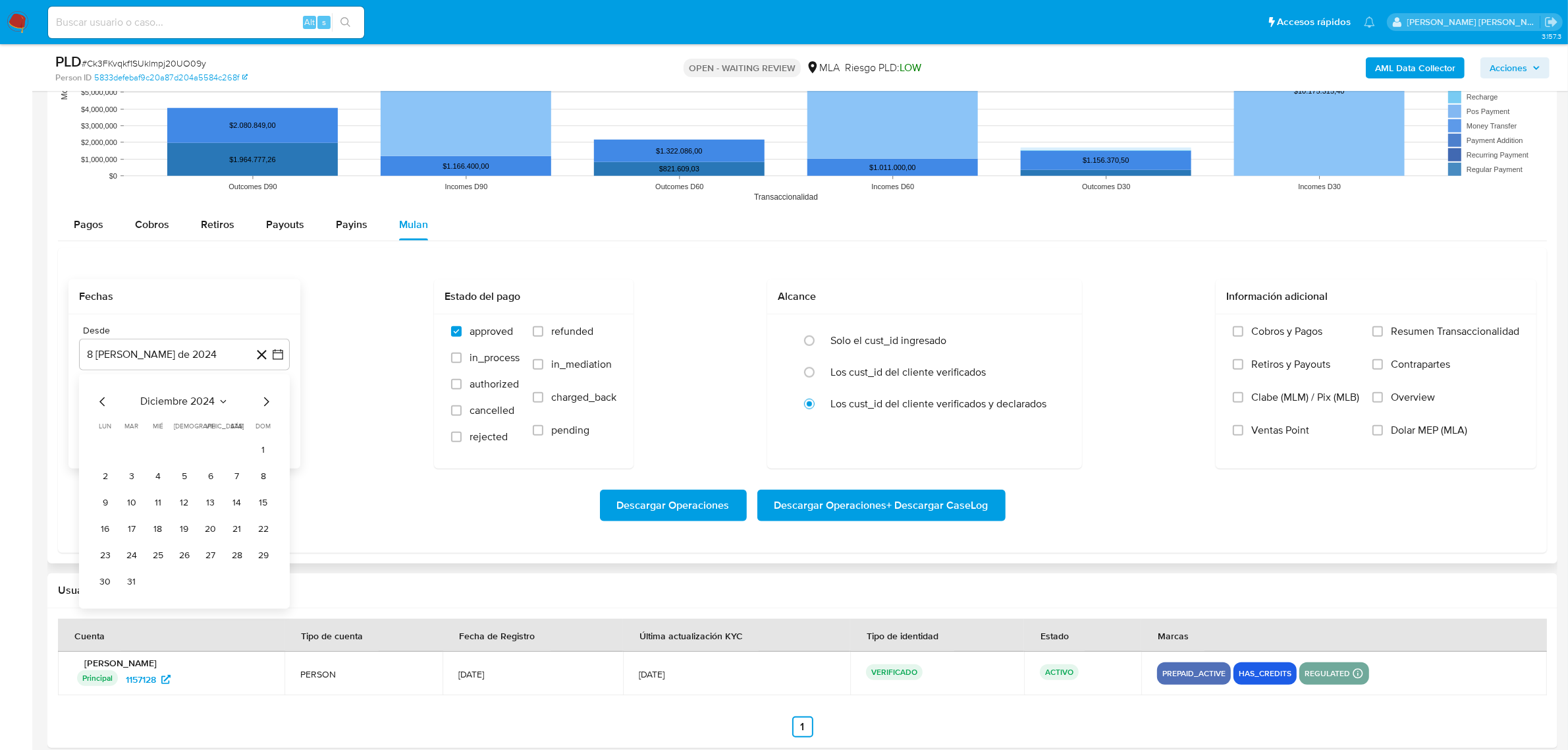
click at [264, 409] on icon "Mes siguiente" at bounding box center [266, 401] width 16 height 16
click at [239, 451] on button "1" at bounding box center [237, 450] width 21 height 21
click at [255, 422] on button "8 de septiembre de 2025" at bounding box center [184, 421] width 210 height 32
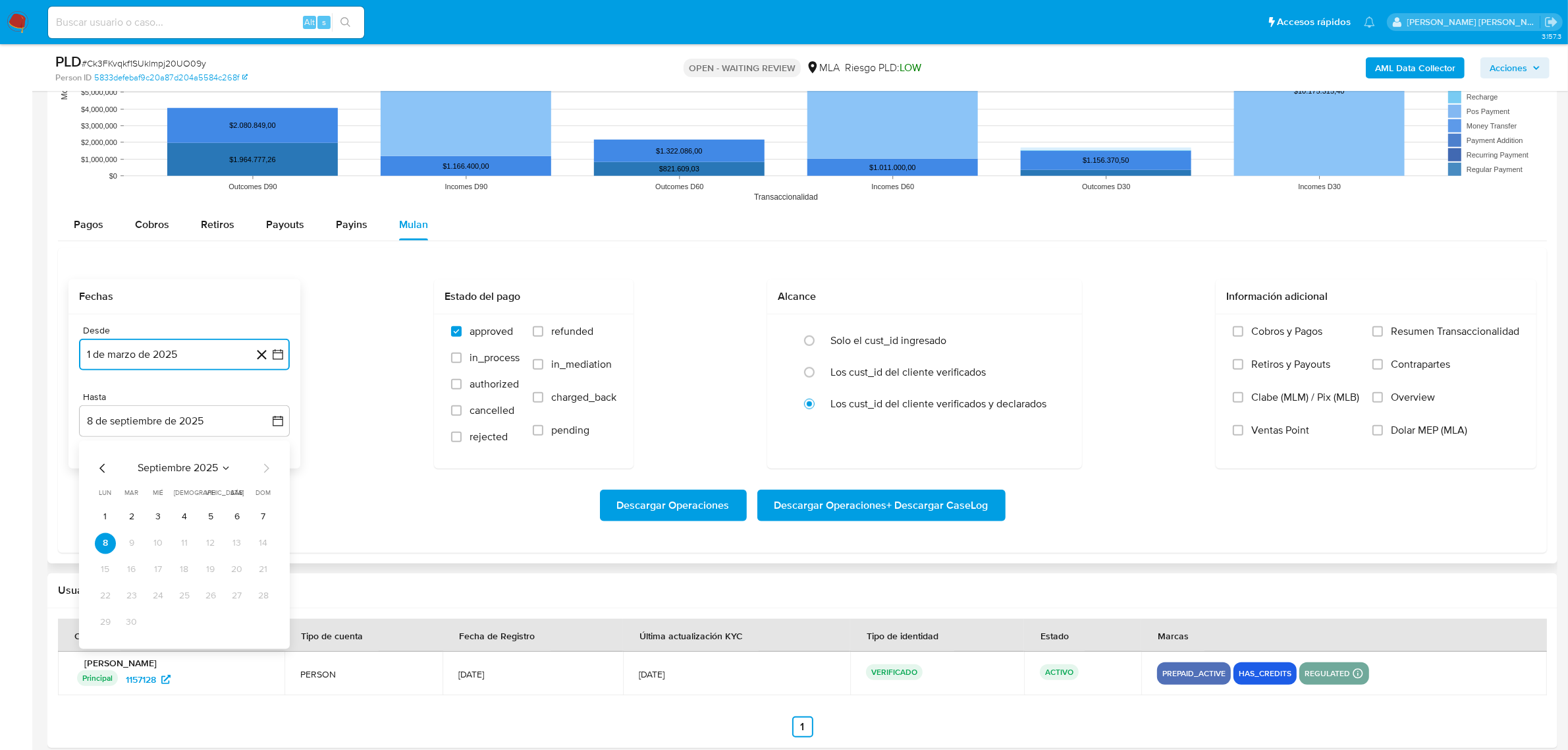
click at [106, 472] on icon "Mes anterior" at bounding box center [102, 468] width 16 height 16
click at [102, 651] on button "30" at bounding box center [105, 648] width 21 height 21
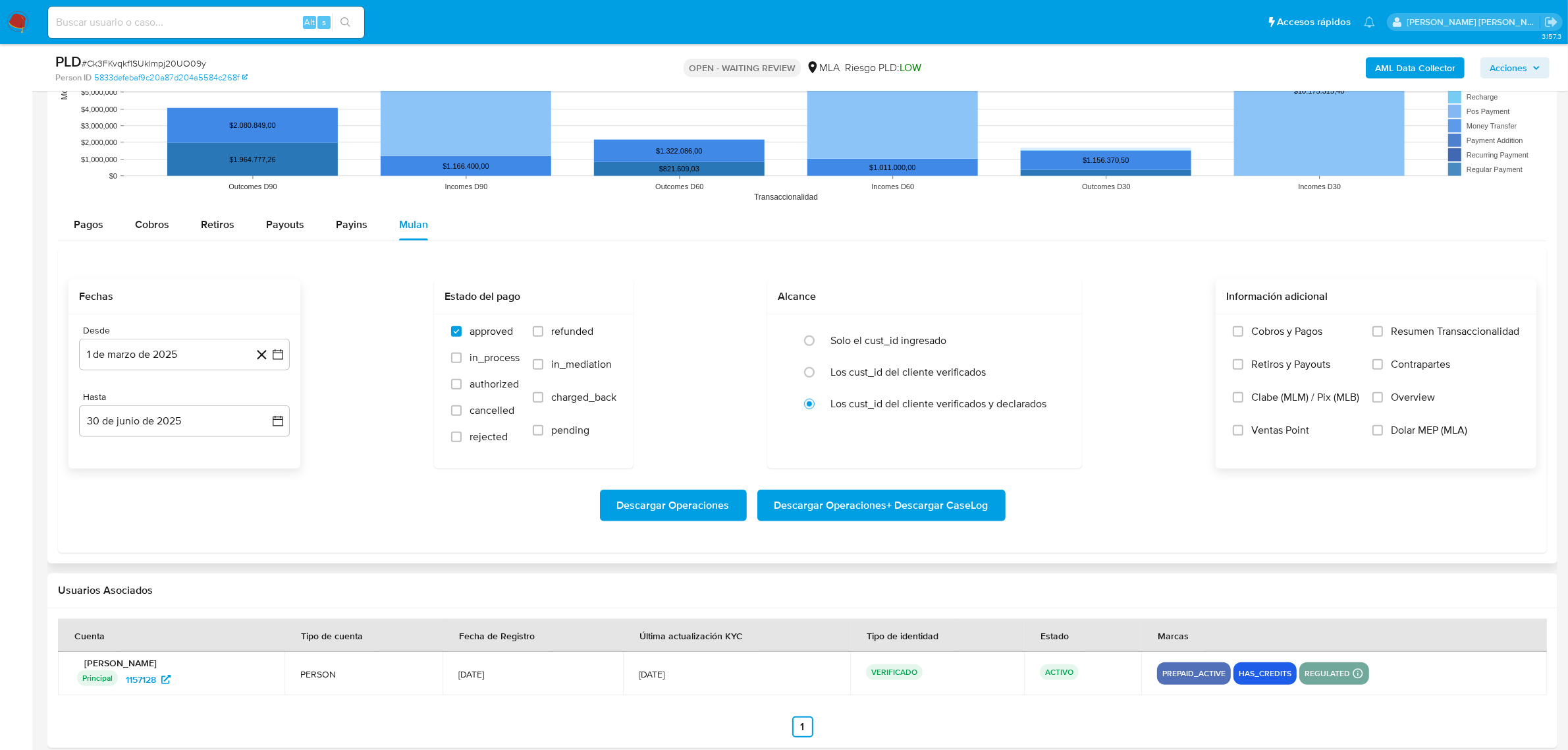
click at [1395, 438] on label "Dolar MEP (MLA)" at bounding box center [1446, 440] width 147 height 33
click at [1383, 435] on input "Dolar MEP (MLA)" at bounding box center [1377, 430] width 10 height 10
click at [854, 509] on span "Descargar Operaciones + Descargar CaseLog" at bounding box center [881, 505] width 214 height 29
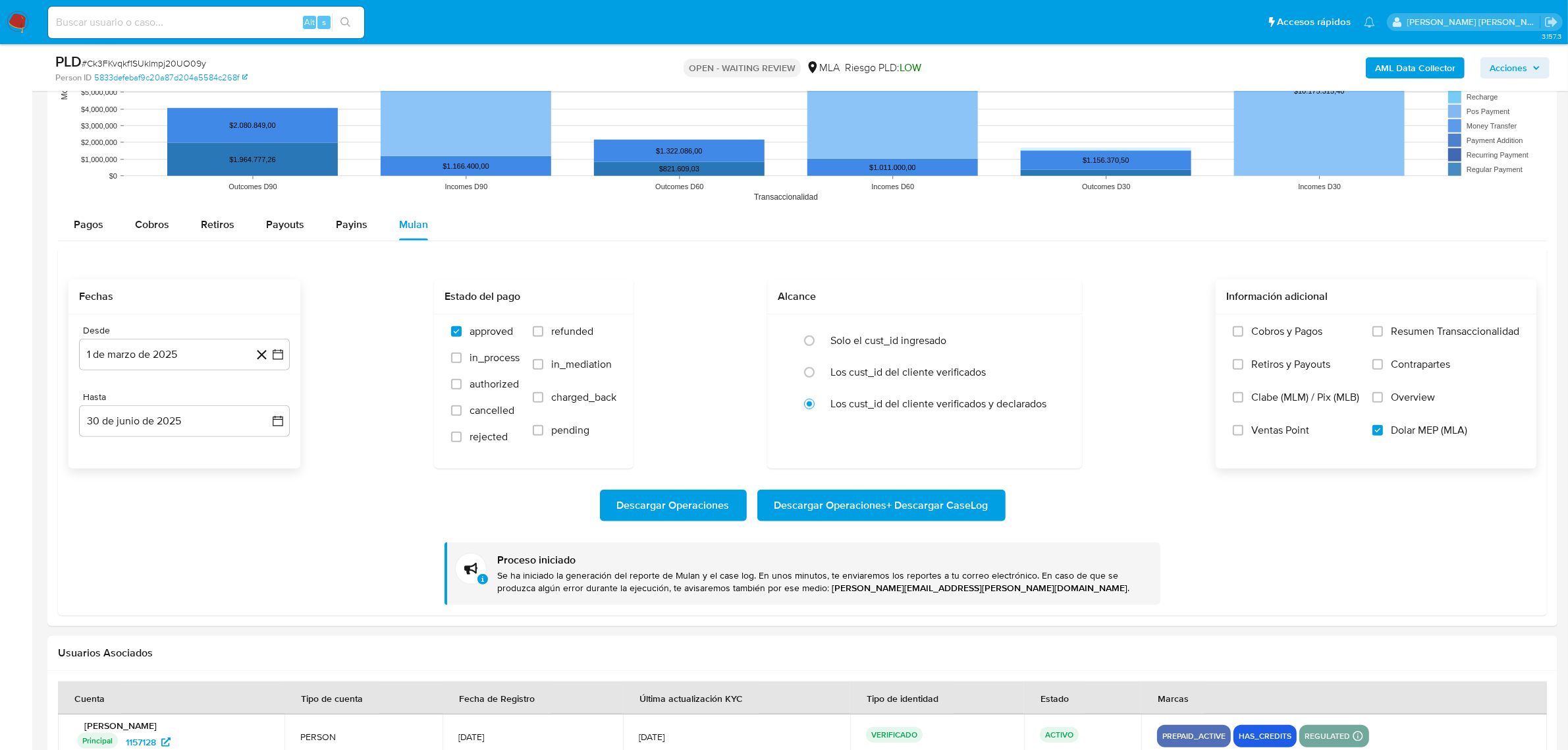
click at [1416, 73] on b "AML Data Collector" at bounding box center [1415, 68] width 80 height 21
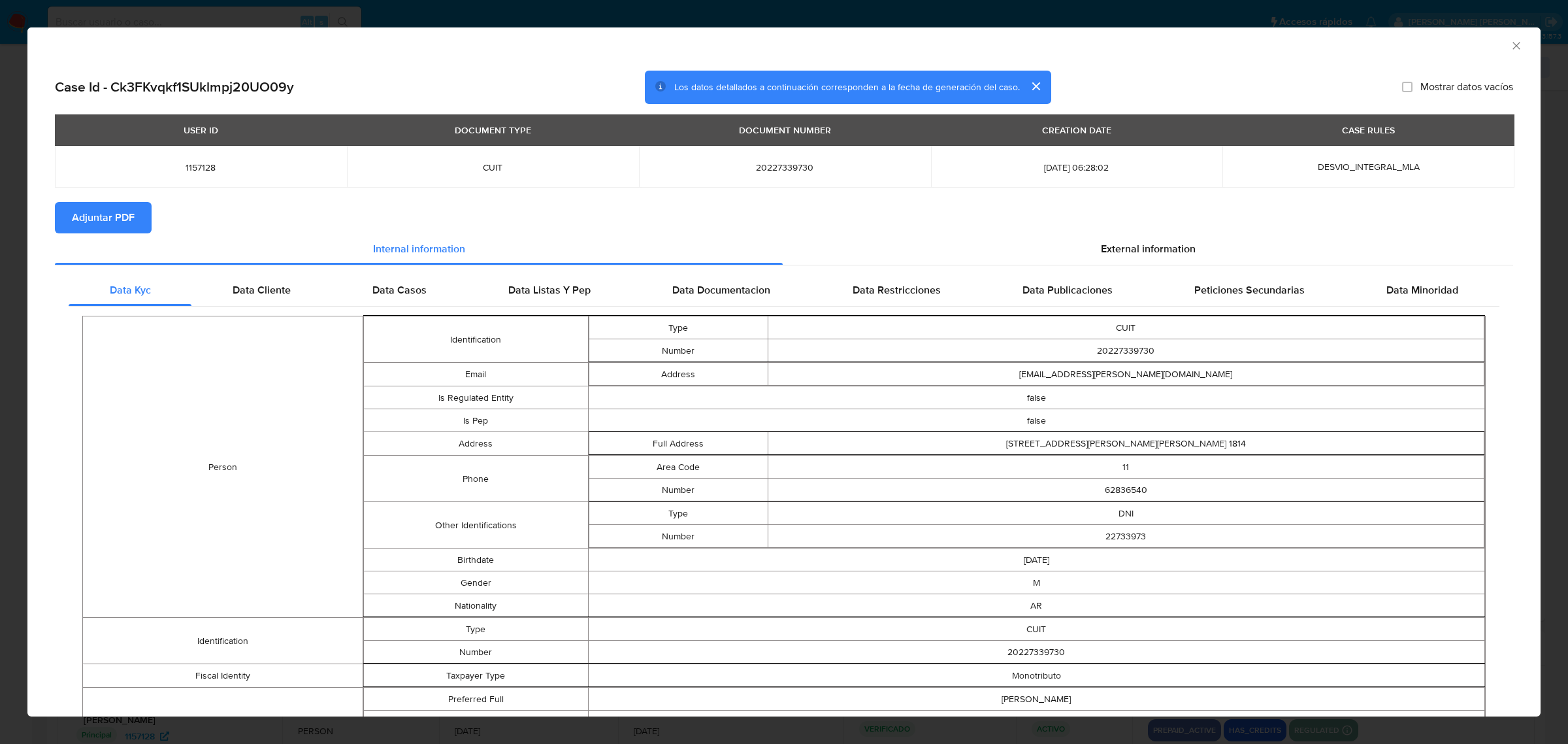
click at [131, 224] on span "Adjuntar PDF" at bounding box center [103, 217] width 63 height 29
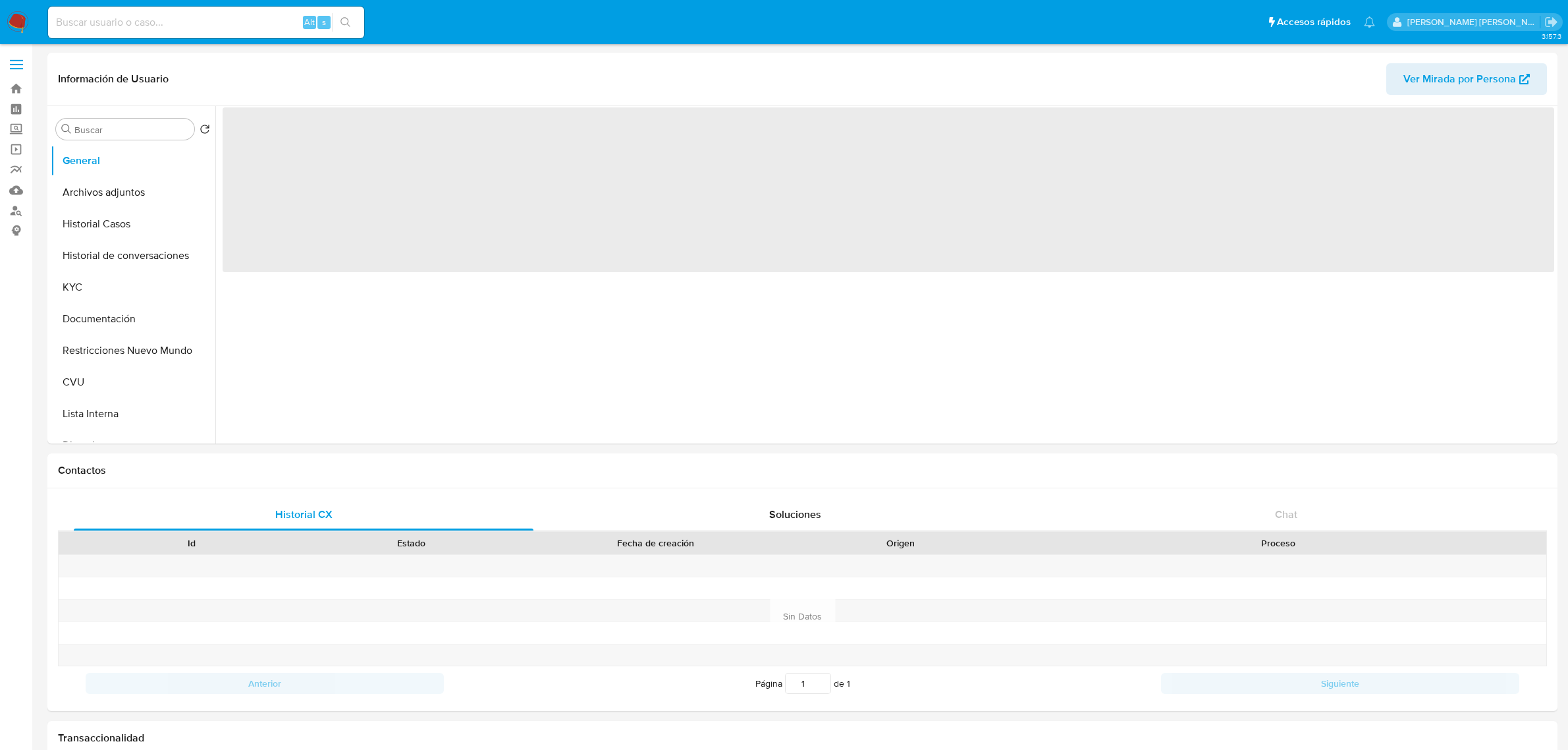
select select "10"
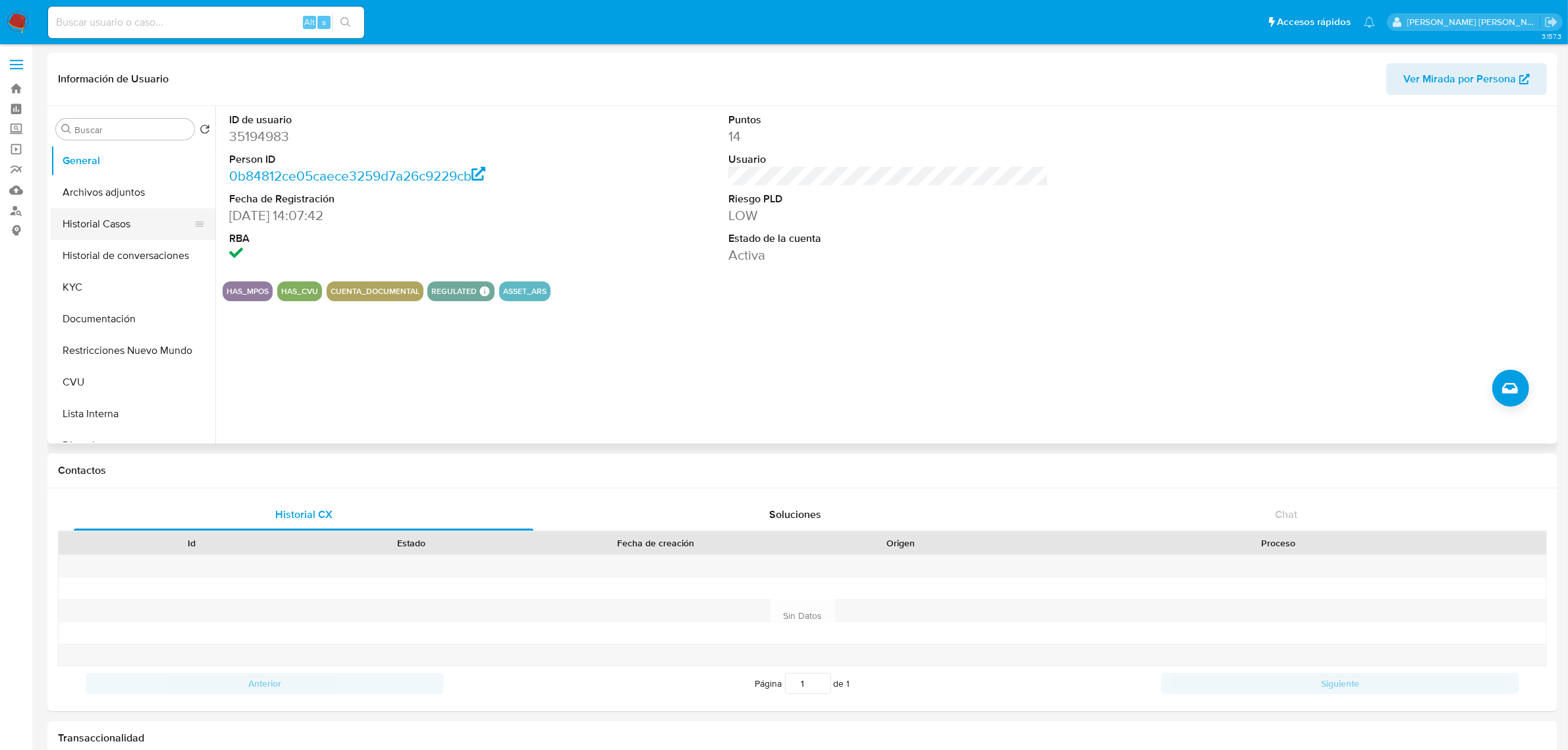
click at [132, 226] on button "Historial Casos" at bounding box center [127, 224] width 154 height 32
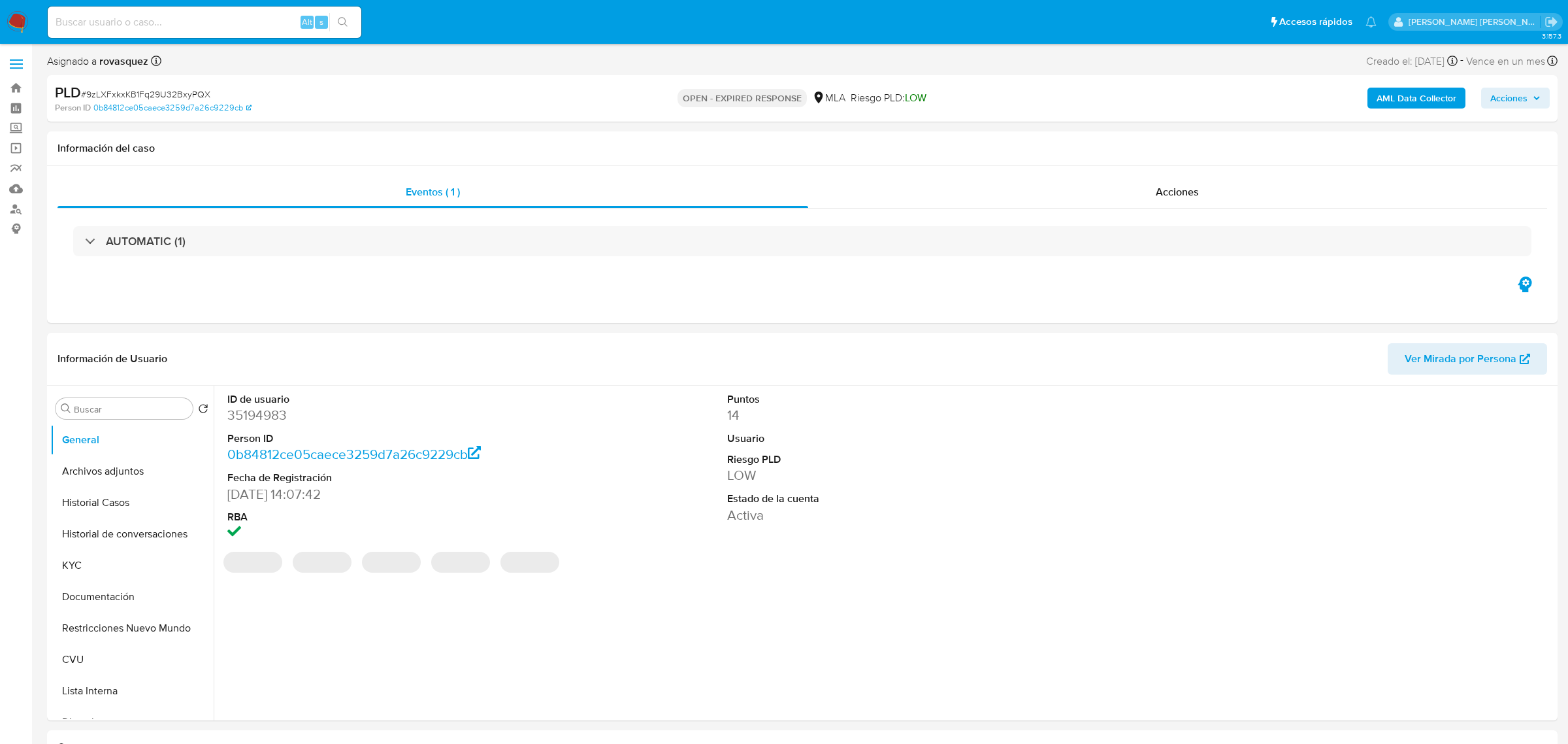
select select "10"
